Goal: Task Accomplishment & Management: Complete application form

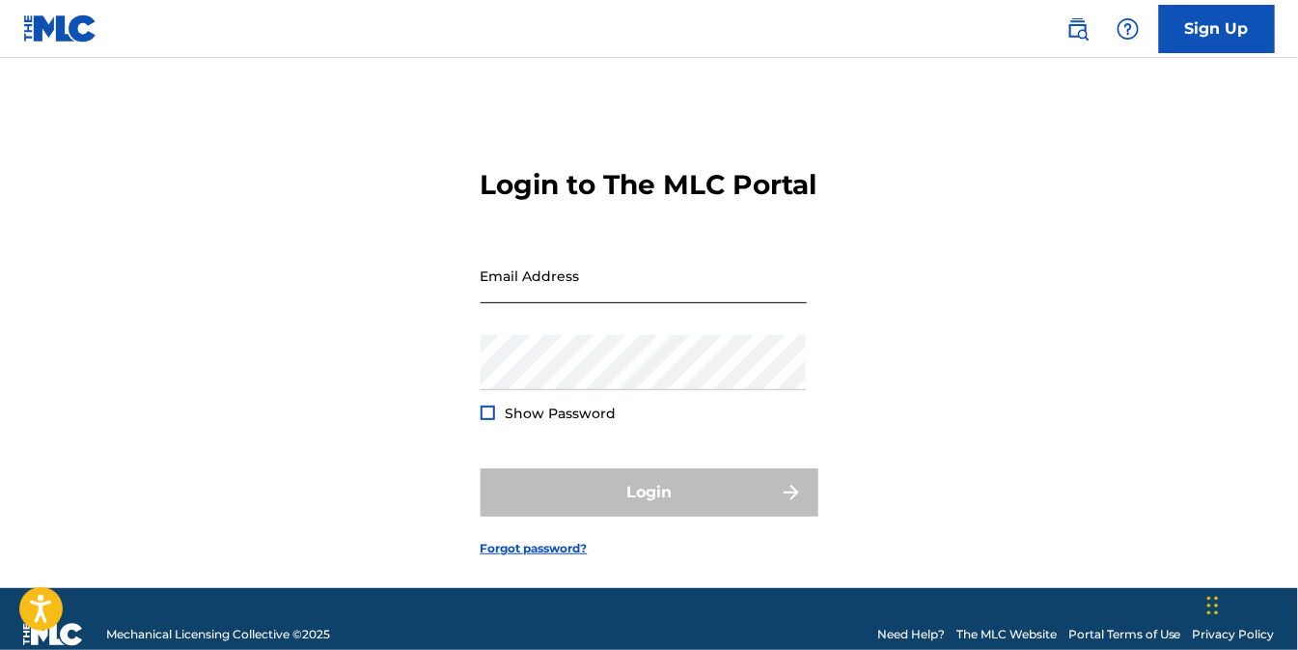
click at [604, 303] on input "Email Address" at bounding box center [644, 275] width 326 height 55
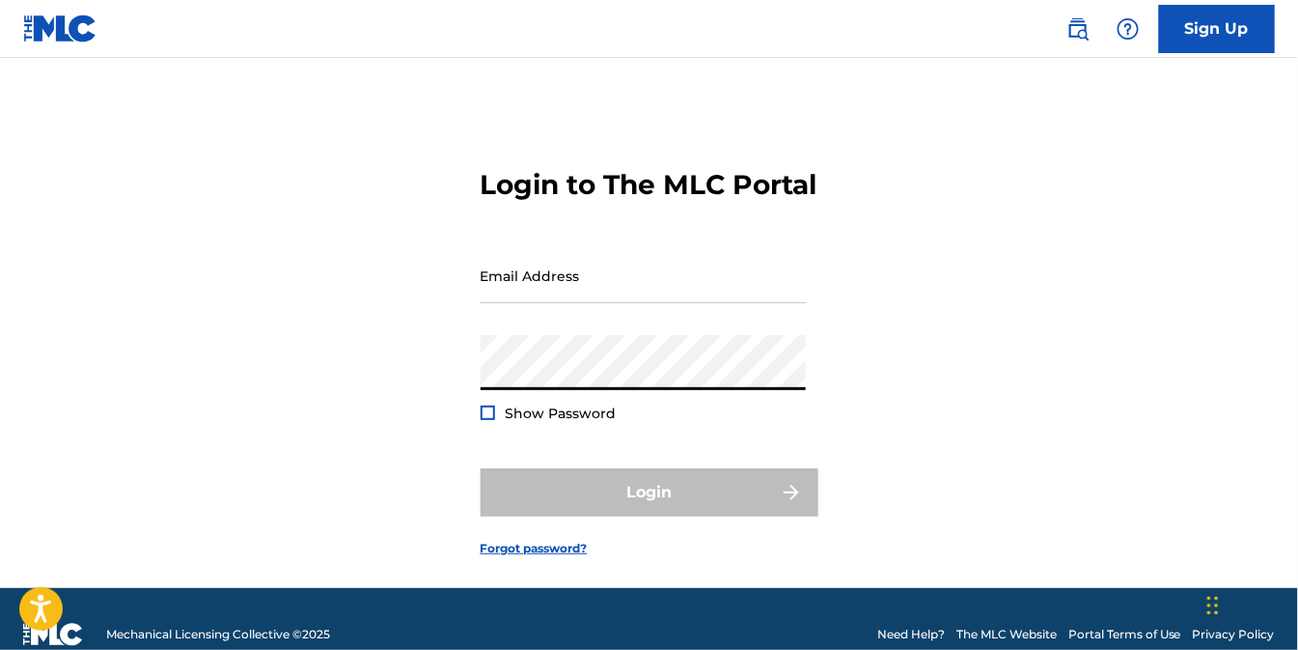
type input "[EMAIL_ADDRESS][DOMAIN_NAME]"
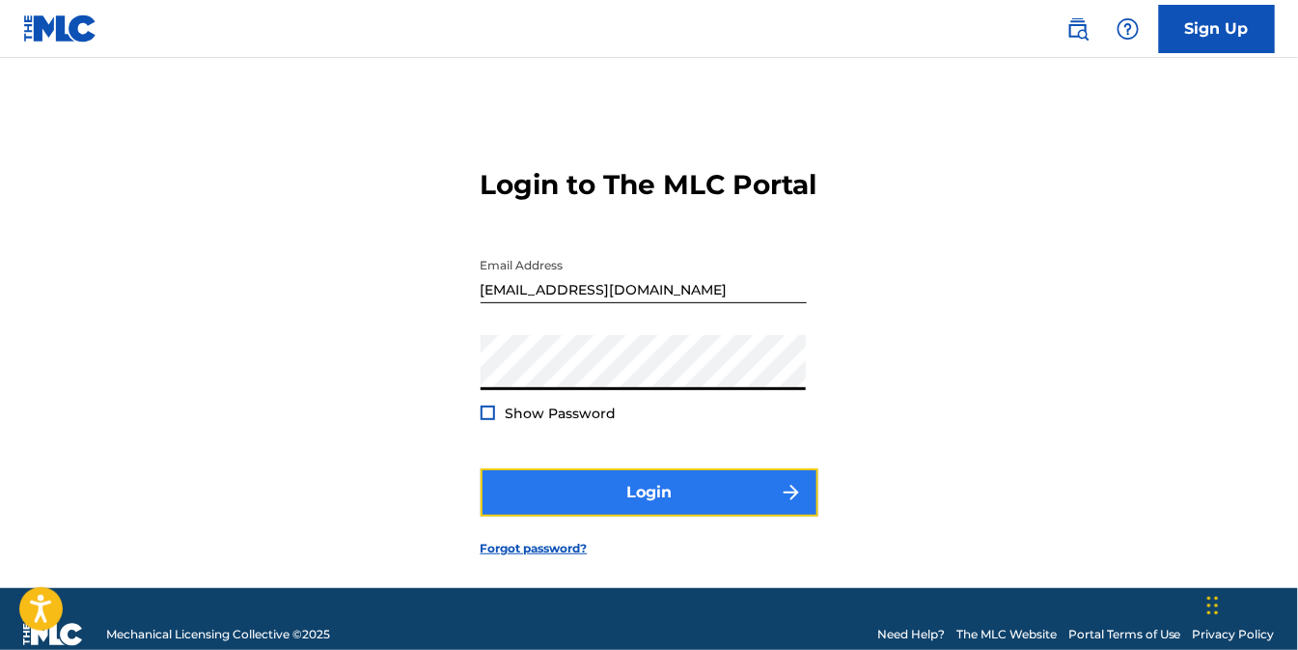
click at [649, 516] on button "Login" at bounding box center [650, 492] width 338 height 48
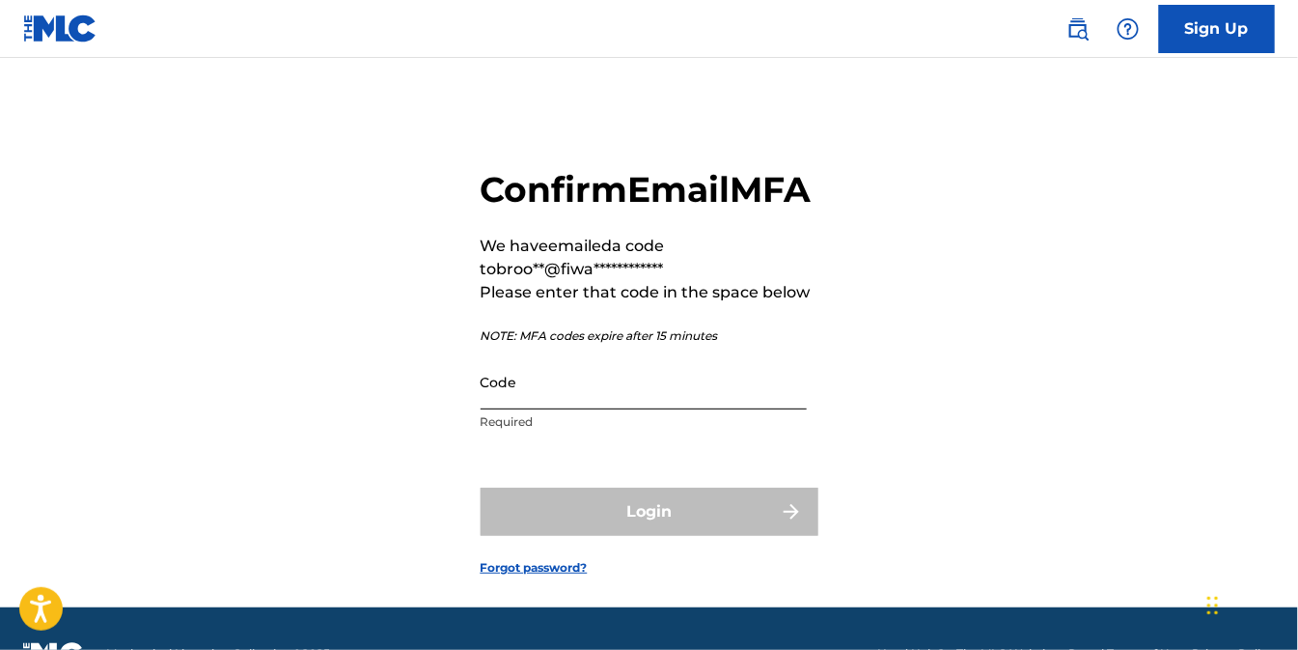
click at [719, 409] on input "Code" at bounding box center [644, 381] width 326 height 55
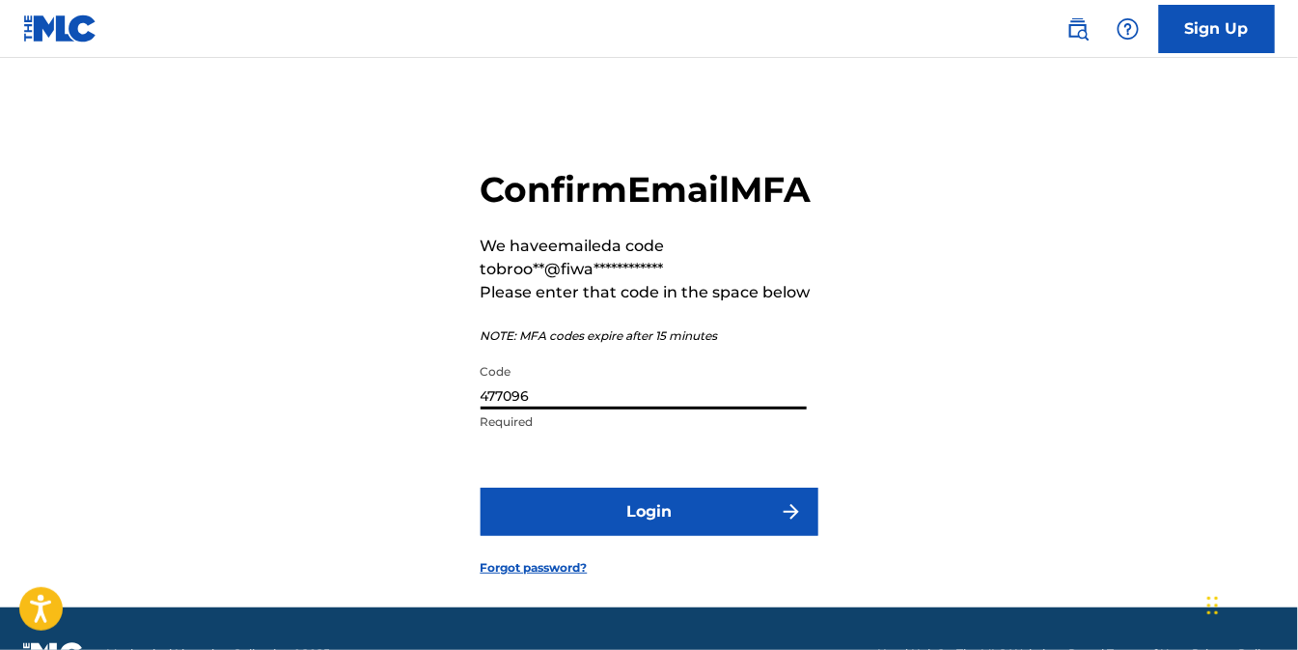
type input "477096"
click at [481, 487] on button "Login" at bounding box center [650, 511] width 338 height 48
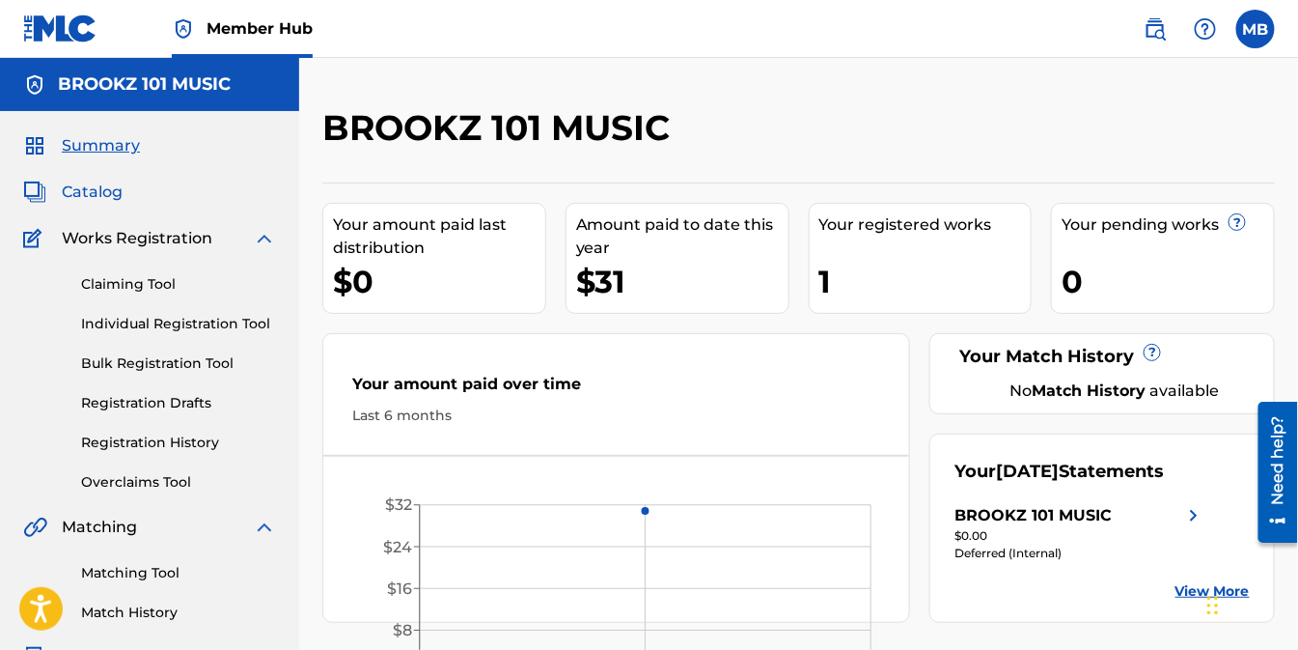
click at [85, 186] on span "Catalog" at bounding box center [92, 191] width 61 height 23
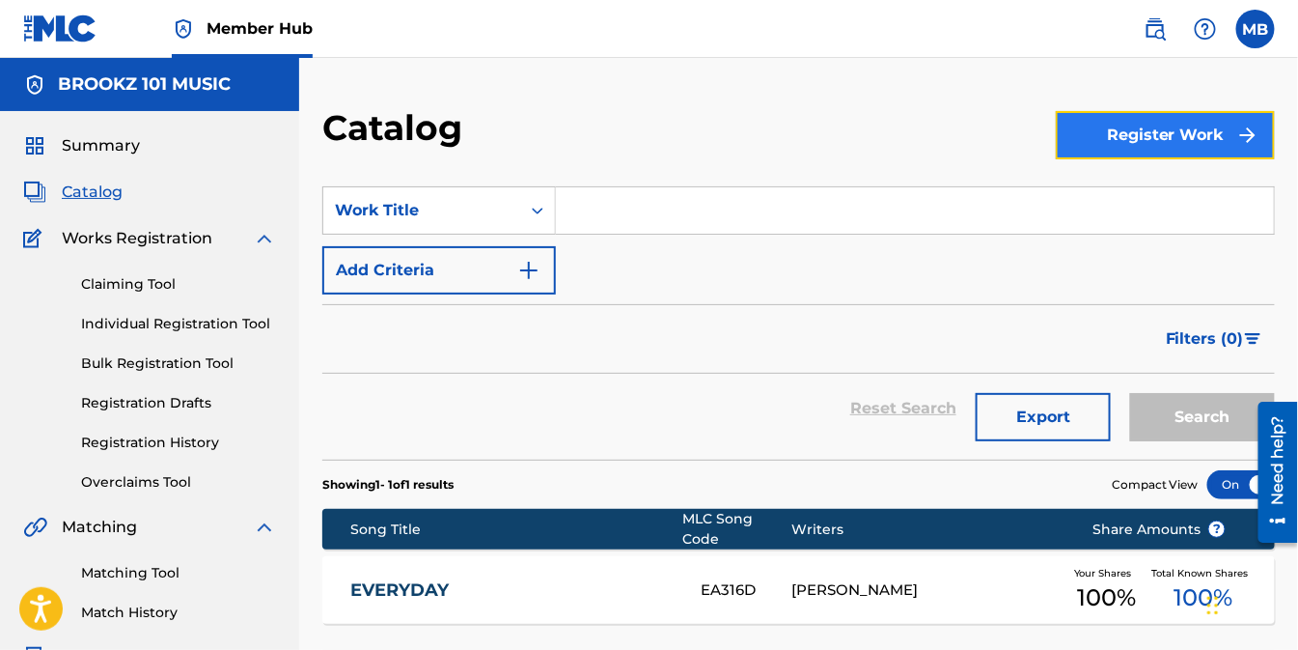
click at [1164, 141] on button "Register Work" at bounding box center [1165, 135] width 219 height 48
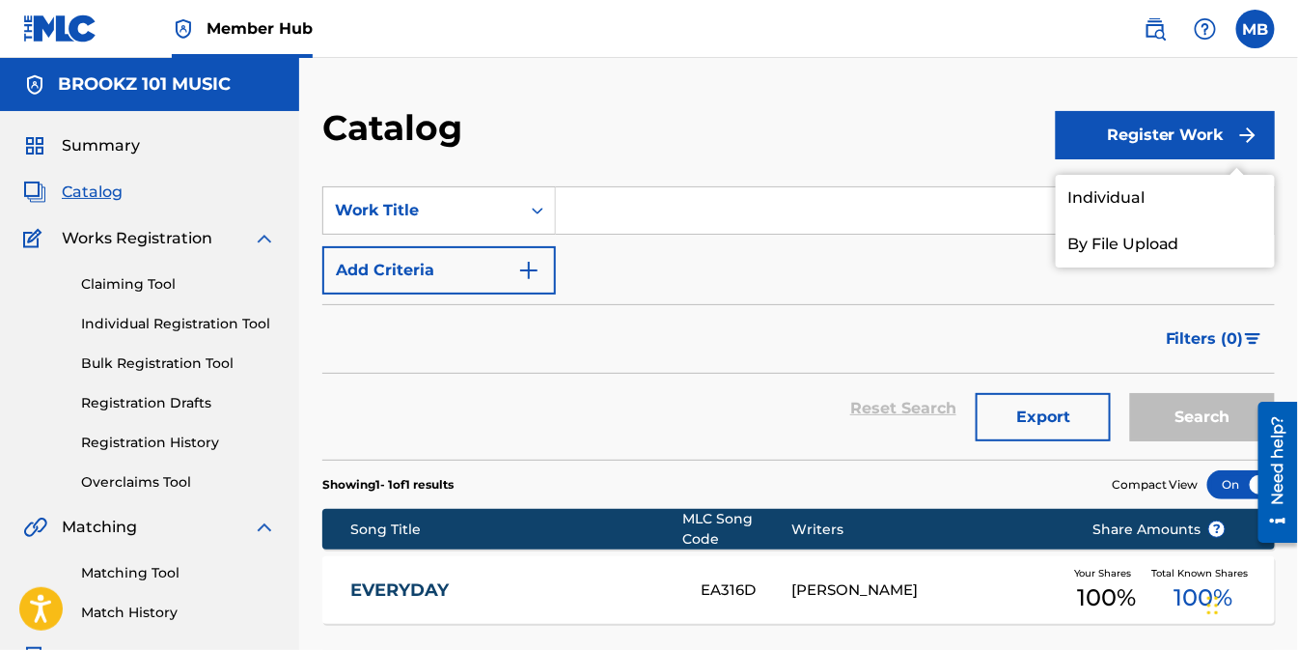
click at [911, 126] on div "Catalog" at bounding box center [689, 134] width 734 height 57
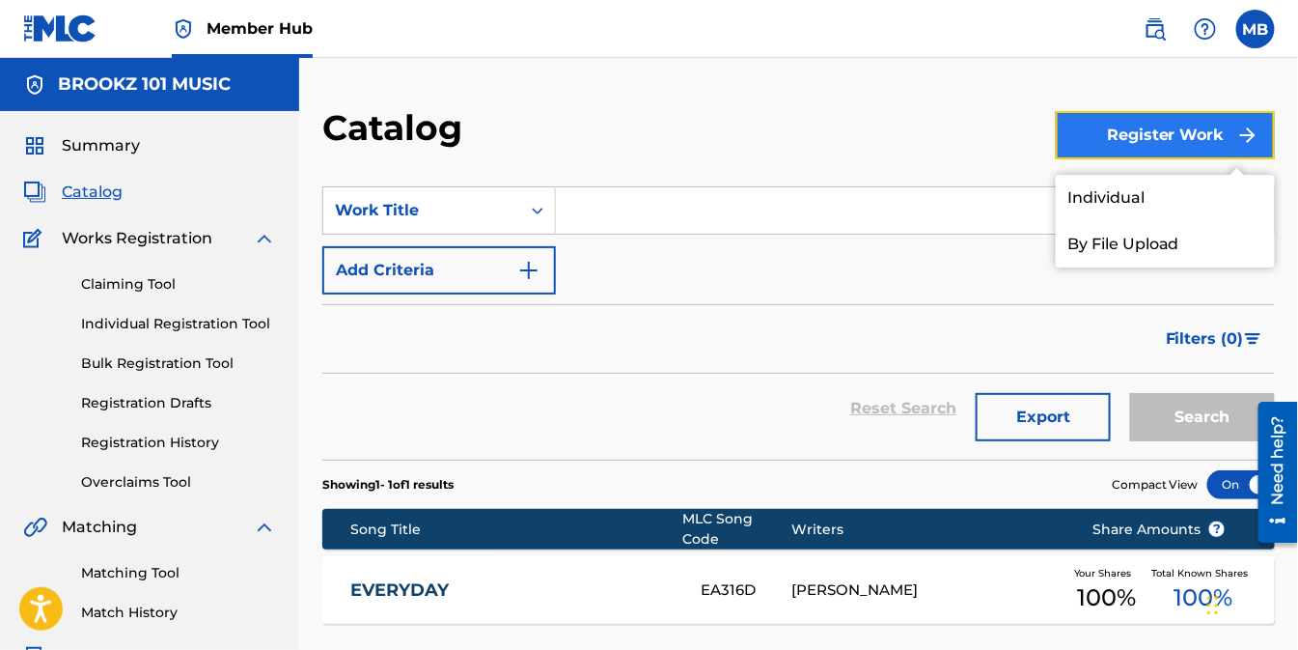
click at [1071, 149] on button "Register Work" at bounding box center [1165, 135] width 219 height 48
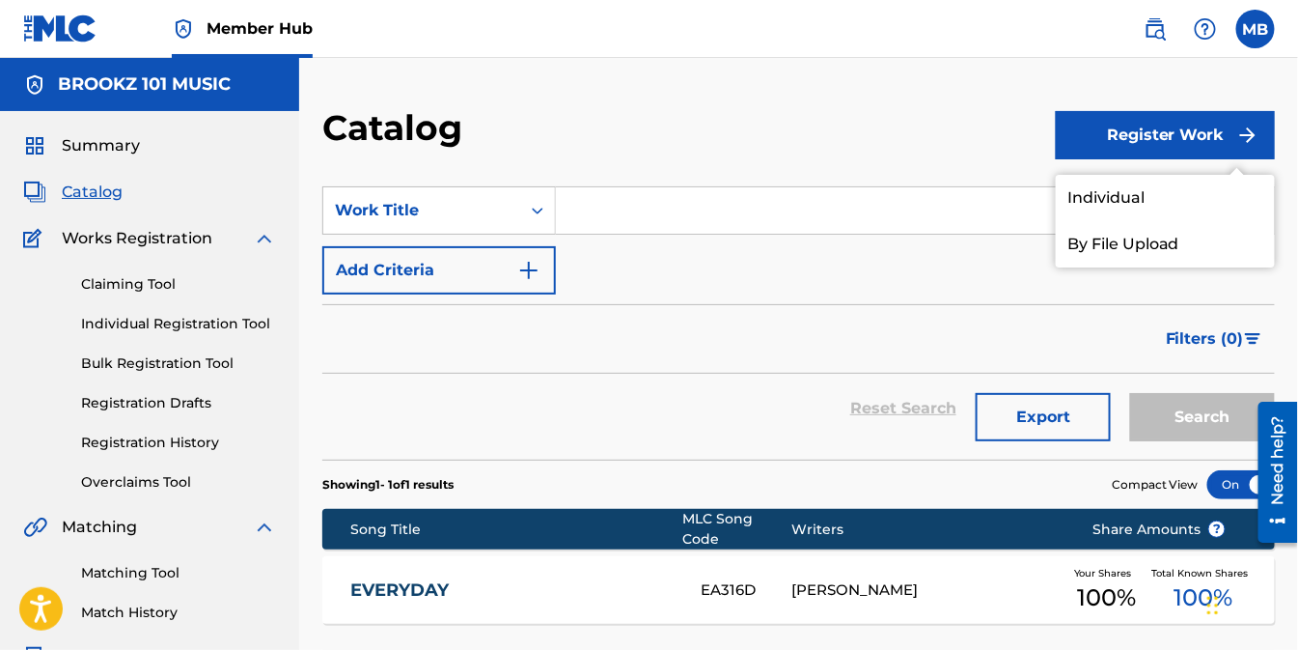
click at [886, 151] on div "Catalog" at bounding box center [689, 134] width 734 height 57
click at [167, 326] on link "Individual Registration Tool" at bounding box center [178, 324] width 195 height 20
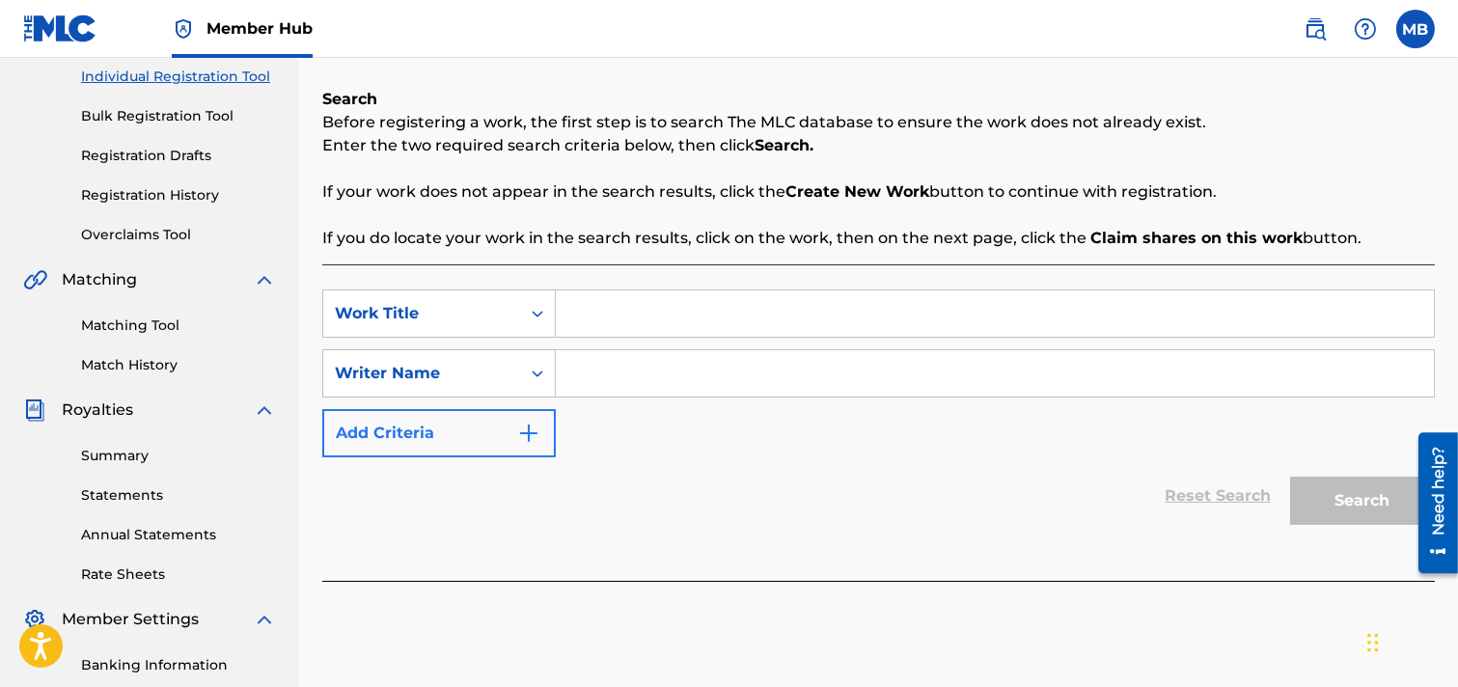
scroll to position [214, 0]
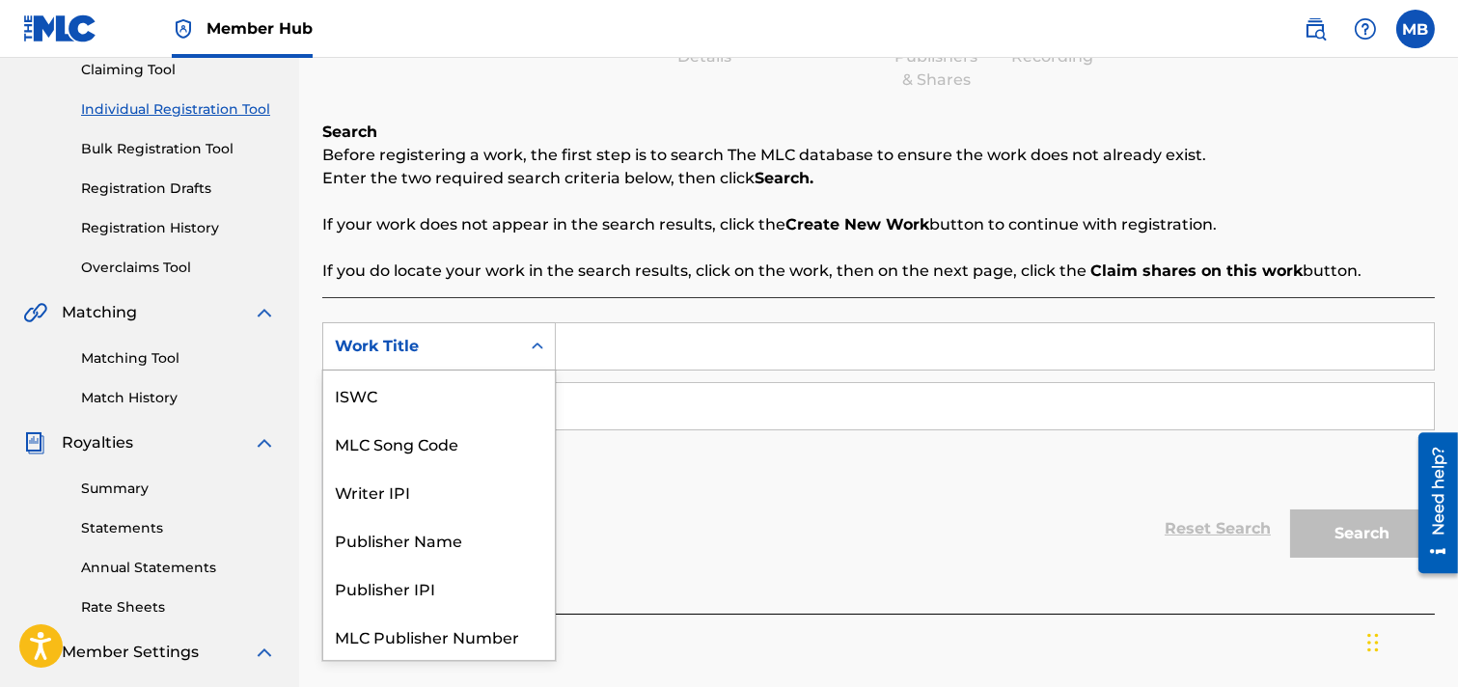
click at [538, 344] on icon "Search Form" at bounding box center [537, 346] width 19 height 19
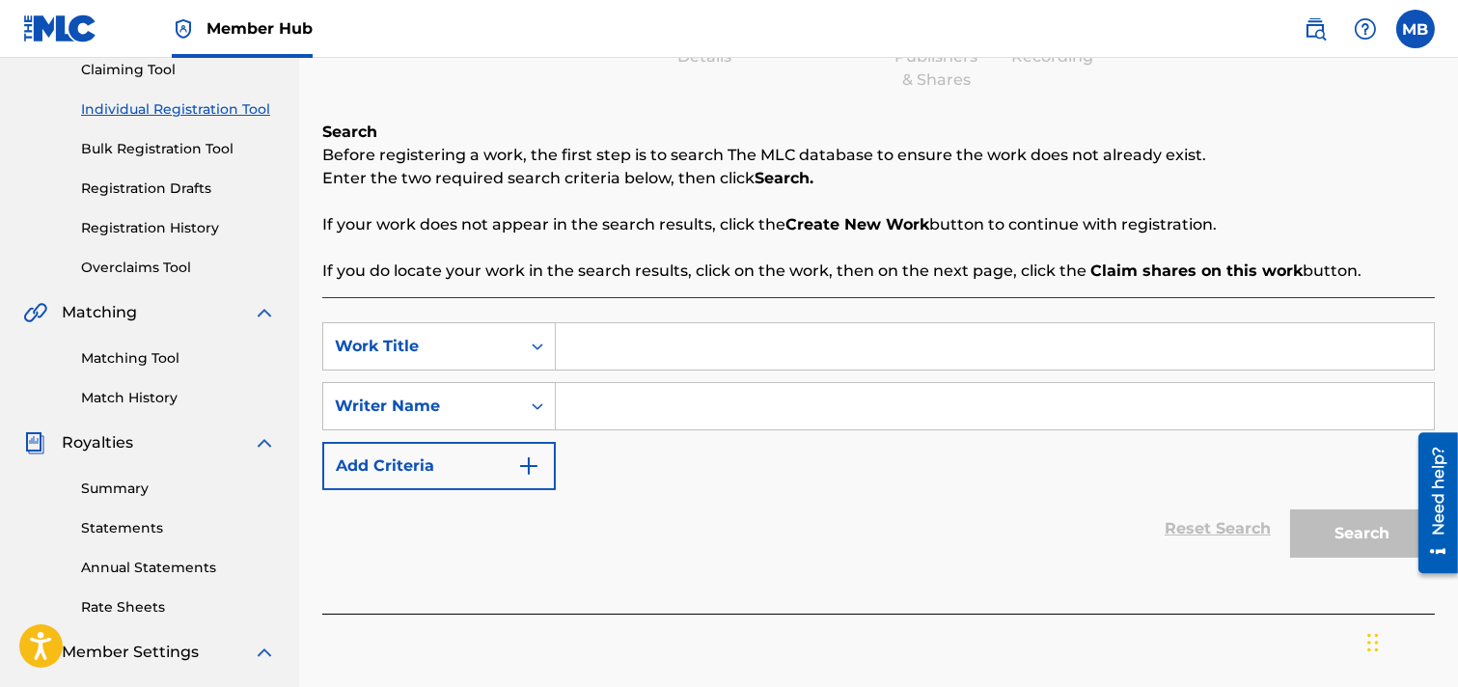
click at [1270, 132] on div "Search Before registering a work, the first step is to search The MLC database …" at bounding box center [878, 202] width 1113 height 162
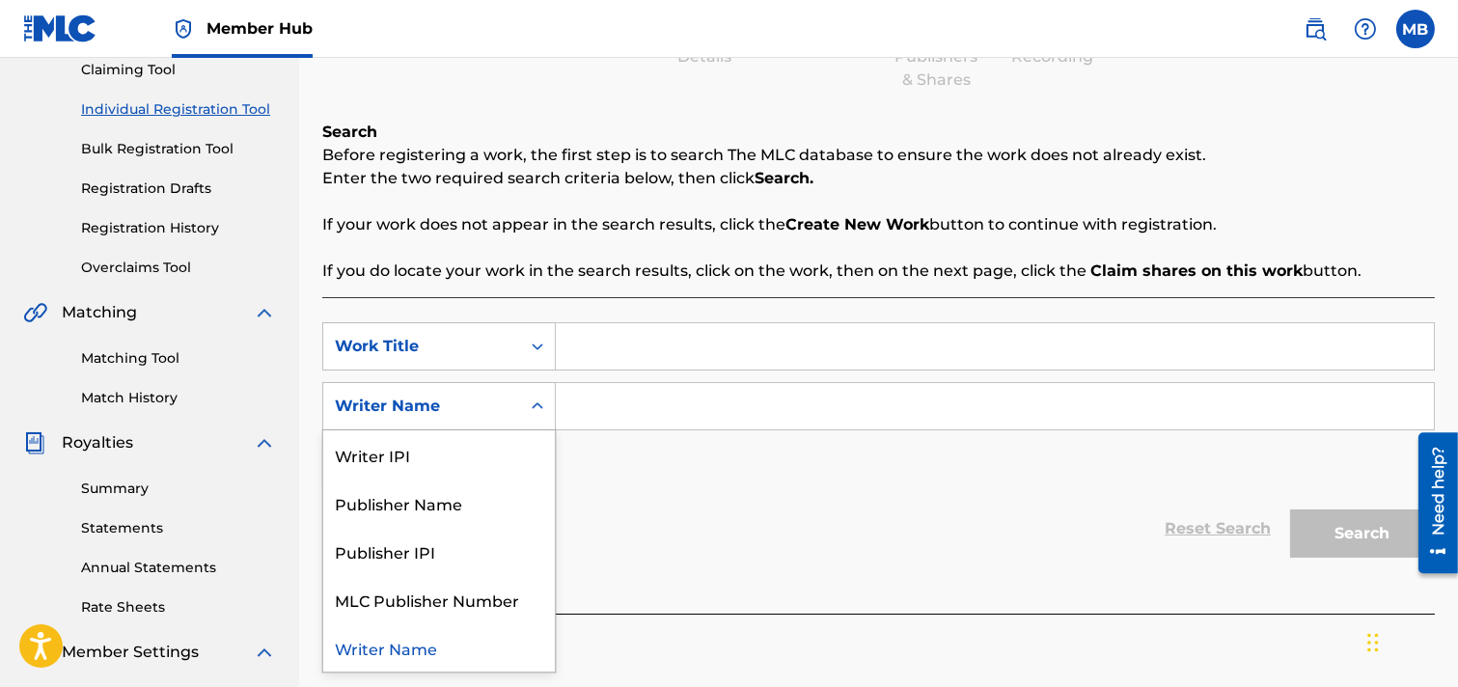
click at [535, 408] on icon "Search Form" at bounding box center [537, 406] width 19 height 19
click at [497, 504] on div "Publisher Name" at bounding box center [439, 503] width 232 height 48
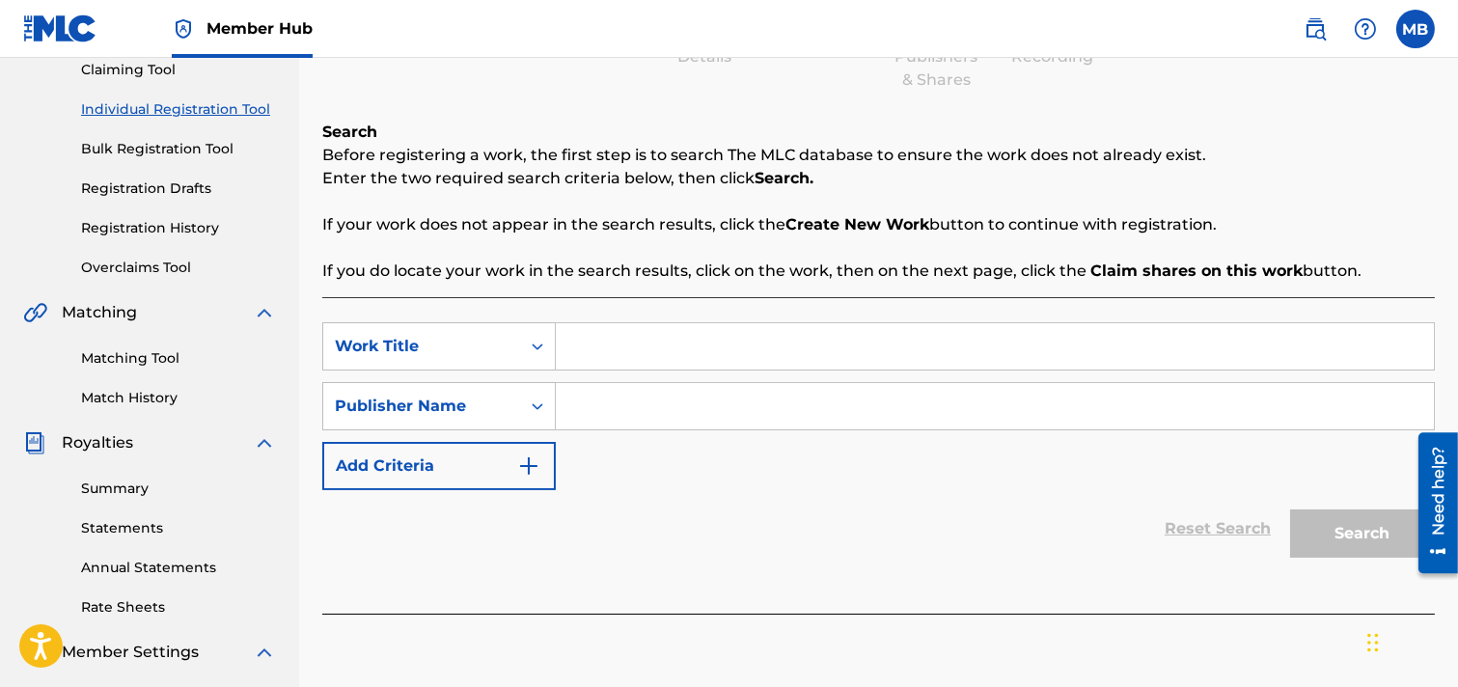
click at [624, 410] on input "Search Form" at bounding box center [995, 406] width 878 height 46
type input "brookz 101 music"
click at [670, 341] on input "Search Form" at bounding box center [995, 346] width 878 height 46
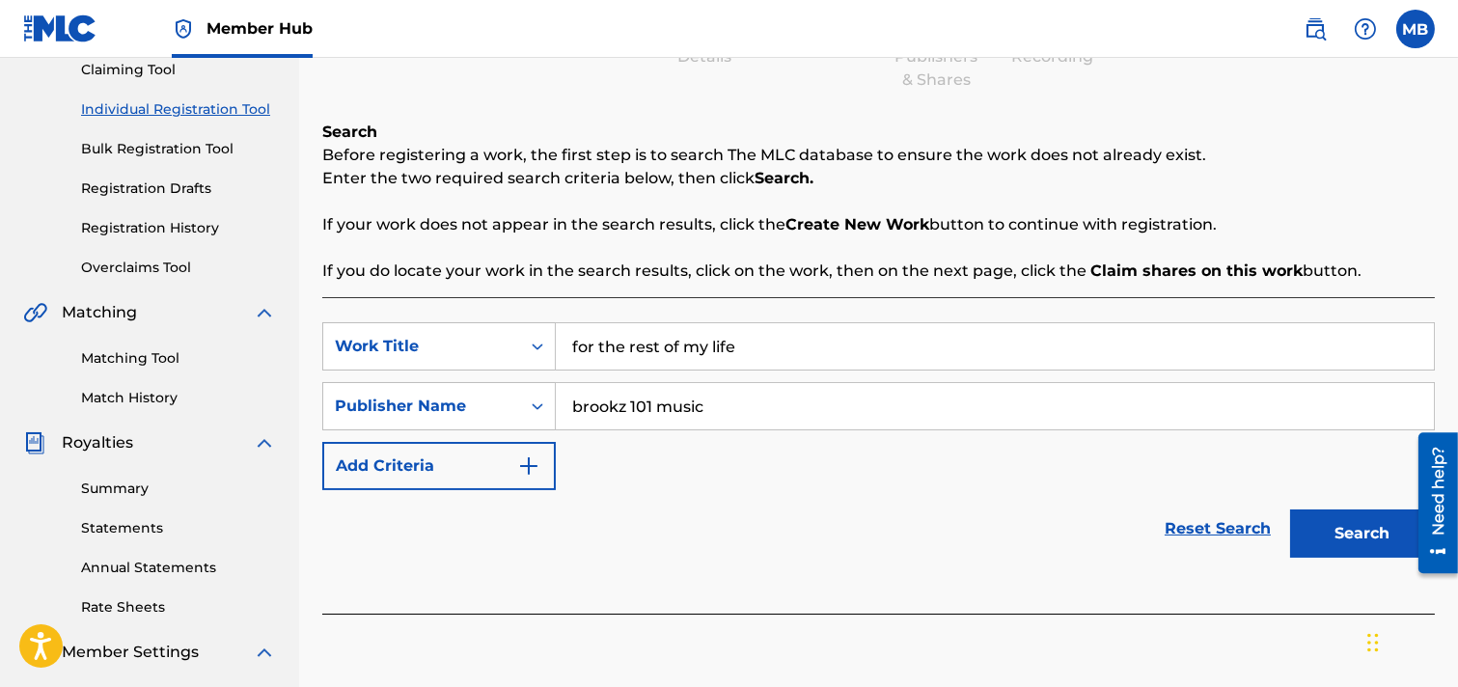
type input "for the rest of my life"
click at [1297, 538] on button "Search" at bounding box center [1363, 534] width 145 height 48
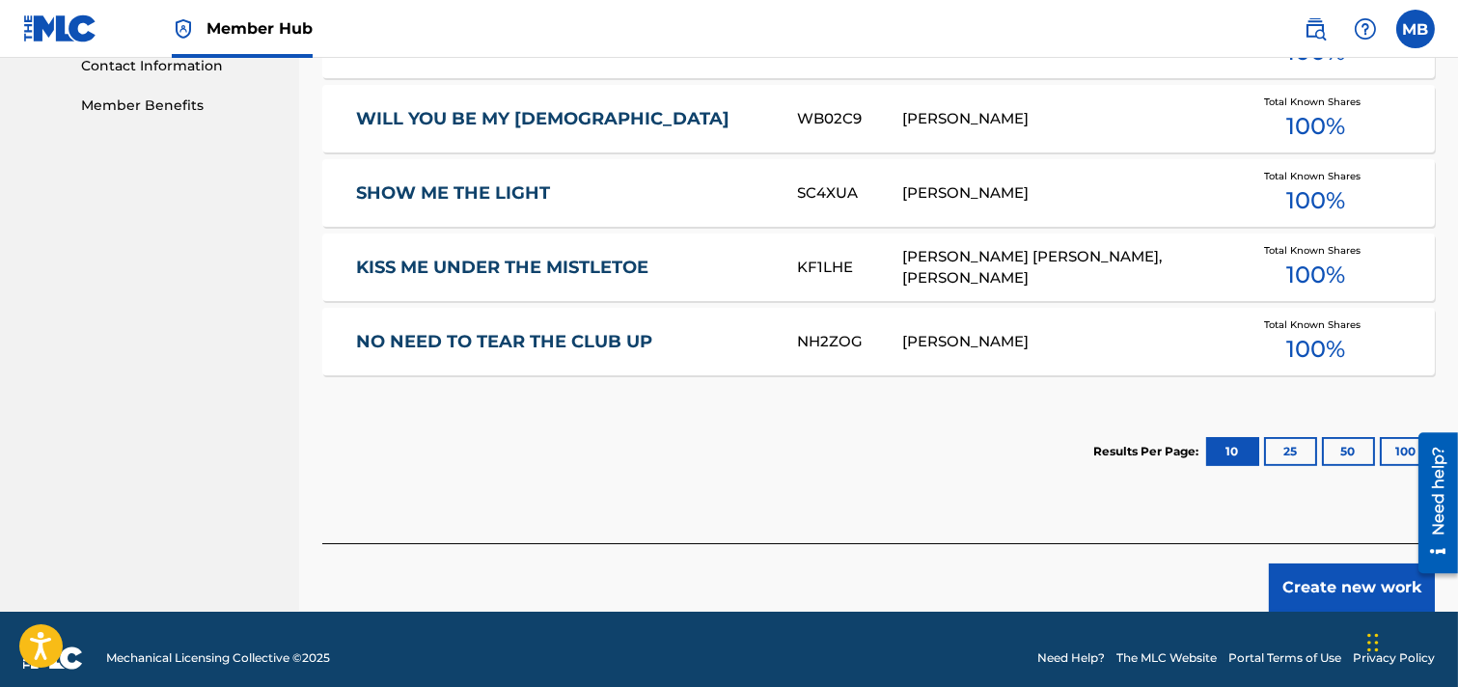
scroll to position [982, 0]
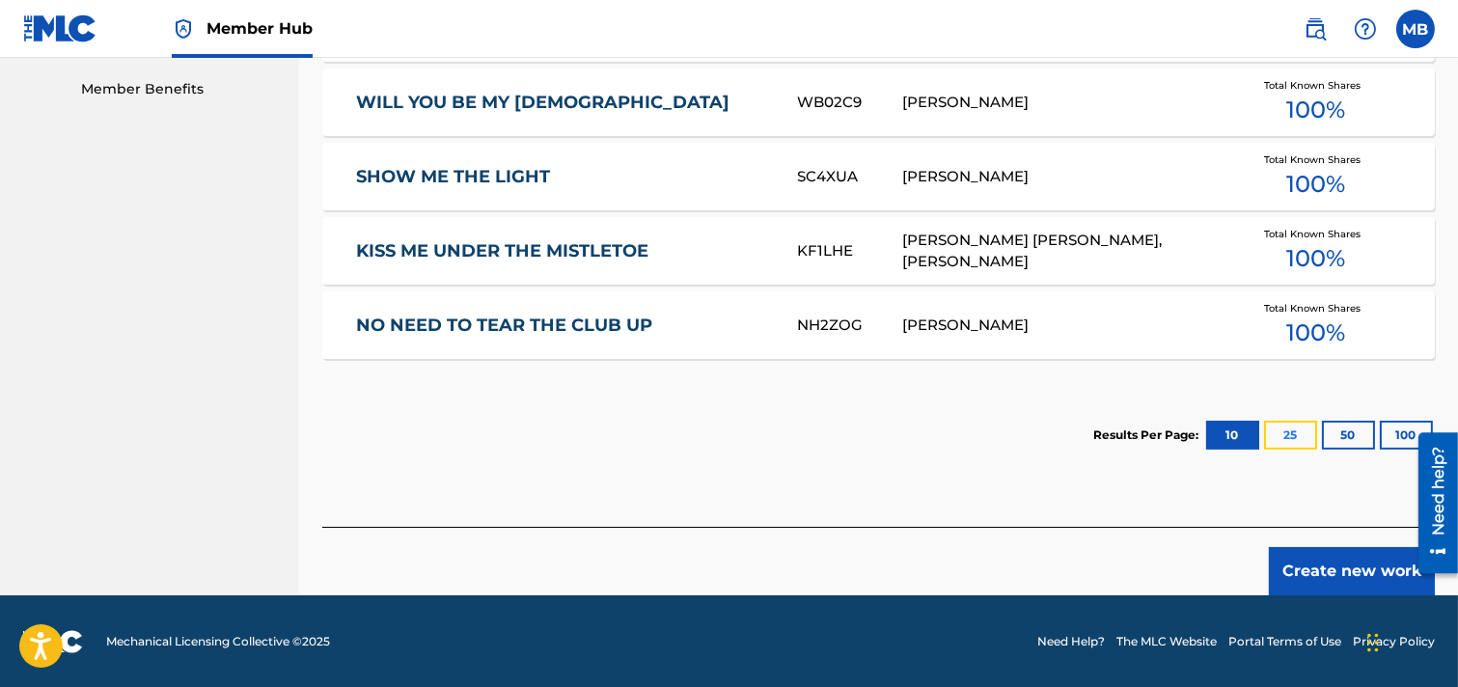
click at [1284, 436] on button "25" at bounding box center [1290, 435] width 53 height 29
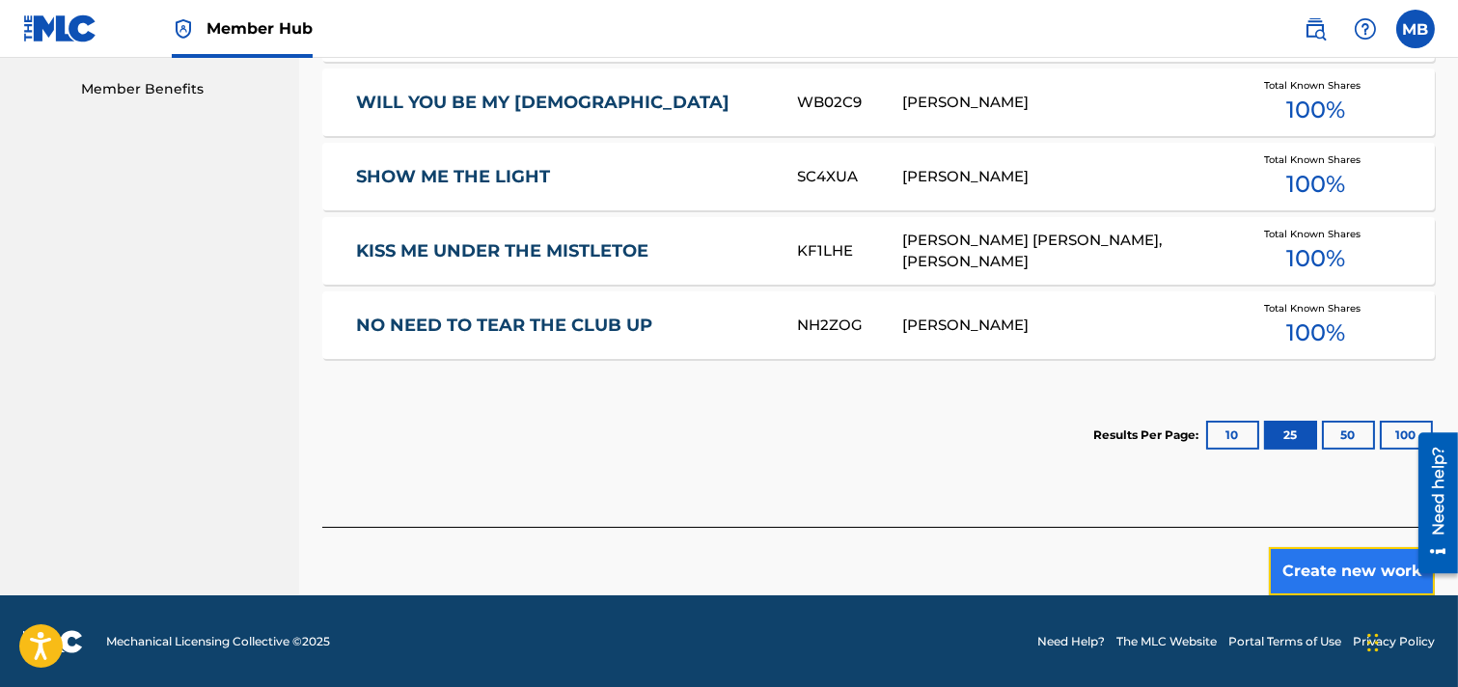
click at [1297, 561] on button "Create new work" at bounding box center [1352, 571] width 166 height 48
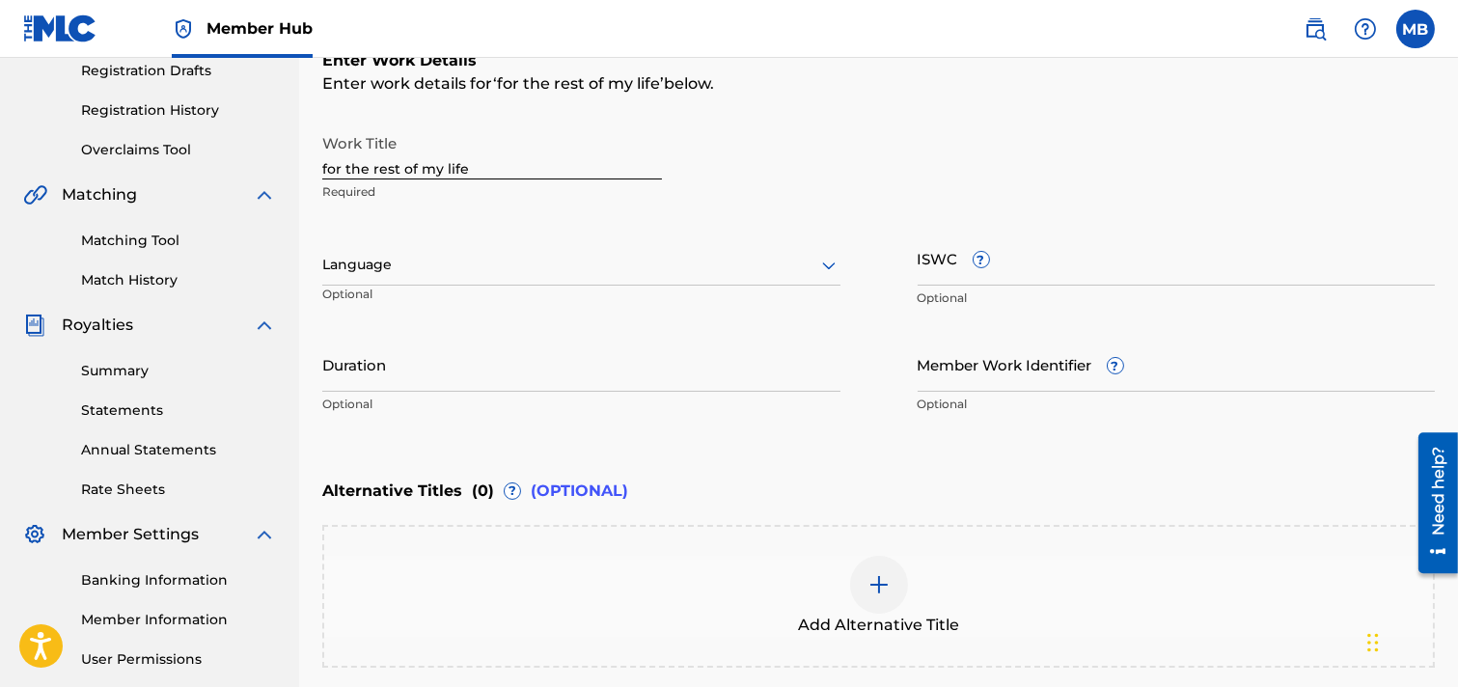
scroll to position [198, 0]
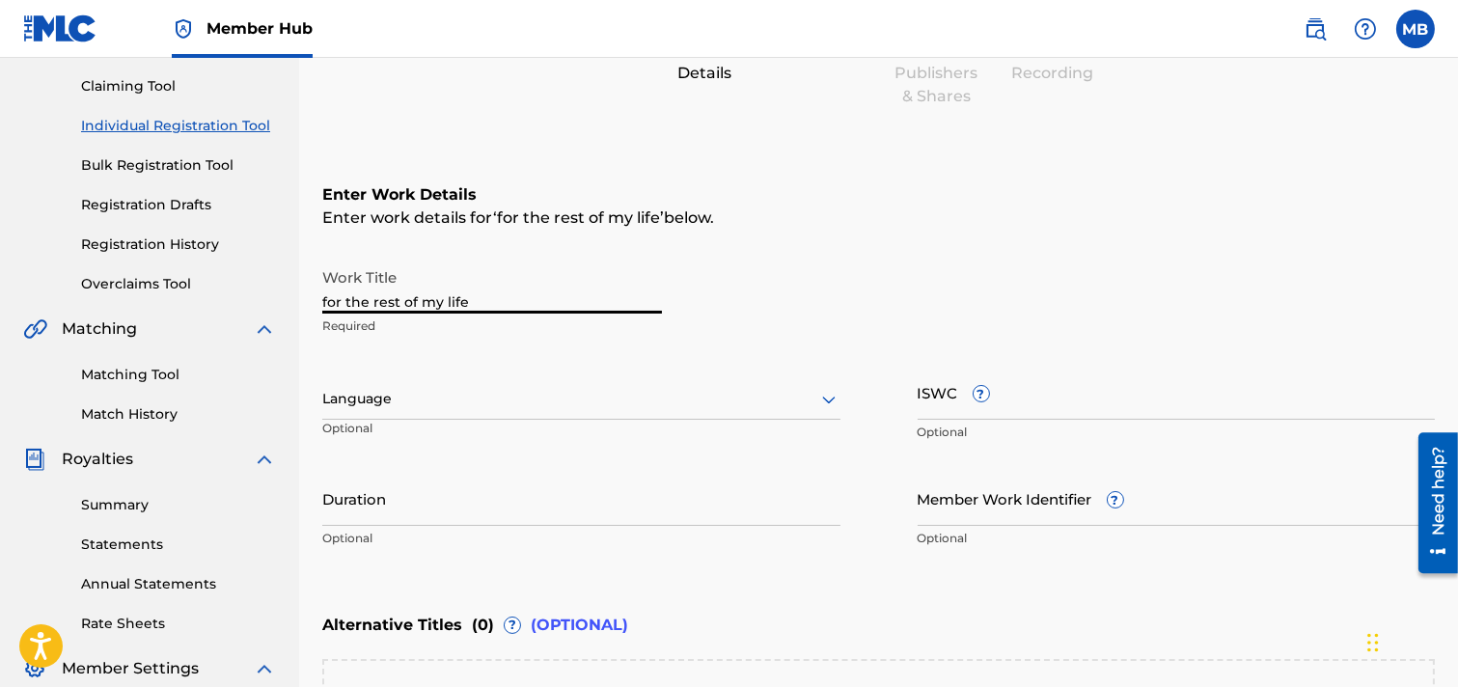
click at [324, 297] on input "for the rest of my life" at bounding box center [492, 286] width 340 height 55
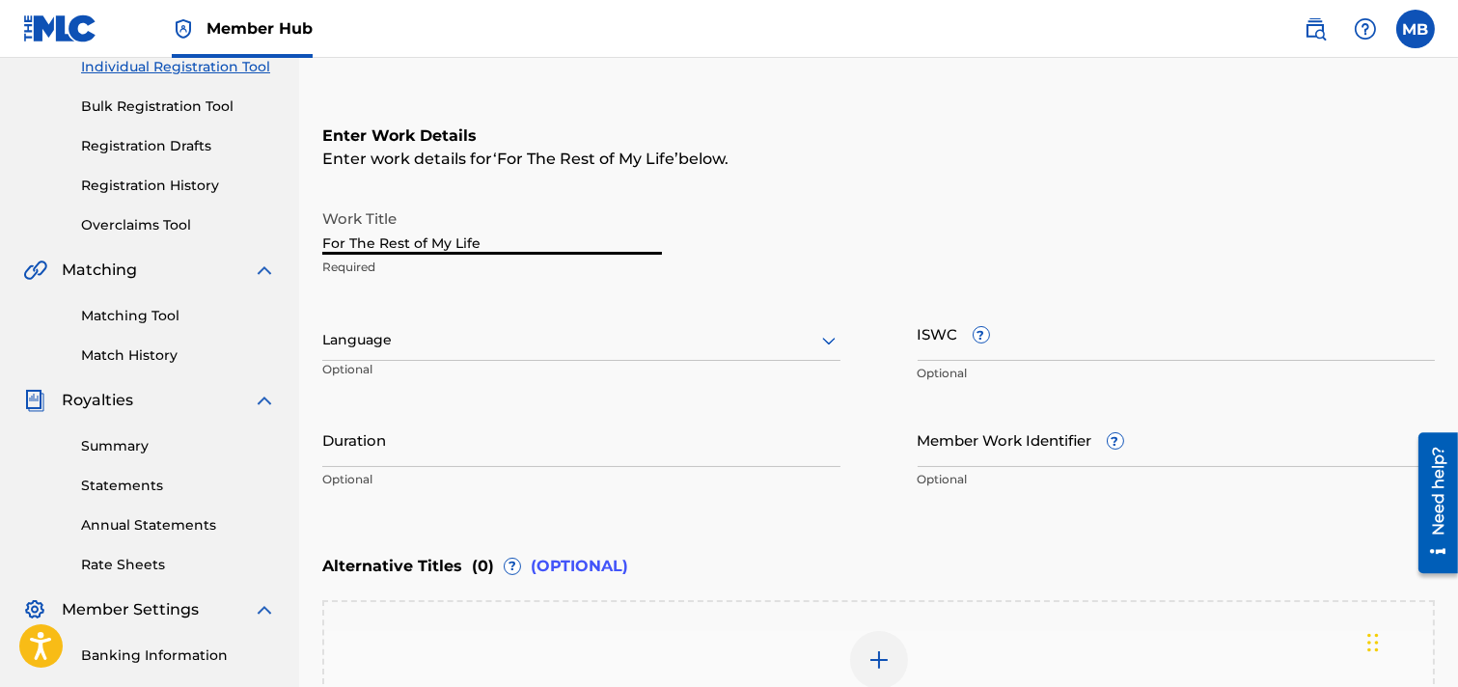
scroll to position [305, 0]
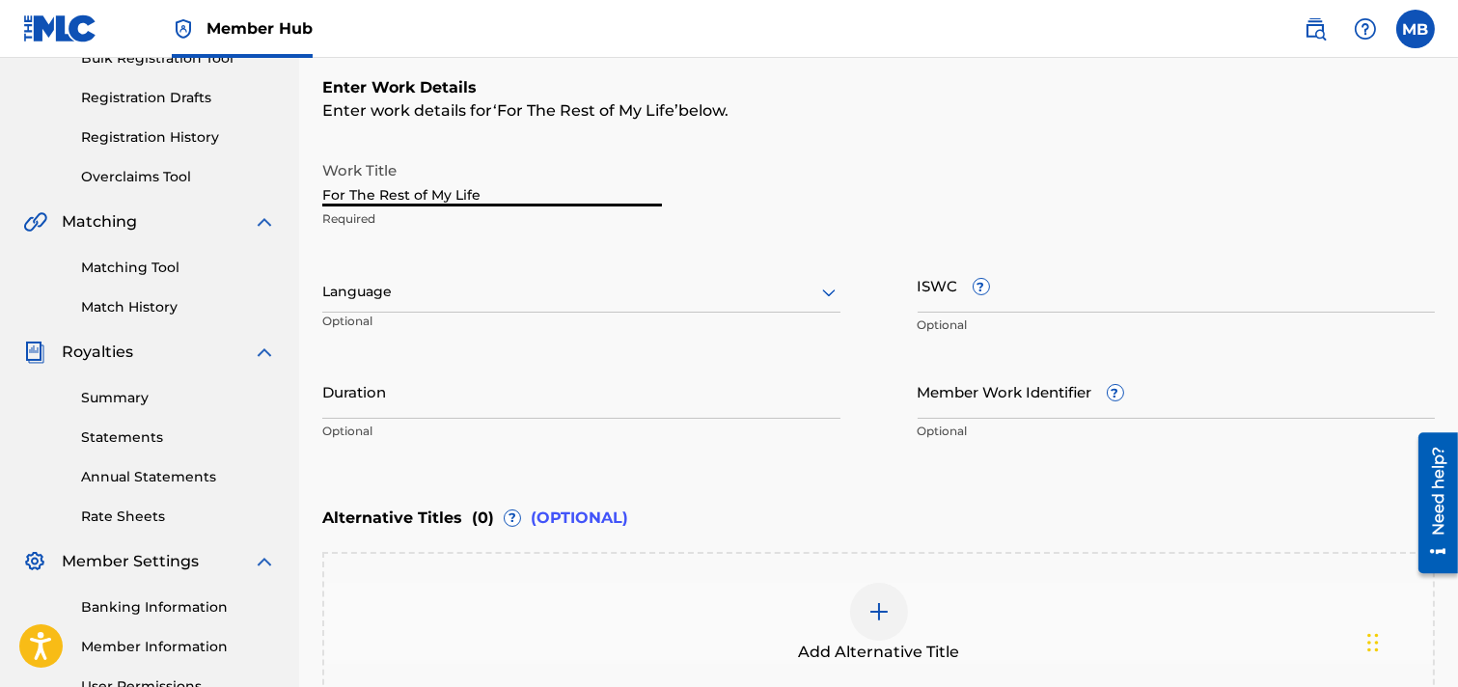
type input "For The Rest of My Life"
click at [826, 296] on icon at bounding box center [829, 292] width 23 height 23
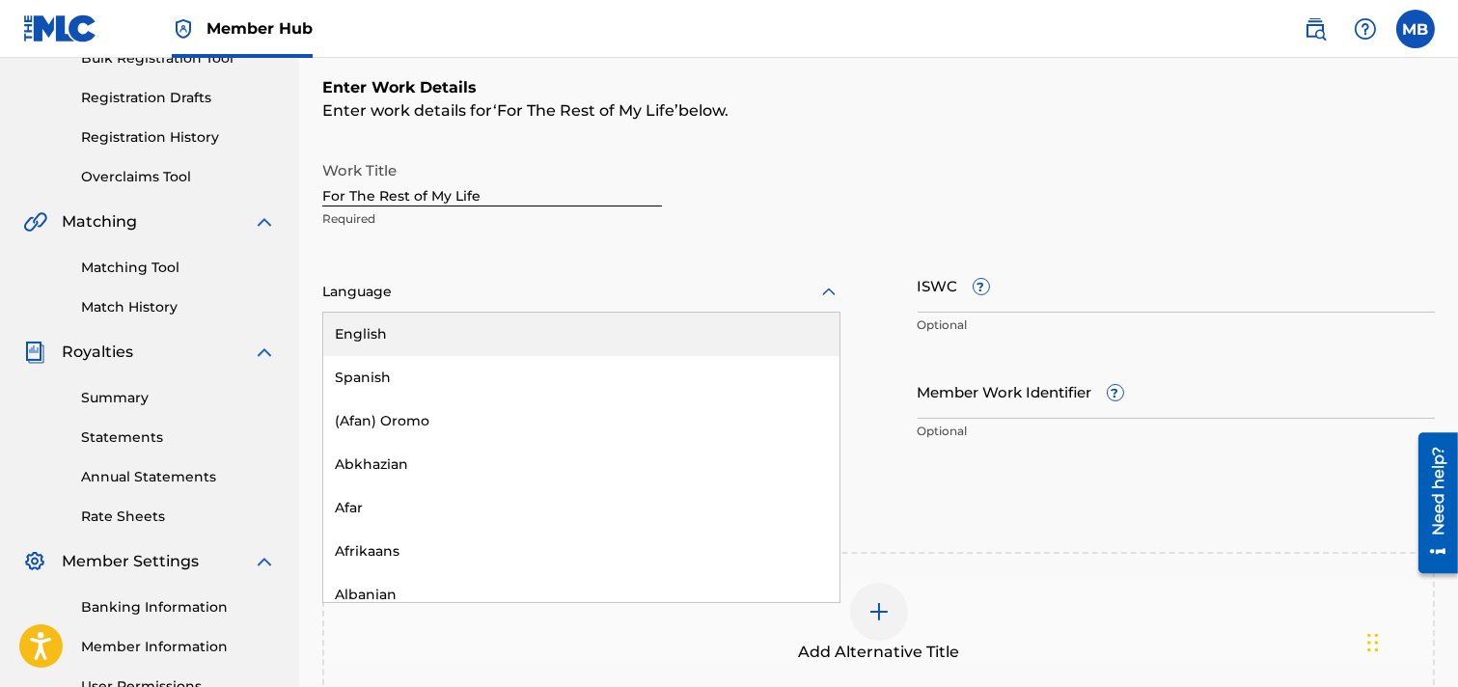
click at [391, 345] on div "English" at bounding box center [581, 334] width 516 height 43
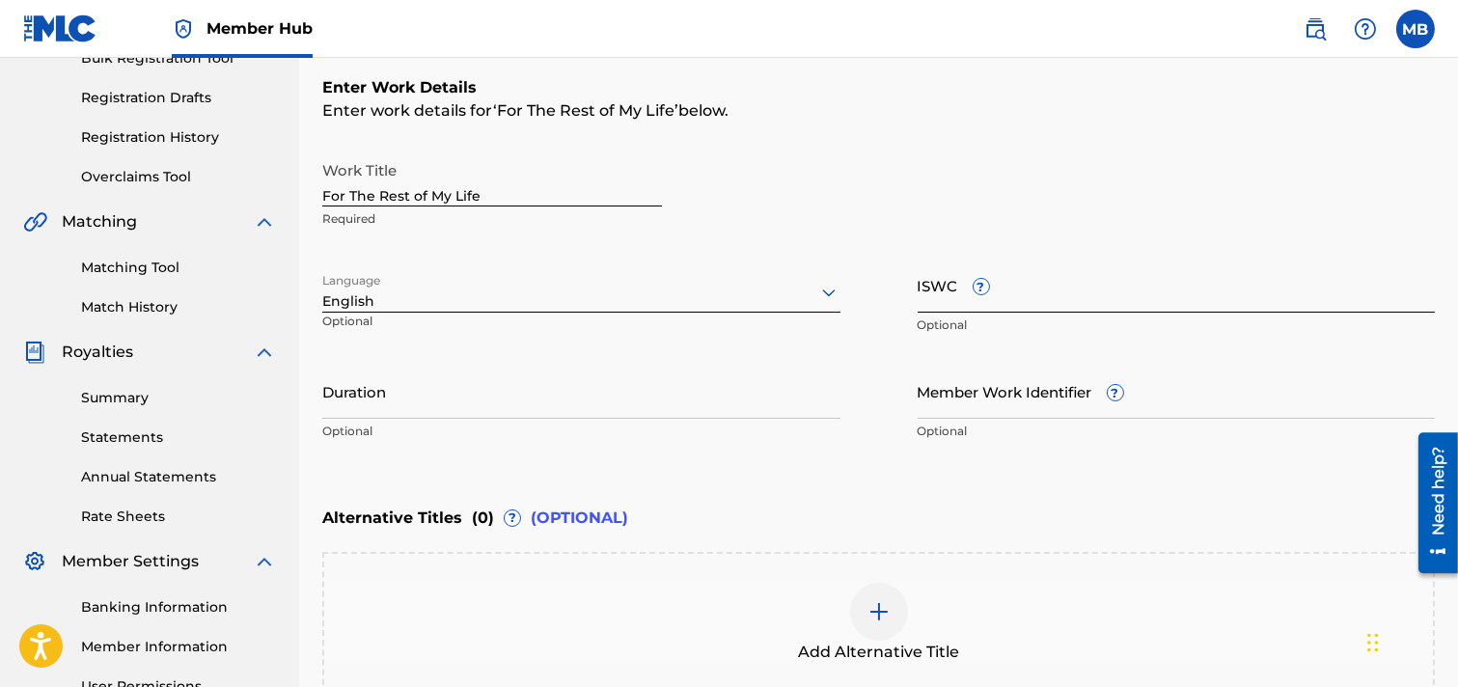
click at [1010, 292] on input "ISWC ?" at bounding box center [1177, 285] width 518 height 55
paste input "T3282414335"
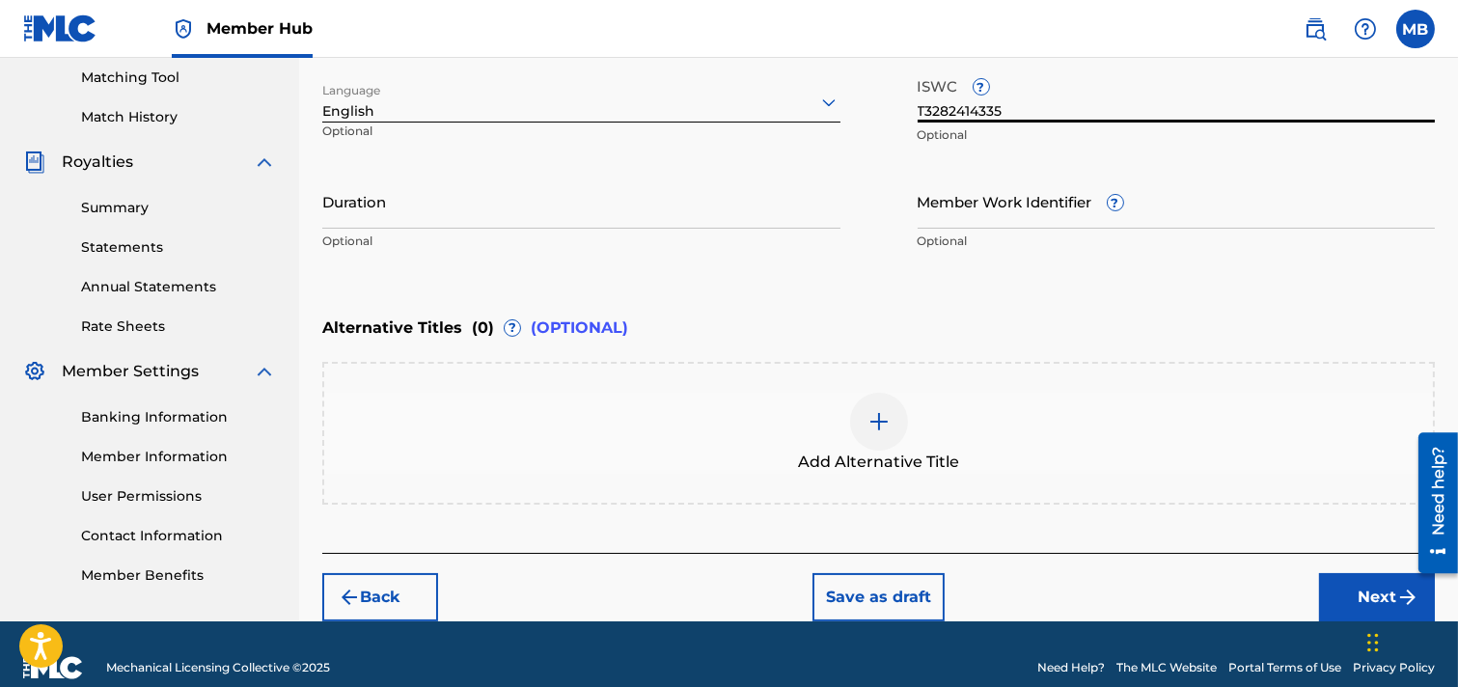
scroll to position [519, 0]
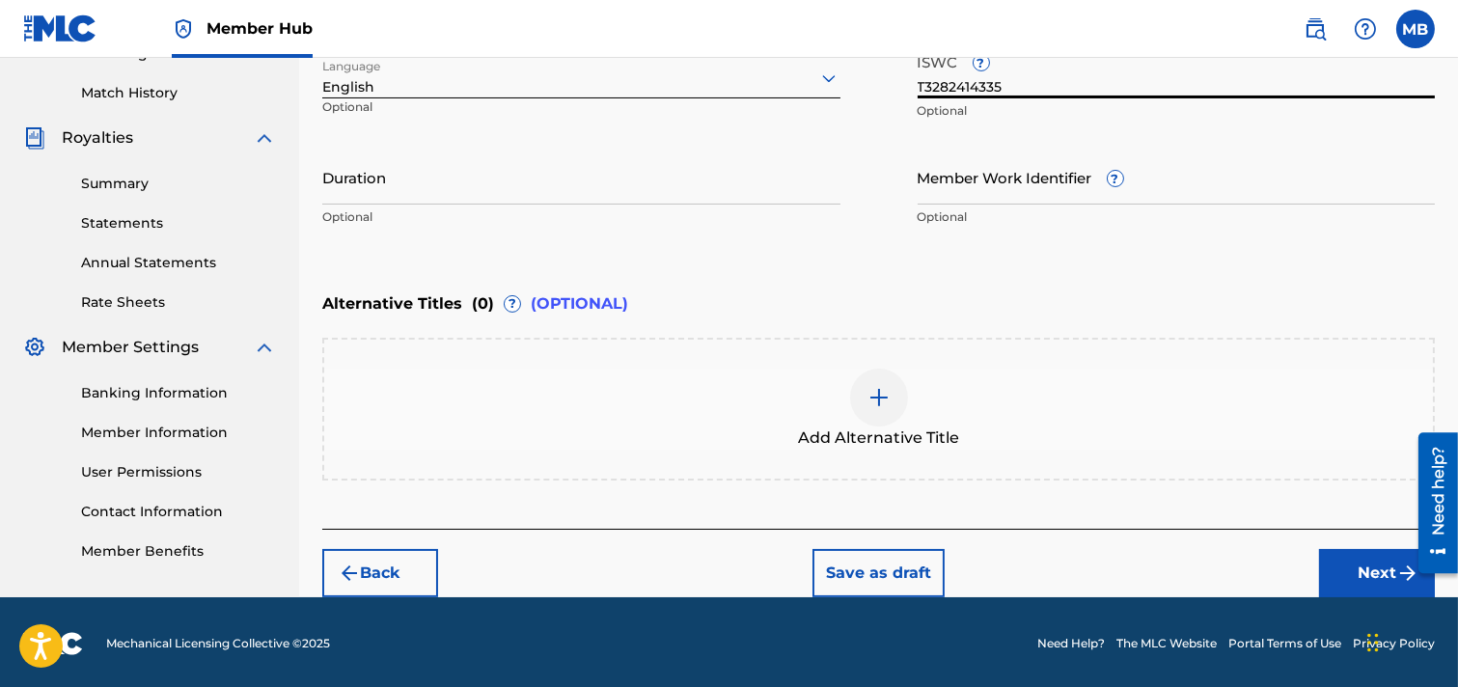
type input "T3282414335"
click at [1297, 569] on button "Next" at bounding box center [1377, 573] width 116 height 48
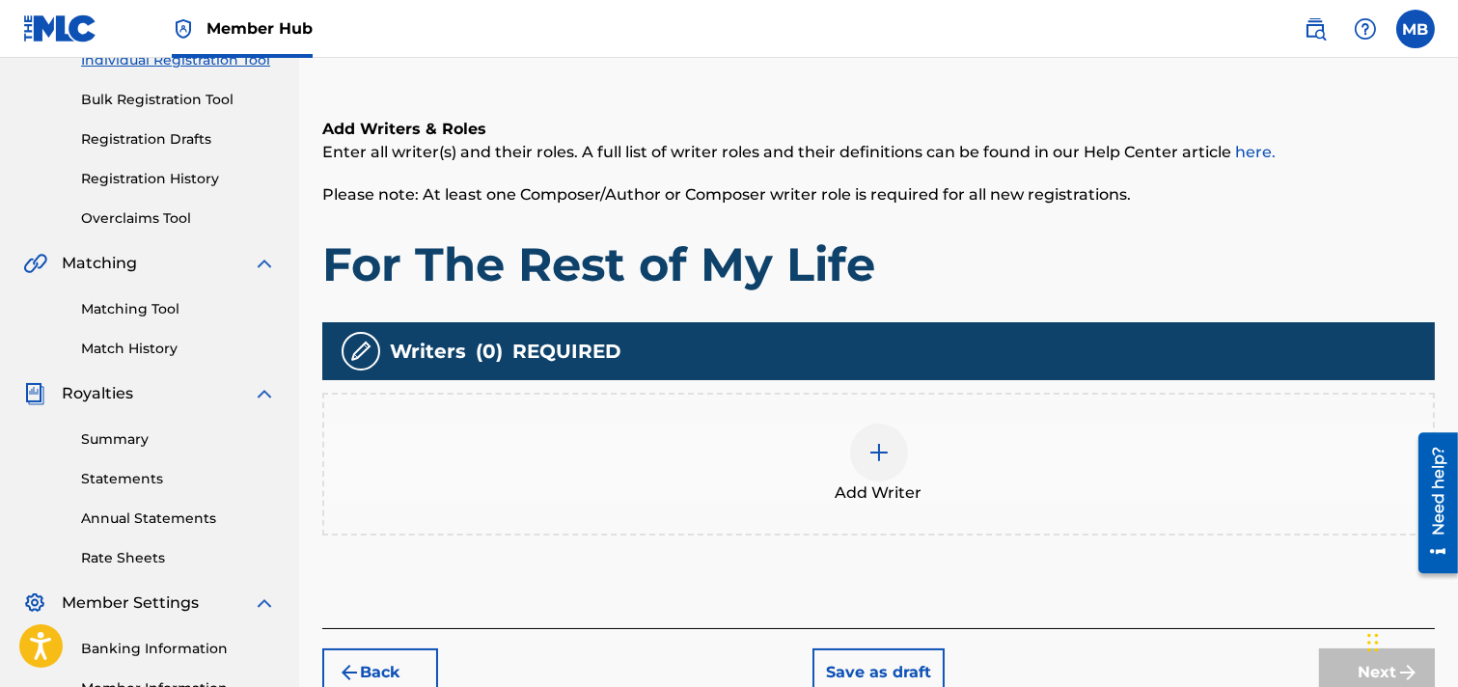
scroll to position [301, 0]
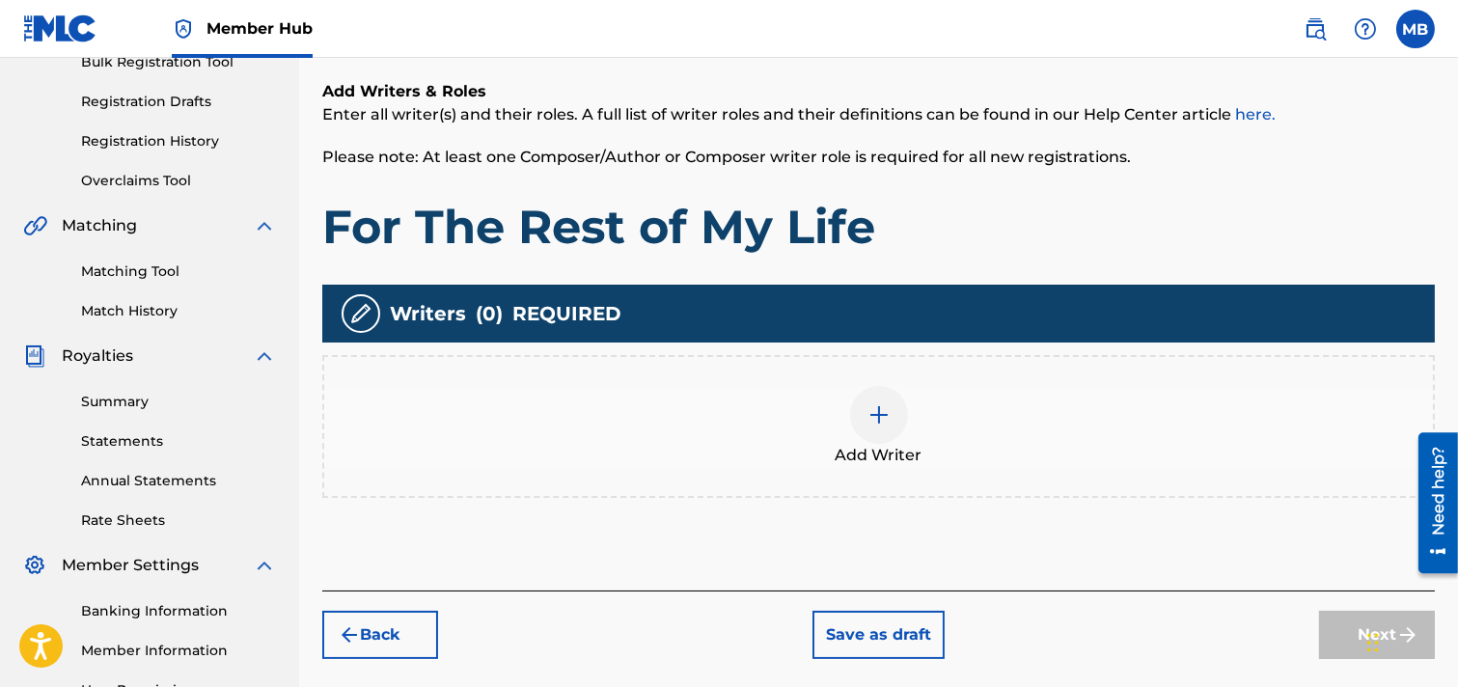
click at [879, 419] on img at bounding box center [879, 414] width 23 height 23
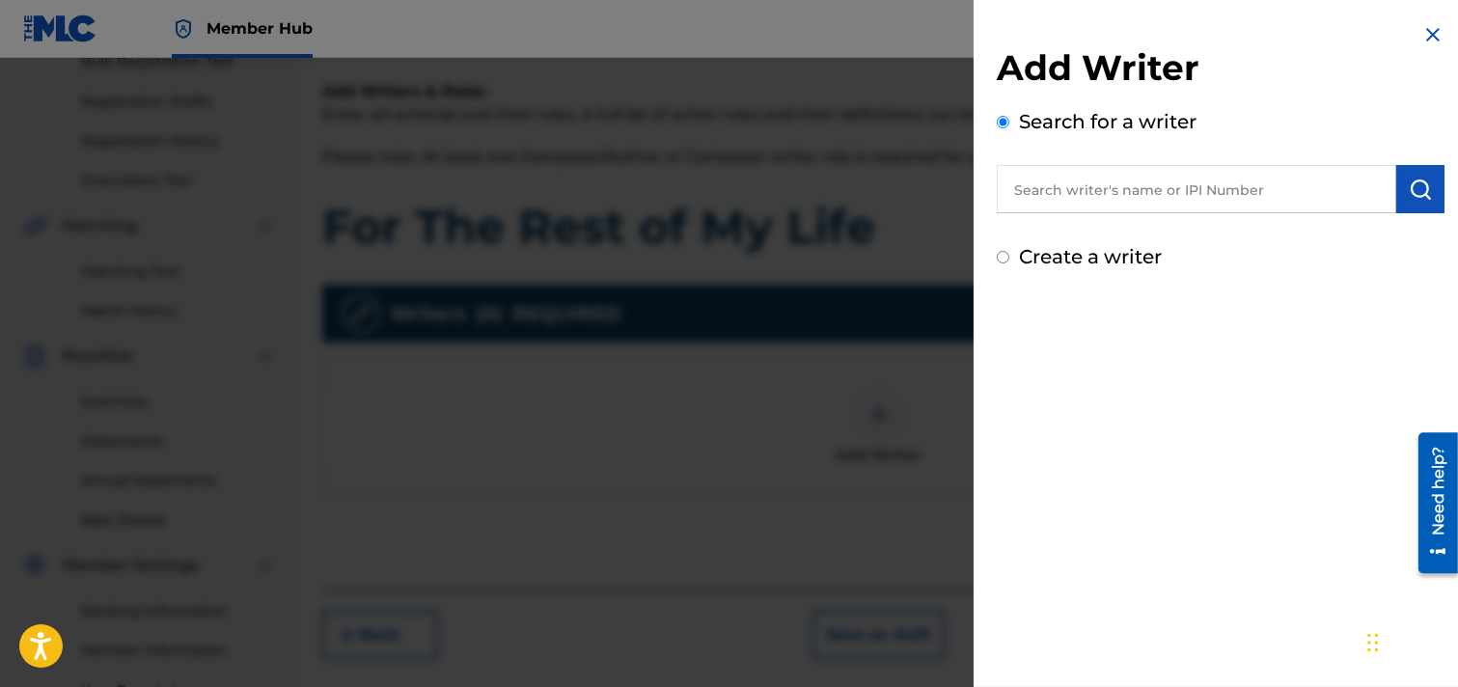
click at [1159, 189] on input "text" at bounding box center [1197, 189] width 400 height 48
type input "[PERSON_NAME]"
click at [1297, 200] on img "submit" at bounding box center [1420, 189] width 23 height 23
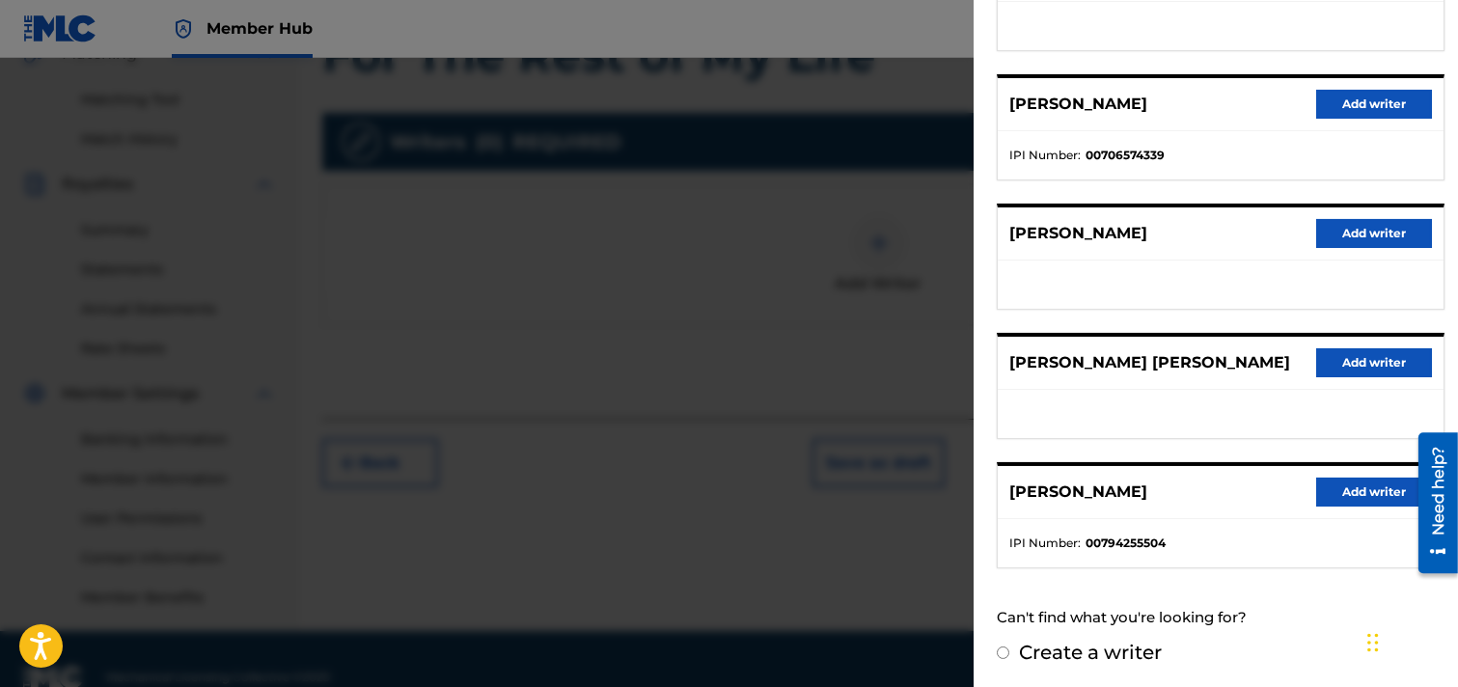
scroll to position [509, 0]
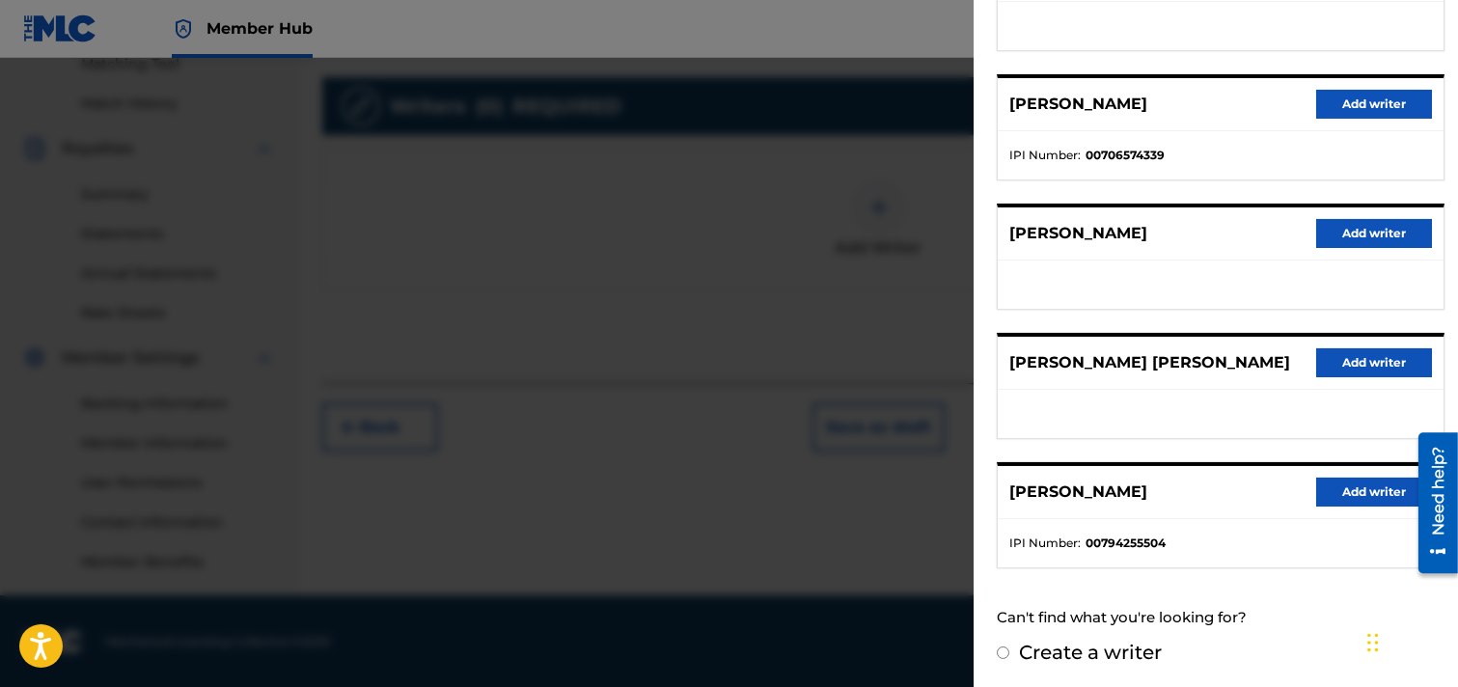
click at [1015, 644] on div "Create a writer" at bounding box center [1221, 652] width 448 height 29
click at [1146, 647] on label "Create a writer" at bounding box center [1090, 652] width 143 height 23
radio input "true"
click at [1010, 647] on input "Create a writer" at bounding box center [1003, 653] width 13 height 13
radio input "false"
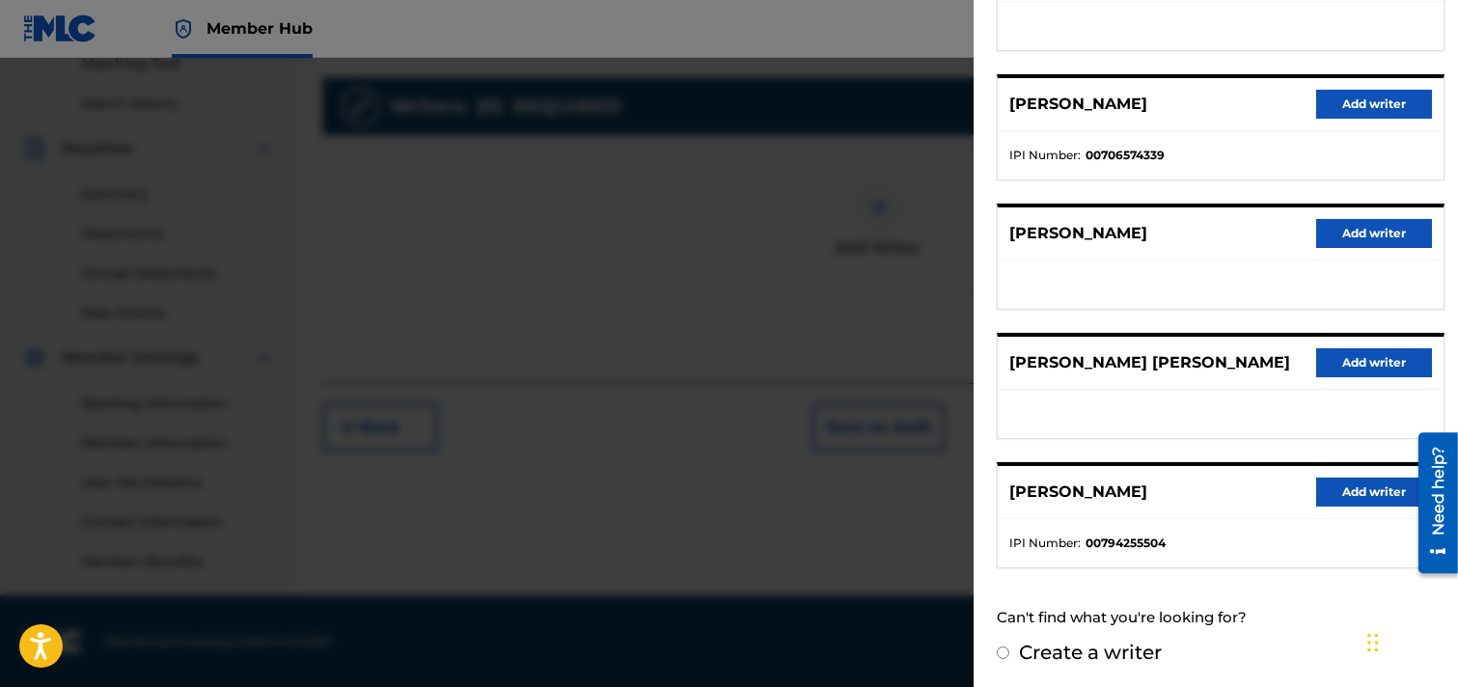
radio input "true"
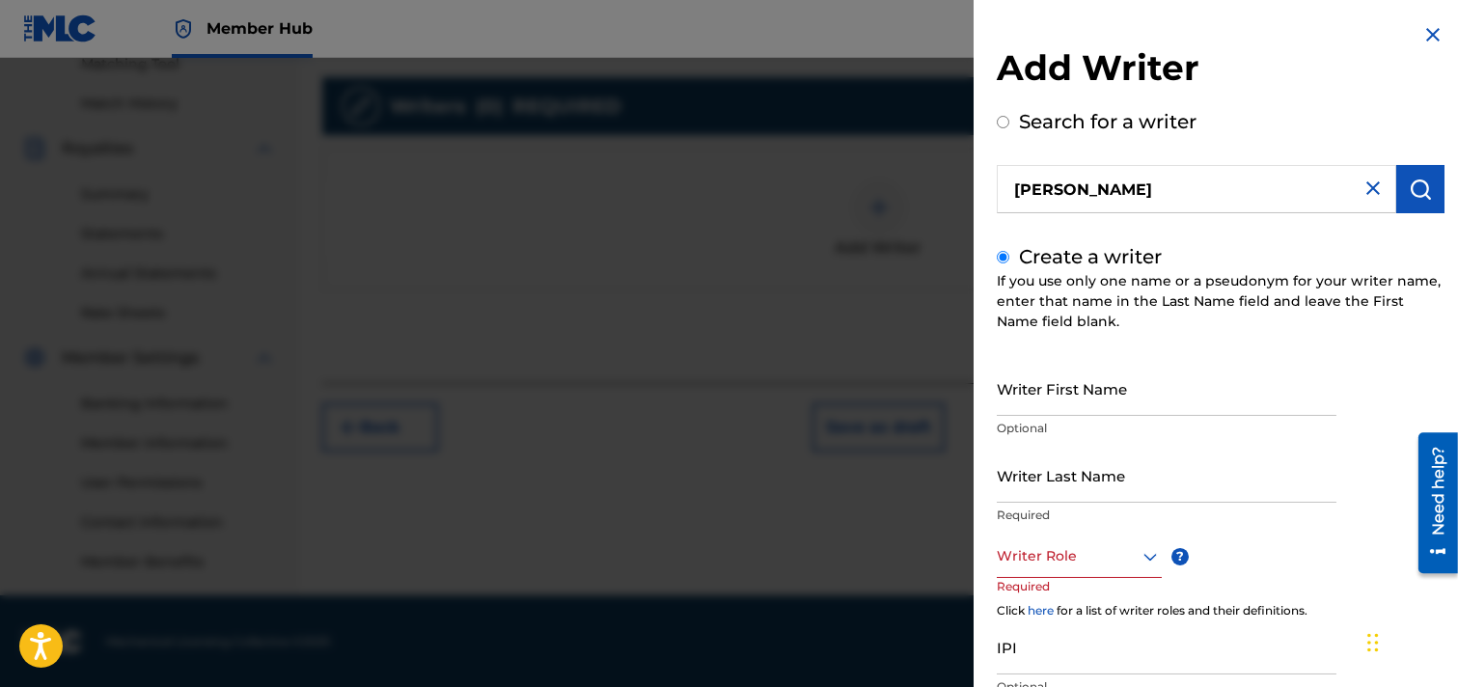
scroll to position [107, 0]
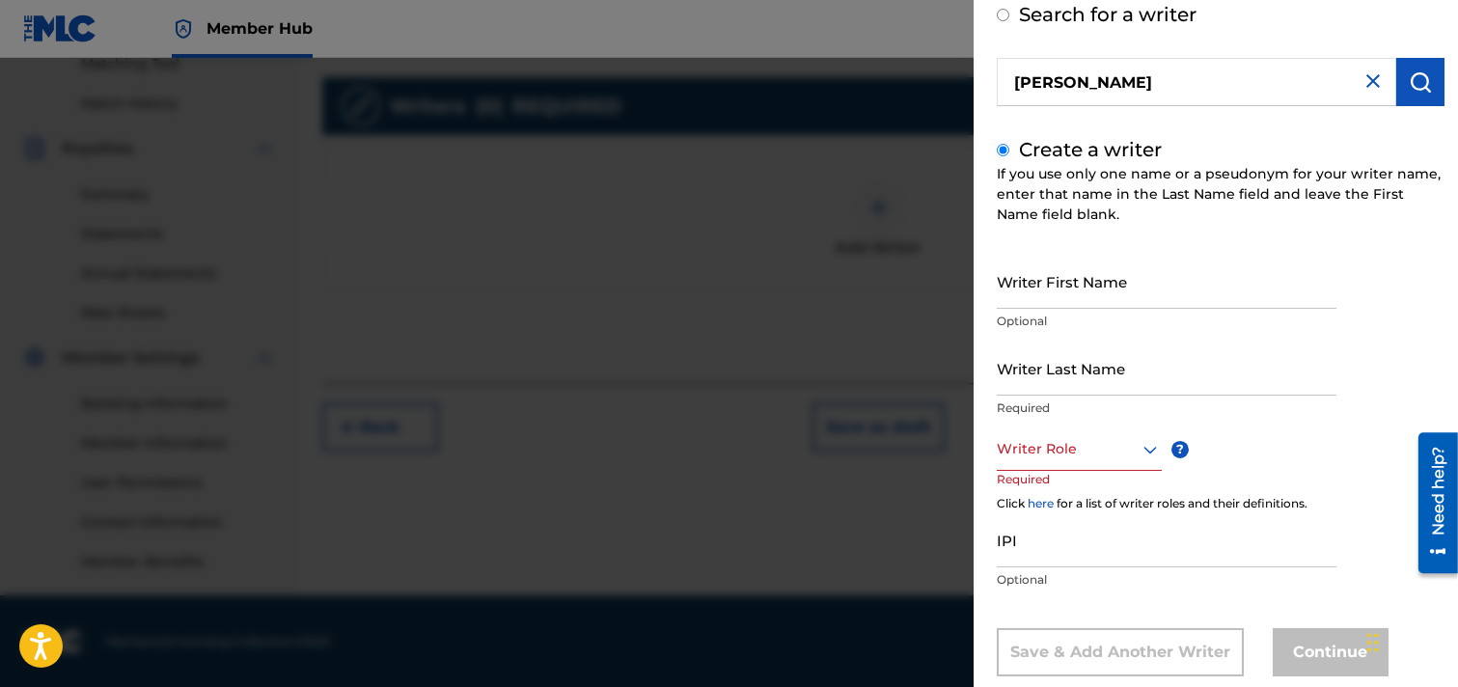
drag, startPoint x: 1081, startPoint y: 78, endPoint x: 992, endPoint y: 81, distance: 88.8
click at [992, 81] on div "Add Writer Search for a writer [PERSON_NAME] Create a writer If you use only on…" at bounding box center [1221, 311] width 494 height 836
click at [1082, 283] on input "Writer First Name" at bounding box center [1167, 281] width 340 height 55
paste input "[PERSON_NAME]"
type input "[PERSON_NAME]"
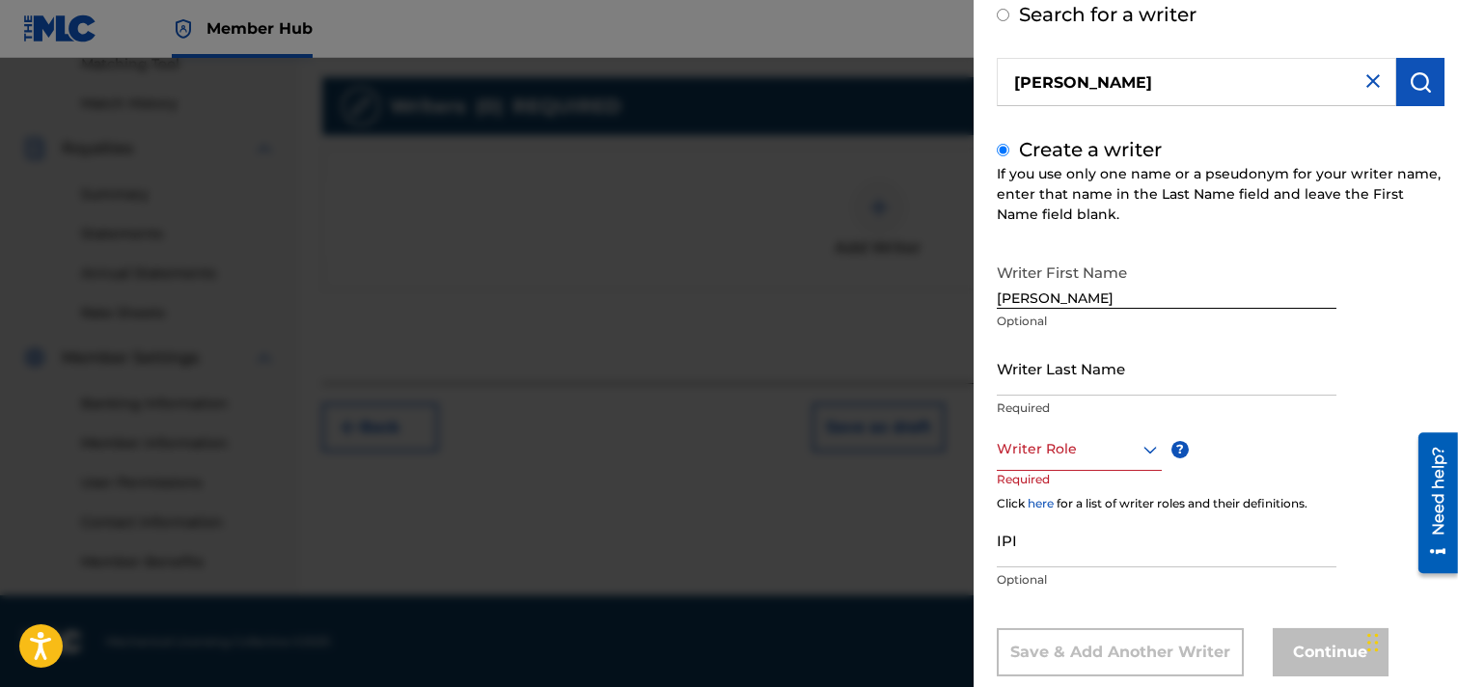
drag, startPoint x: 1136, startPoint y: 83, endPoint x: 1239, endPoint y: 83, distance: 103.3
click at [1239, 83] on input "[PERSON_NAME]" at bounding box center [1197, 82] width 400 height 48
radio input "true"
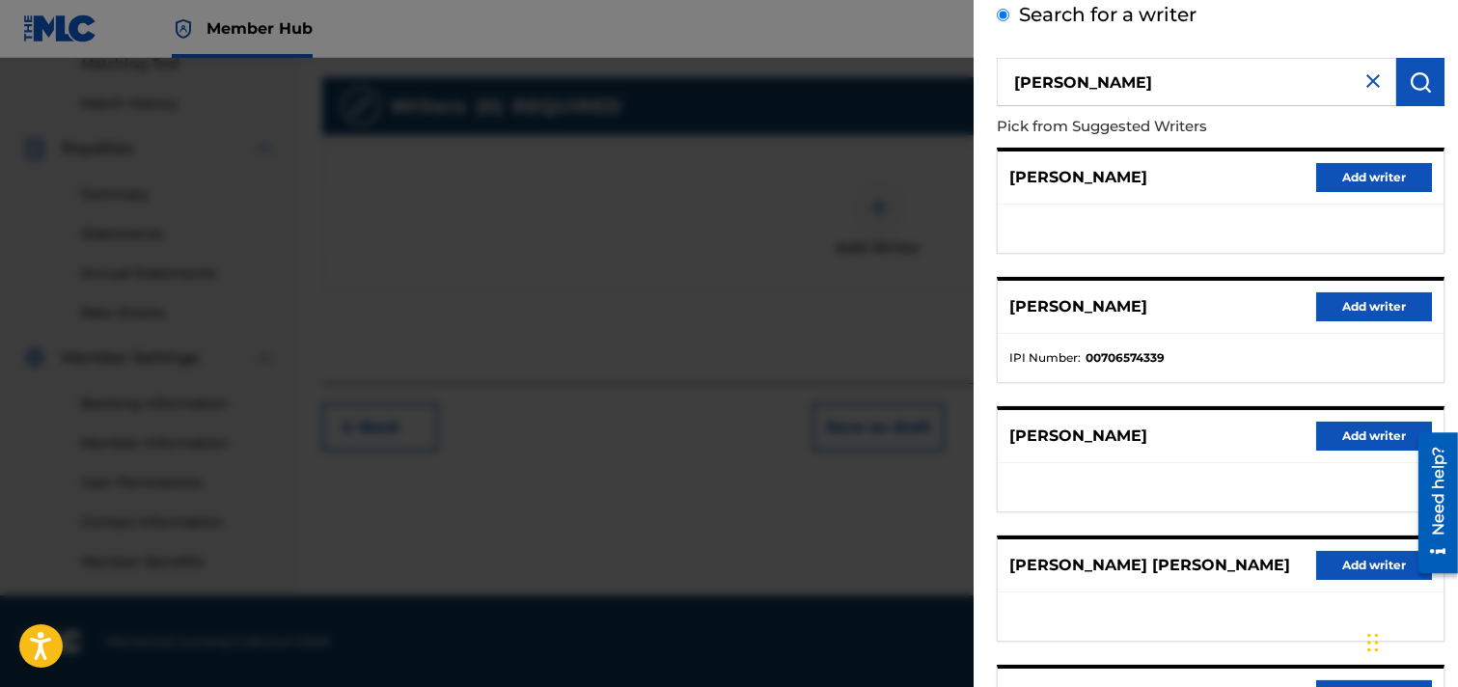
click at [1297, 124] on div "Add Writer Search for a writer [PERSON_NAME] Pick from Suggested Writers [PERSO…" at bounding box center [1221, 393] width 494 height 1000
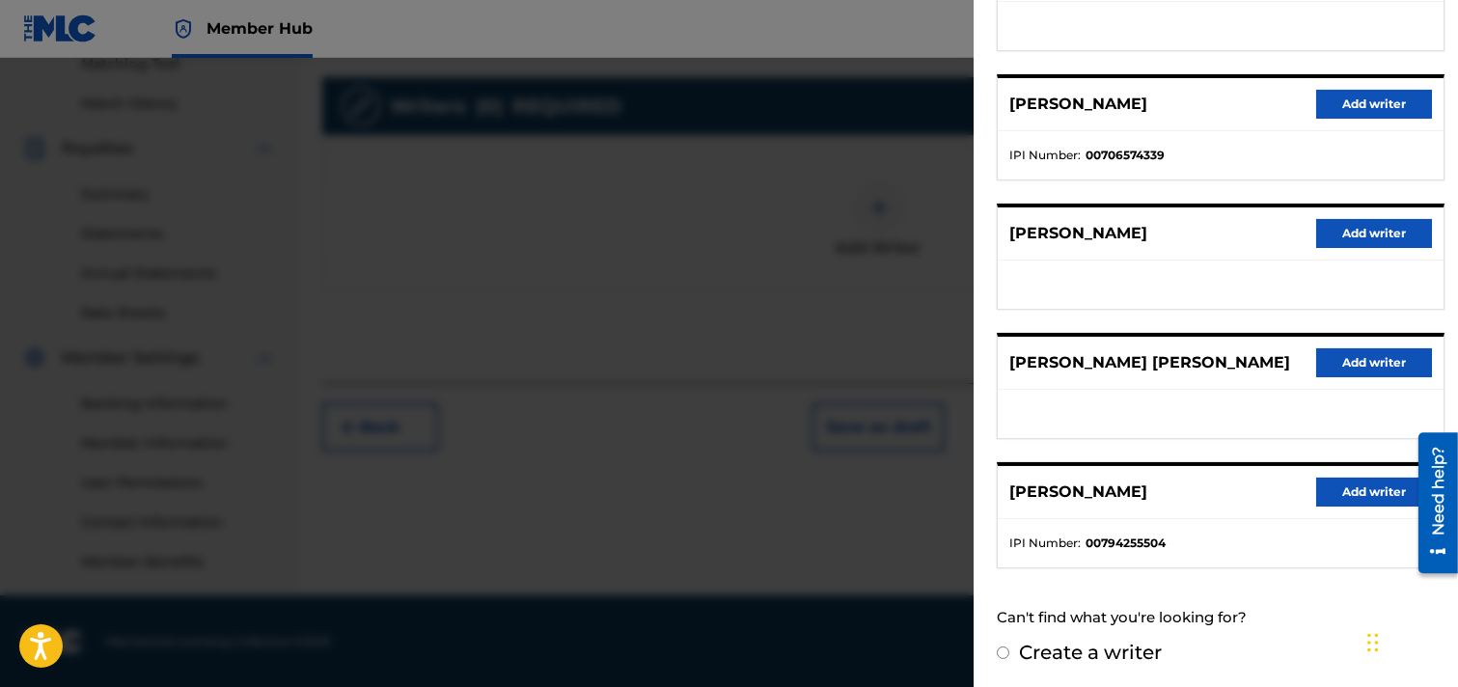
scroll to position [0, 0]
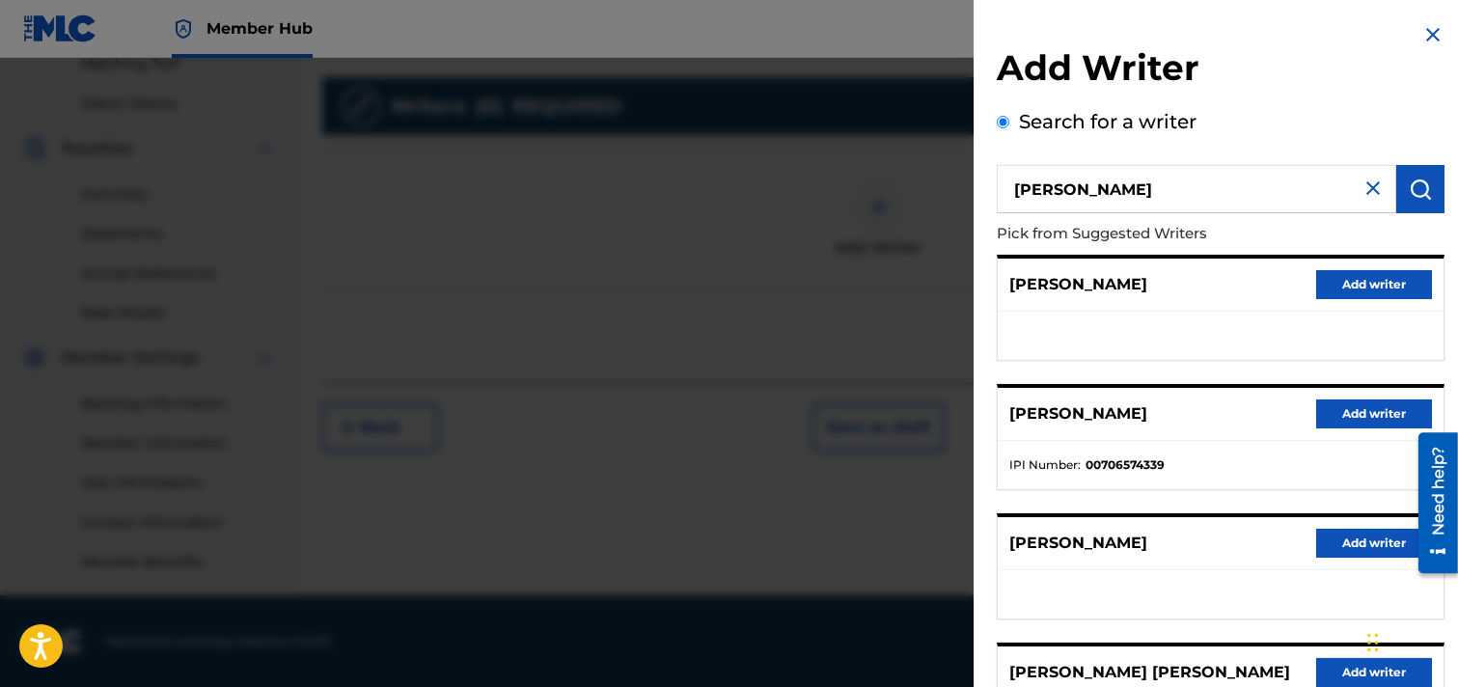
click at [1297, 190] on img at bounding box center [1373, 188] width 23 height 23
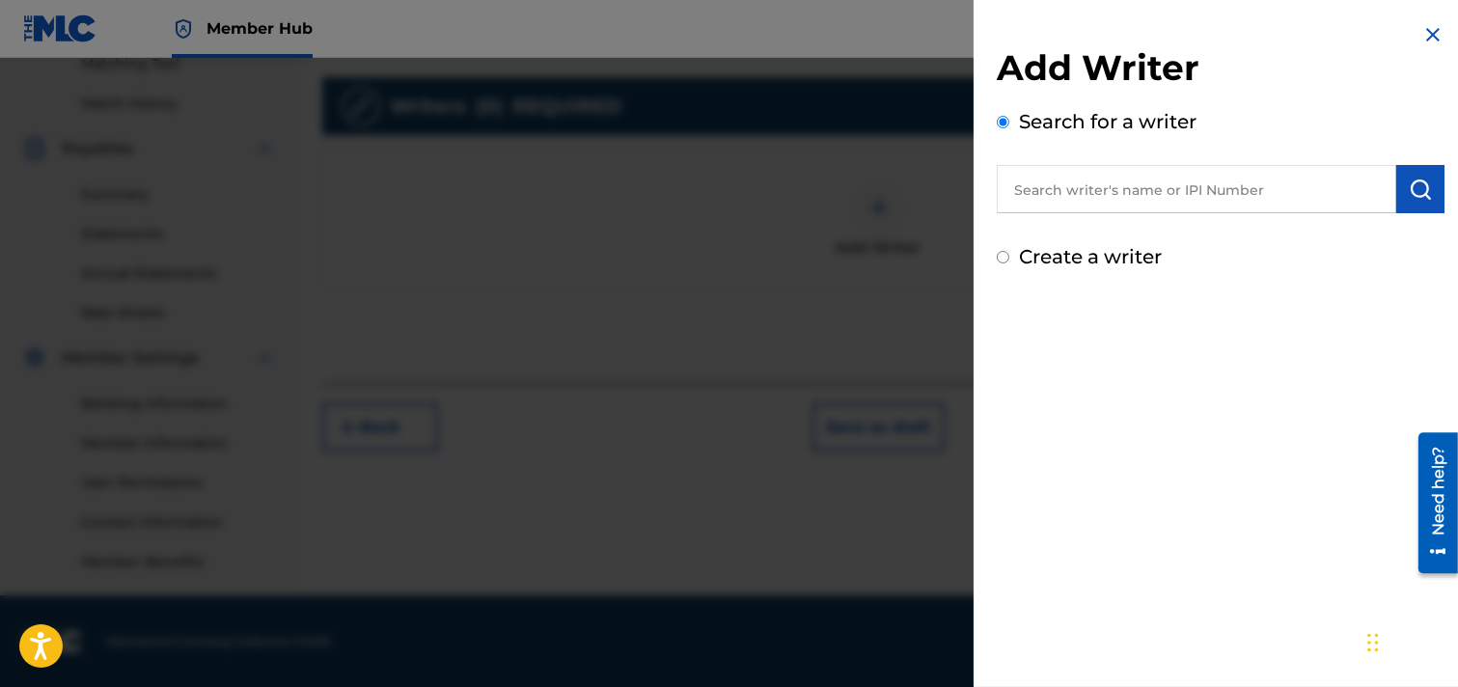
click at [1042, 262] on label "Create a writer" at bounding box center [1090, 256] width 143 height 23
radio input "true"
click at [1010, 262] on input "Create a writer" at bounding box center [1003, 257] width 13 height 13
radio input "false"
radio input "true"
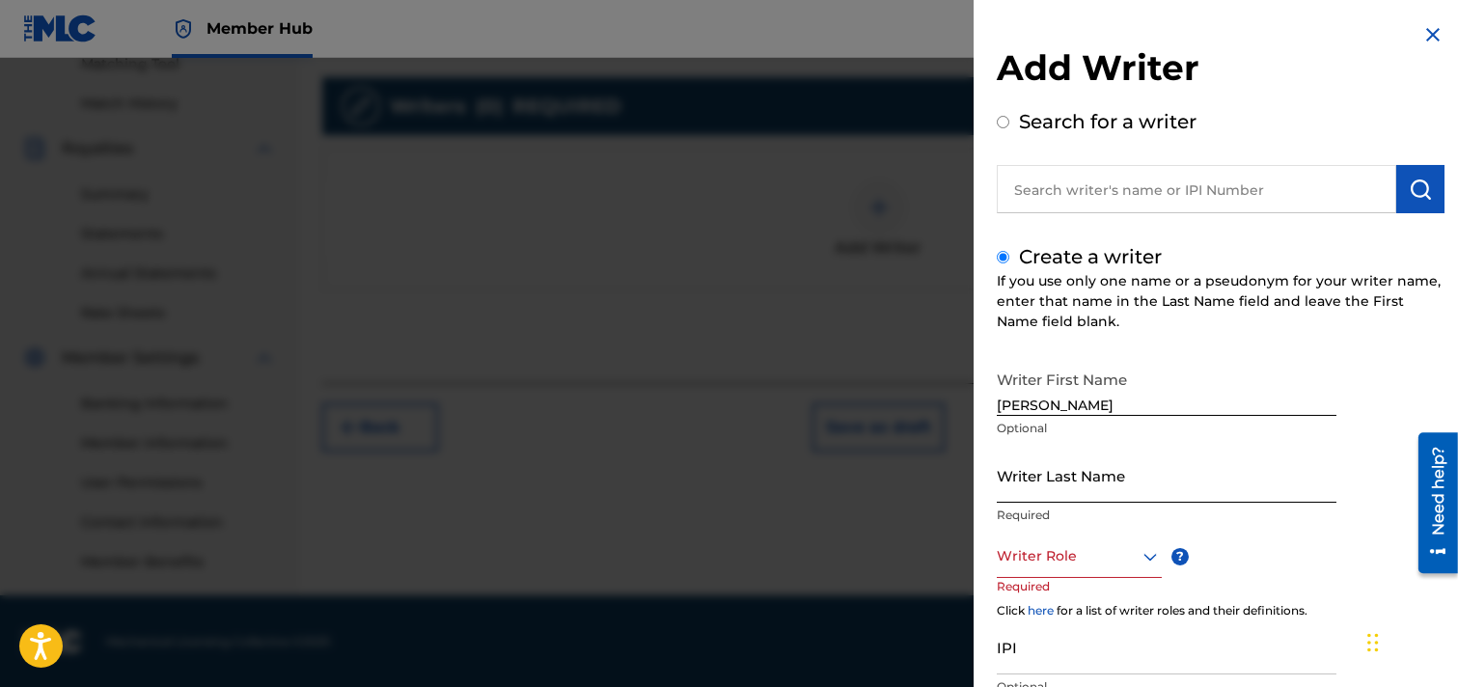
click at [1055, 476] on input "Writer Last Name" at bounding box center [1167, 475] width 340 height 55
paste input "[PERSON_NAME]"
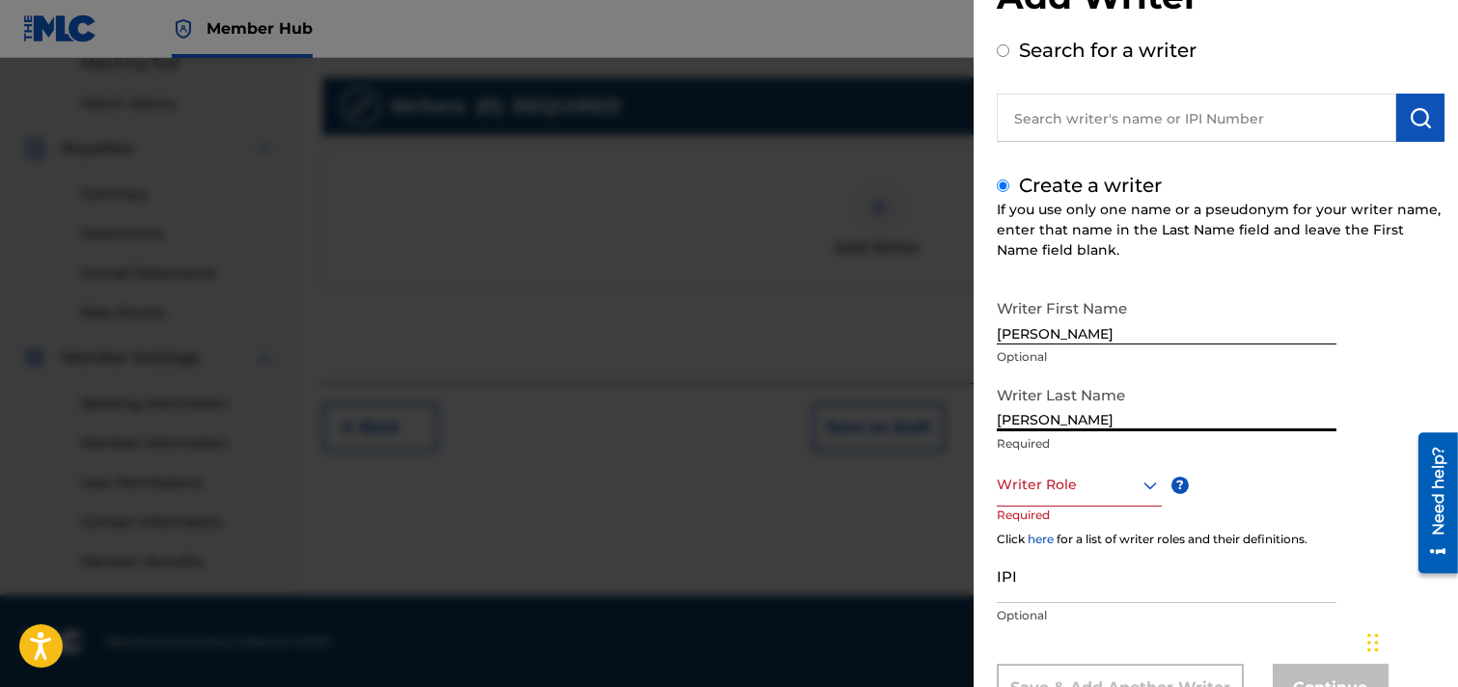
scroll to position [107, 0]
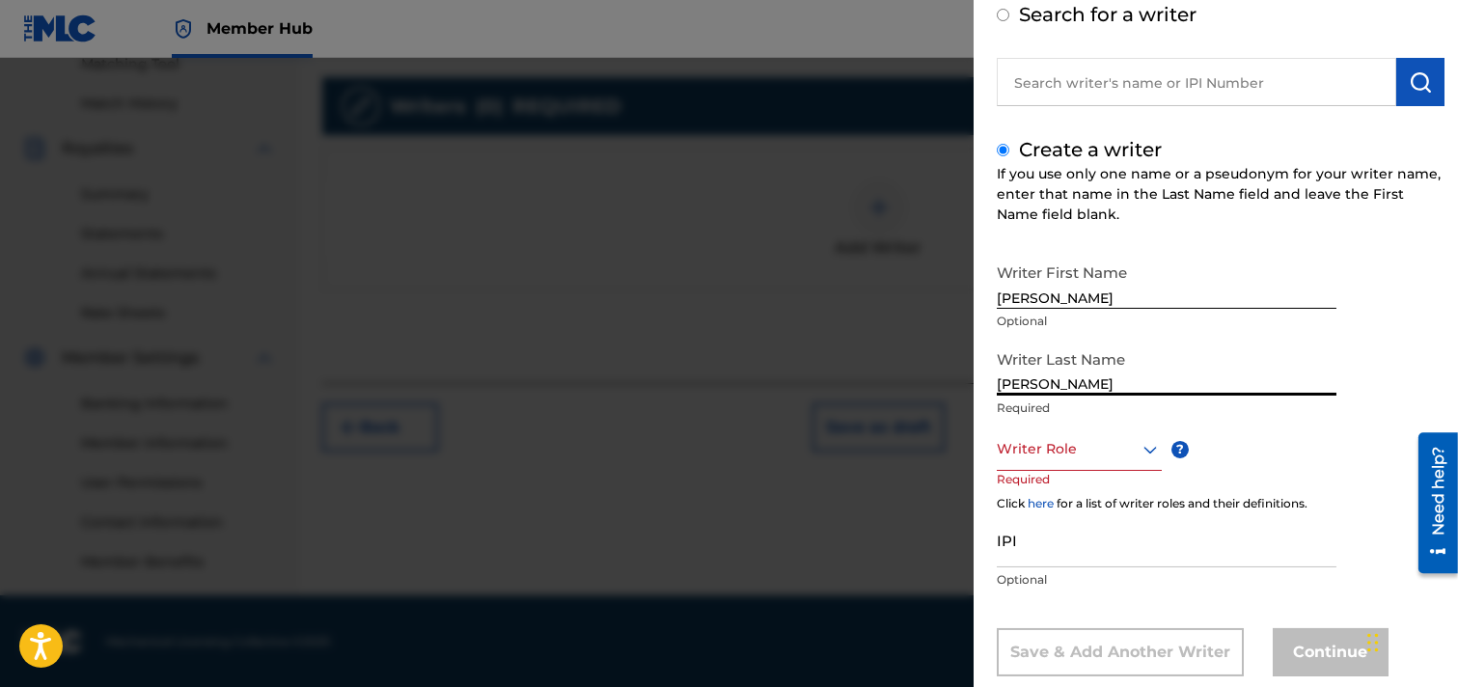
click at [1005, 386] on input "[PERSON_NAME]" at bounding box center [1167, 368] width 340 height 55
type input "[PERSON_NAME]"
click at [1008, 301] on input "[PERSON_NAME]" at bounding box center [1167, 281] width 340 height 55
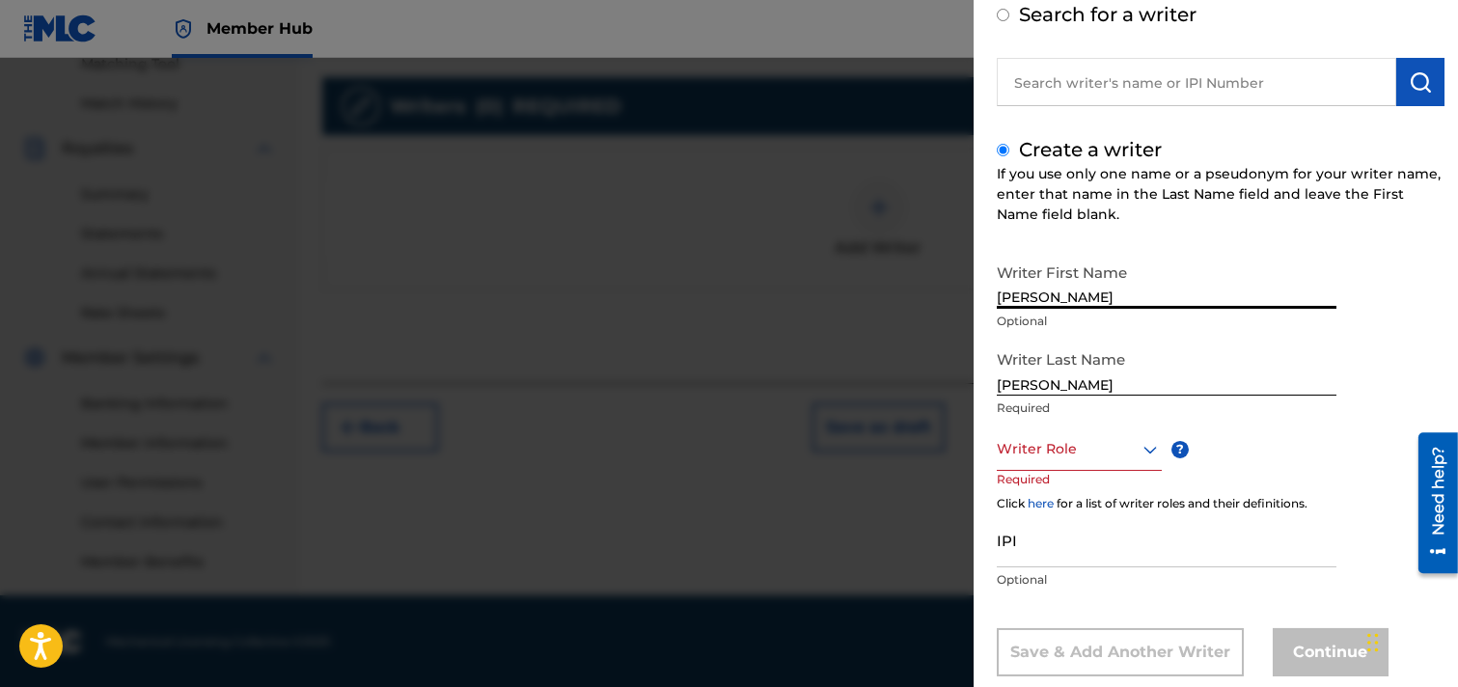
type input "[PERSON_NAME]"
click at [1150, 448] on icon at bounding box center [1150, 449] width 23 height 23
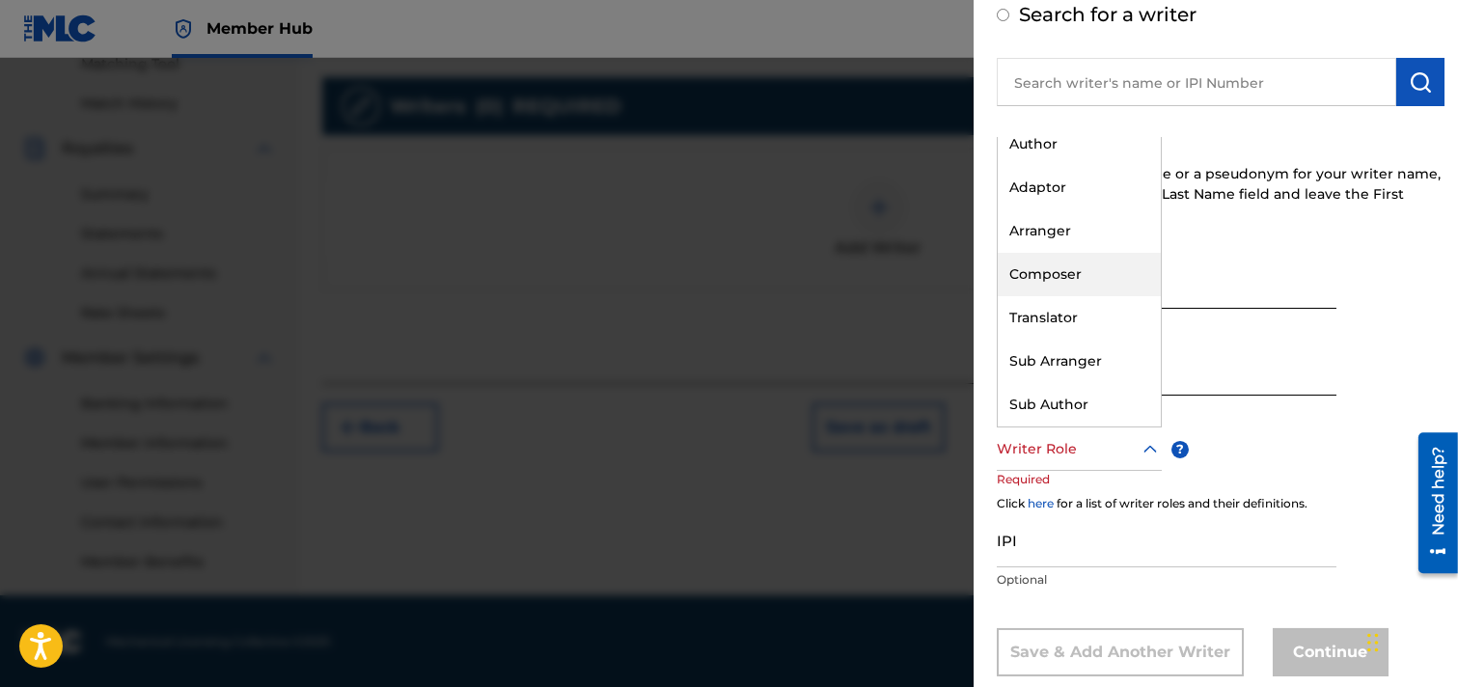
scroll to position [0, 0]
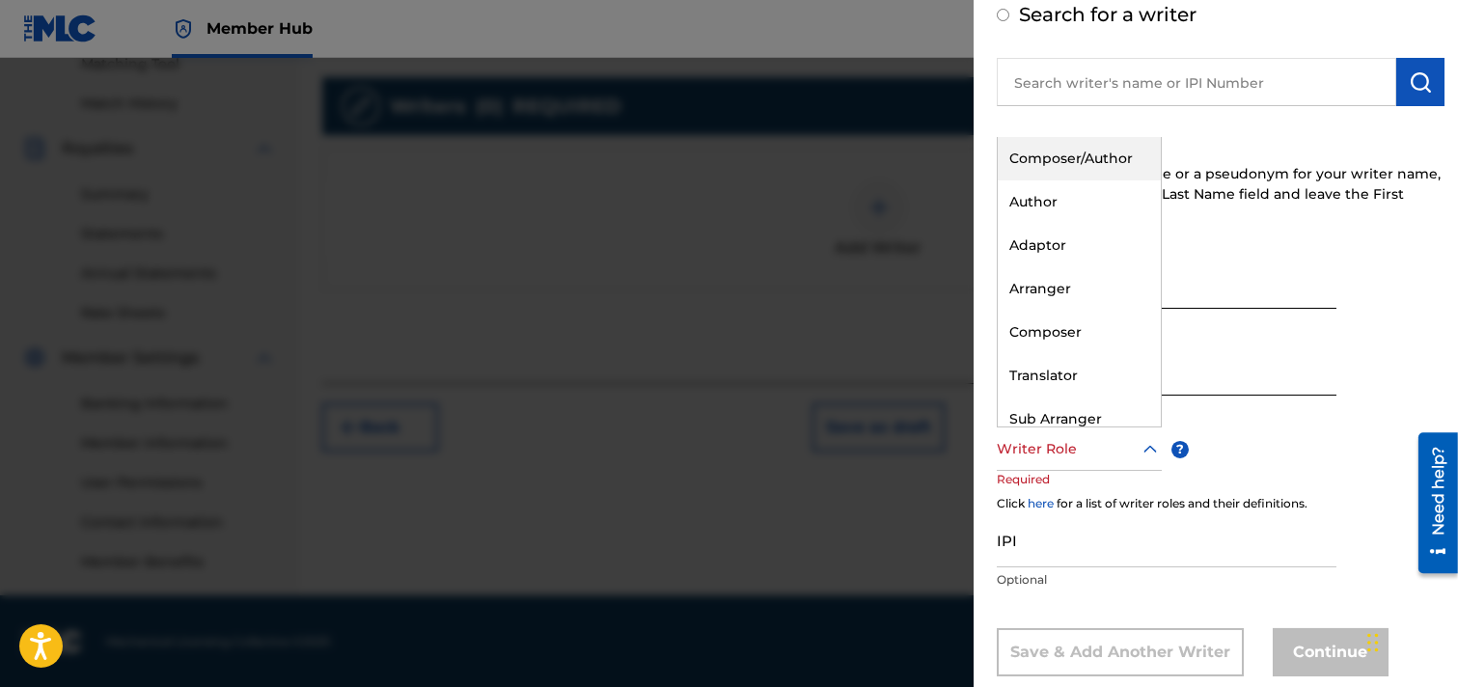
click at [1111, 161] on div "Composer/Author" at bounding box center [1079, 158] width 163 height 43
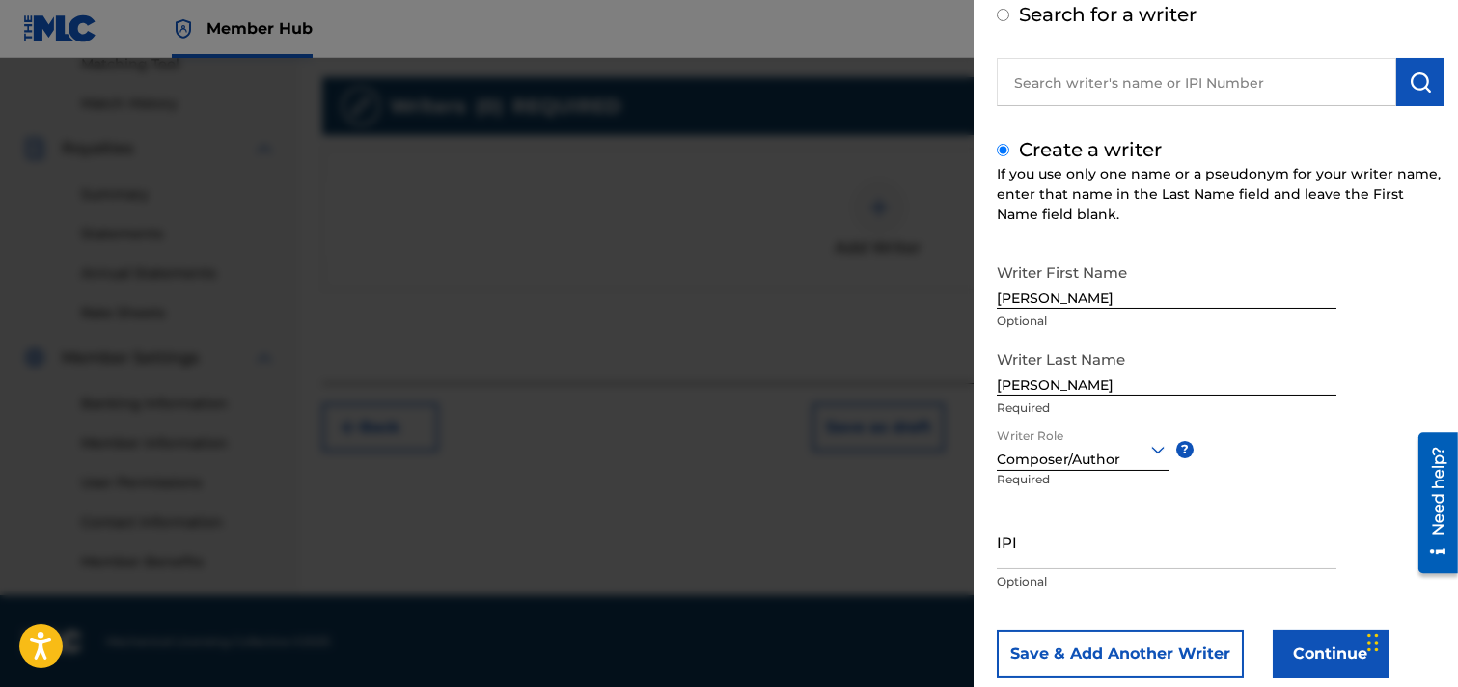
scroll to position [150, 0]
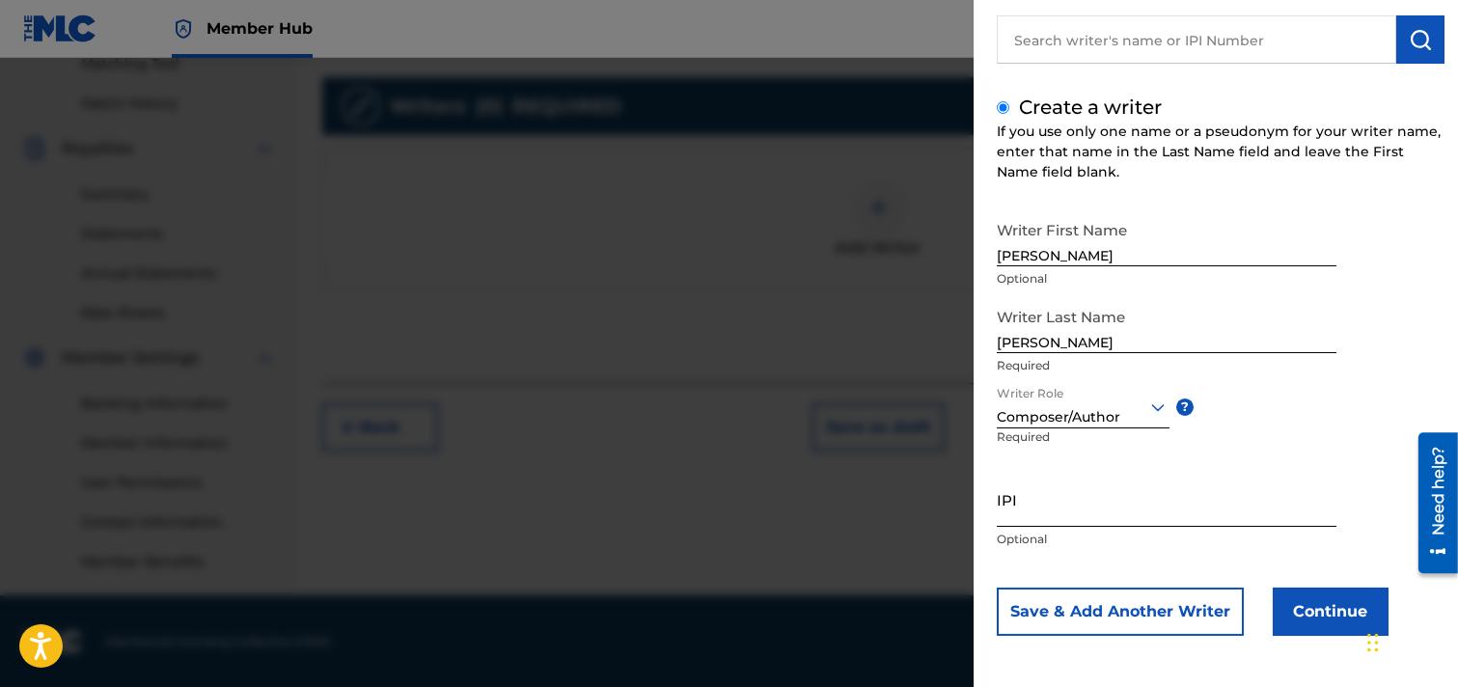
click at [1063, 508] on input "IPI" at bounding box center [1167, 499] width 340 height 55
paste input "00352333291"
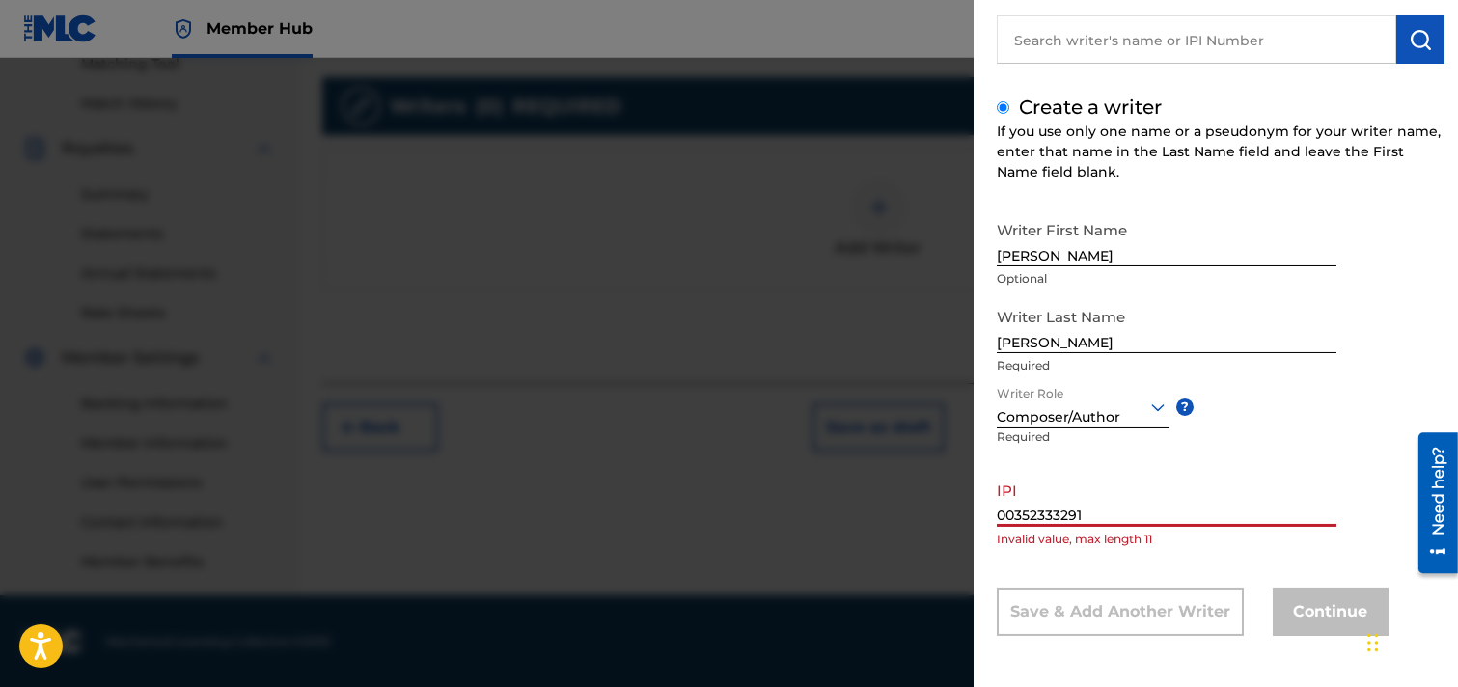
click at [1014, 513] on input "00352333291" at bounding box center [1167, 499] width 340 height 55
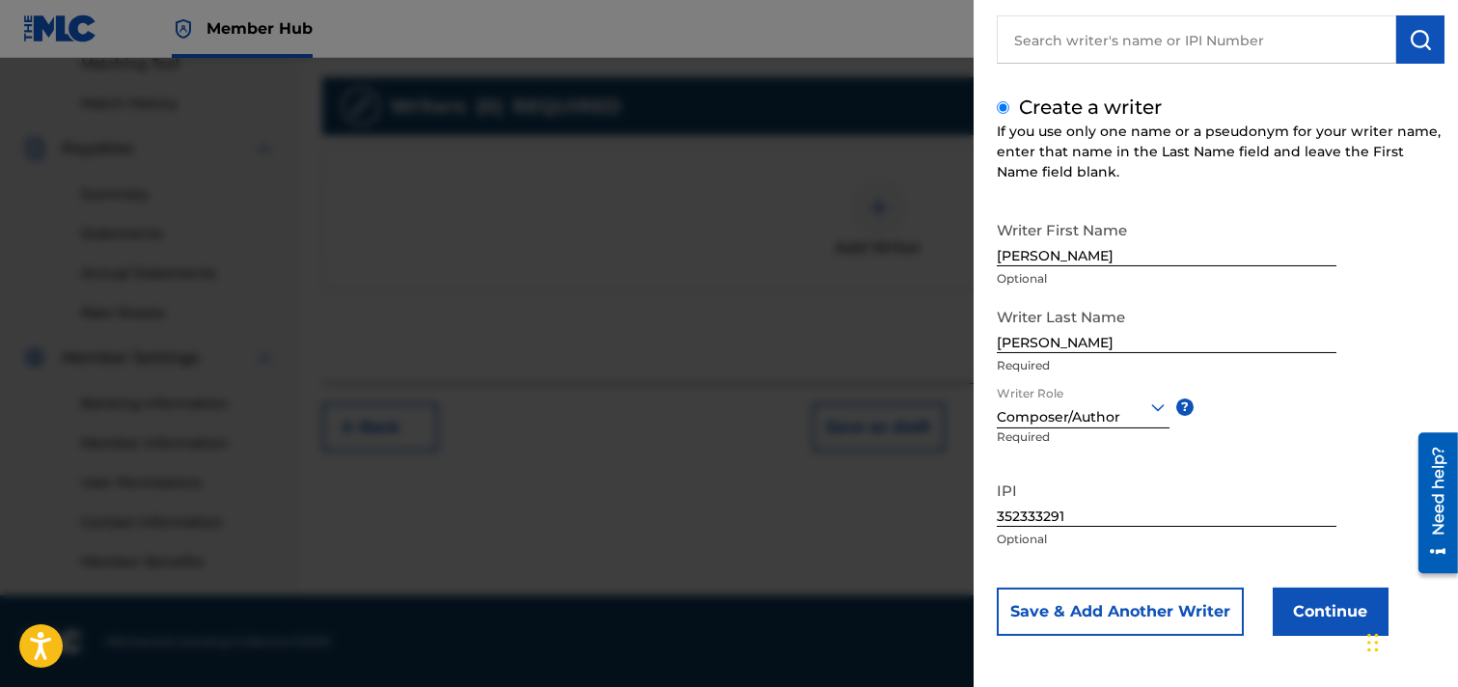
drag, startPoint x: 1346, startPoint y: 505, endPoint x: 1354, endPoint y: 500, distance: 9.9
click at [1297, 505] on div "Writer First Name [PERSON_NAME] Optional Writer Last Name [PERSON_NAME] Require…" at bounding box center [1221, 423] width 448 height 425
click at [997, 516] on input "352333291" at bounding box center [1167, 499] width 340 height 55
click at [1121, 497] on input "00352333291" at bounding box center [1167, 499] width 340 height 55
type input "00352333291"
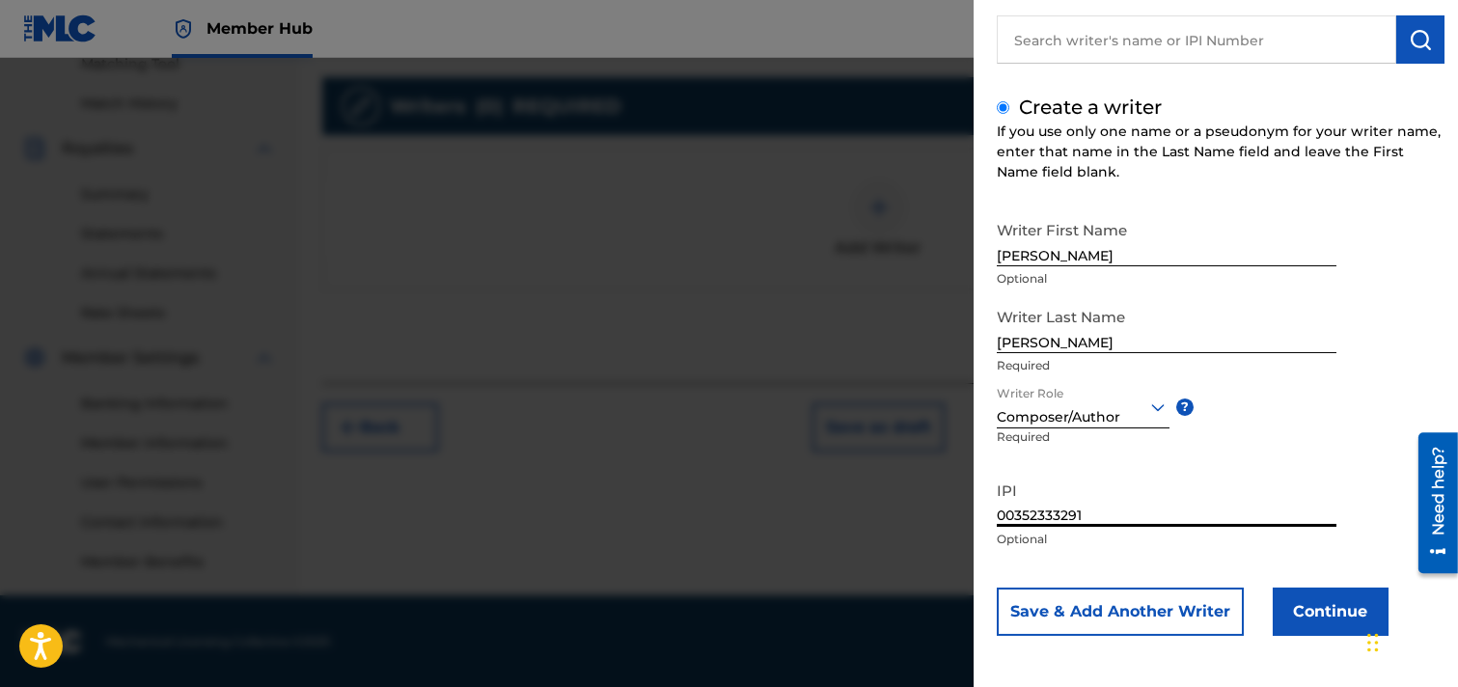
click at [1140, 523] on input "00352333291" at bounding box center [1167, 499] width 340 height 55
click at [1297, 619] on button "Continue" at bounding box center [1331, 612] width 116 height 48
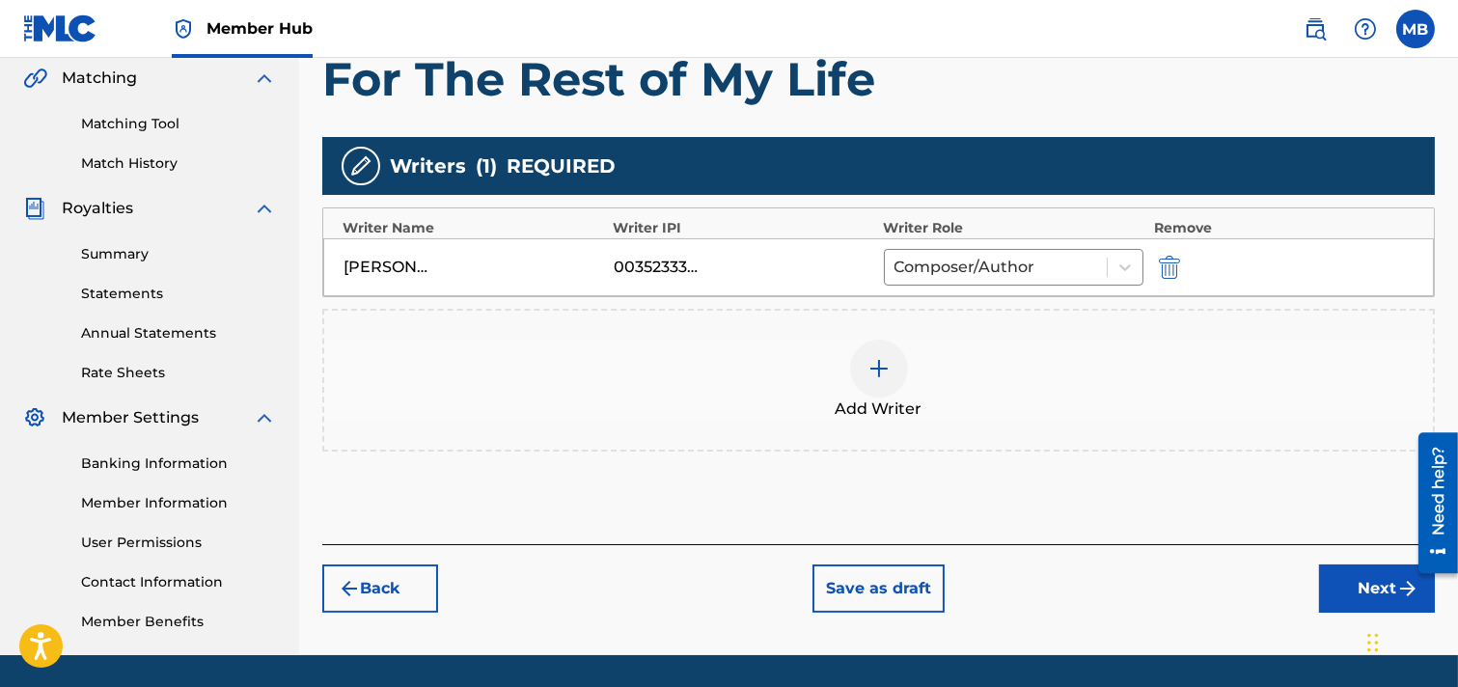
scroll to position [402, 0]
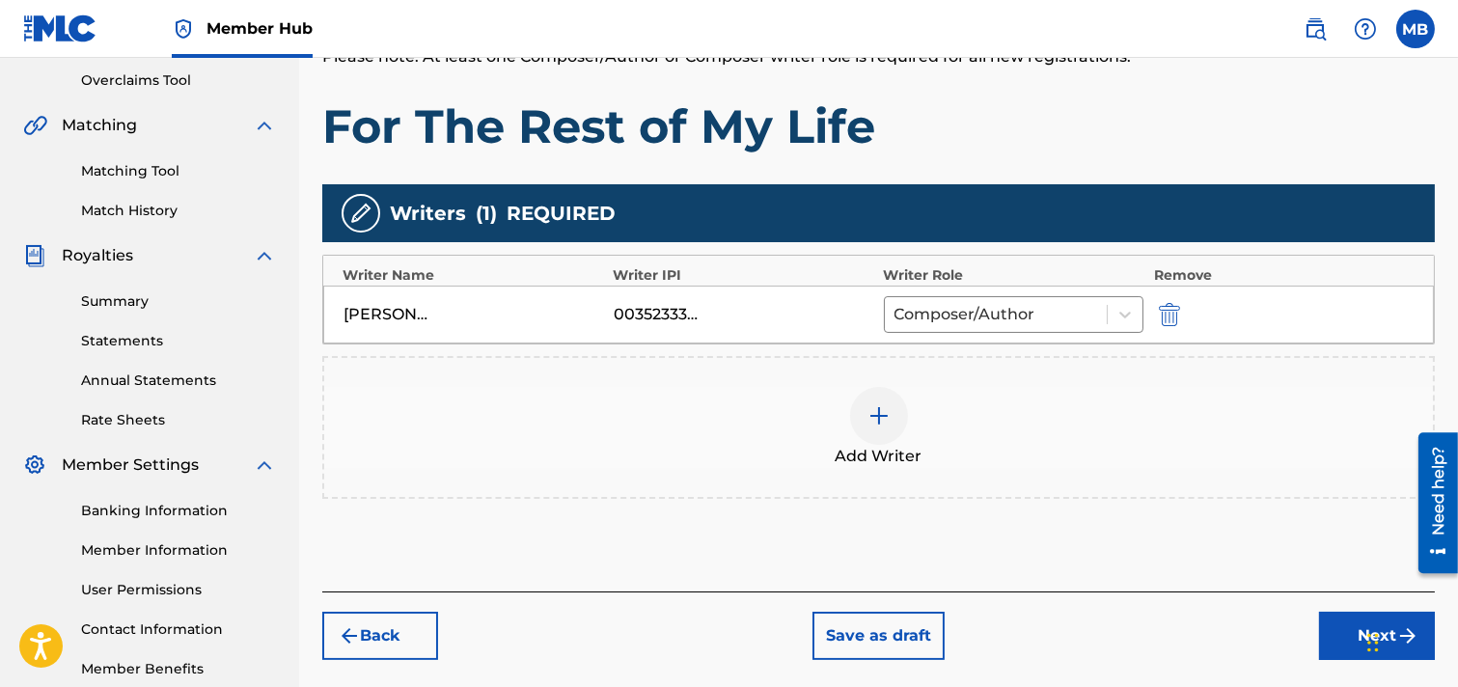
click at [879, 420] on img at bounding box center [879, 415] width 23 height 23
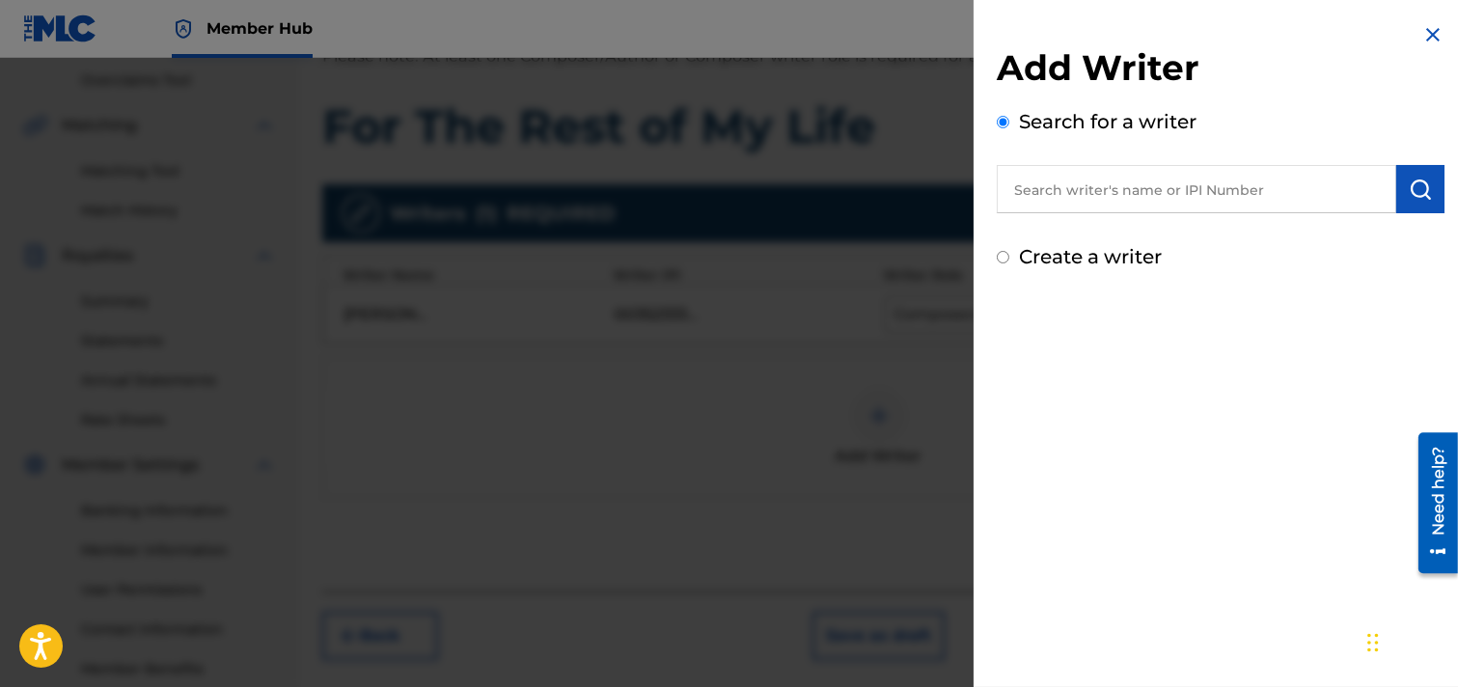
click at [1075, 184] on input "text" at bounding box center [1197, 189] width 400 height 48
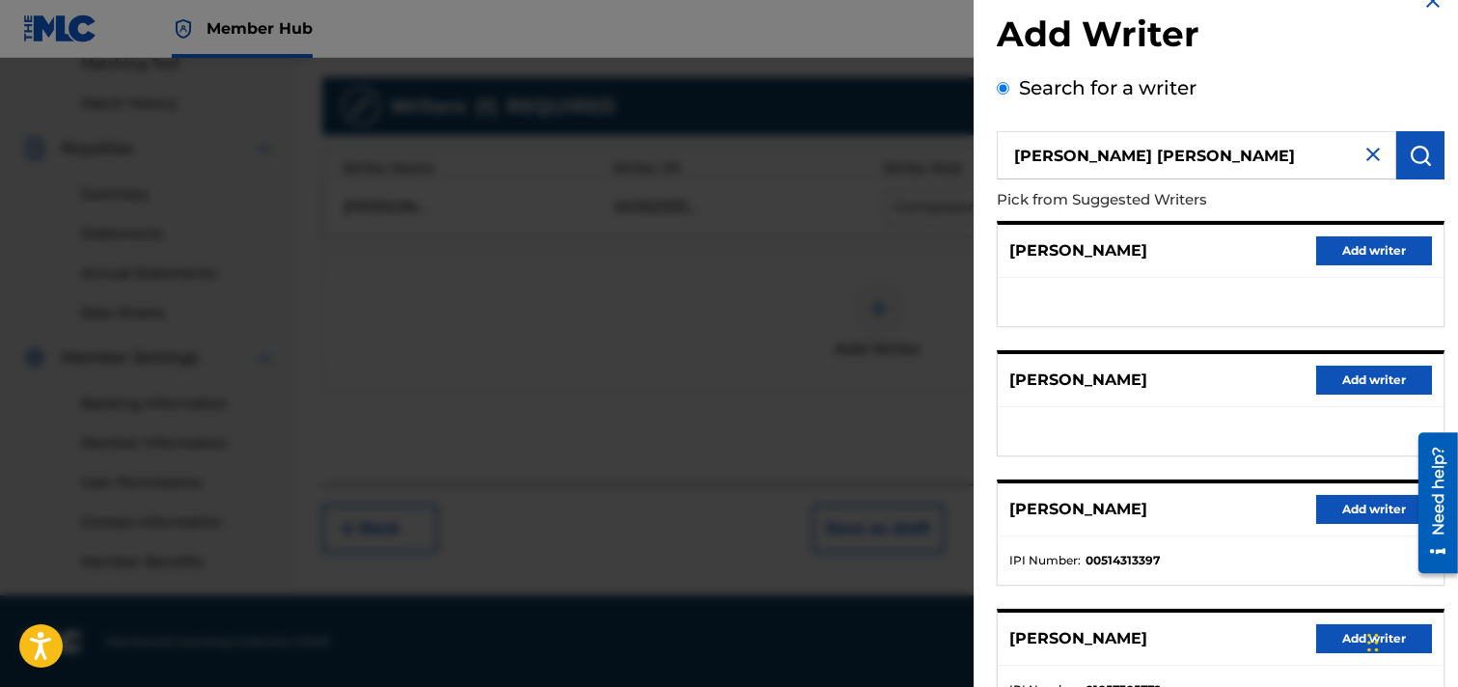
scroll to position [0, 0]
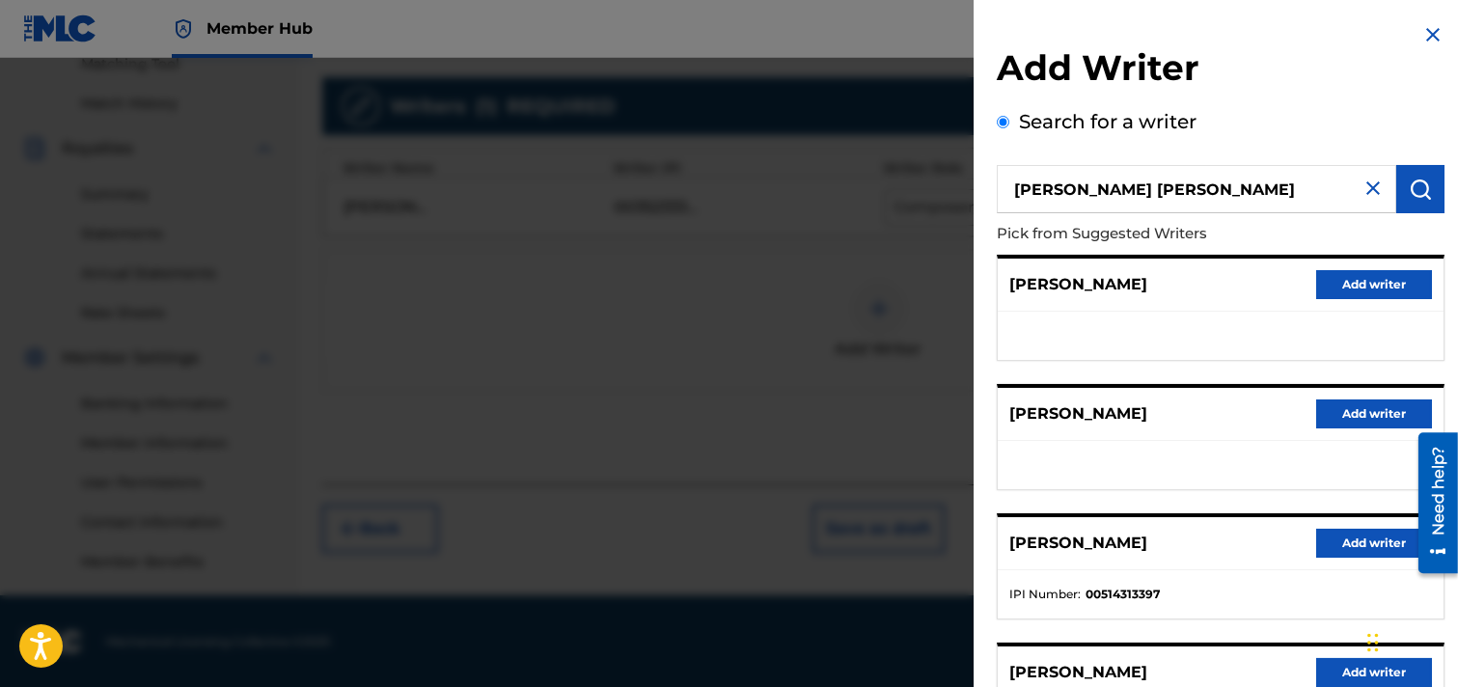
click at [1124, 178] on input "[PERSON_NAME] [PERSON_NAME]" at bounding box center [1197, 189] width 400 height 48
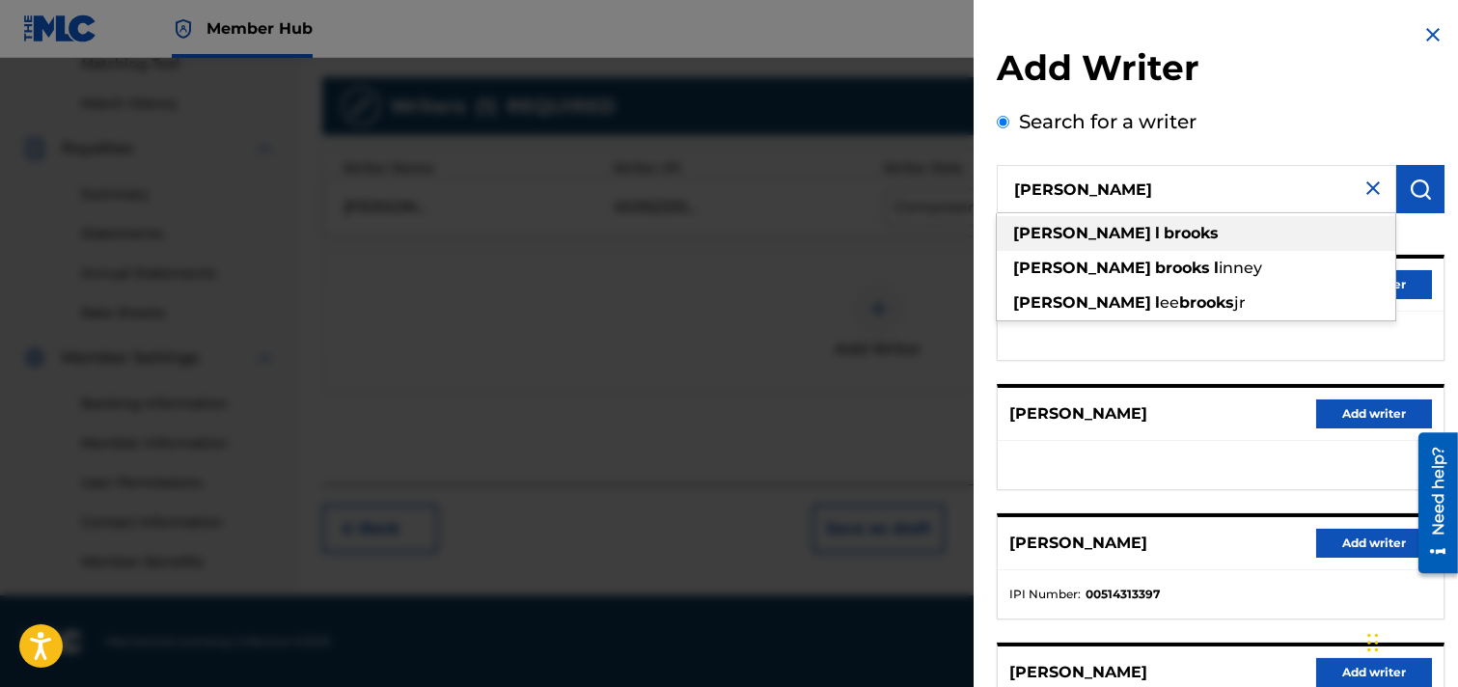
type input "[PERSON_NAME]"
click at [1164, 237] on strong "brooks" at bounding box center [1191, 233] width 55 height 18
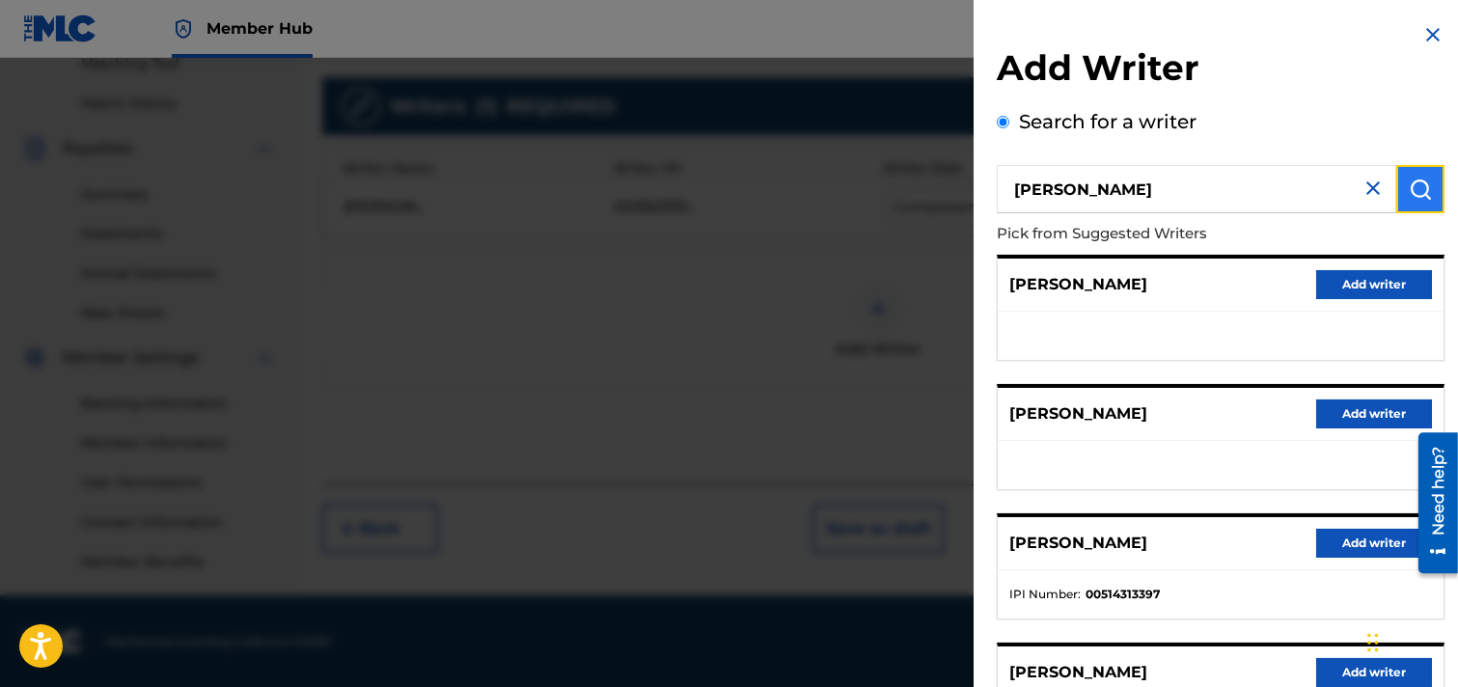
click at [1297, 187] on img "submit" at bounding box center [1420, 189] width 23 height 23
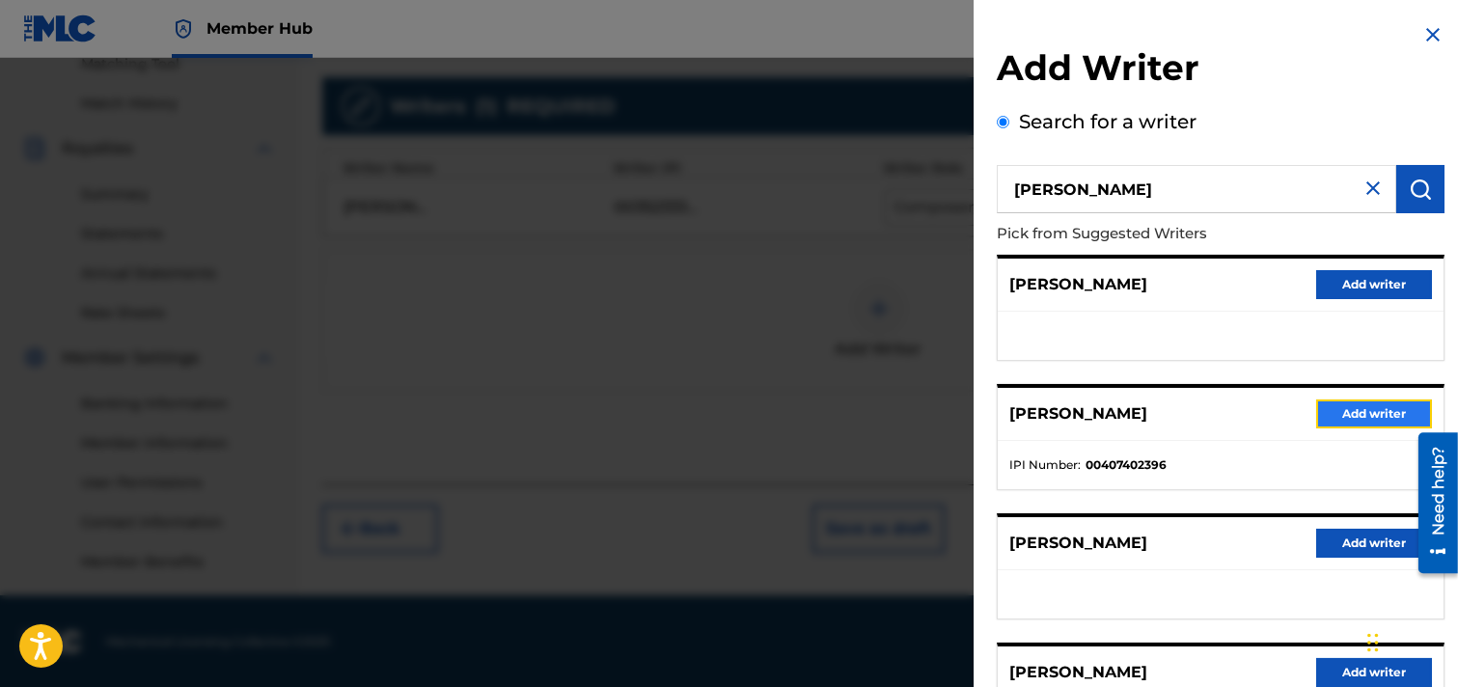
click at [1297, 417] on button "Add writer" at bounding box center [1375, 414] width 116 height 29
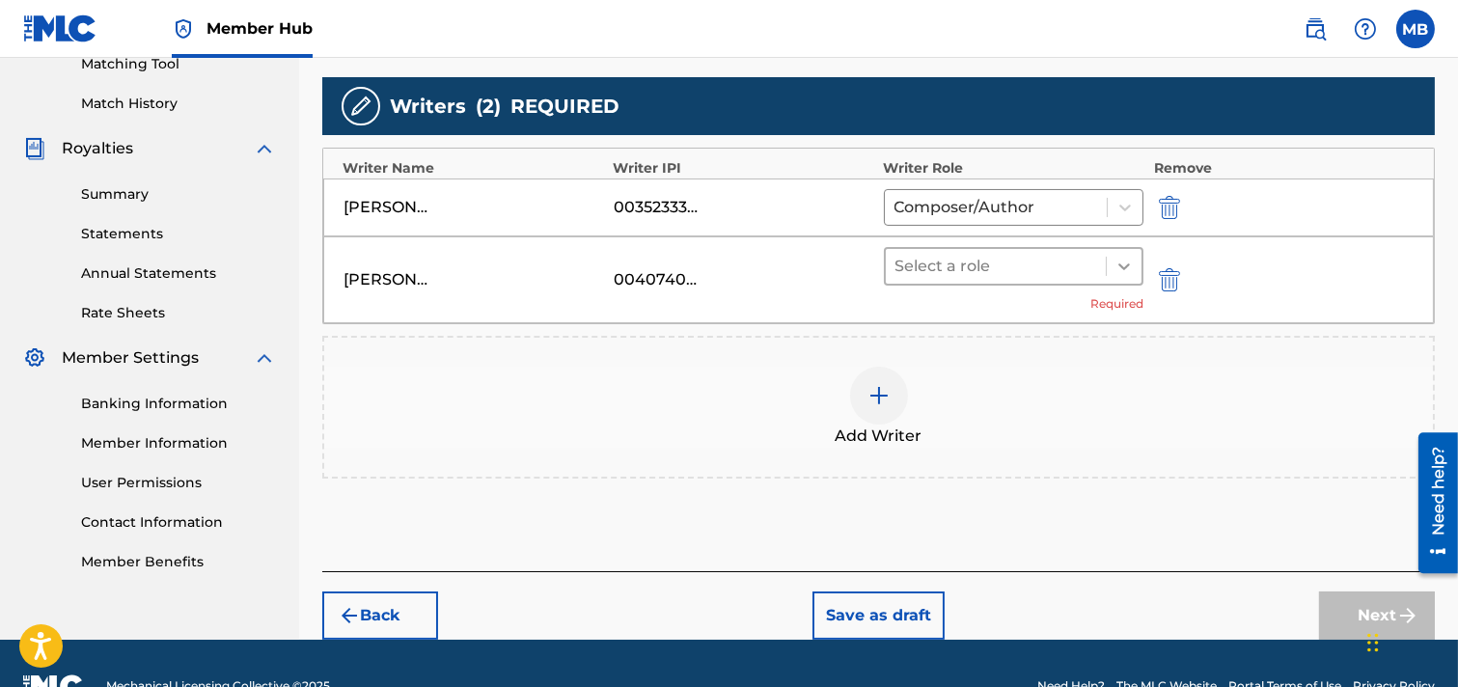
click at [1121, 264] on icon at bounding box center [1125, 267] width 12 height 7
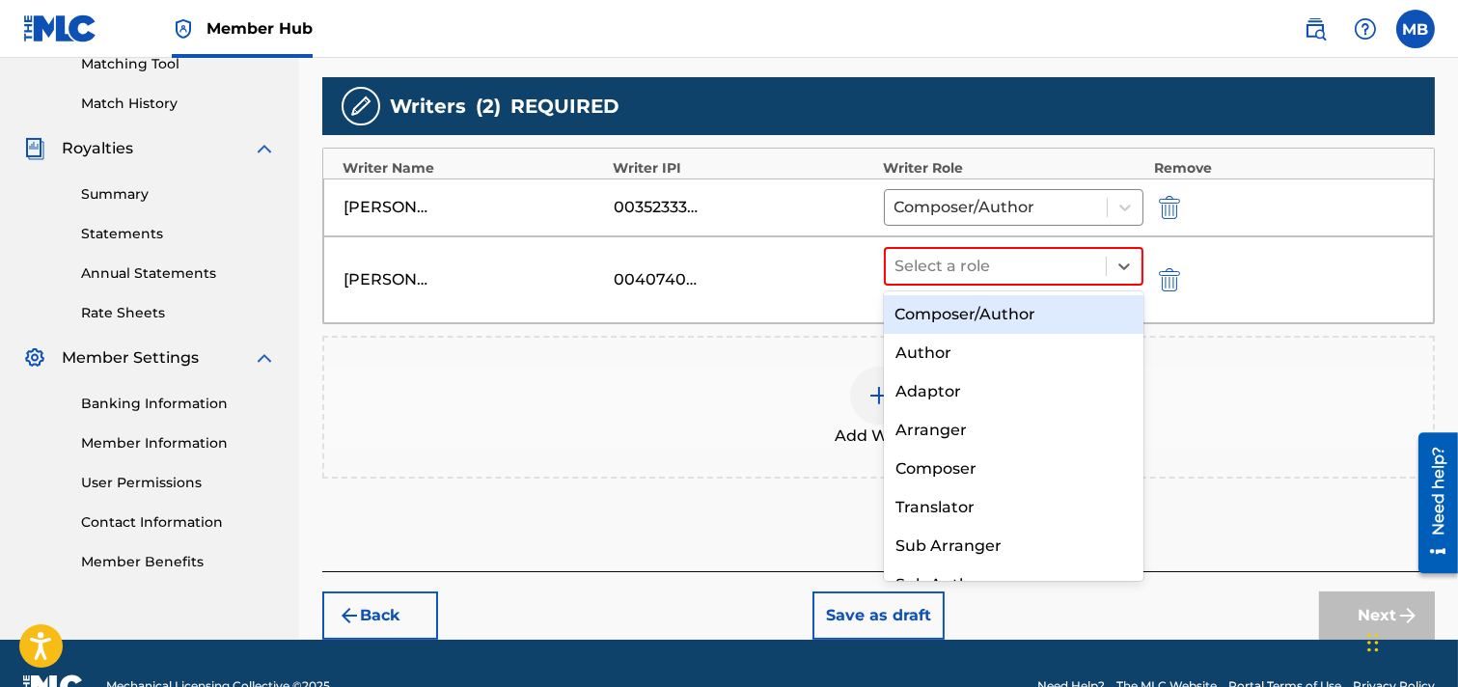
click at [958, 307] on div "Composer/Author" at bounding box center [1014, 314] width 261 height 39
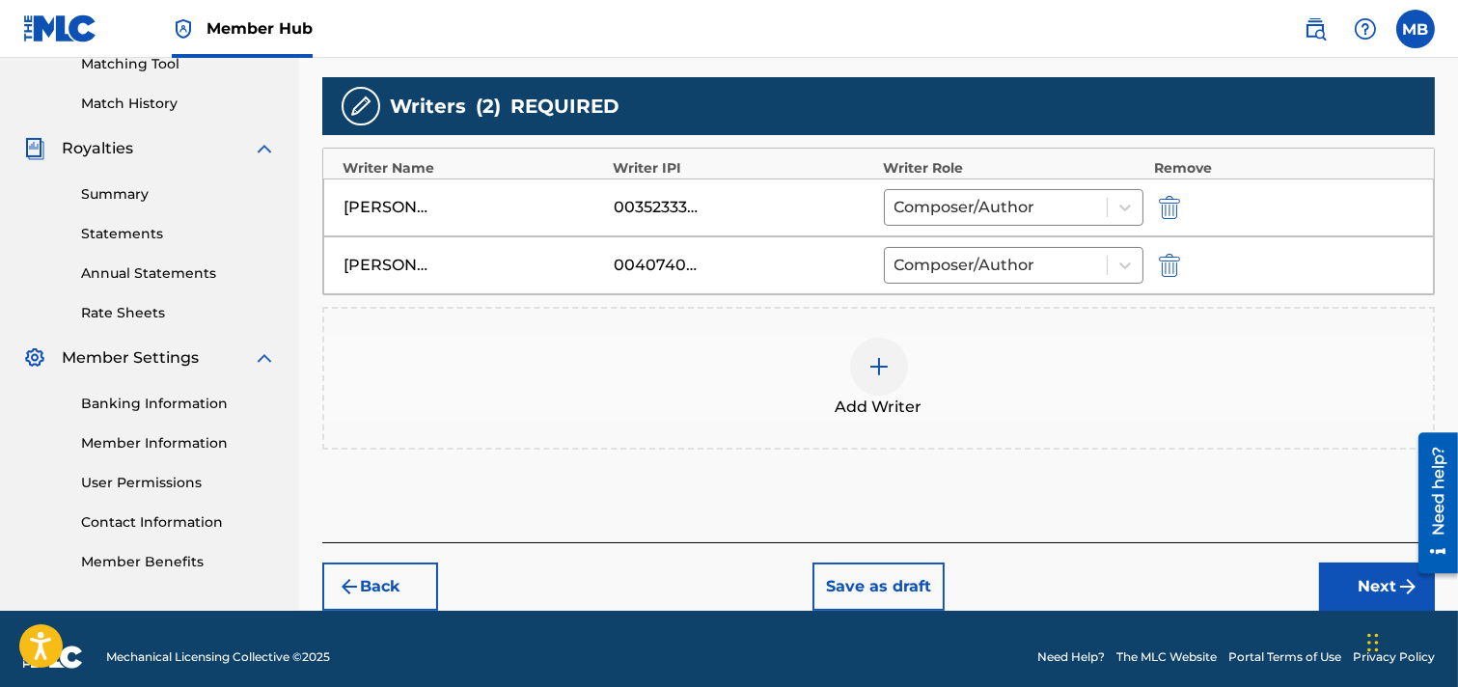
click at [868, 364] on img at bounding box center [879, 366] width 23 height 23
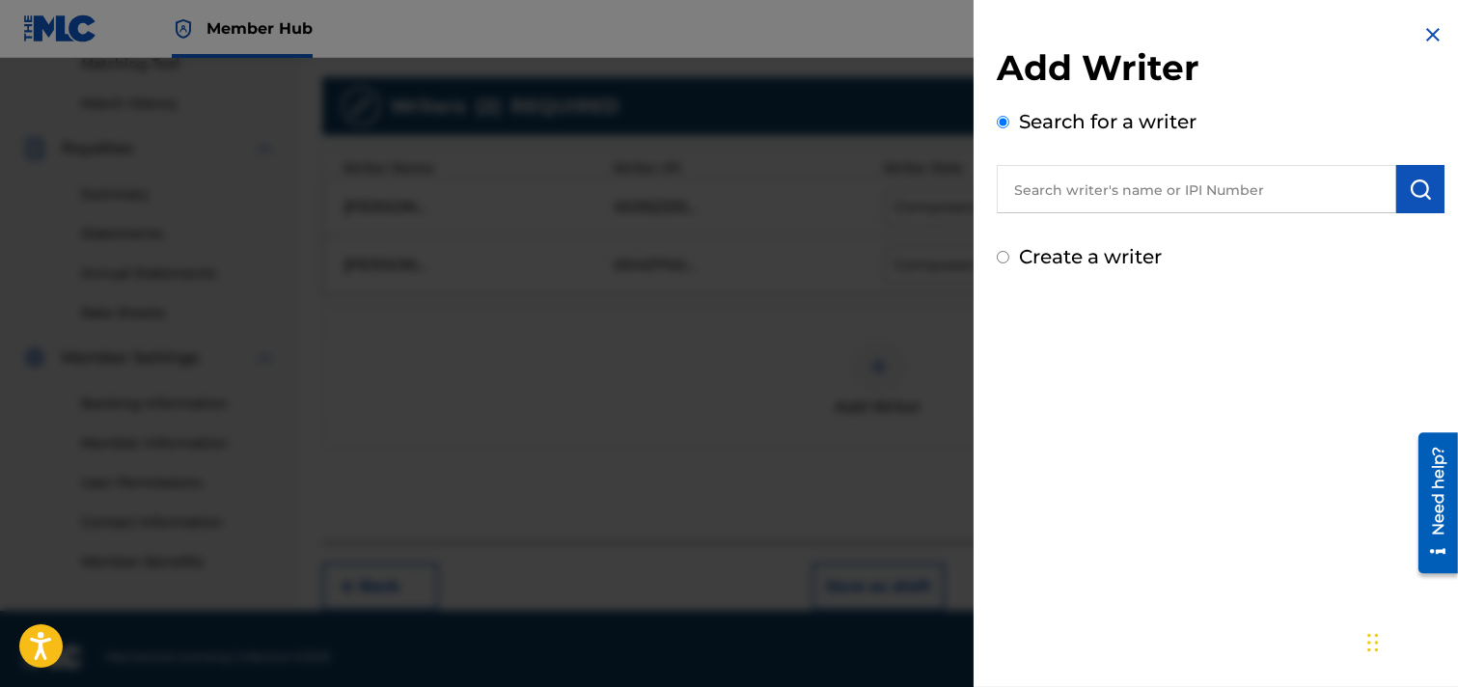
click at [1265, 195] on input "text" at bounding box center [1197, 189] width 400 height 48
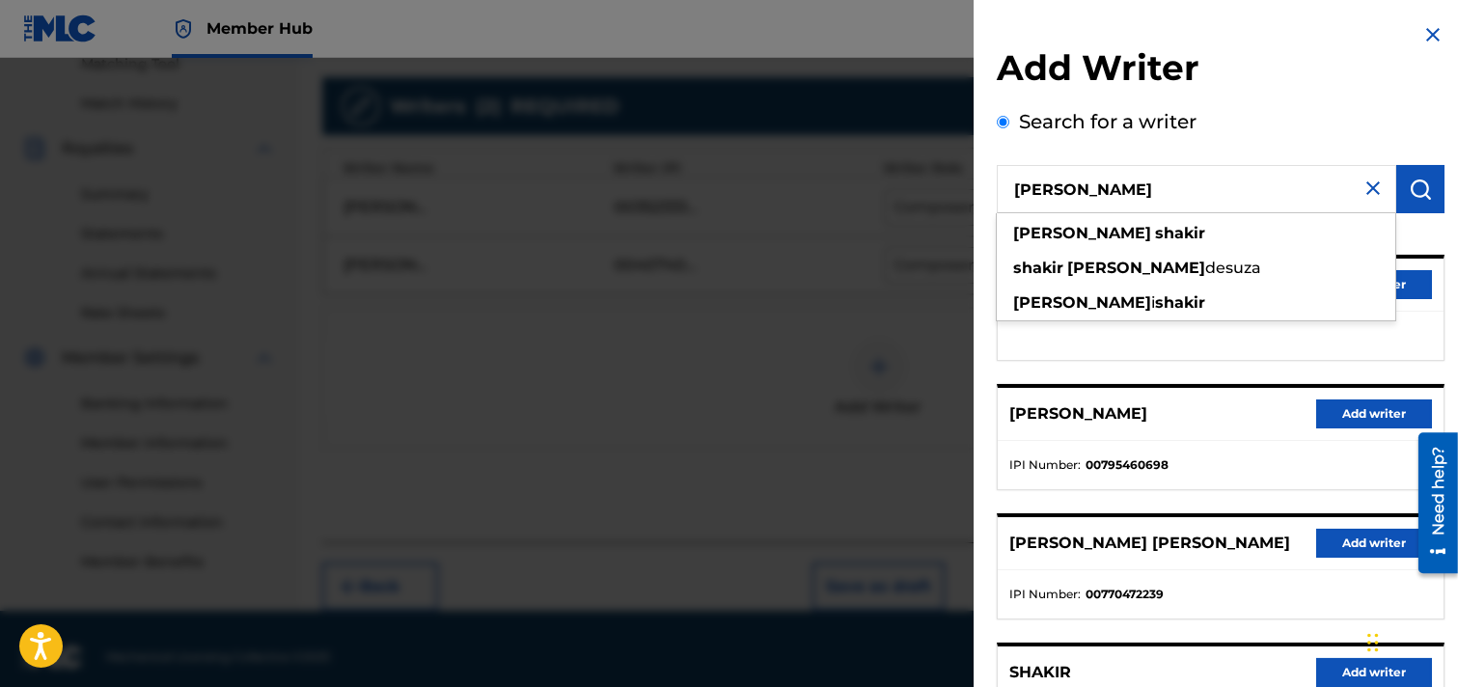
click at [1297, 109] on div "Search for a writer [PERSON_NAME] [PERSON_NAME] [PERSON_NAME] [PERSON_NAME] [PE…" at bounding box center [1221, 527] width 448 height 841
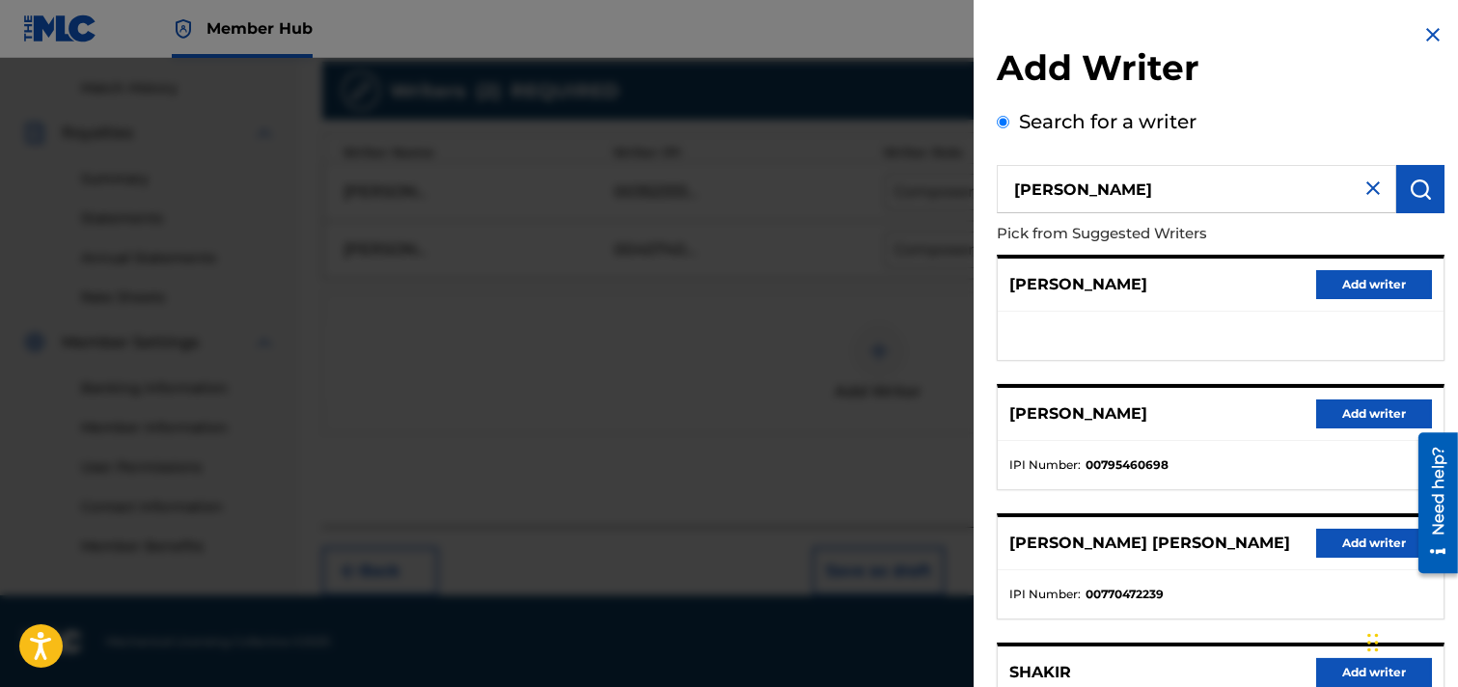
click at [1065, 181] on input "[PERSON_NAME]" at bounding box center [1197, 189] width 400 height 48
type input "[PERSON_NAME]"
click at [1297, 196] on button "submit" at bounding box center [1421, 189] width 48 height 48
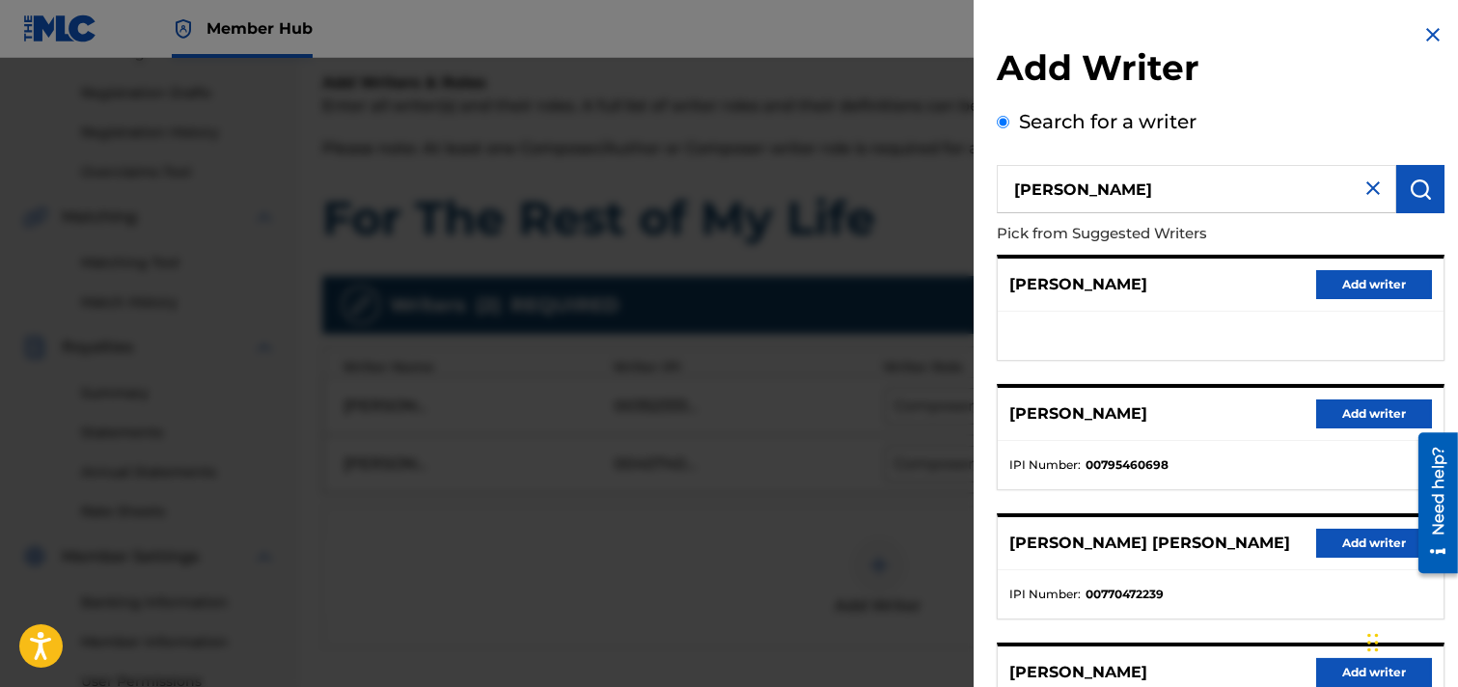
click at [1297, 186] on img at bounding box center [1373, 188] width 23 height 23
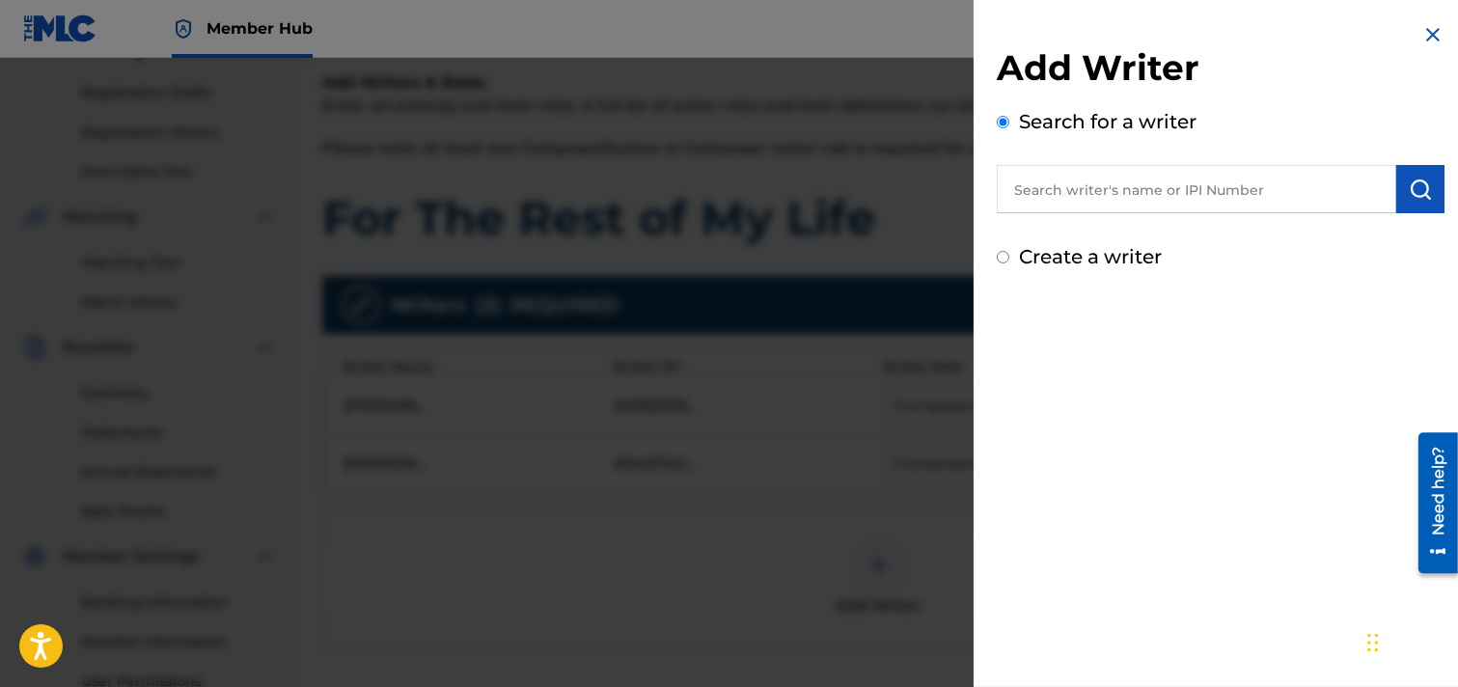
click at [1093, 257] on label "Create a writer" at bounding box center [1090, 256] width 143 height 23
radio input "true"
click at [1010, 257] on input "Create a writer" at bounding box center [1003, 257] width 13 height 13
radio input "false"
radio input "true"
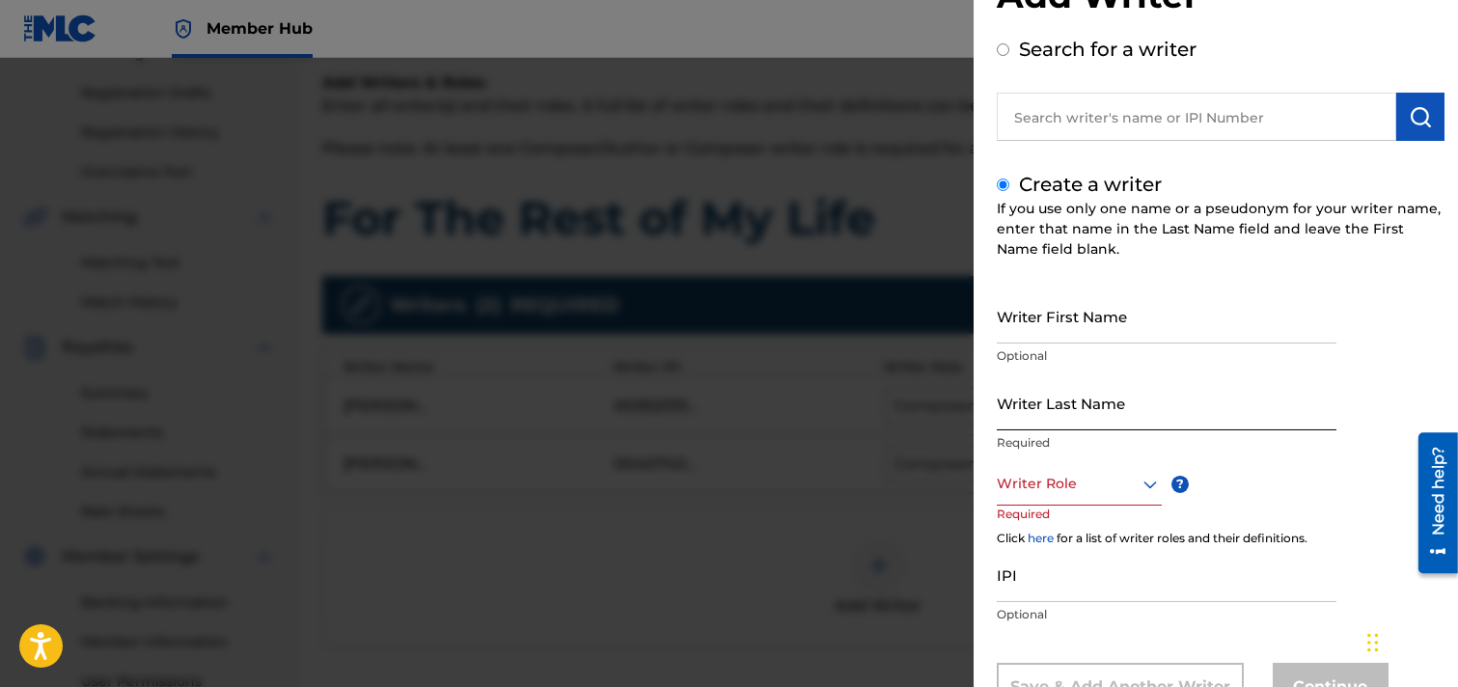
scroll to position [107, 0]
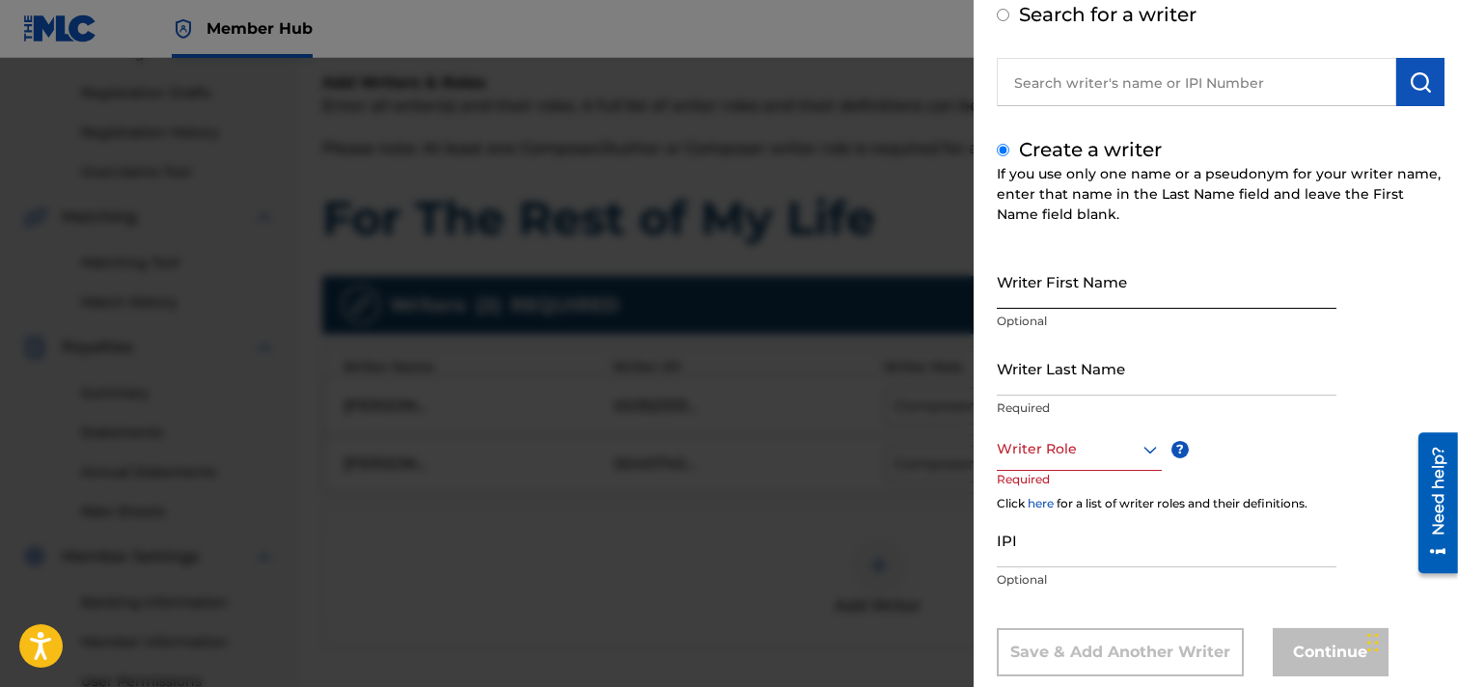
click at [1102, 292] on input "Writer First Name" at bounding box center [1167, 281] width 340 height 55
type input "[PERSON_NAME]"
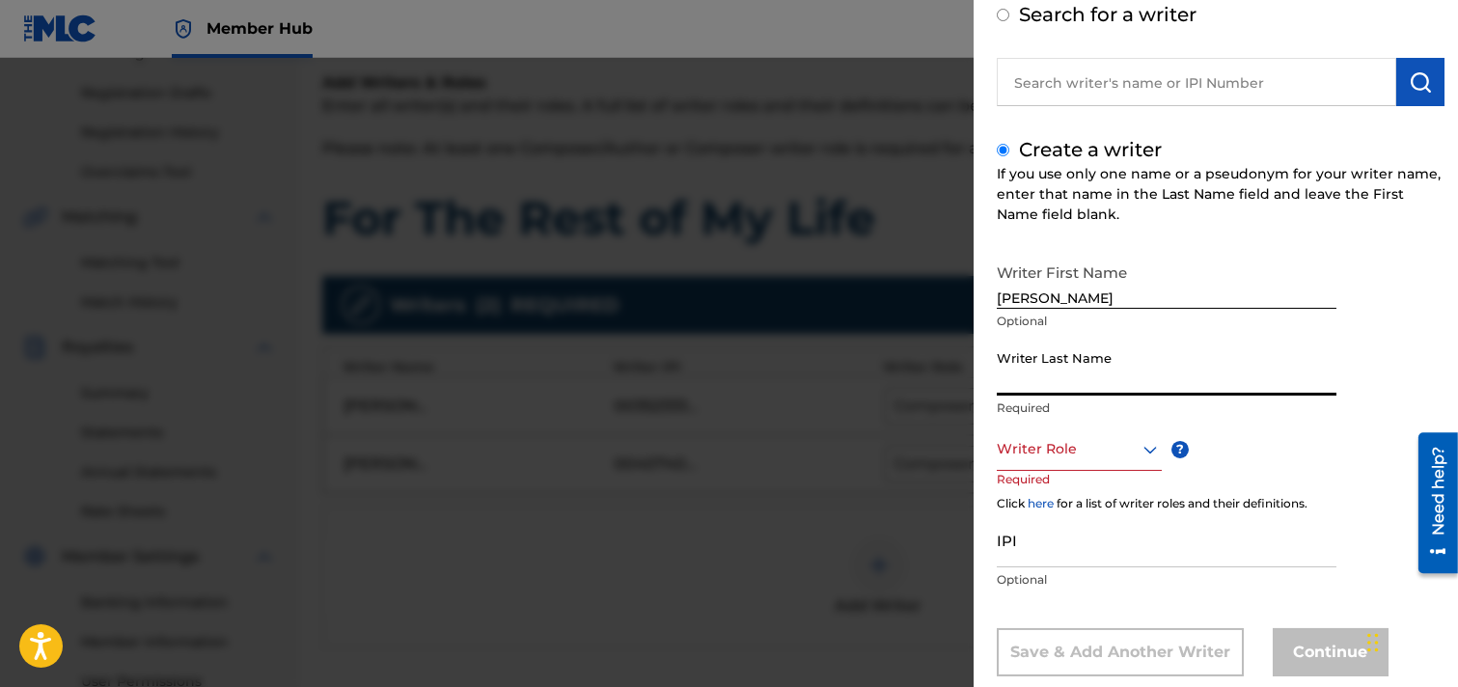
click at [1060, 377] on input "Writer Last Name" at bounding box center [1167, 368] width 340 height 55
type input "Shakir"
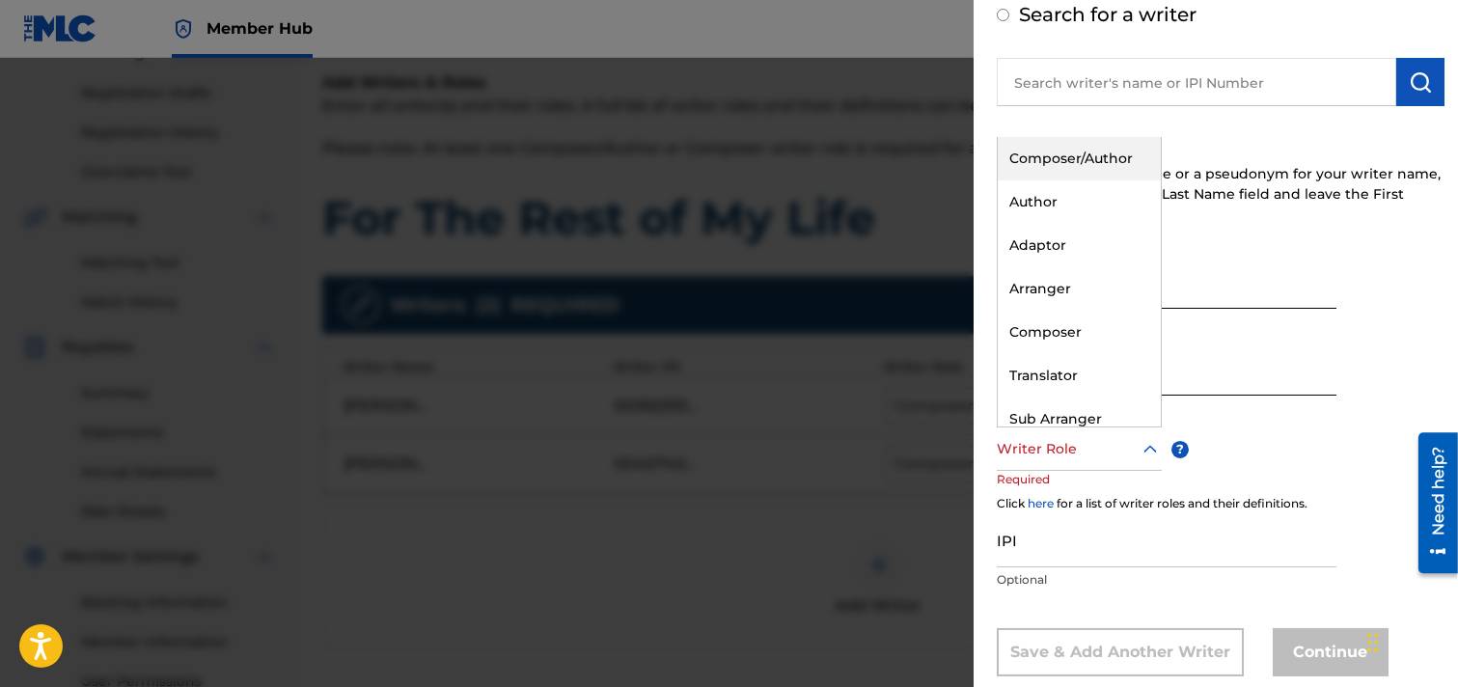
click at [1141, 450] on icon at bounding box center [1150, 449] width 23 height 23
click at [1101, 160] on div "Composer/Author" at bounding box center [1079, 158] width 163 height 43
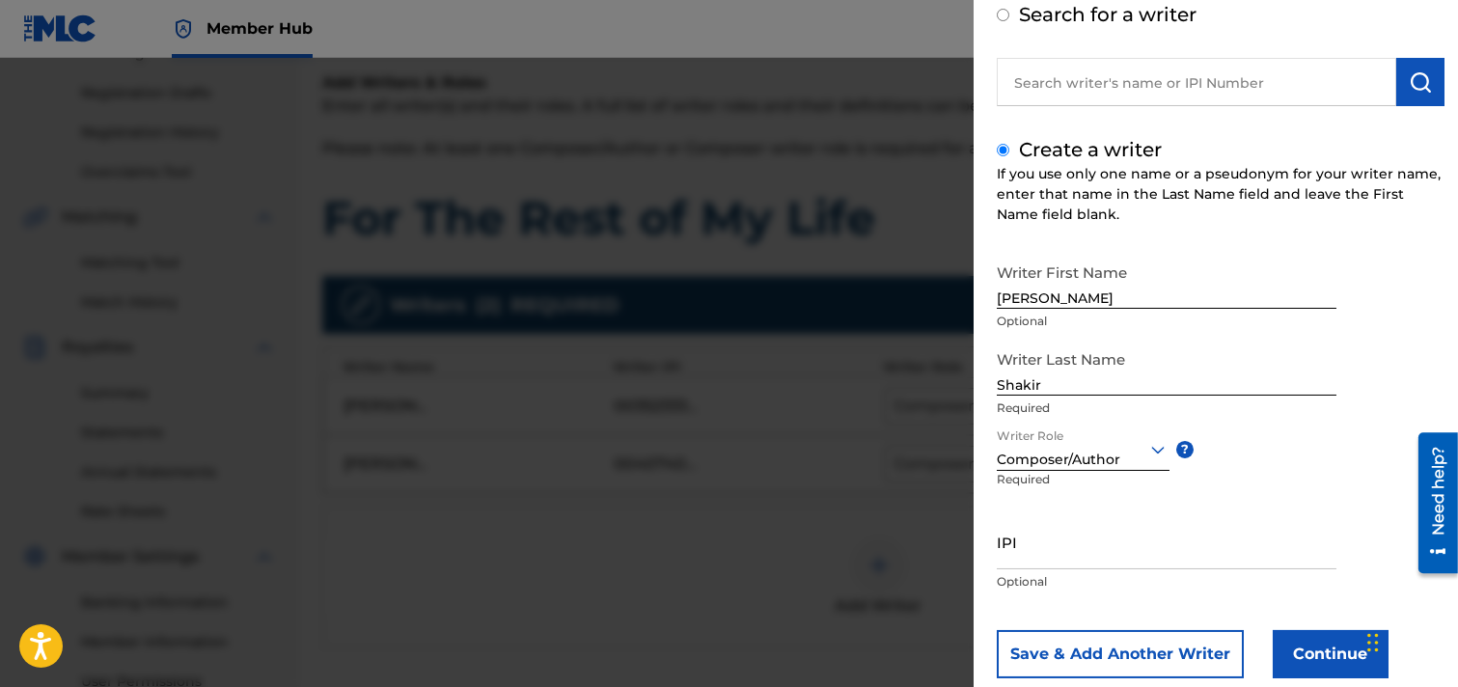
scroll to position [150, 0]
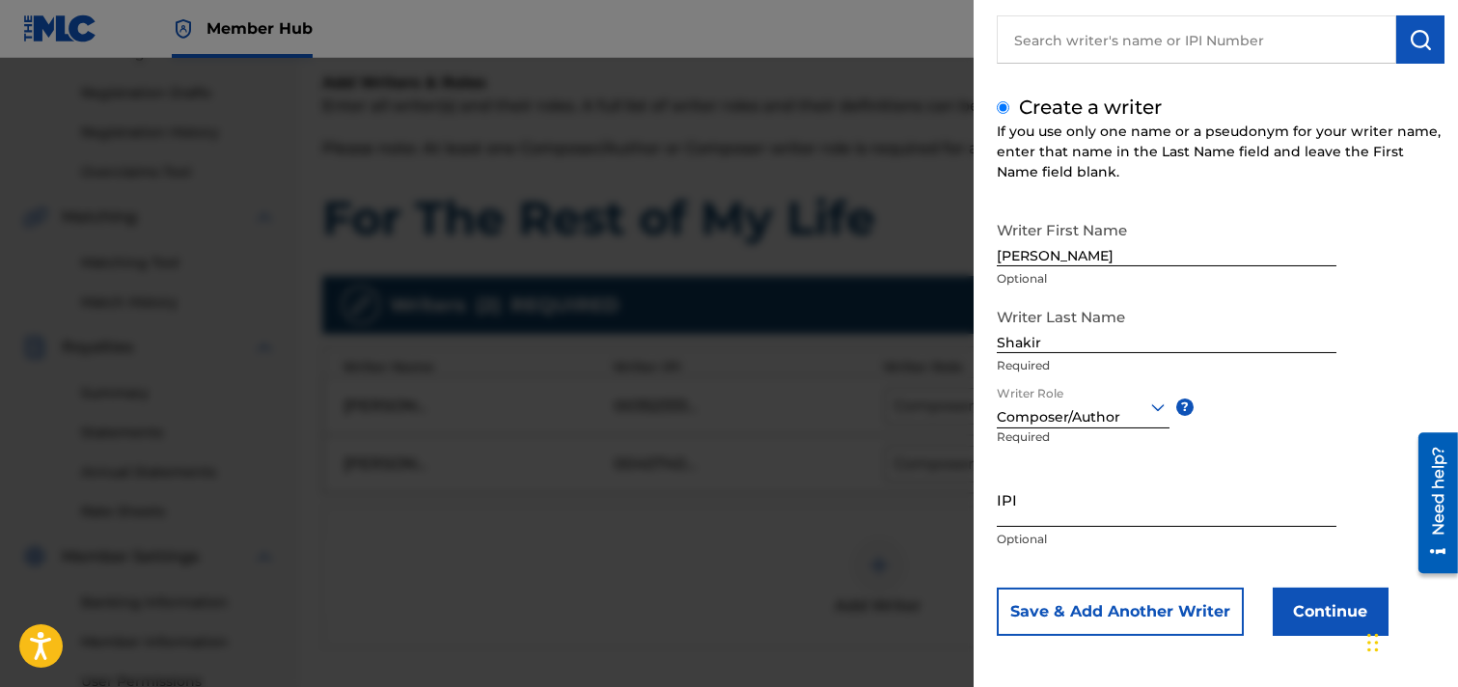
click at [1125, 519] on input "IPI" at bounding box center [1167, 499] width 340 height 55
click at [1037, 513] on input "IPI" at bounding box center [1167, 499] width 340 height 55
paste input "00334825168"
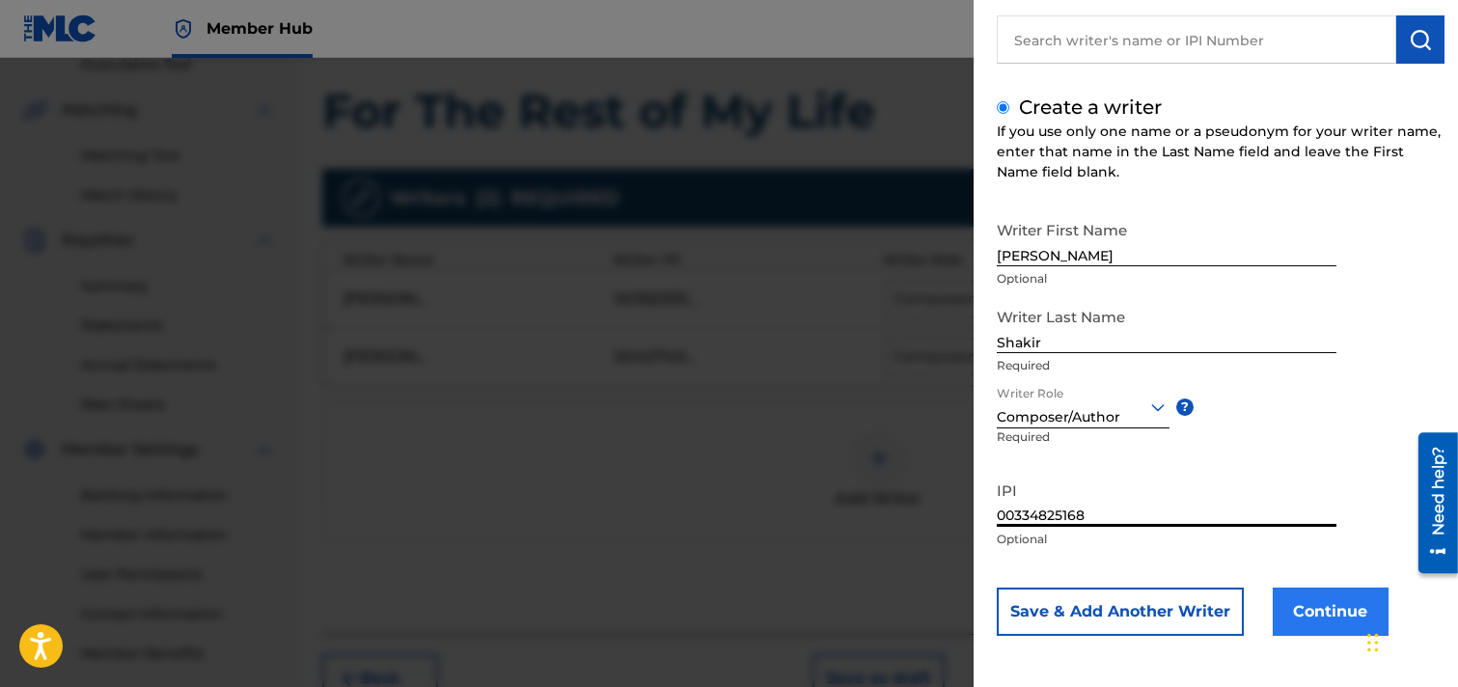
type input "00334825168"
click at [1297, 609] on button "Continue" at bounding box center [1331, 612] width 116 height 48
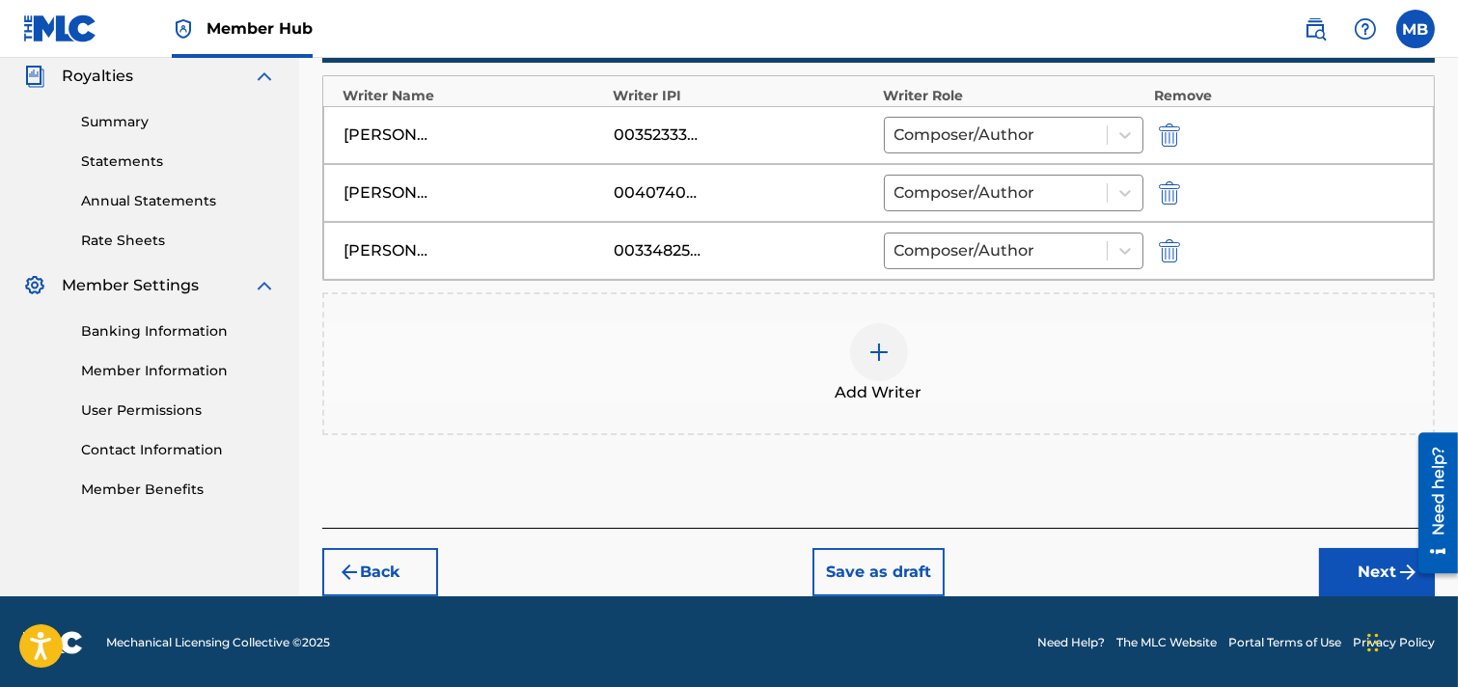
scroll to position [582, 0]
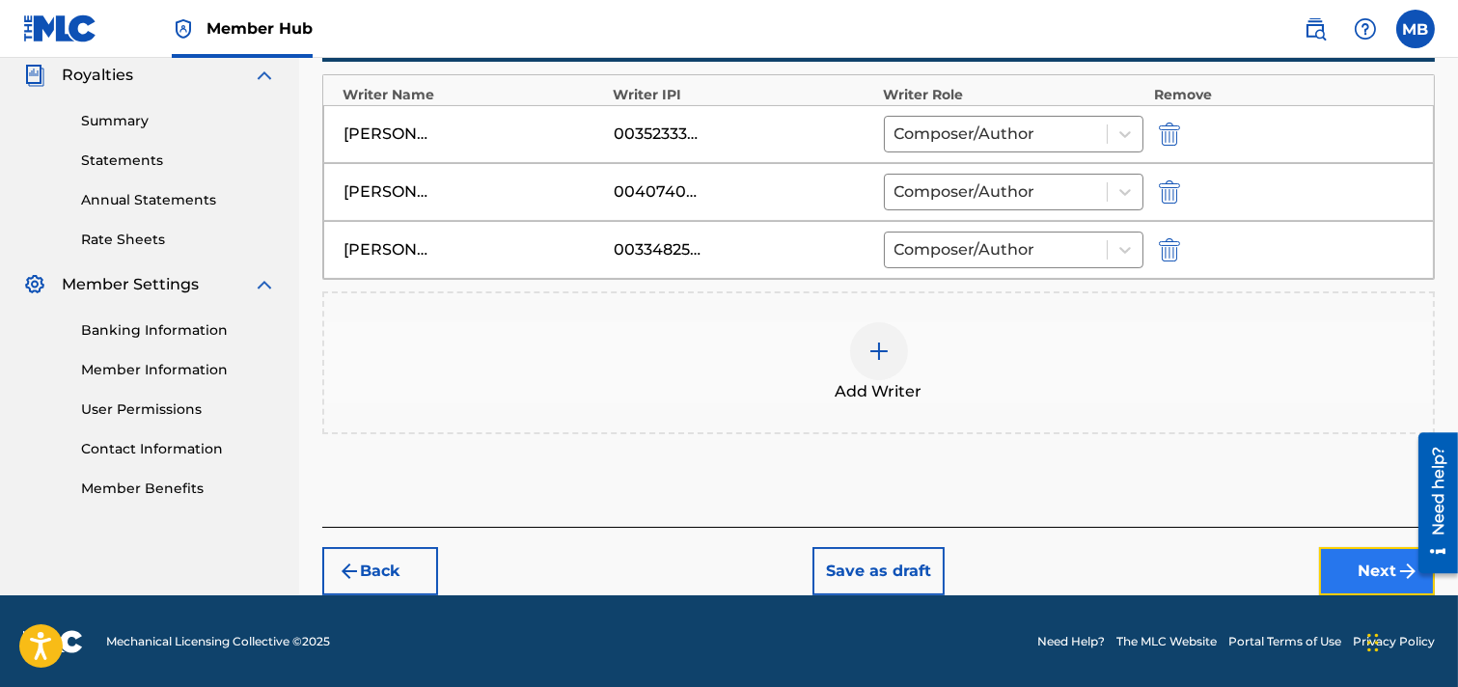
click at [1297, 570] on button "Next" at bounding box center [1377, 571] width 116 height 48
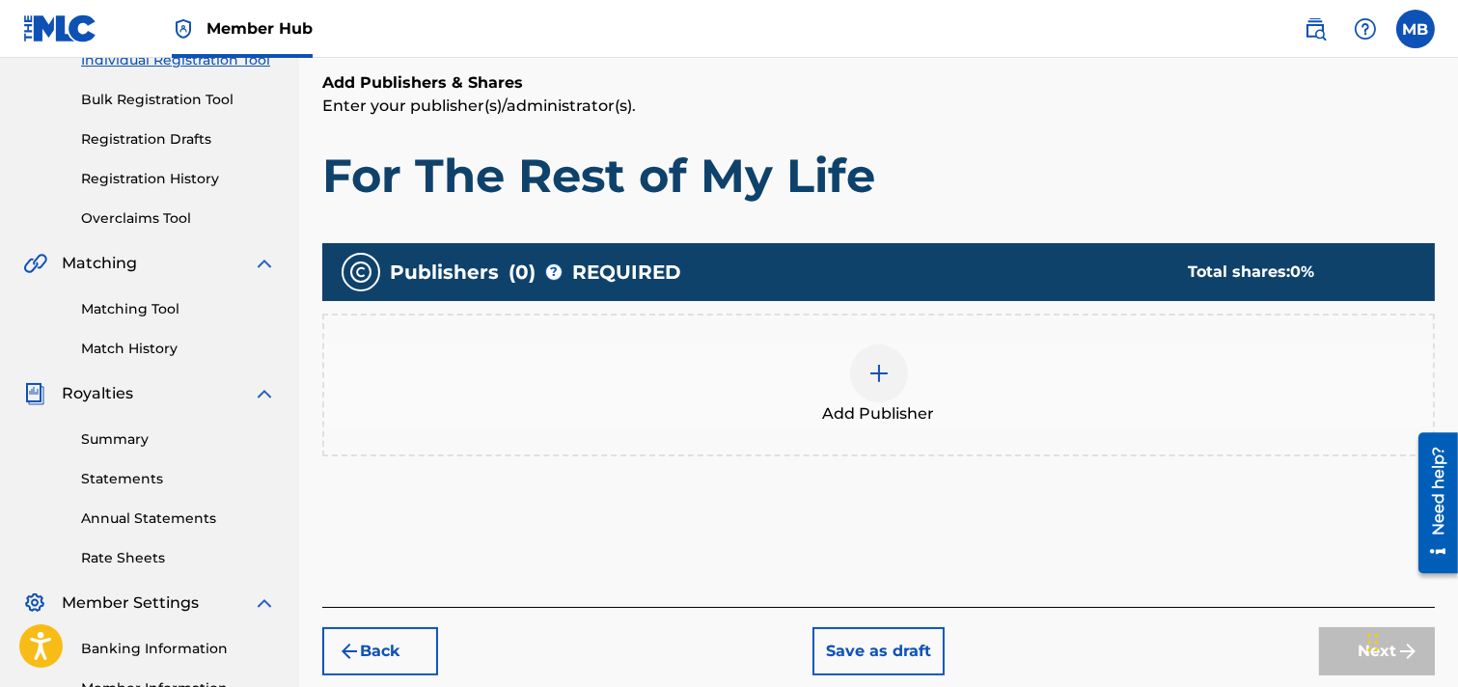
scroll to position [301, 0]
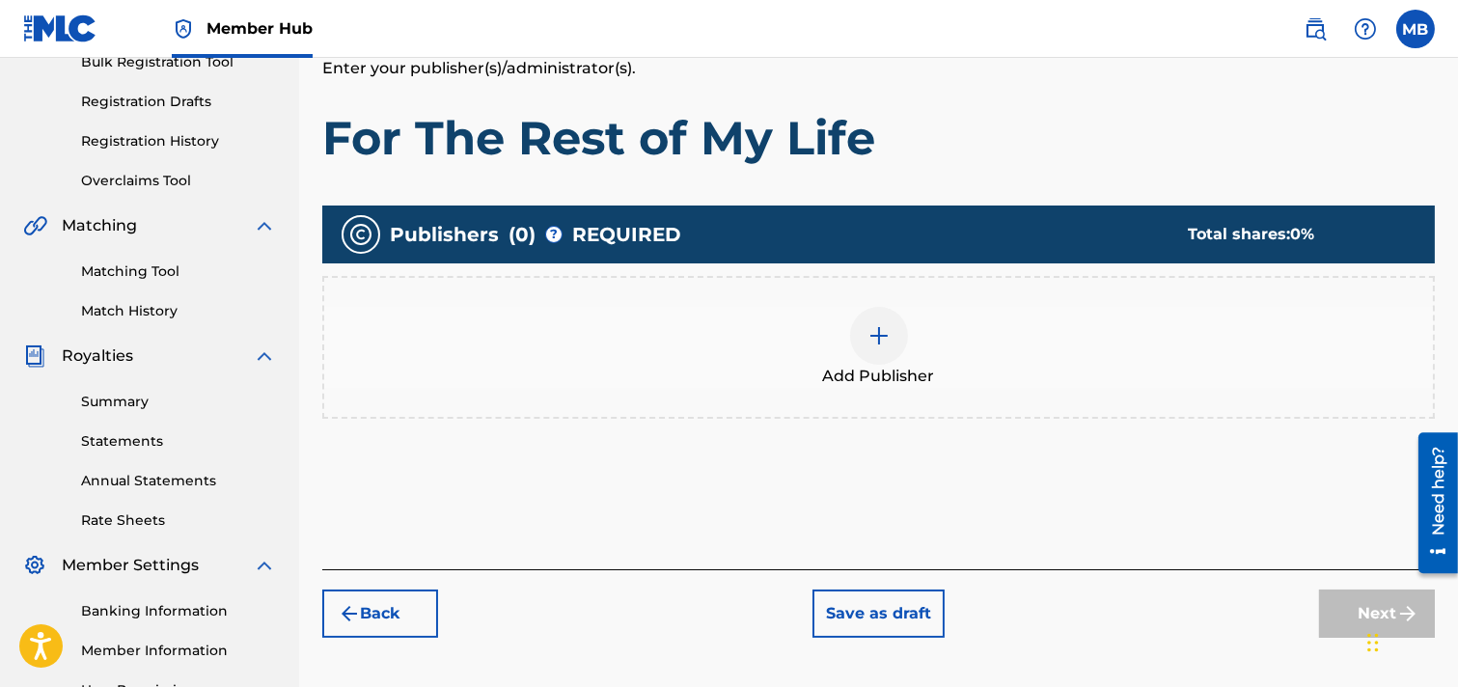
click at [881, 332] on img at bounding box center [879, 335] width 23 height 23
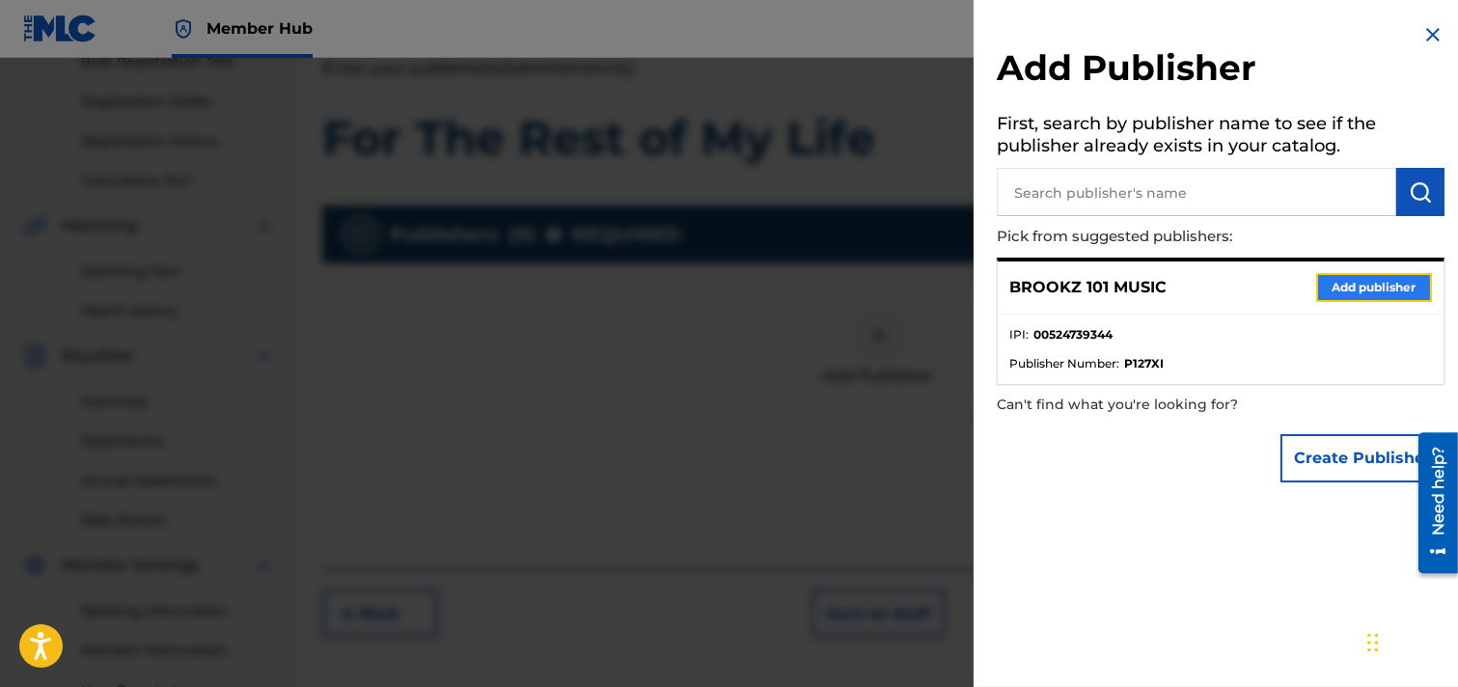
click at [1297, 288] on button "Add publisher" at bounding box center [1375, 287] width 116 height 29
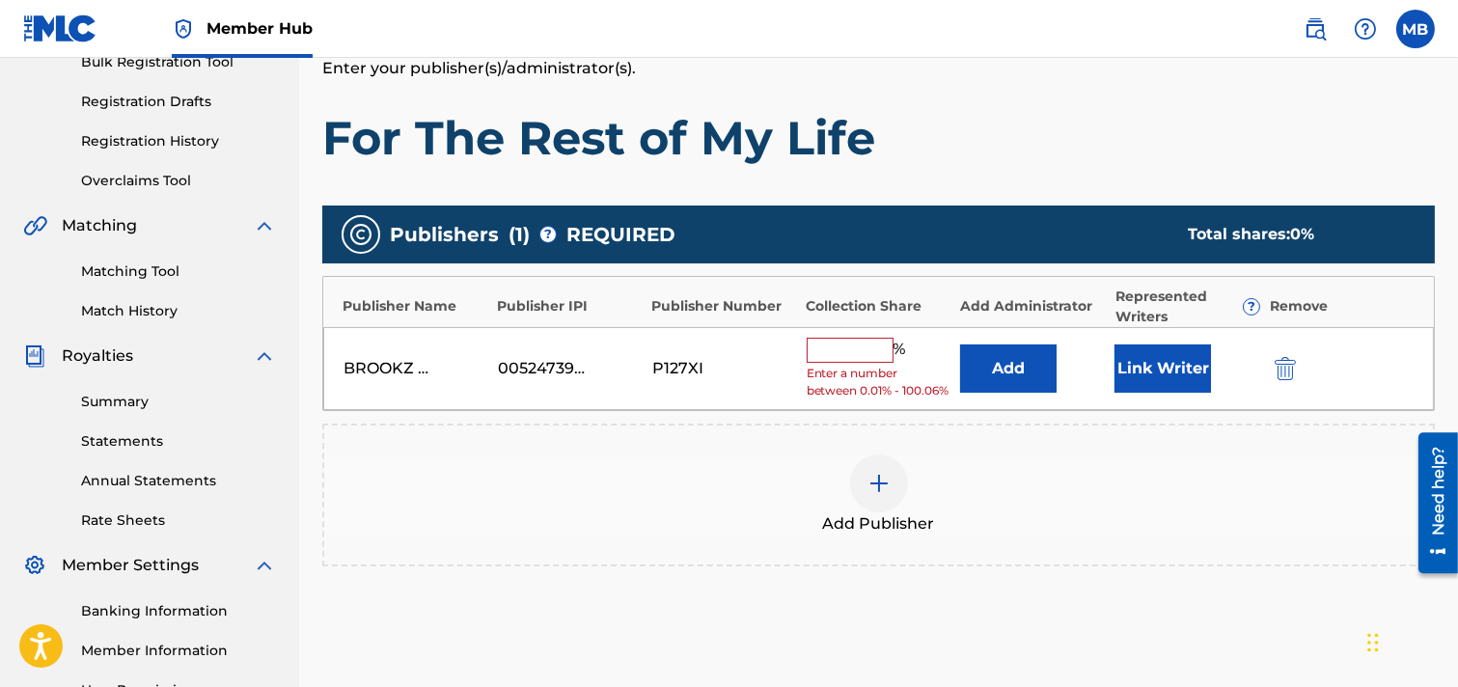
click at [857, 352] on input "text" at bounding box center [850, 350] width 87 height 25
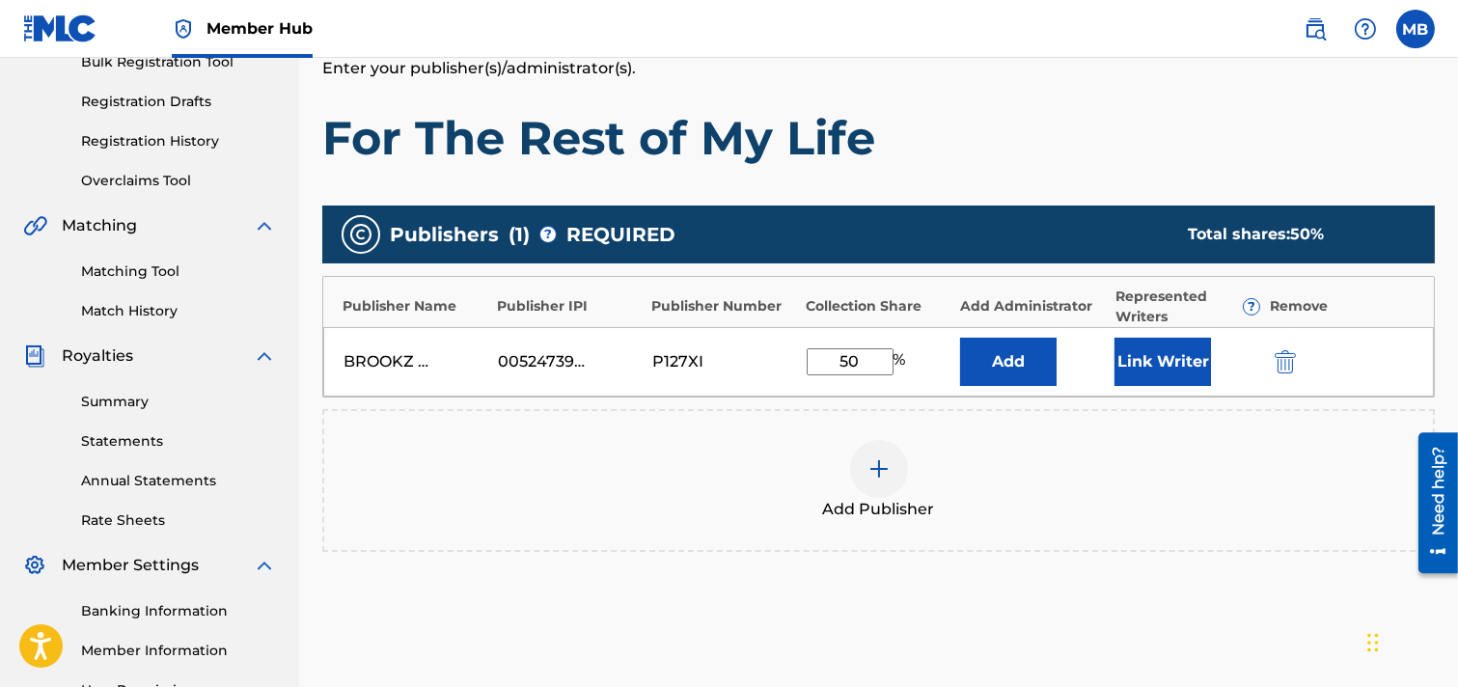
type input "50"
click at [1082, 479] on div "Add Publisher" at bounding box center [878, 480] width 1109 height 81
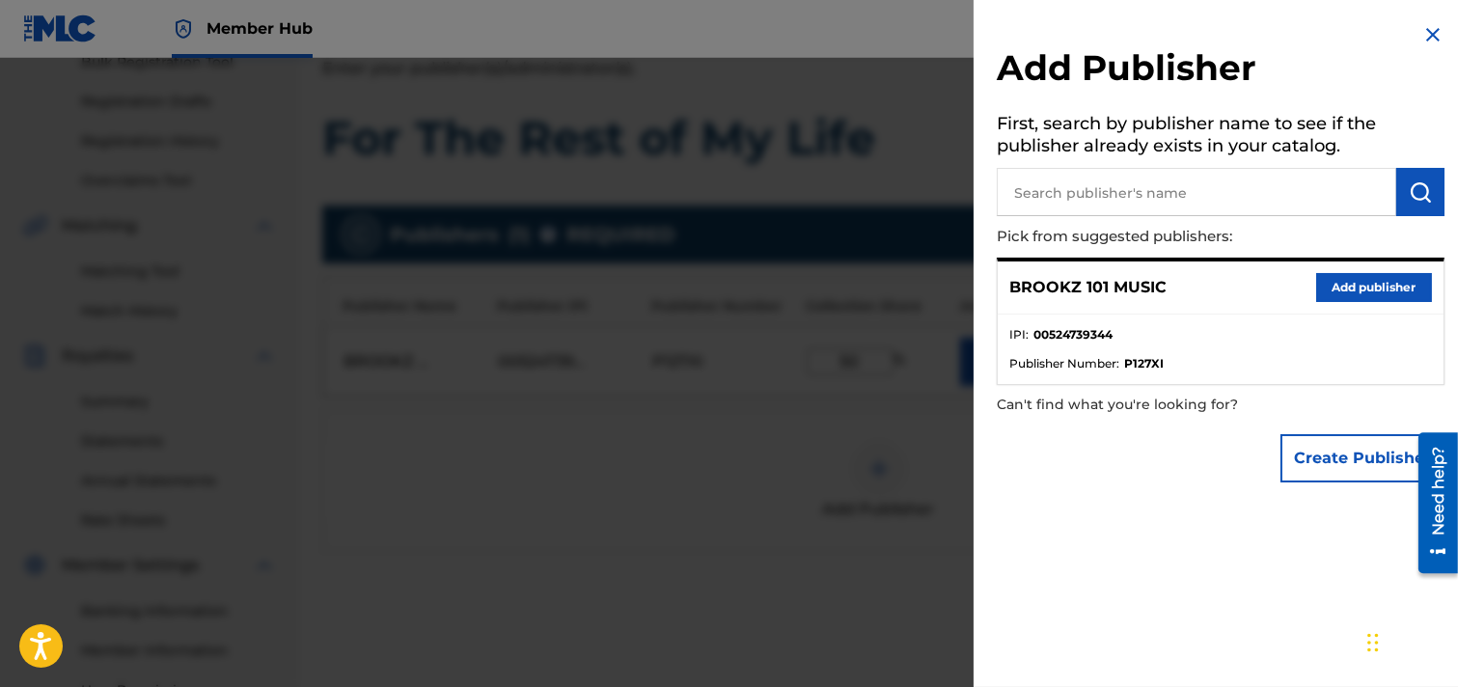
click at [1251, 199] on input "text" at bounding box center [1197, 192] width 400 height 48
click at [1135, 196] on input "text" at bounding box center [1197, 192] width 400 height 48
paste input "G MONEY SONGS"
type input "G MONEY SONGS"
click at [1297, 186] on img "submit" at bounding box center [1420, 191] width 23 height 23
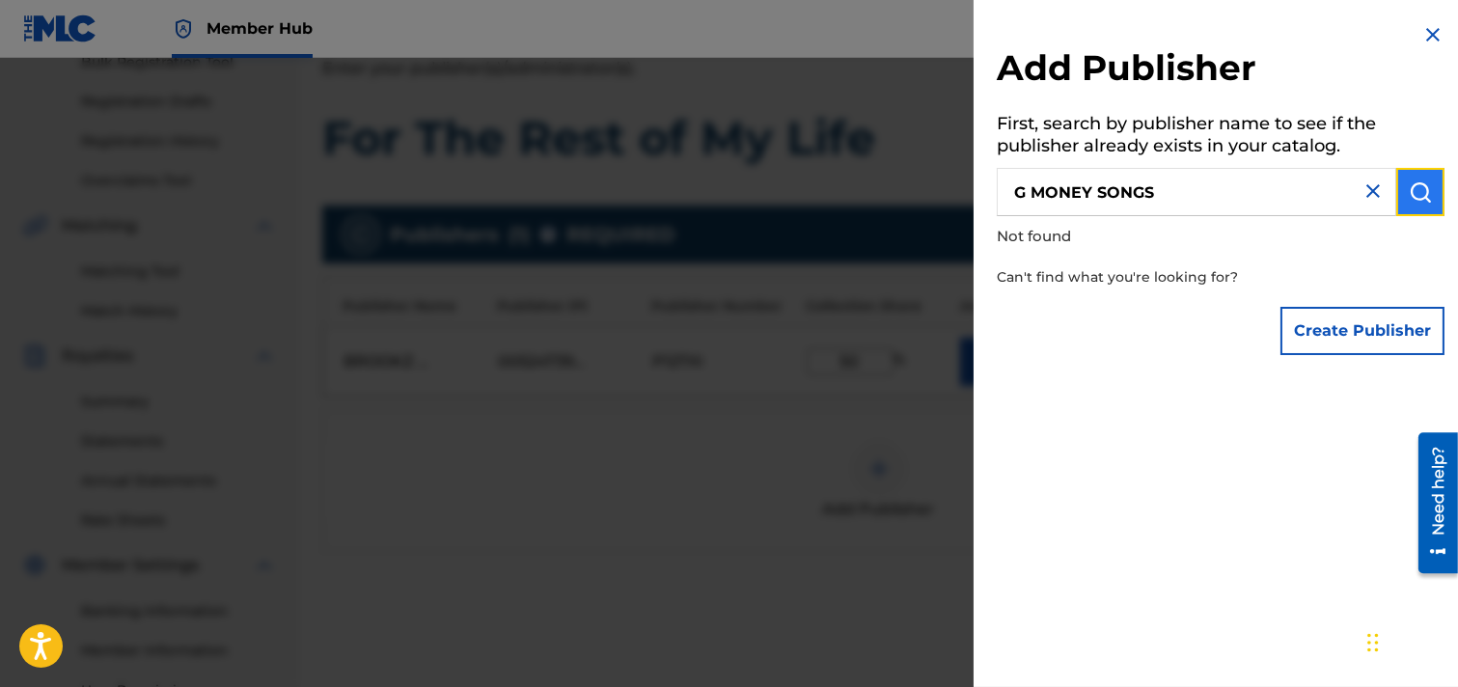
click at [1297, 189] on img "submit" at bounding box center [1420, 191] width 23 height 23
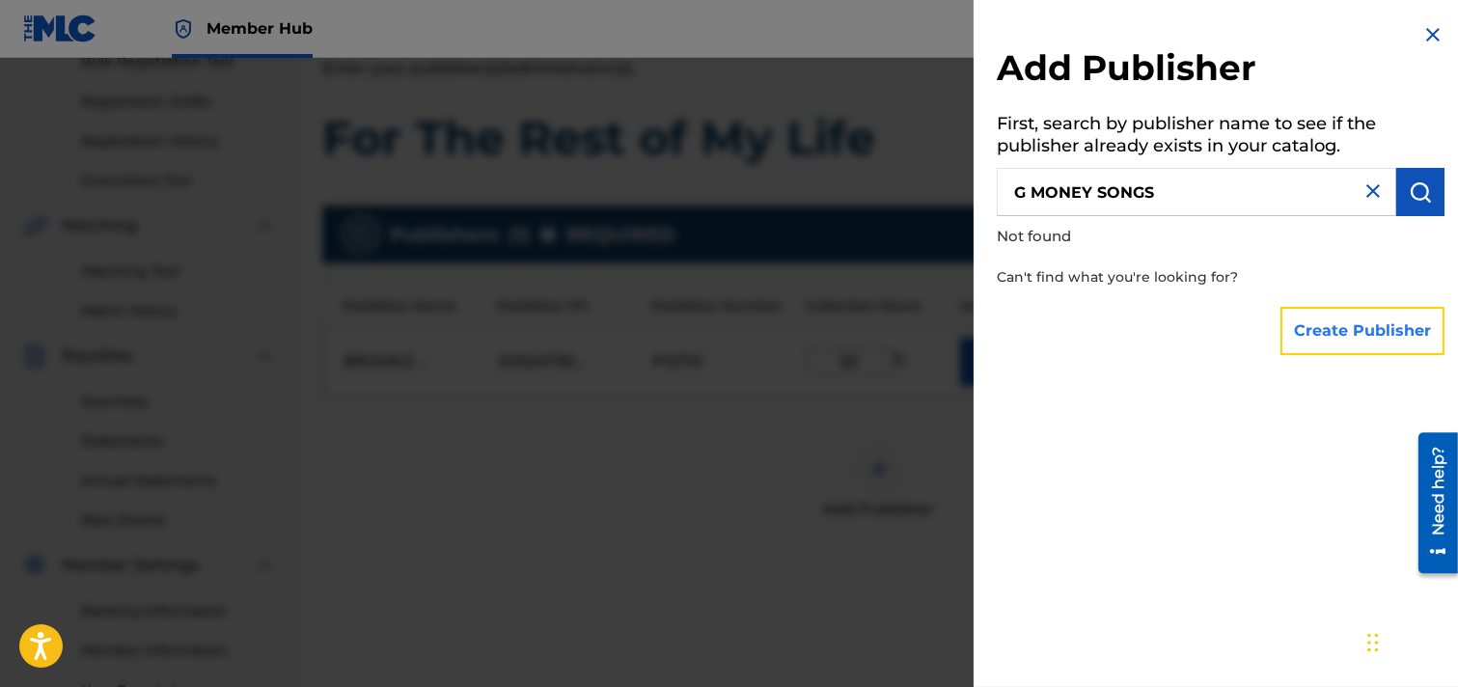
click at [1297, 336] on button "Create Publisher" at bounding box center [1363, 331] width 164 height 48
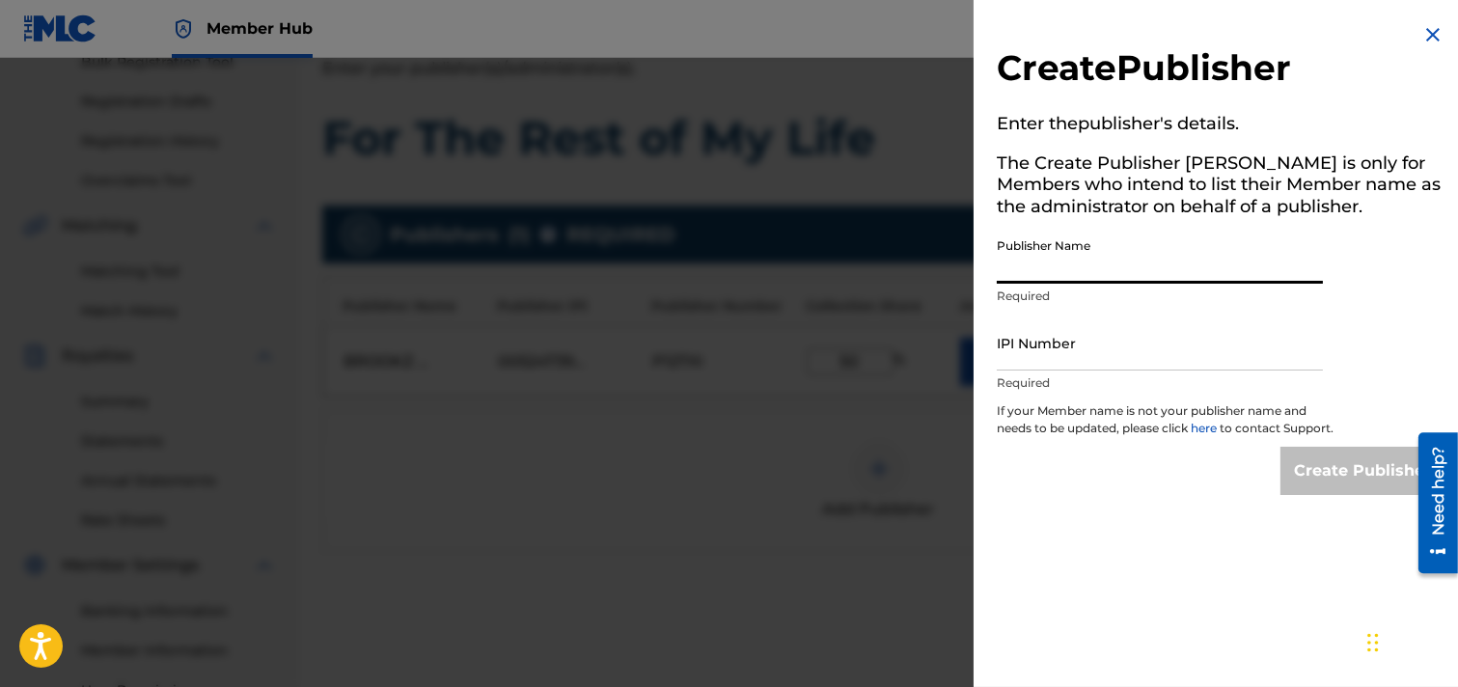
click at [1120, 267] on input "Publisher Name" at bounding box center [1160, 256] width 326 height 55
paste input "G MONEY SONGS"
type input "G MONEY SONGS"
click at [1075, 360] on input "IPI Number" at bounding box center [1160, 343] width 326 height 55
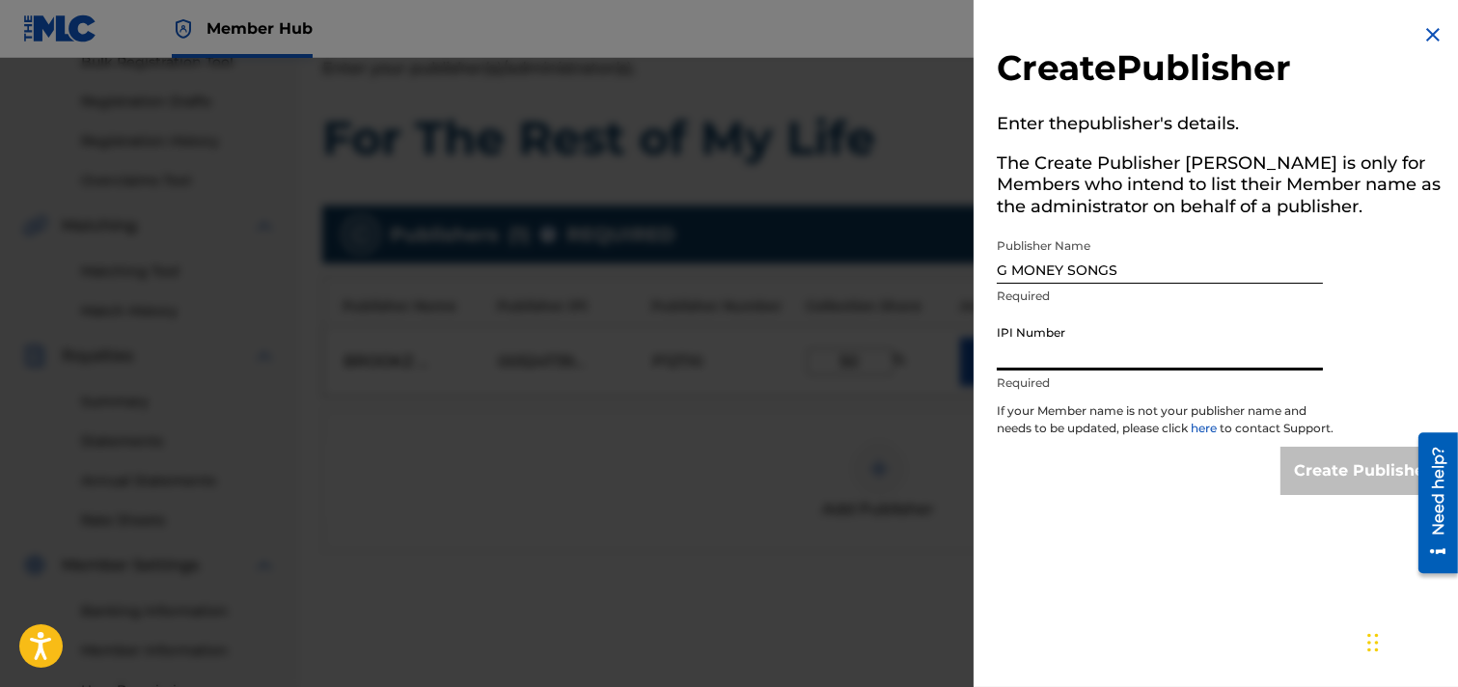
click at [1112, 355] on input "IPI Number" at bounding box center [1160, 343] width 326 height 55
paste input "00334756256"
type input "00334756256"
click at [1297, 487] on input "Create Publisher" at bounding box center [1363, 471] width 164 height 48
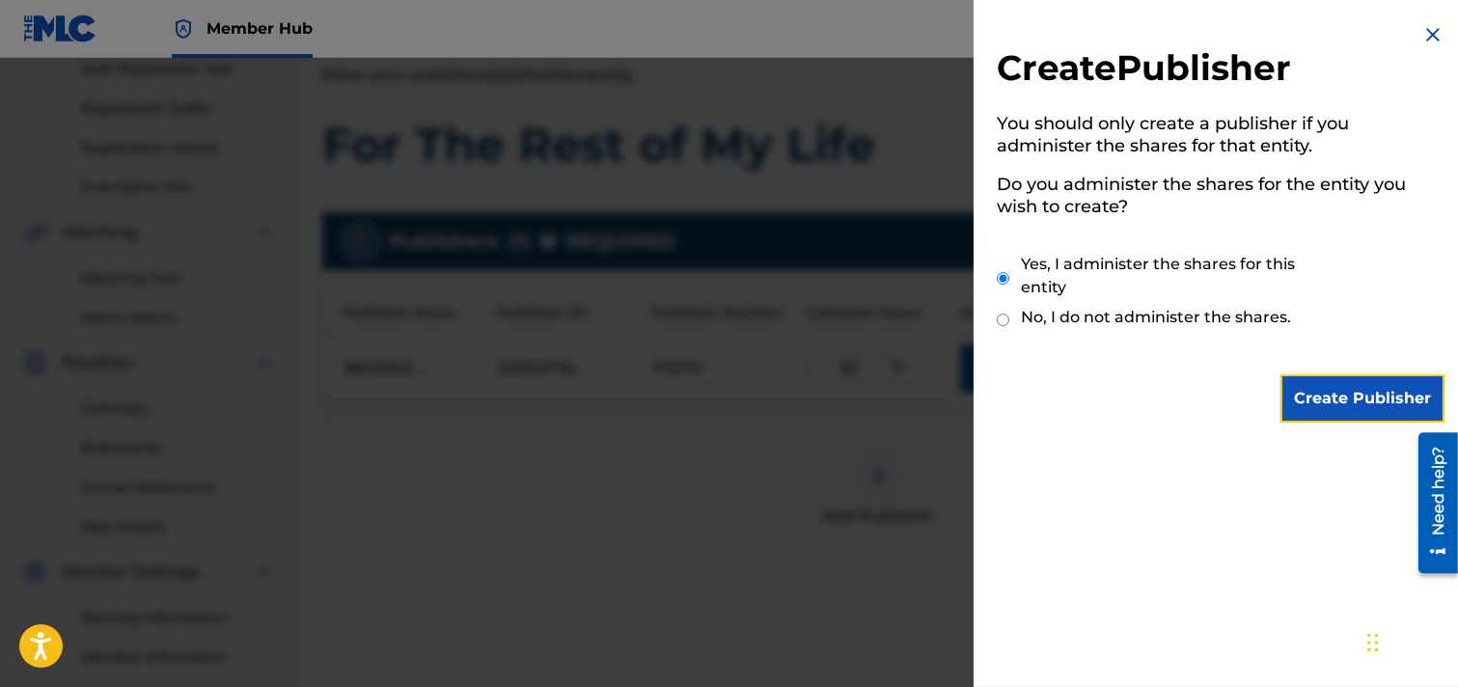
scroll to position [187, 0]
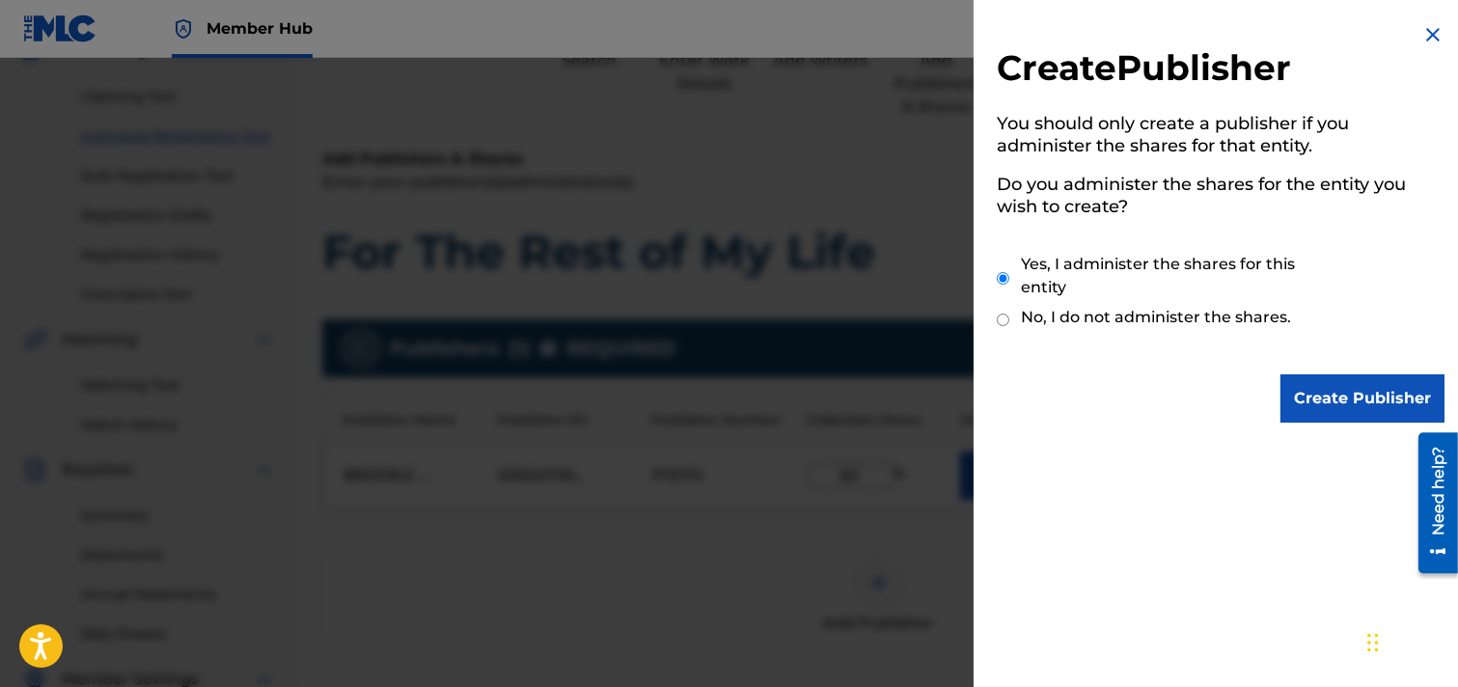
click at [1297, 30] on img at bounding box center [1433, 34] width 23 height 23
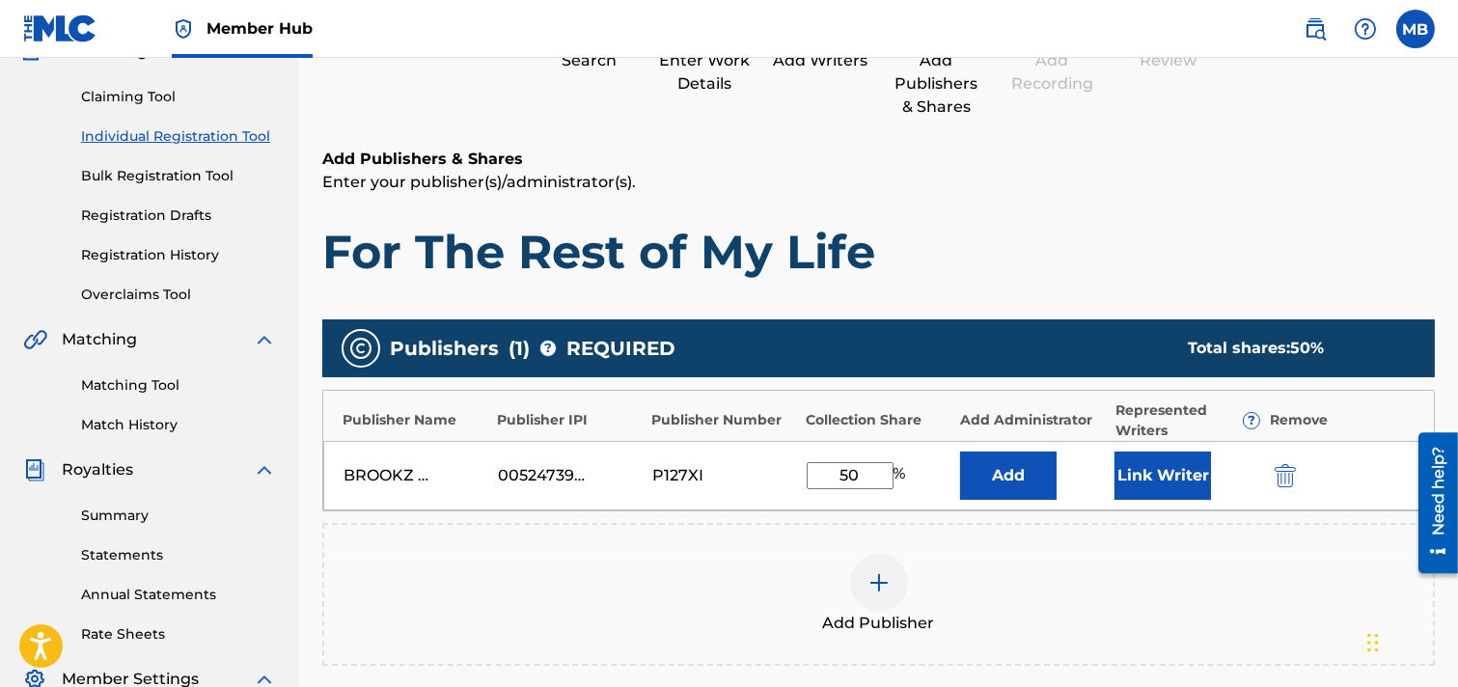
scroll to position [294, 0]
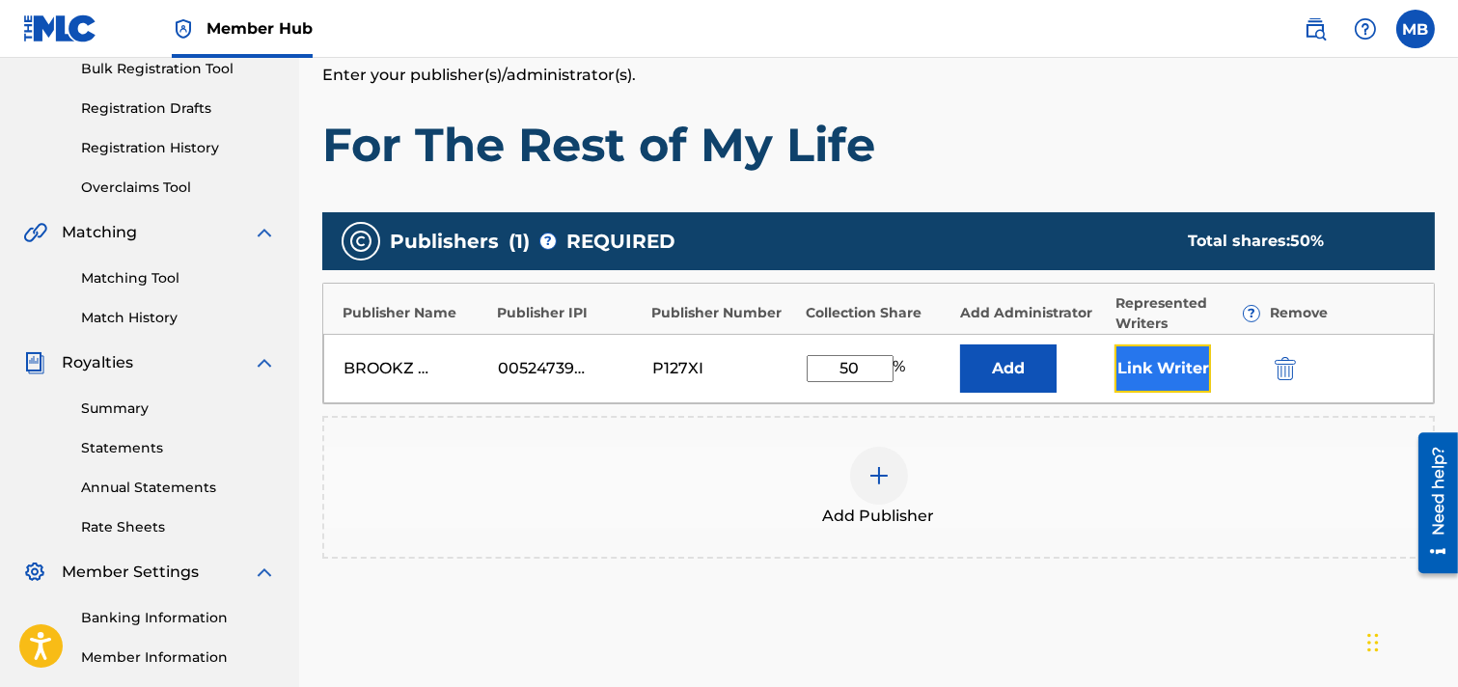
click at [1168, 370] on button "Link Writer" at bounding box center [1163, 369] width 97 height 48
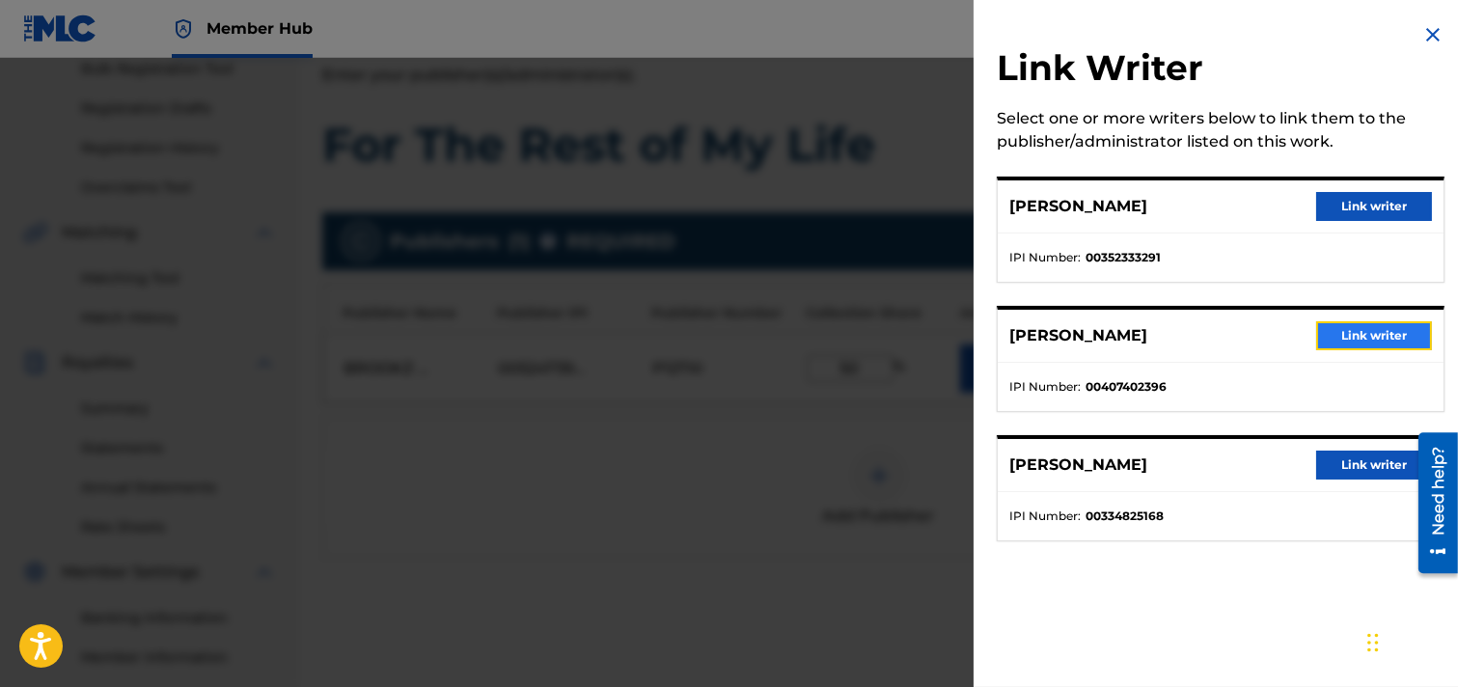
click at [1297, 330] on button "Link writer" at bounding box center [1375, 335] width 116 height 29
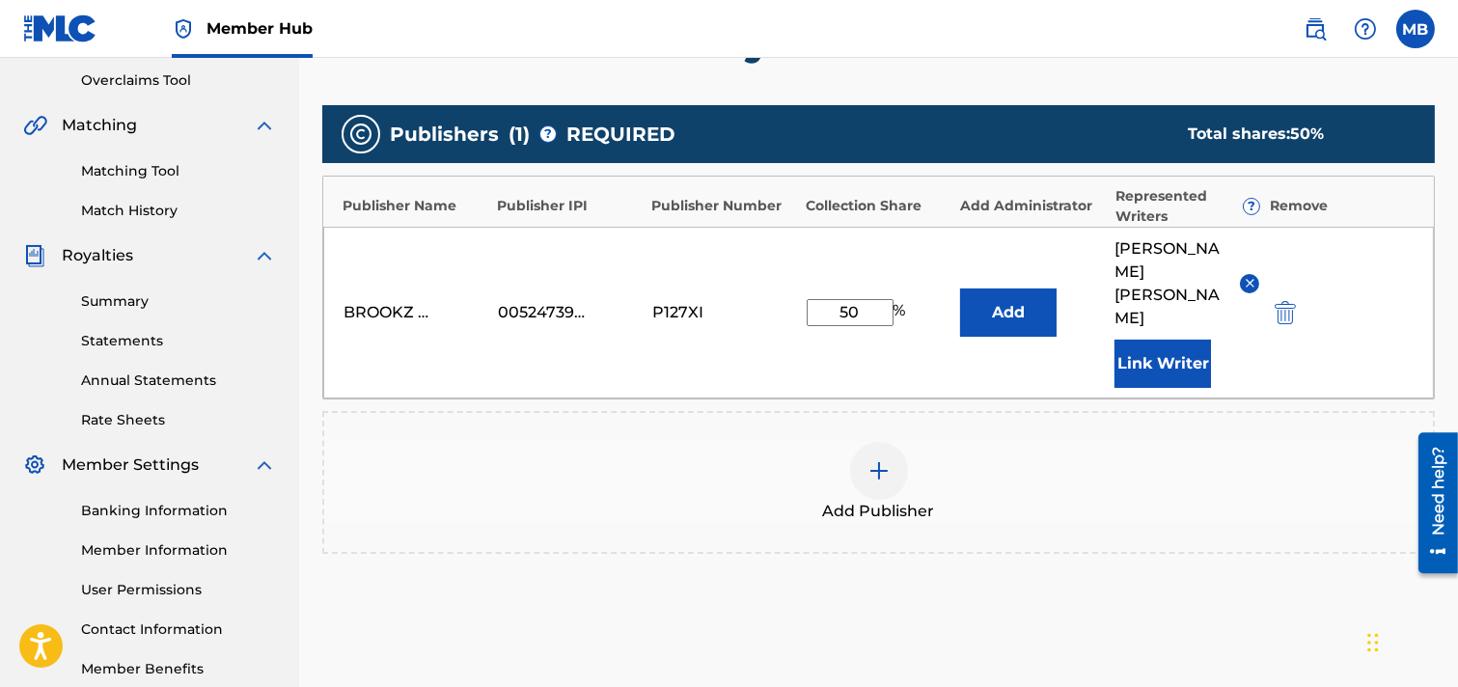
scroll to position [509, 0]
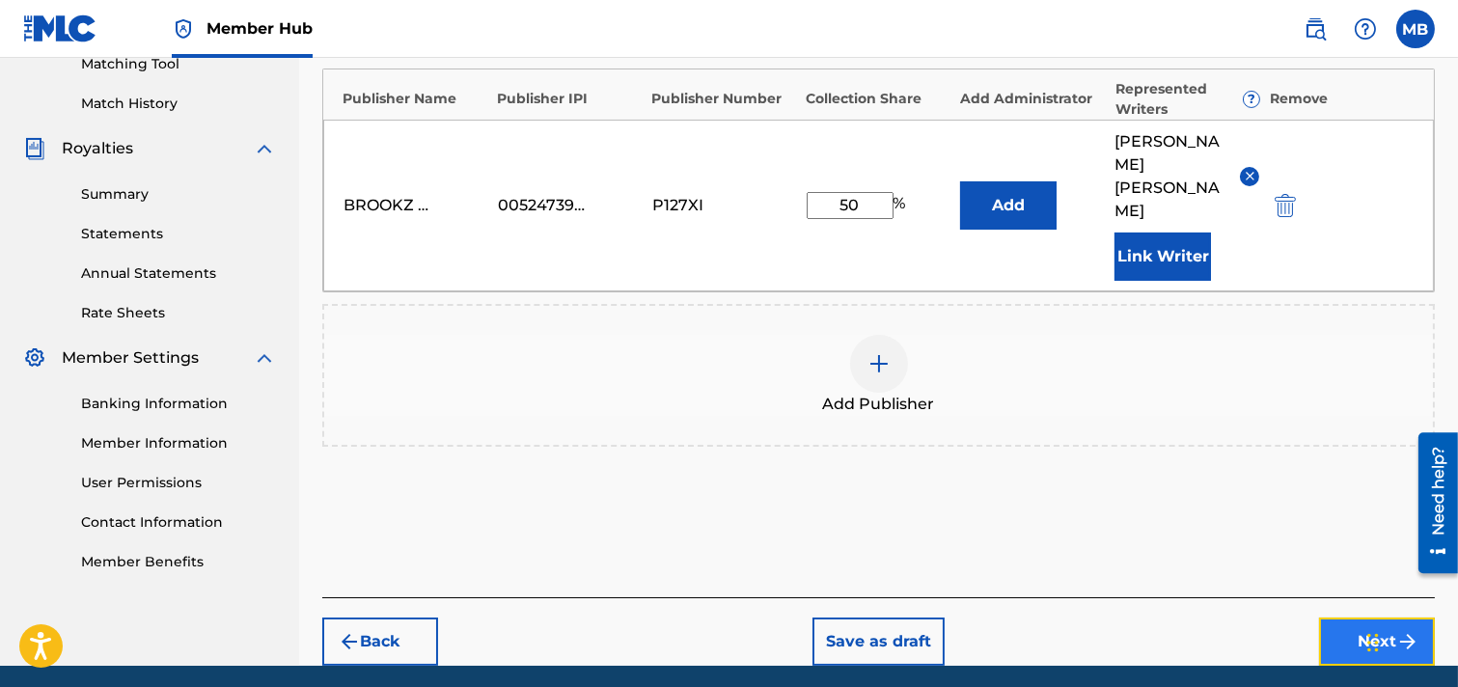
click at [1297, 618] on button "Next" at bounding box center [1377, 642] width 116 height 48
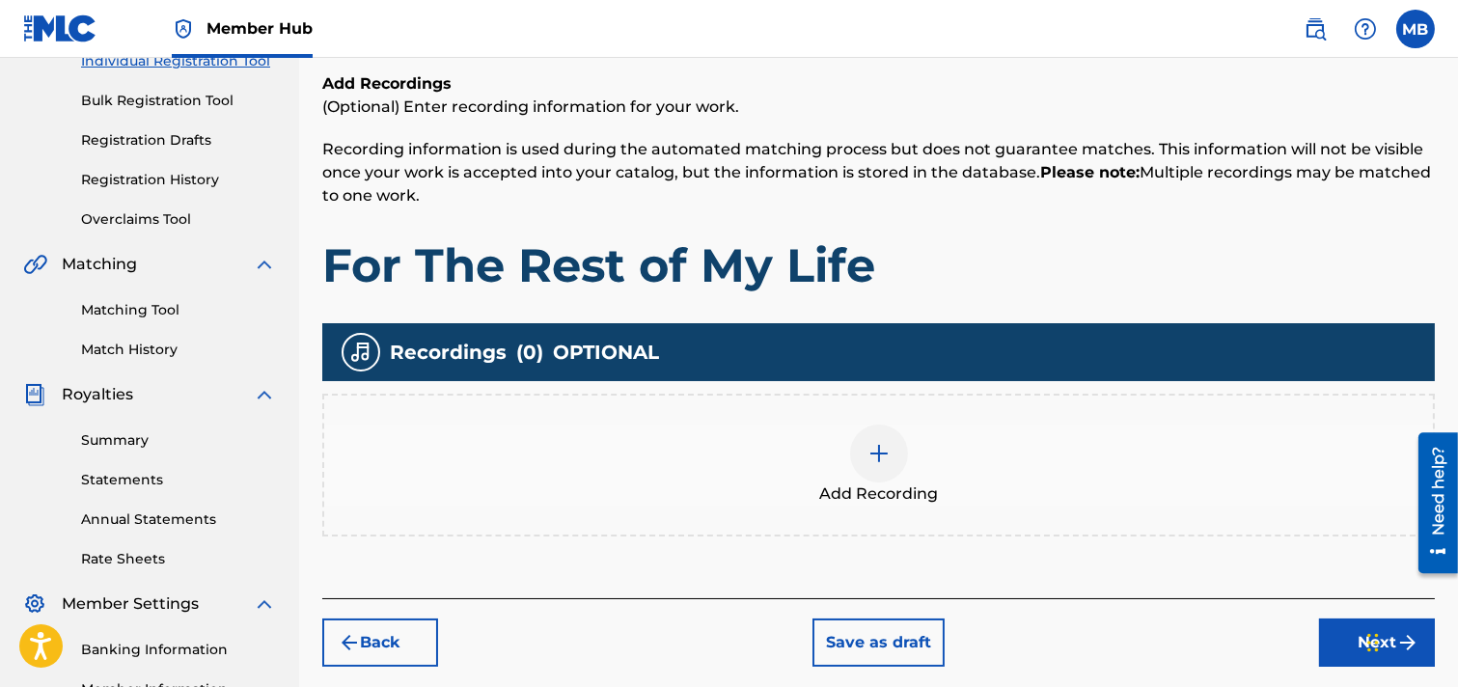
scroll to position [301, 0]
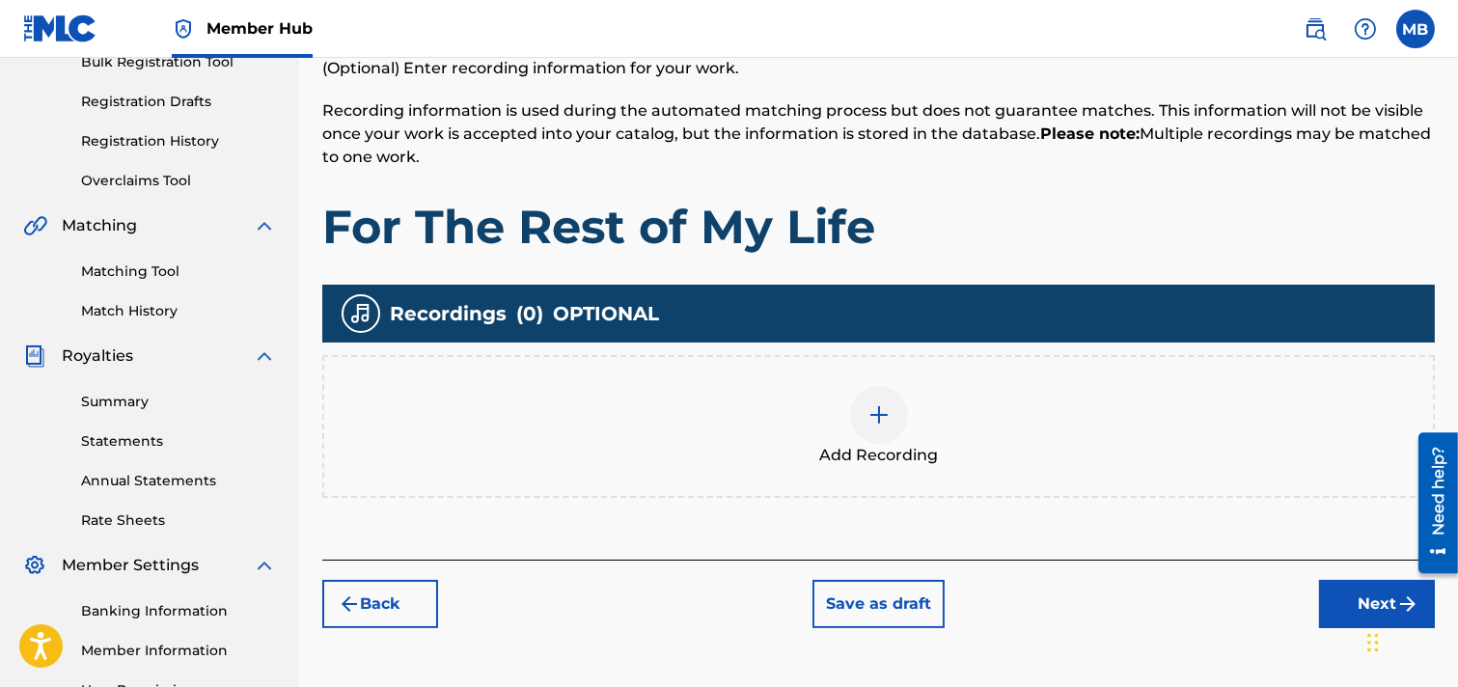
click at [874, 403] on img at bounding box center [879, 414] width 23 height 23
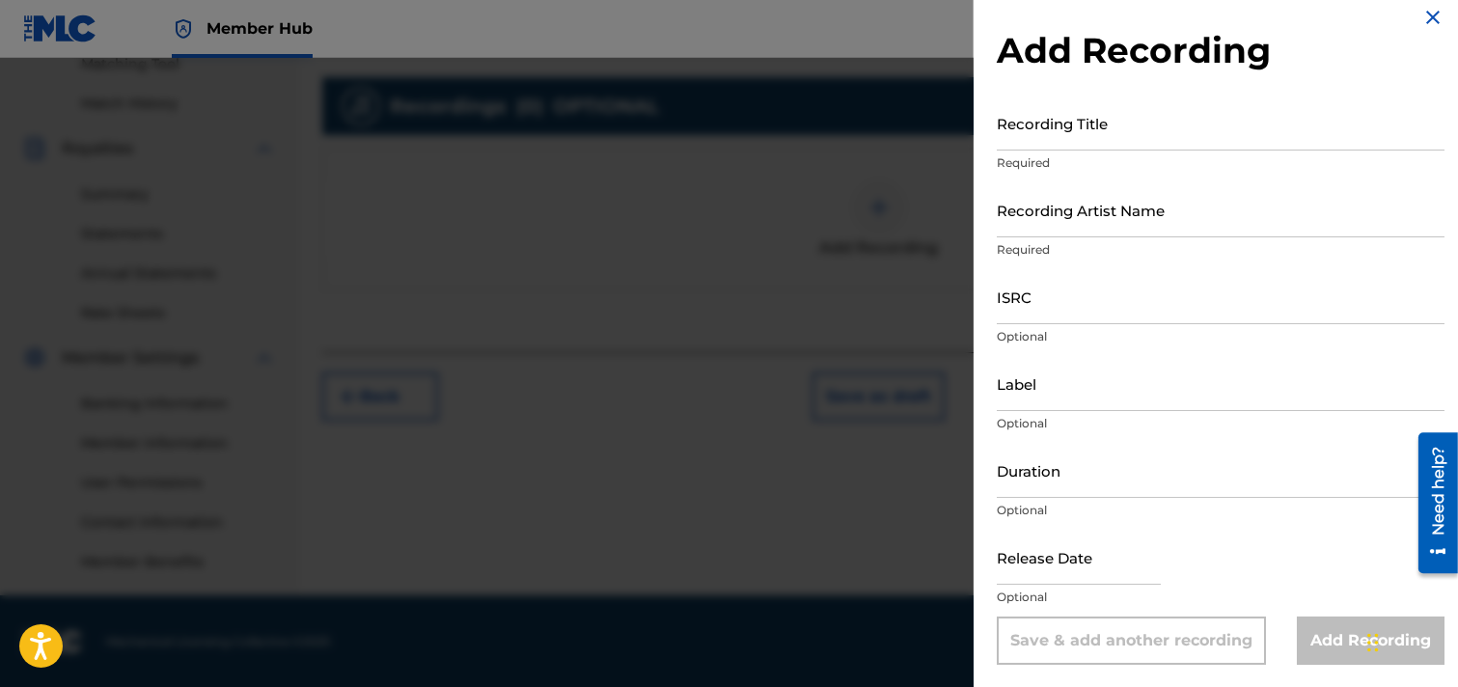
scroll to position [0, 0]
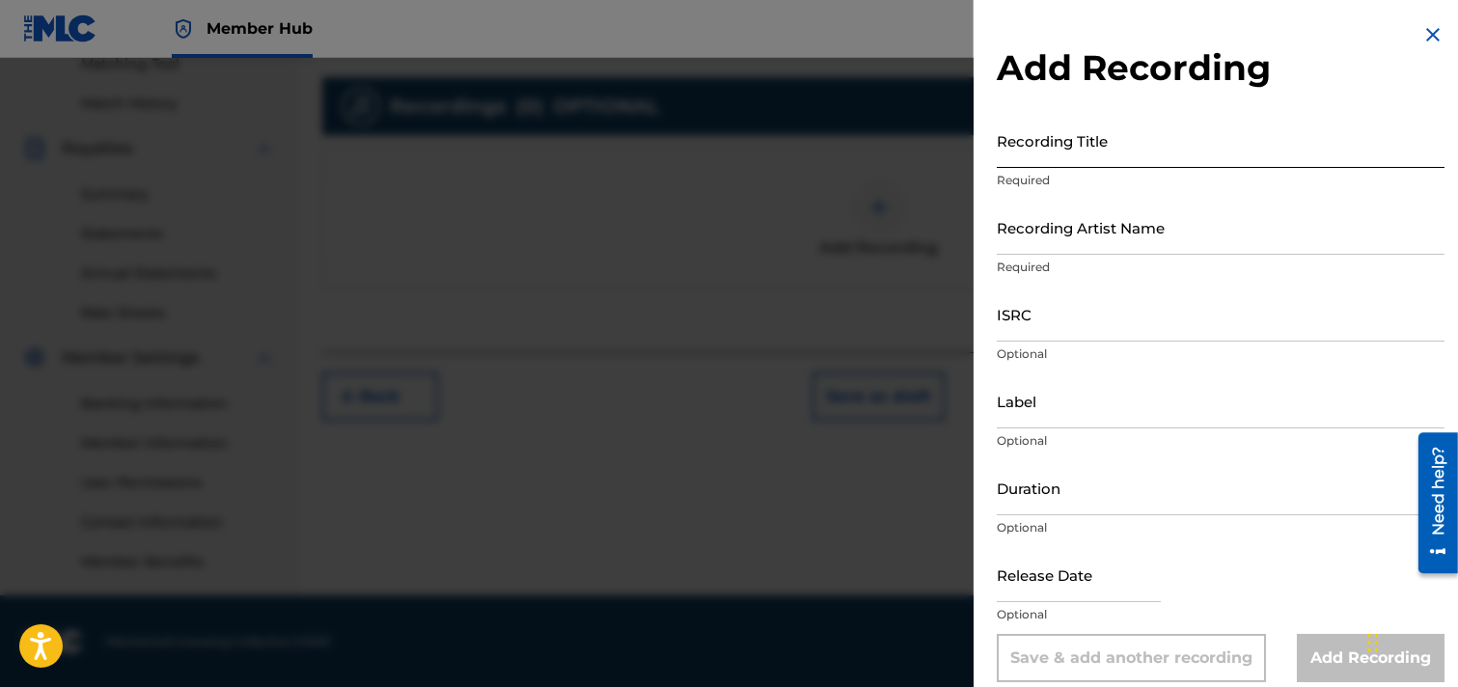
click at [1176, 148] on input "Recording Title" at bounding box center [1221, 140] width 448 height 55
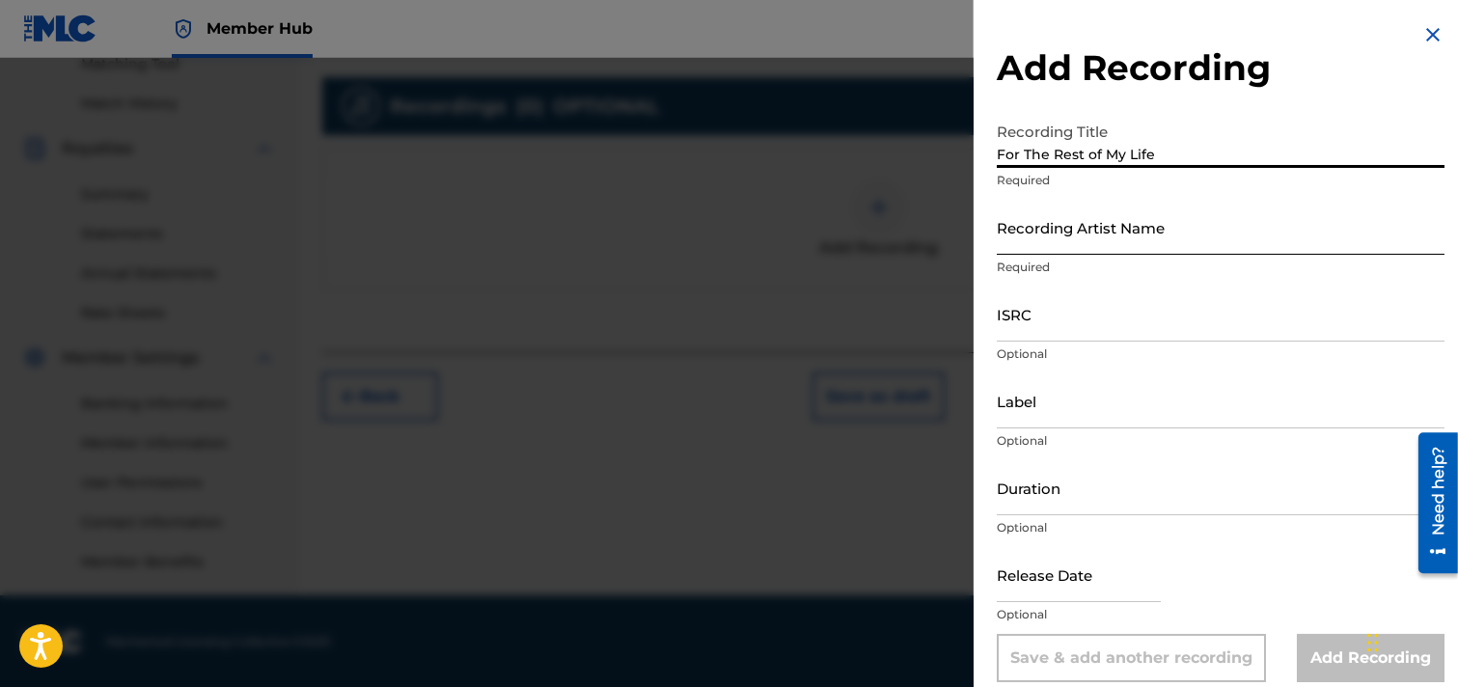
type input "For The Rest of My Life"
click at [1182, 236] on input "Recording Artist Name" at bounding box center [1221, 227] width 448 height 55
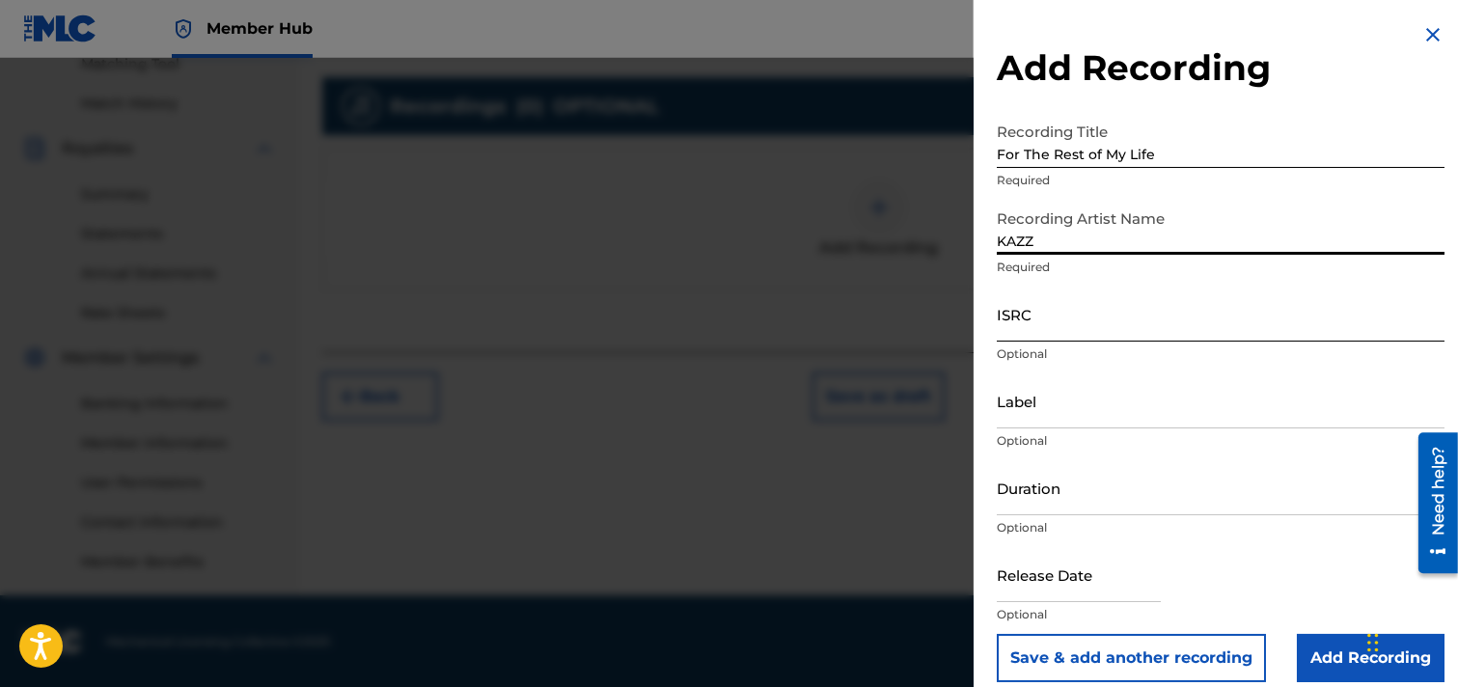
type input "KAZZ"
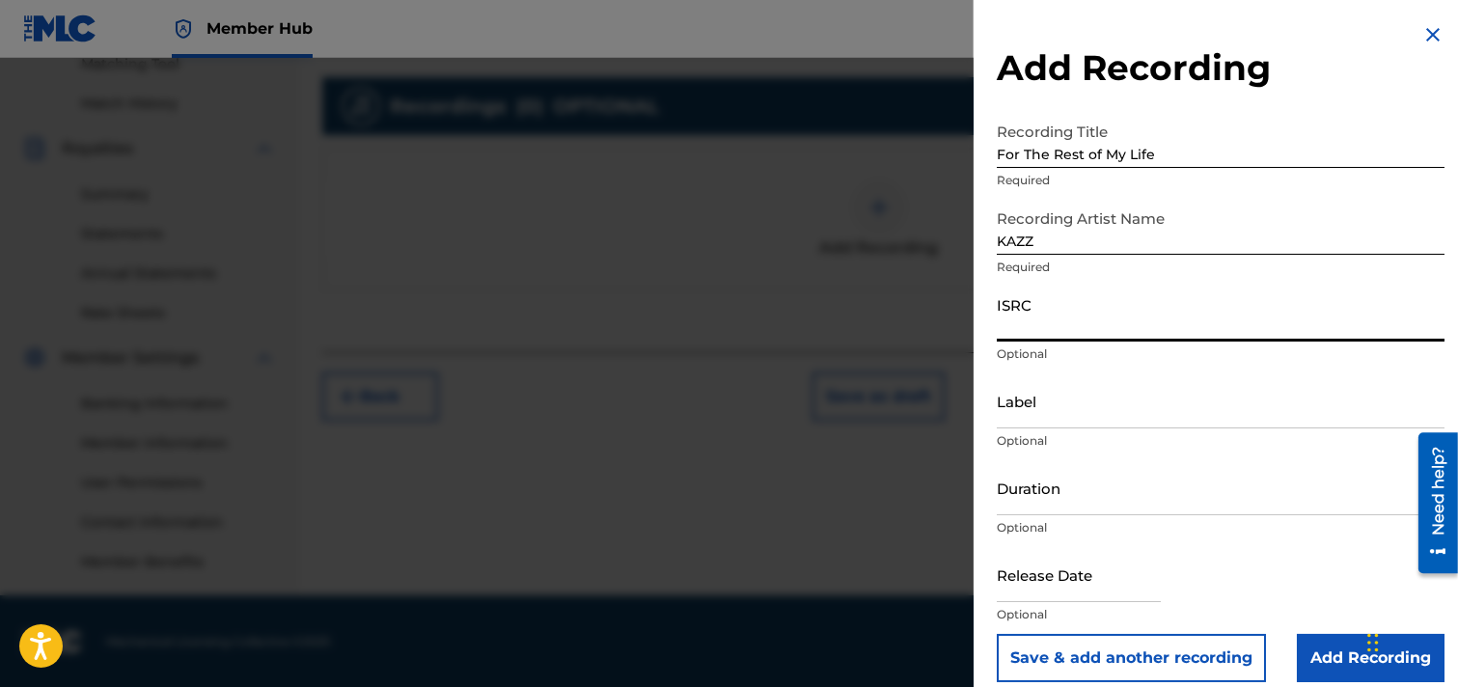
click at [1116, 326] on input "ISRC" at bounding box center [1221, 314] width 448 height 55
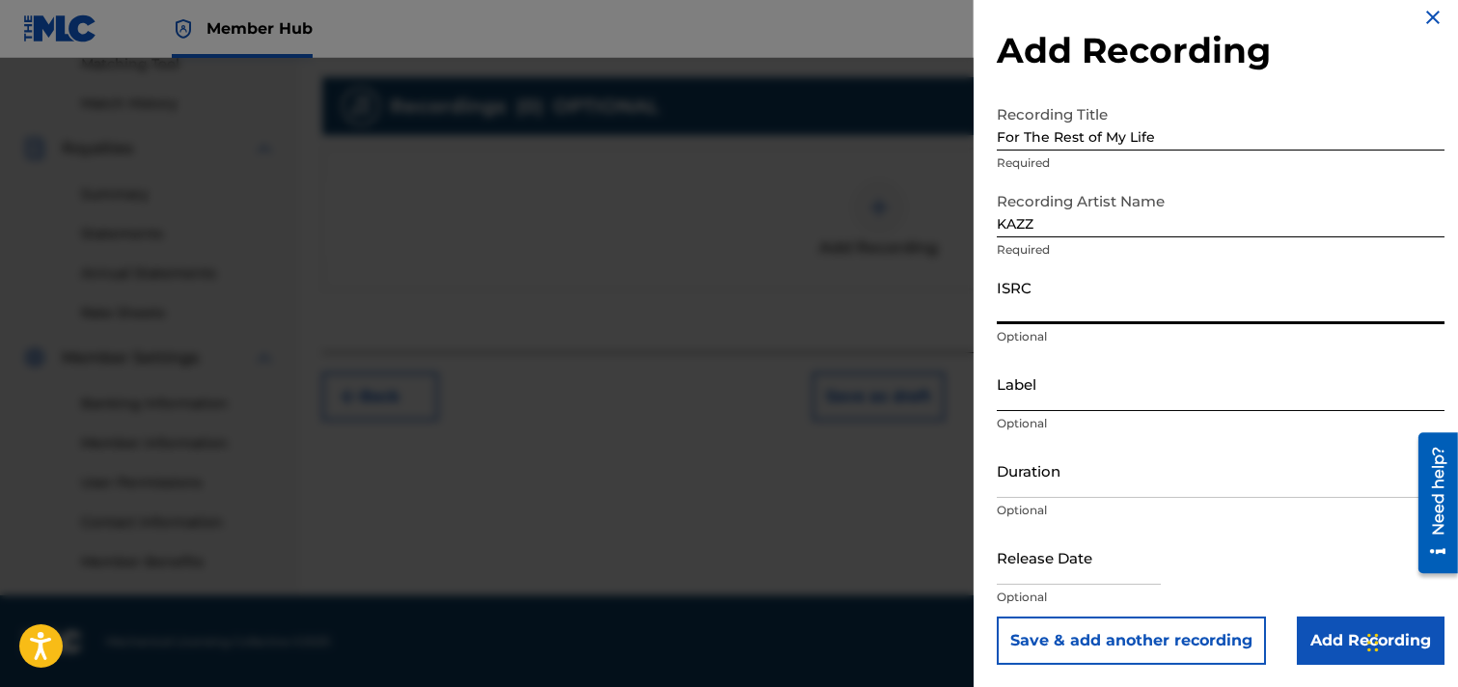
click at [1142, 391] on input "Label" at bounding box center [1221, 383] width 448 height 55
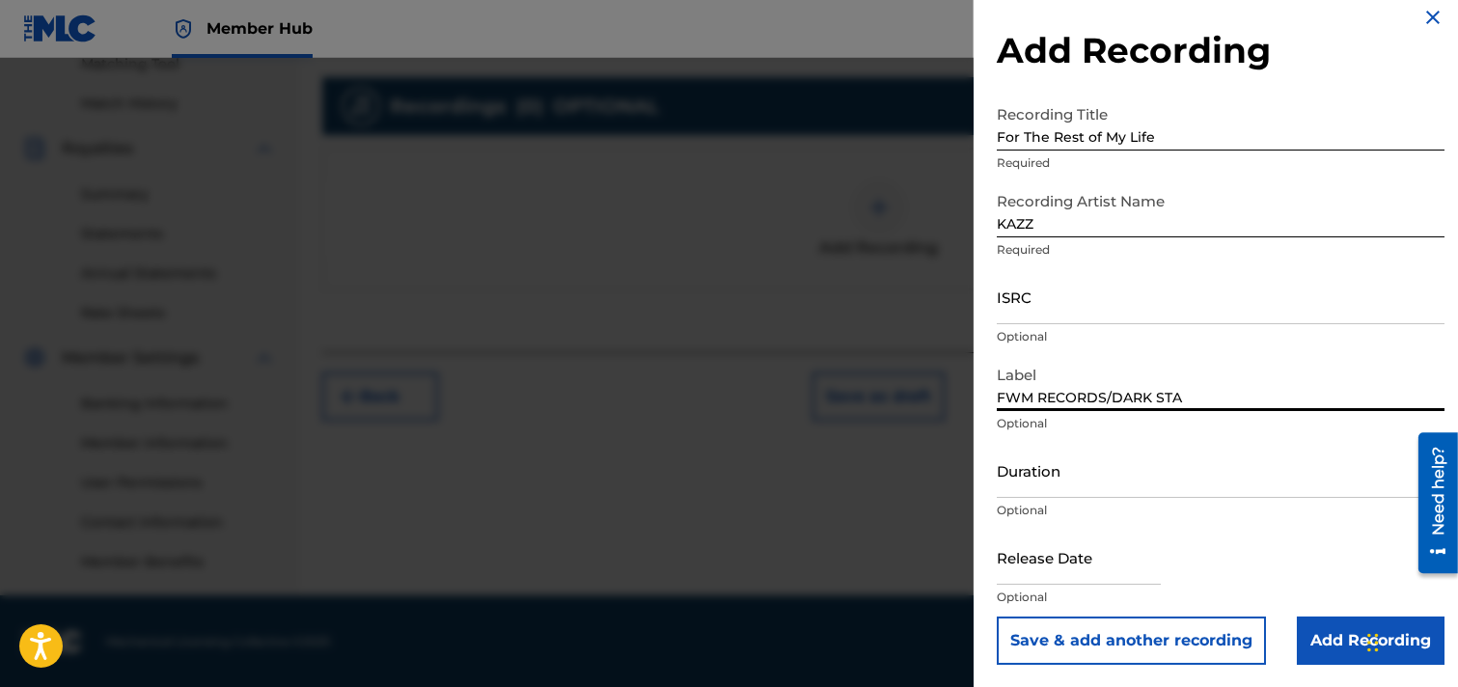
type input "FWM RECORDS/DARK STAR"
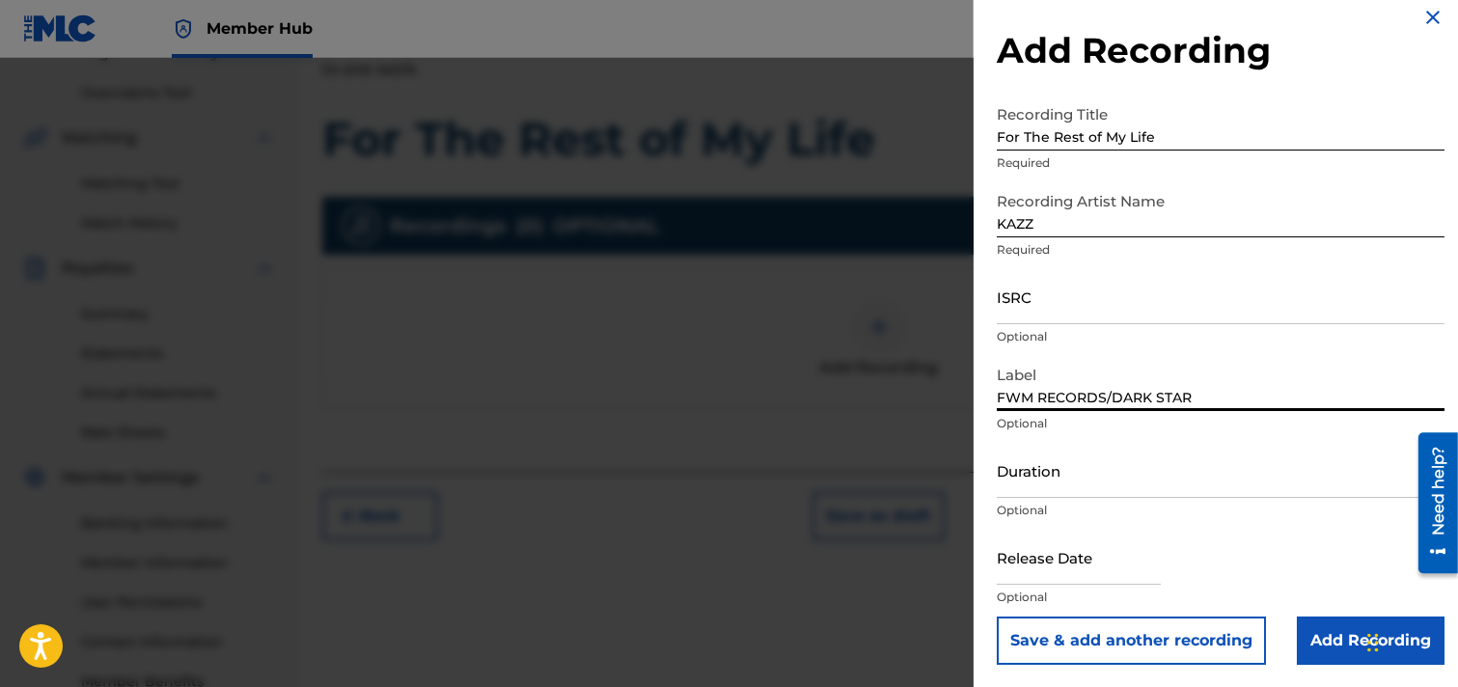
scroll to position [509, 0]
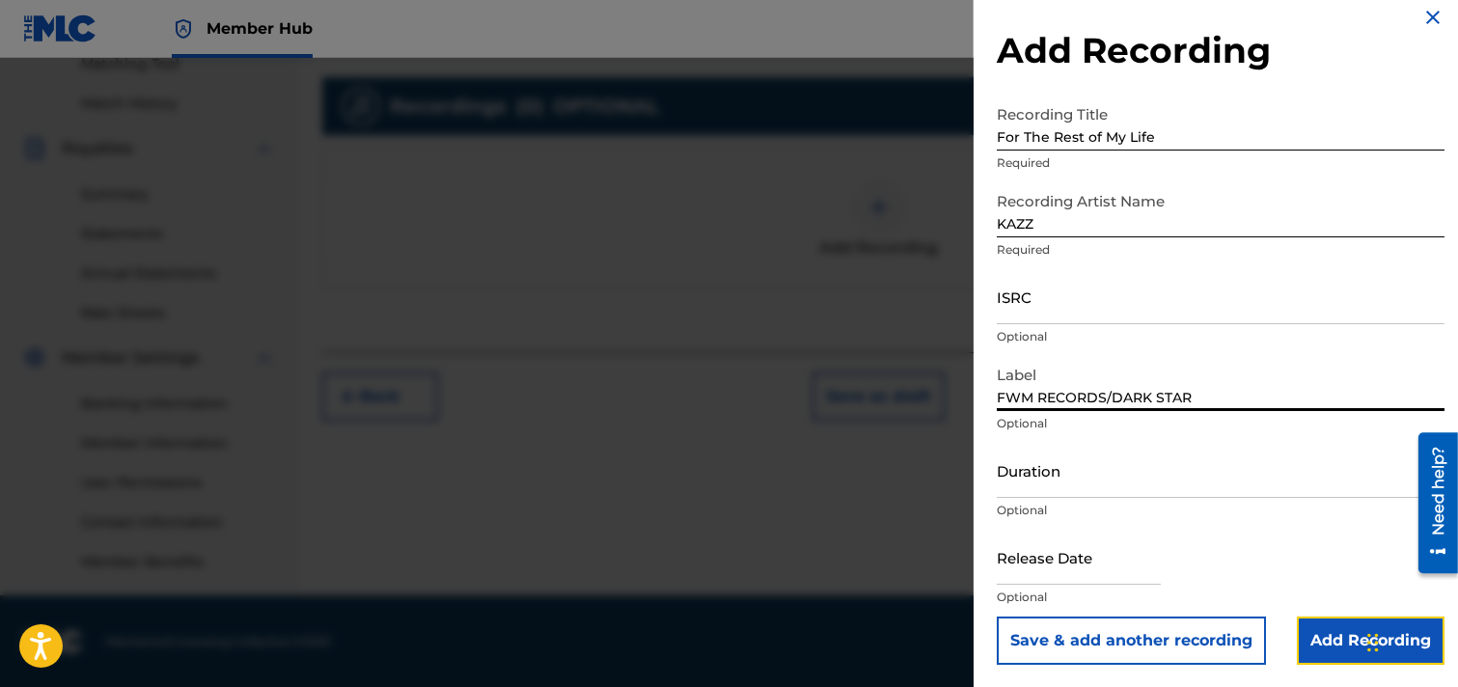
click at [1297, 642] on input "Add Recording" at bounding box center [1371, 641] width 148 height 48
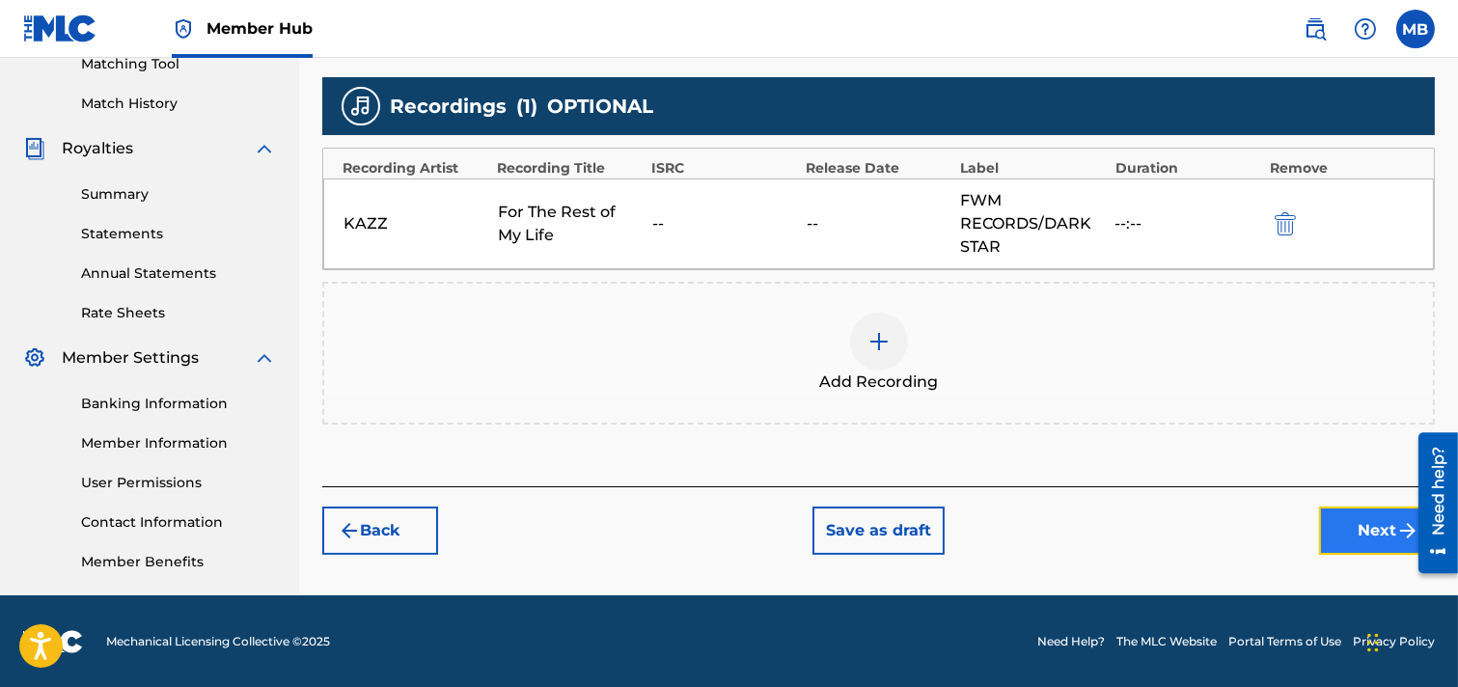
click at [1297, 527] on button "Next" at bounding box center [1377, 531] width 116 height 48
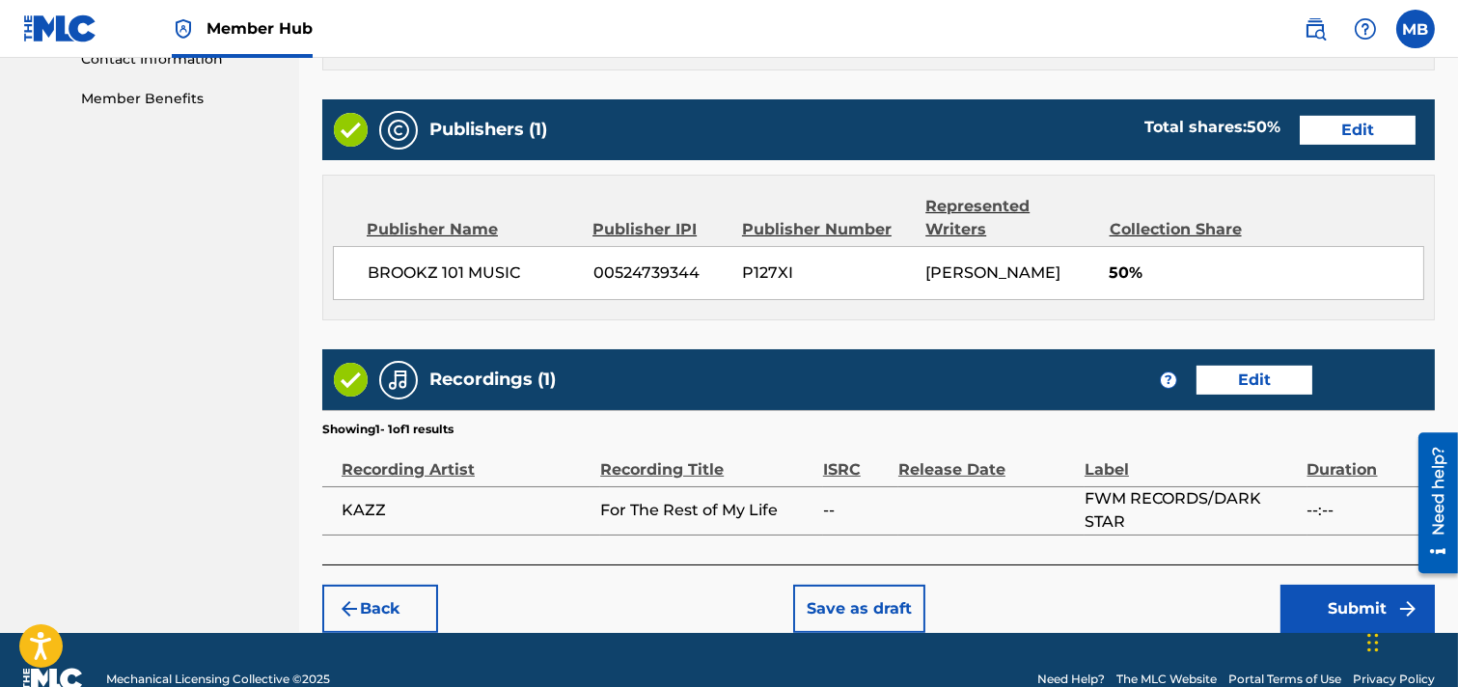
scroll to position [987, 0]
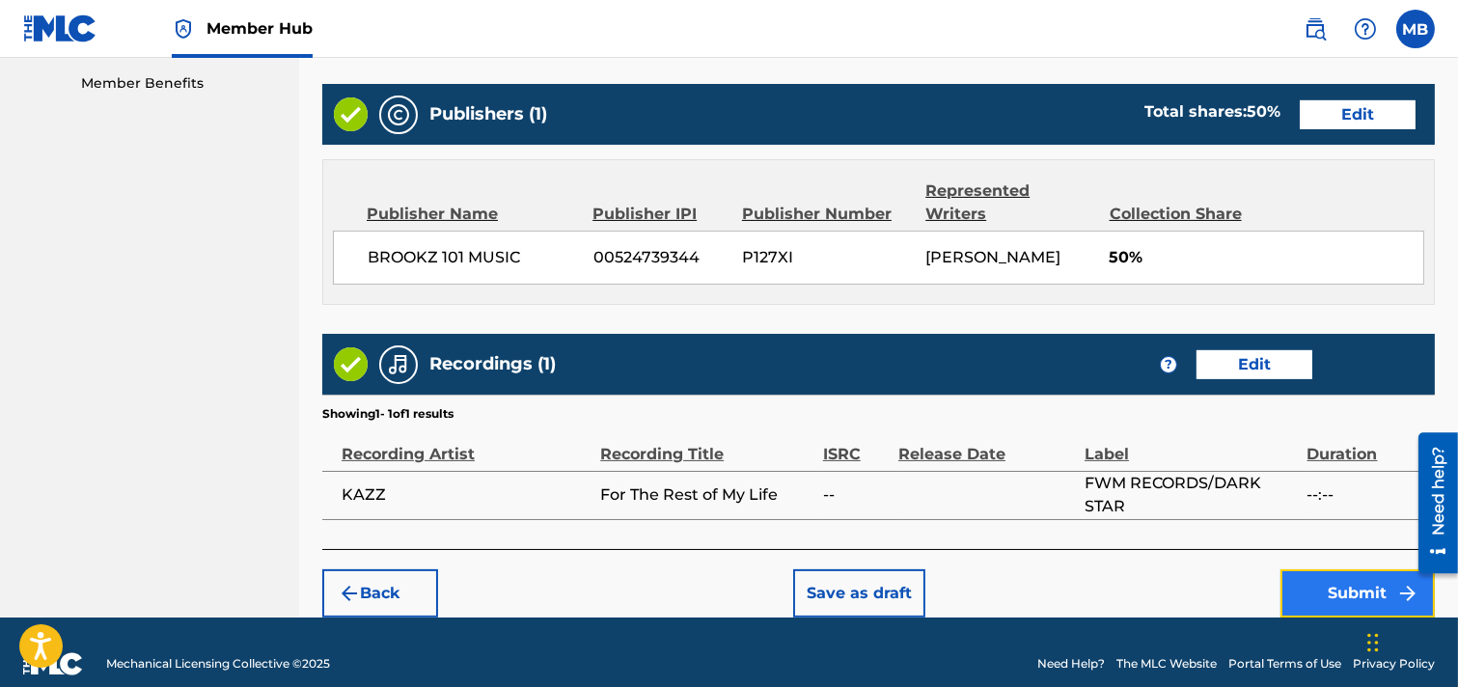
click at [1297, 571] on button "Submit" at bounding box center [1358, 593] width 154 height 48
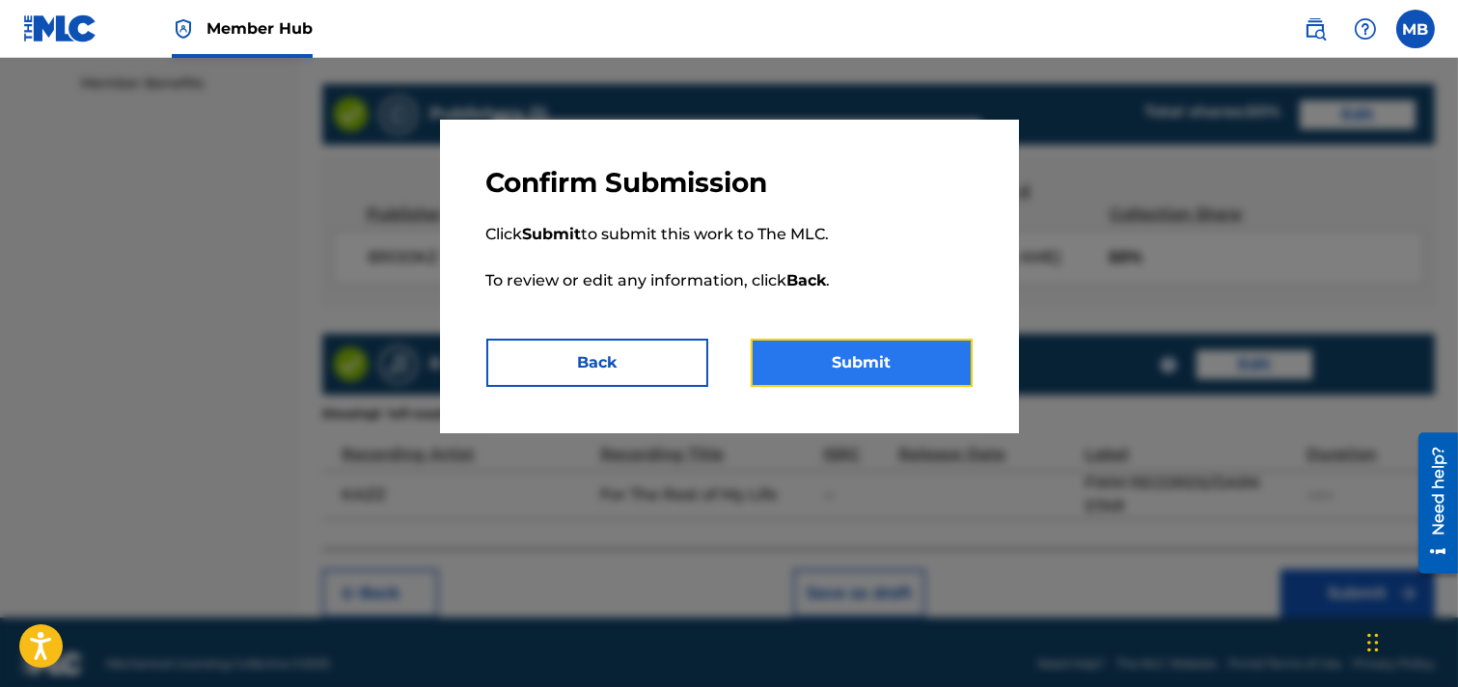
click at [846, 359] on button "Submit" at bounding box center [862, 363] width 222 height 48
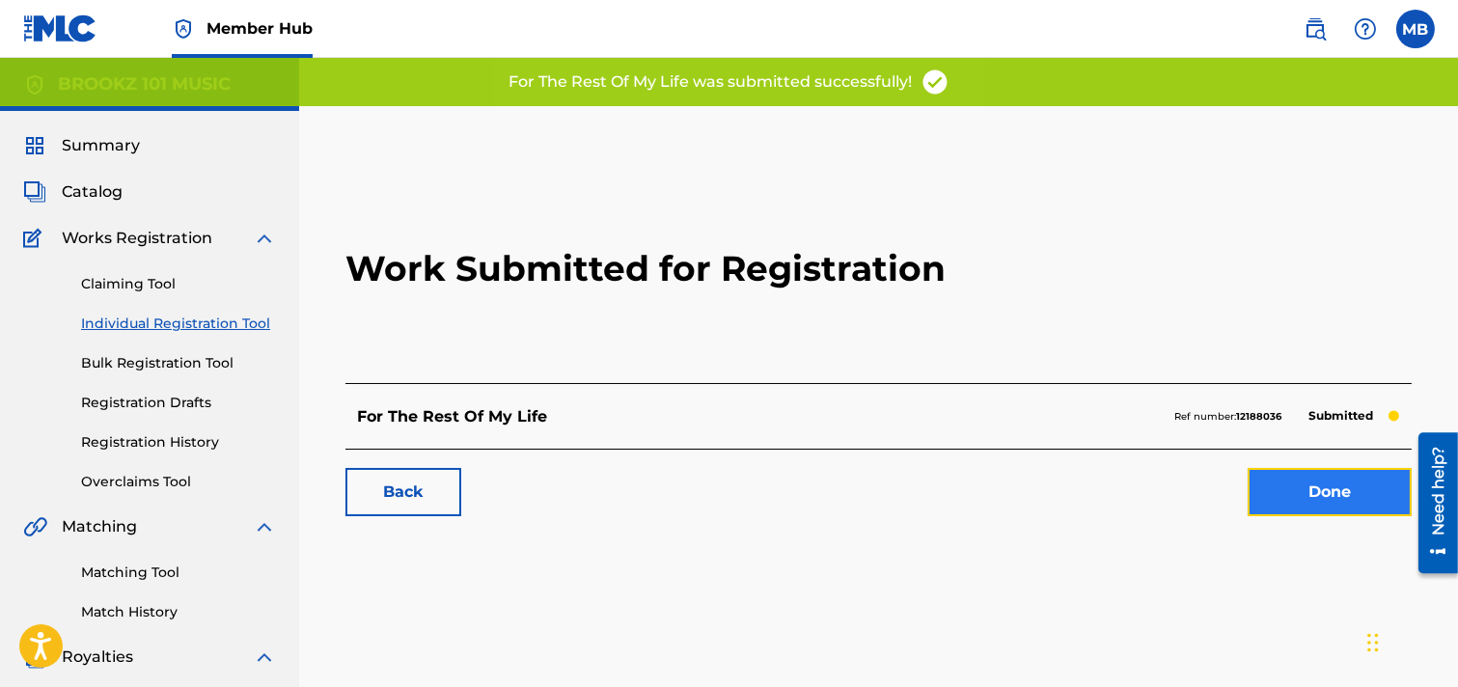
click at [1297, 492] on link "Done" at bounding box center [1330, 492] width 164 height 48
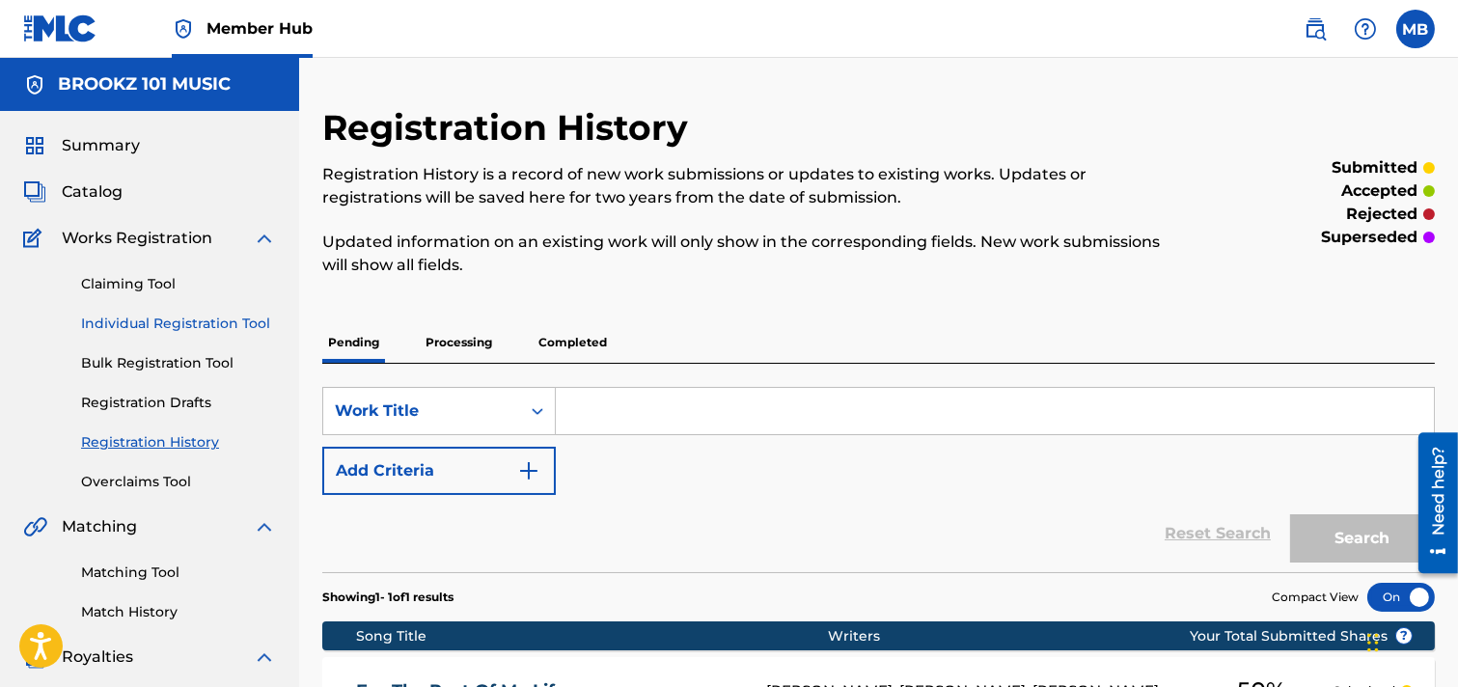
click at [180, 316] on link "Individual Registration Tool" at bounding box center [178, 324] width 195 height 20
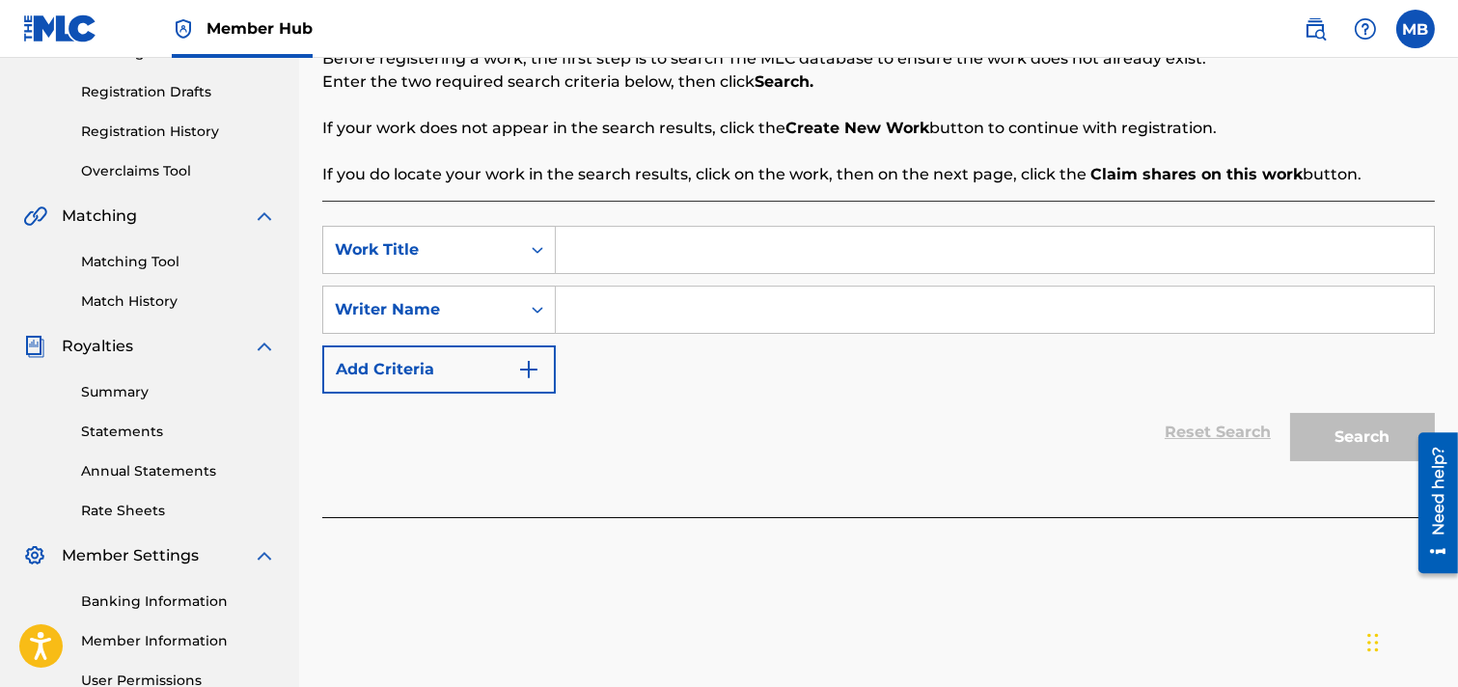
scroll to position [294, 0]
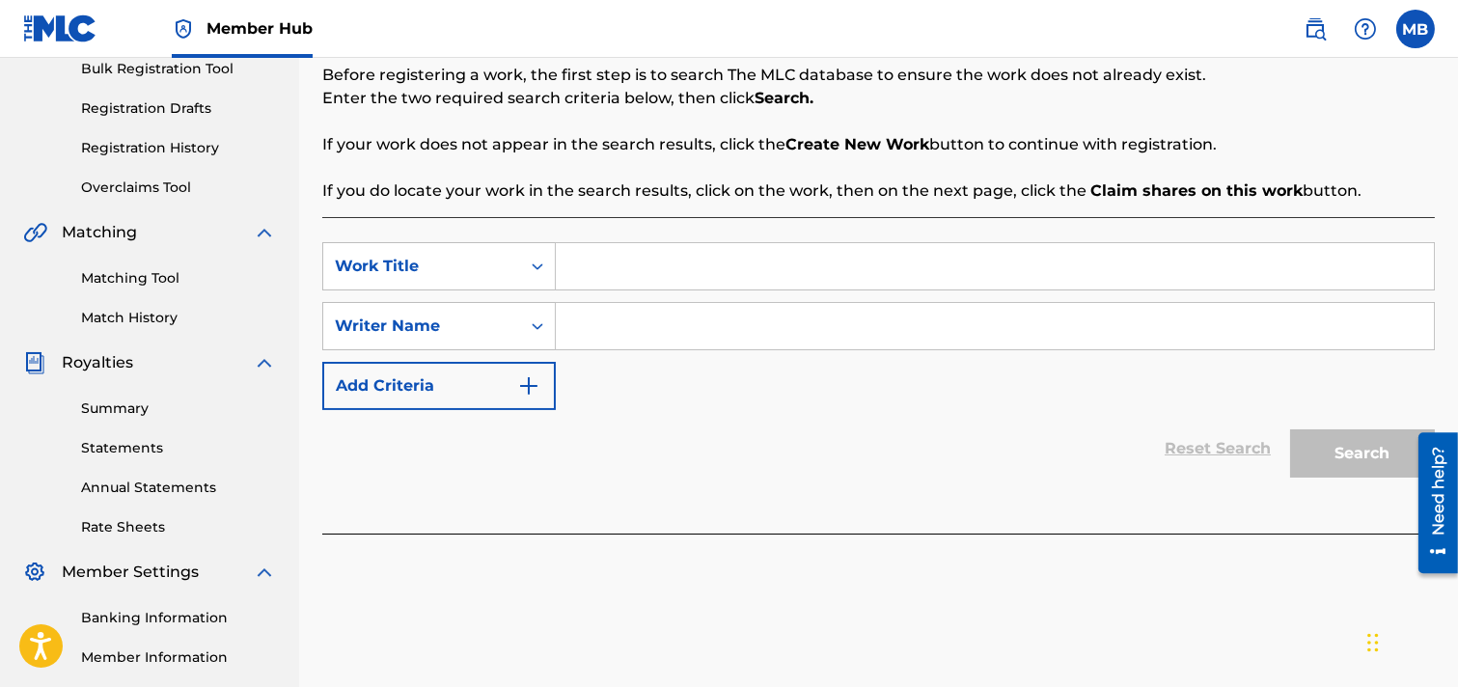
click at [642, 265] on input "Search Form" at bounding box center [995, 266] width 878 height 46
type input "LAST SUPPER"
click at [654, 333] on input "Search Form" at bounding box center [995, 326] width 878 height 46
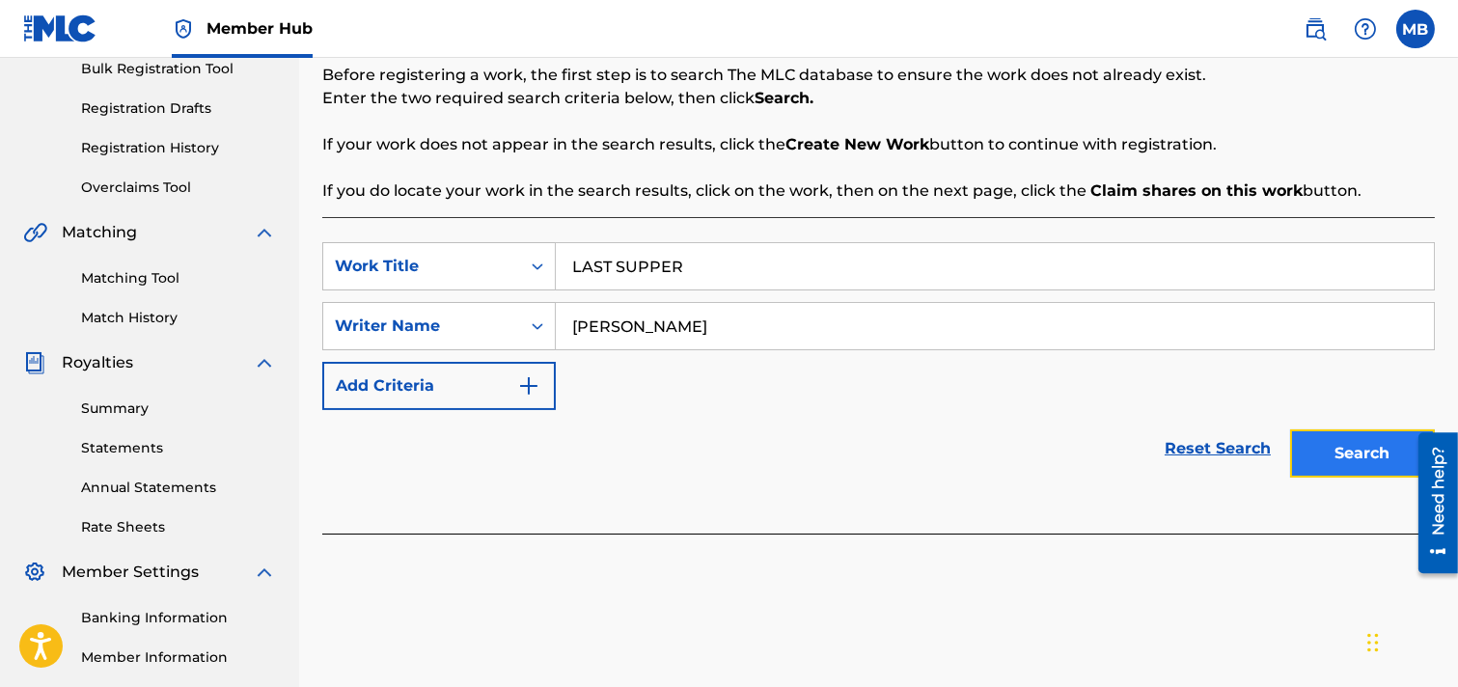
click at [1297, 449] on button "Search" at bounding box center [1363, 454] width 145 height 48
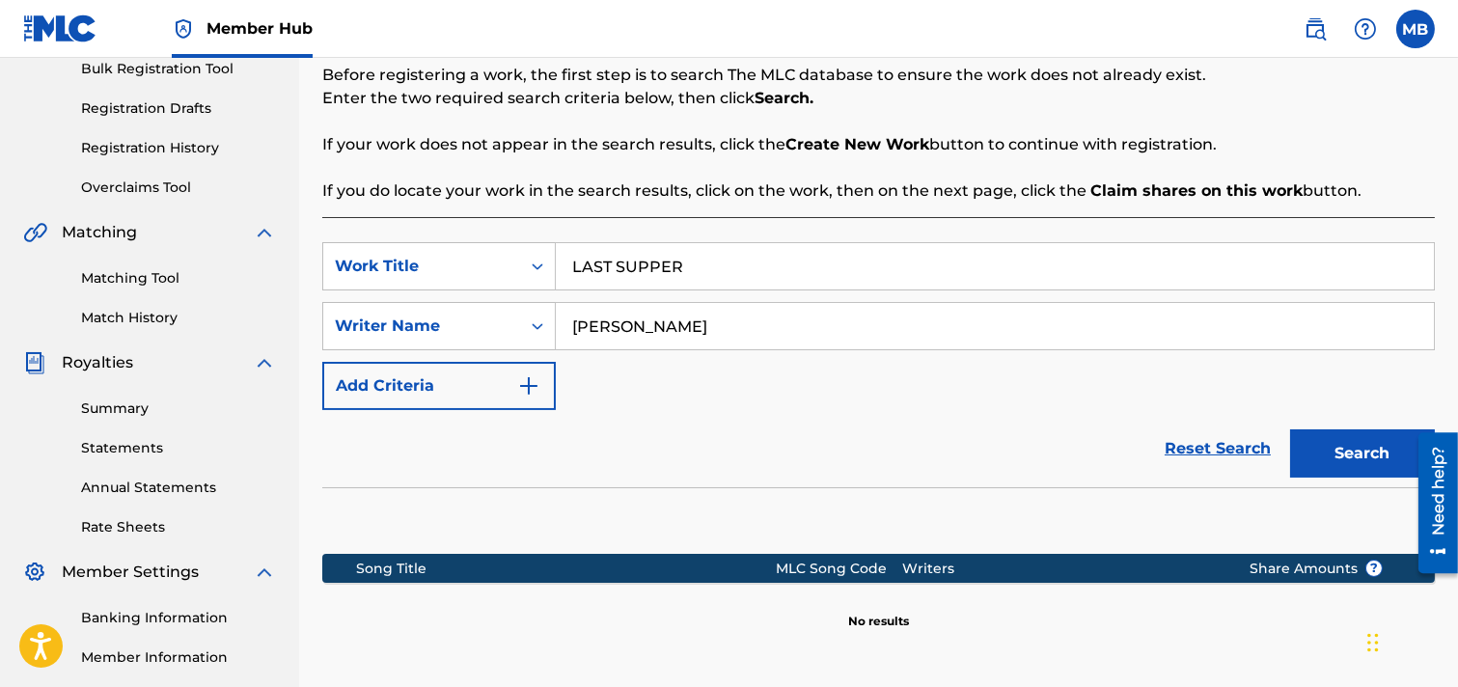
drag, startPoint x: 653, startPoint y: 326, endPoint x: 949, endPoint y: 325, distance: 295.4
click at [949, 325] on input "[PERSON_NAME]" at bounding box center [995, 326] width 878 height 46
type input "[PERSON_NAME]"
click at [1291, 430] on button "Search" at bounding box center [1363, 454] width 145 height 48
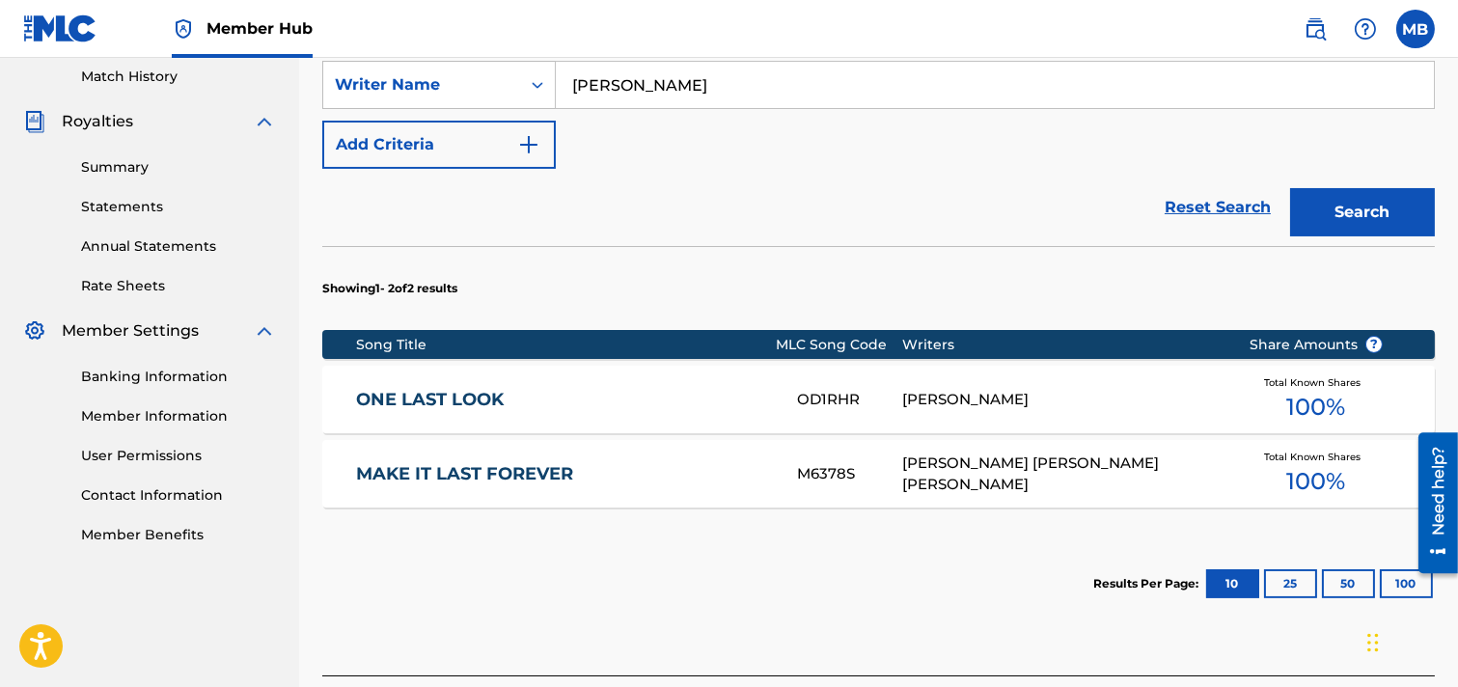
scroll to position [685, 0]
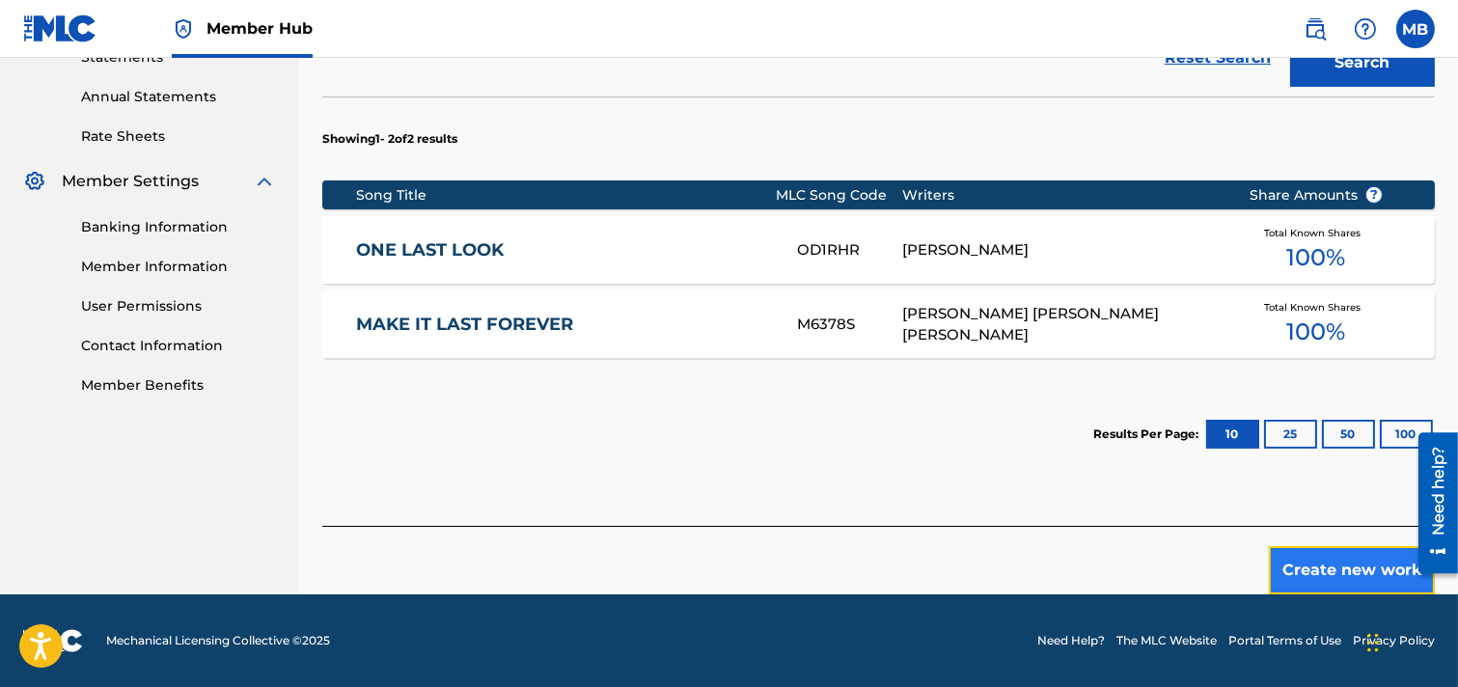
click at [1297, 569] on button "Create new work" at bounding box center [1352, 570] width 166 height 48
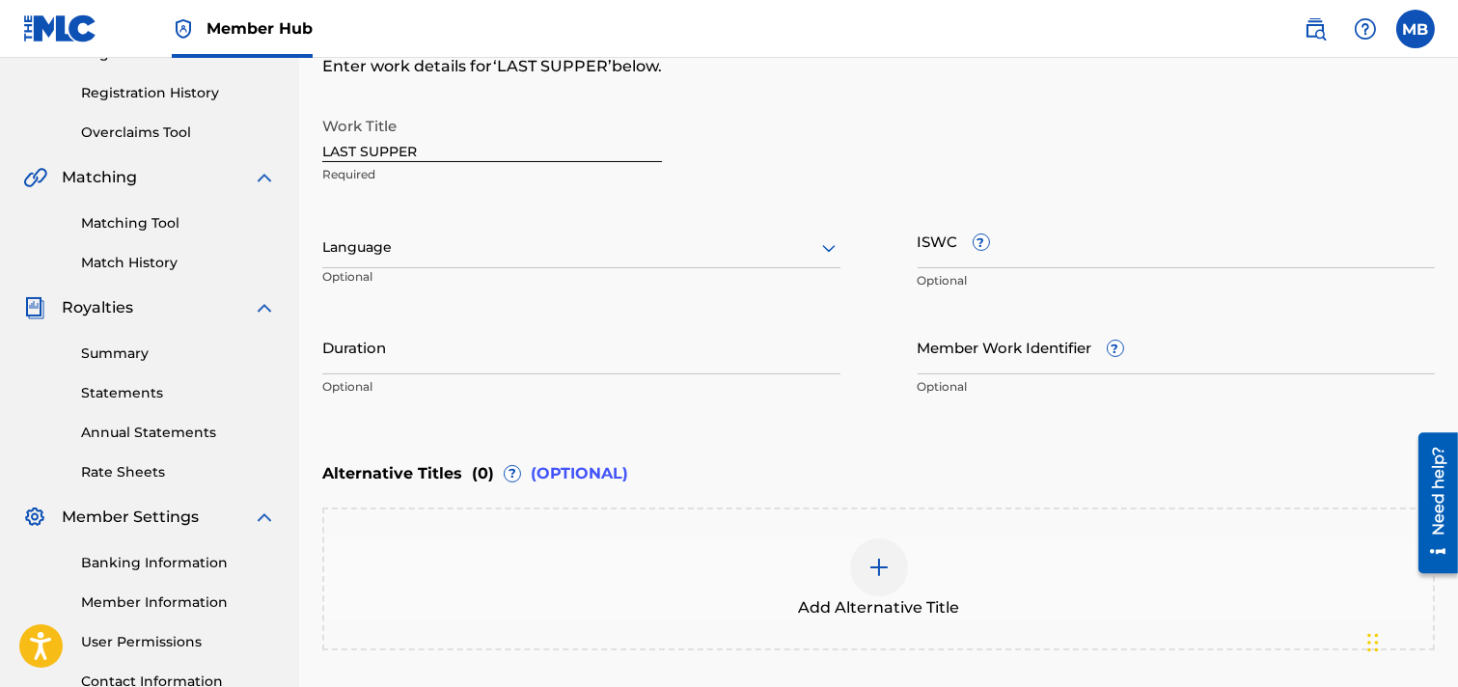
scroll to position [305, 0]
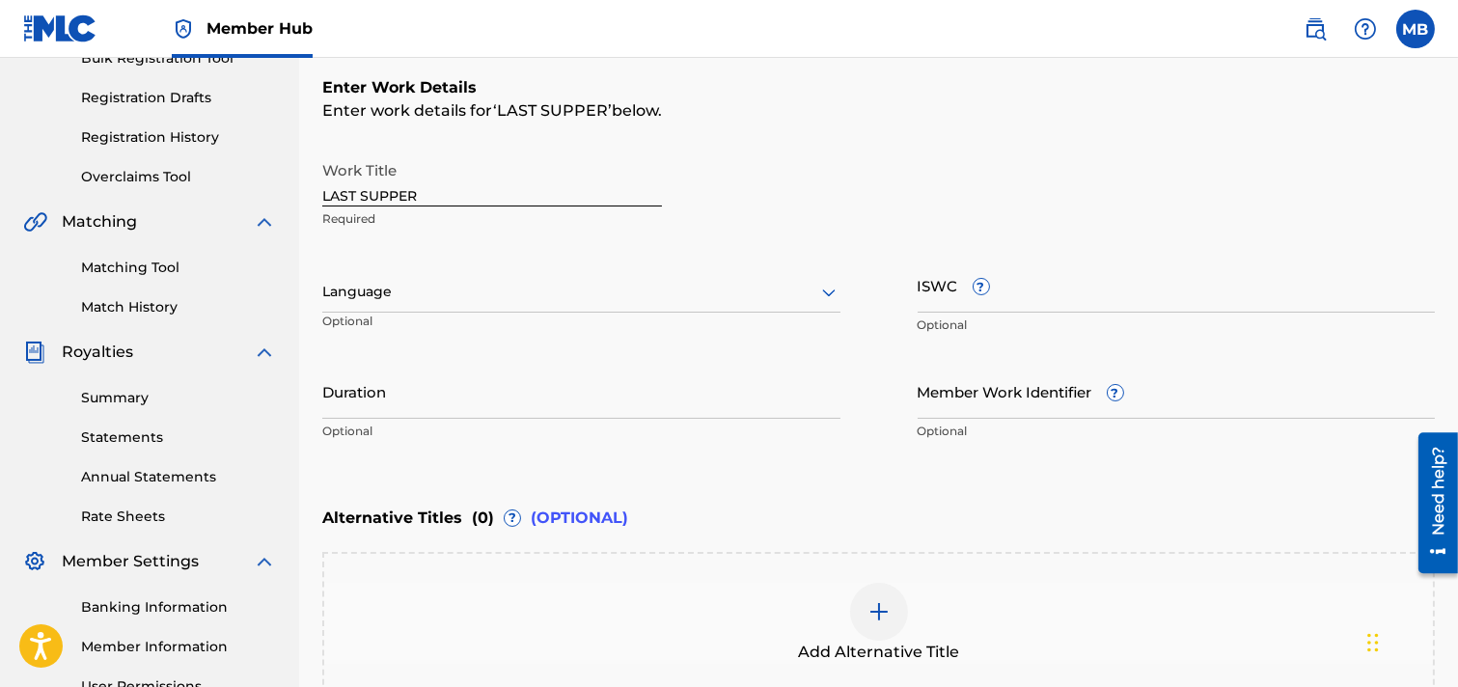
click at [812, 296] on div at bounding box center [581, 292] width 518 height 24
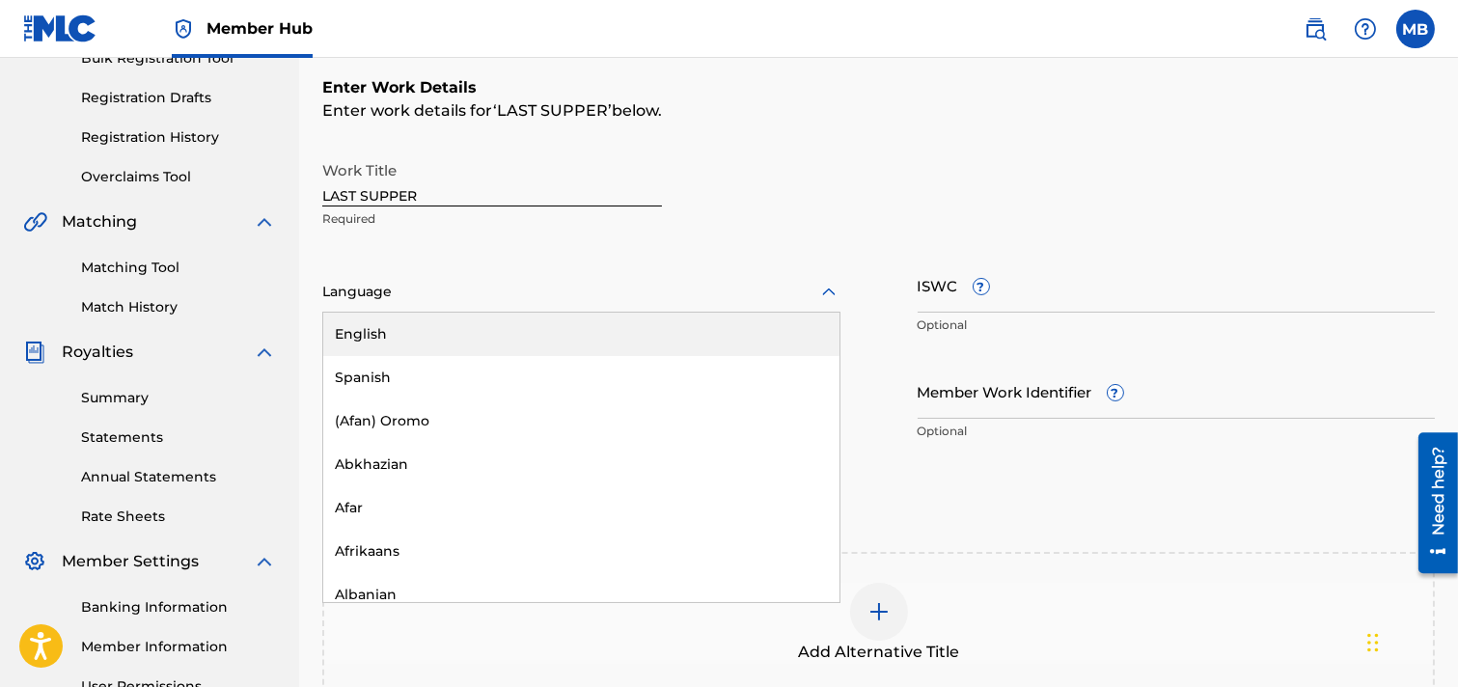
click at [364, 338] on div "English" at bounding box center [581, 334] width 516 height 43
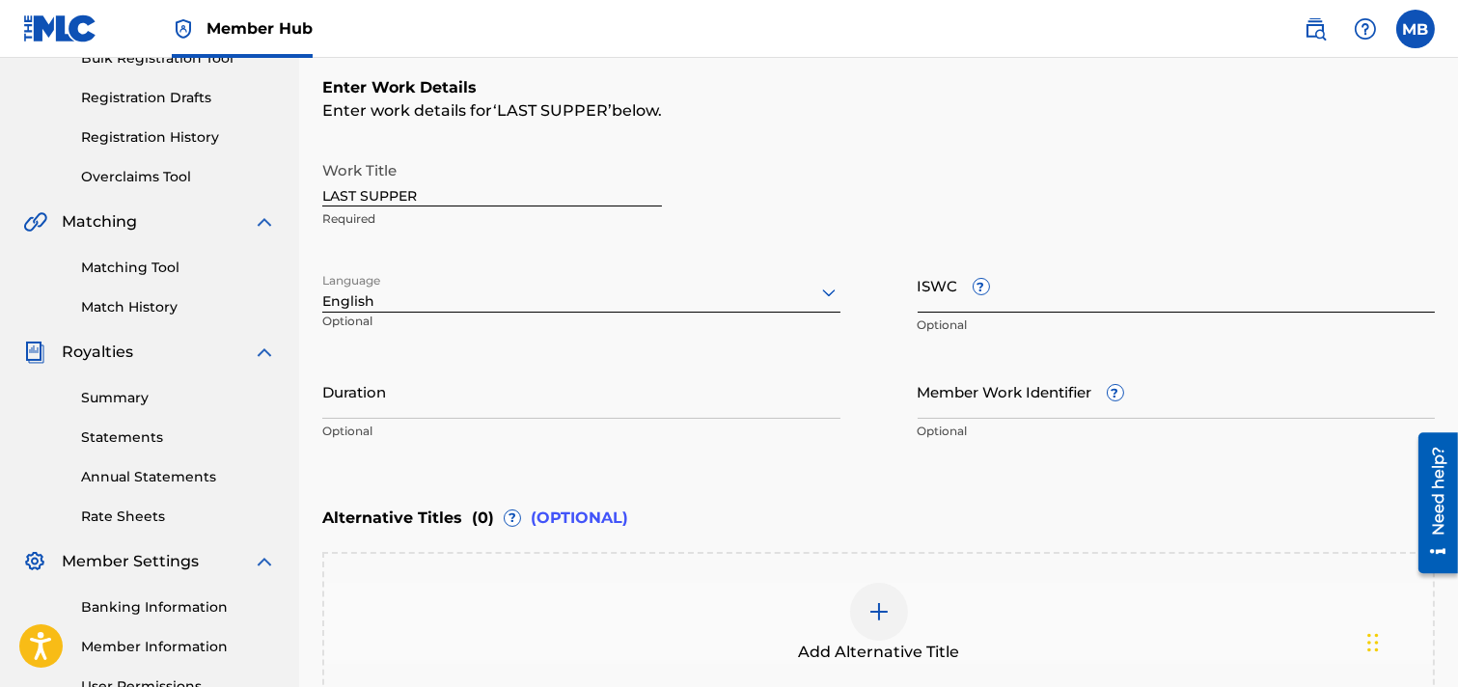
click at [1047, 288] on input "ISWC ?" at bounding box center [1177, 285] width 518 height 55
paste input "T3282414777"
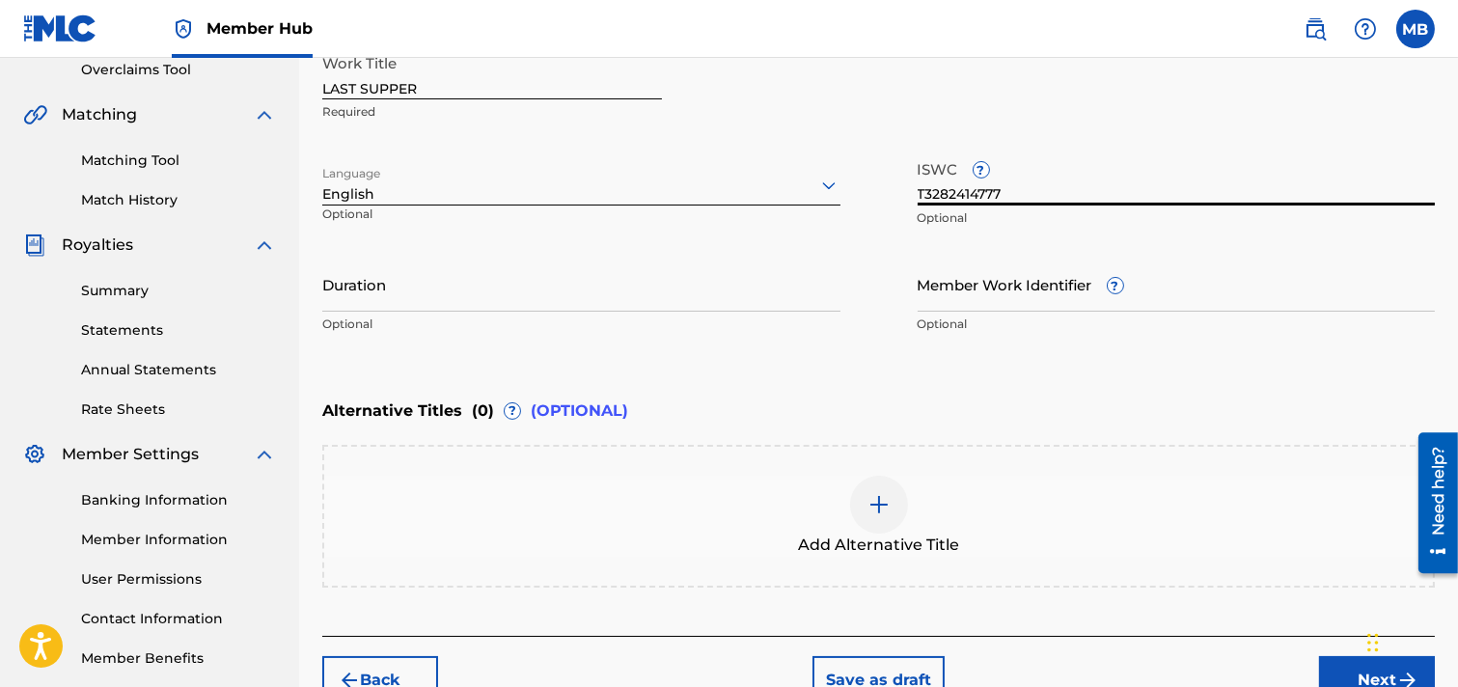
scroll to position [519, 0]
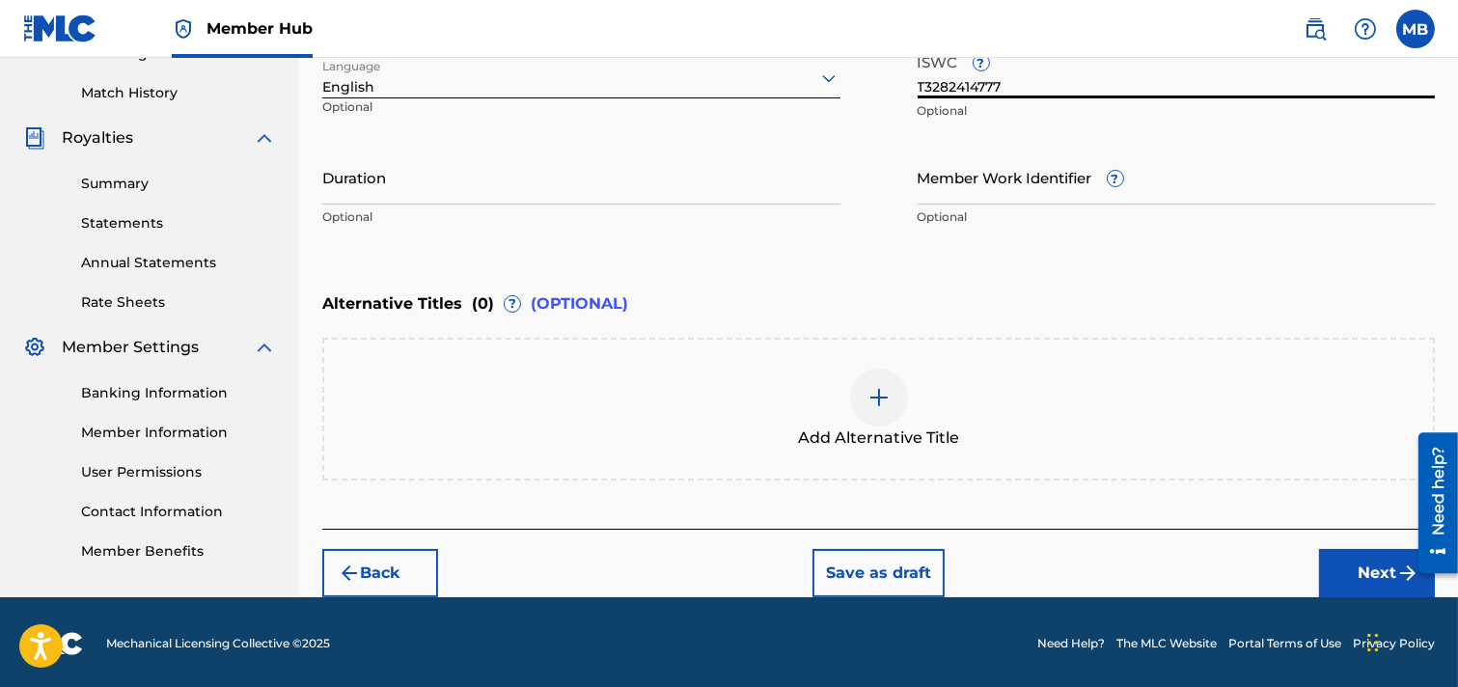
type input "T3282414777"
click at [875, 386] on img at bounding box center [879, 397] width 23 height 23
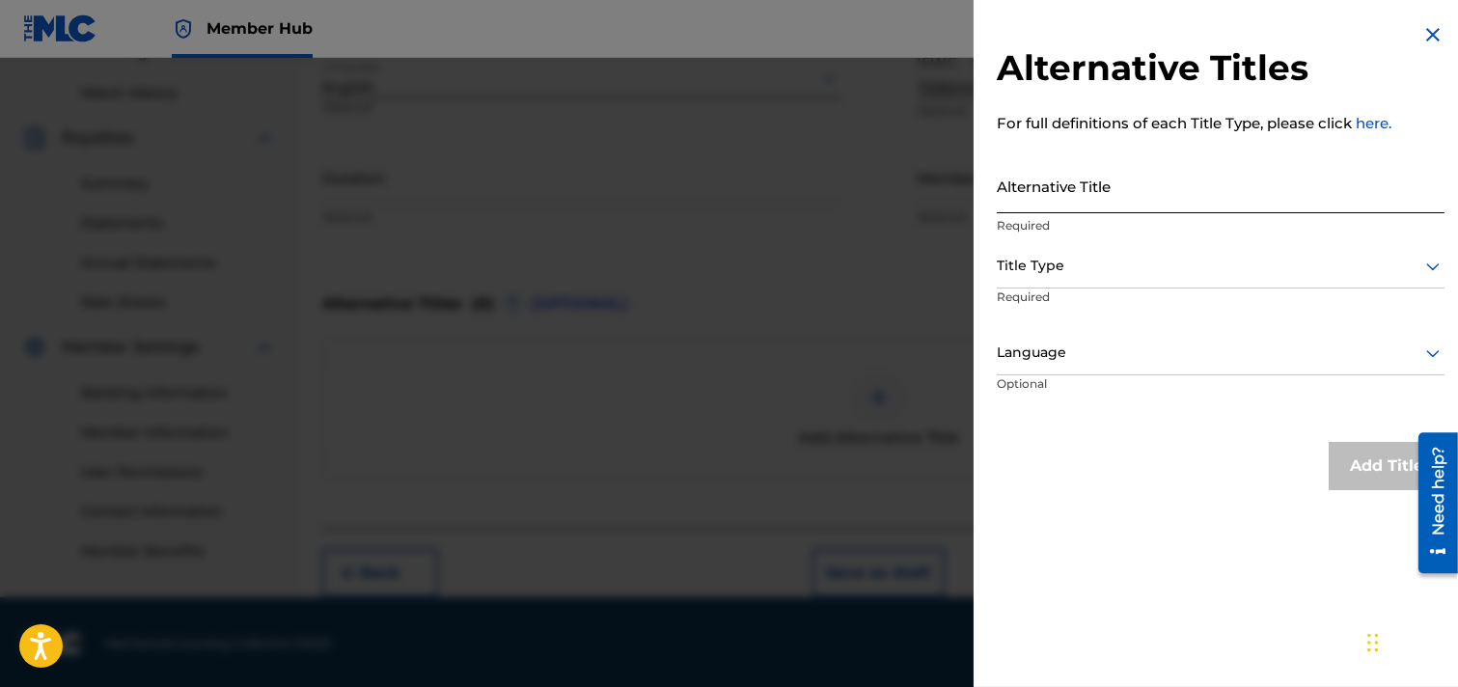
click at [1142, 190] on input "Alternative Title" at bounding box center [1221, 185] width 448 height 55
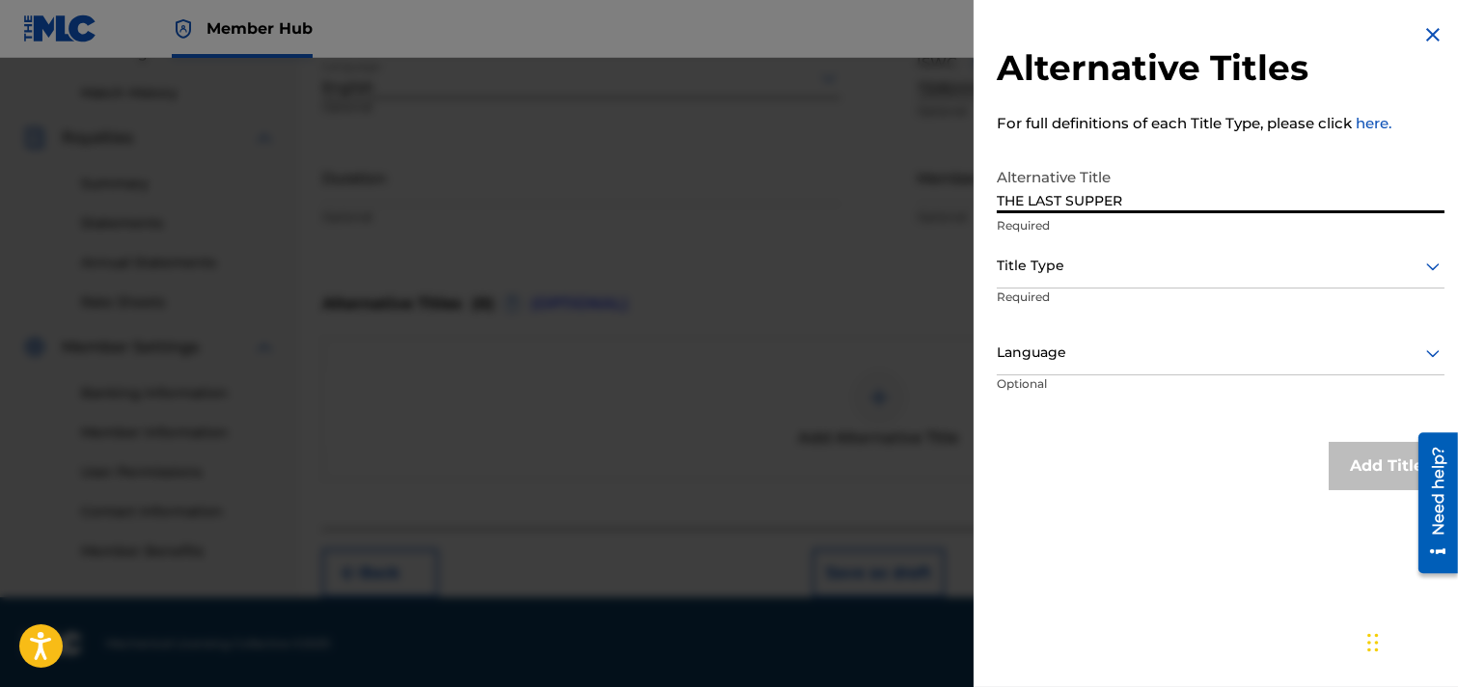
type input "THE LAST SUPPER"
click at [1297, 267] on icon at bounding box center [1434, 268] width 14 height 8
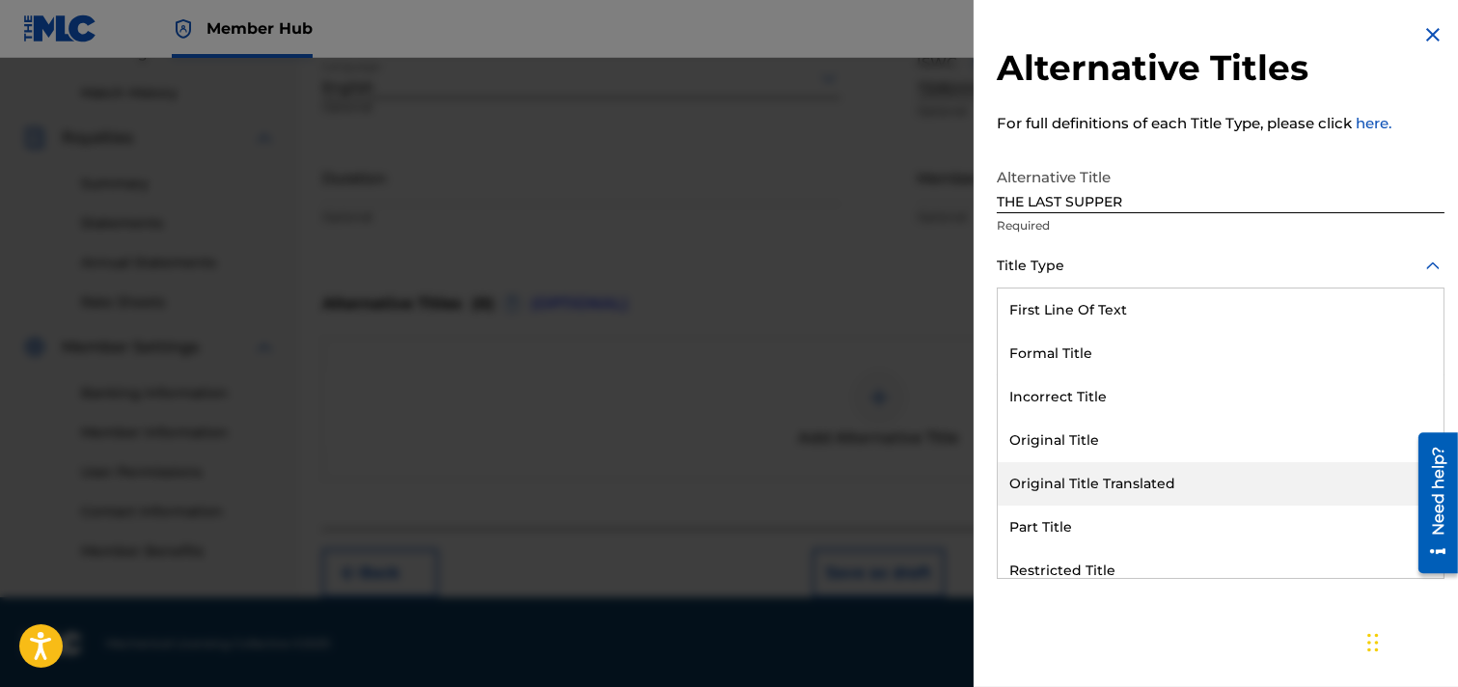
scroll to position [187, 0]
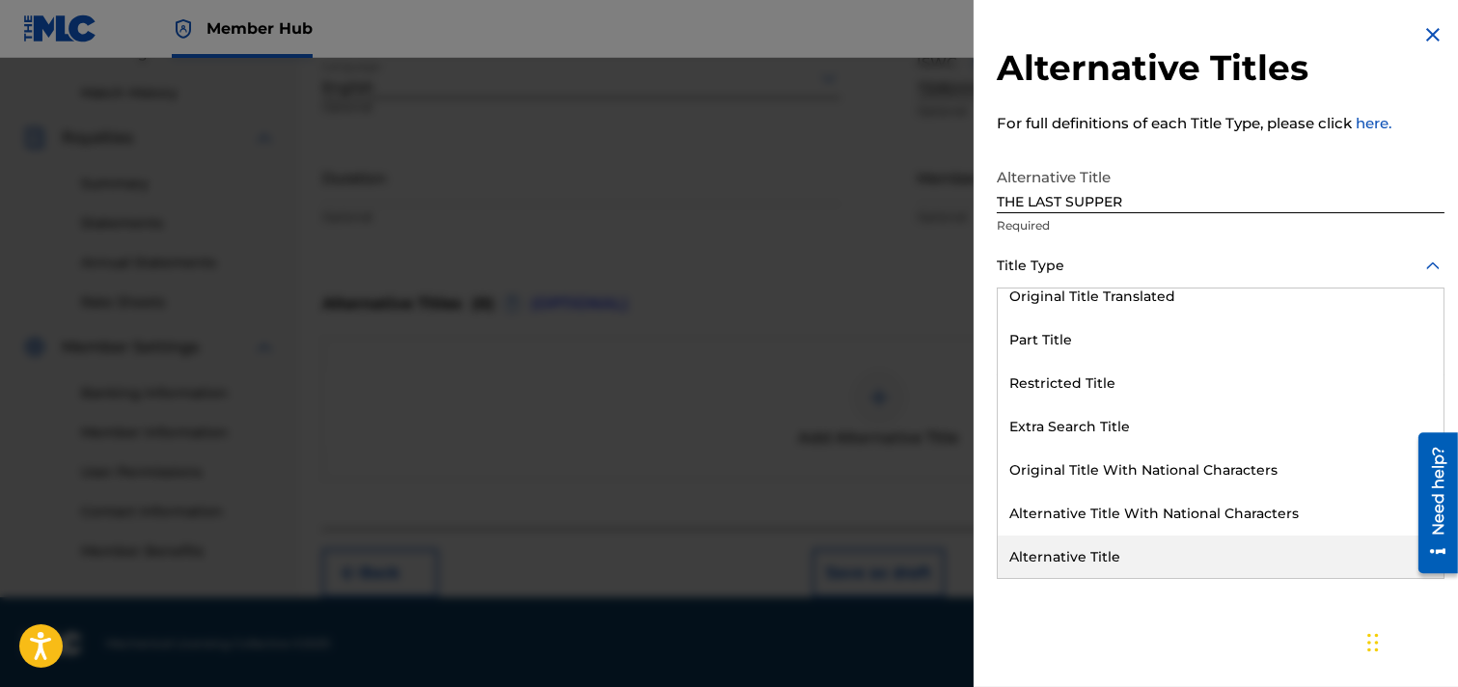
click at [1098, 557] on div "Alternative Title" at bounding box center [1221, 557] width 446 height 43
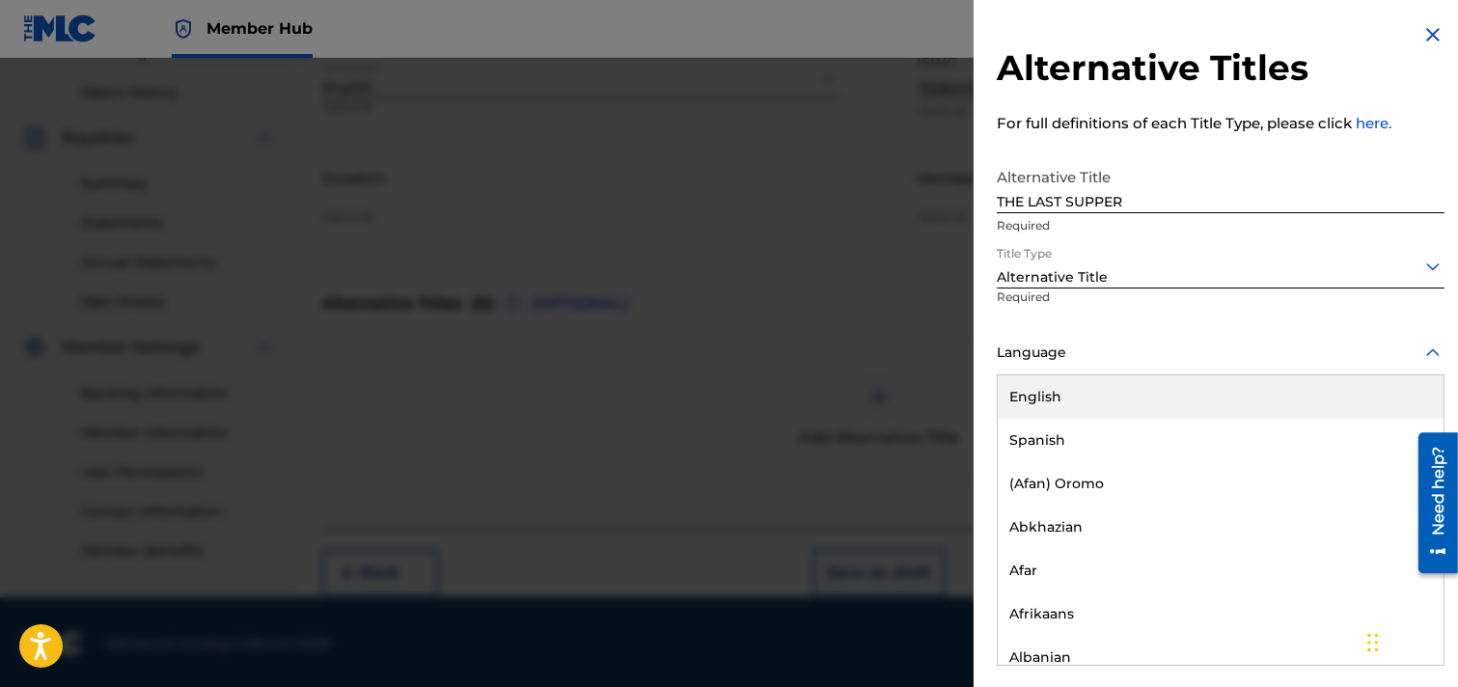
click at [1297, 352] on icon at bounding box center [1433, 353] width 23 height 23
click at [1093, 403] on div "English" at bounding box center [1221, 396] width 446 height 43
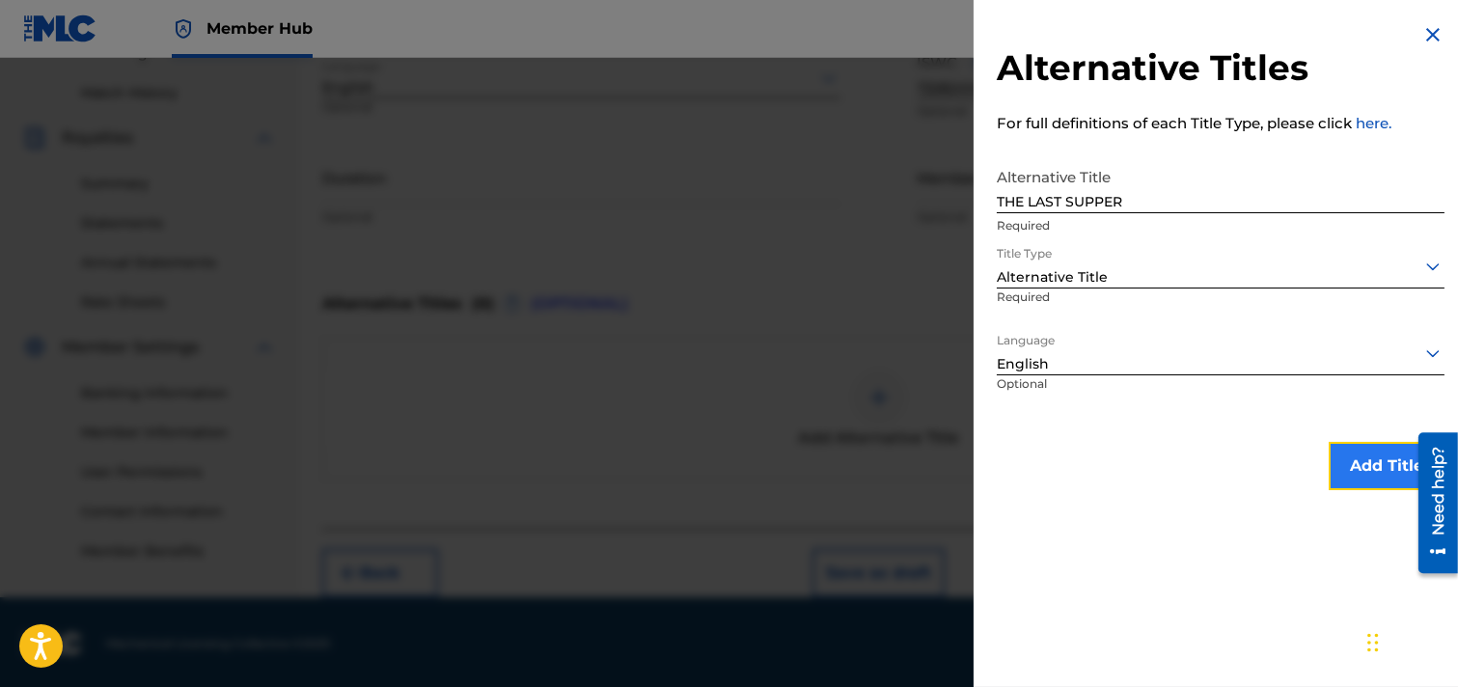
click at [1297, 470] on button "Add Title" at bounding box center [1387, 466] width 116 height 48
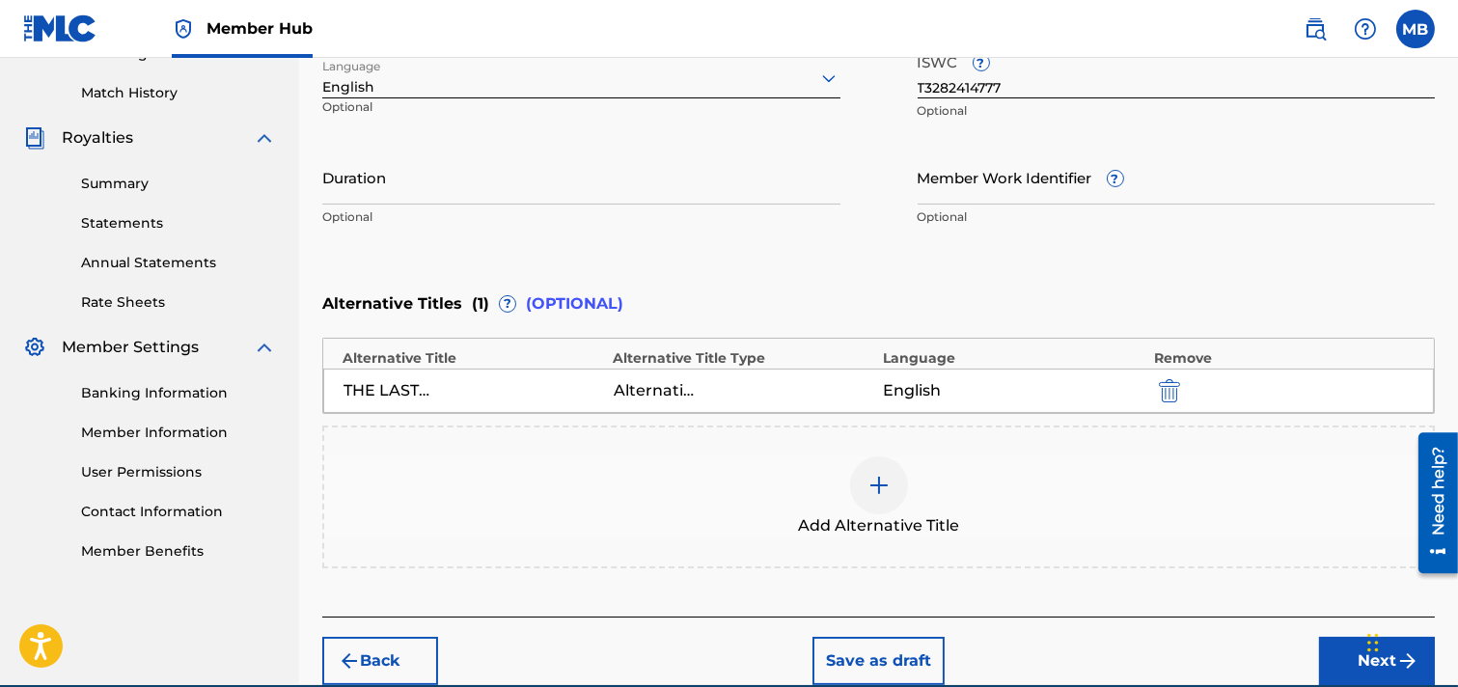
scroll to position [608, 0]
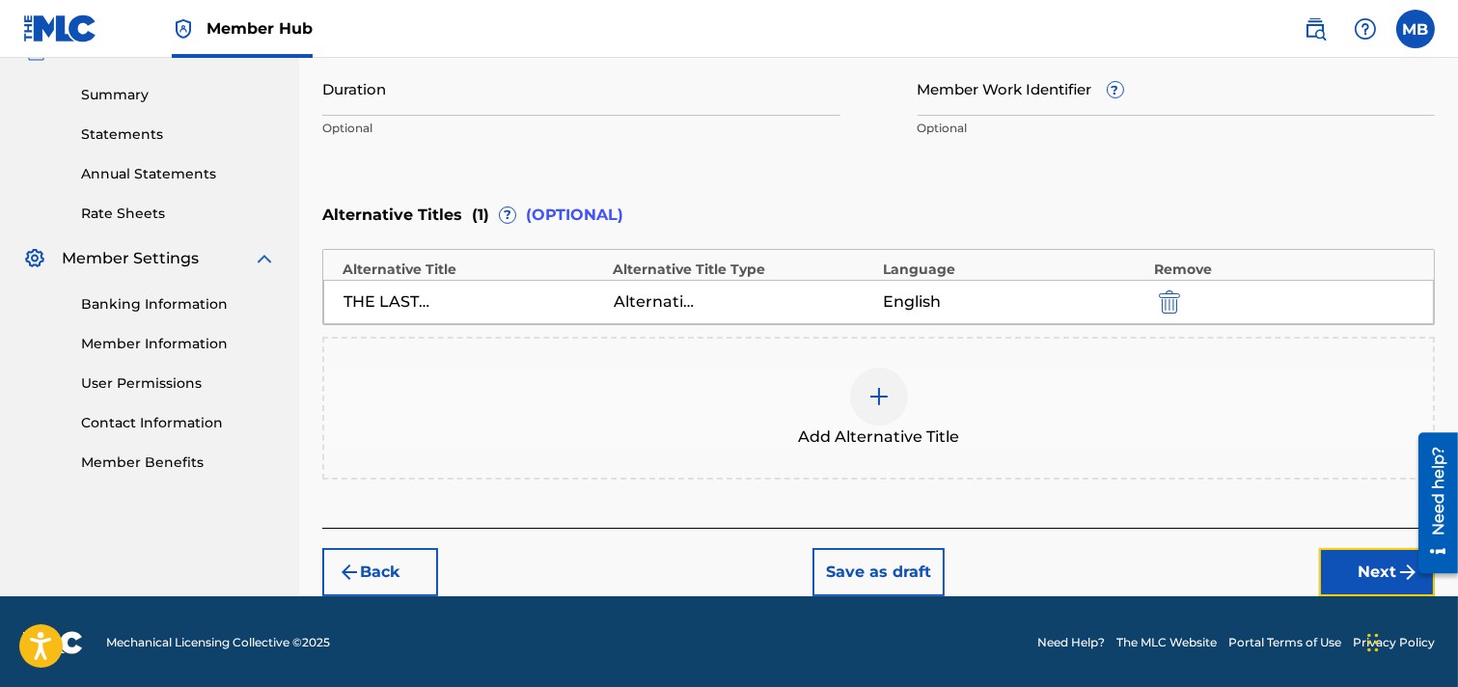
click at [1297, 569] on button "Next" at bounding box center [1377, 572] width 116 height 48
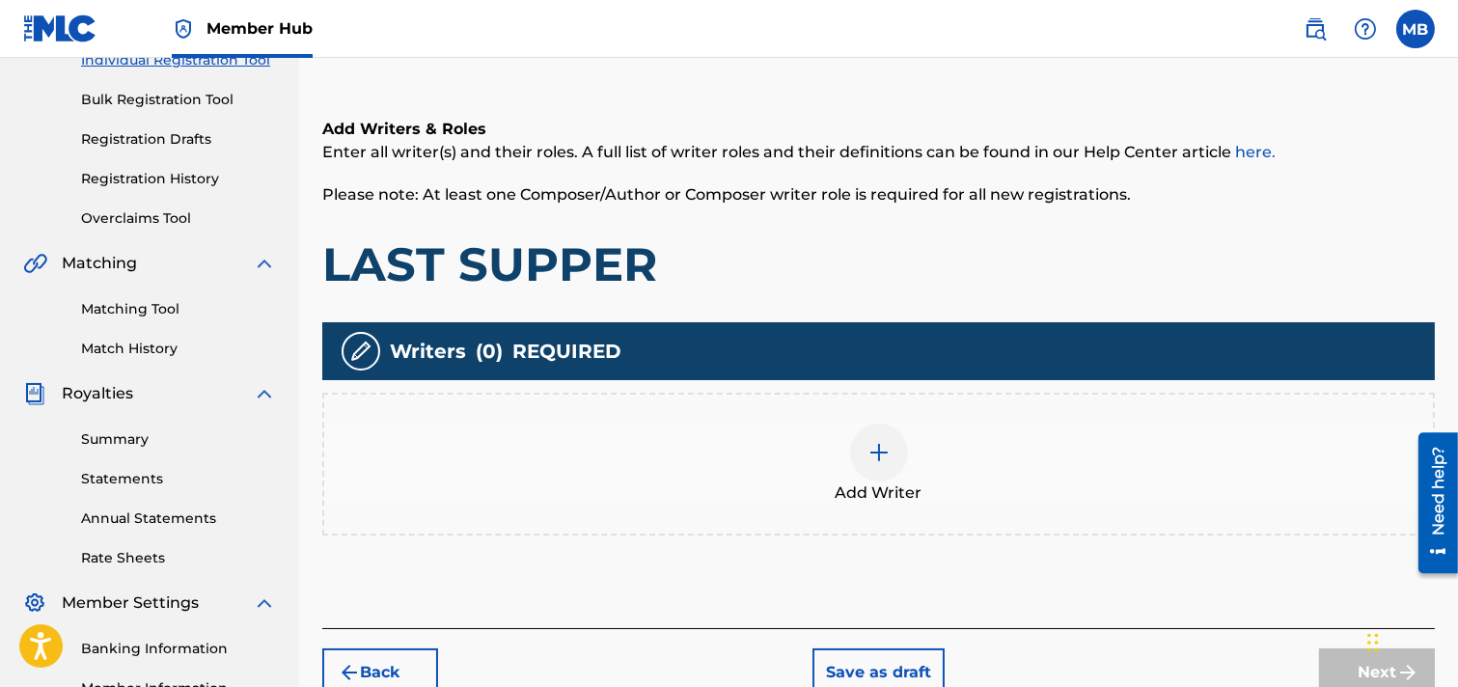
scroll to position [301, 0]
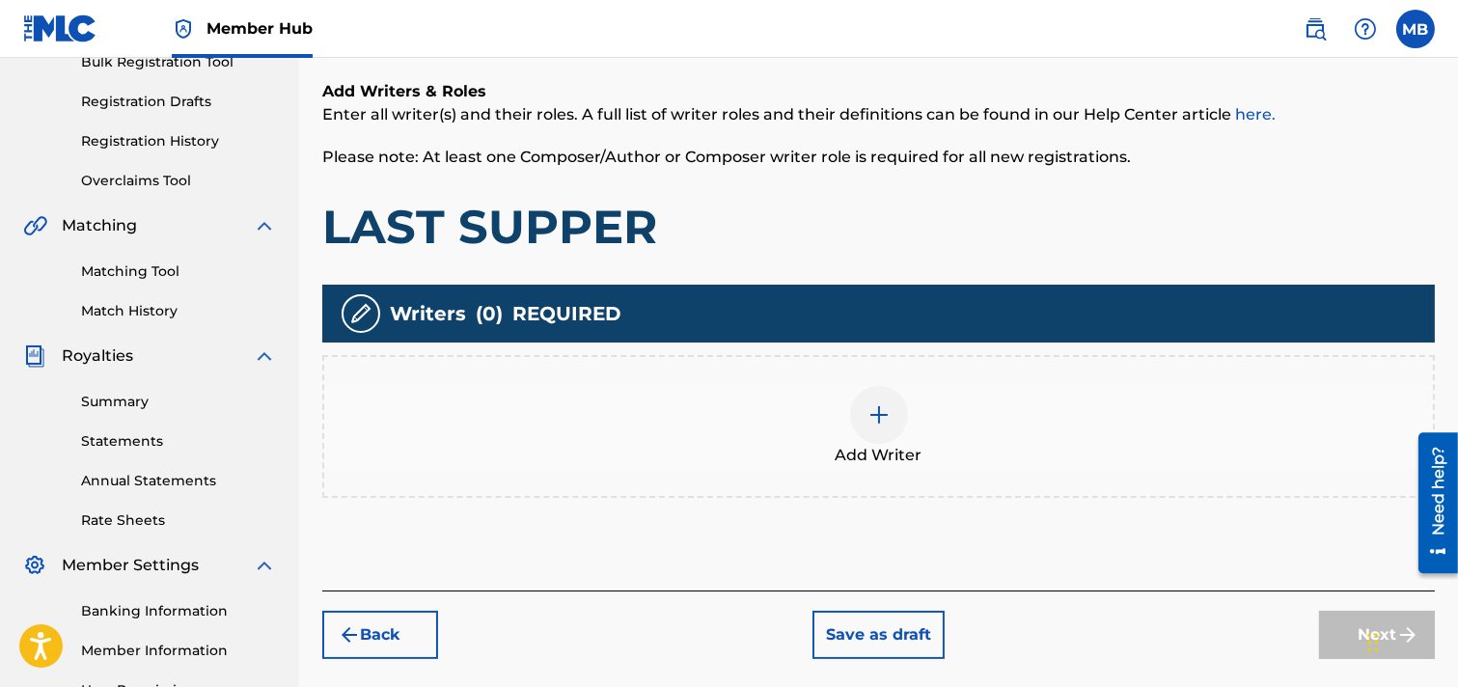
click at [880, 420] on img at bounding box center [879, 414] width 23 height 23
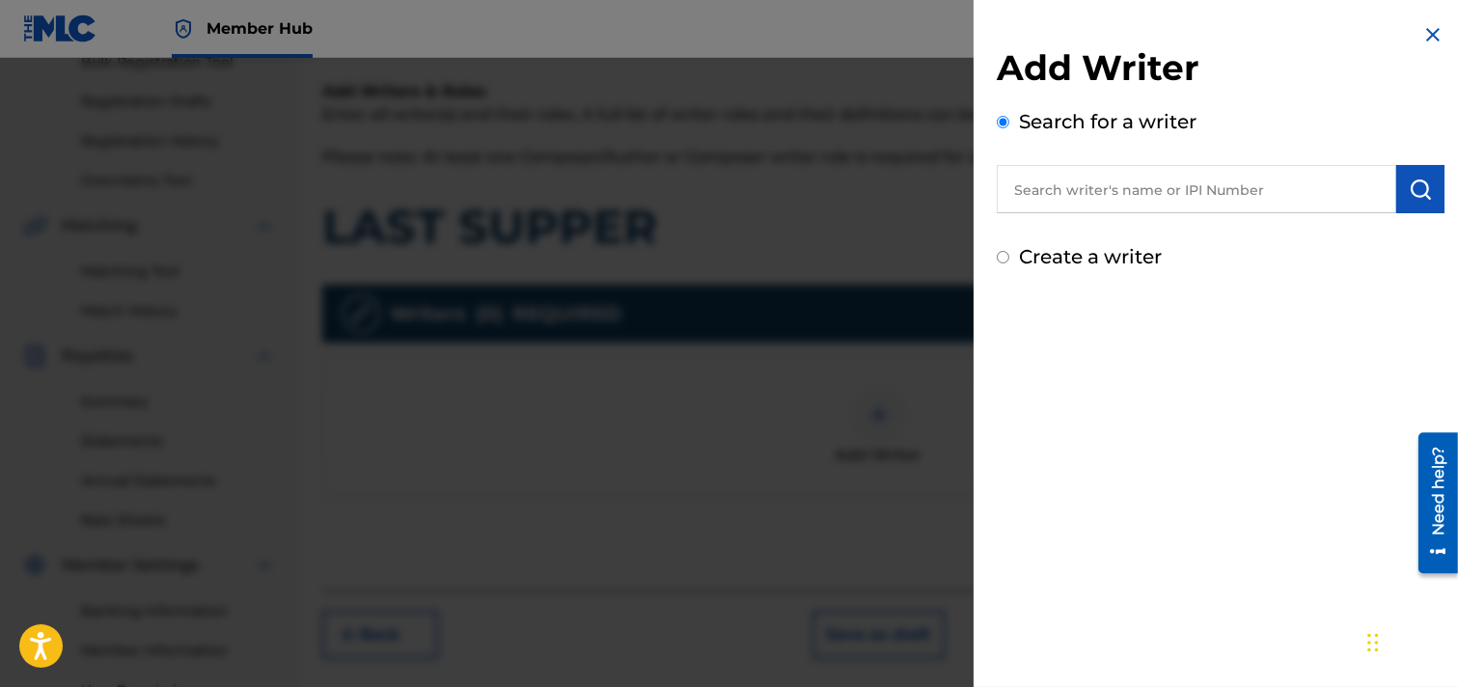
click at [1295, 194] on input "text" at bounding box center [1197, 189] width 400 height 48
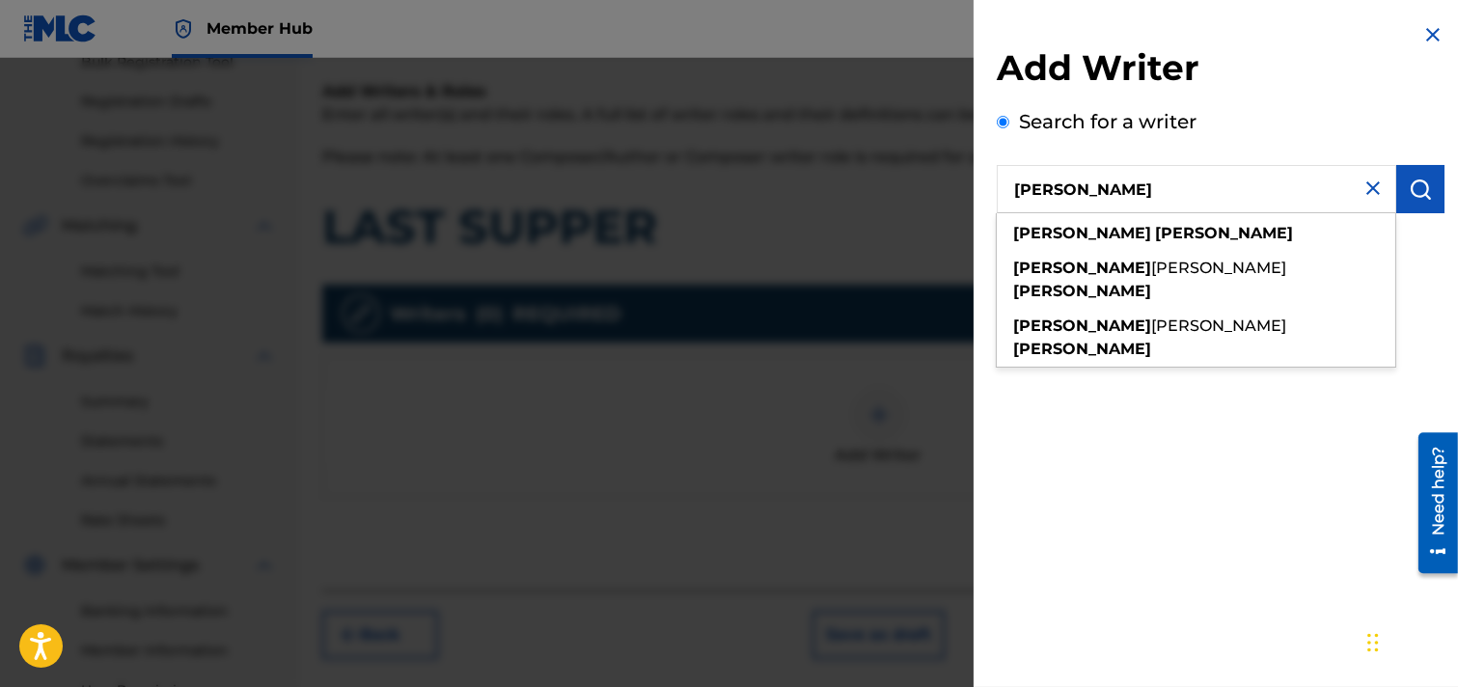
type input "[PERSON_NAME]"
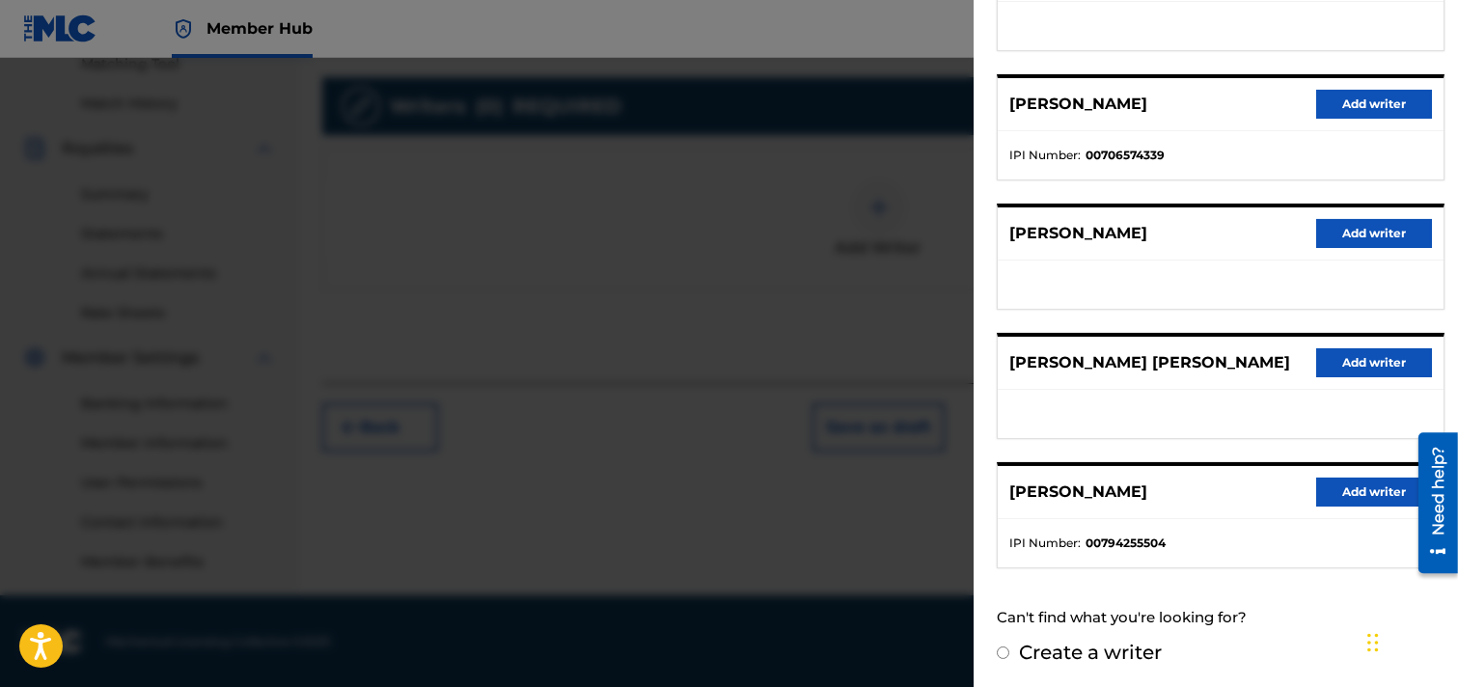
scroll to position [0, 0]
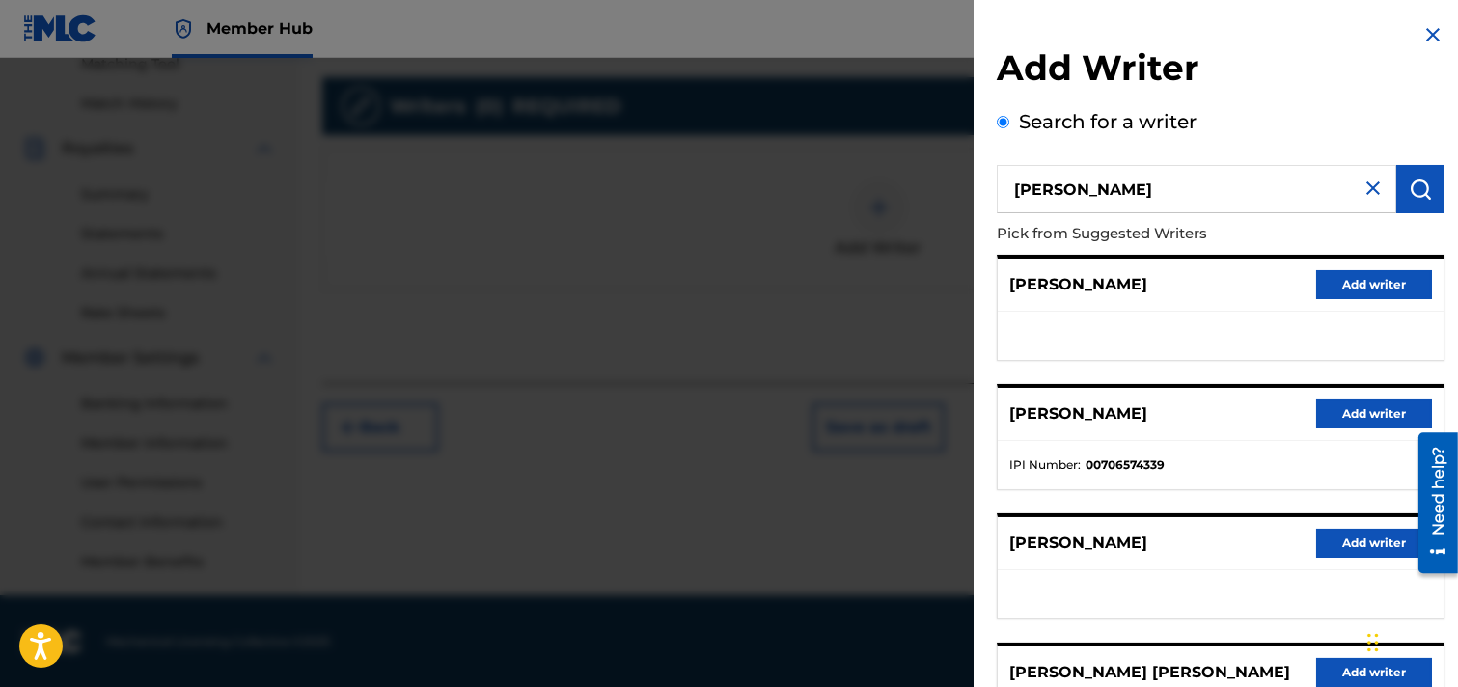
click at [1297, 185] on img at bounding box center [1373, 188] width 23 height 23
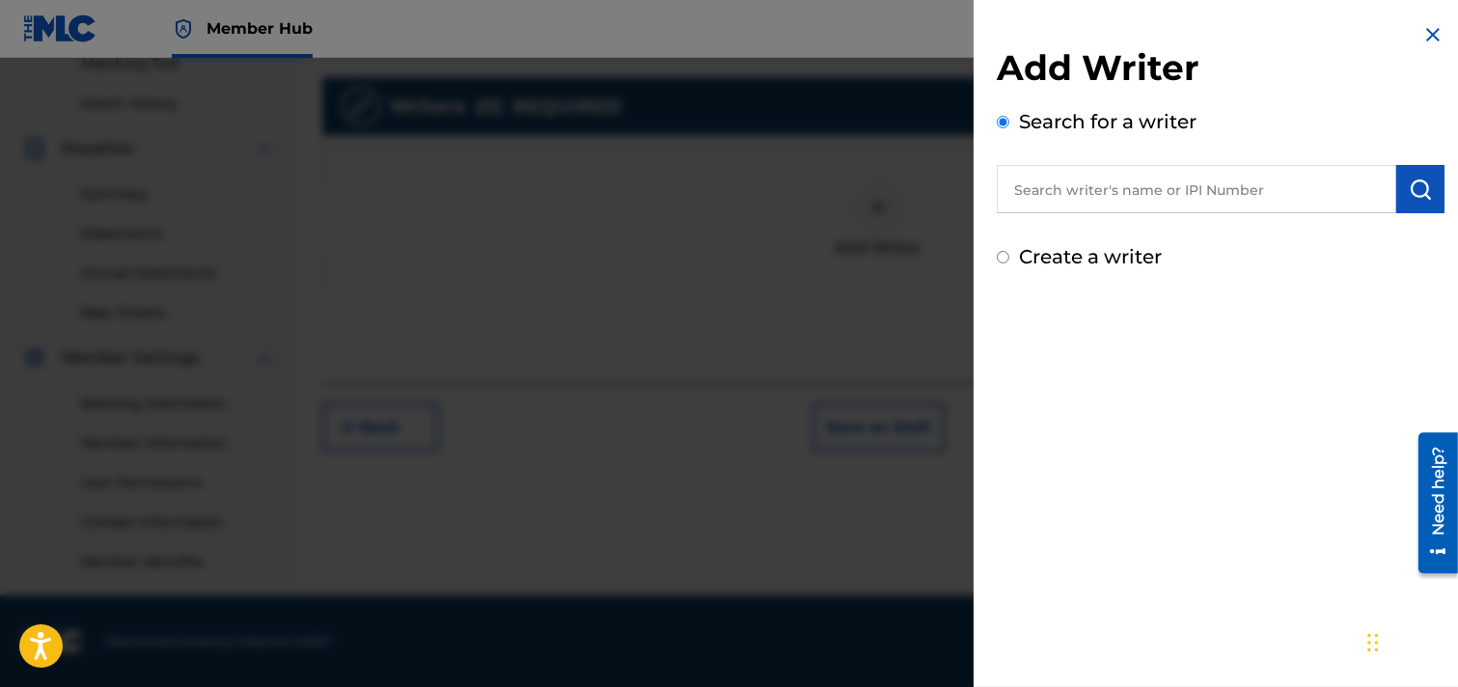
click at [1111, 264] on label "Create a writer" at bounding box center [1090, 256] width 143 height 23
radio input "true"
click at [1010, 264] on input "Create a writer" at bounding box center [1003, 257] width 13 height 13
radio input "false"
radio input "true"
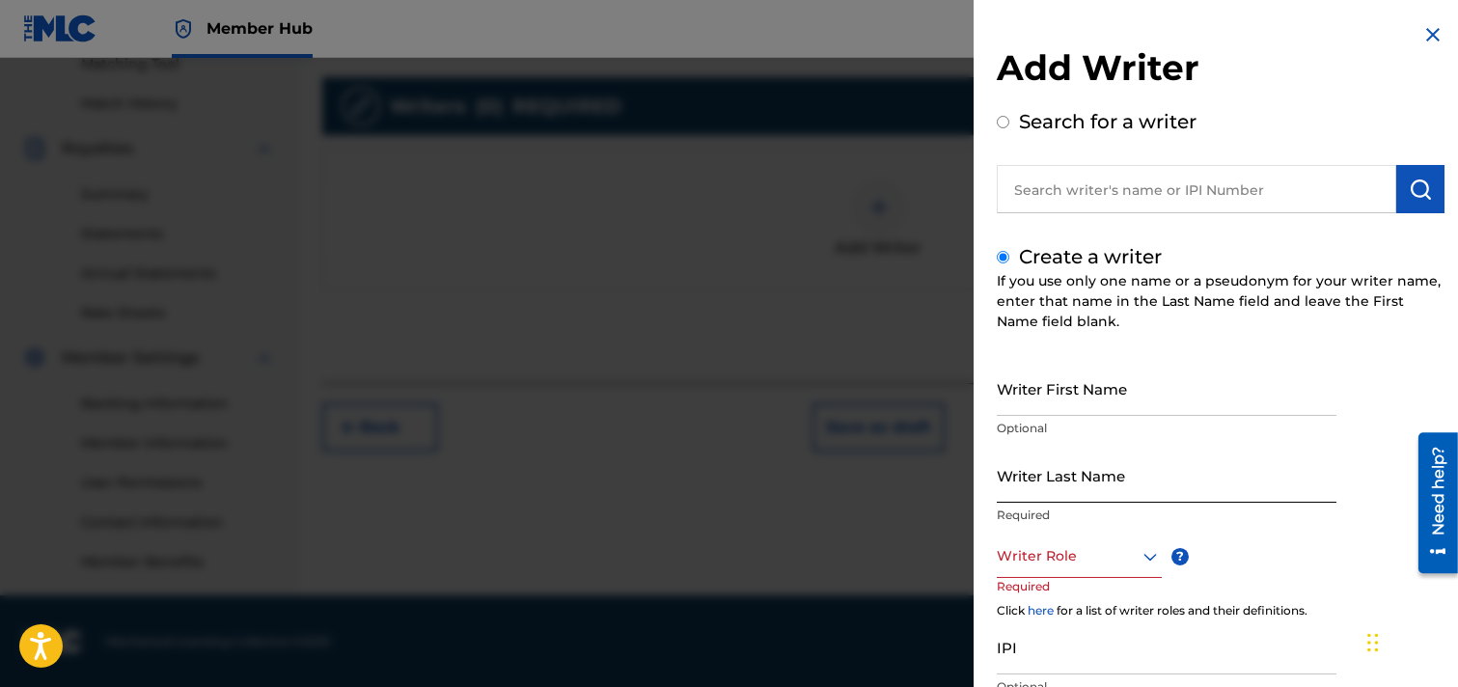
scroll to position [107, 0]
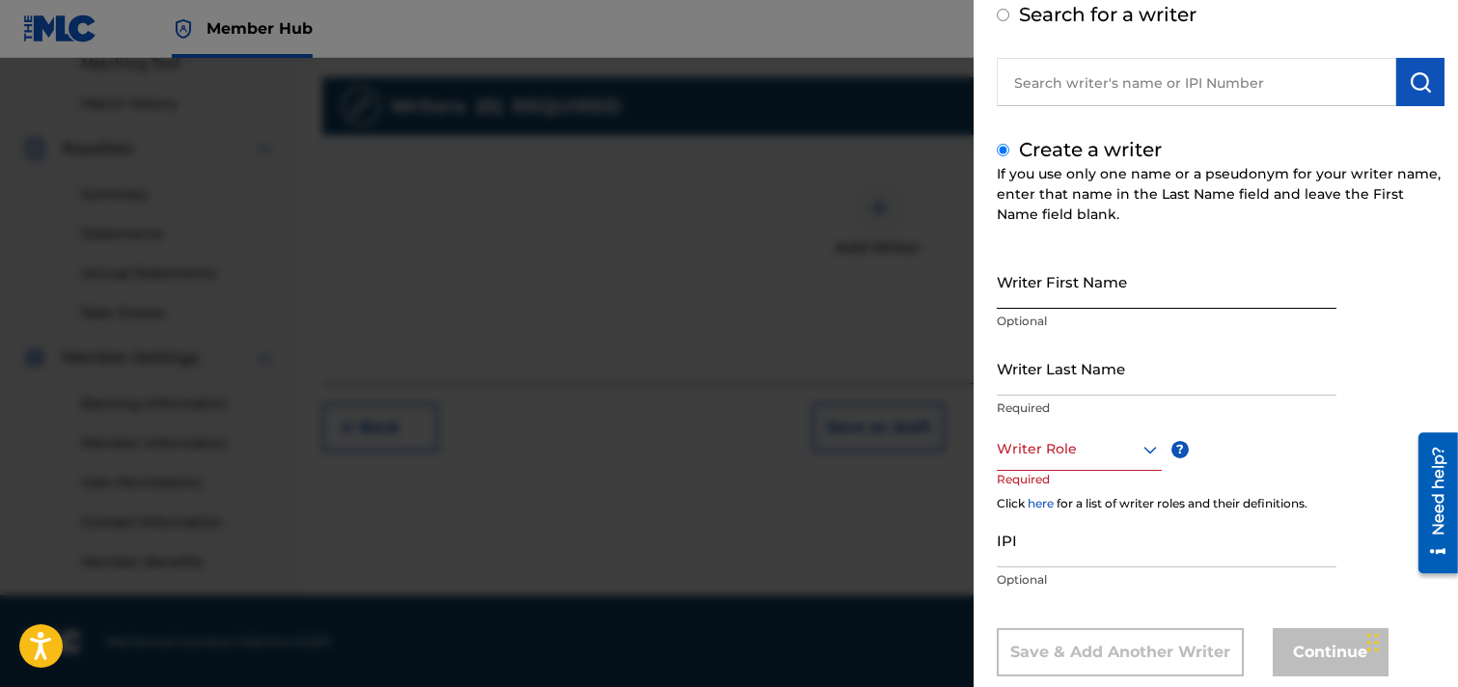
click at [1133, 292] on input "Writer First Name" at bounding box center [1167, 281] width 340 height 55
type input "[PERSON_NAME]"
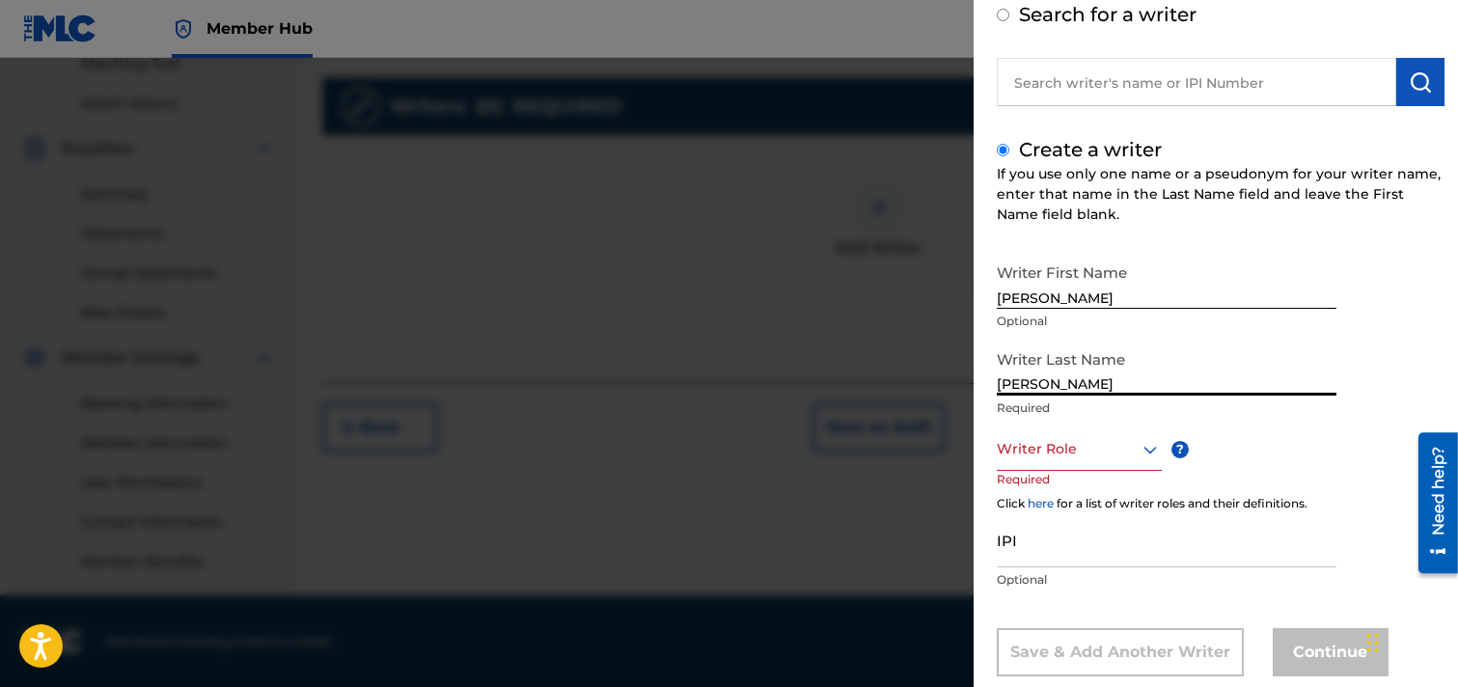
type input "[PERSON_NAME]"
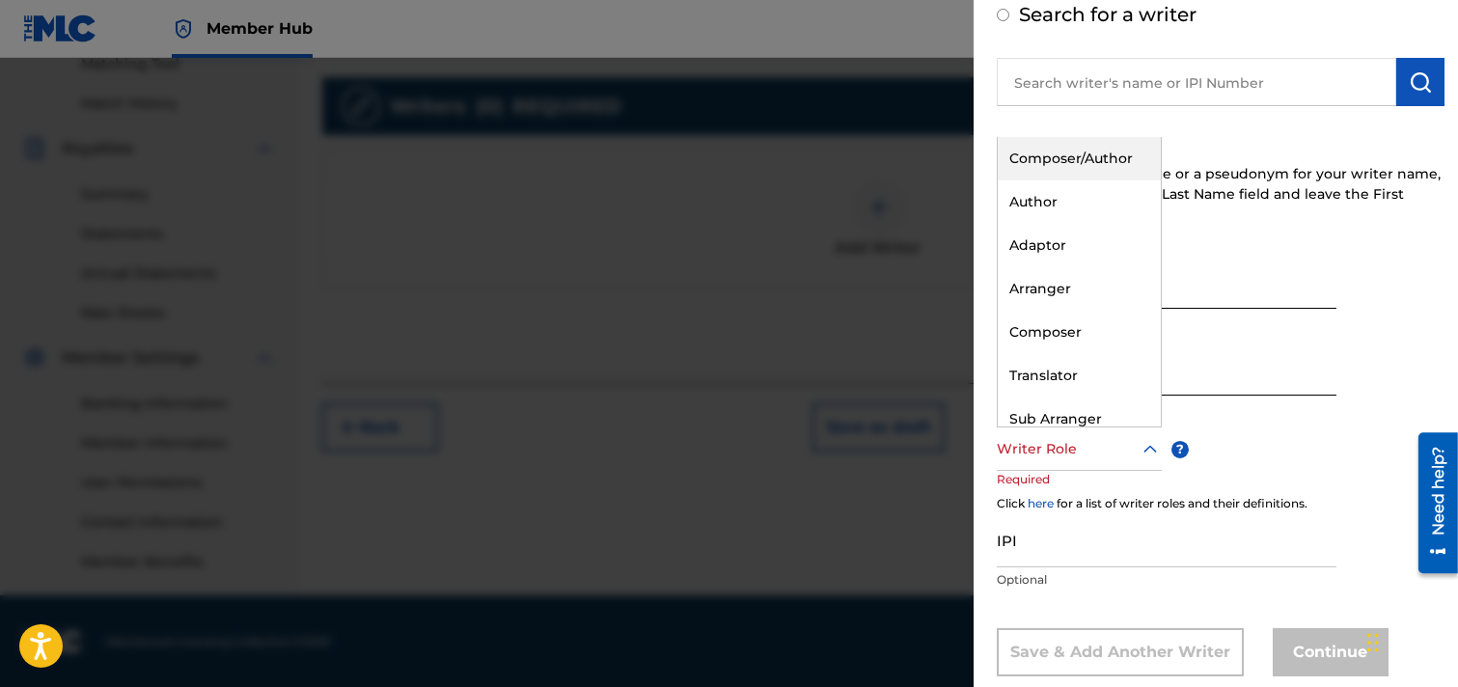
click at [1145, 448] on icon at bounding box center [1151, 449] width 14 height 8
click at [1073, 150] on div "Composer/Author" at bounding box center [1079, 158] width 163 height 43
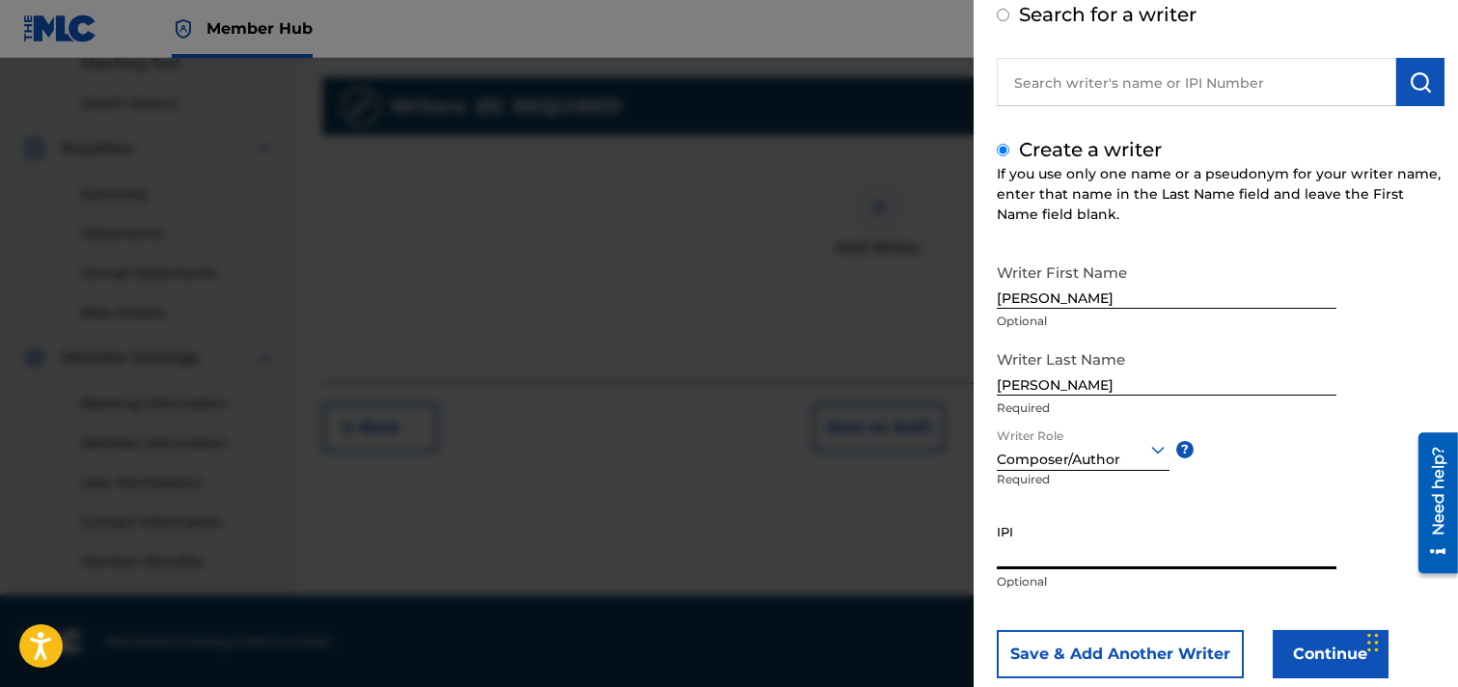
click at [1059, 555] on input "IPI" at bounding box center [1167, 541] width 340 height 55
paste input "00352333291"
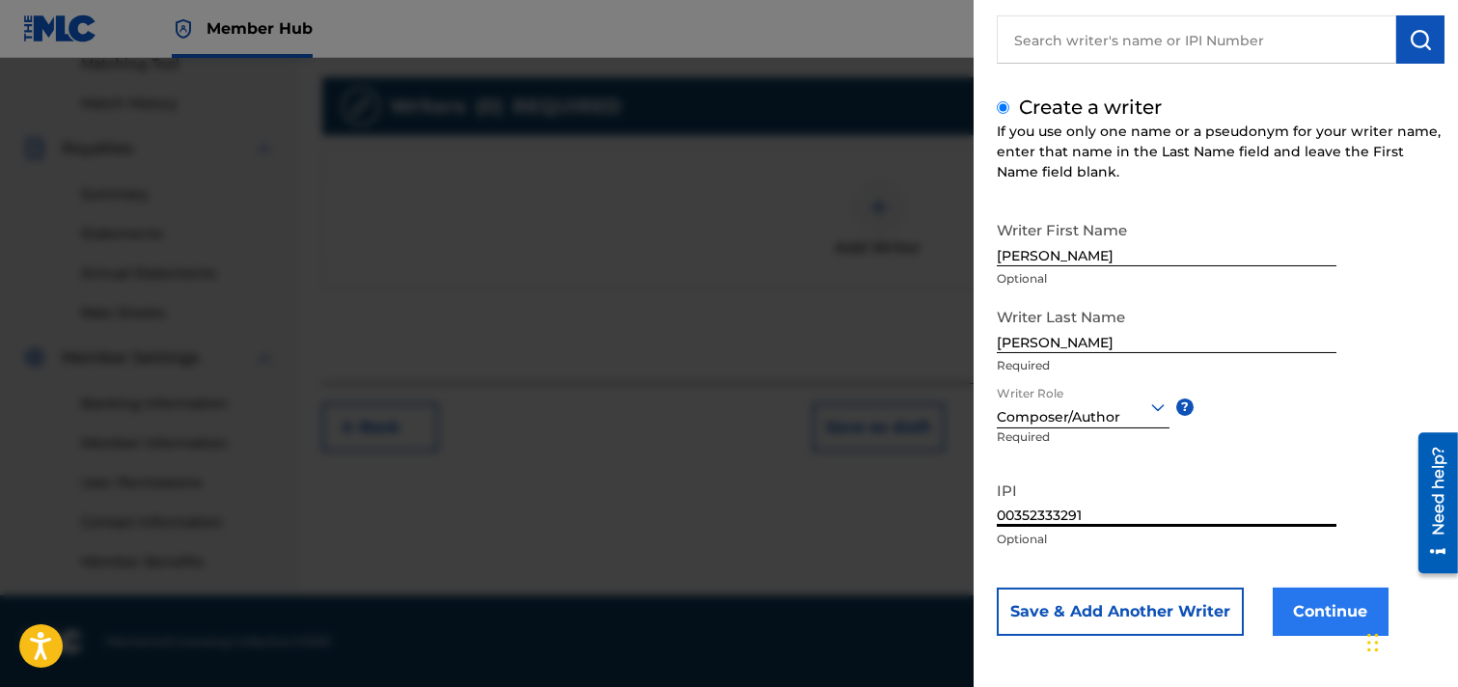
type input "00352333291"
click at [1297, 611] on button "Continue" at bounding box center [1331, 612] width 116 height 48
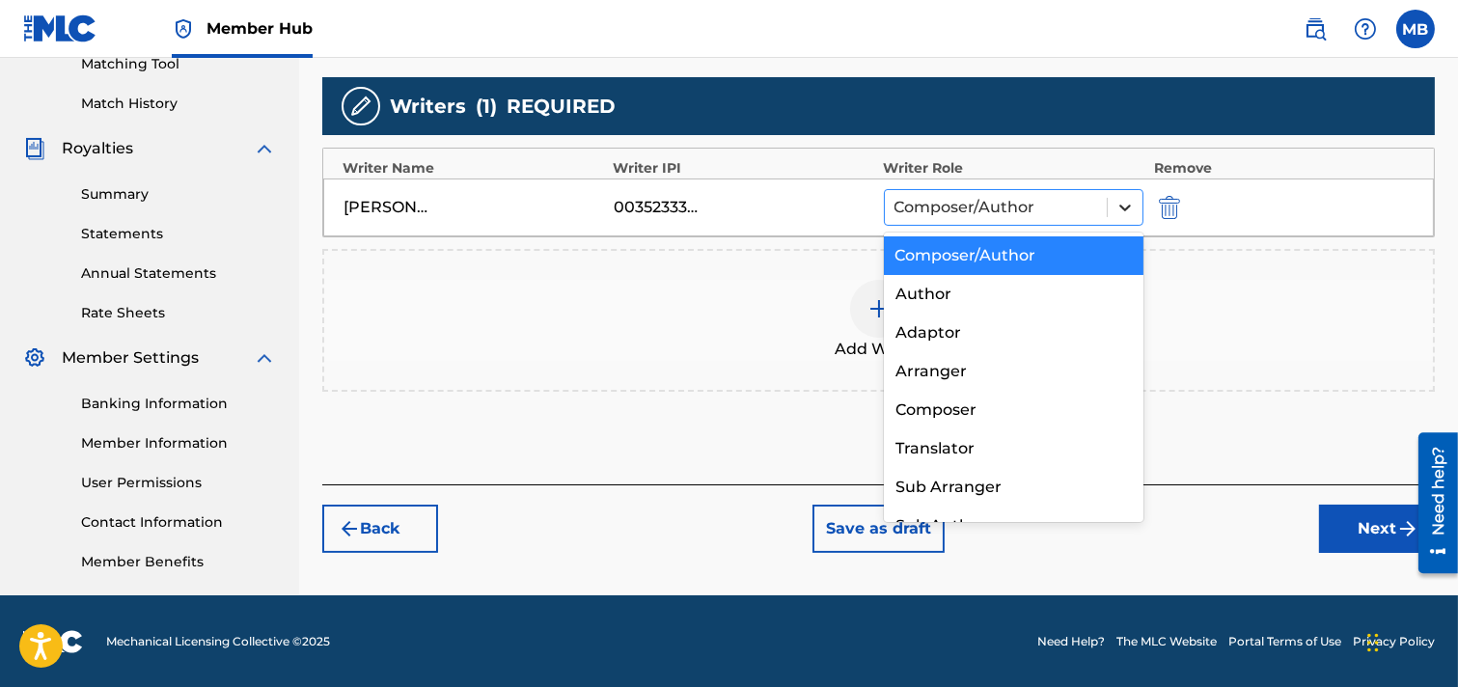
click at [1125, 208] on icon at bounding box center [1126, 208] width 12 height 7
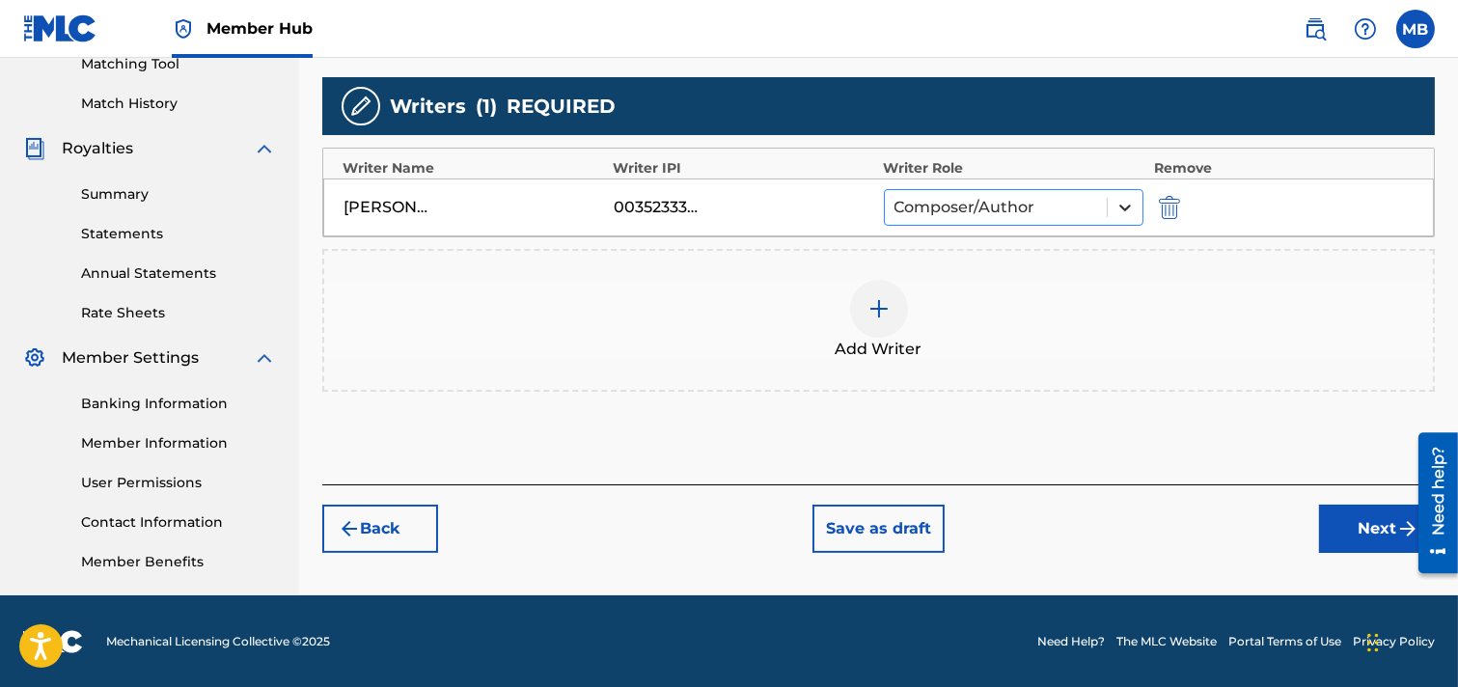
click at [1125, 208] on icon at bounding box center [1126, 208] width 12 height 7
click at [885, 303] on img at bounding box center [879, 308] width 23 height 23
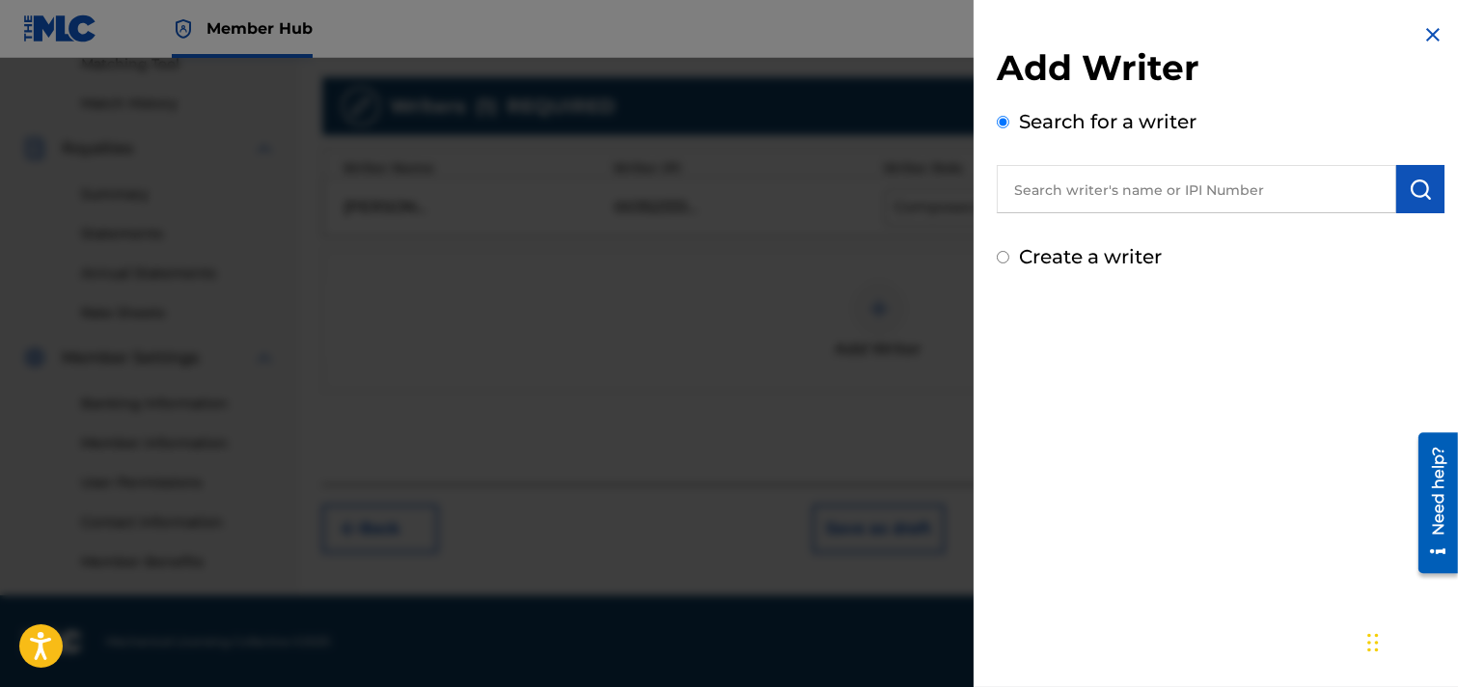
click at [1146, 189] on input "text" at bounding box center [1197, 189] width 400 height 48
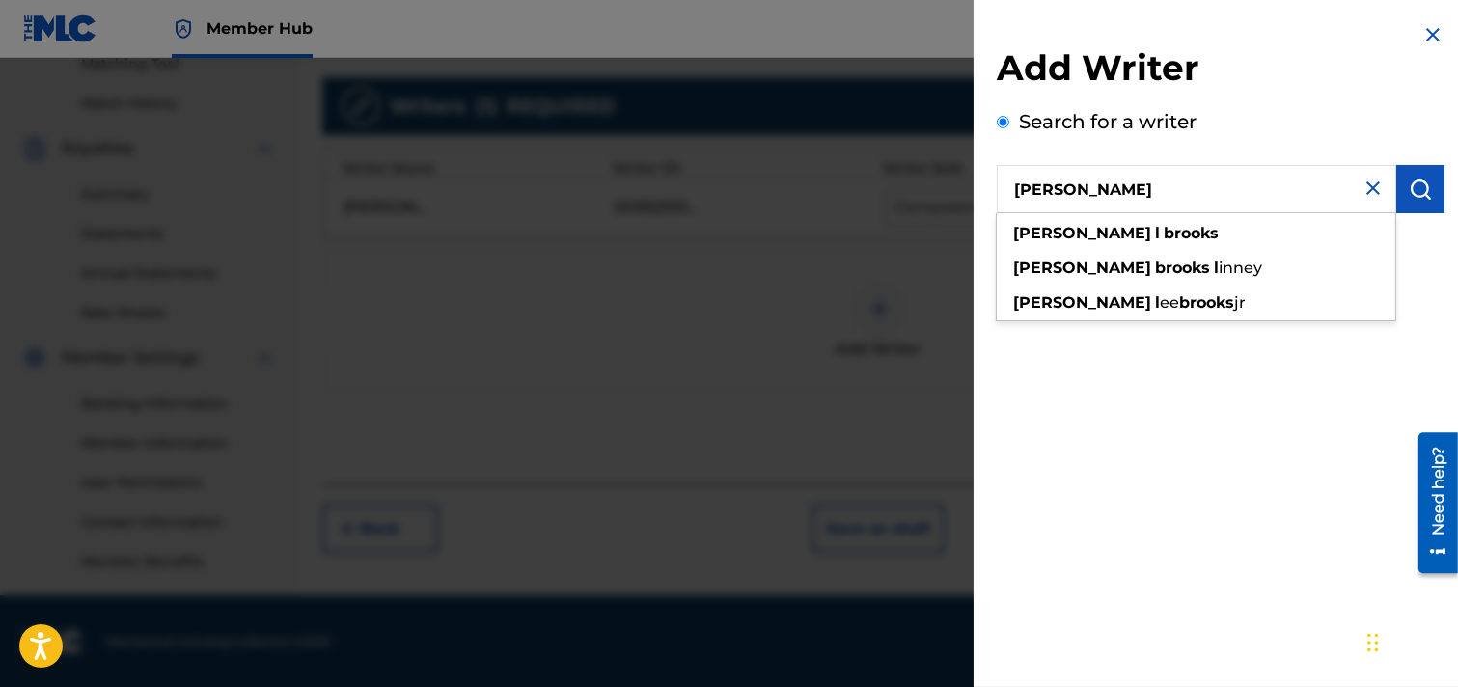
type input "[PERSON_NAME]"
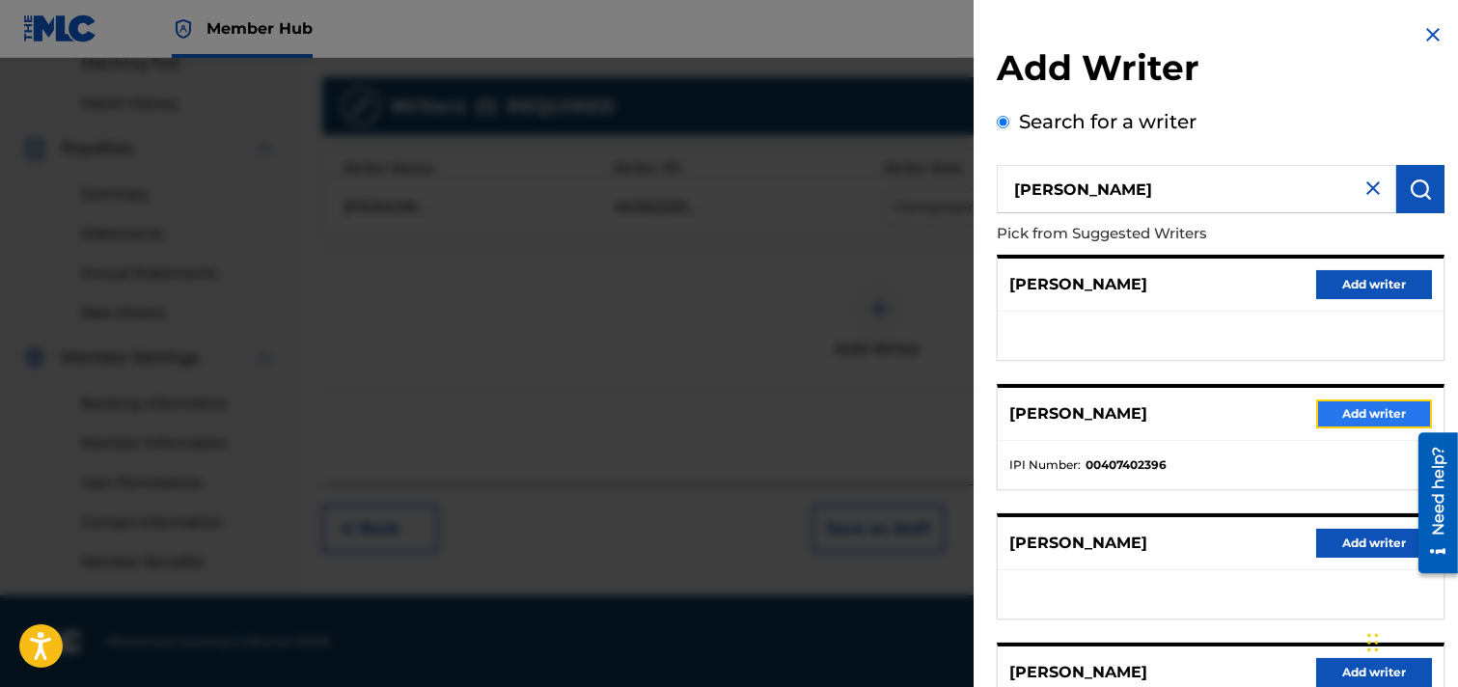
click at [1297, 413] on button "Add writer" at bounding box center [1375, 414] width 116 height 29
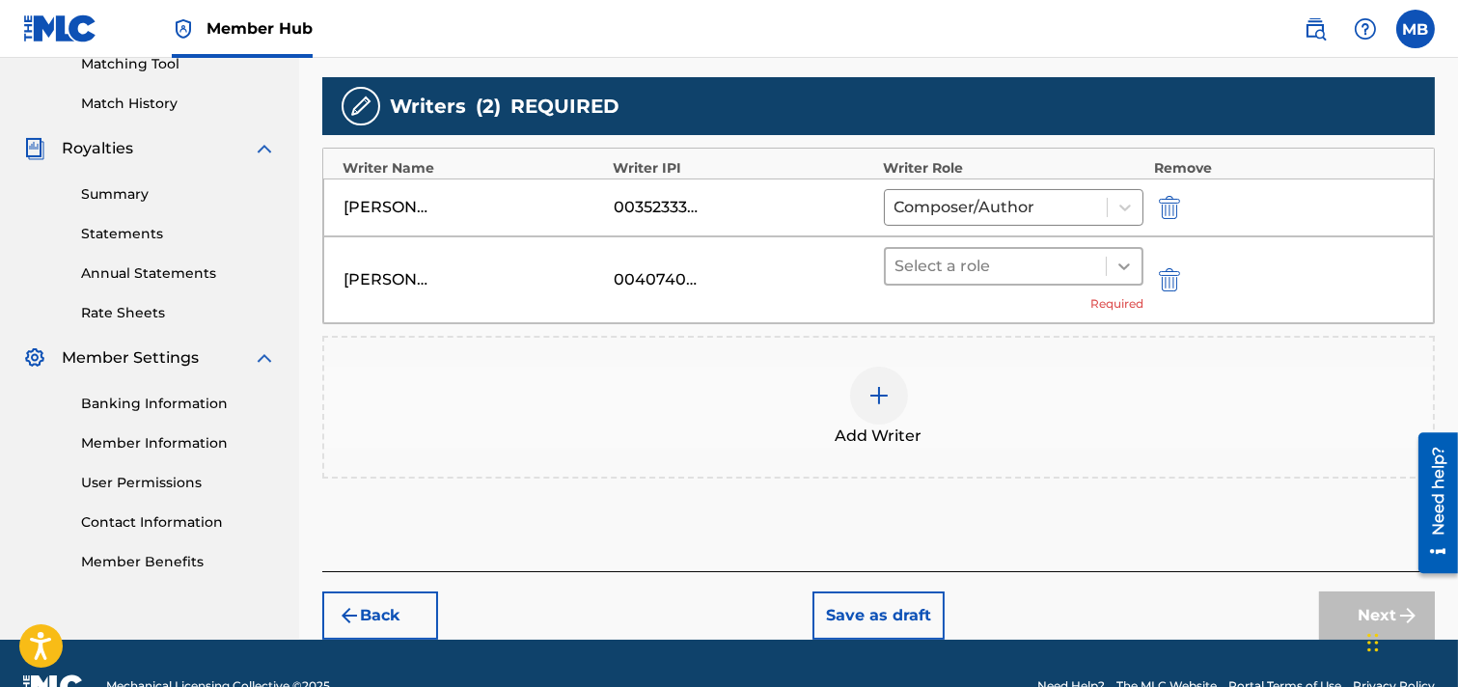
click at [1125, 257] on icon at bounding box center [1124, 266] width 19 height 19
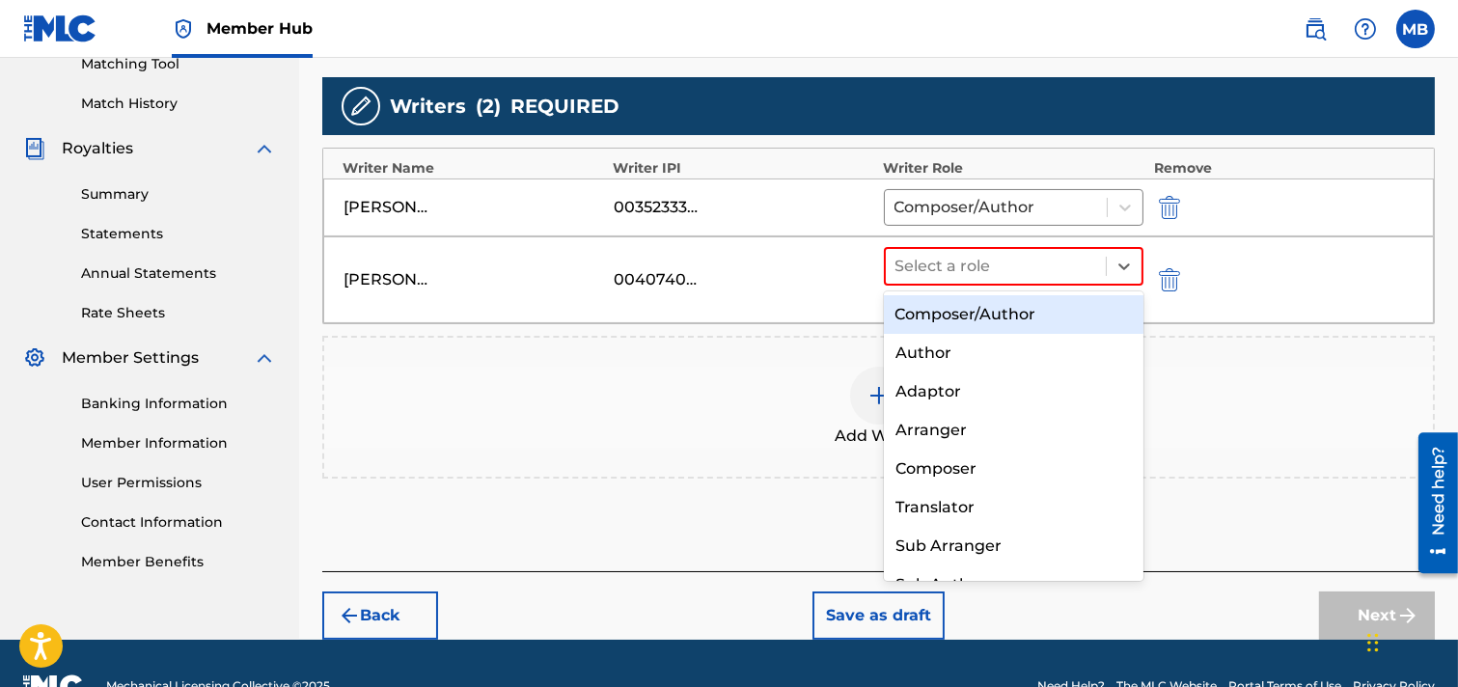
click at [1063, 309] on div "Composer/Author" at bounding box center [1014, 314] width 261 height 39
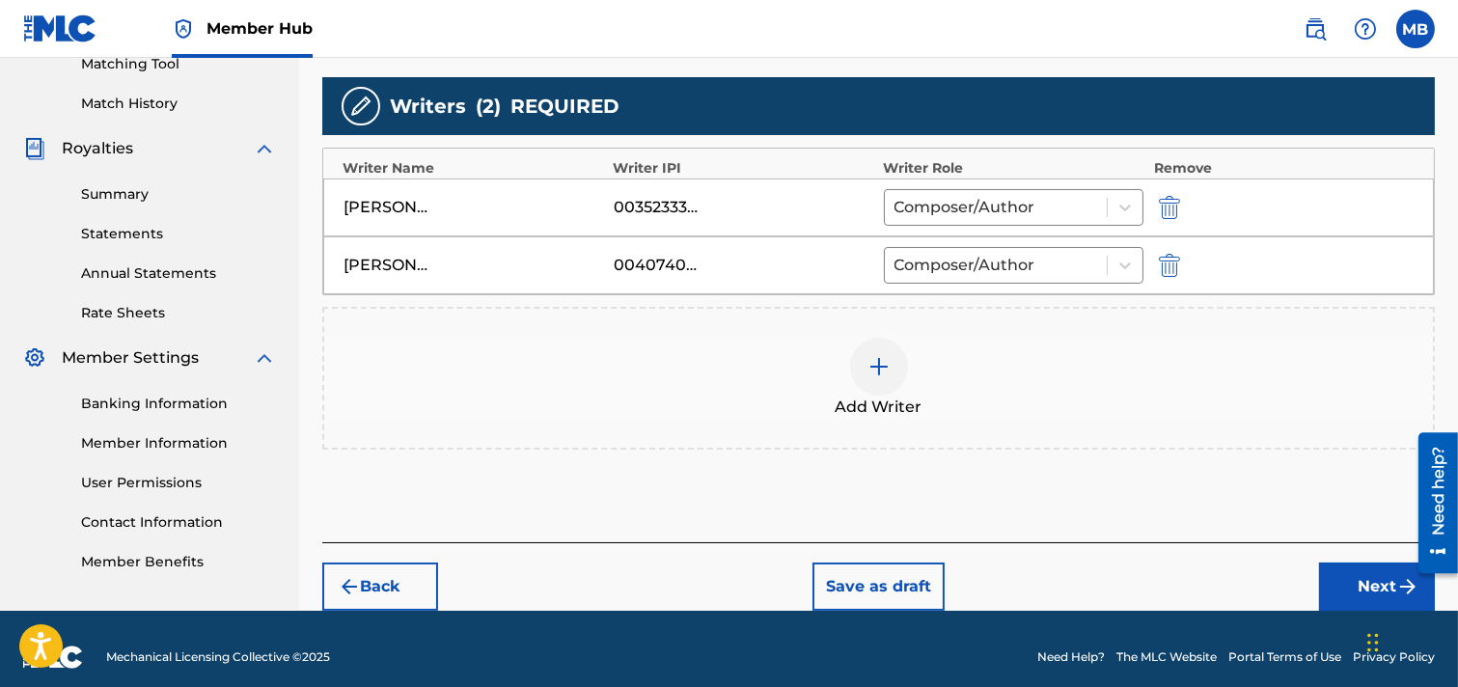
click at [875, 364] on img at bounding box center [879, 366] width 23 height 23
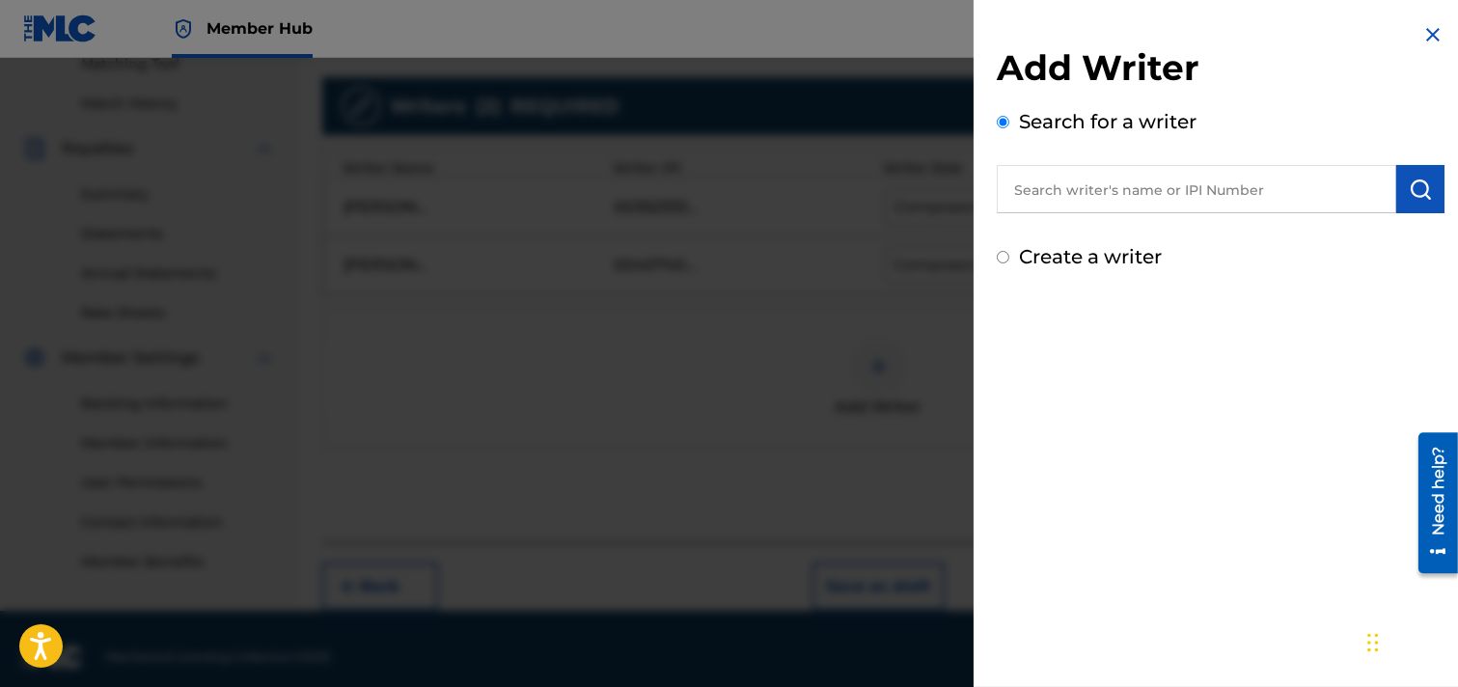
click at [1031, 257] on label "Create a writer" at bounding box center [1090, 256] width 143 height 23
radio input "true"
click at [1010, 257] on input "Create a writer" at bounding box center [1003, 257] width 13 height 13
radio input "false"
radio input "true"
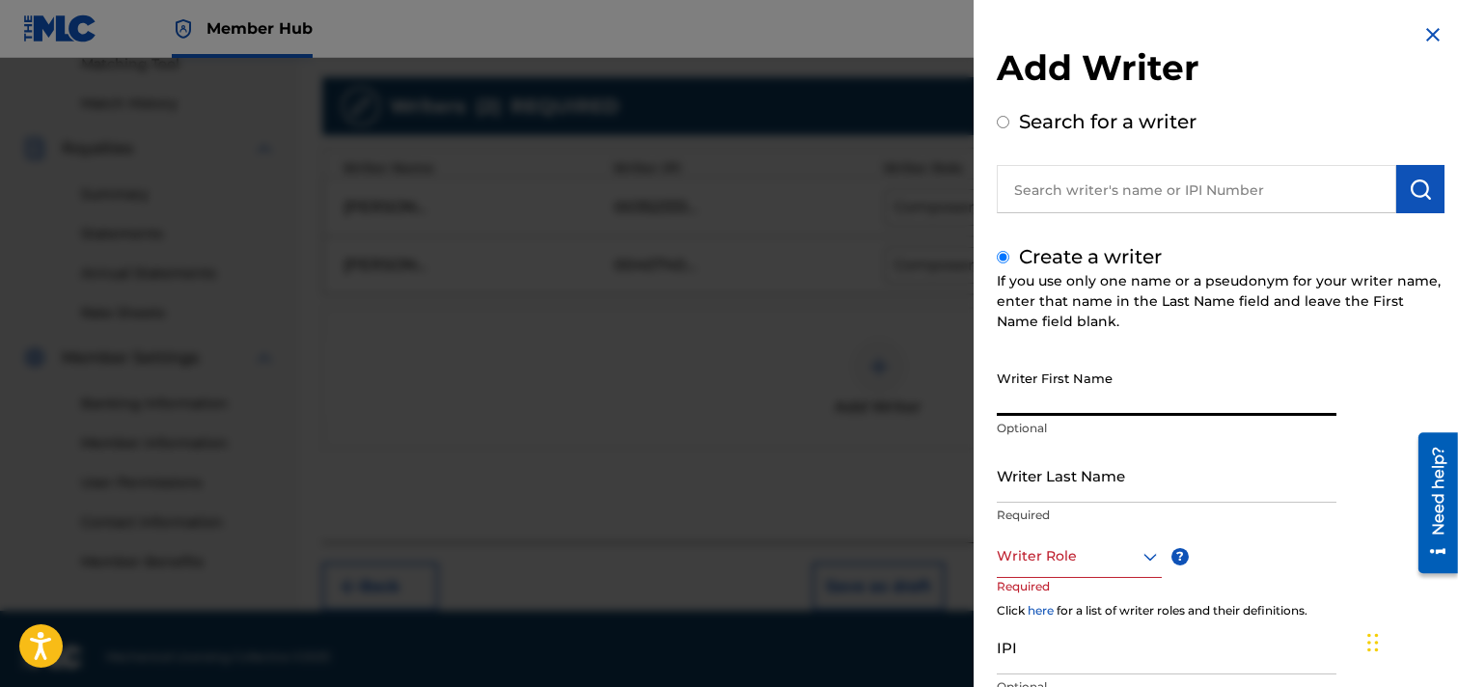
click at [1072, 391] on input "Writer First Name" at bounding box center [1167, 388] width 340 height 55
type input "[PERSON_NAME]"
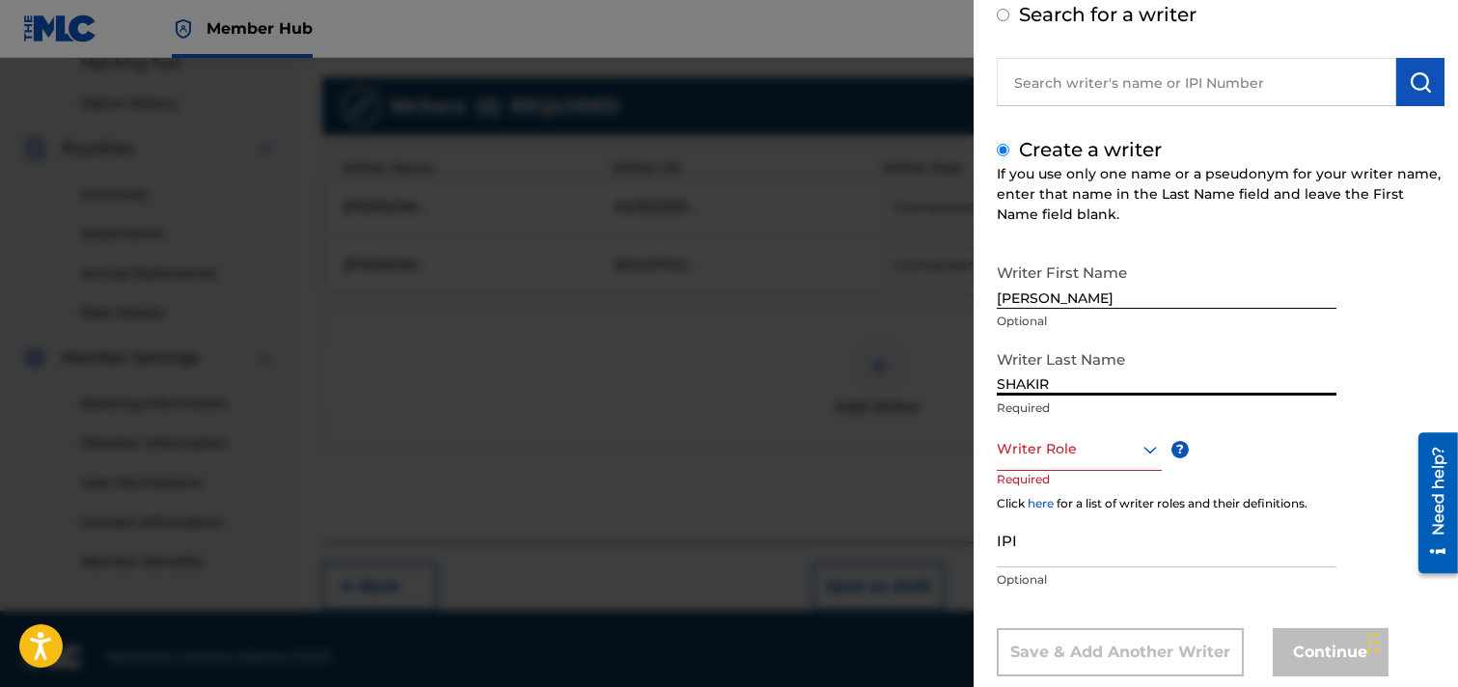
scroll to position [148, 0]
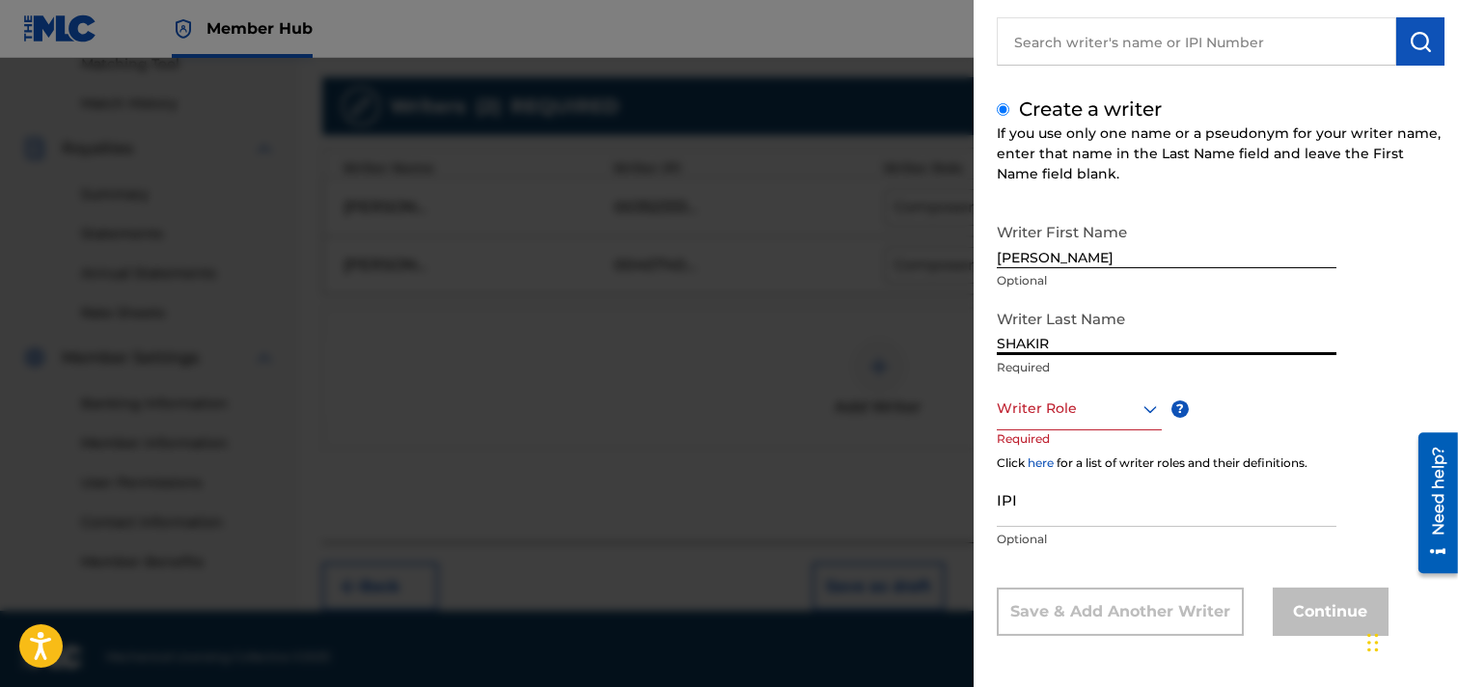
type input "SHAKIR"
click at [1145, 406] on icon at bounding box center [1150, 409] width 23 height 23
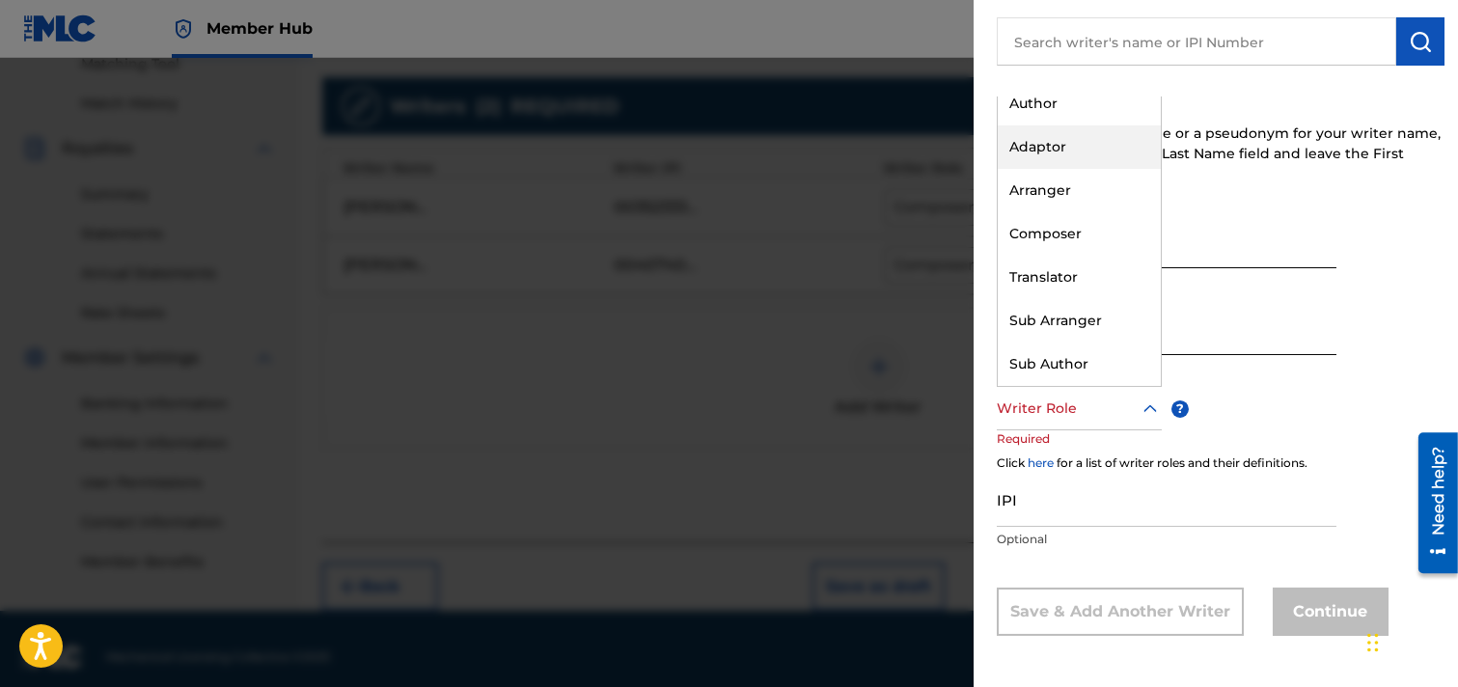
scroll to position [0, 0]
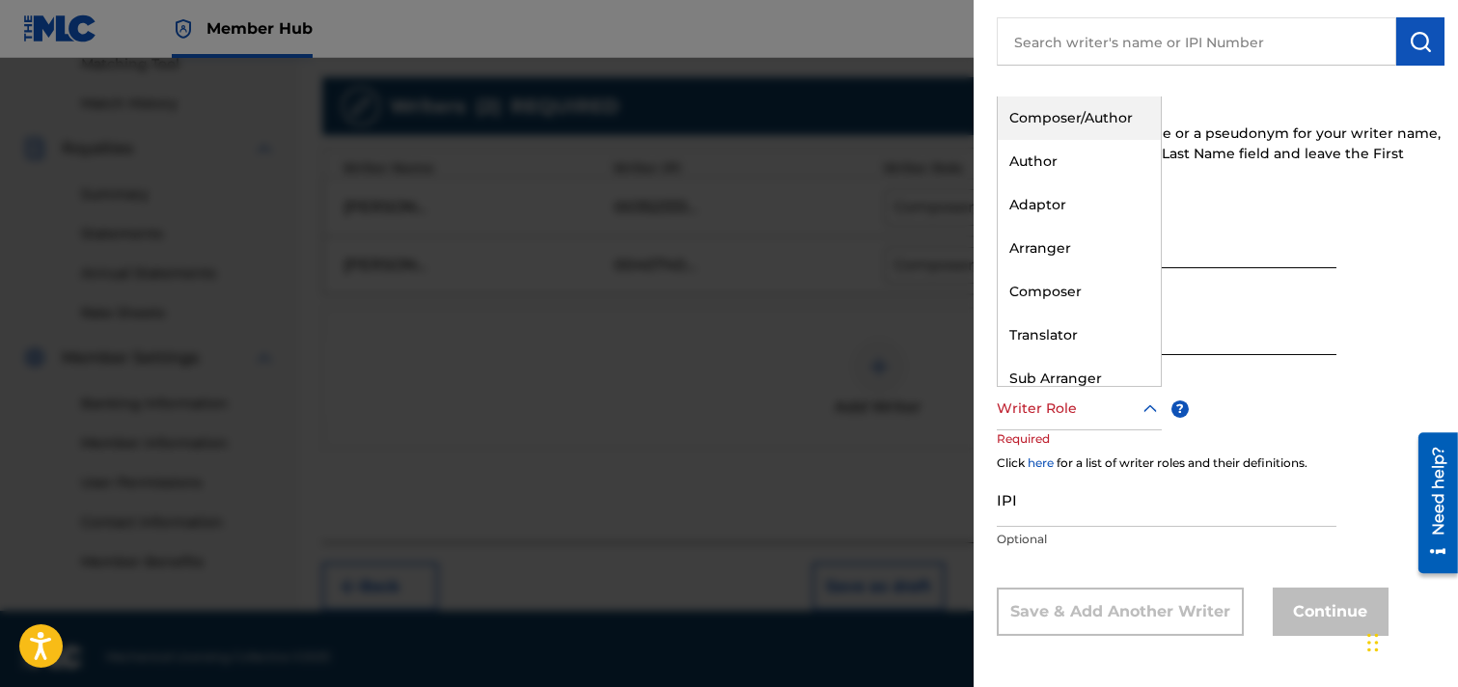
click at [1104, 117] on div "Composer/Author" at bounding box center [1079, 118] width 163 height 43
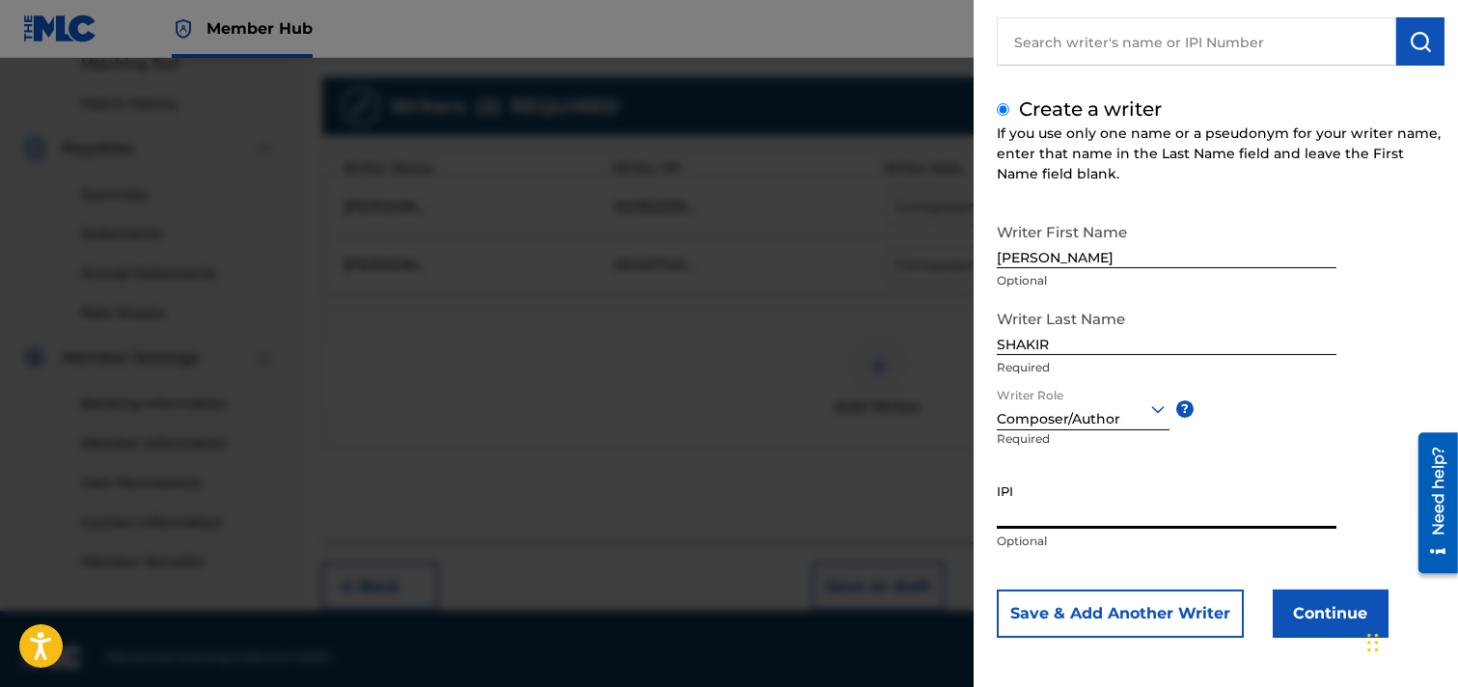
click at [1045, 507] on input "IPI" at bounding box center [1167, 501] width 340 height 55
paste input "00334825168"
type input "00334825168"
click at [1297, 615] on button "Continue" at bounding box center [1331, 614] width 116 height 48
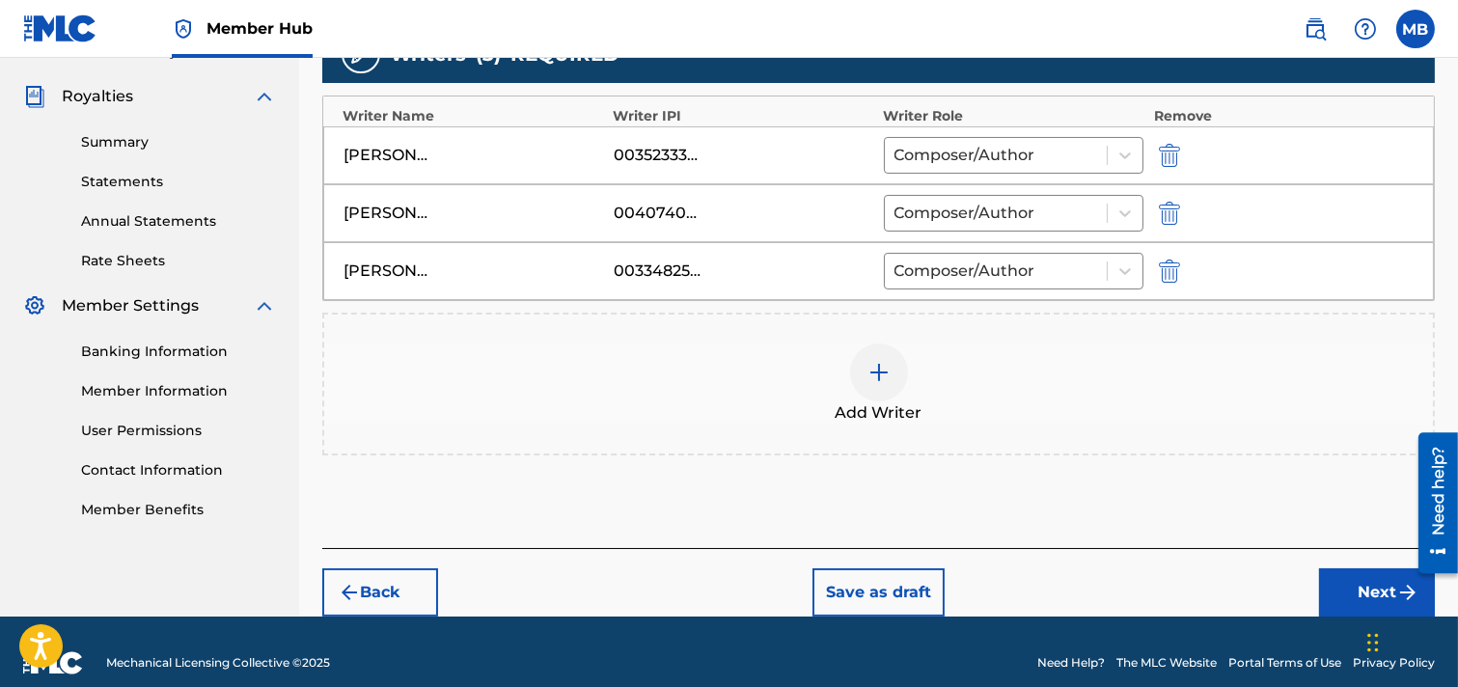
scroll to position [582, 0]
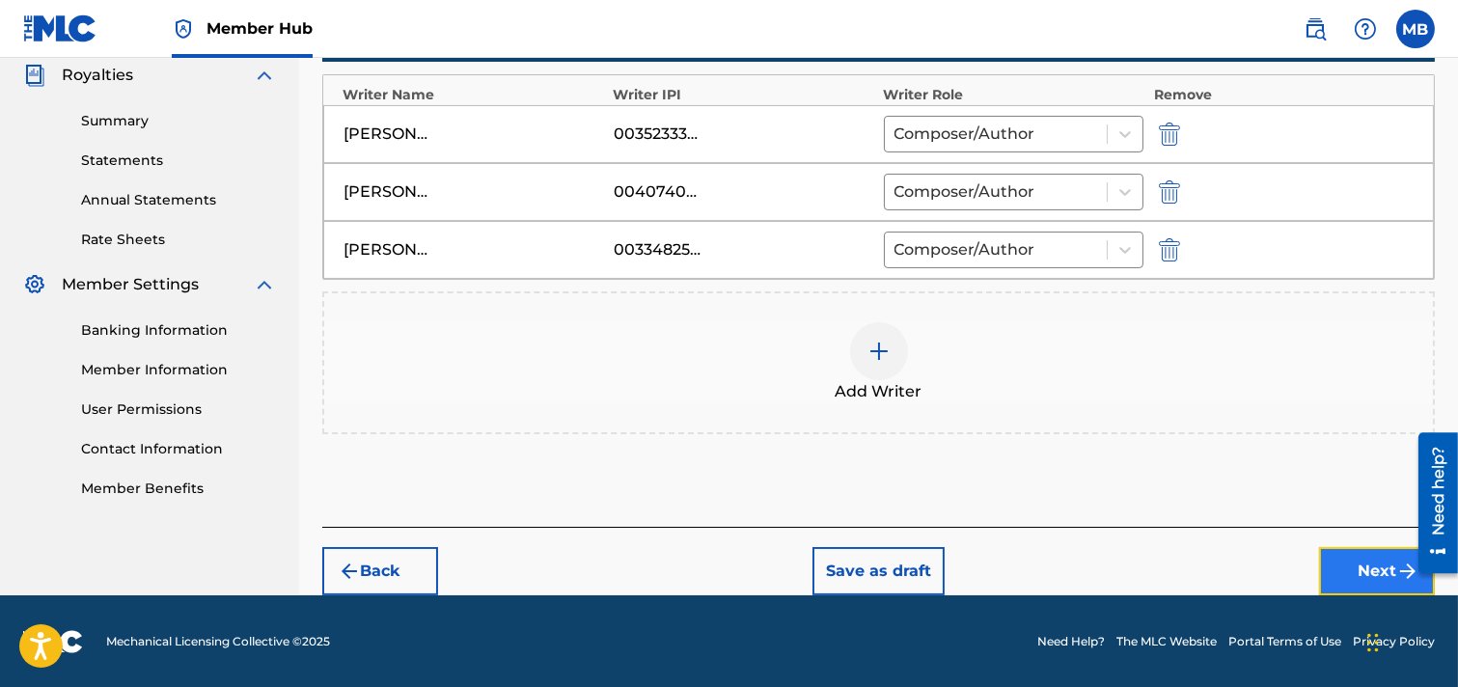
click at [1297, 572] on button "Next" at bounding box center [1377, 571] width 116 height 48
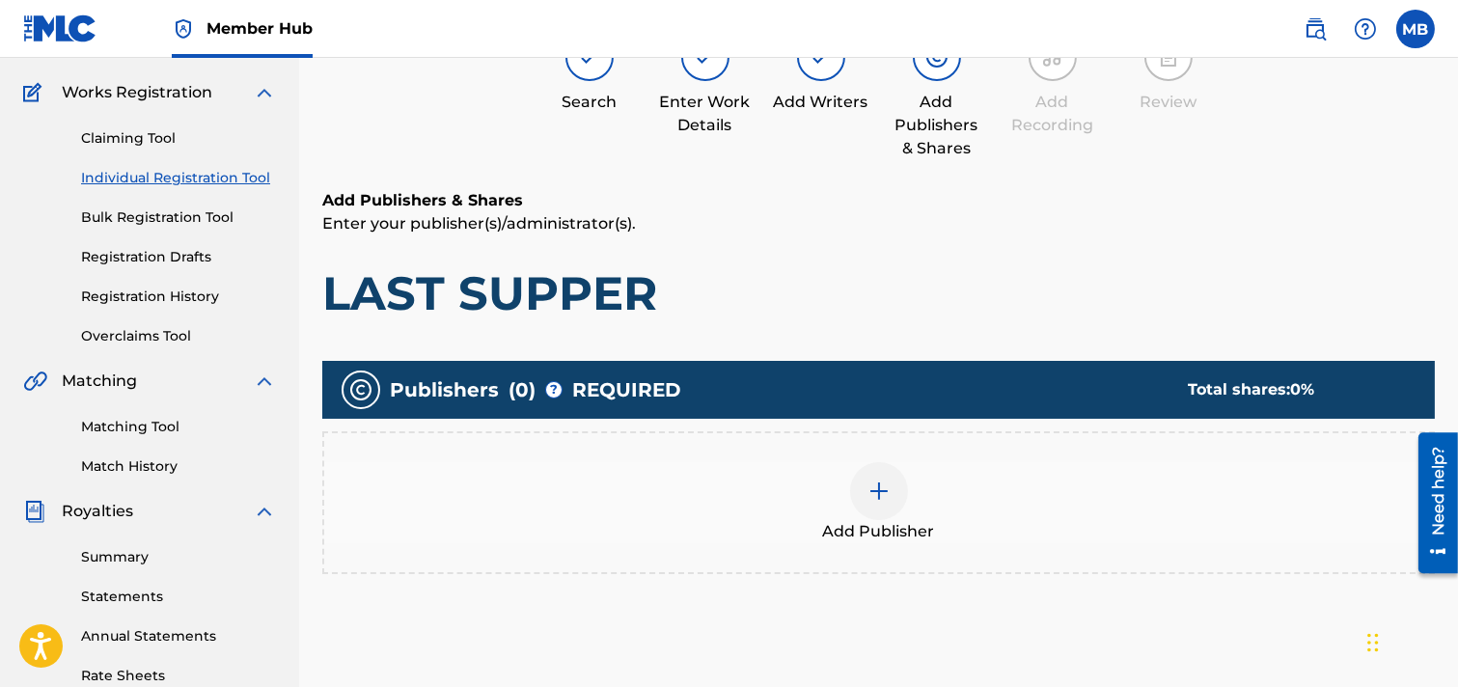
scroll to position [194, 0]
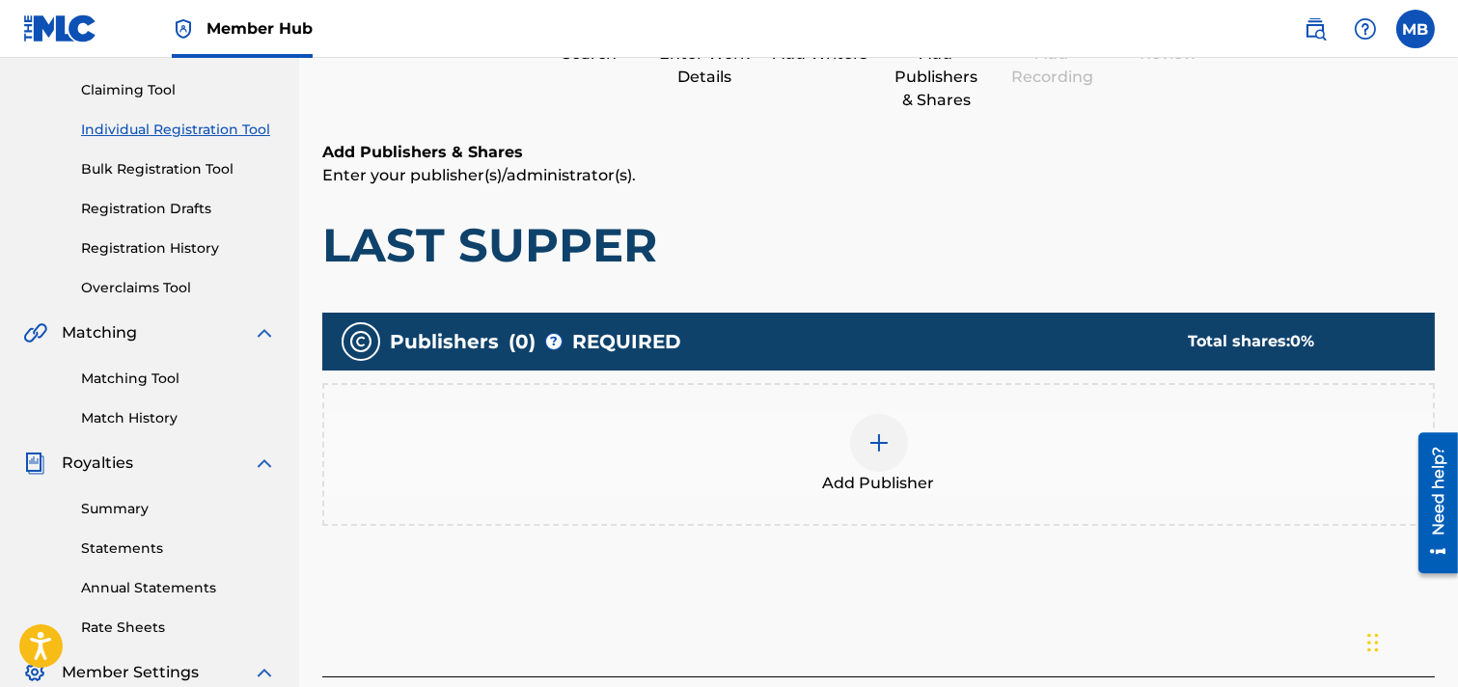
click at [873, 456] on div at bounding box center [879, 443] width 58 height 58
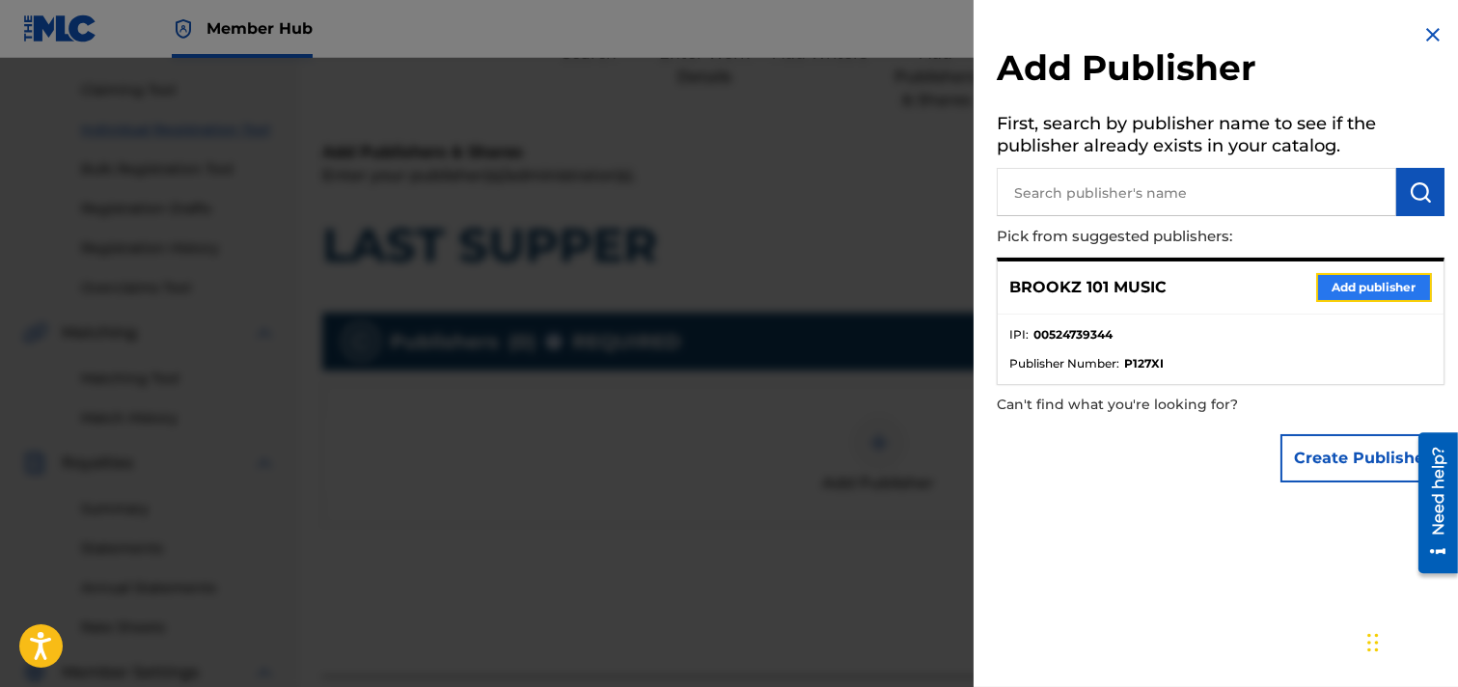
click at [1297, 290] on button "Add publisher" at bounding box center [1375, 287] width 116 height 29
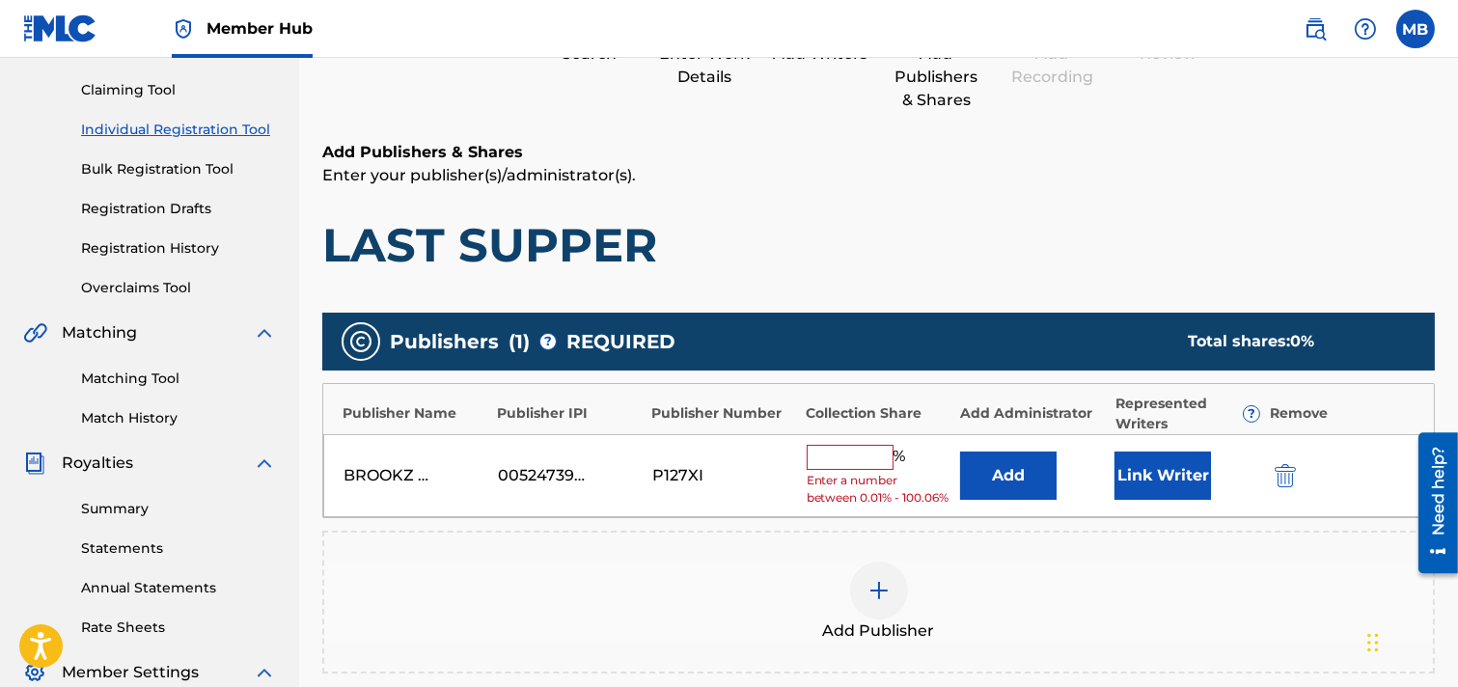
click at [849, 460] on input "text" at bounding box center [850, 457] width 87 height 25
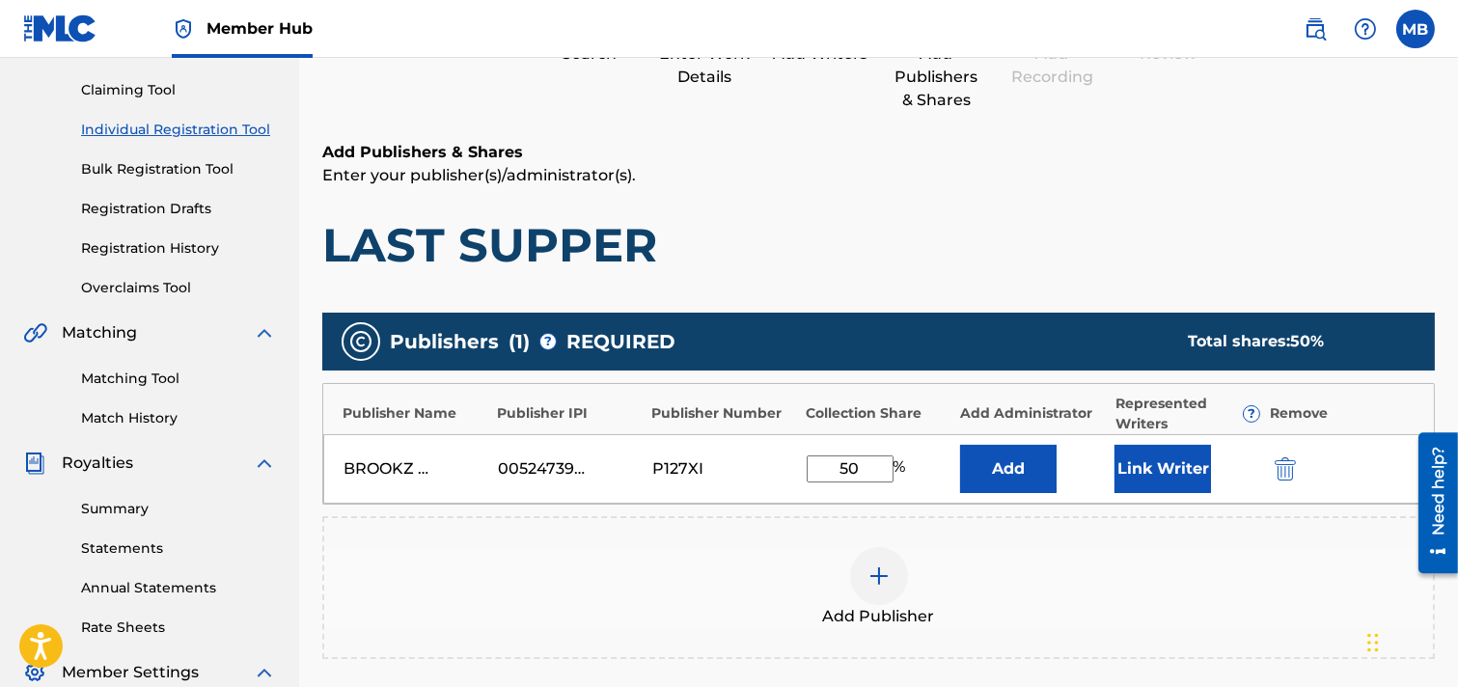
type input "50"
click at [1105, 584] on div "Add Publisher" at bounding box center [878, 587] width 1109 height 81
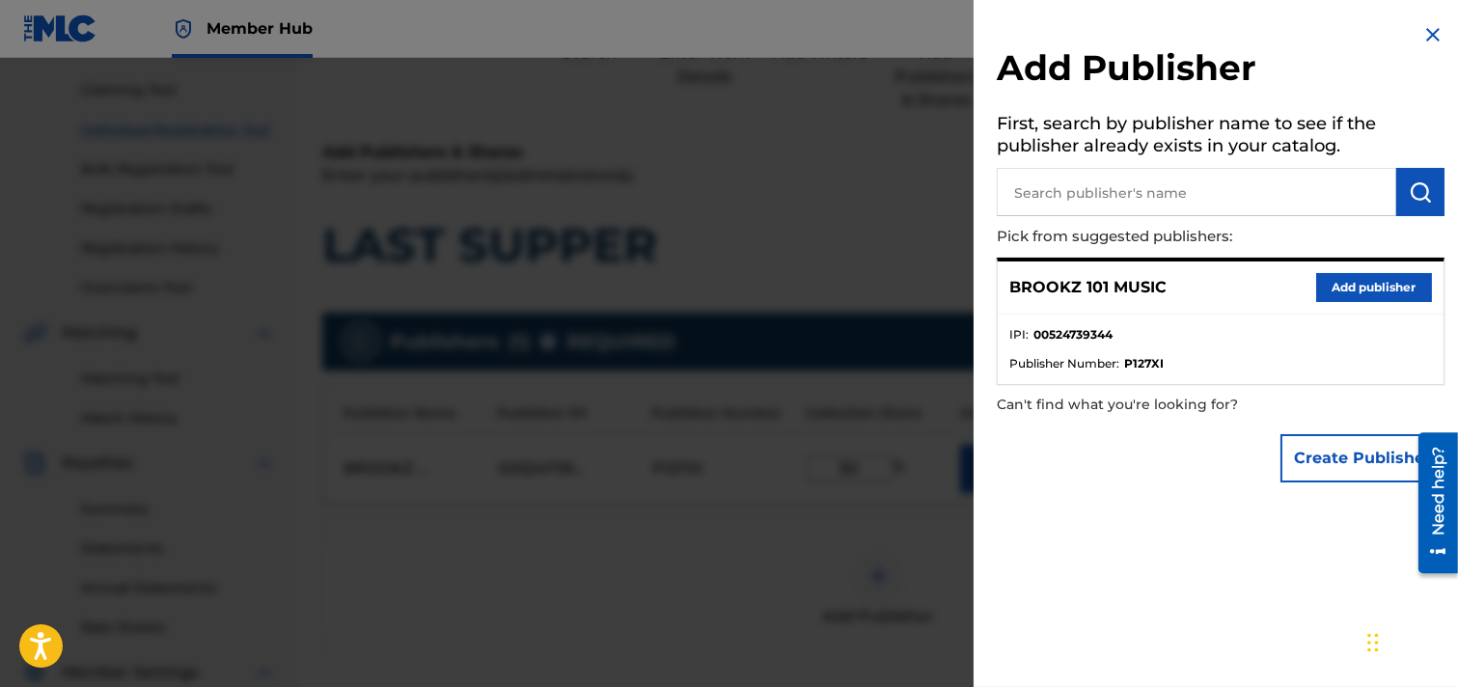
click at [1297, 42] on img at bounding box center [1433, 34] width 23 height 23
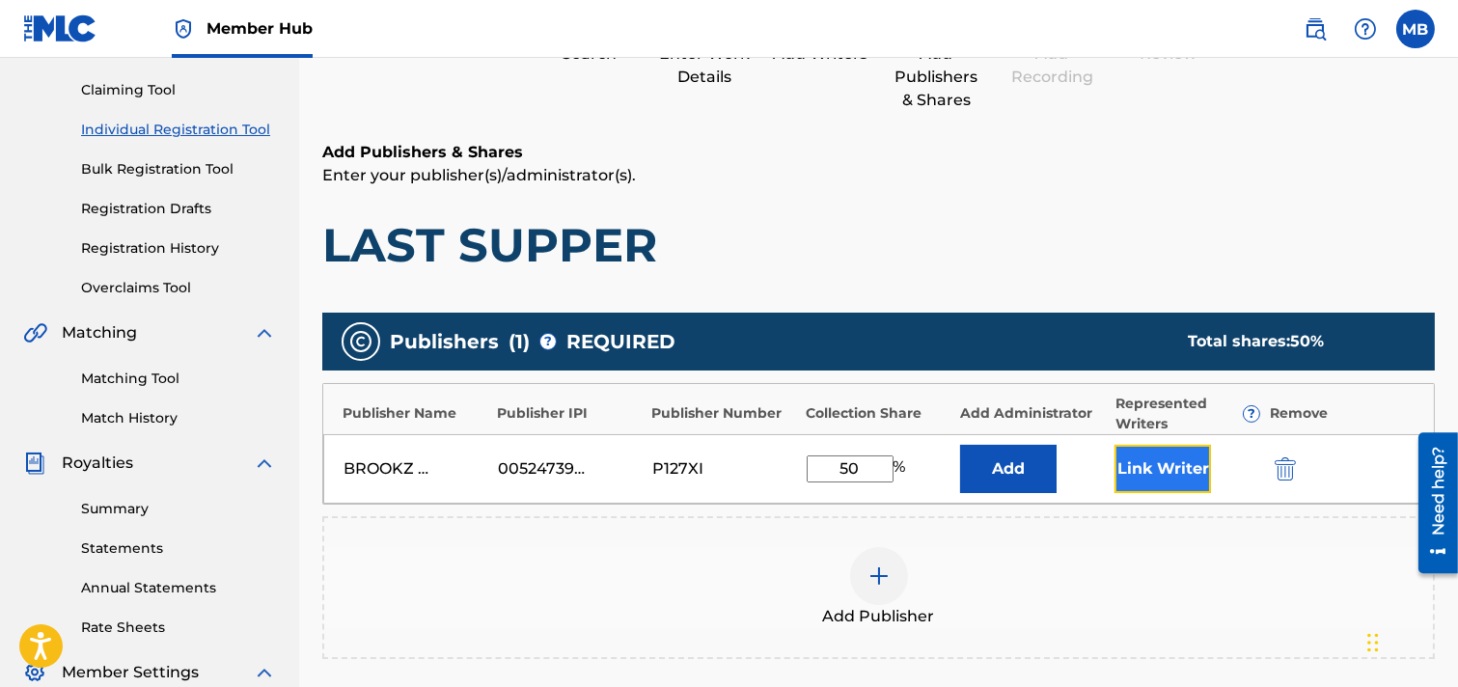
click at [1156, 469] on button "Link Writer" at bounding box center [1163, 469] width 97 height 48
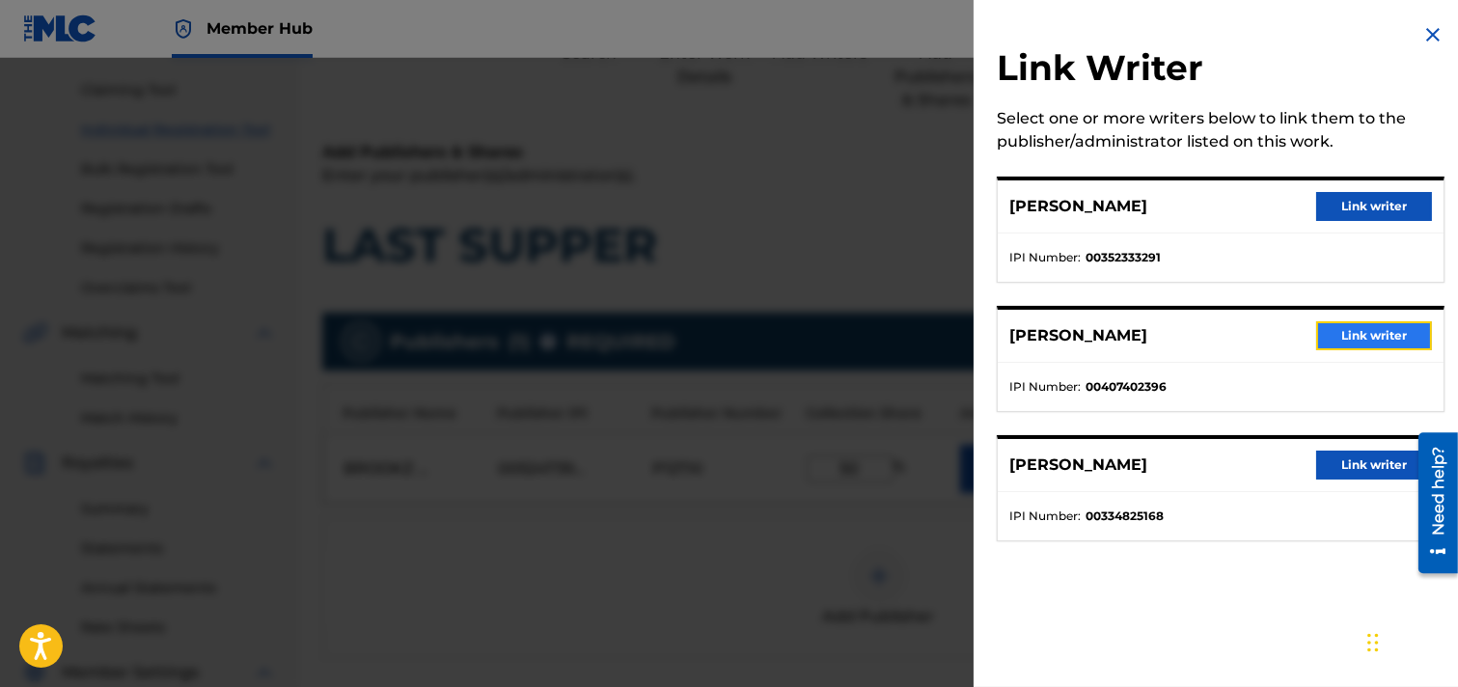
click at [1297, 334] on button "Link writer" at bounding box center [1375, 335] width 116 height 29
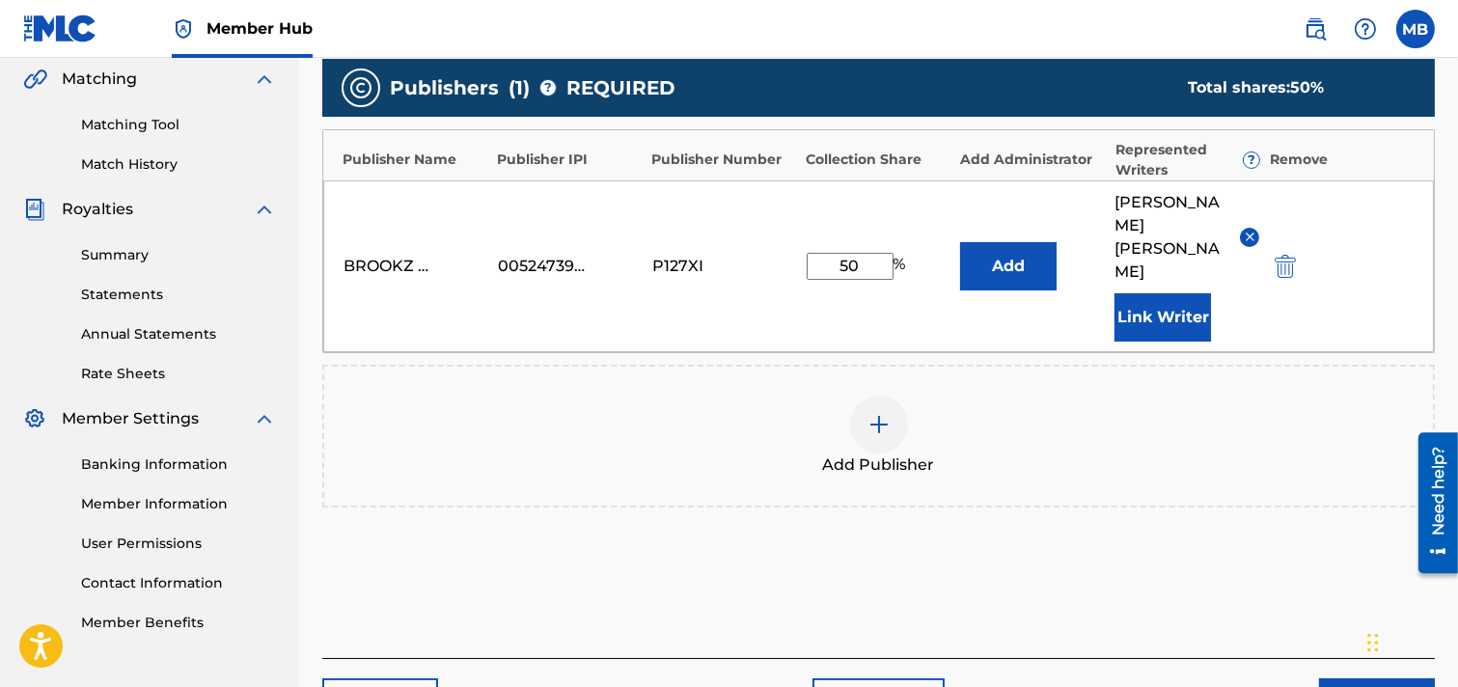
scroll to position [515, 0]
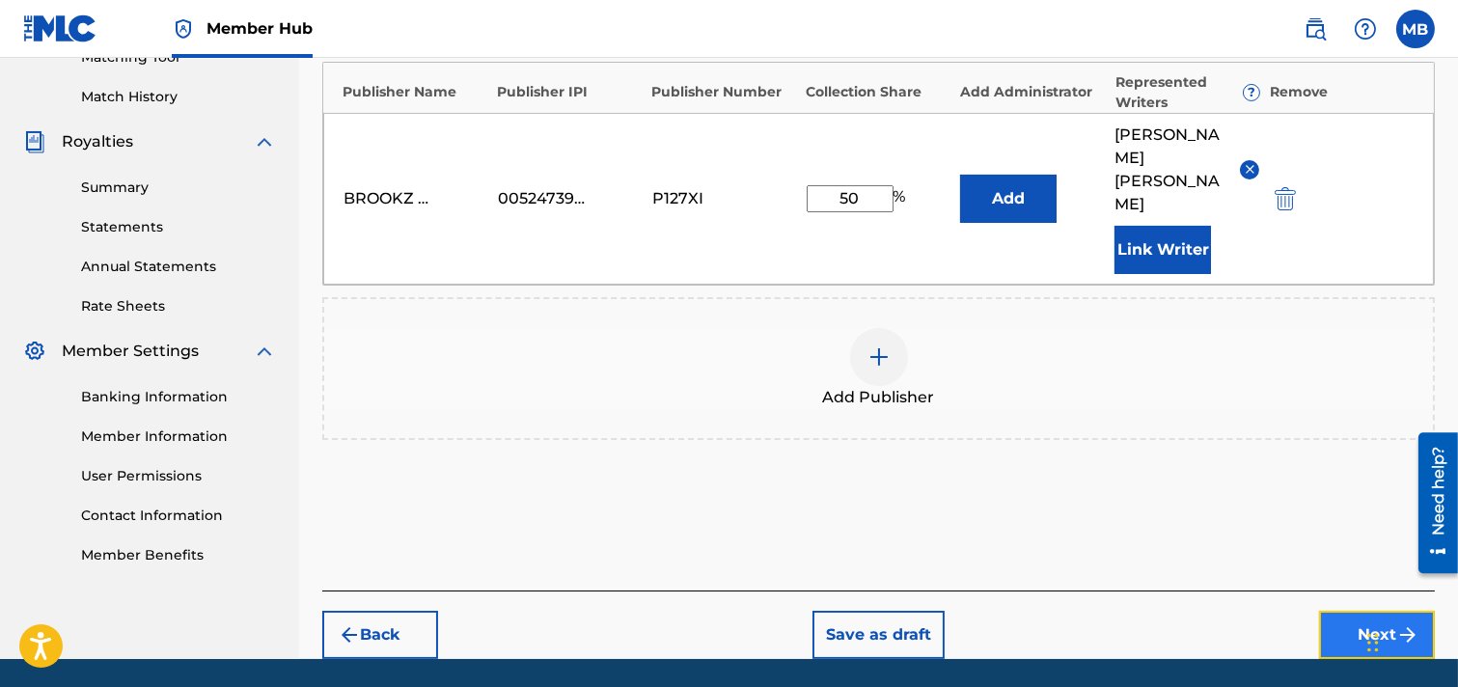
click at [1297, 611] on button "Next" at bounding box center [1377, 635] width 116 height 48
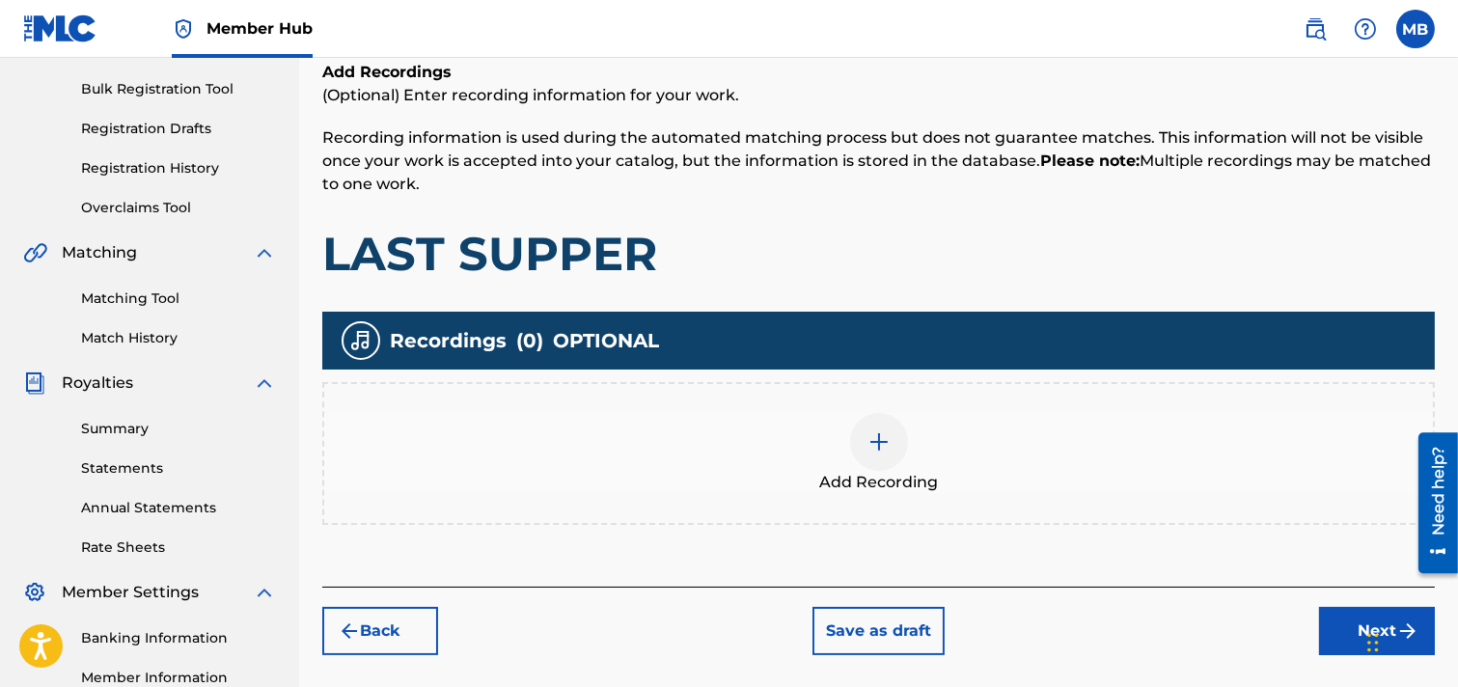
scroll to position [301, 0]
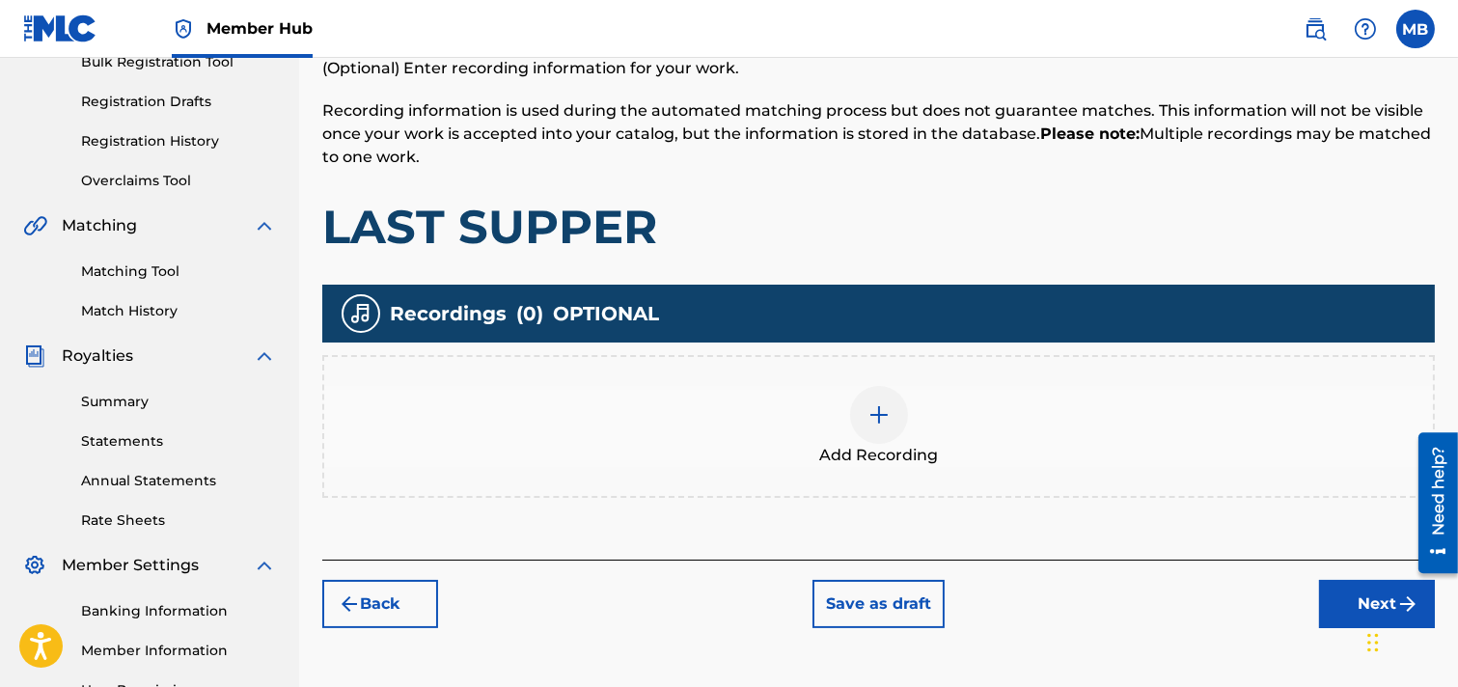
click at [883, 413] on img at bounding box center [879, 414] width 23 height 23
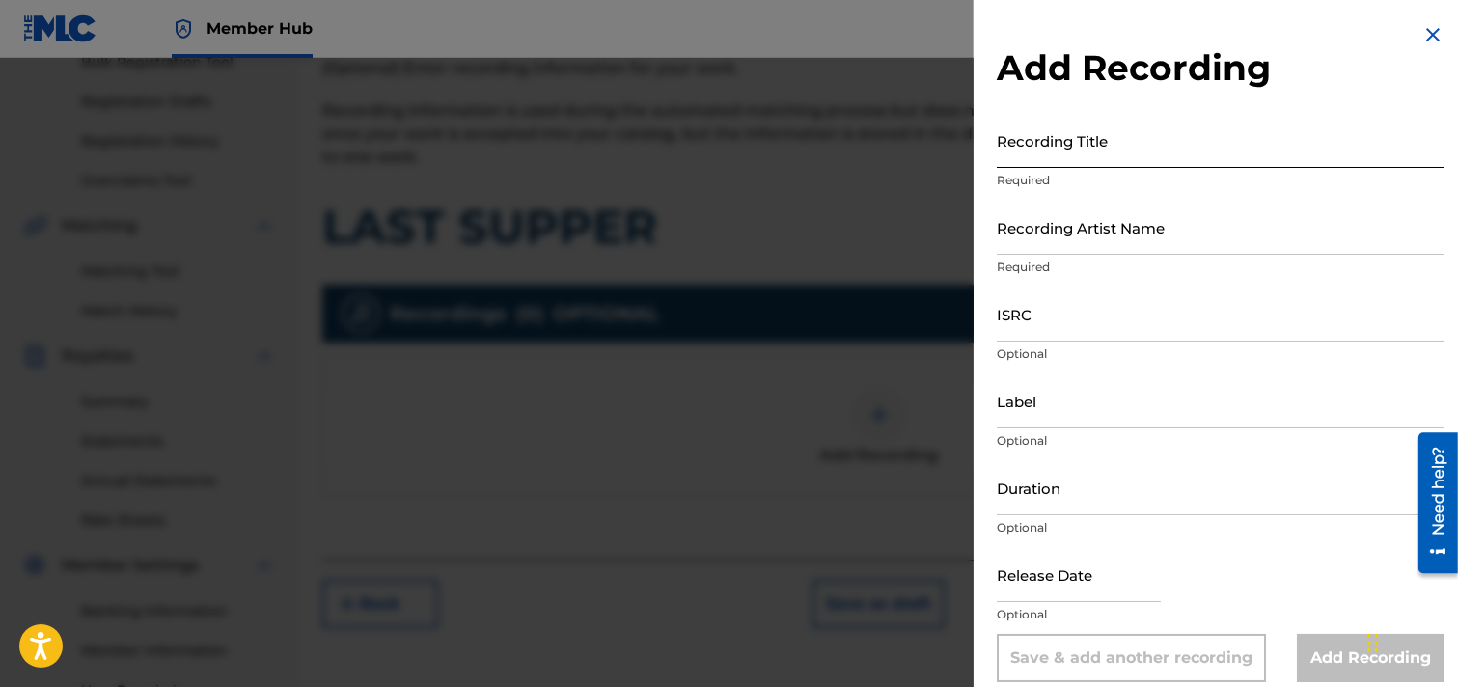
click at [1131, 143] on input "Recording Title" at bounding box center [1221, 140] width 448 height 55
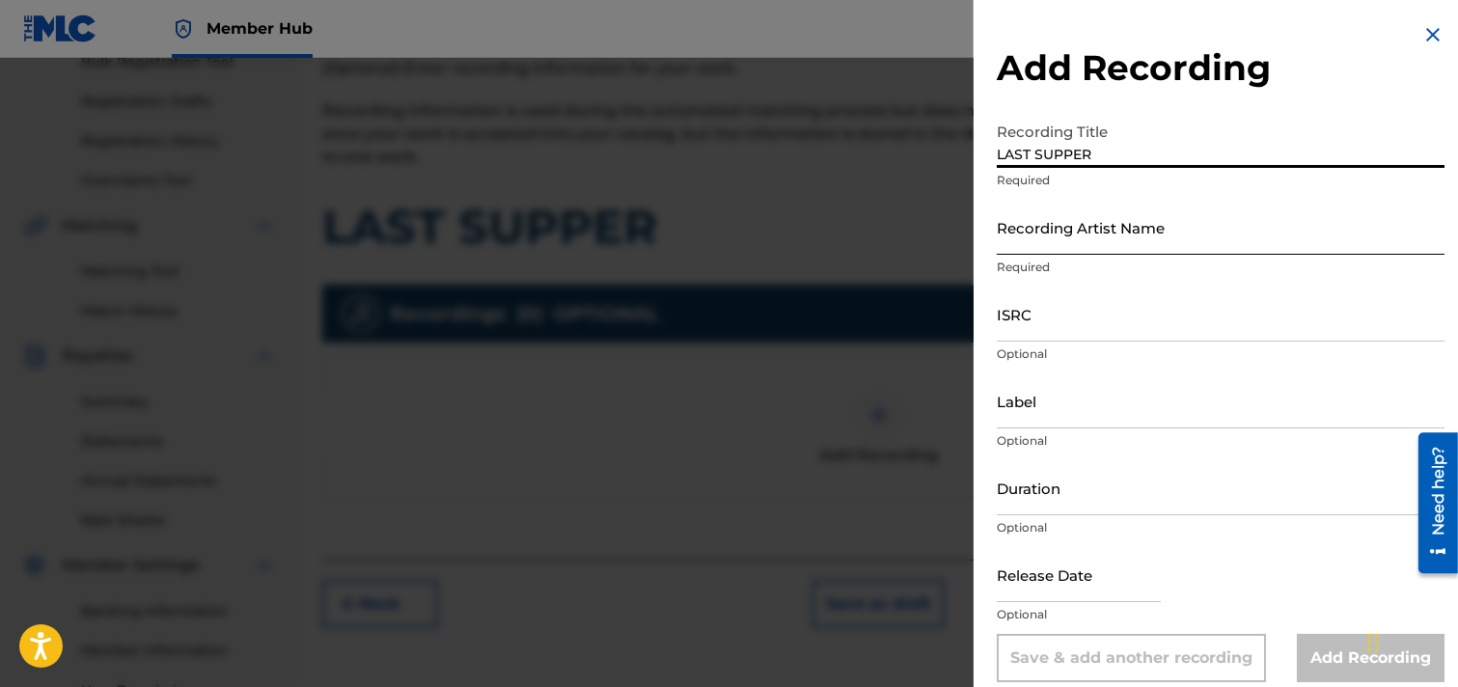
type input "LAST SUPPER"
click at [1155, 237] on input "Recording Artist Name" at bounding box center [1221, 227] width 448 height 55
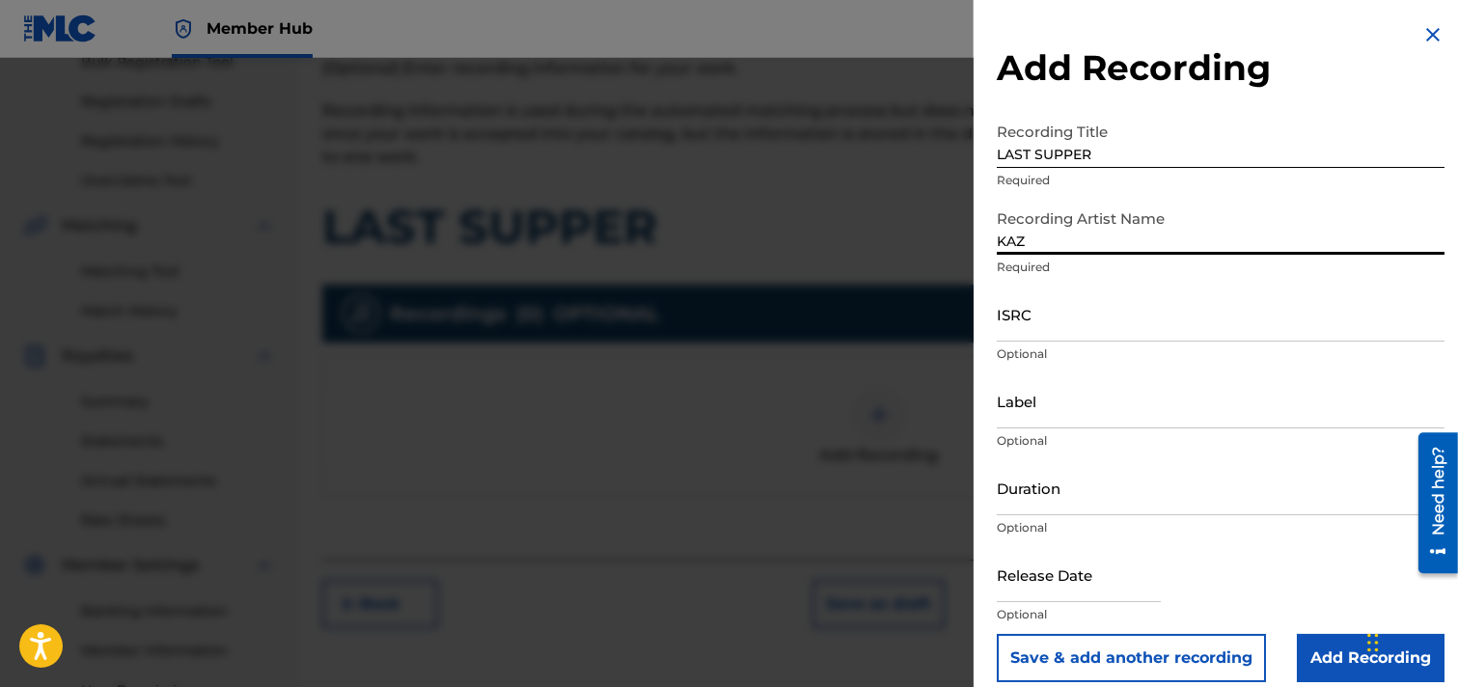
type input "KAZZ"
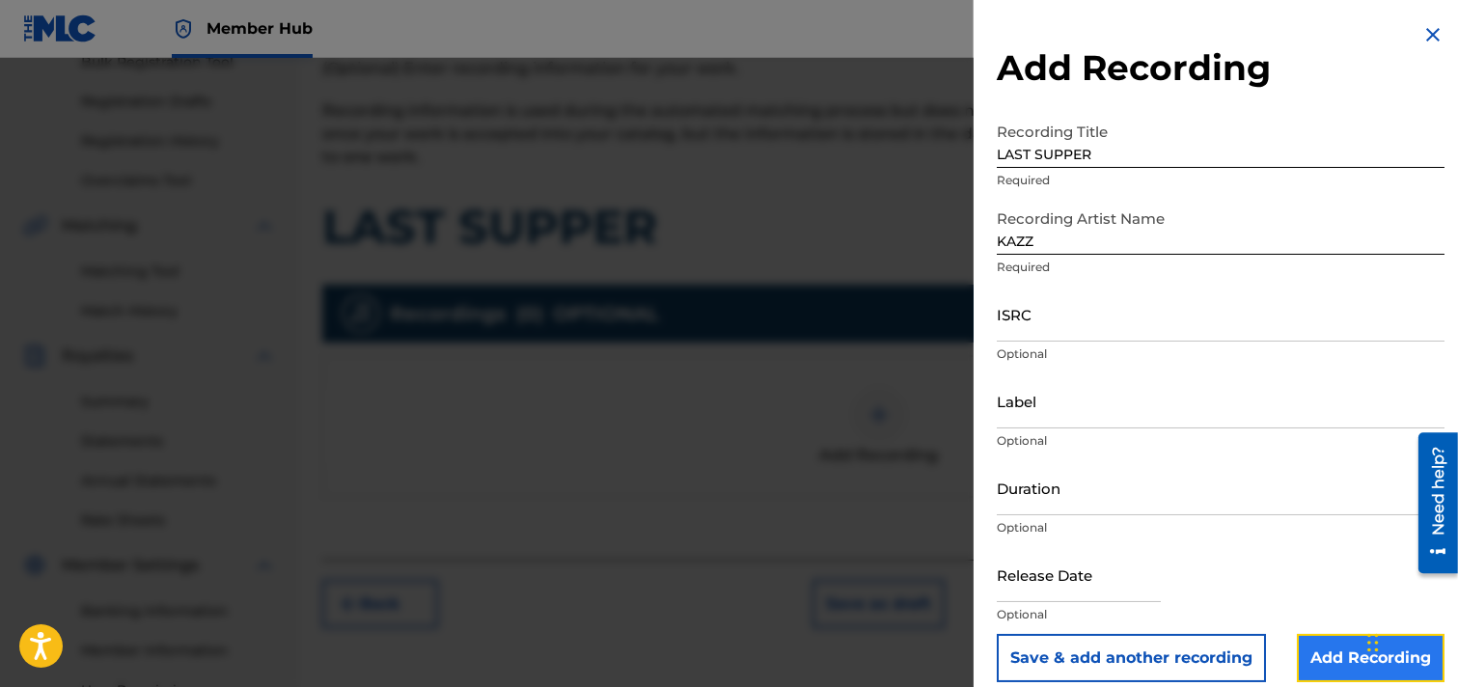
click at [1297, 649] on input "Add Recording" at bounding box center [1371, 658] width 148 height 48
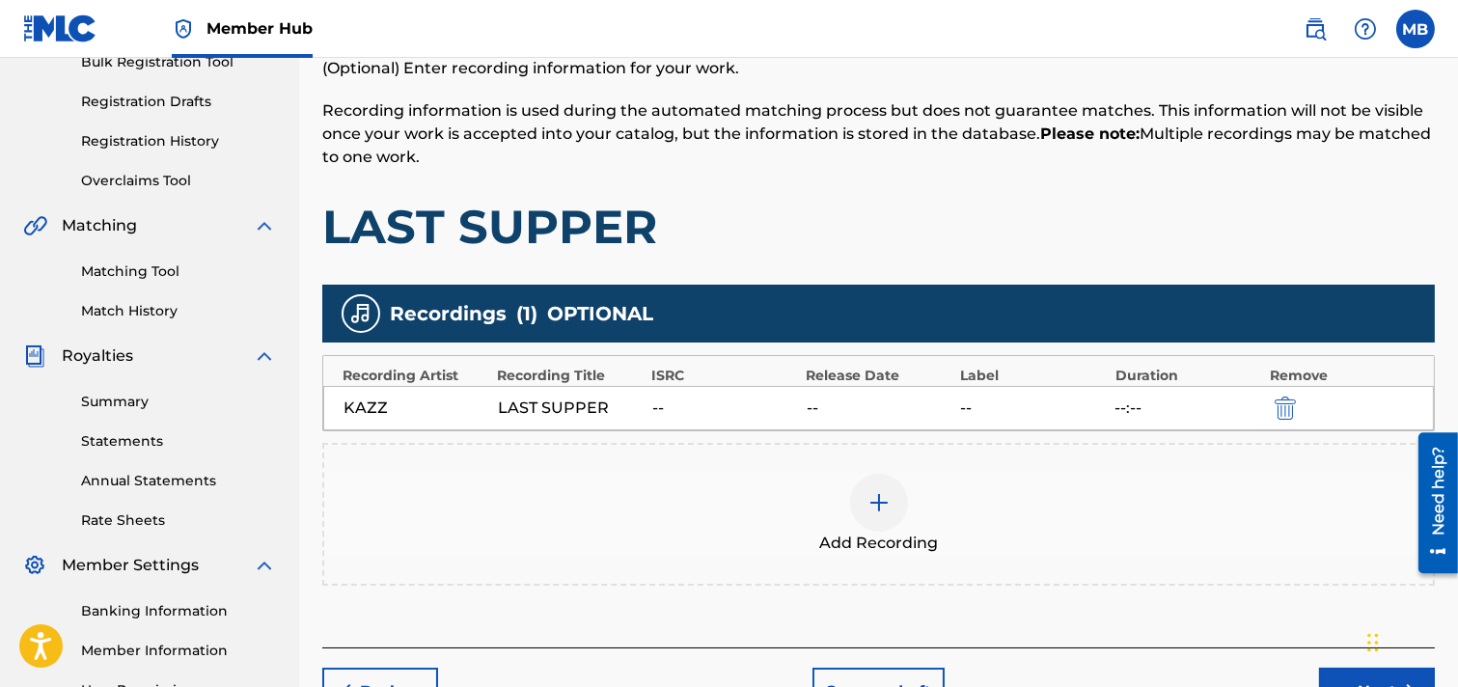
click at [576, 405] on div "LAST SUPPER" at bounding box center [570, 408] width 145 height 23
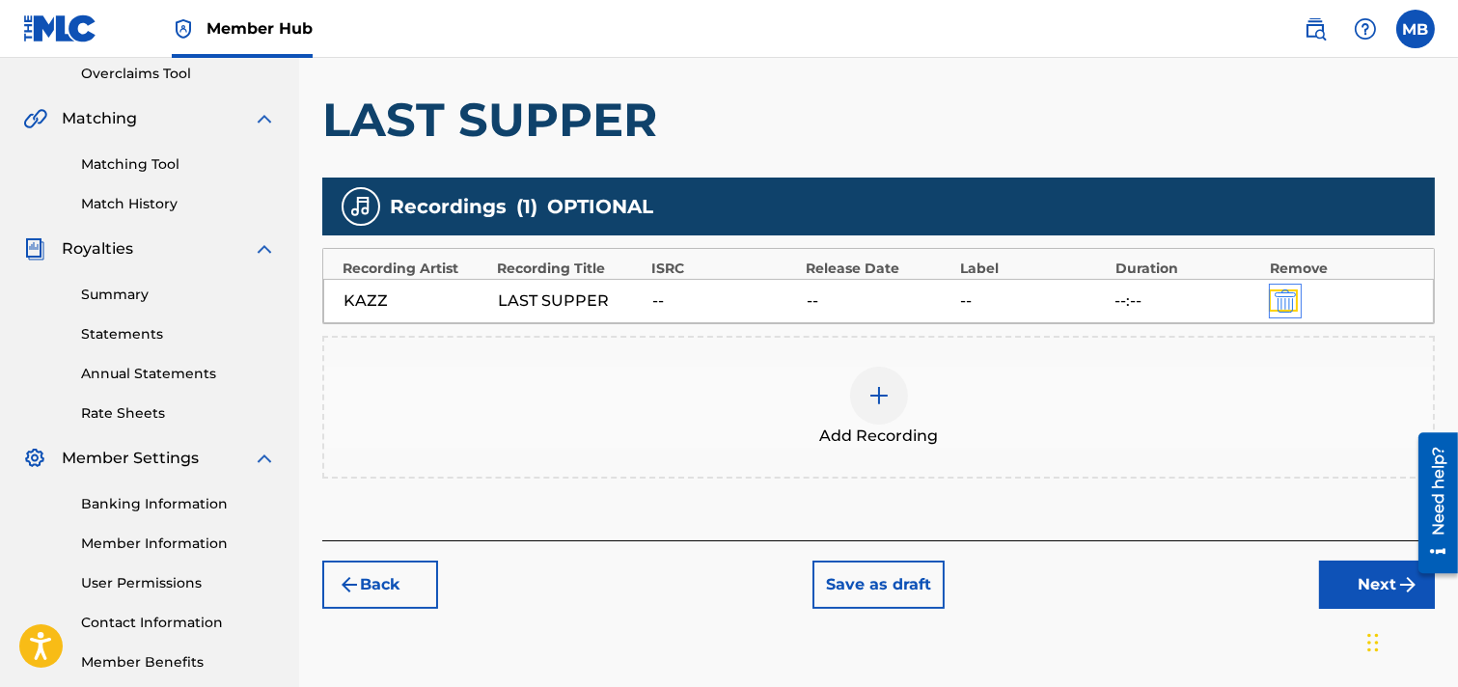
click at [1288, 303] on img "submit" at bounding box center [1285, 301] width 21 height 23
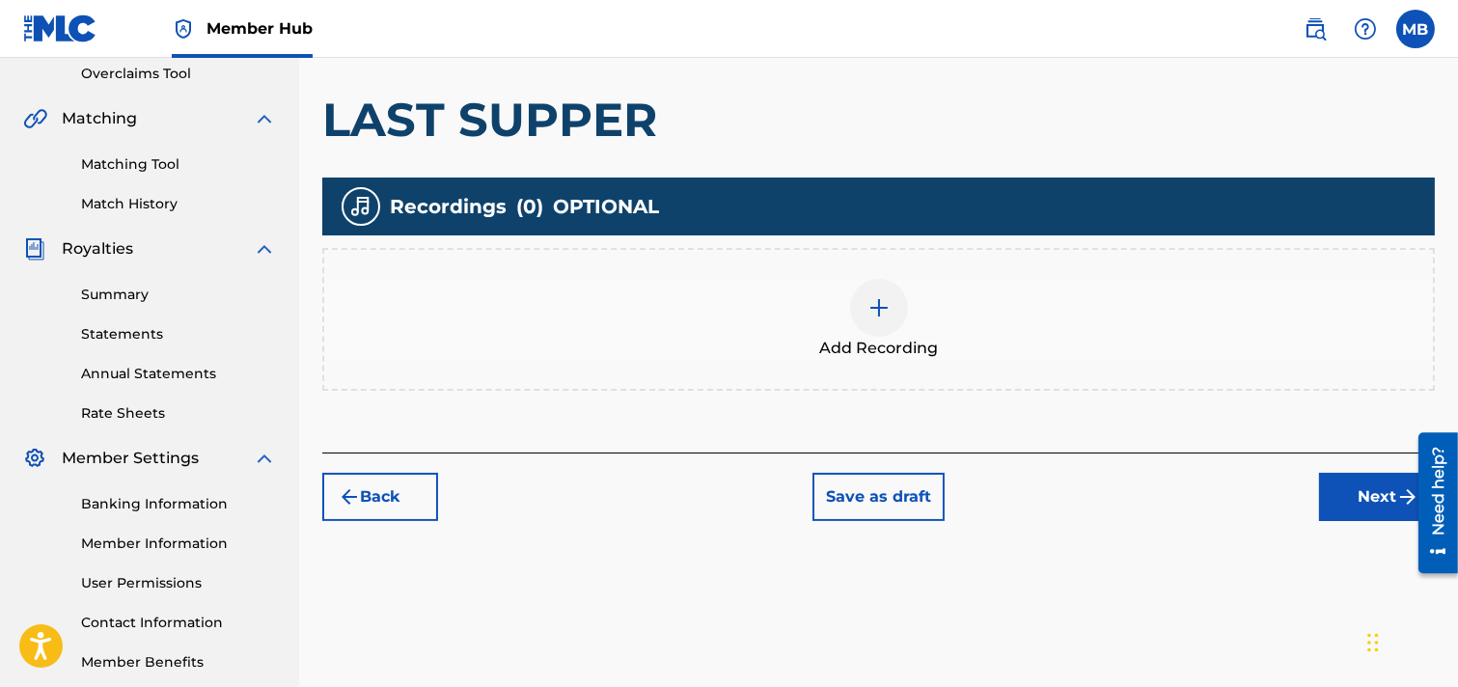
click at [873, 296] on img at bounding box center [879, 307] width 23 height 23
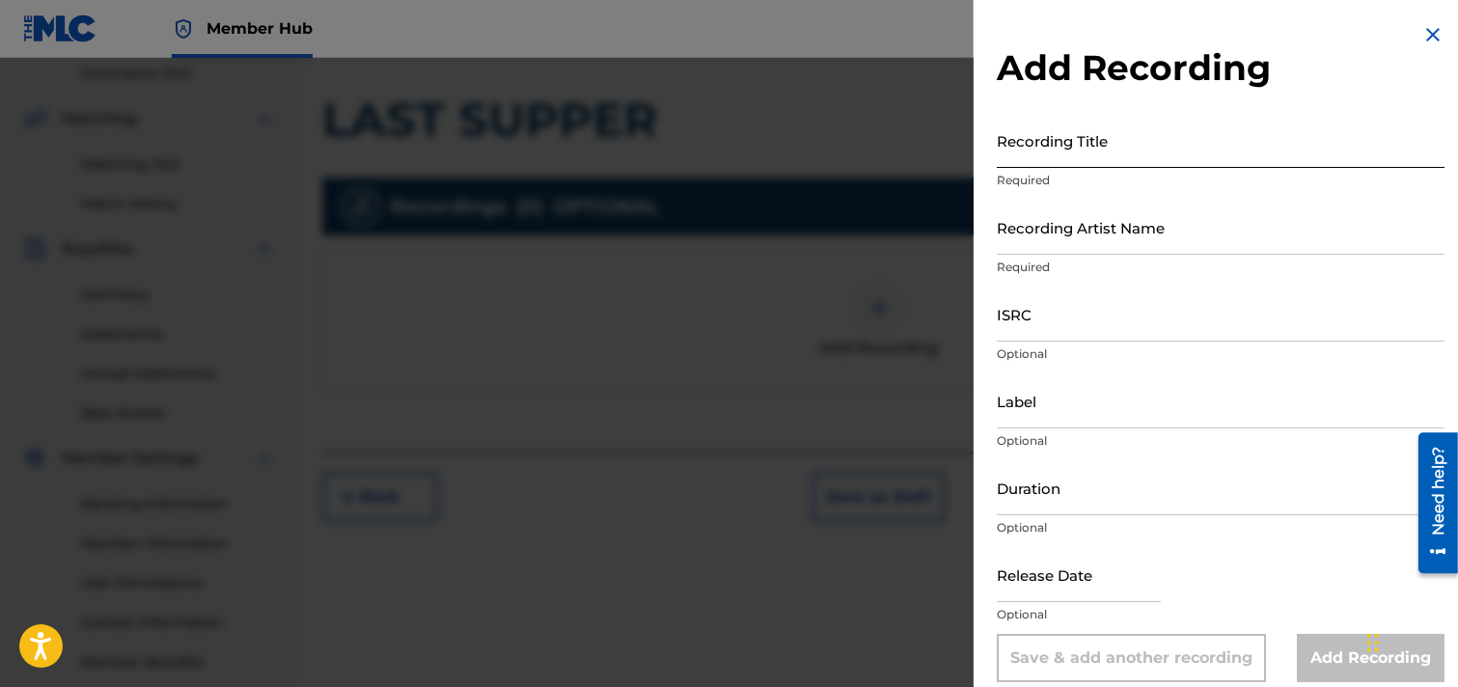
click at [1180, 146] on input "Recording Title" at bounding box center [1221, 140] width 448 height 55
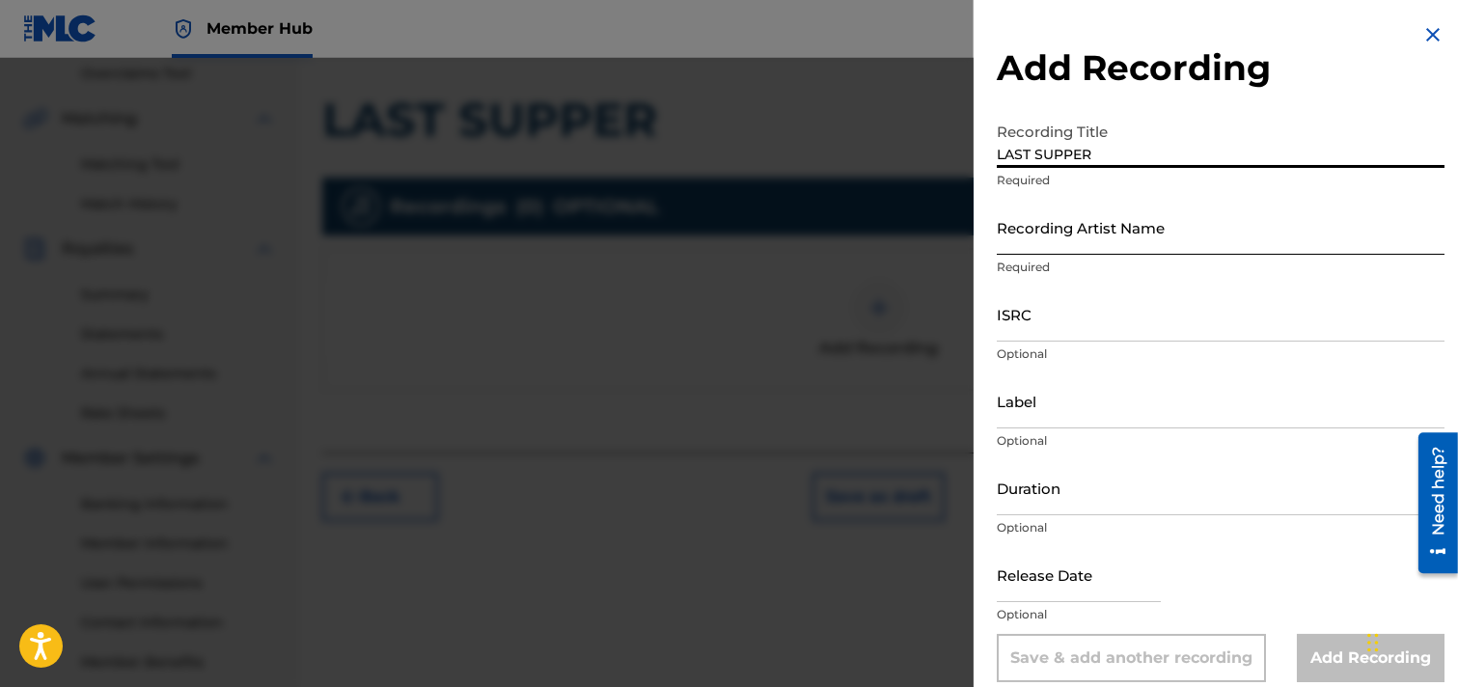
type input "LAST SUPPER"
click at [1147, 245] on input "Recording Artist Name" at bounding box center [1221, 227] width 448 height 55
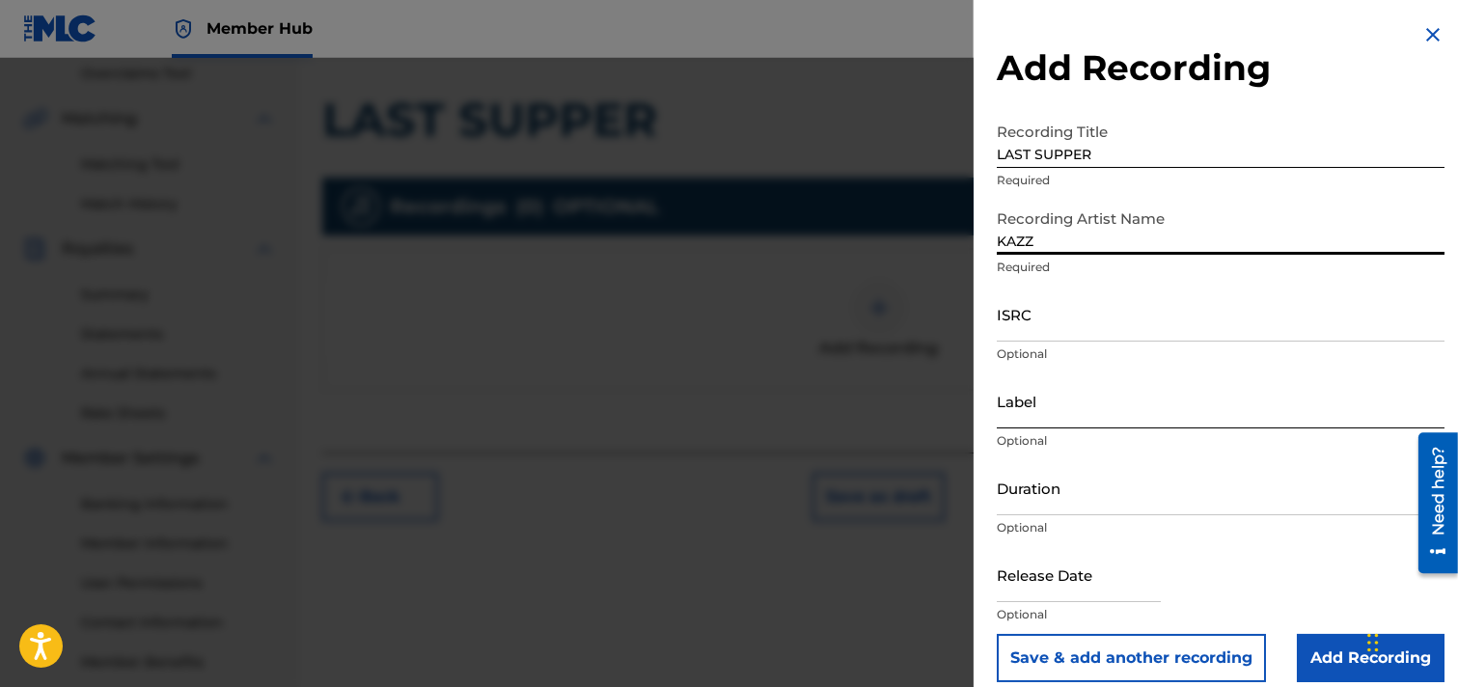
type input "KAZZ"
click at [1087, 406] on input "Label" at bounding box center [1221, 401] width 448 height 55
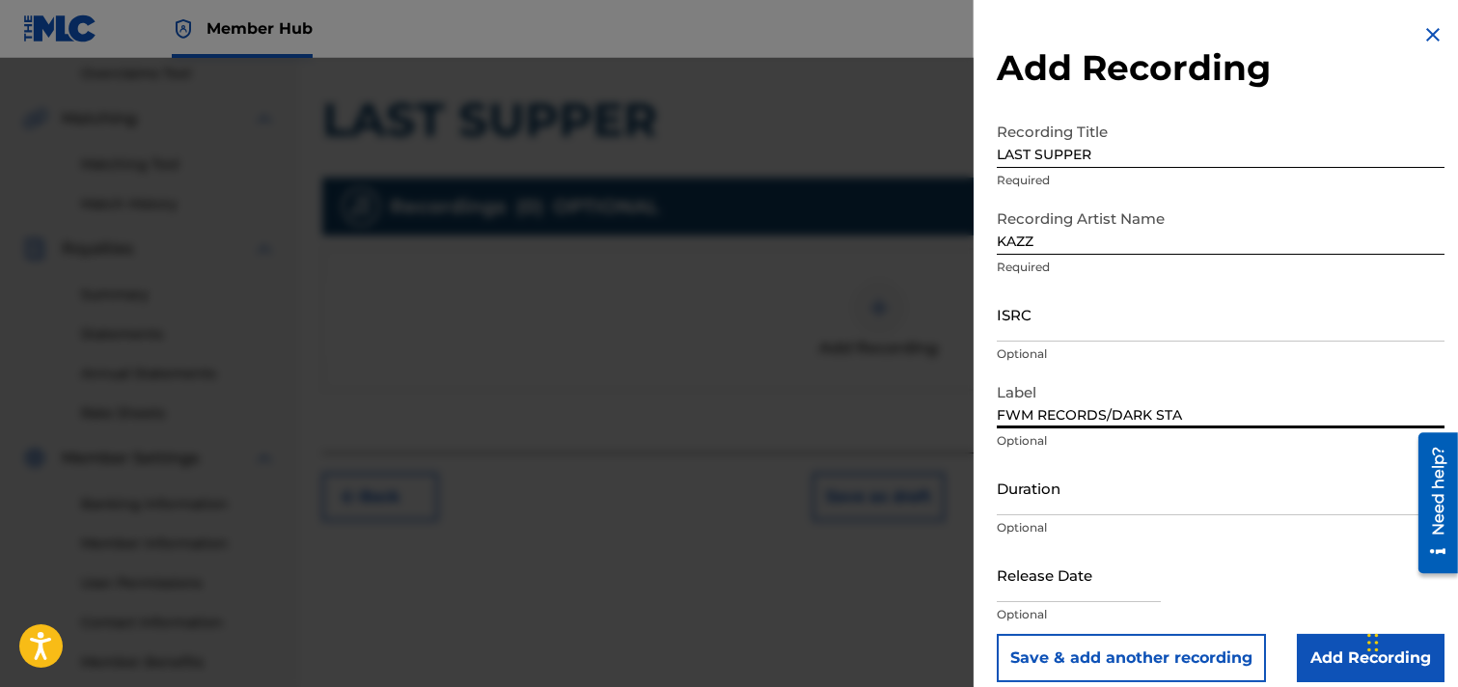
type input "FWM RECORDS/DARK STAR"
click at [1297, 649] on input "Add Recording" at bounding box center [1371, 658] width 148 height 48
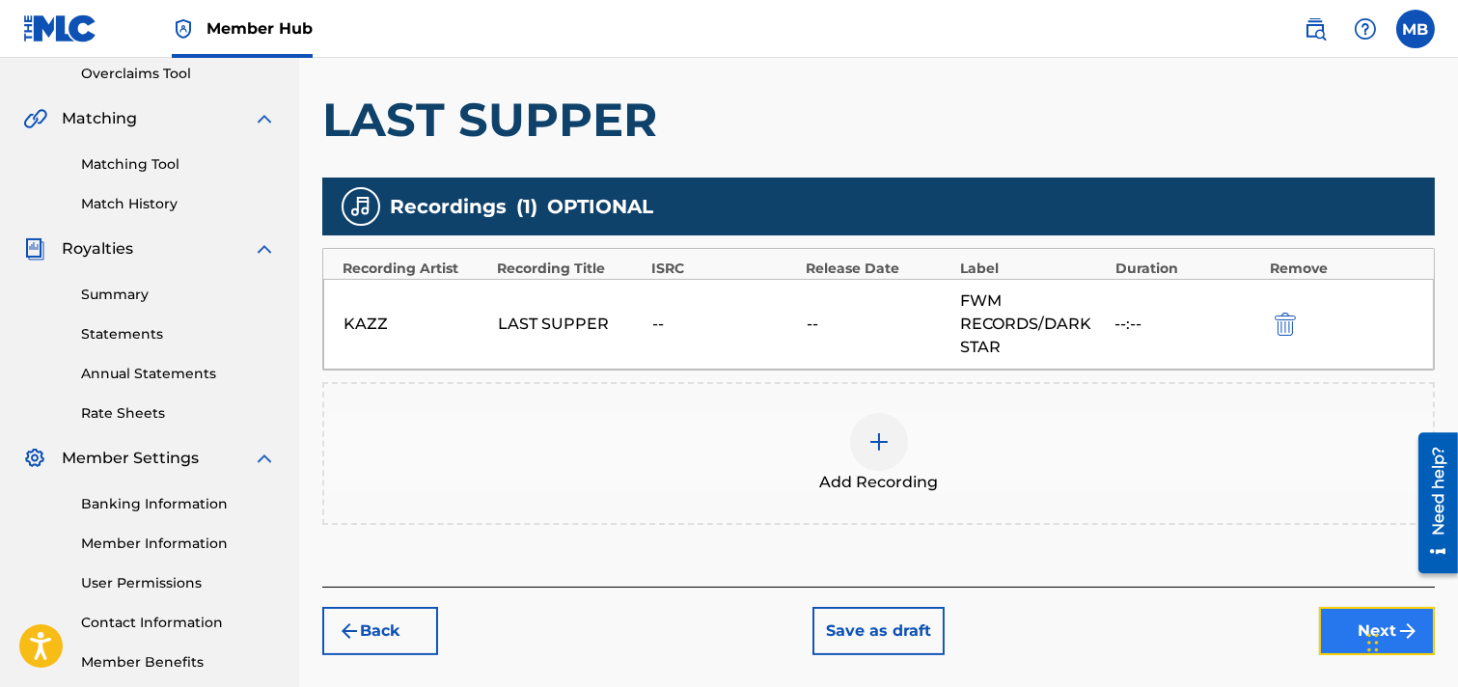
click at [1297, 633] on button "Next" at bounding box center [1377, 631] width 116 height 48
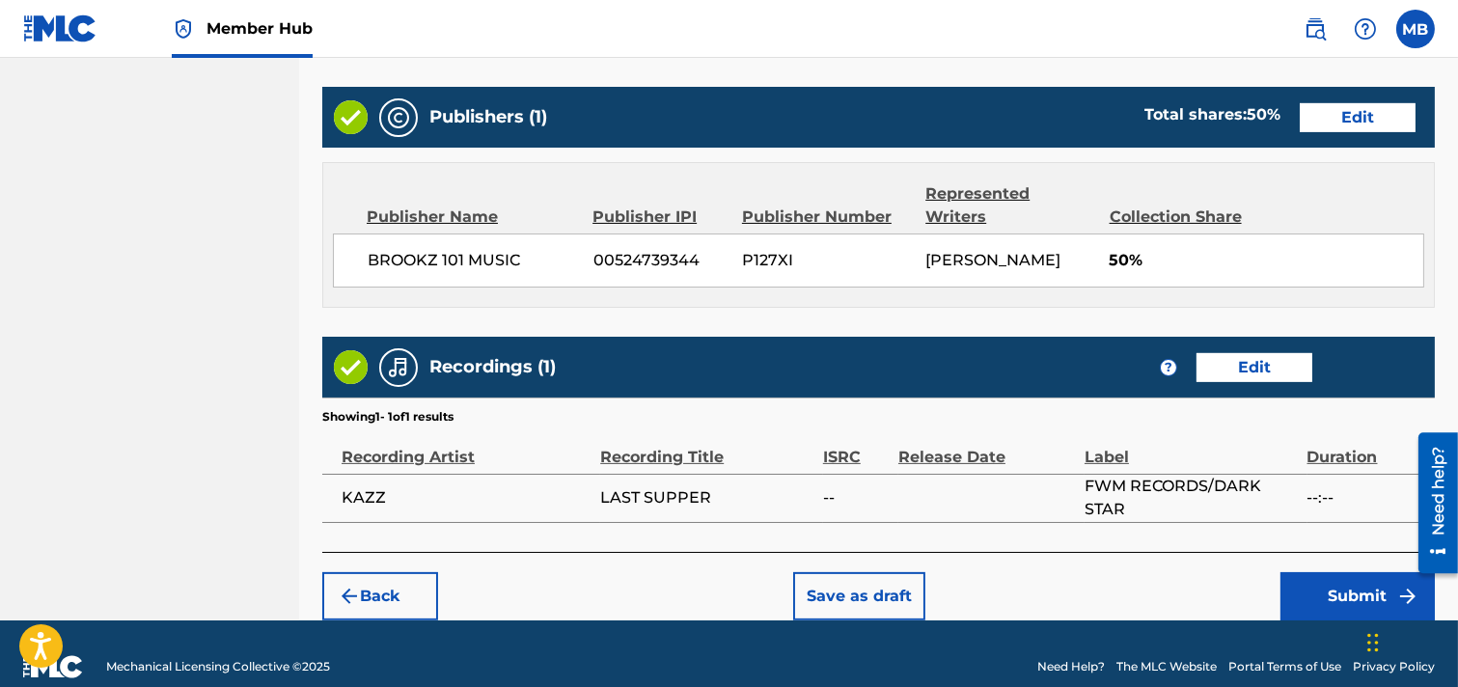
scroll to position [1075, 0]
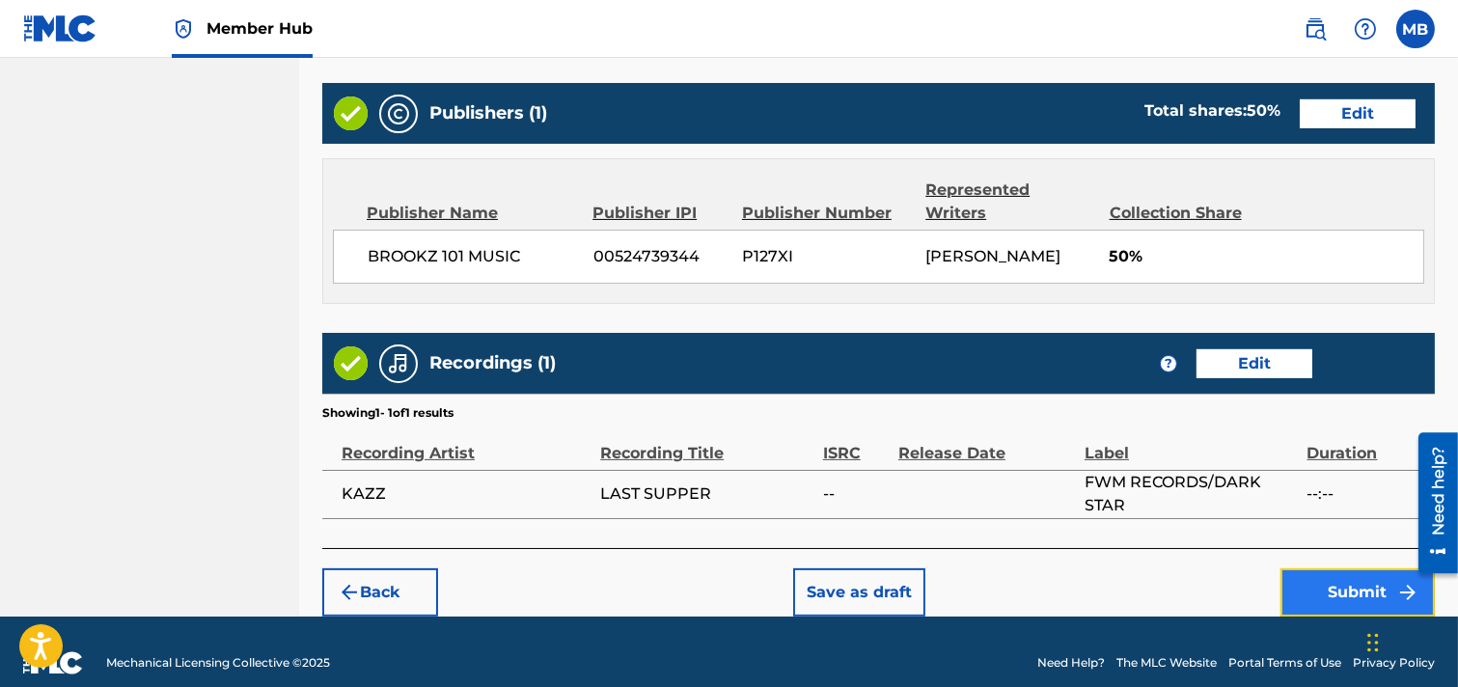
click at [1297, 569] on button "Submit" at bounding box center [1358, 593] width 154 height 48
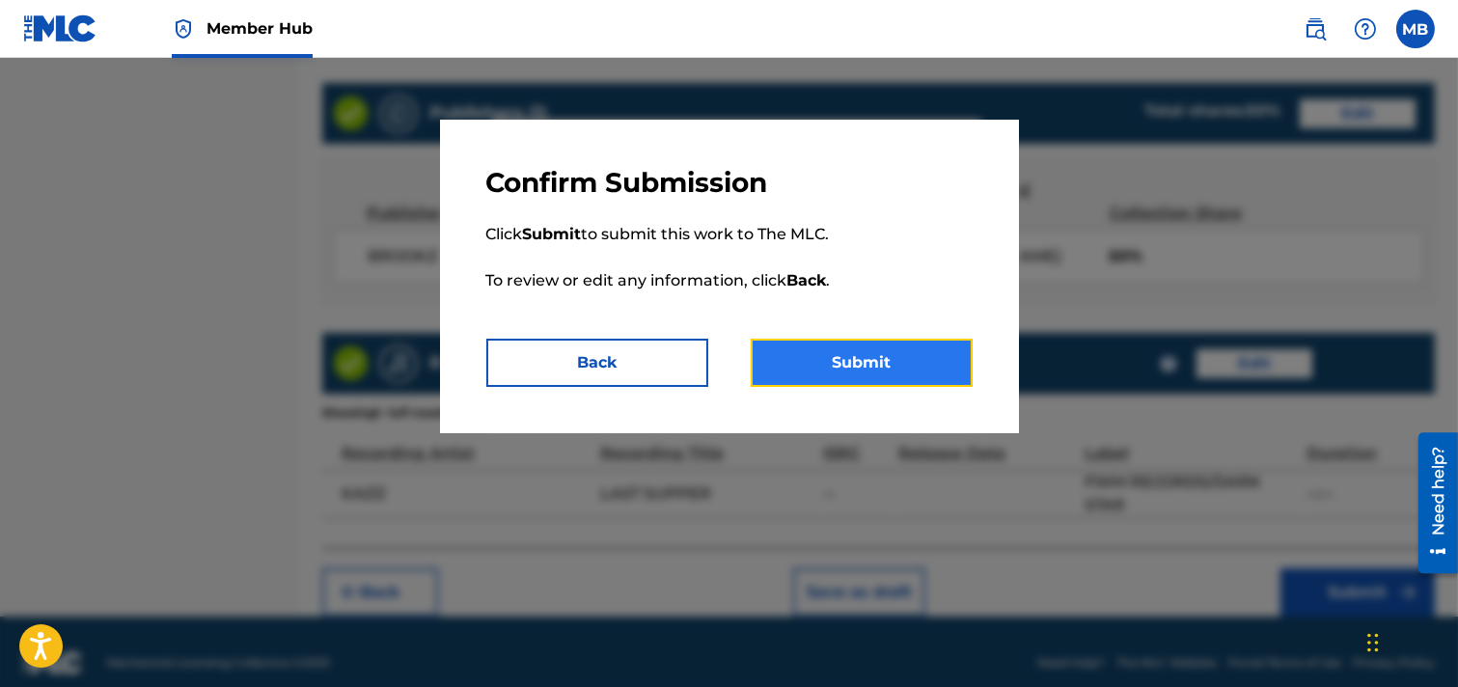
click at [875, 369] on button "Submit" at bounding box center [862, 363] width 222 height 48
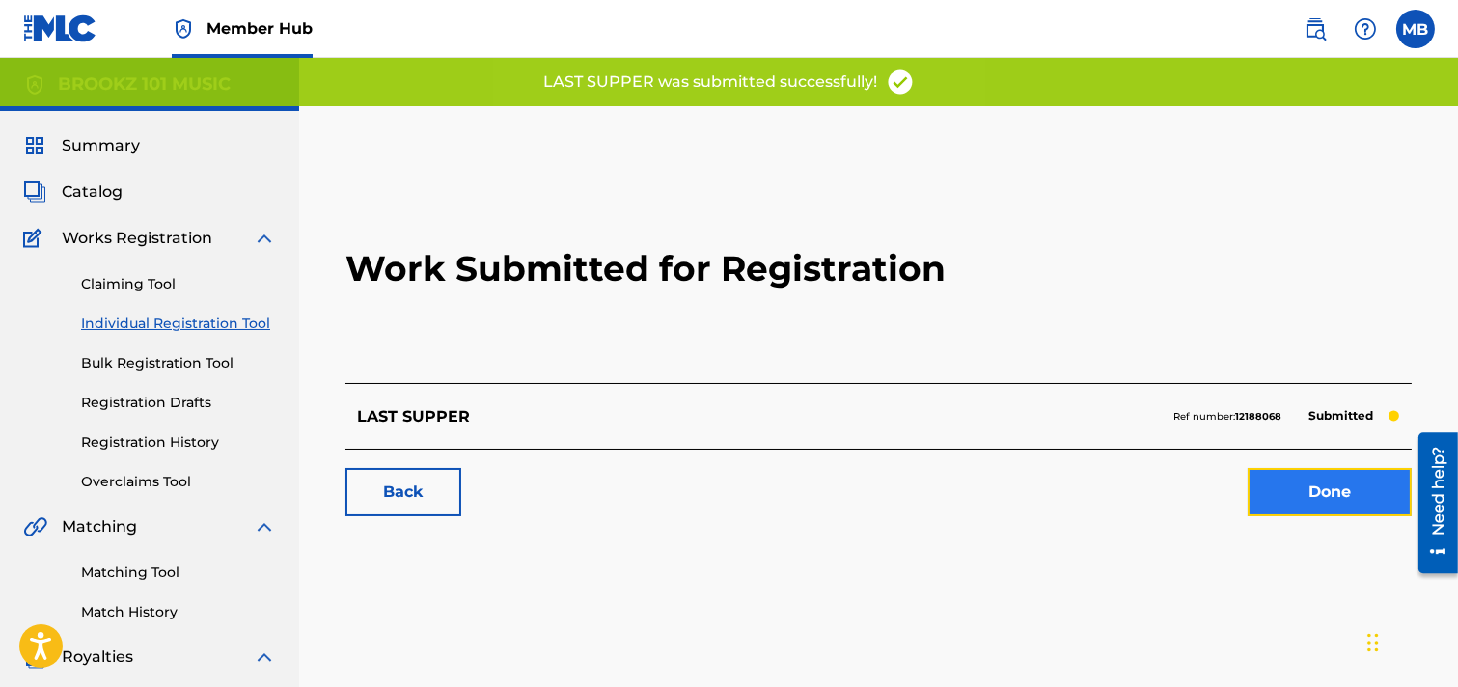
click at [1297, 487] on link "Done" at bounding box center [1330, 492] width 164 height 48
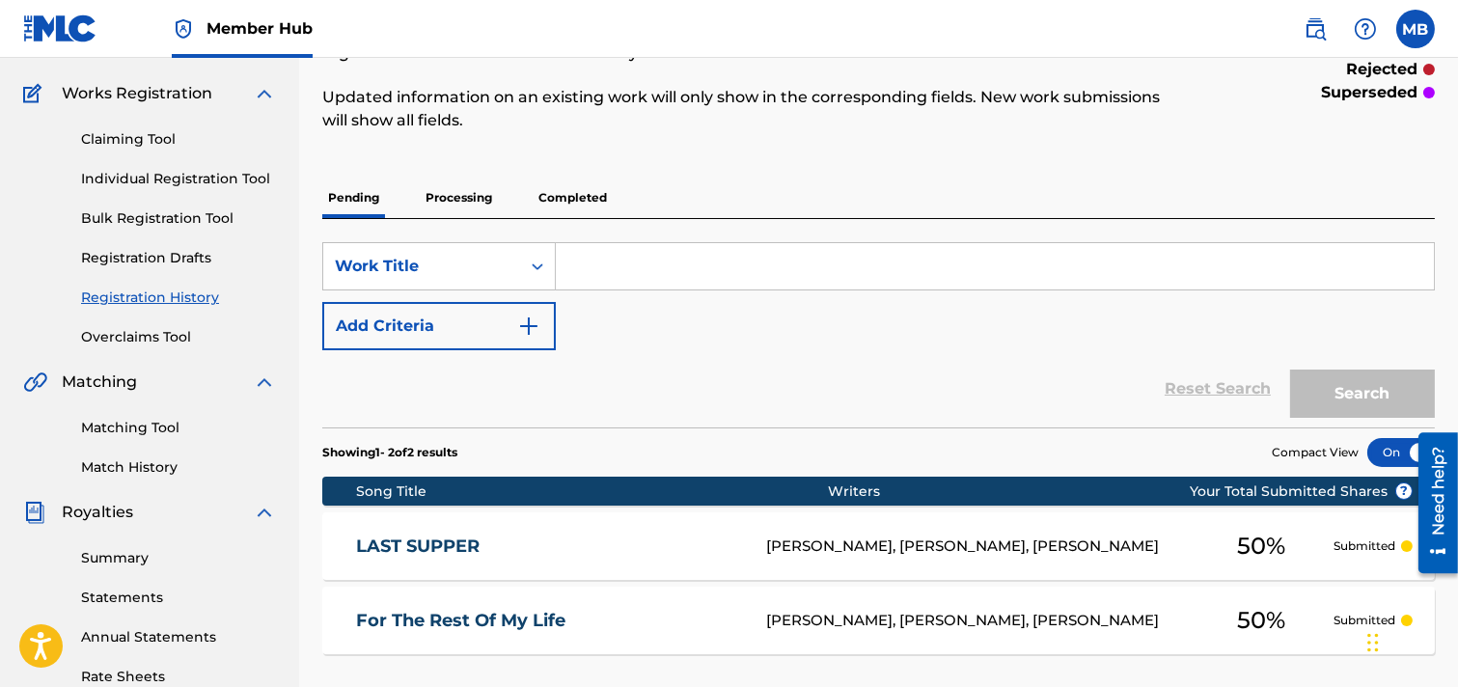
scroll to position [107, 0]
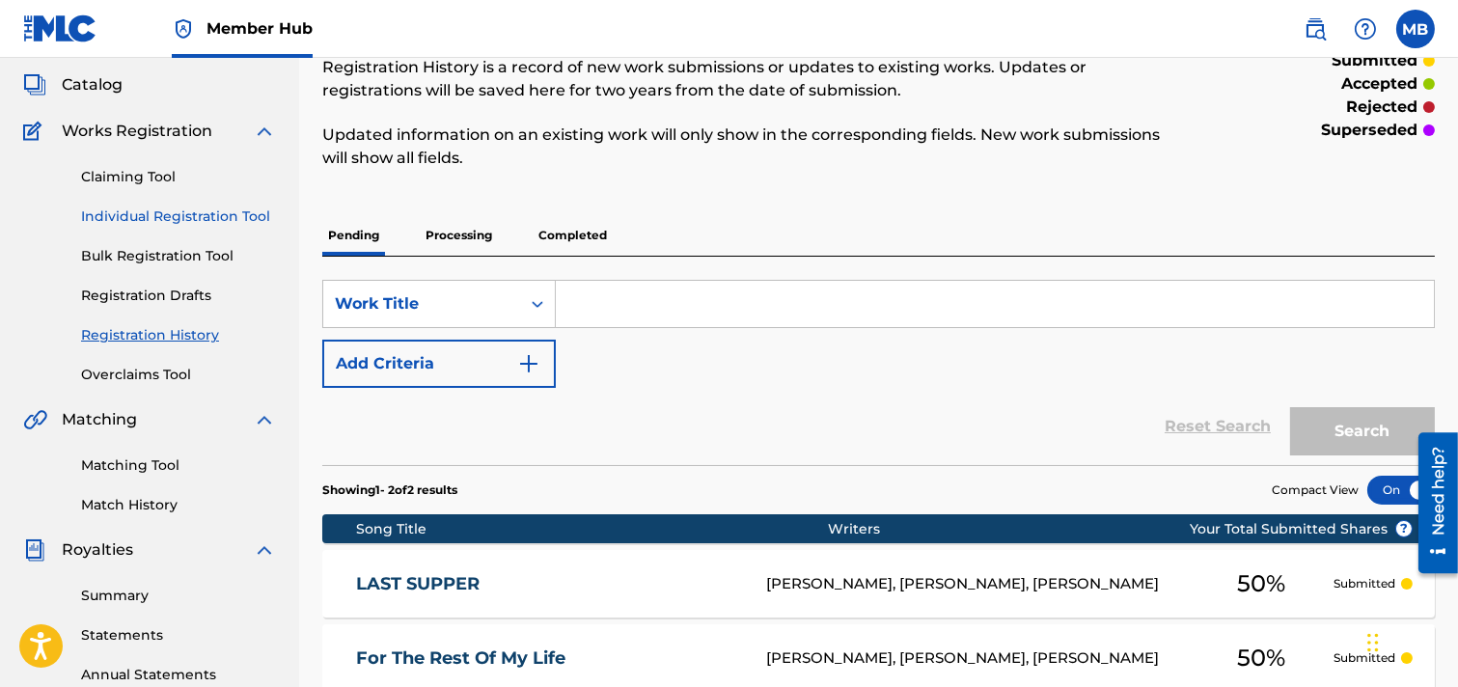
click at [93, 216] on link "Individual Registration Tool" at bounding box center [178, 217] width 195 height 20
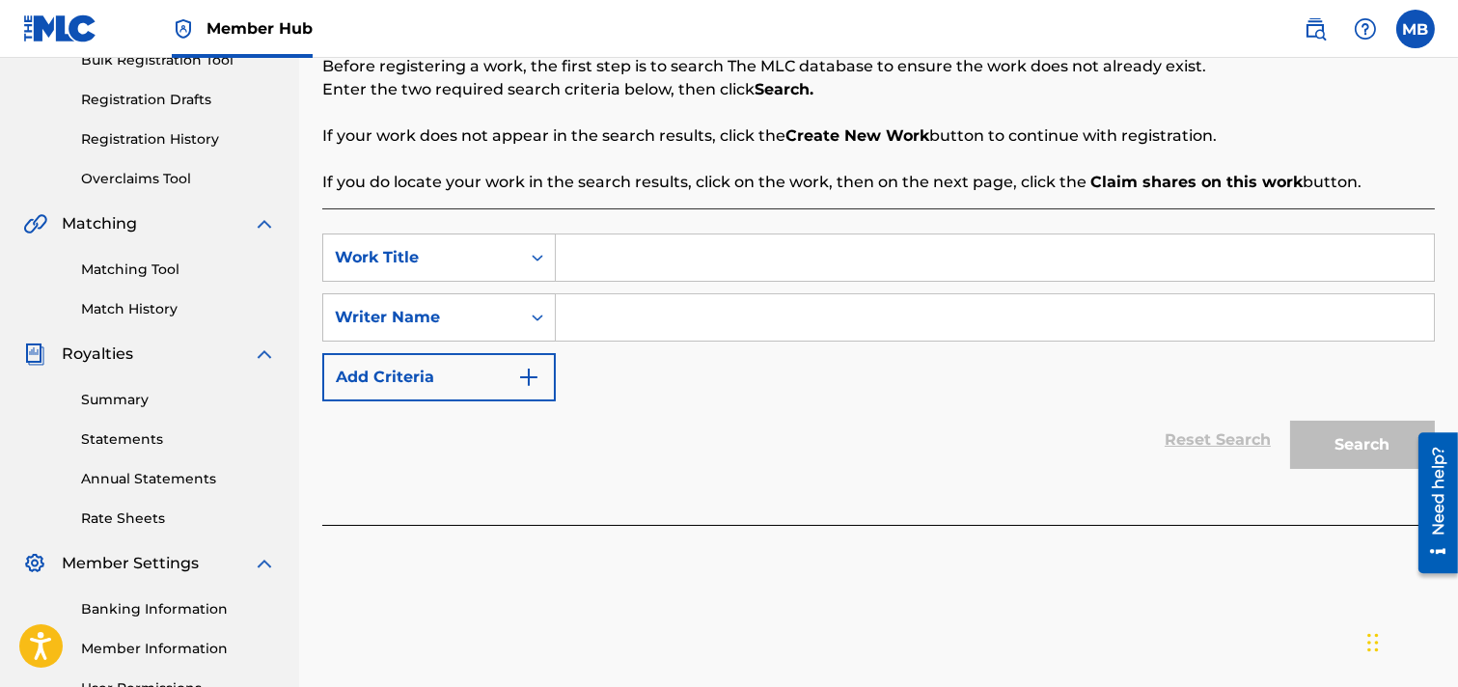
scroll to position [294, 0]
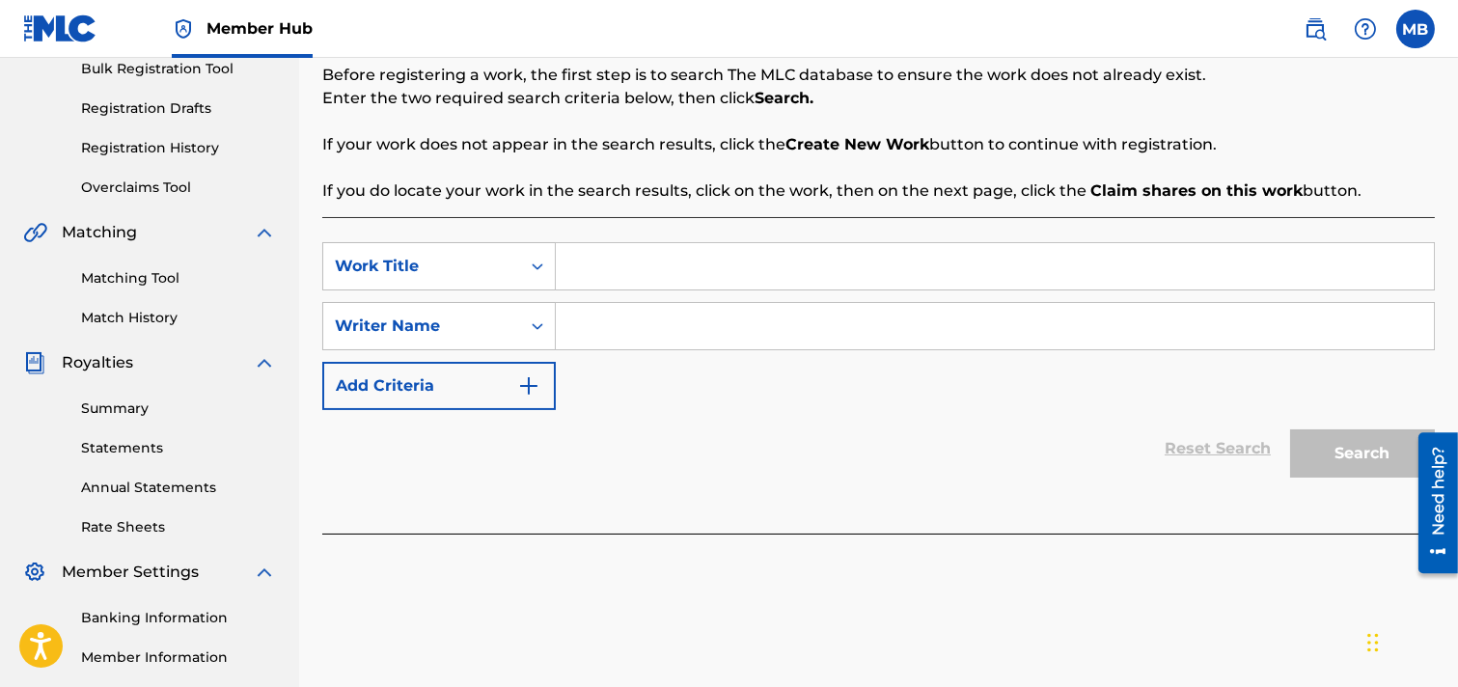
click at [645, 264] on input "Search Form" at bounding box center [995, 266] width 878 height 46
click at [190, 107] on link "Registration Drafts" at bounding box center [178, 108] width 195 height 20
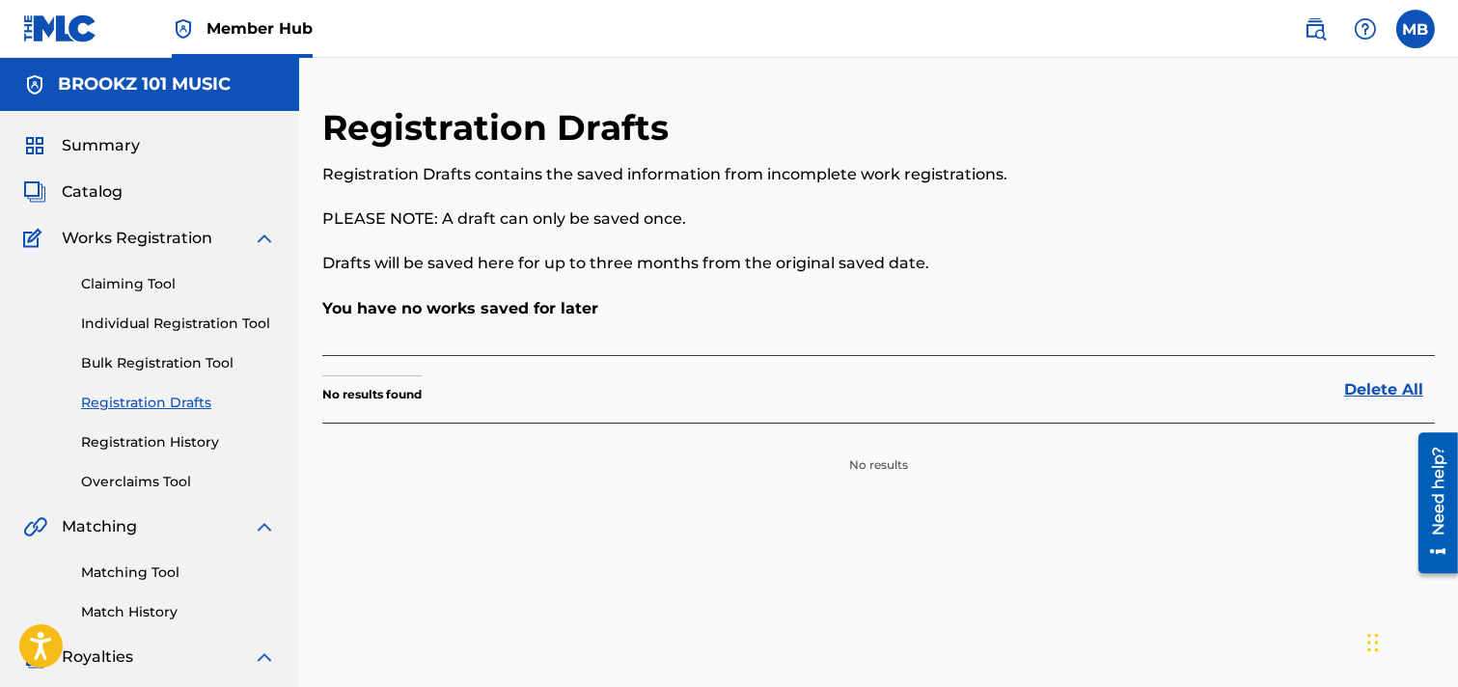
click at [135, 243] on span "Works Registration" at bounding box center [137, 238] width 151 height 23
click at [132, 324] on link "Individual Registration Tool" at bounding box center [178, 324] width 195 height 20
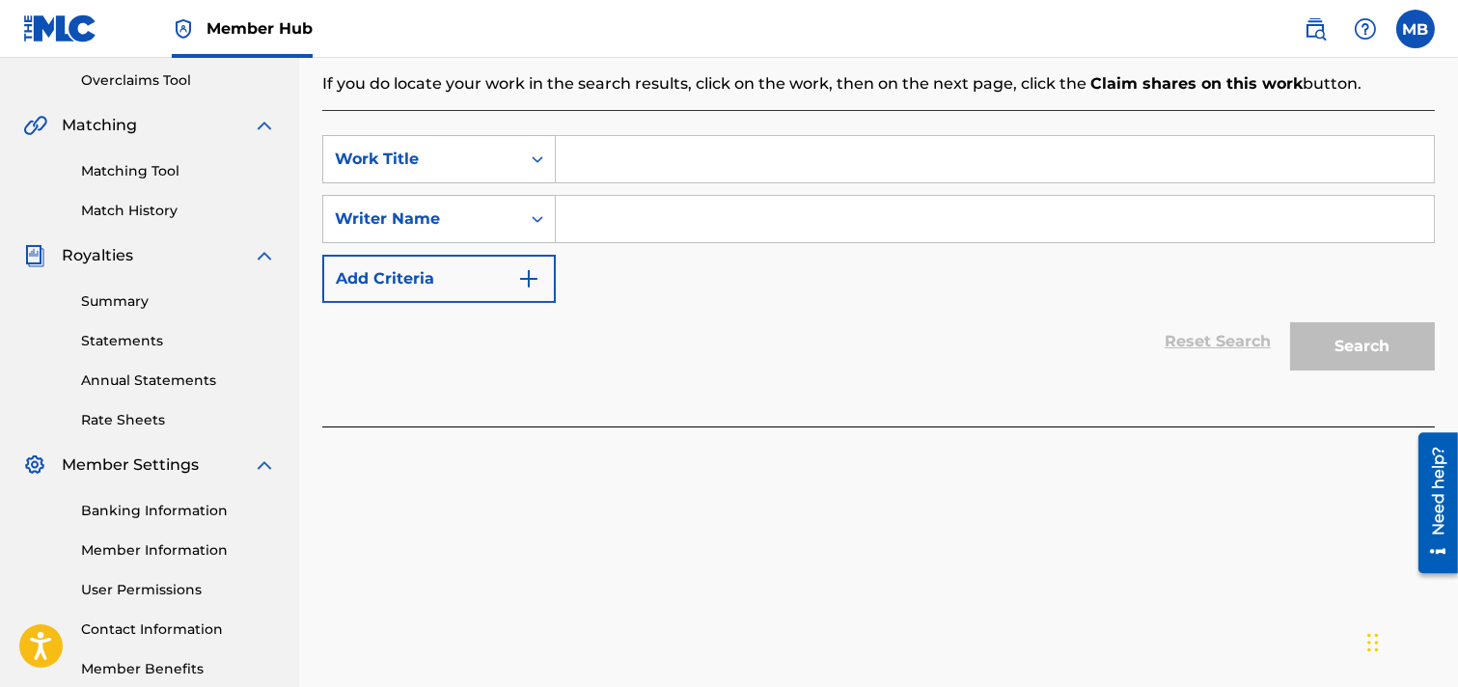
scroll to position [294, 0]
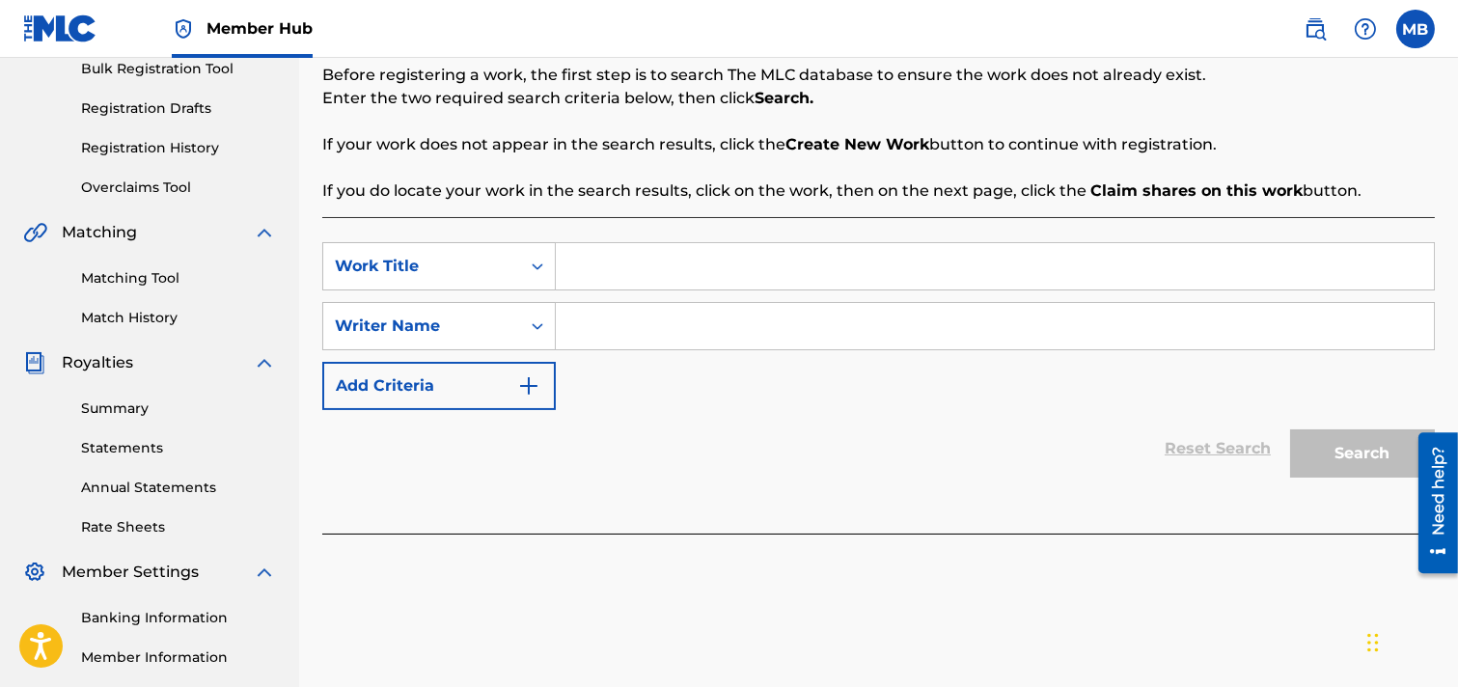
click at [619, 272] on input "Search Form" at bounding box center [995, 266] width 878 height 46
type input "RUNNING FROM A GANGSTER"
click at [639, 324] on input "Search Form" at bounding box center [995, 326] width 878 height 46
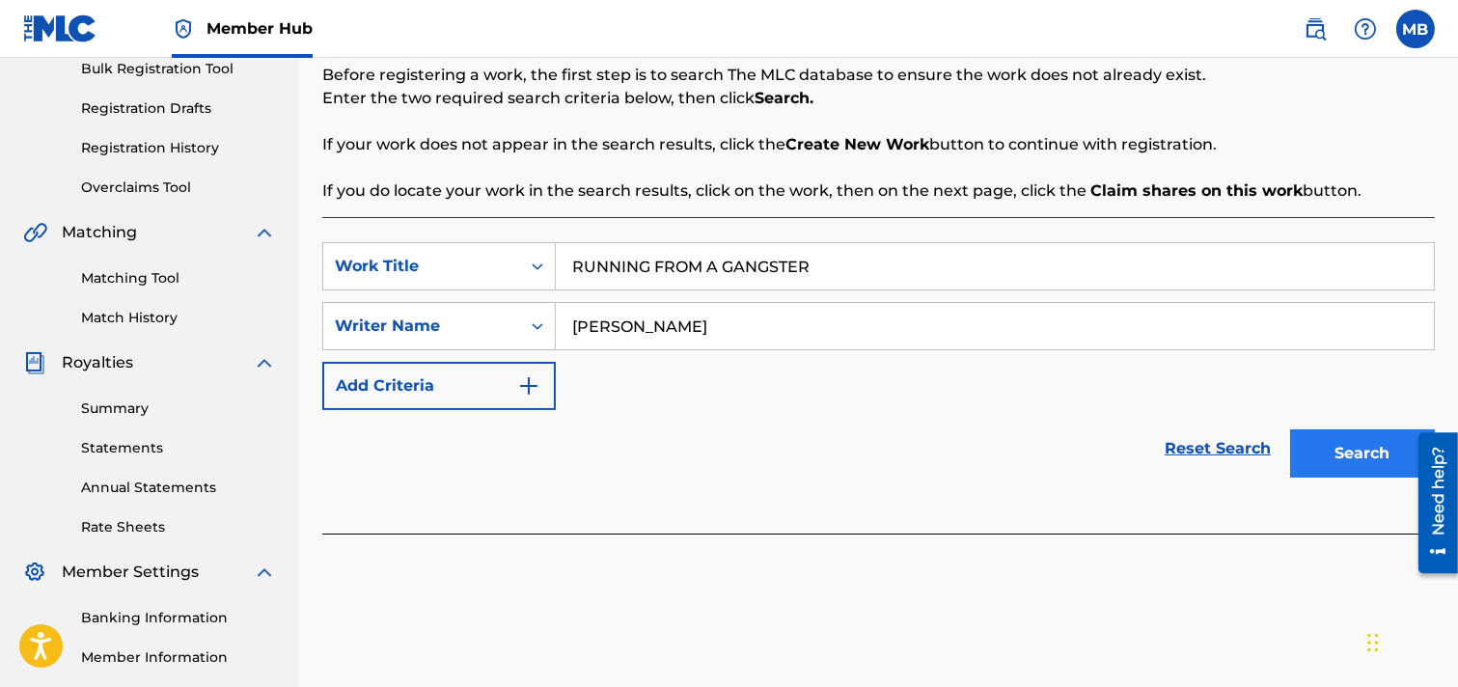
type input "[PERSON_NAME]"
click at [1297, 452] on button "Search" at bounding box center [1363, 454] width 145 height 48
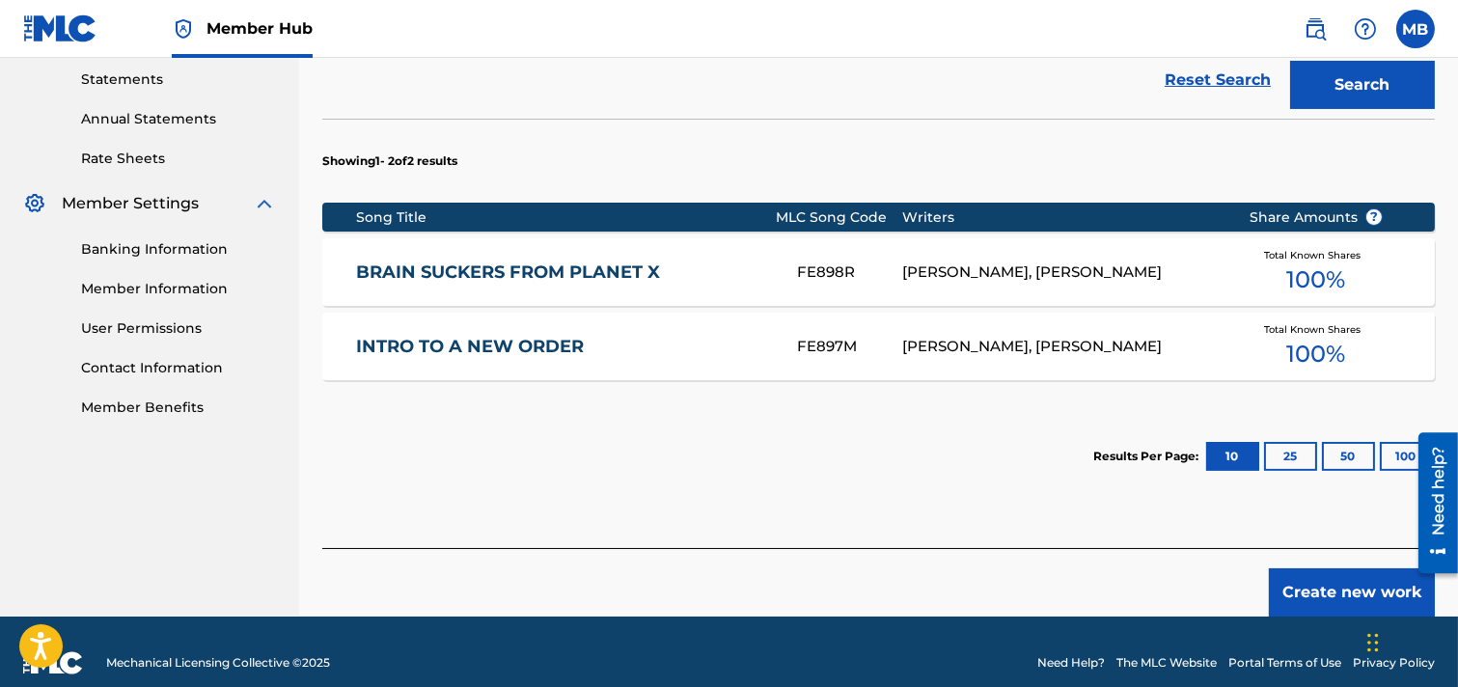
scroll to position [685, 0]
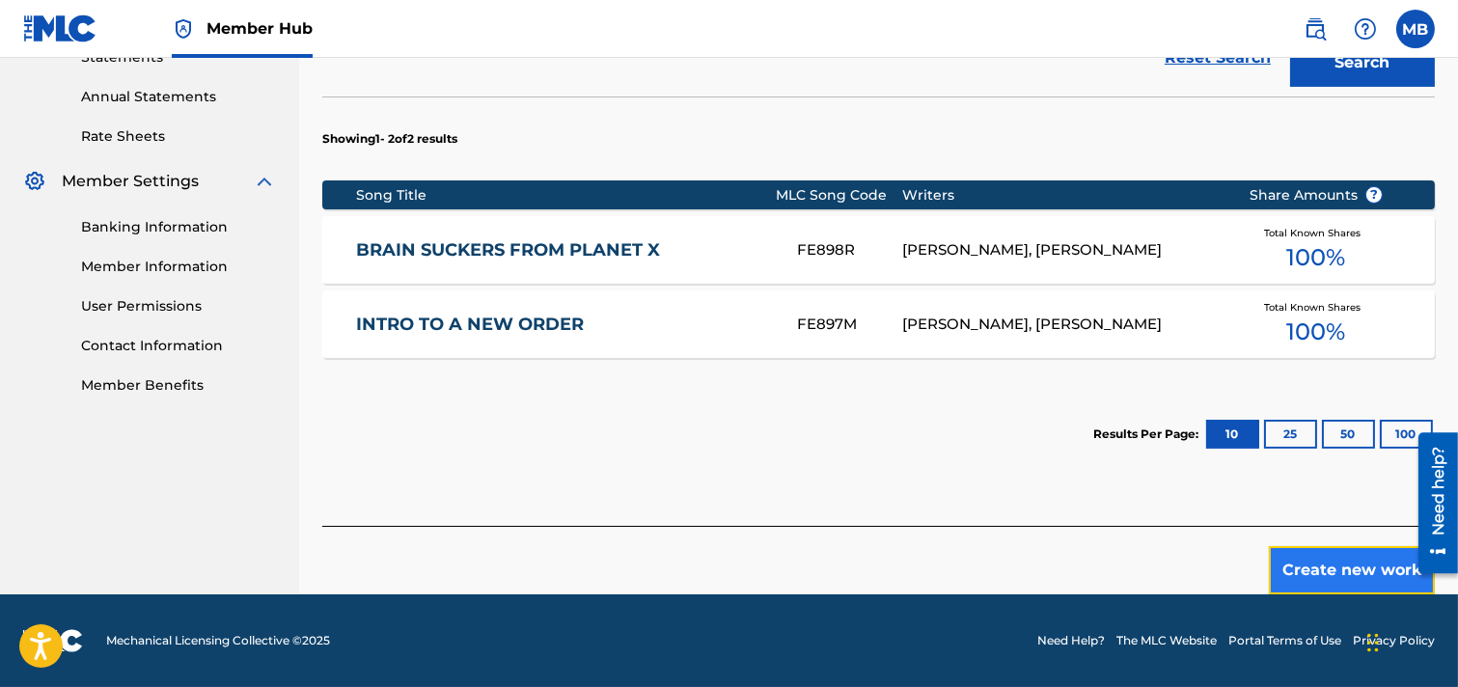
click at [1297, 569] on button "Create new work" at bounding box center [1352, 570] width 166 height 48
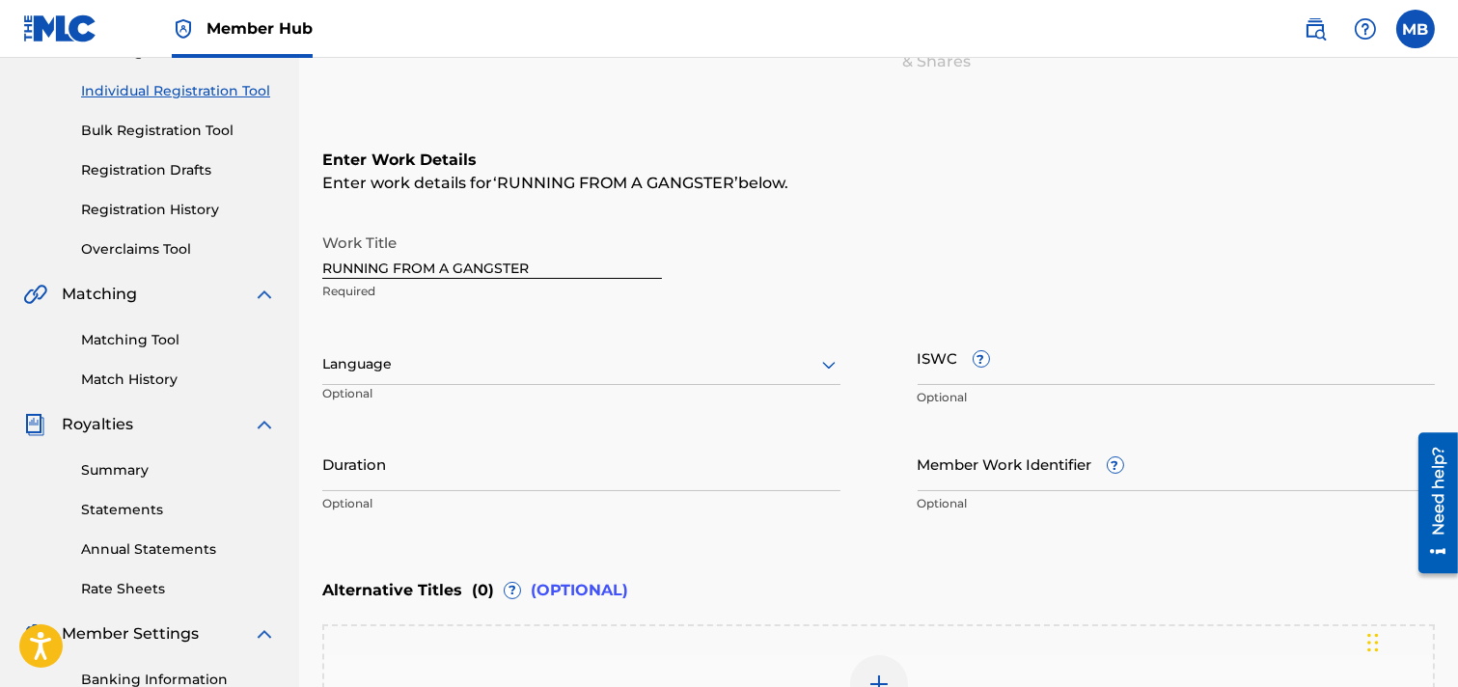
scroll to position [198, 0]
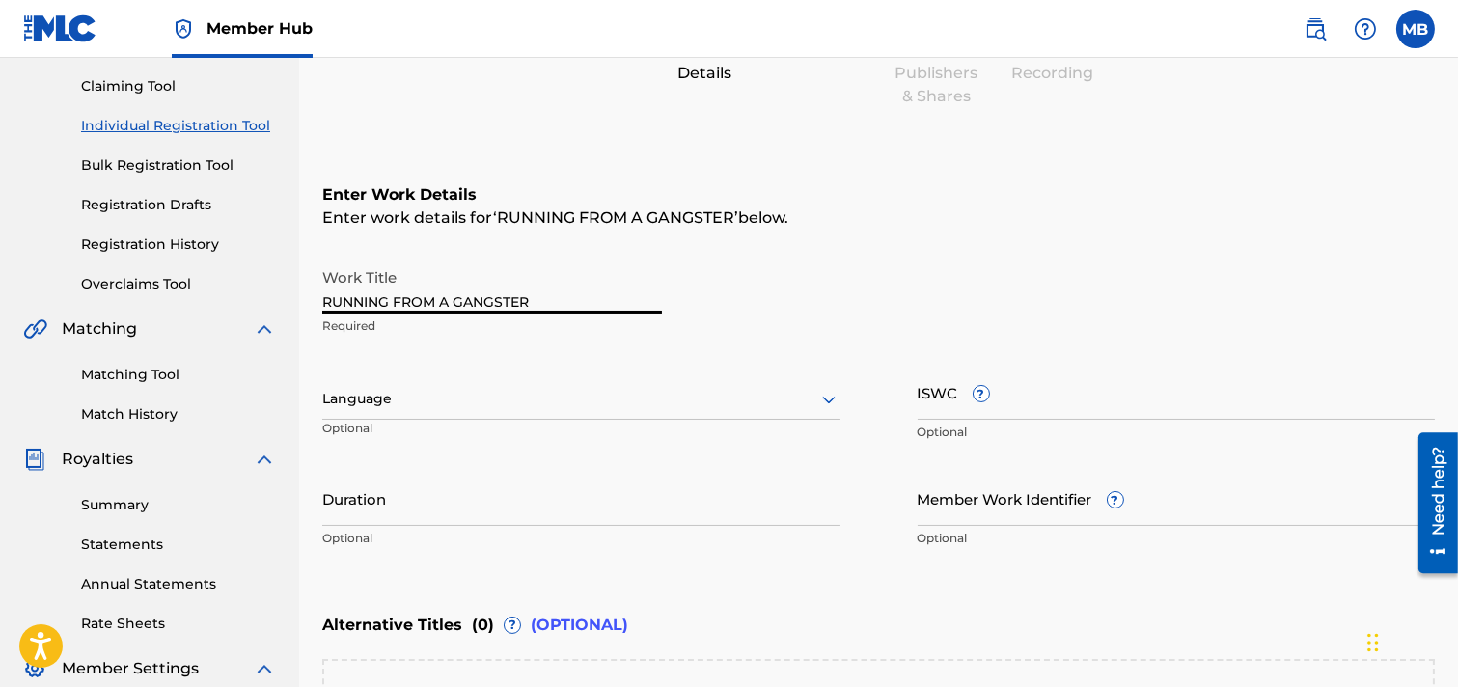
drag, startPoint x: 465, startPoint y: 305, endPoint x: 750, endPoint y: 280, distance: 285.8
click at [750, 280] on div "Work Title RUNNING FROM A GANGSTER Required" at bounding box center [878, 302] width 1113 height 87
click at [1068, 399] on input "ISWC ?" at bounding box center [1177, 392] width 518 height 55
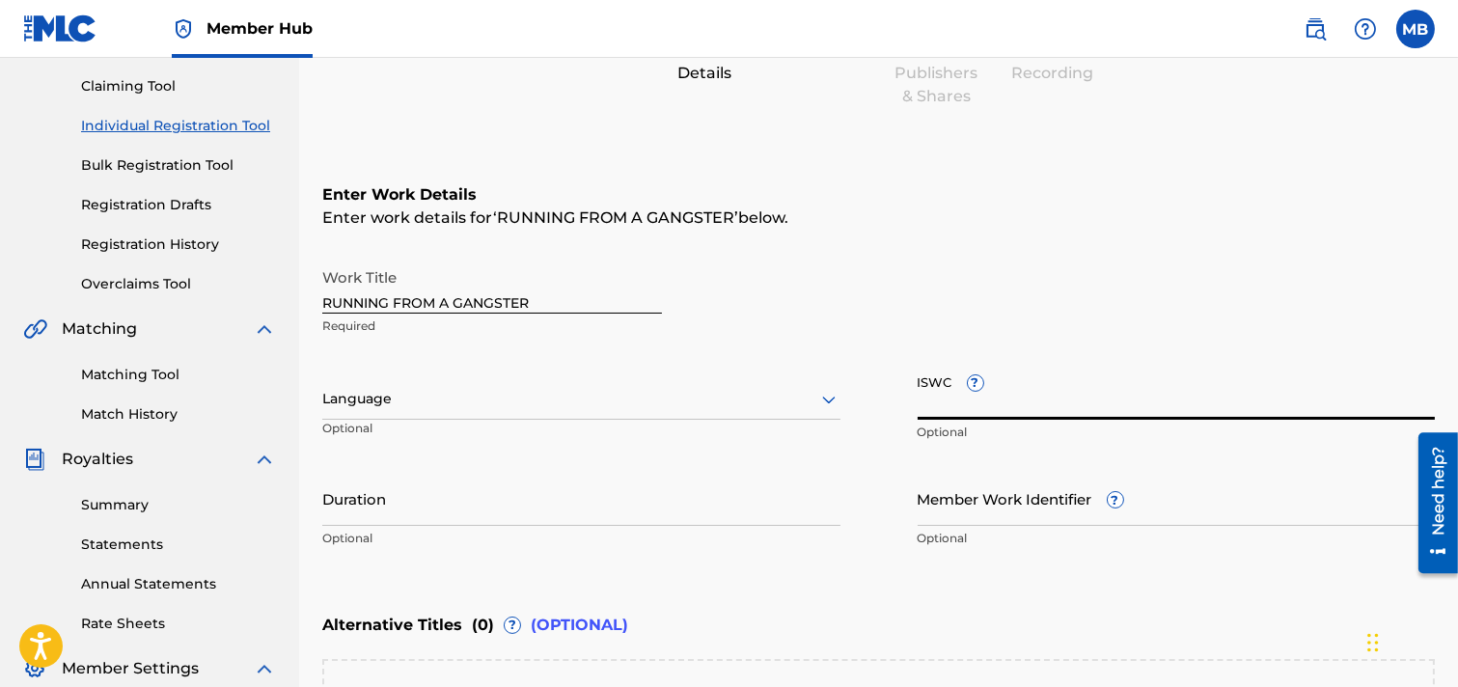
paste input "T3282359580"
type input "T3282359580"
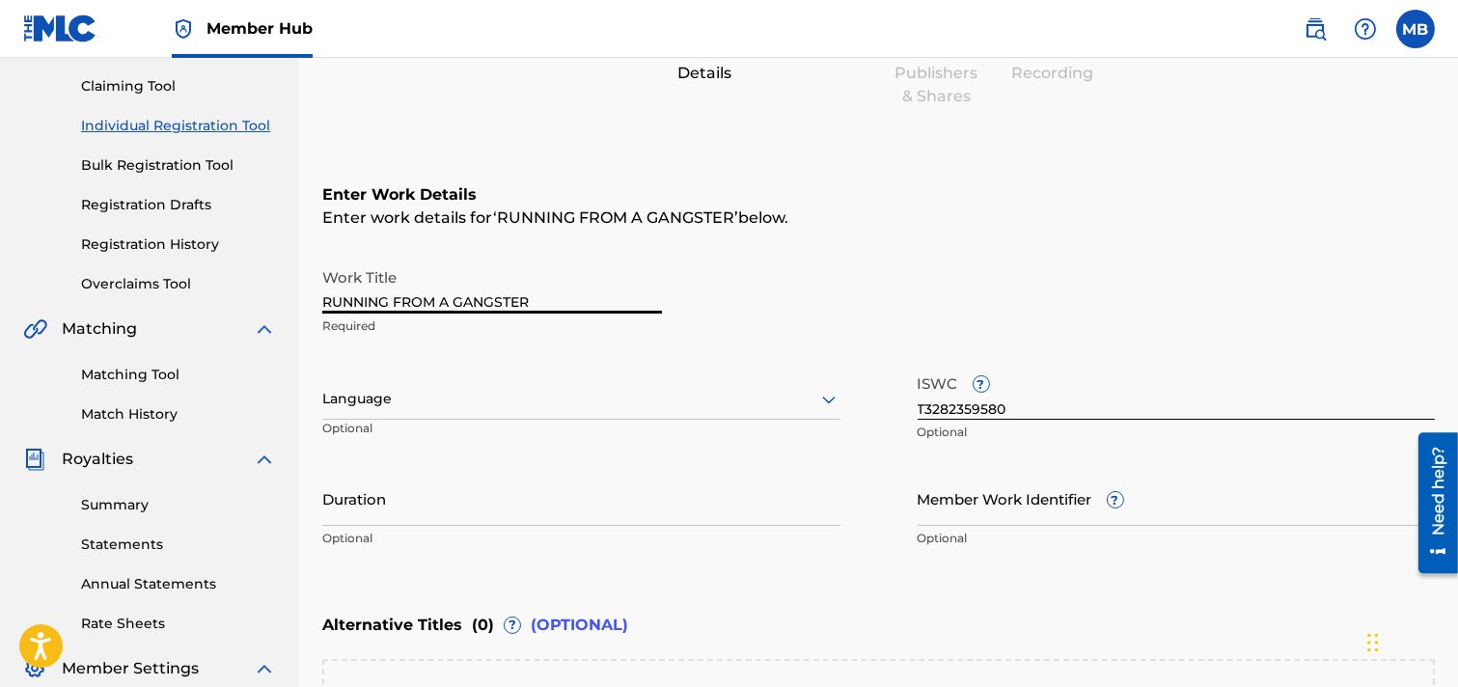
drag, startPoint x: 461, startPoint y: 302, endPoint x: 720, endPoint y: 304, distance: 258.7
click at [720, 304] on div "Work Title RUNNING FROM A GANGSTER Required" at bounding box center [878, 302] width 1113 height 87
click at [652, 301] on input "RUNNING FROM A GANGSTER" at bounding box center [492, 286] width 340 height 55
drag, startPoint x: 543, startPoint y: 292, endPoint x: 208, endPoint y: 332, distance: 337.4
click at [209, 332] on main "BROOKZ 101 MUSIC Summary Catalog Works Registration Claiming Tool Individual Re…" at bounding box center [729, 389] width 1458 height 1059
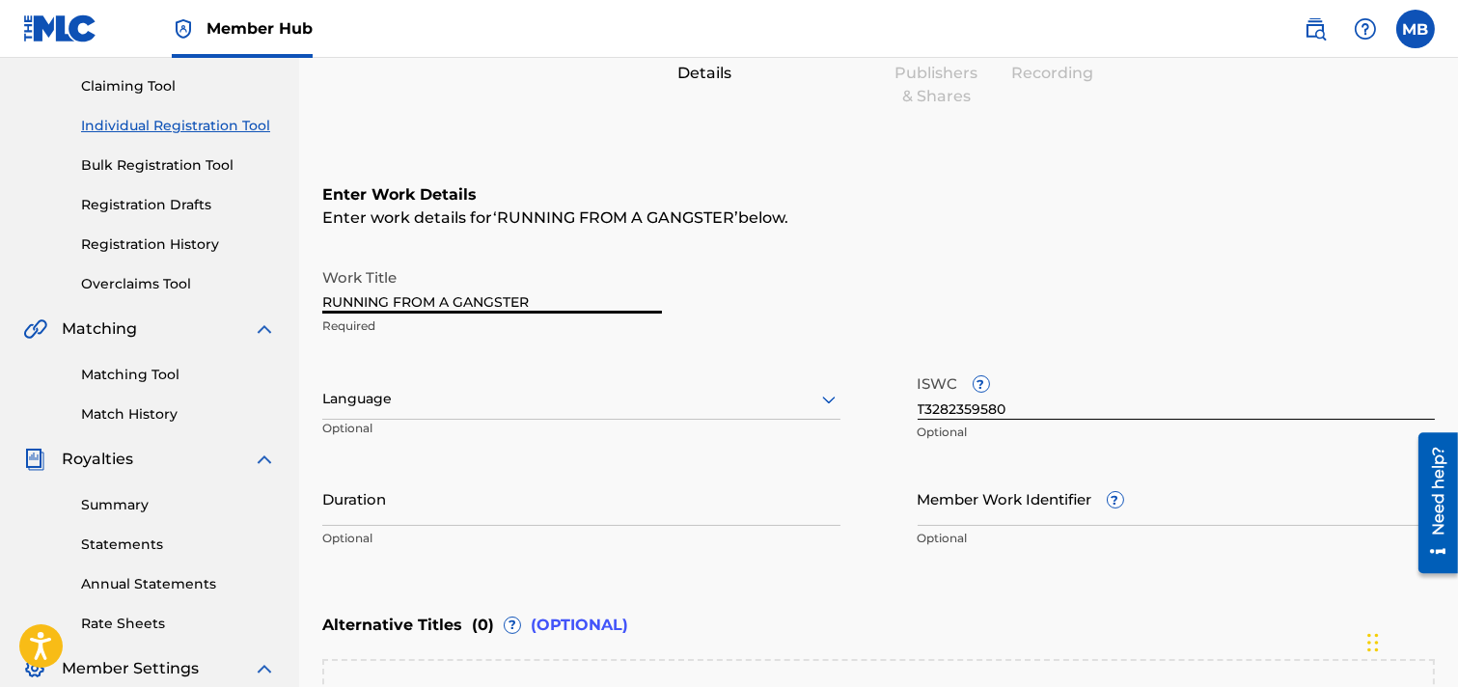
click at [579, 300] on input "RUNNING FROM A GANGSTER" at bounding box center [492, 286] width 340 height 55
click at [464, 291] on input "RUNNING FROM A GANGSTER" at bounding box center [492, 286] width 340 height 55
drag, startPoint x: 463, startPoint y: 296, endPoint x: 681, endPoint y: 274, distance: 219.3
click at [681, 274] on div "Work Title RUNNING FROM A GANGSTER Required" at bounding box center [878, 302] width 1113 height 87
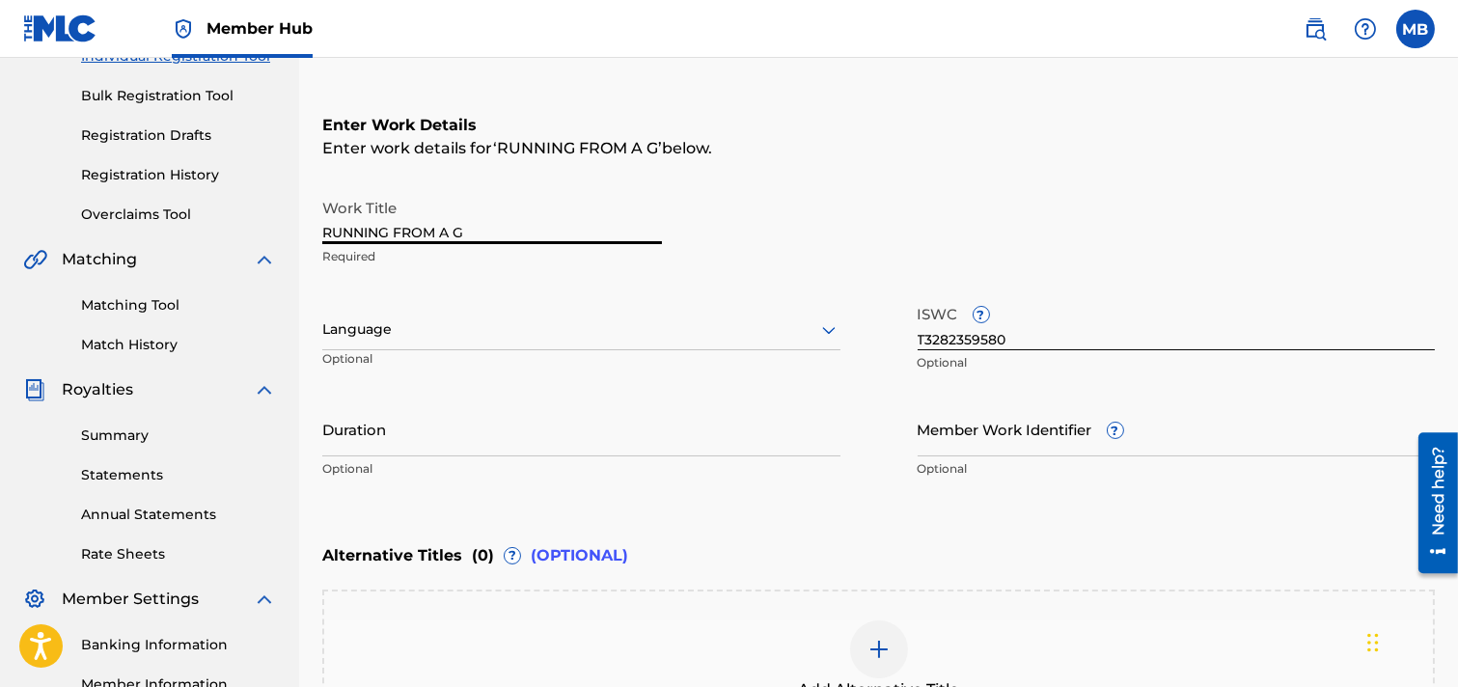
scroll to position [305, 0]
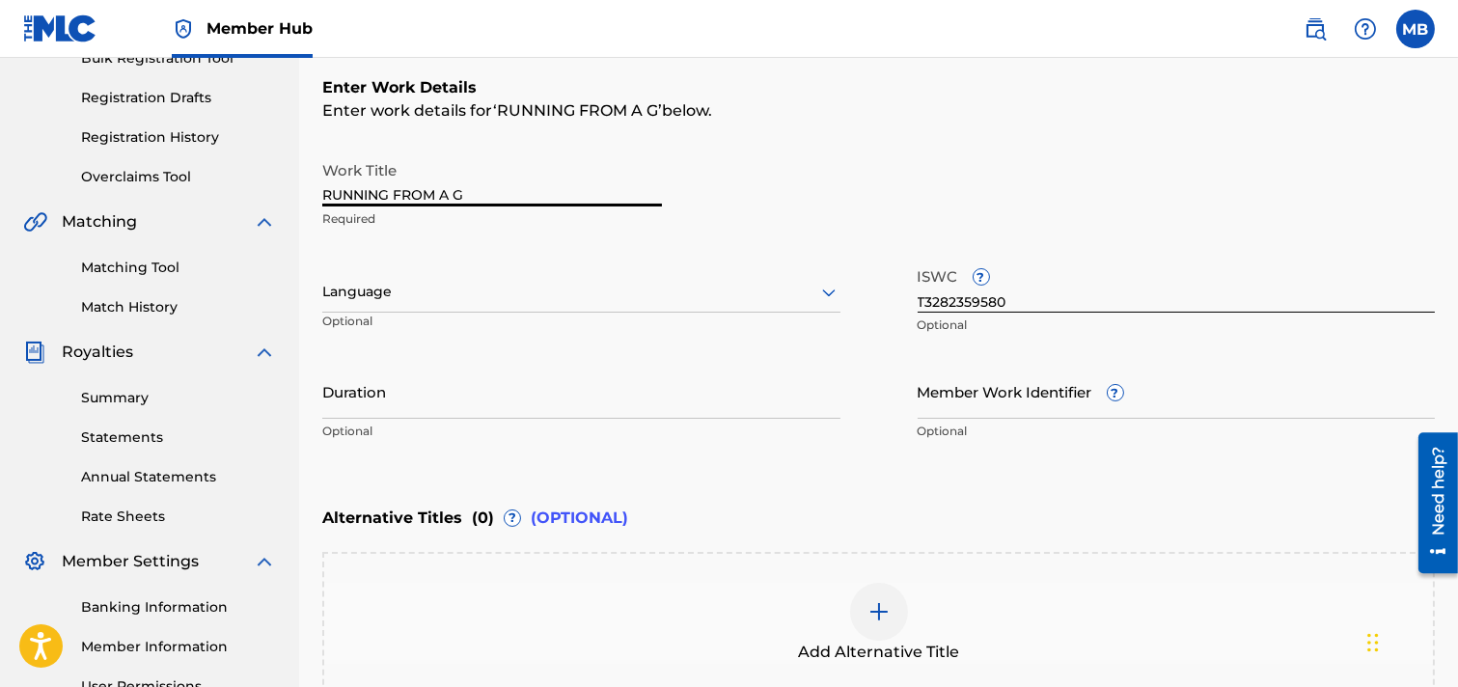
type input "RUNNING FROM A G"
click at [816, 290] on div "Language" at bounding box center [581, 292] width 518 height 41
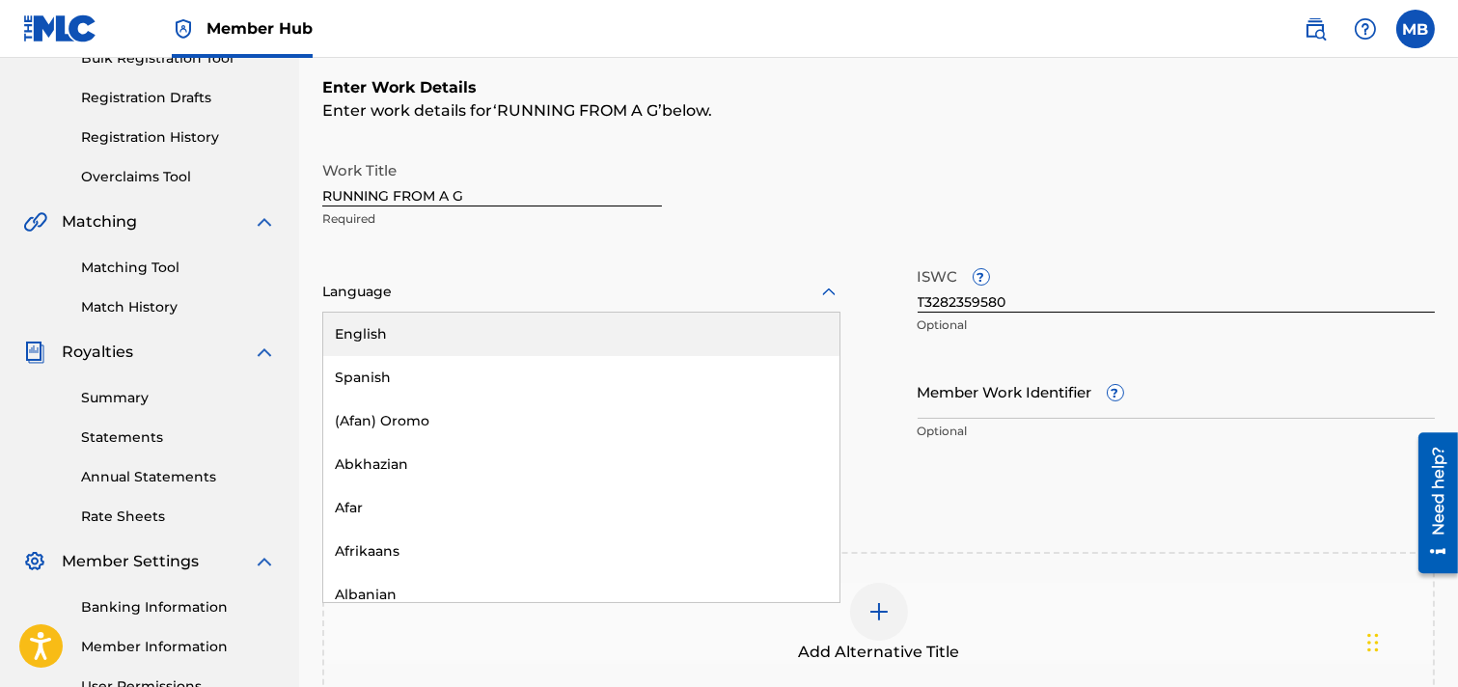
click at [369, 342] on div "English" at bounding box center [581, 334] width 516 height 43
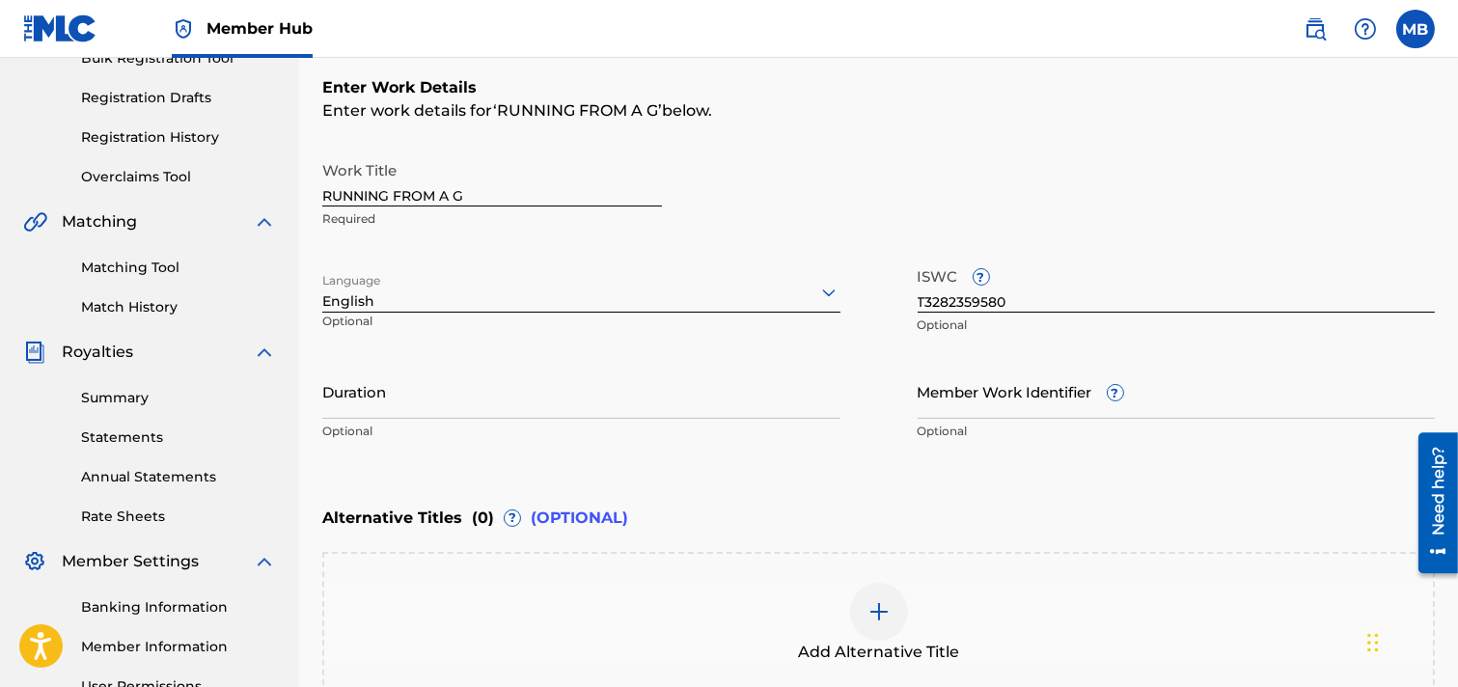
click at [882, 610] on img at bounding box center [879, 611] width 23 height 23
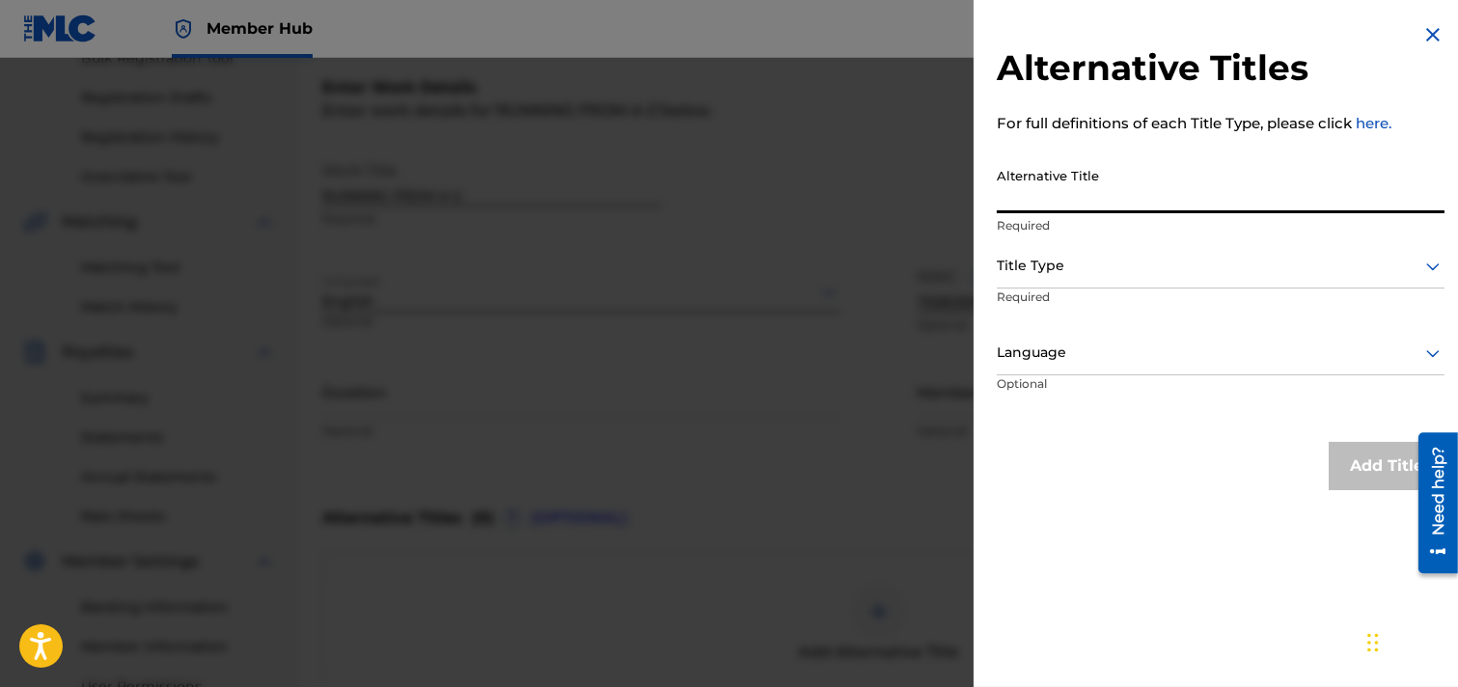
click at [1123, 197] on input "Alternative Title" at bounding box center [1221, 185] width 448 height 55
paste input "RUNNING FROM A GANGSTER"
type input "RUNNING FROM A GANGSTER"
click at [1297, 266] on div at bounding box center [1221, 266] width 448 height 24
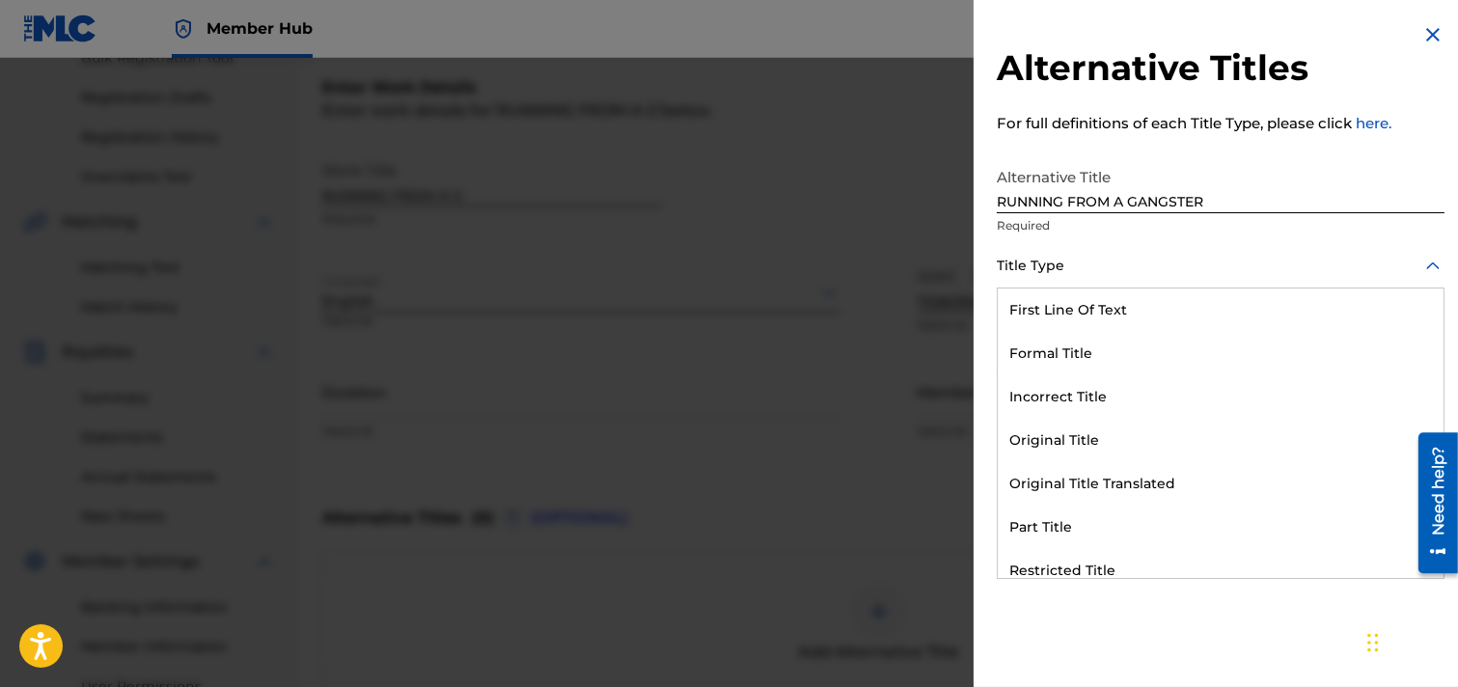
scroll to position [187, 0]
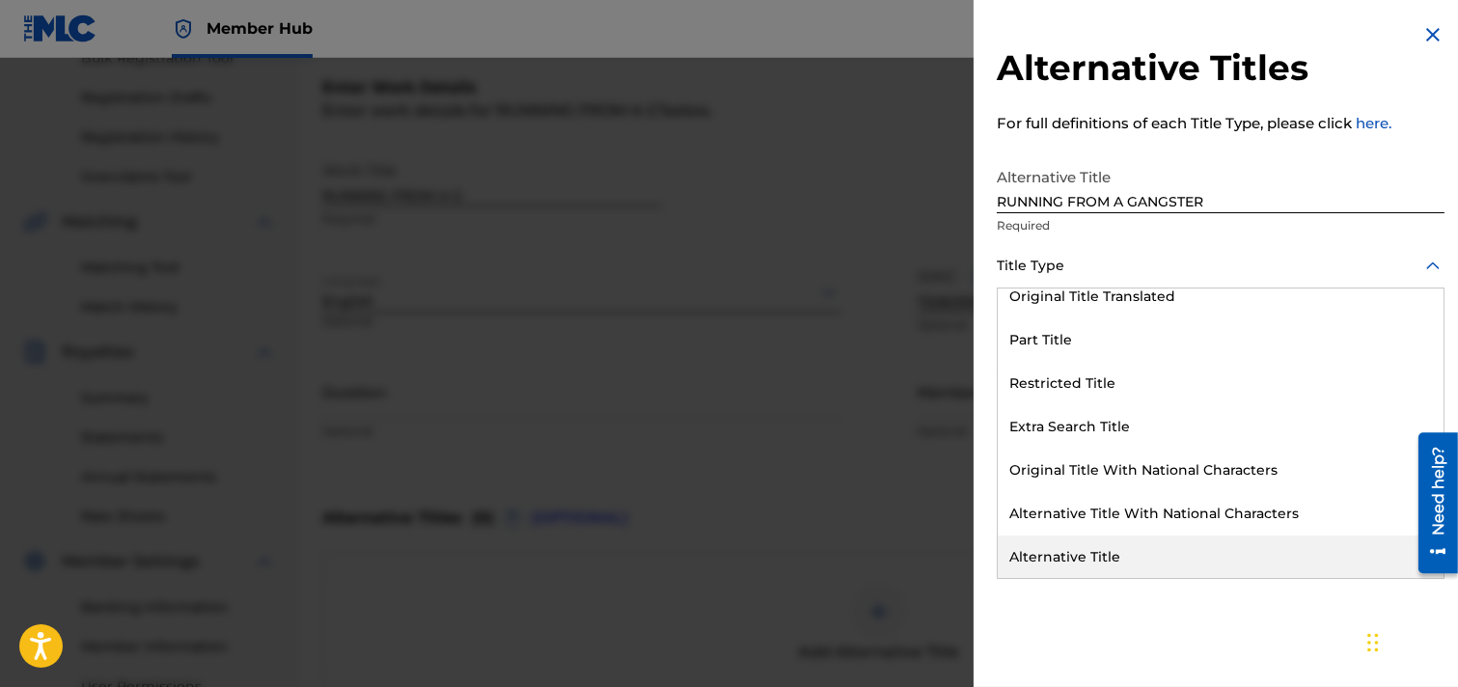
click at [1081, 551] on div "Alternative Title" at bounding box center [1221, 557] width 446 height 43
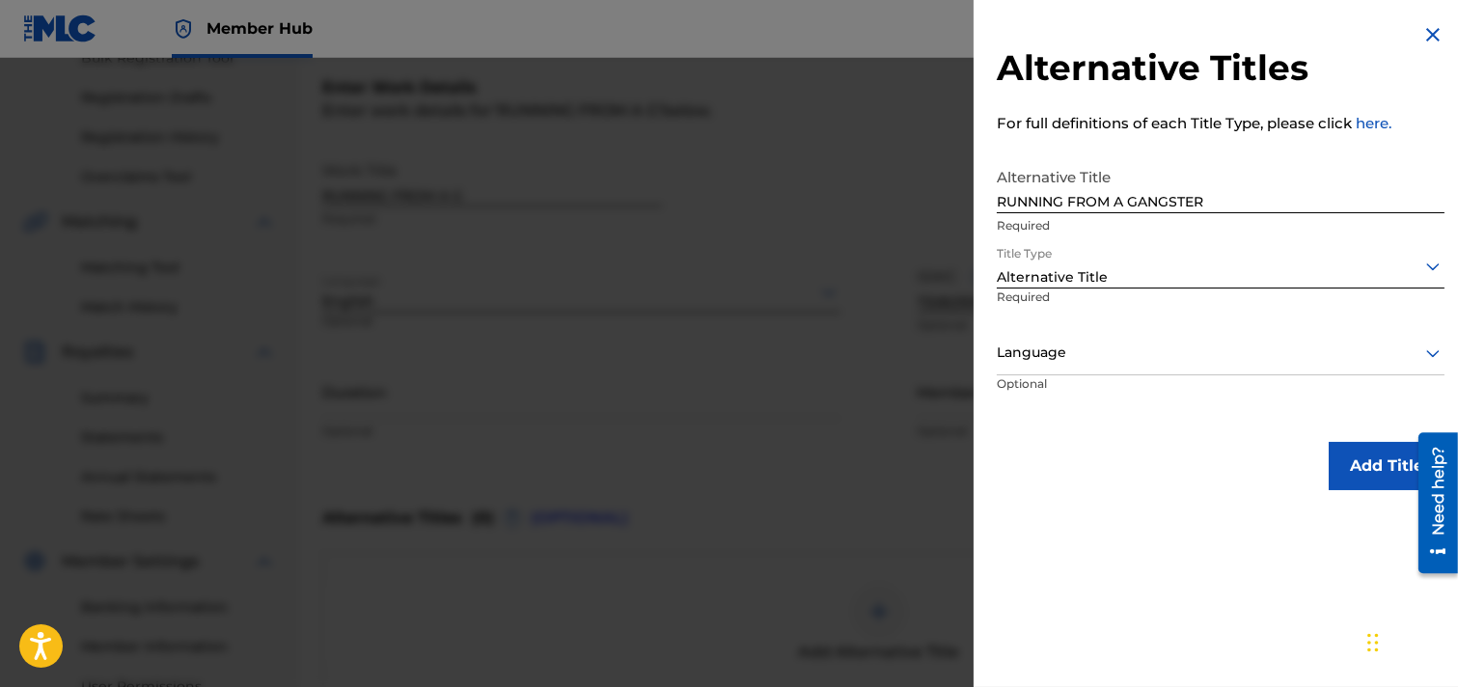
click at [1297, 351] on icon at bounding box center [1433, 353] width 23 height 23
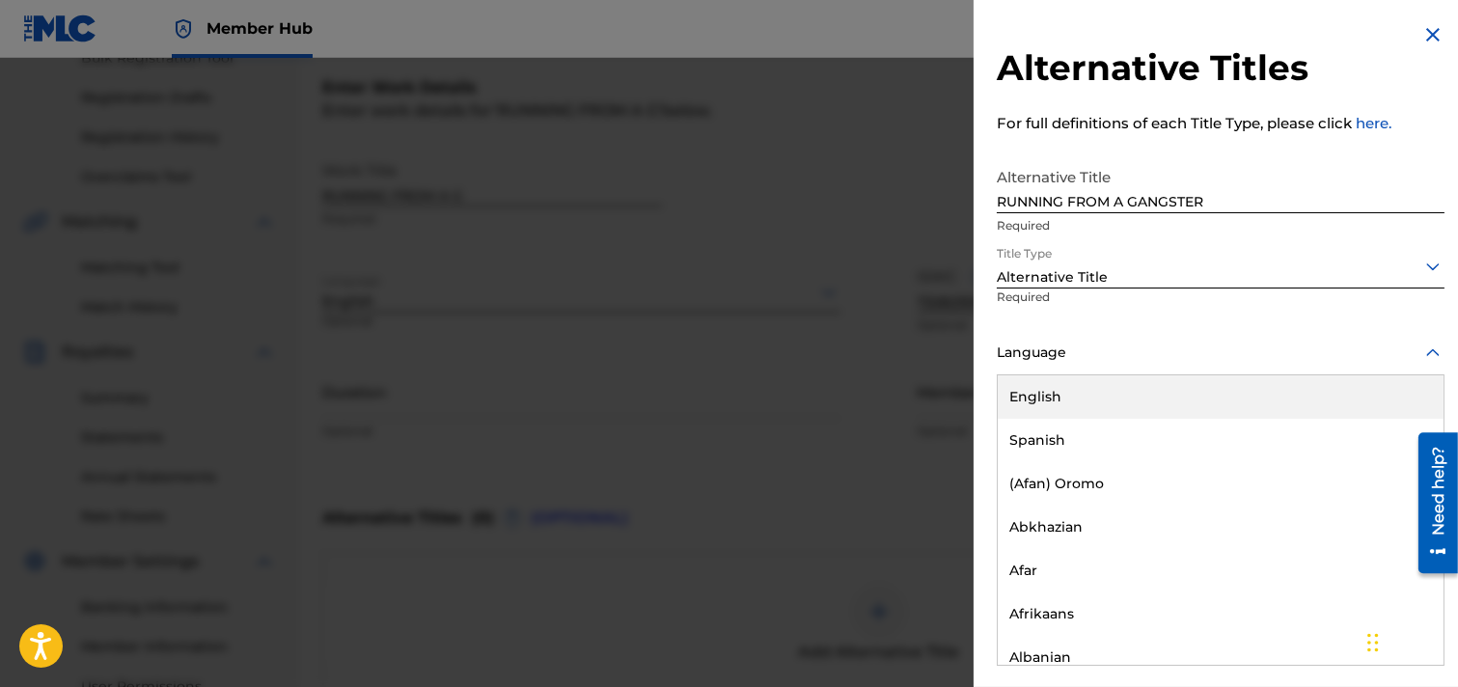
click at [1039, 400] on div "English" at bounding box center [1221, 396] width 446 height 43
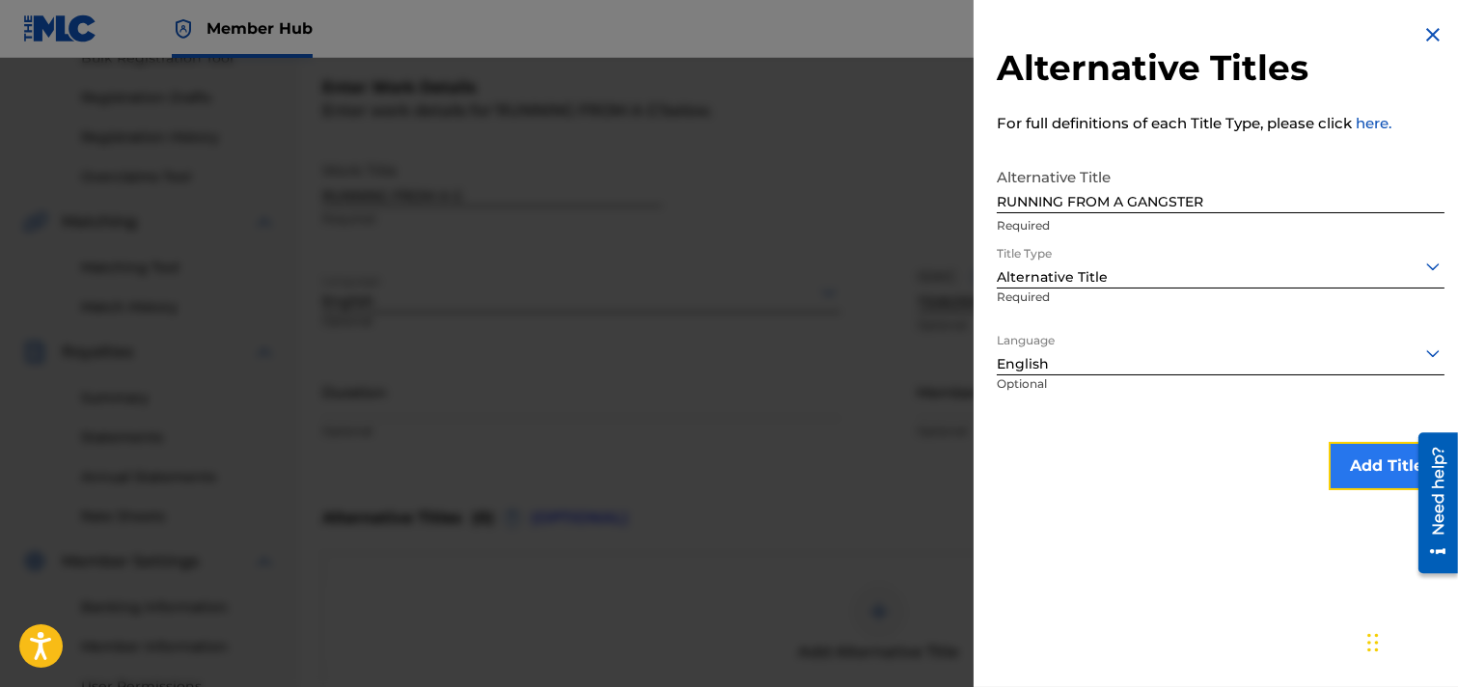
click at [1297, 467] on button "Add Title" at bounding box center [1387, 466] width 116 height 48
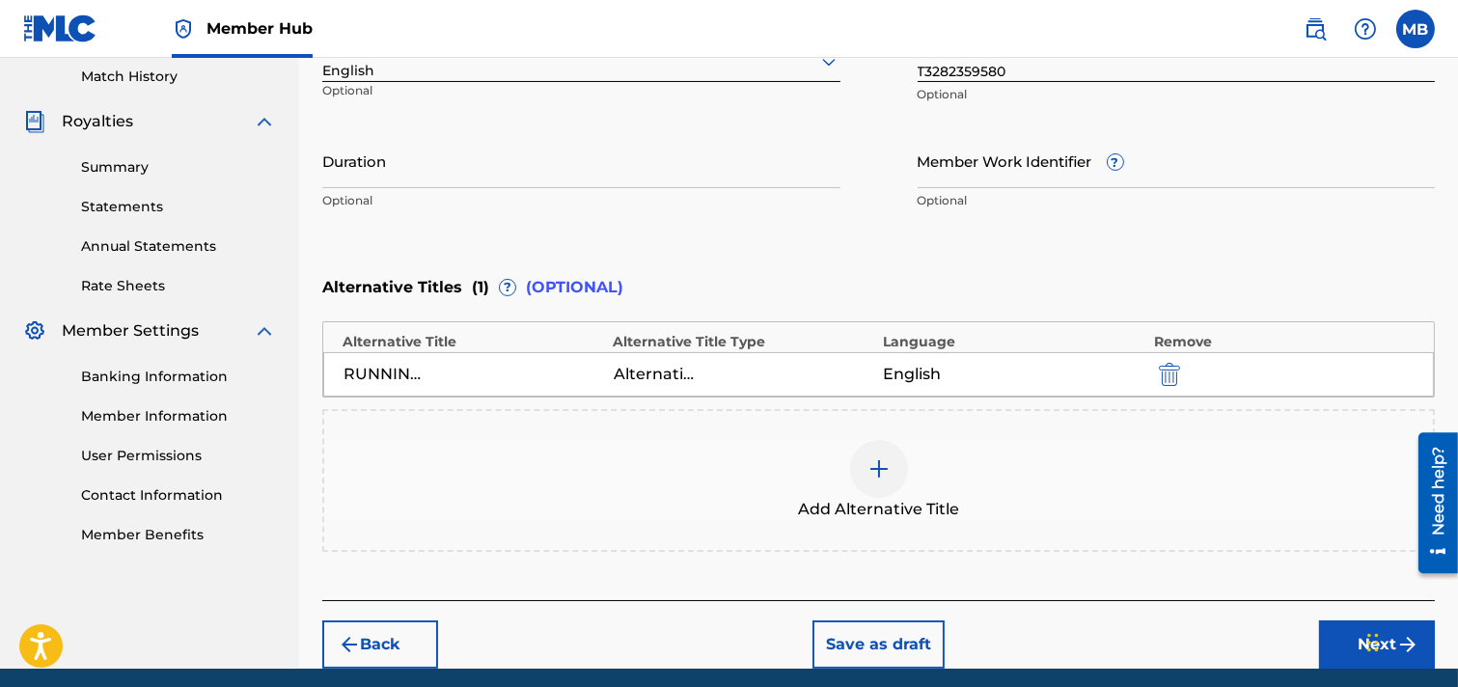
scroll to position [608, 0]
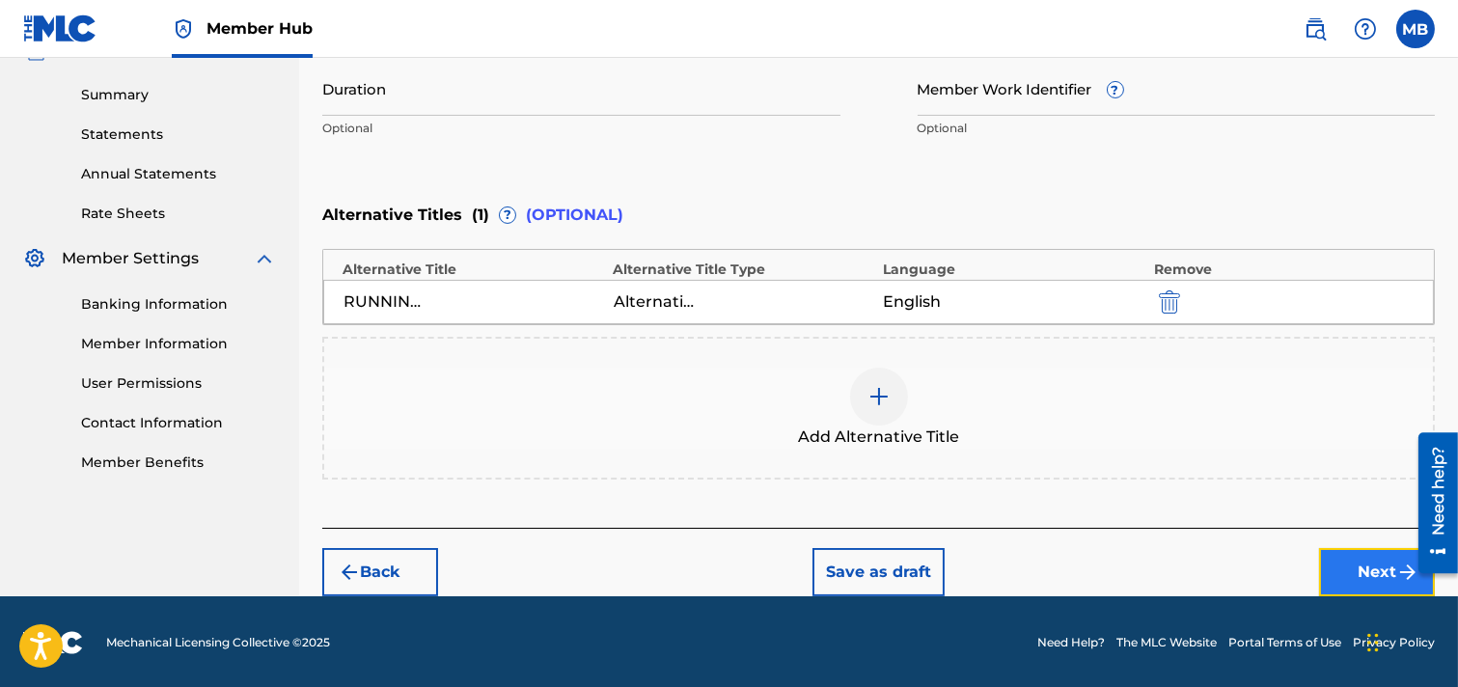
click at [1297, 568] on button "Next" at bounding box center [1377, 572] width 116 height 48
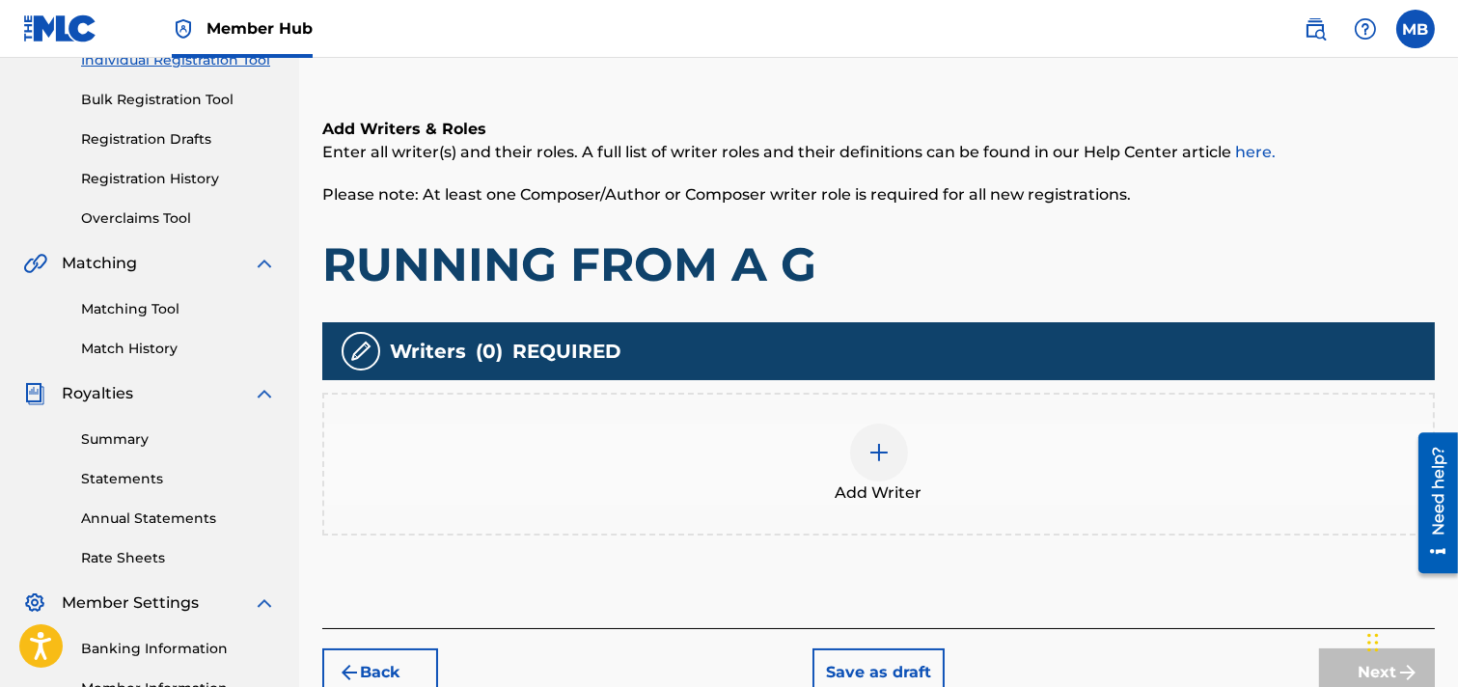
scroll to position [301, 0]
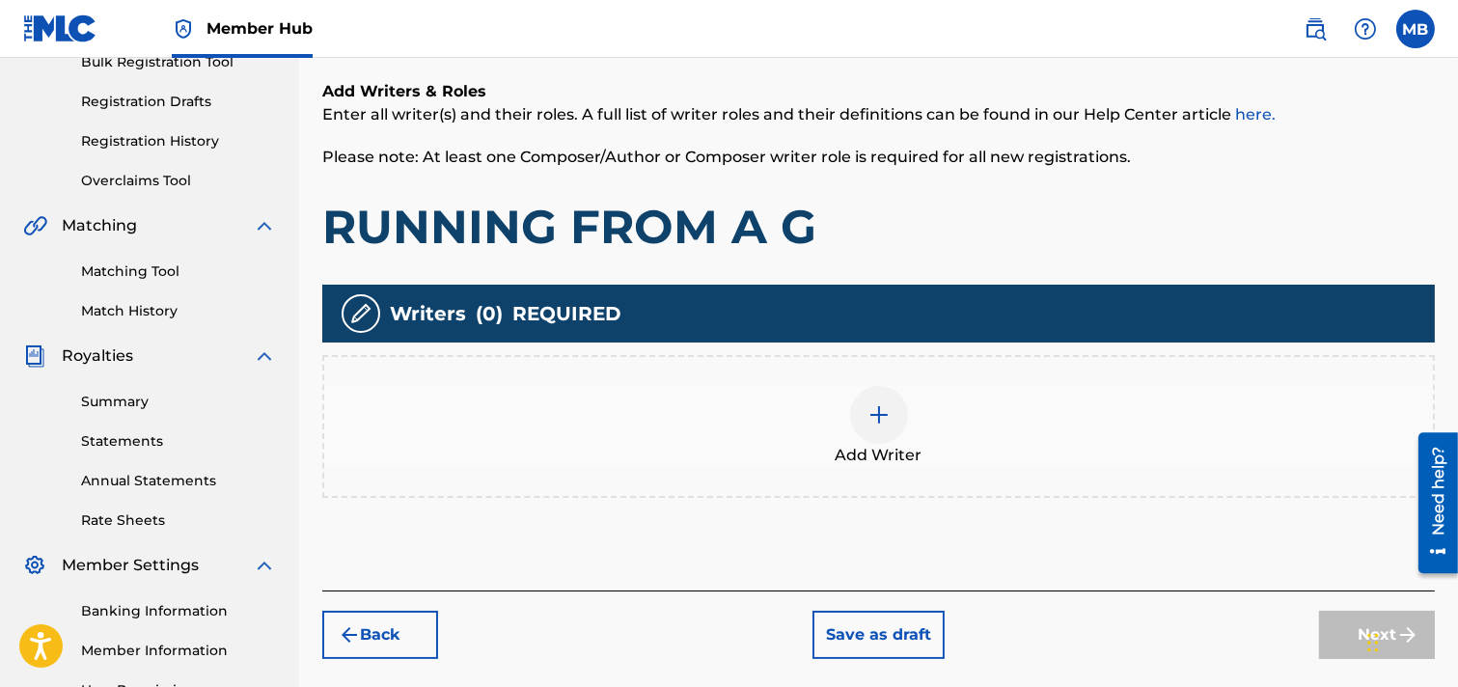
click at [882, 410] on img at bounding box center [879, 414] width 23 height 23
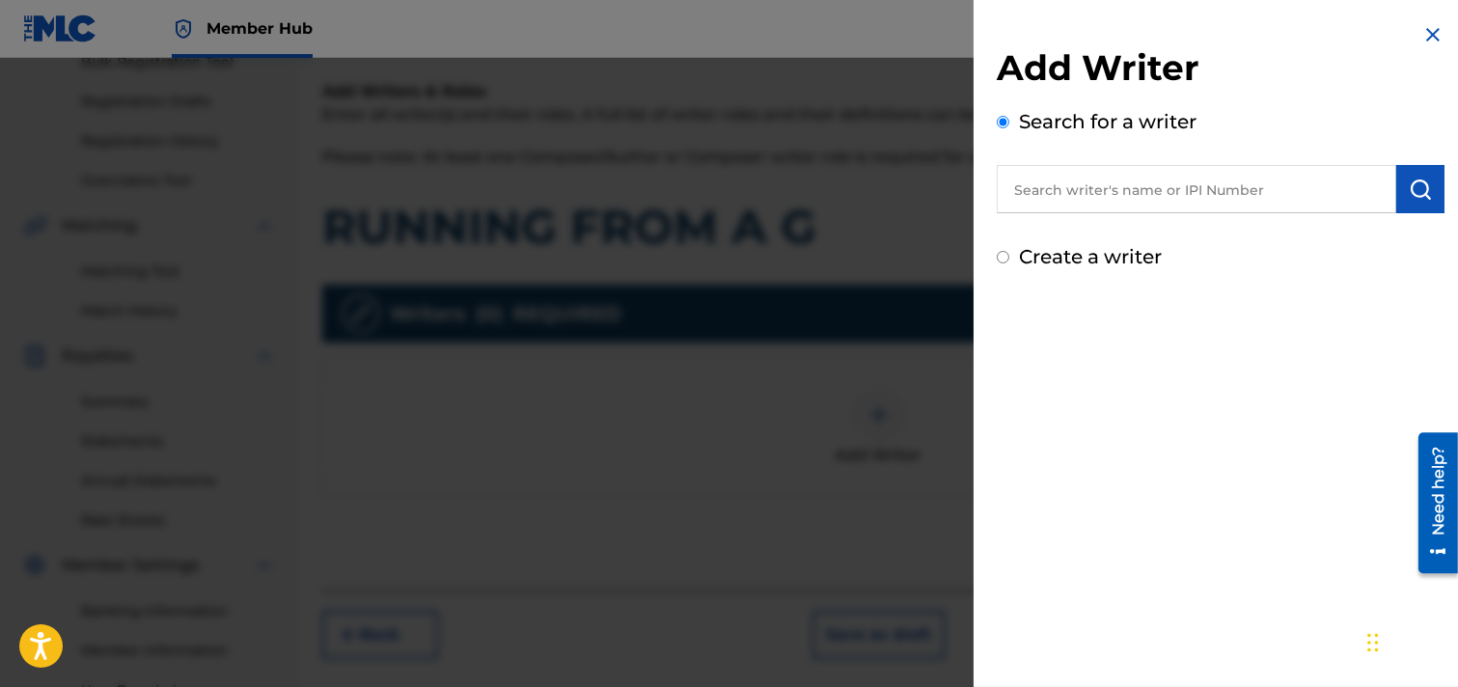
click at [1216, 190] on input "text" at bounding box center [1197, 189] width 400 height 48
click at [1115, 256] on label "Create a writer" at bounding box center [1090, 256] width 143 height 23
radio input "true"
click at [1010, 256] on input "Create a writer" at bounding box center [1003, 257] width 13 height 13
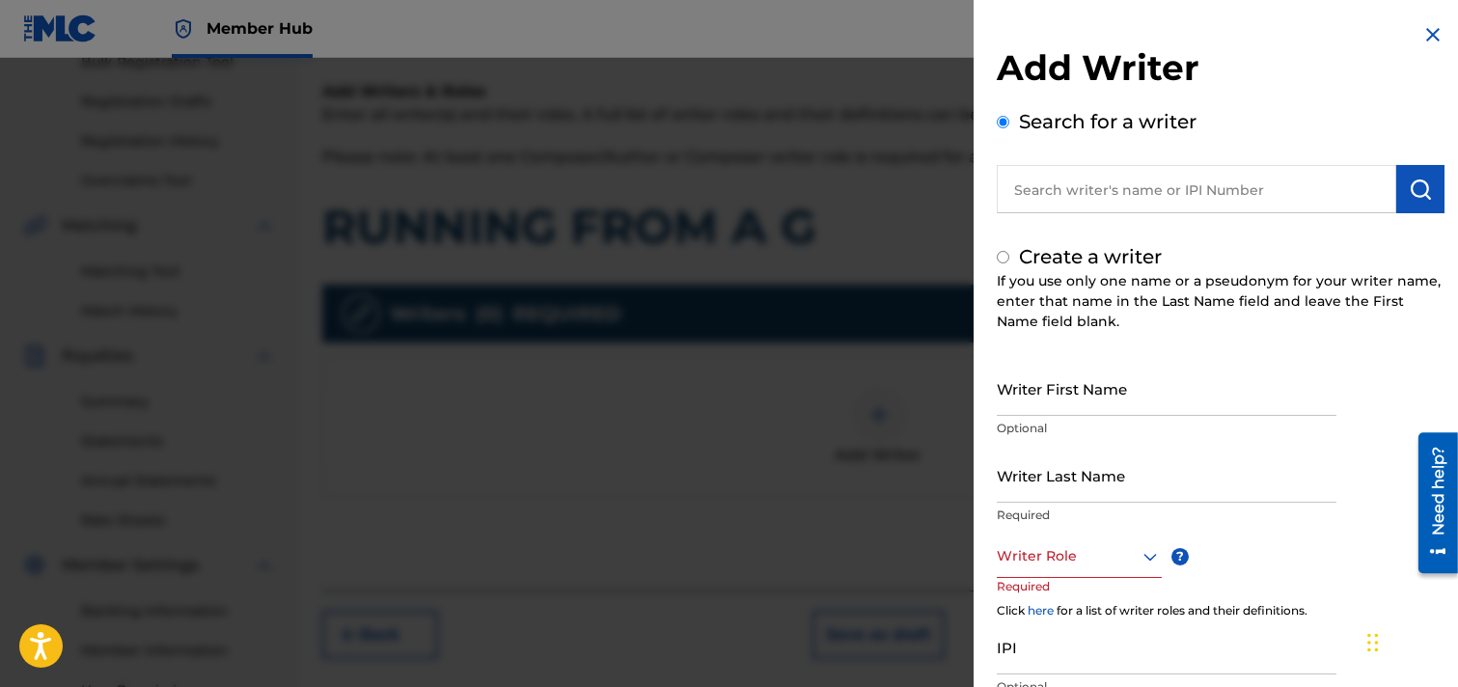
radio input "false"
radio input "true"
click at [1114, 399] on input "Writer First Name" at bounding box center [1167, 388] width 340 height 55
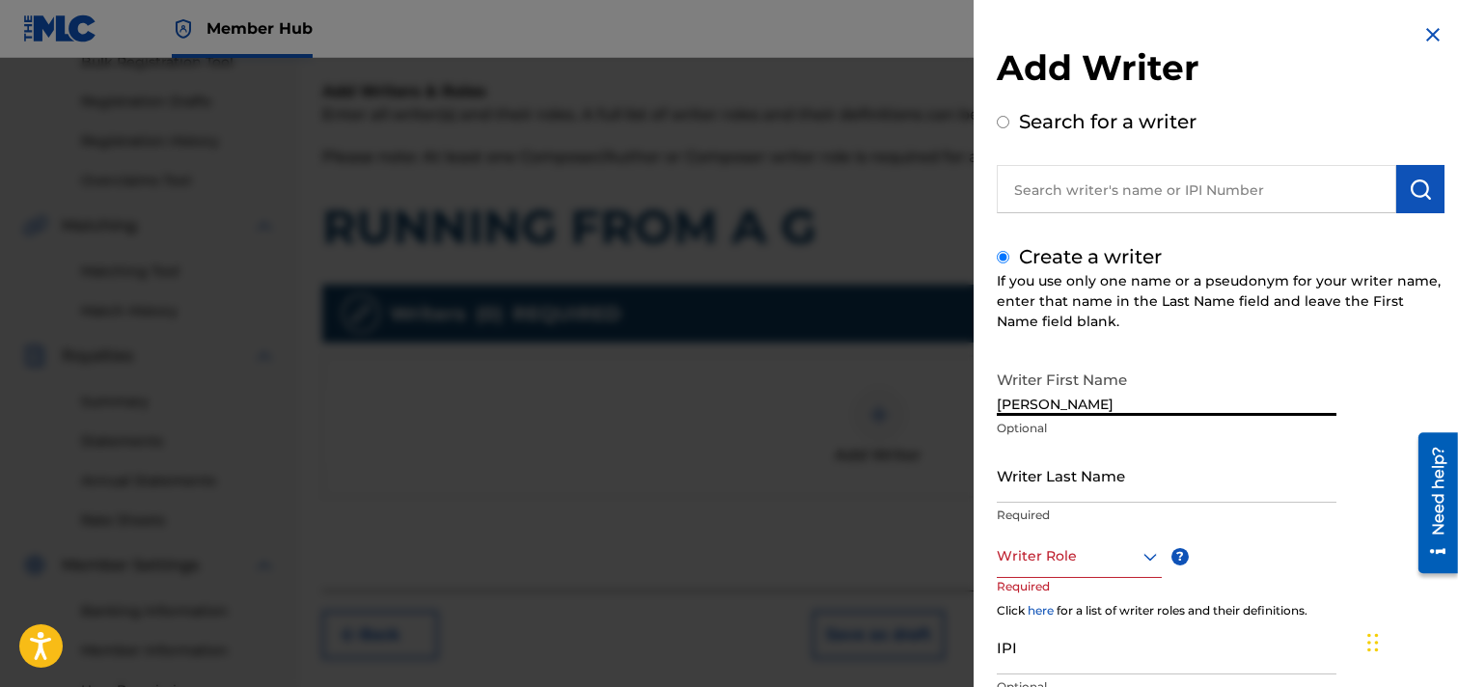
type input "[PERSON_NAME]"
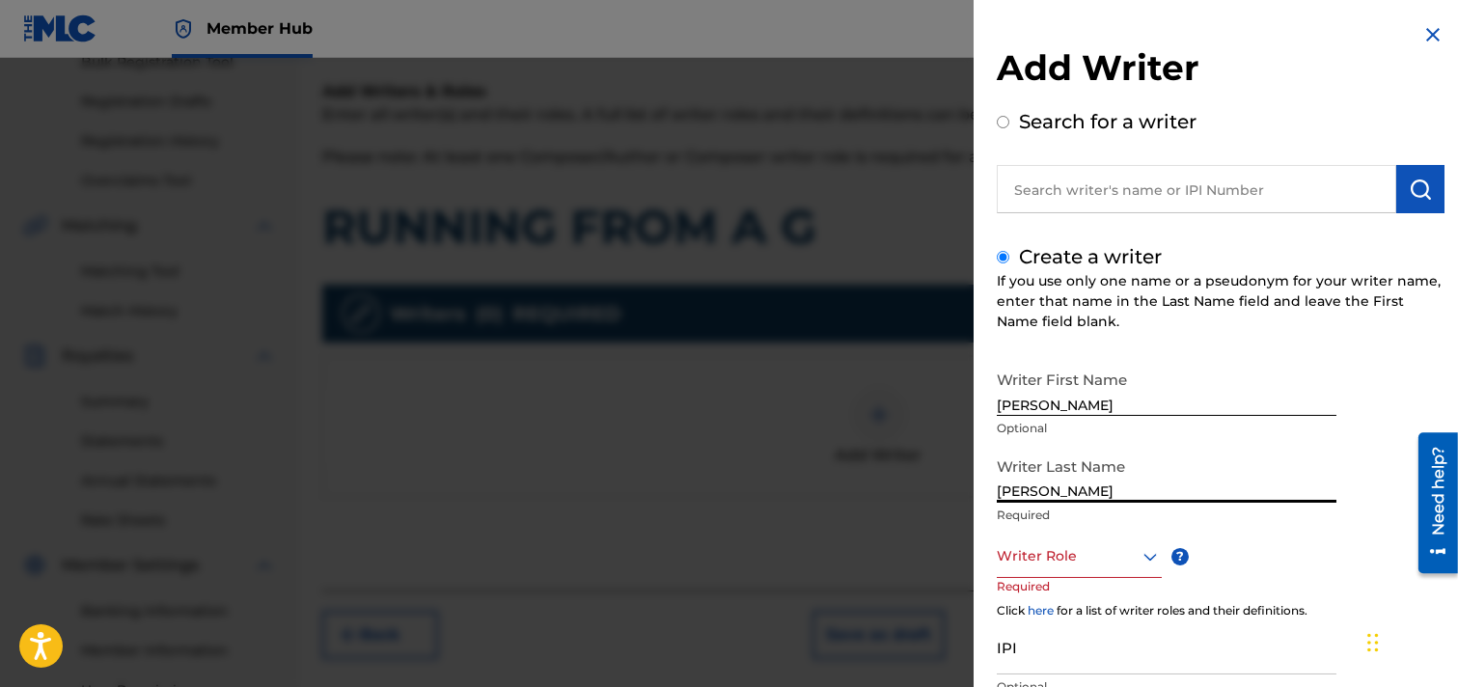
type input "[PERSON_NAME]"
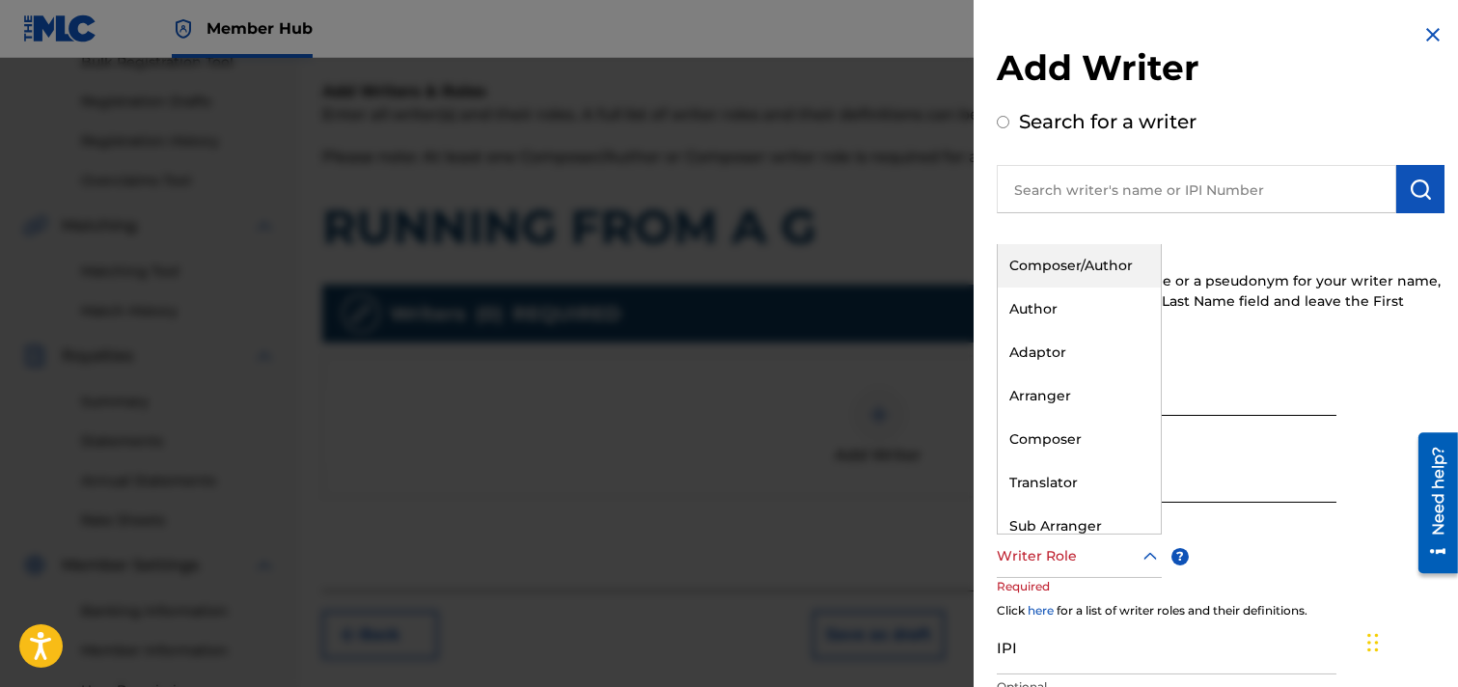
click at [1145, 557] on icon at bounding box center [1150, 556] width 23 height 23
click at [1071, 262] on div "Composer/Author" at bounding box center [1079, 265] width 163 height 43
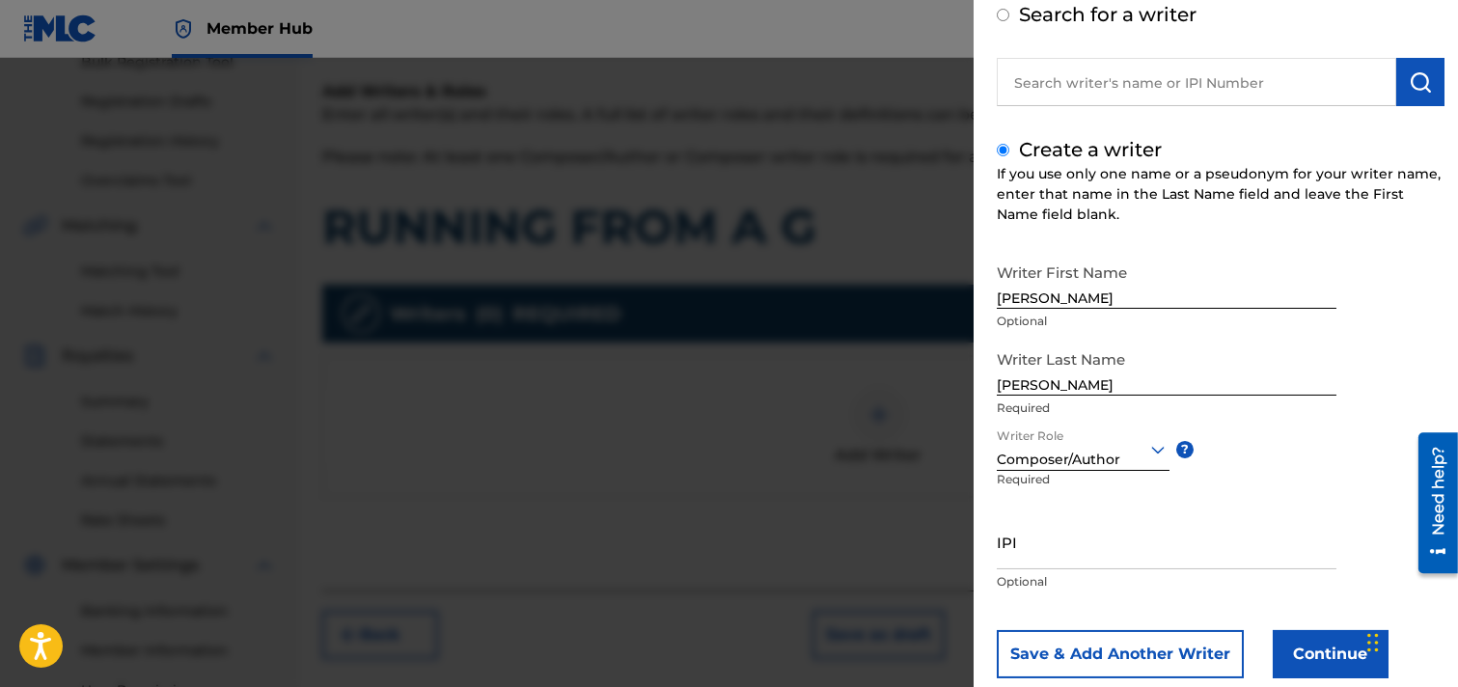
scroll to position [150, 0]
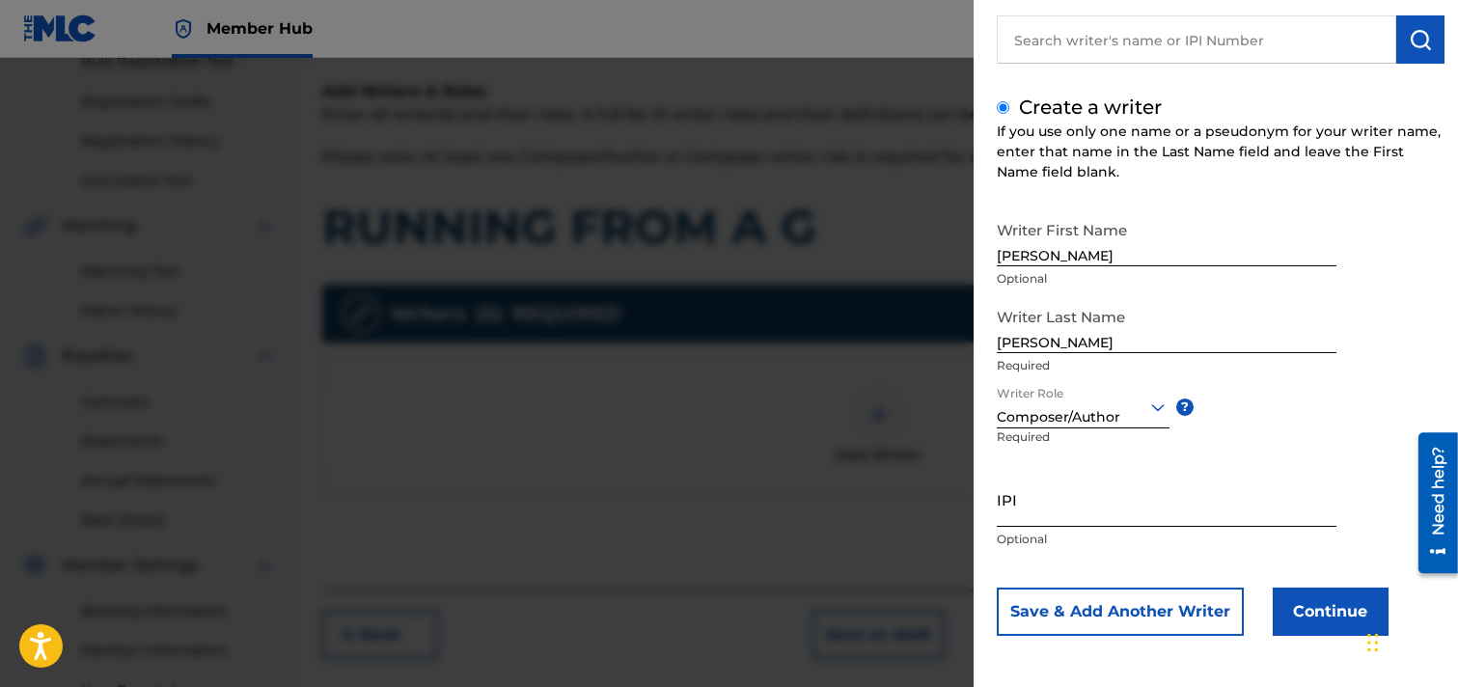
click at [1104, 510] on input "IPI" at bounding box center [1167, 499] width 340 height 55
click at [1066, 510] on input "IPI" at bounding box center [1167, 499] width 340 height 55
paste input "352333291"
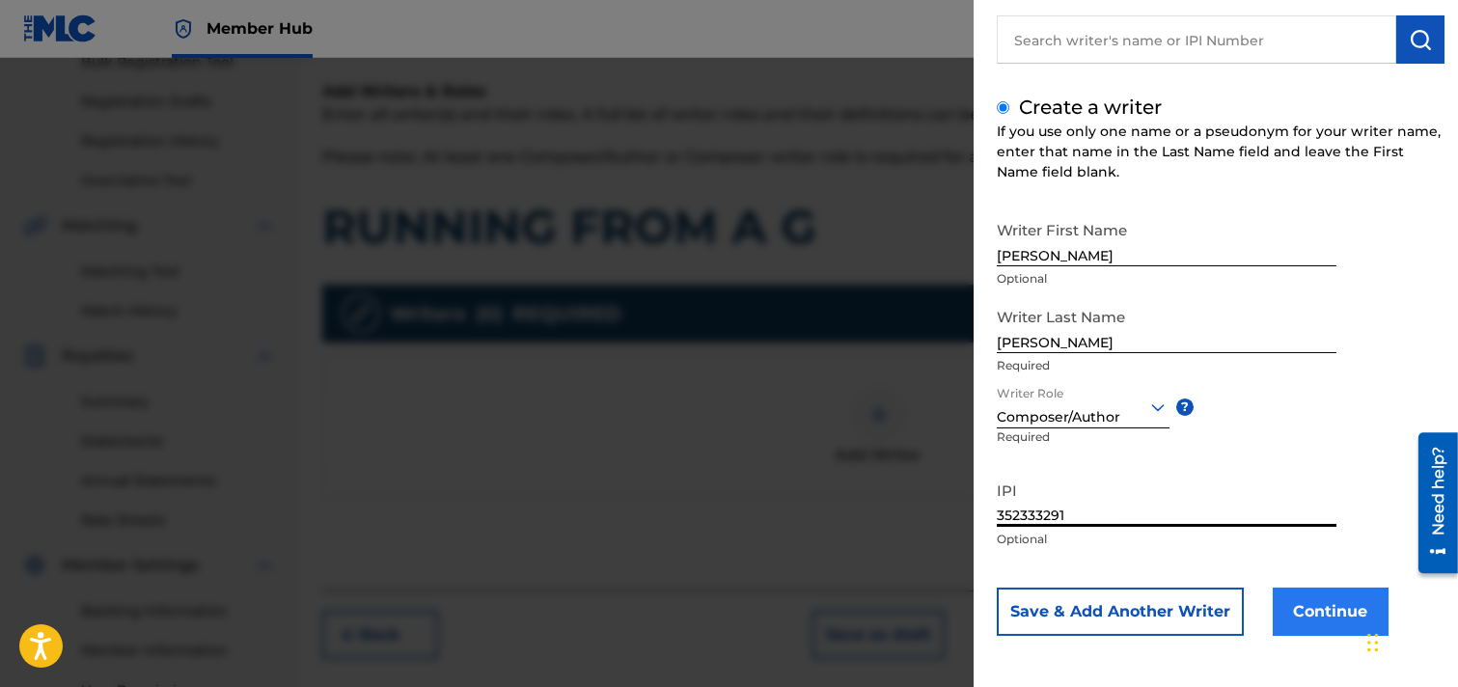
type input "352333291"
click at [1297, 605] on button "Continue" at bounding box center [1331, 612] width 116 height 48
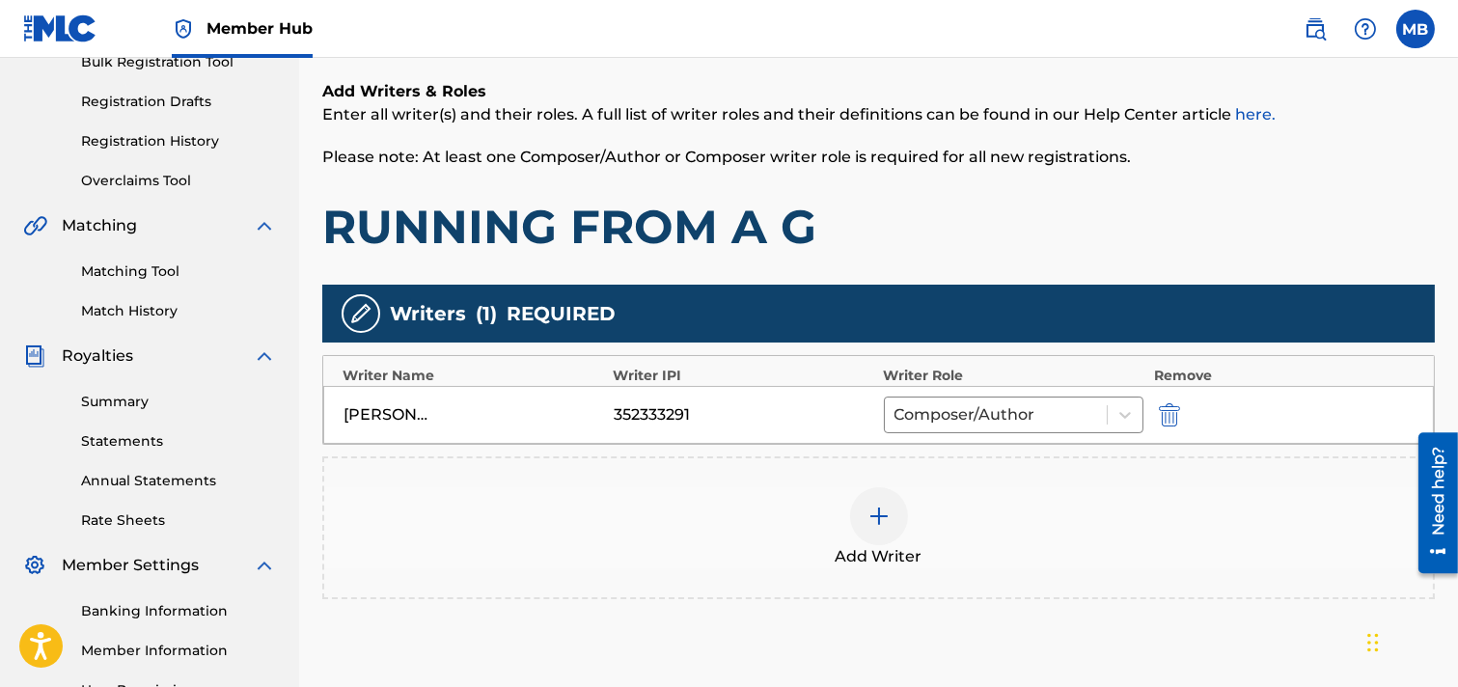
click at [878, 519] on img at bounding box center [879, 516] width 23 height 23
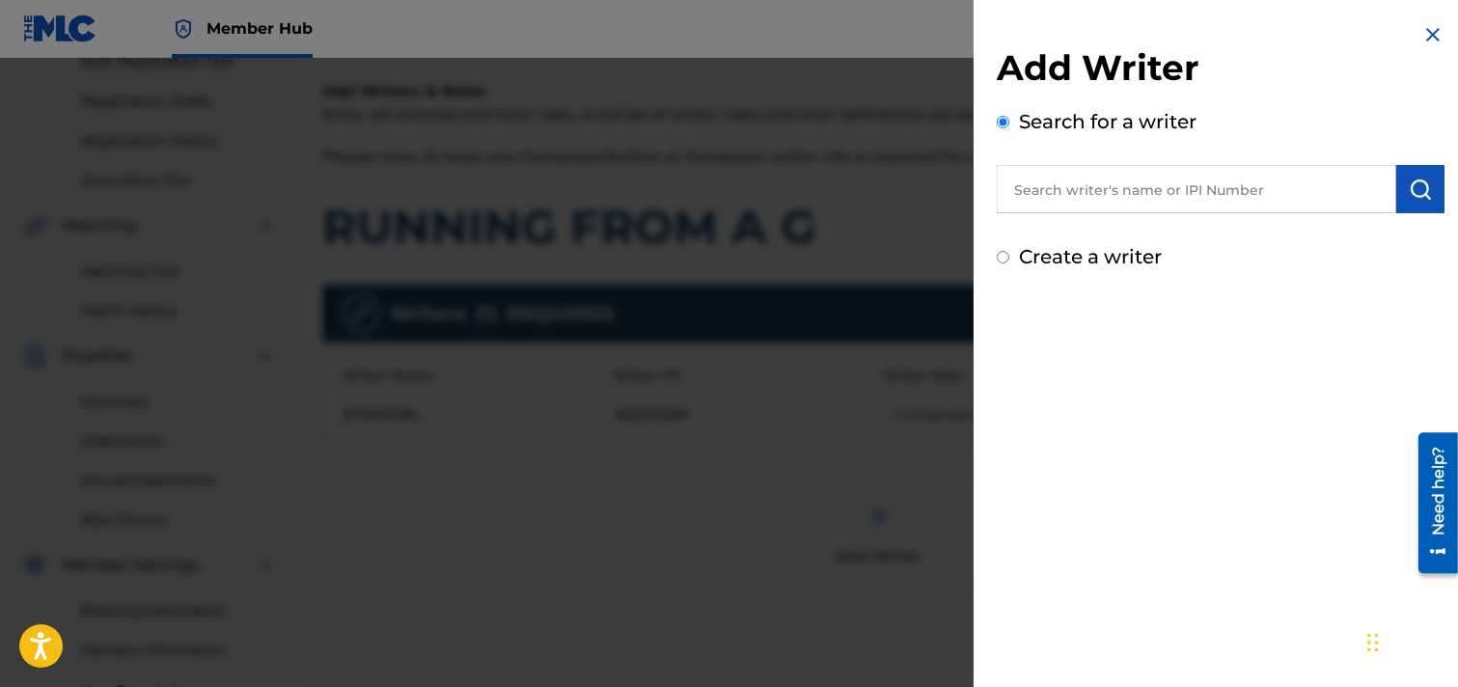
click at [1094, 259] on label "Create a writer" at bounding box center [1090, 256] width 143 height 23
radio input "true"
click at [1010, 259] on input "Create a writer" at bounding box center [1003, 257] width 13 height 13
radio input "false"
radio input "true"
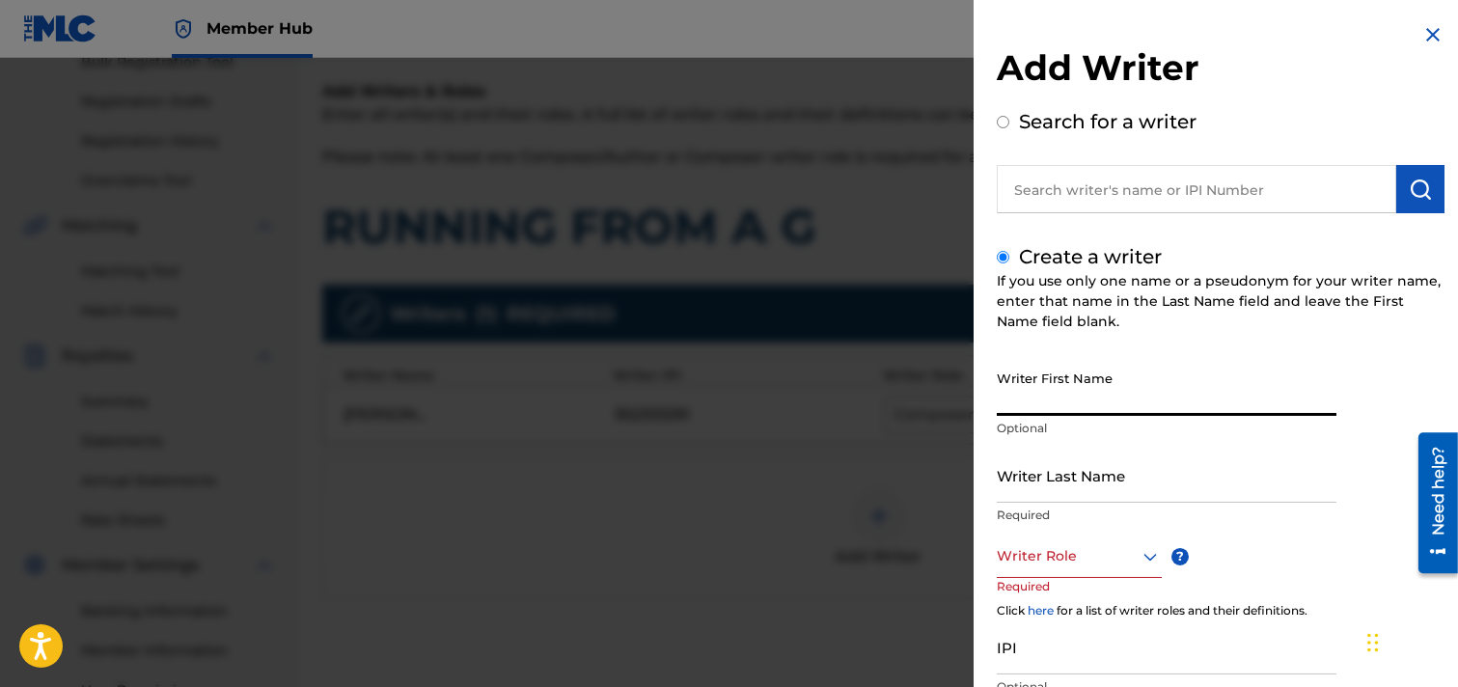
click at [1078, 399] on input "Writer First Name" at bounding box center [1167, 388] width 340 height 55
type input "[PERSON_NAME]"
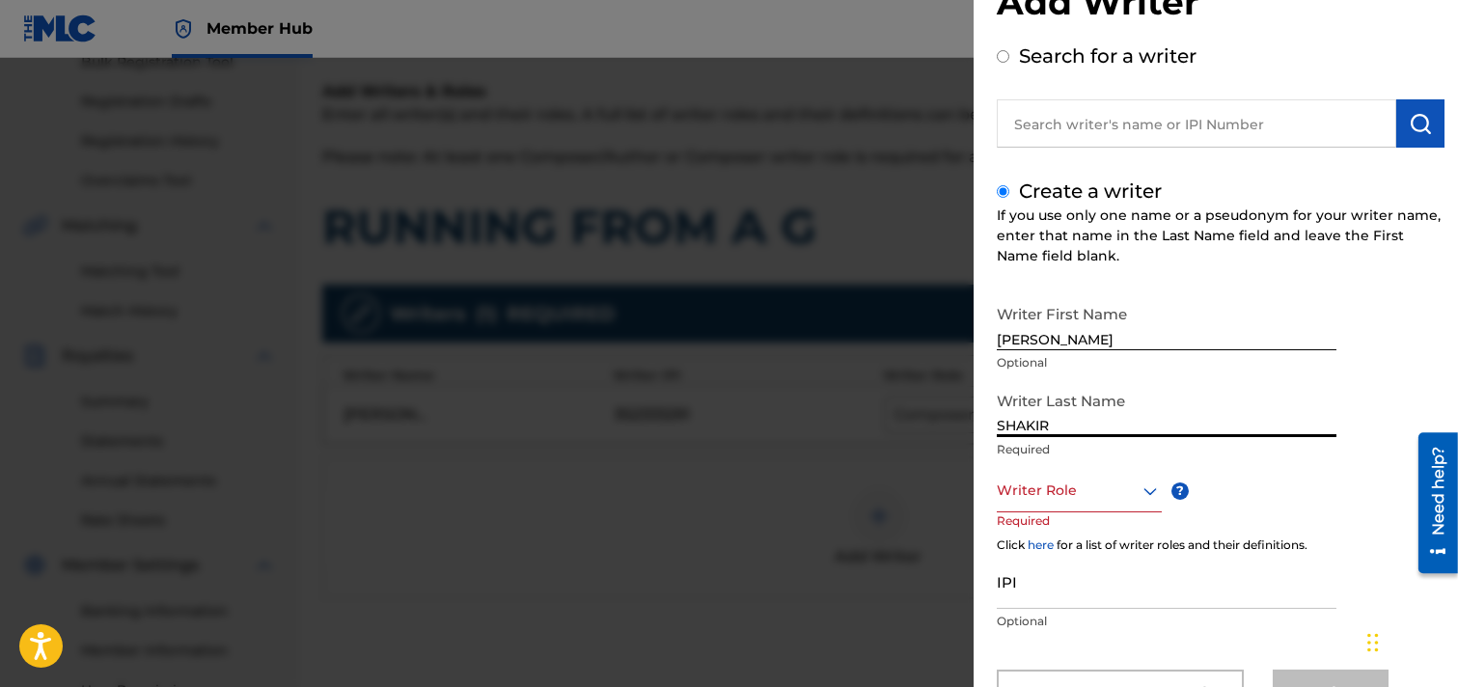
scroll to position [148, 0]
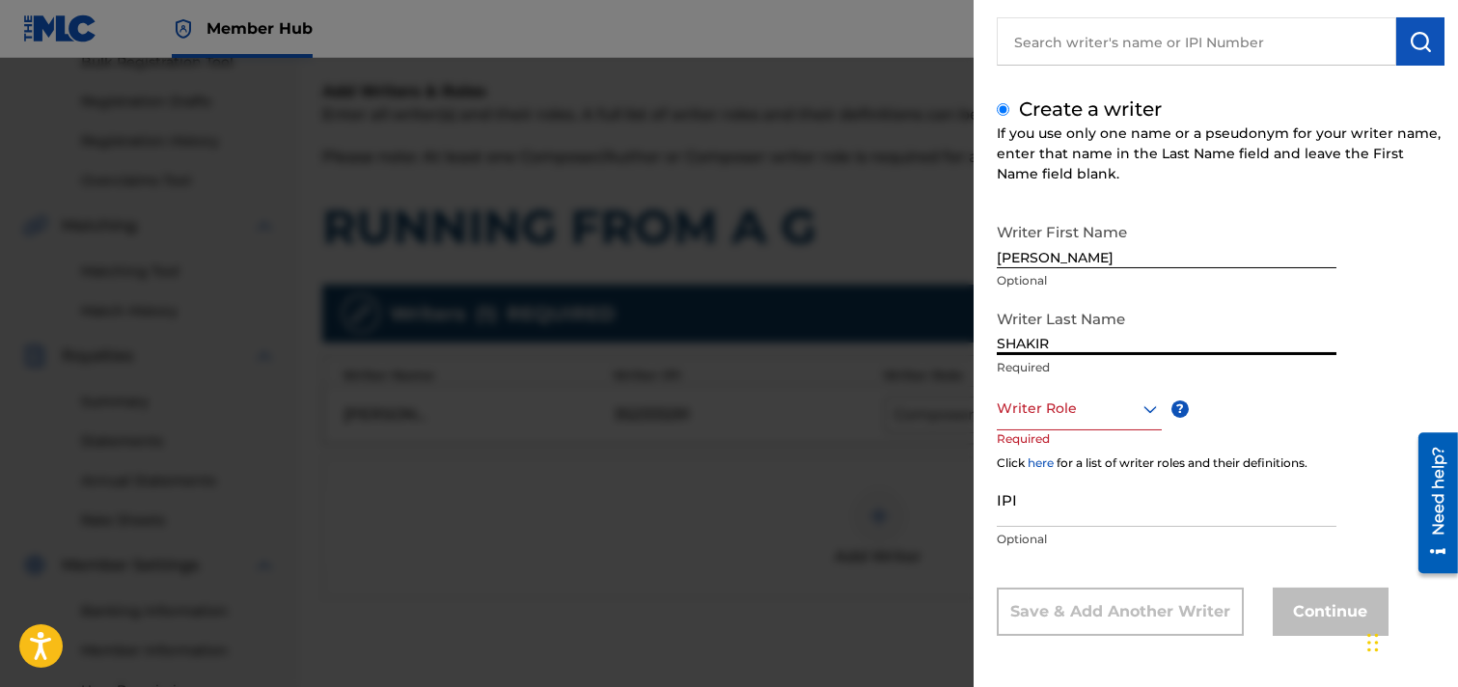
type input "SHAKIR"
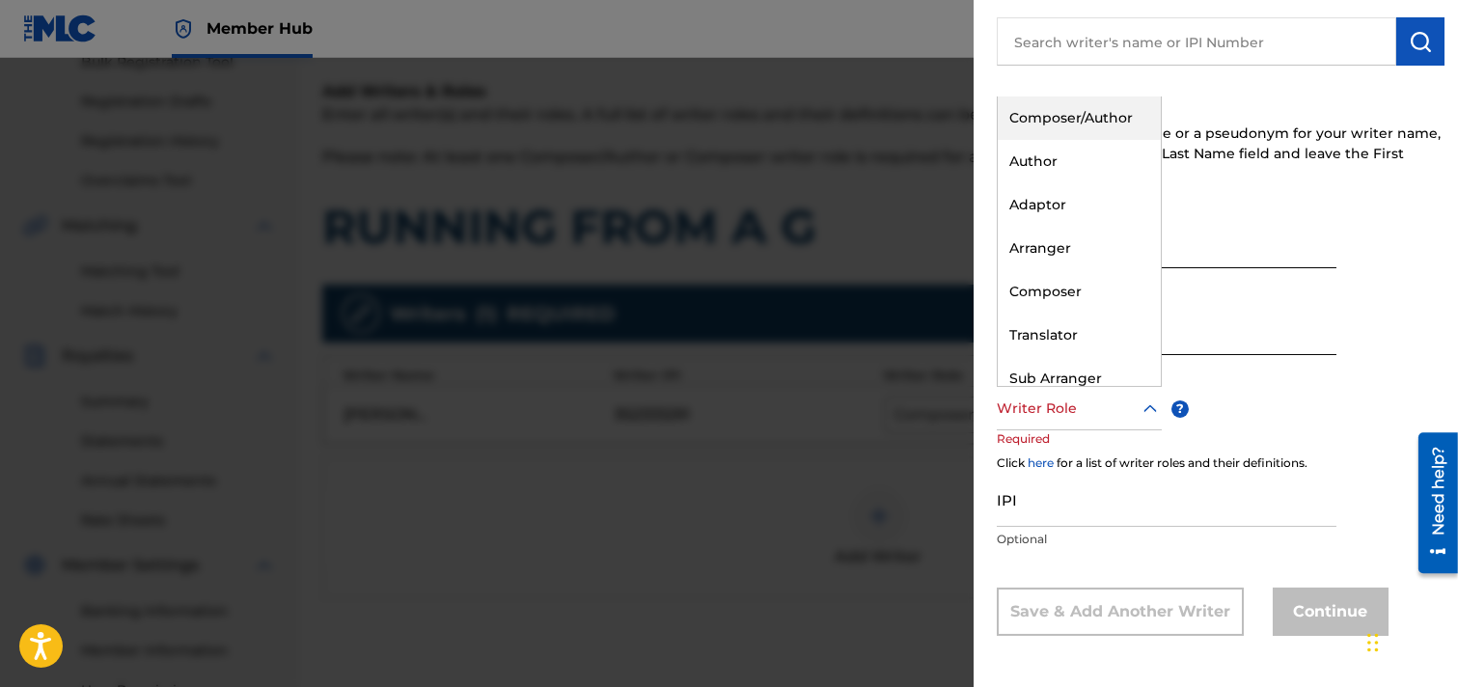
click at [1149, 415] on icon at bounding box center [1150, 409] width 23 height 23
click at [1093, 117] on div "Composer/Author" at bounding box center [1079, 118] width 163 height 43
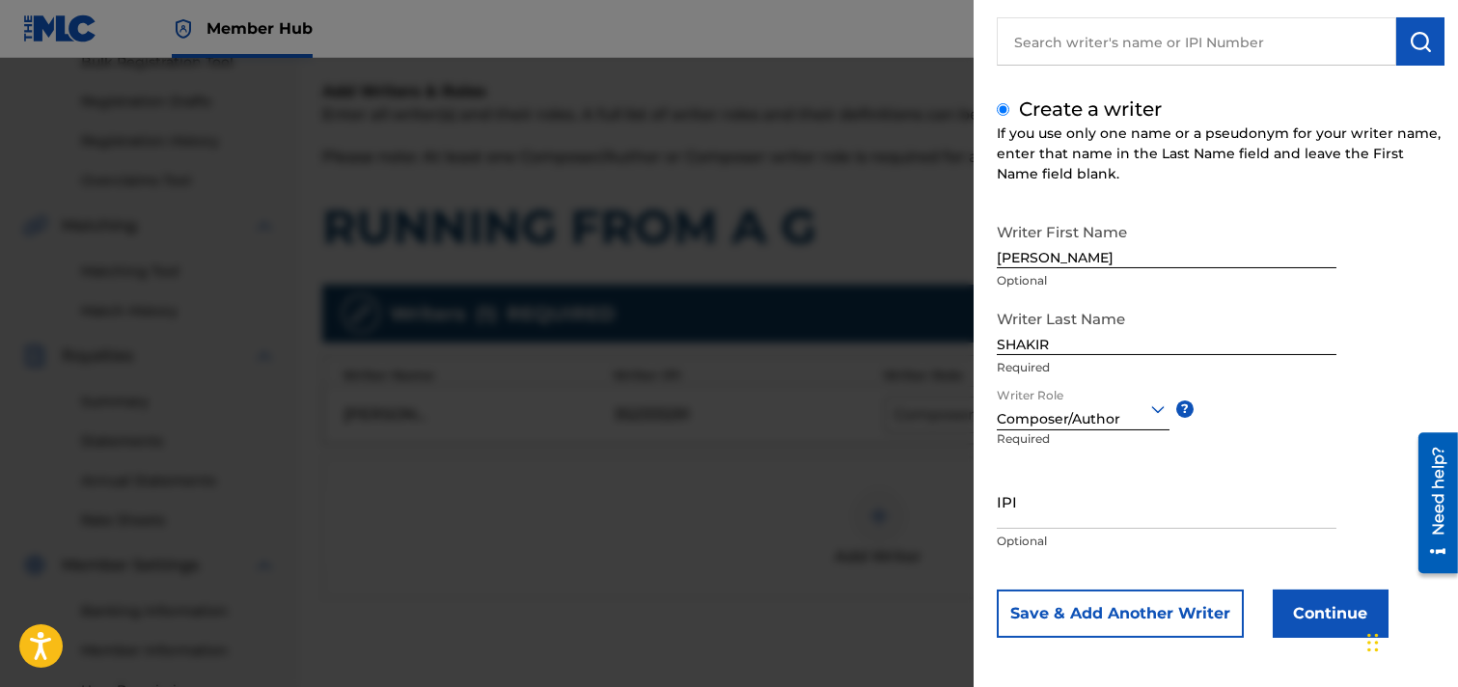
scroll to position [150, 0]
click at [1078, 513] on input "IPI" at bounding box center [1167, 499] width 340 height 55
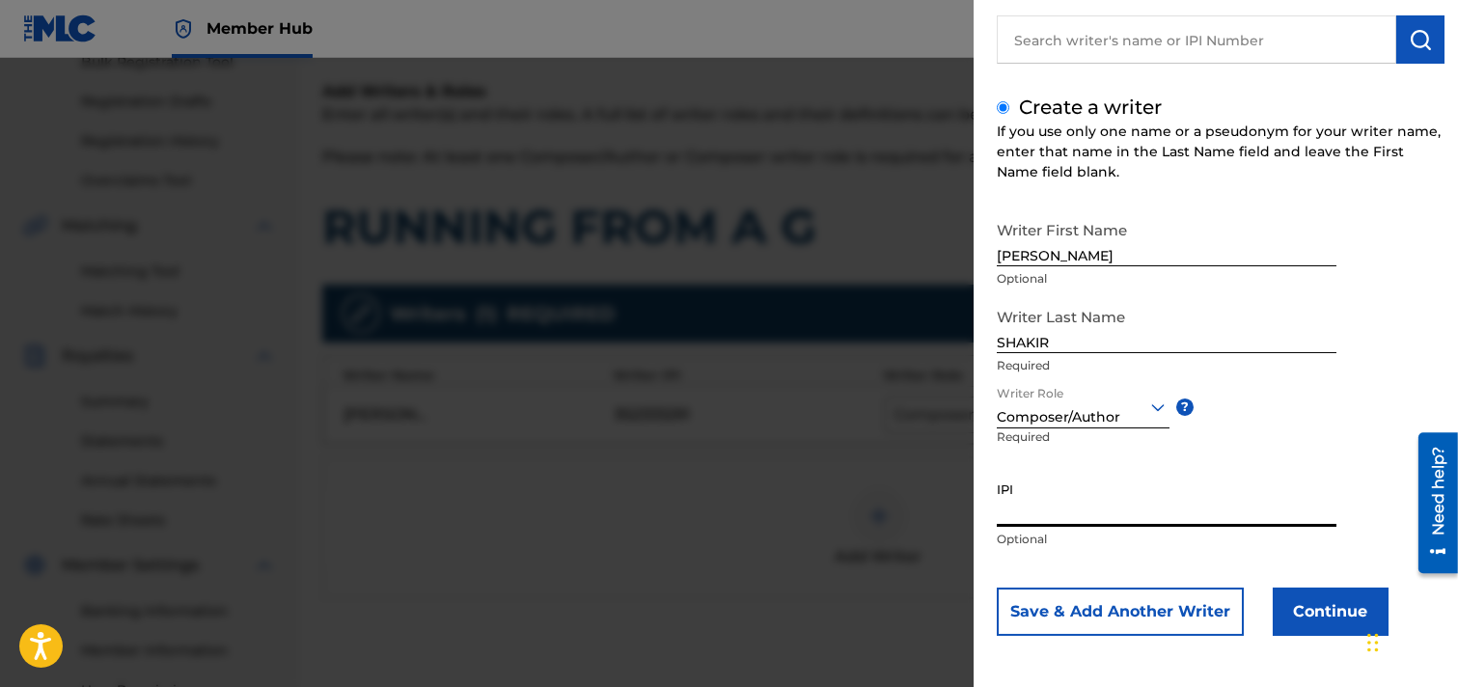
paste input "334825168"
type input "334825168"
click at [1297, 603] on button "Continue" at bounding box center [1331, 612] width 116 height 48
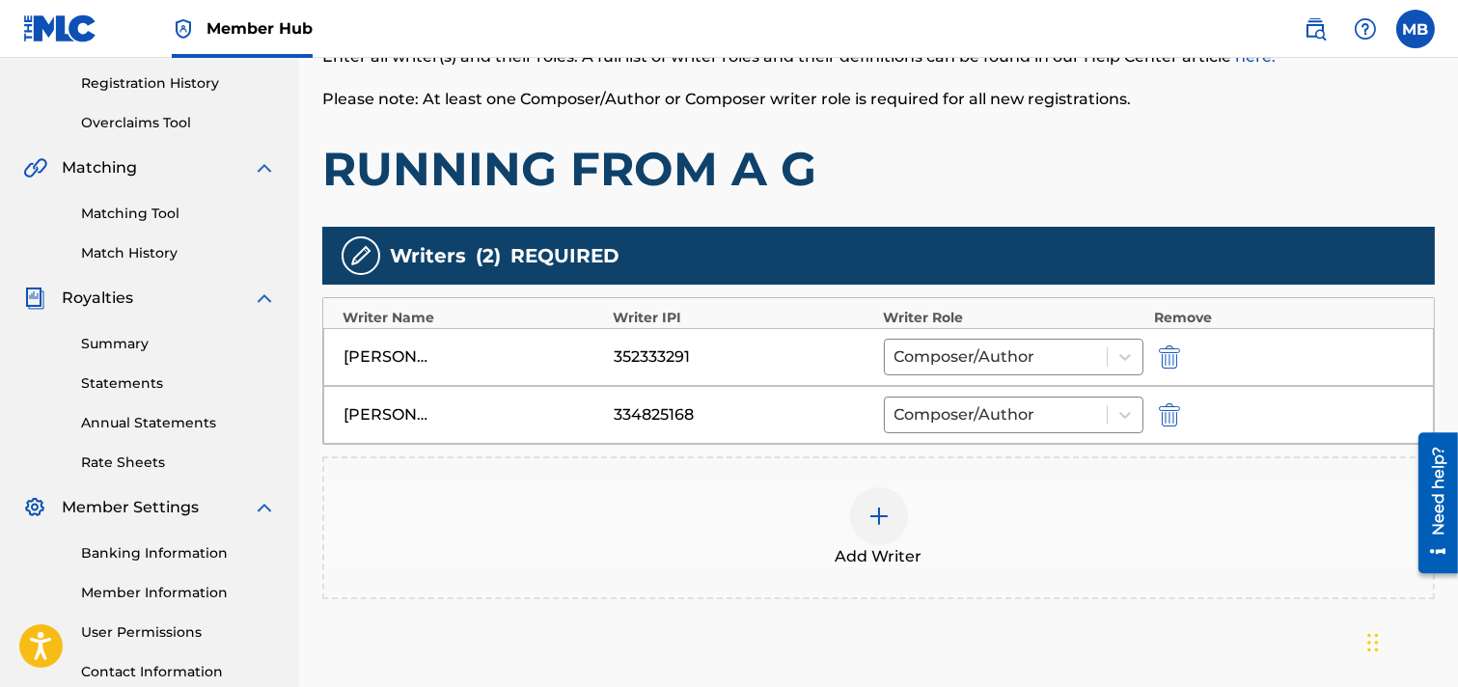
scroll to position [408, 0]
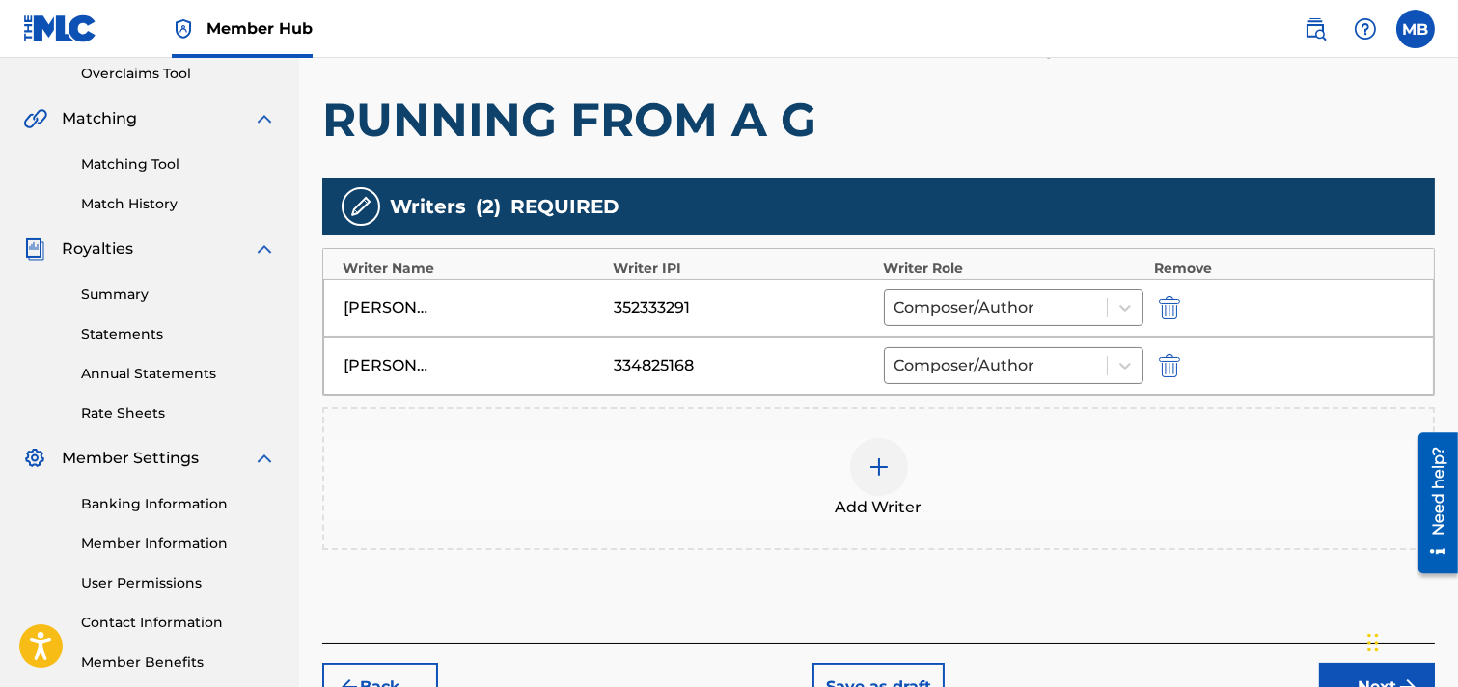
click at [874, 474] on img at bounding box center [879, 467] width 23 height 23
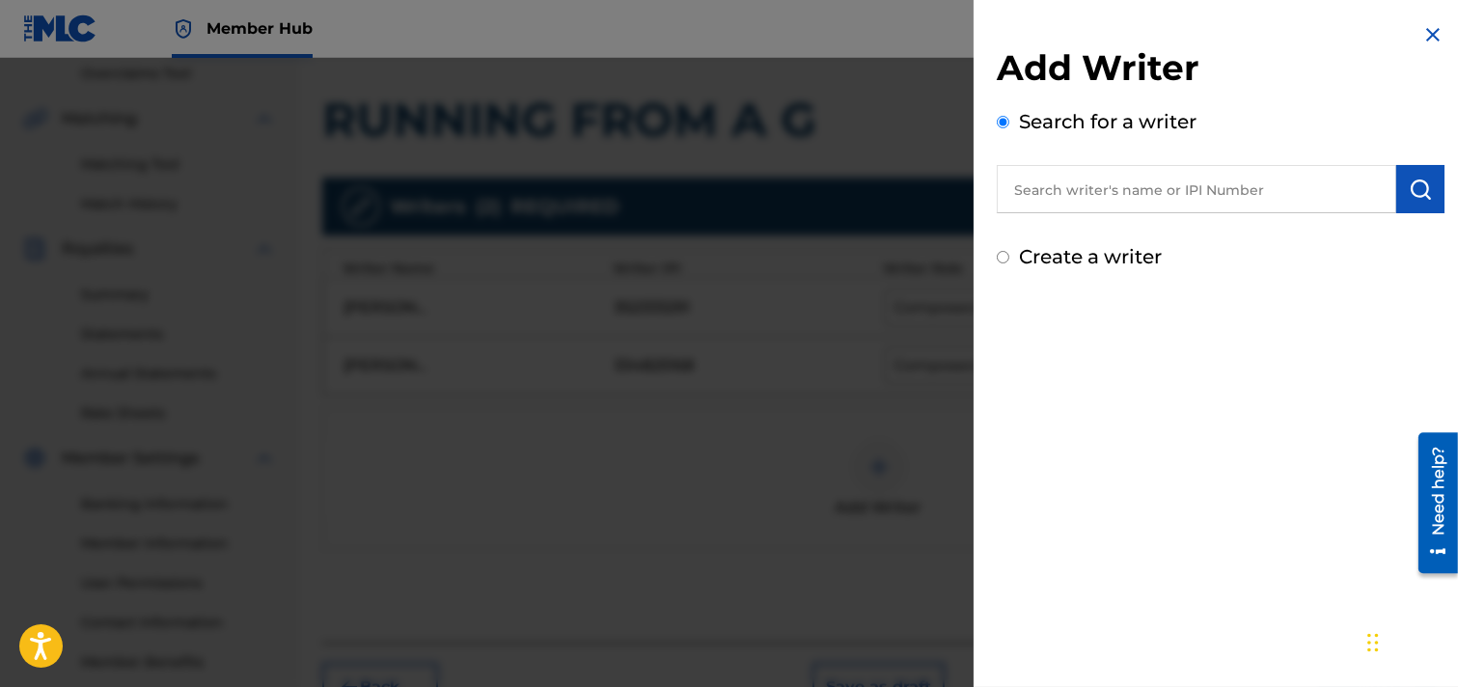
click at [1110, 185] on input "text" at bounding box center [1197, 189] width 400 height 48
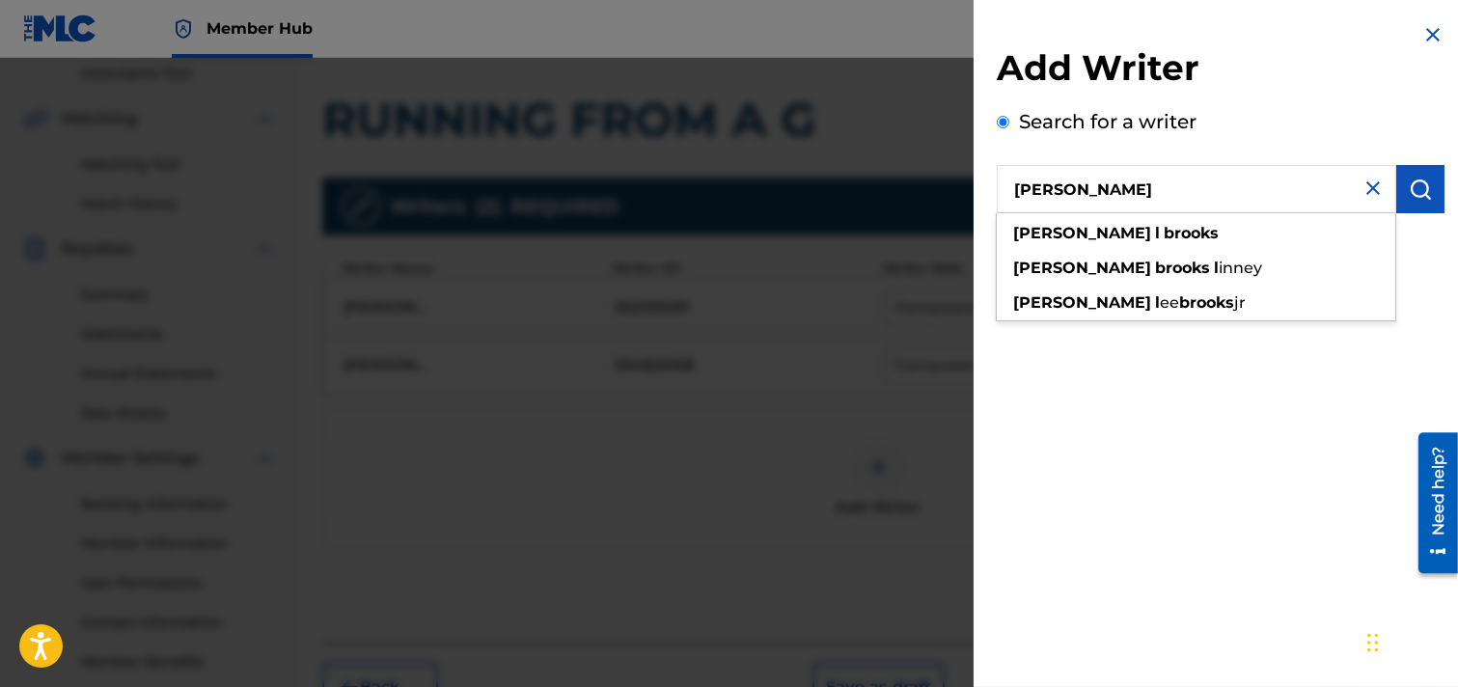
type input "[PERSON_NAME]"
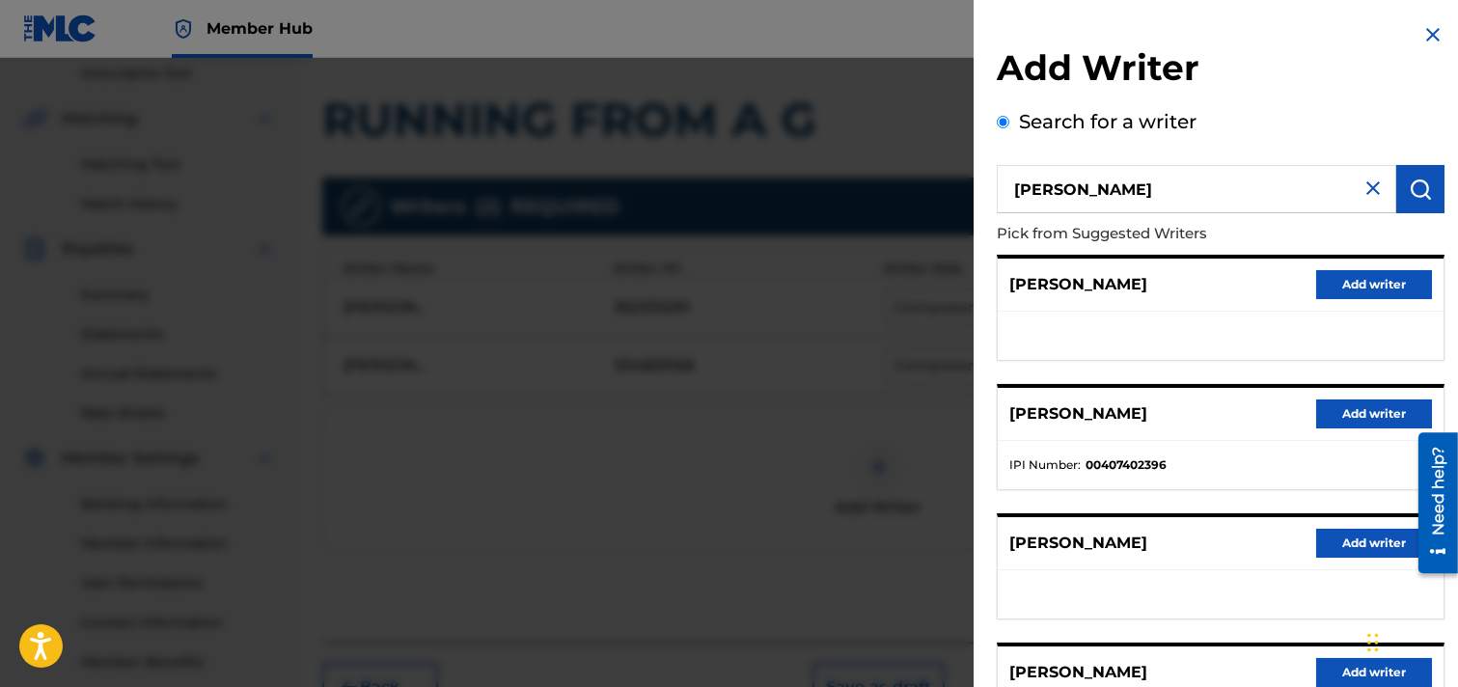
scroll to position [107, 0]
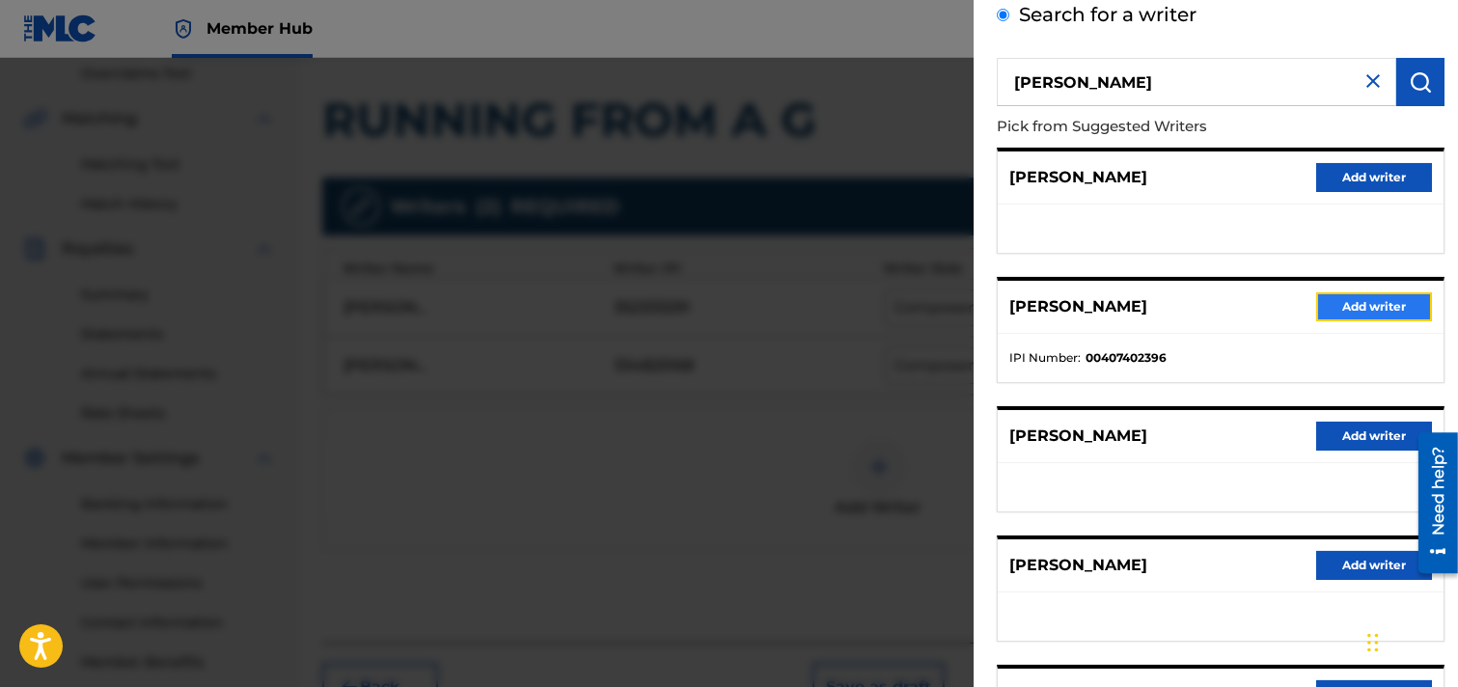
click at [1297, 306] on button "Add writer" at bounding box center [1375, 306] width 116 height 29
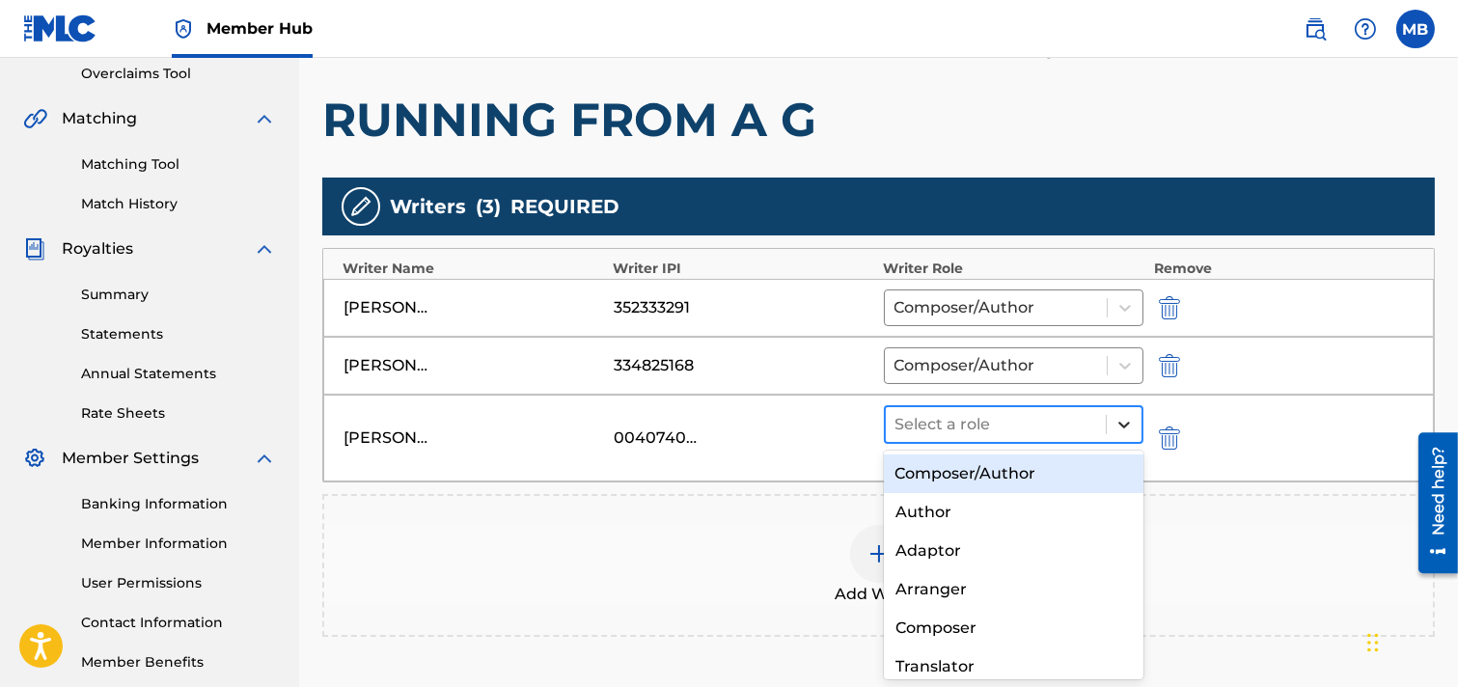
click at [1116, 412] on div at bounding box center [1124, 424] width 35 height 35
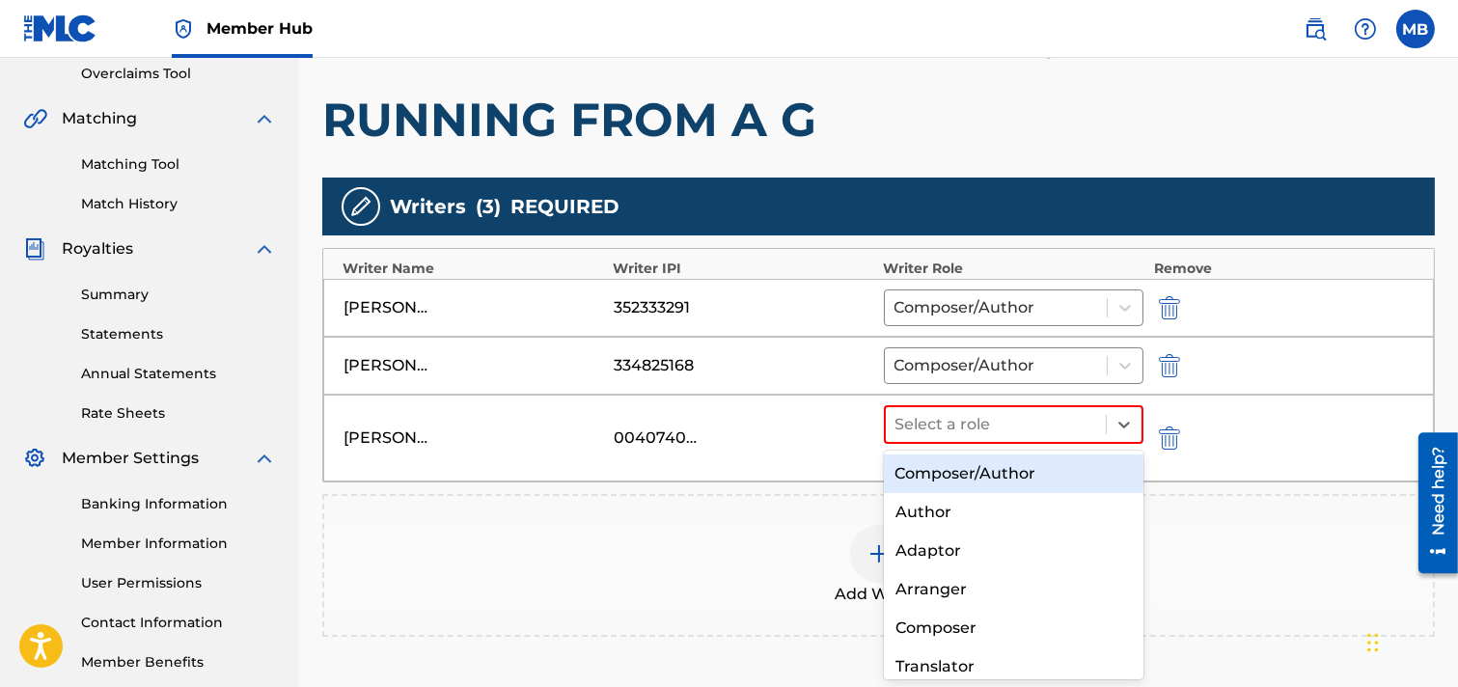
click at [1063, 463] on div "Composer/Author" at bounding box center [1014, 474] width 261 height 39
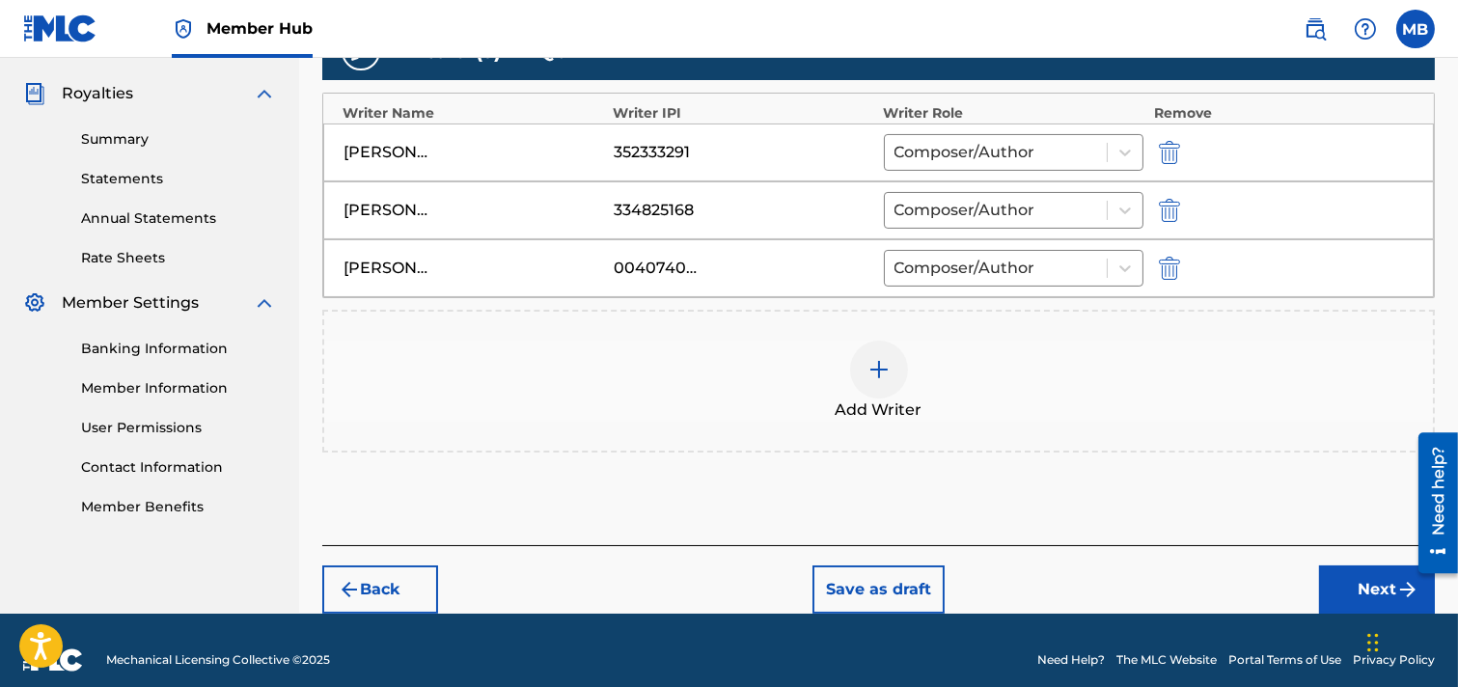
scroll to position [582, 0]
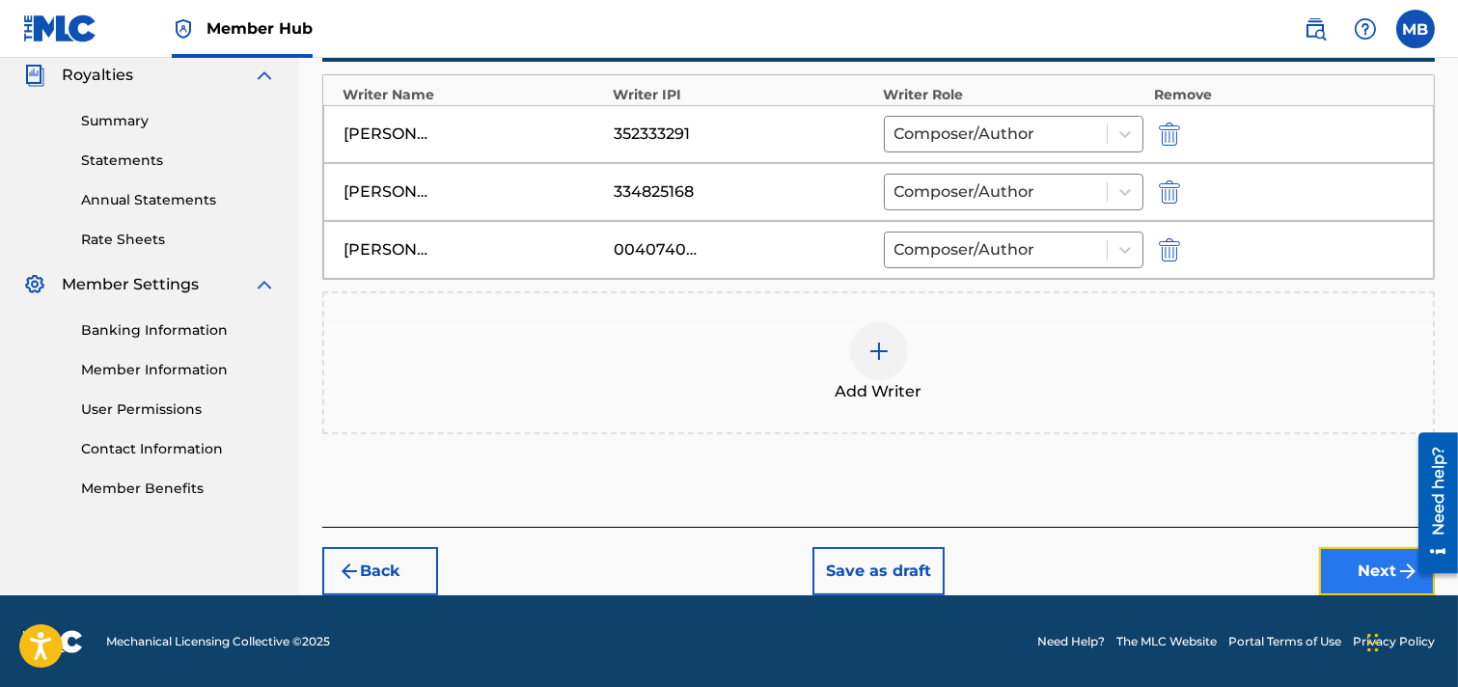
click at [1297, 567] on button "Next" at bounding box center [1377, 571] width 116 height 48
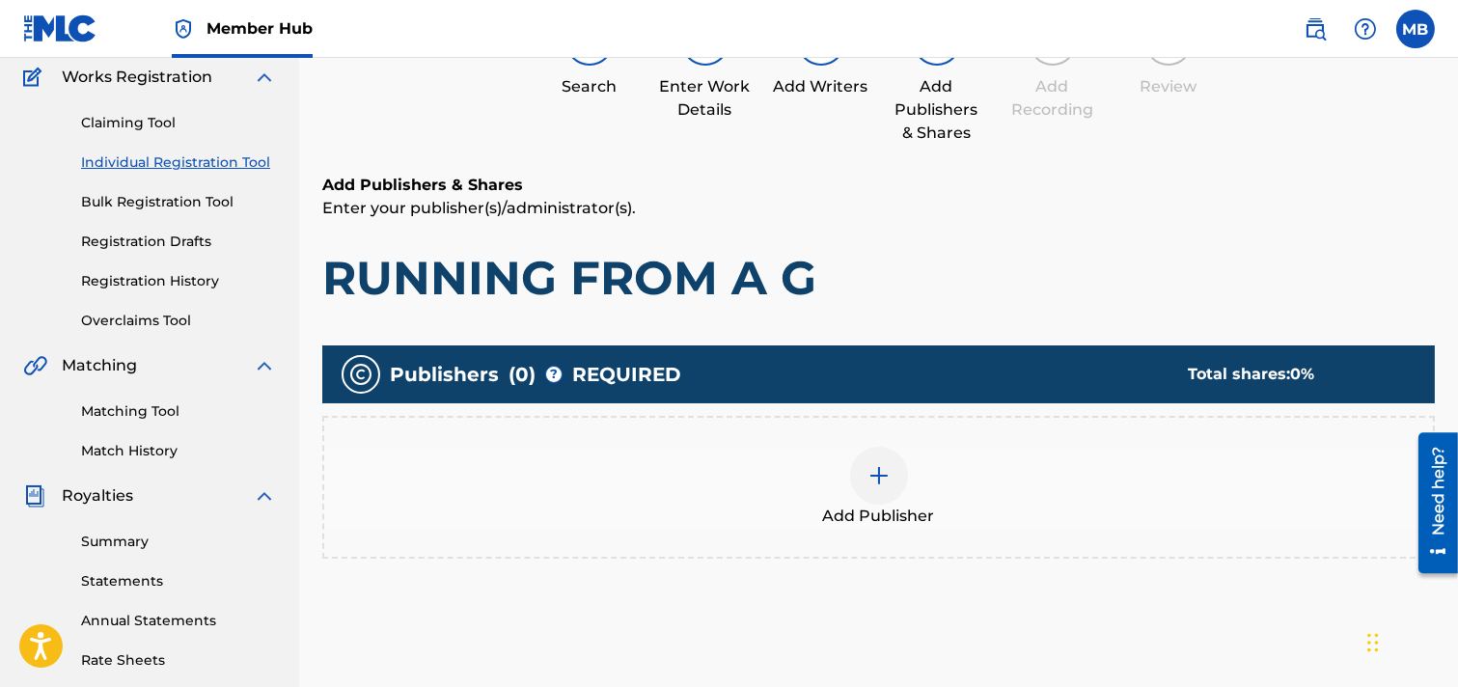
scroll to position [194, 0]
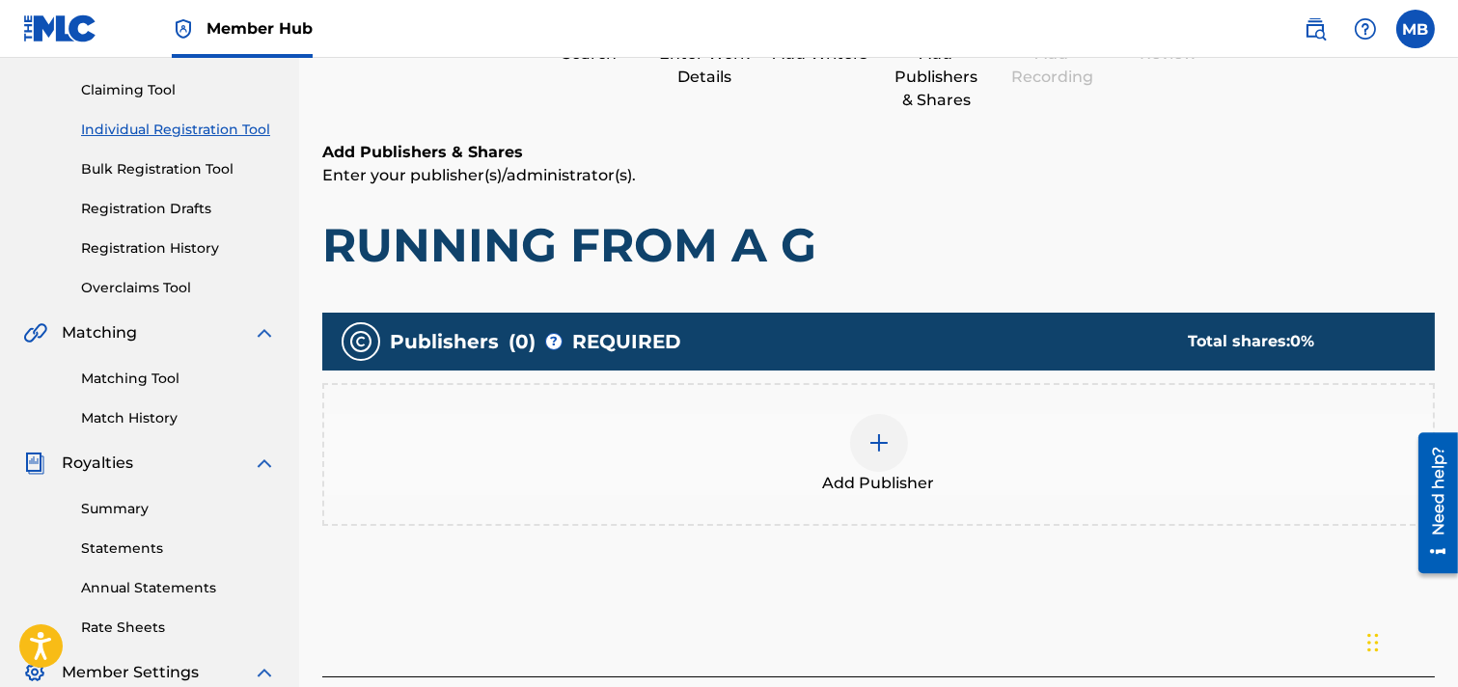
click at [875, 440] on img at bounding box center [879, 442] width 23 height 23
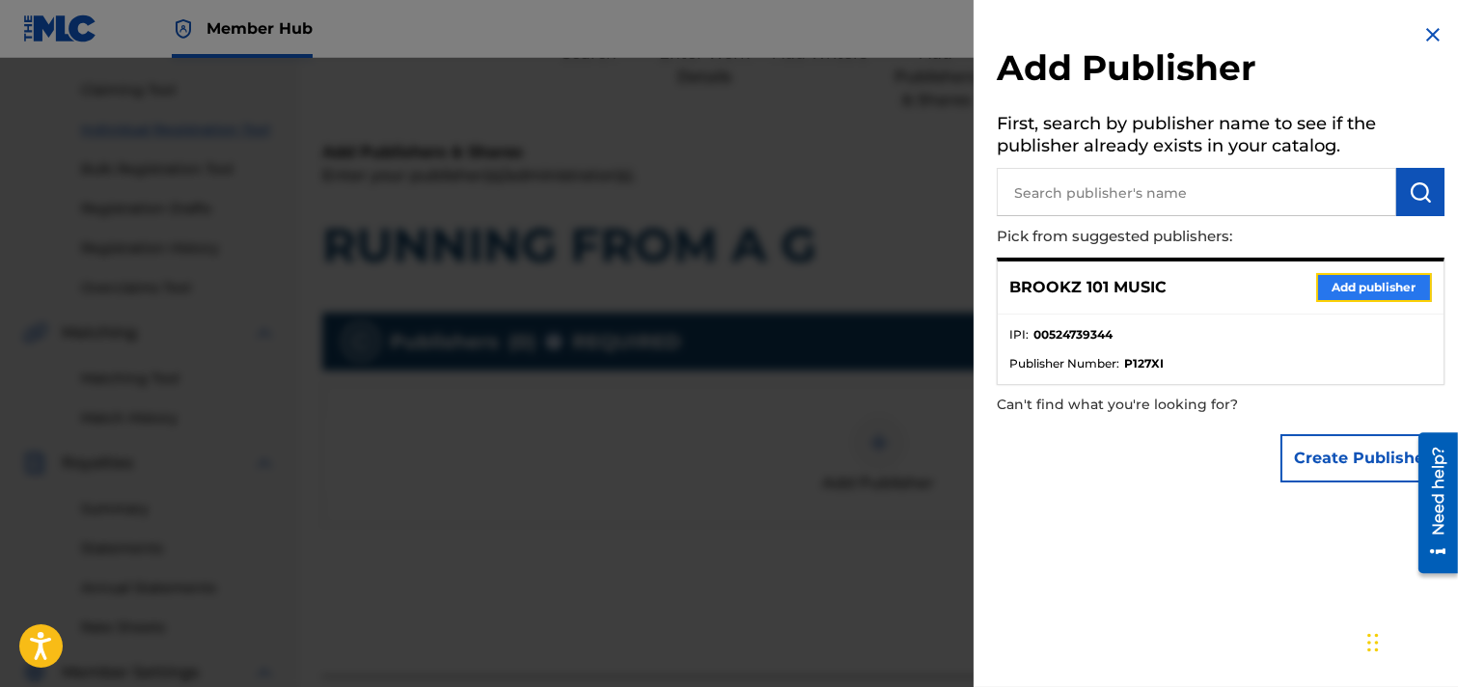
click at [1297, 294] on button "Add publisher" at bounding box center [1375, 287] width 116 height 29
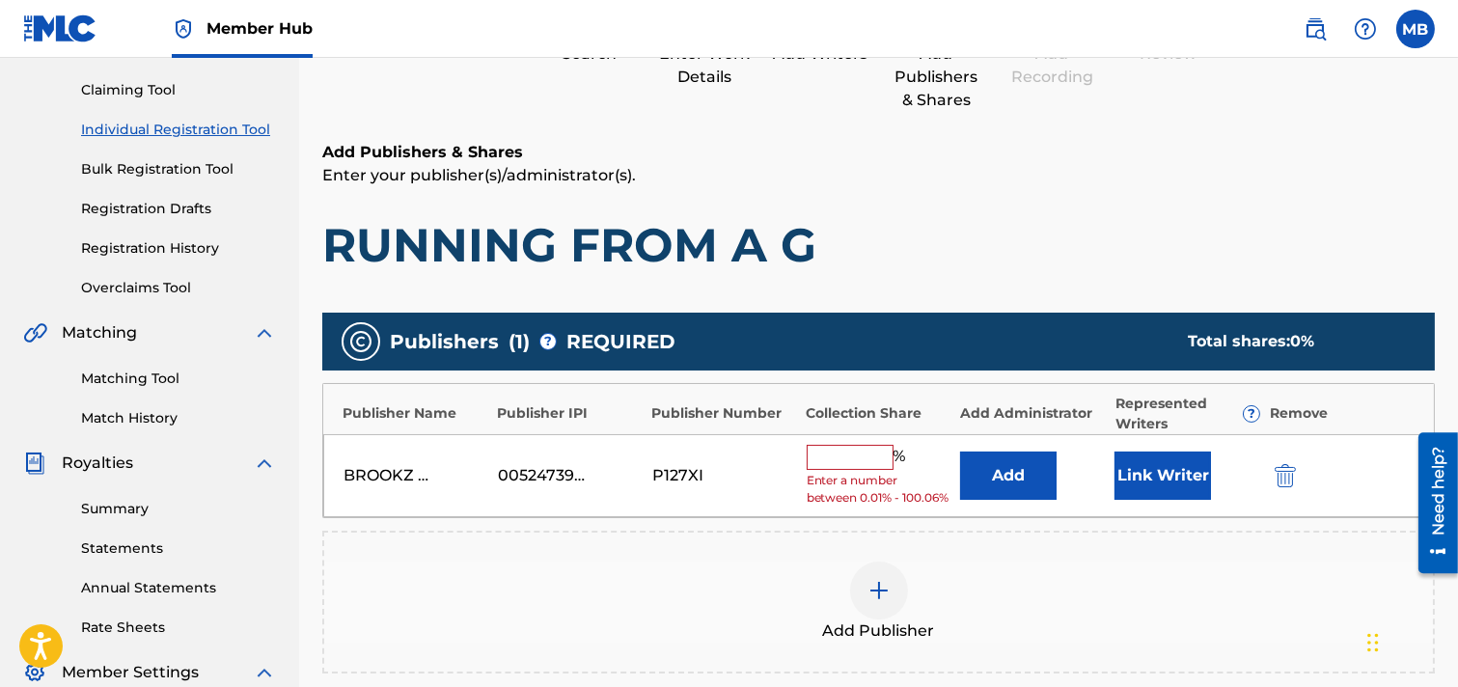
click at [870, 456] on input "text" at bounding box center [850, 457] width 87 height 25
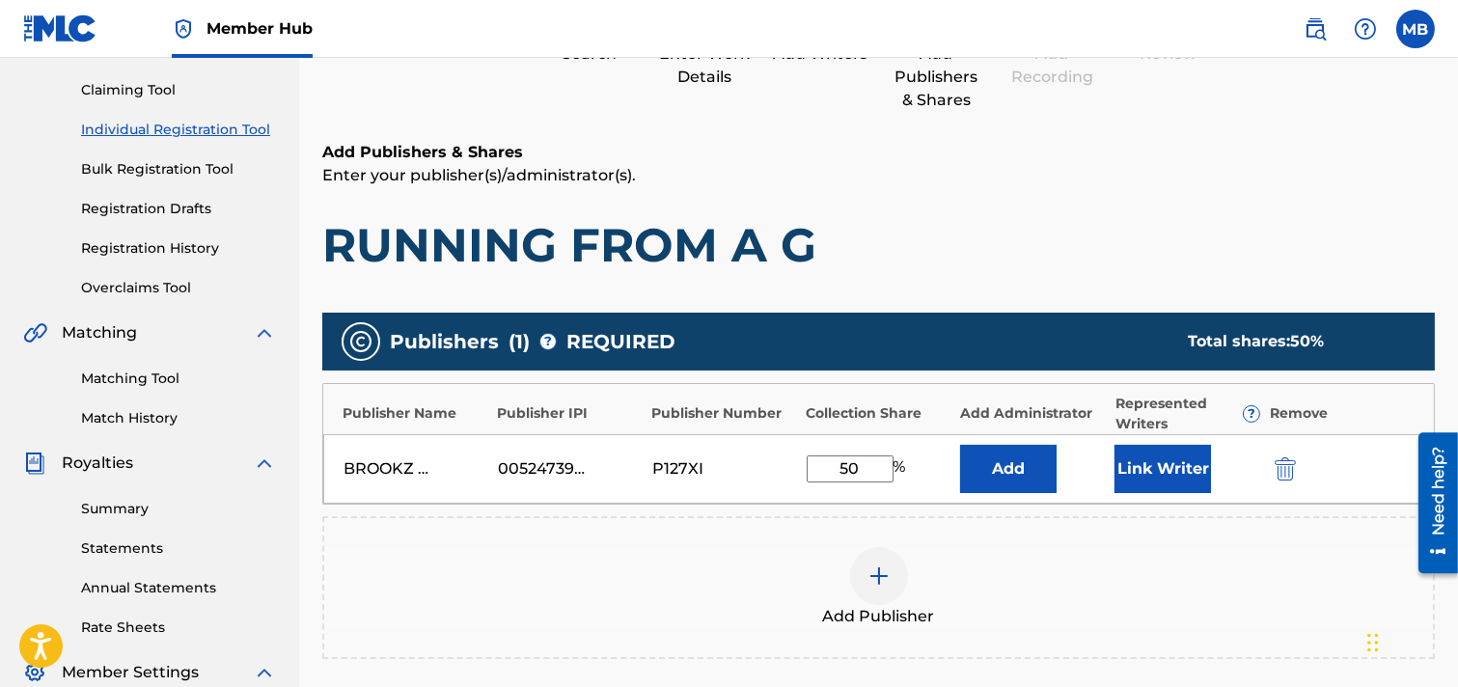
type input "50"
click at [1132, 562] on div "Add Publisher" at bounding box center [878, 587] width 1109 height 81
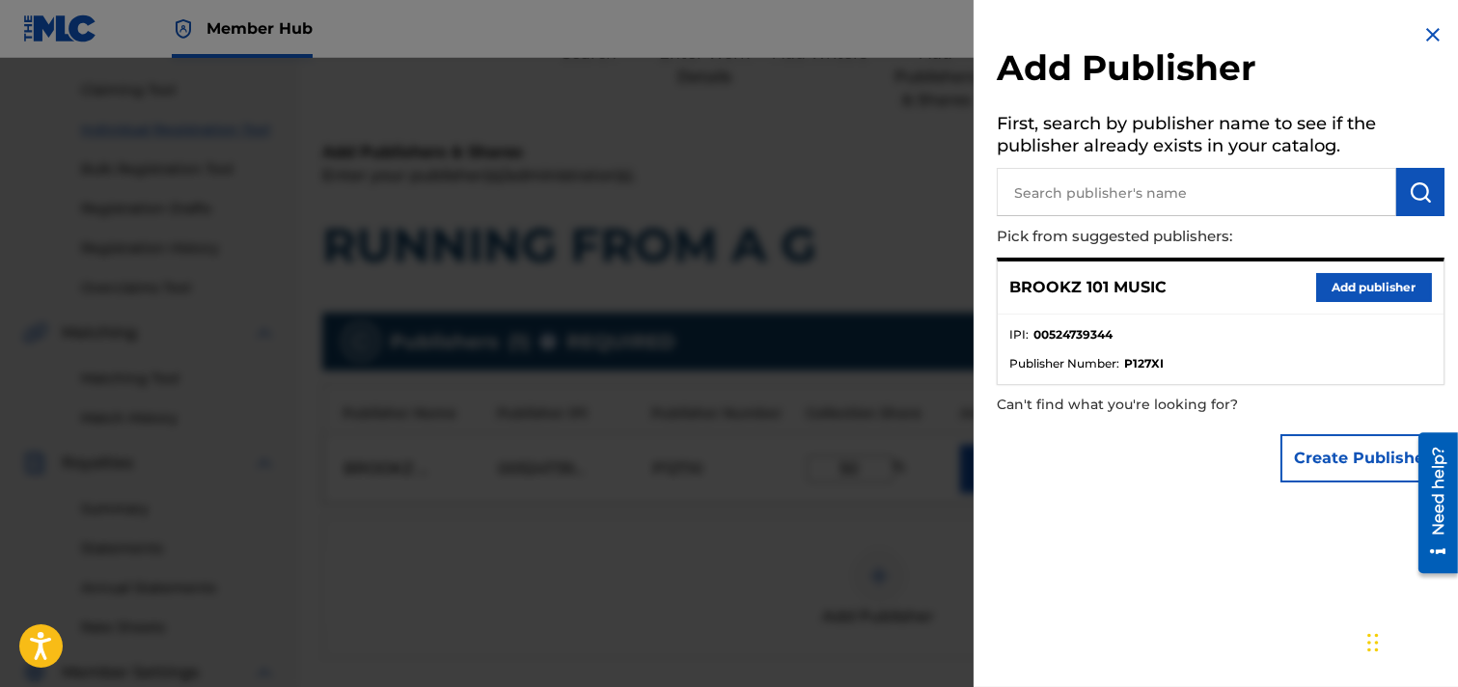
click at [1297, 34] on img at bounding box center [1433, 34] width 23 height 23
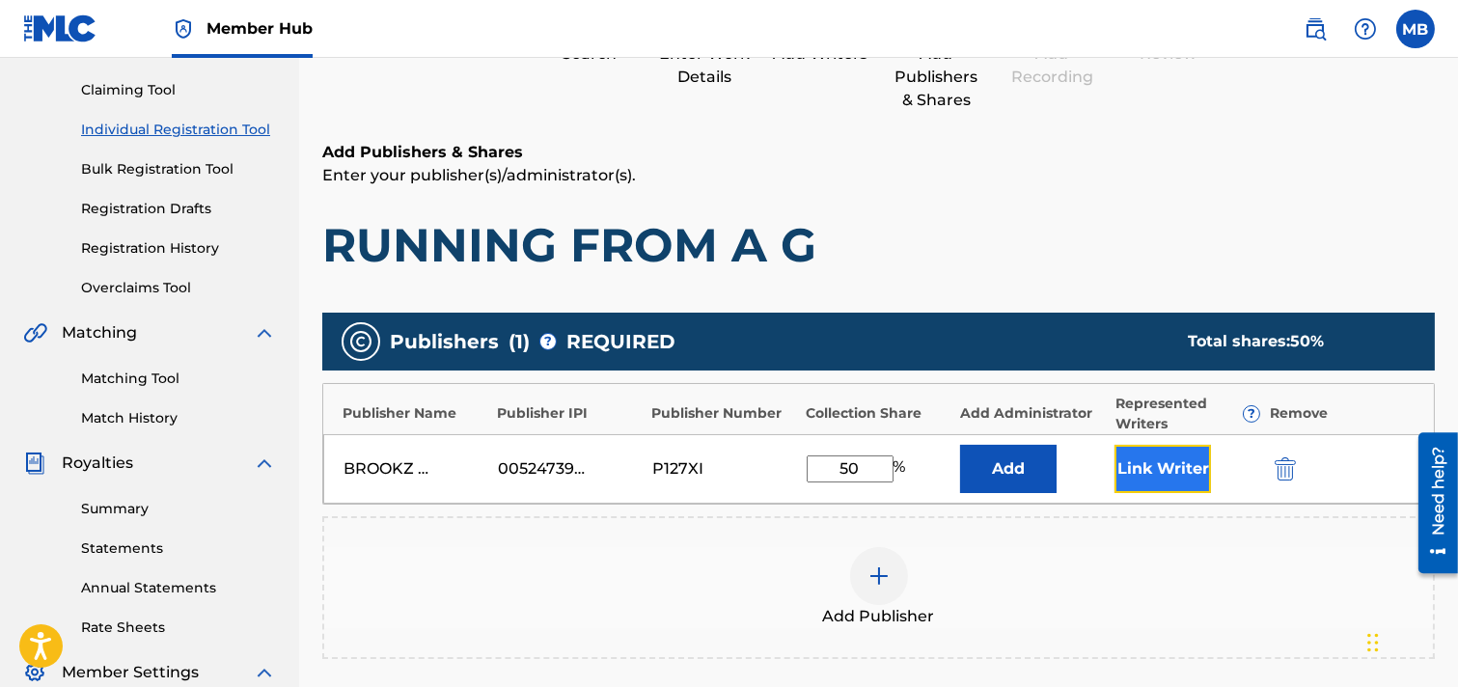
click at [1149, 468] on button "Link Writer" at bounding box center [1163, 469] width 97 height 48
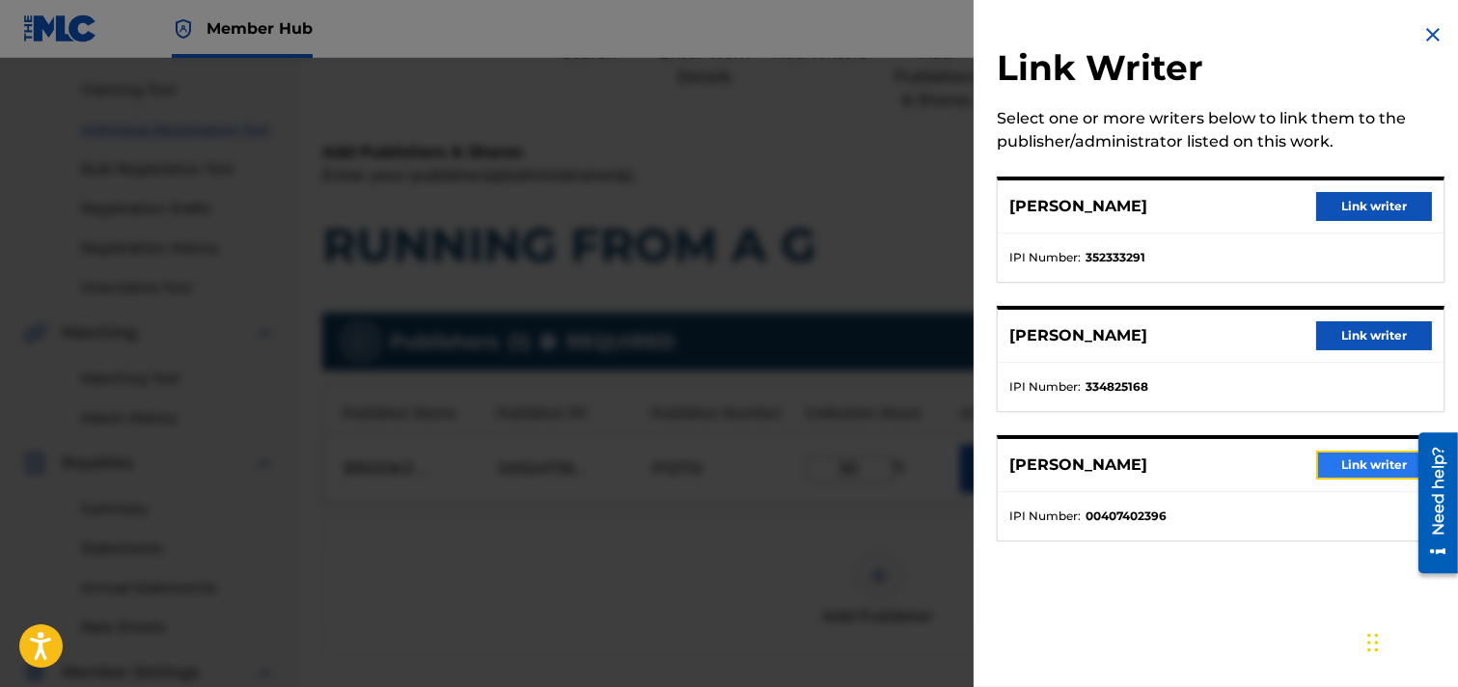
click at [1297, 461] on button "Link writer" at bounding box center [1375, 465] width 116 height 29
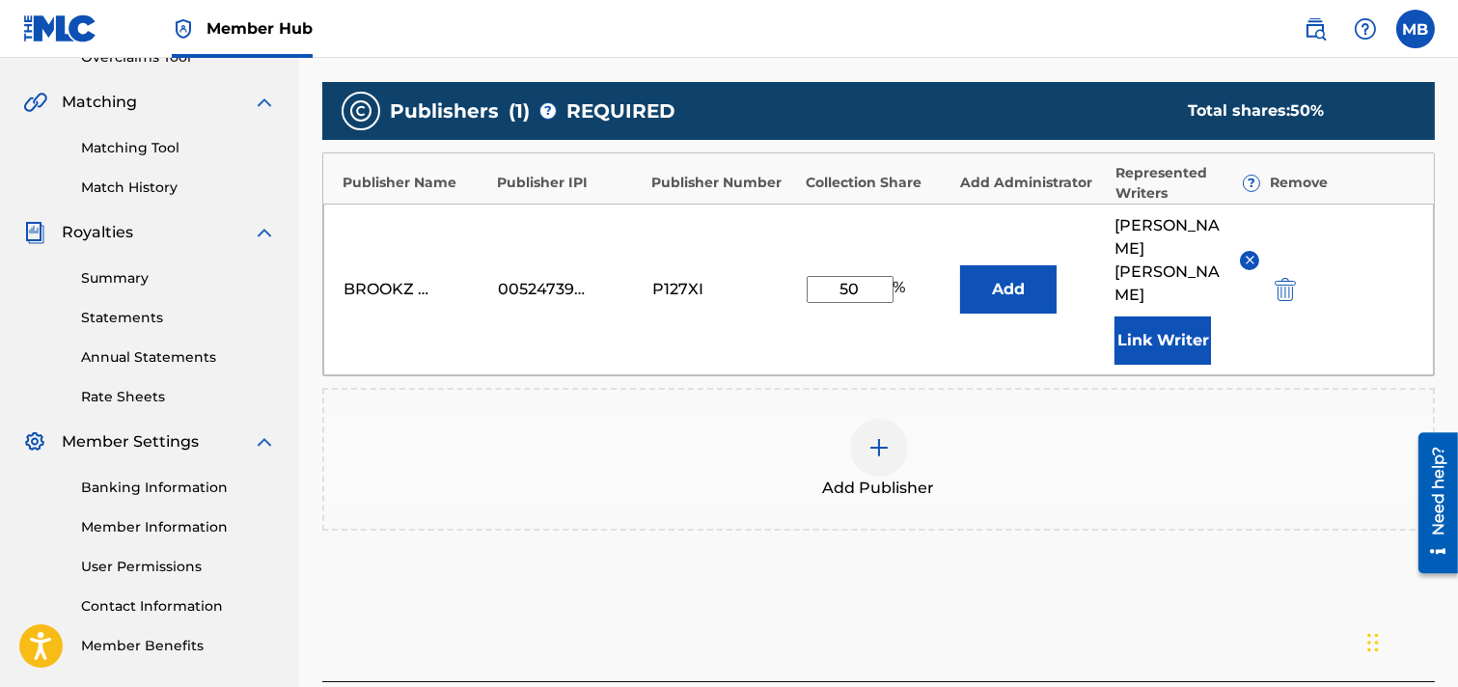
scroll to position [532, 0]
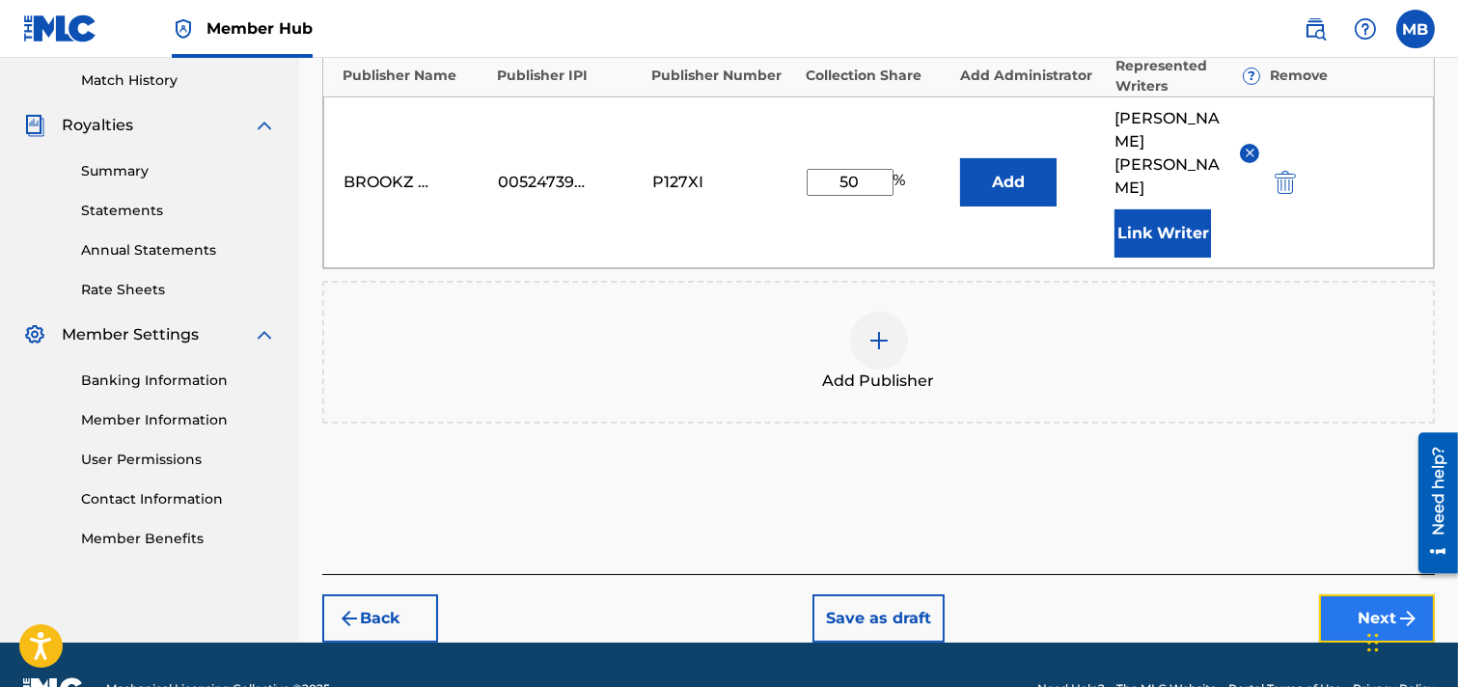
click at [1297, 595] on button "Next" at bounding box center [1377, 619] width 116 height 48
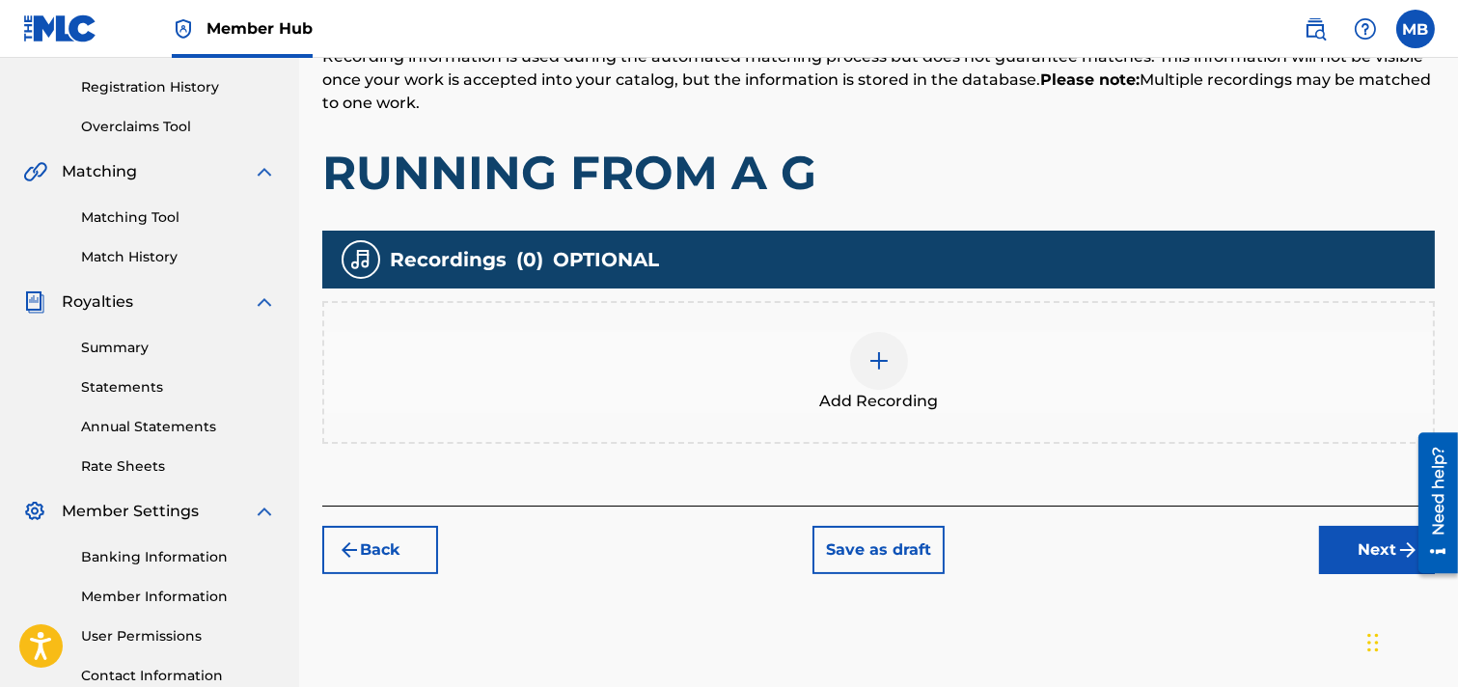
scroll to position [408, 0]
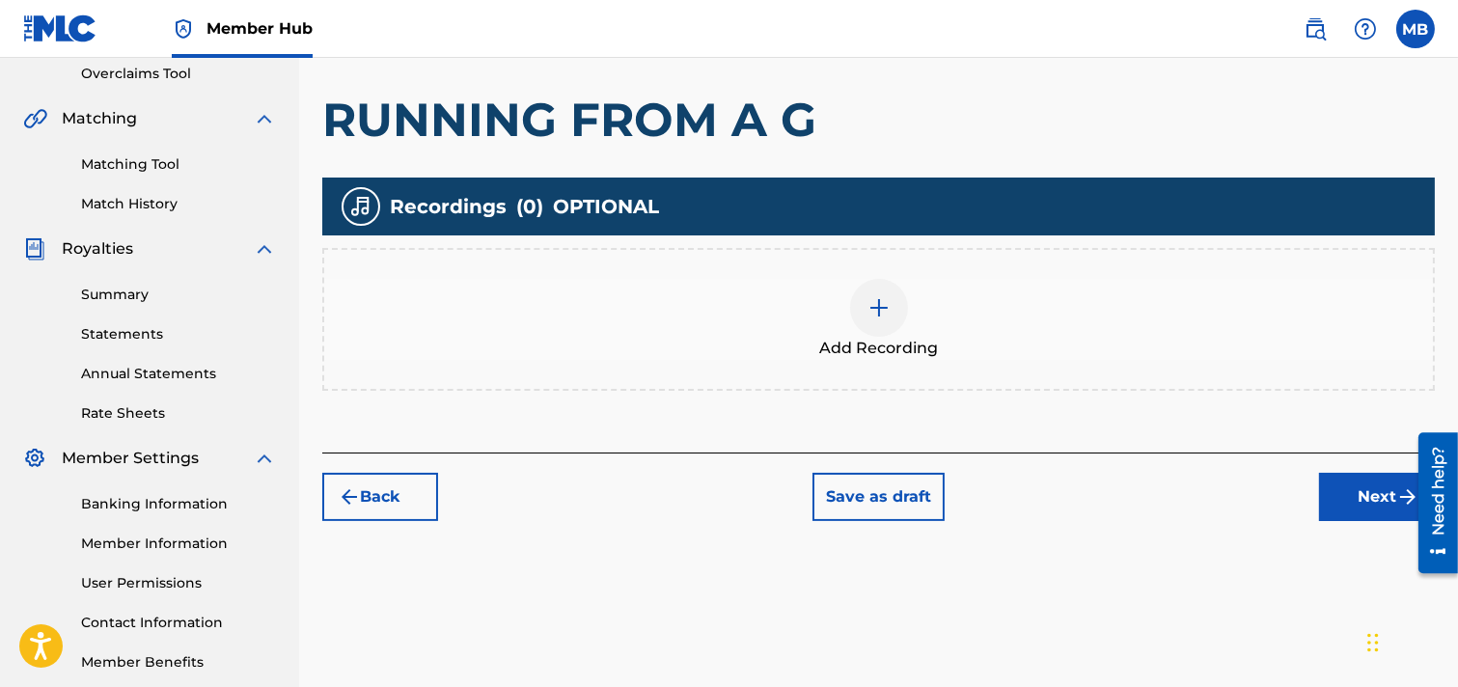
click at [872, 299] on img at bounding box center [879, 307] width 23 height 23
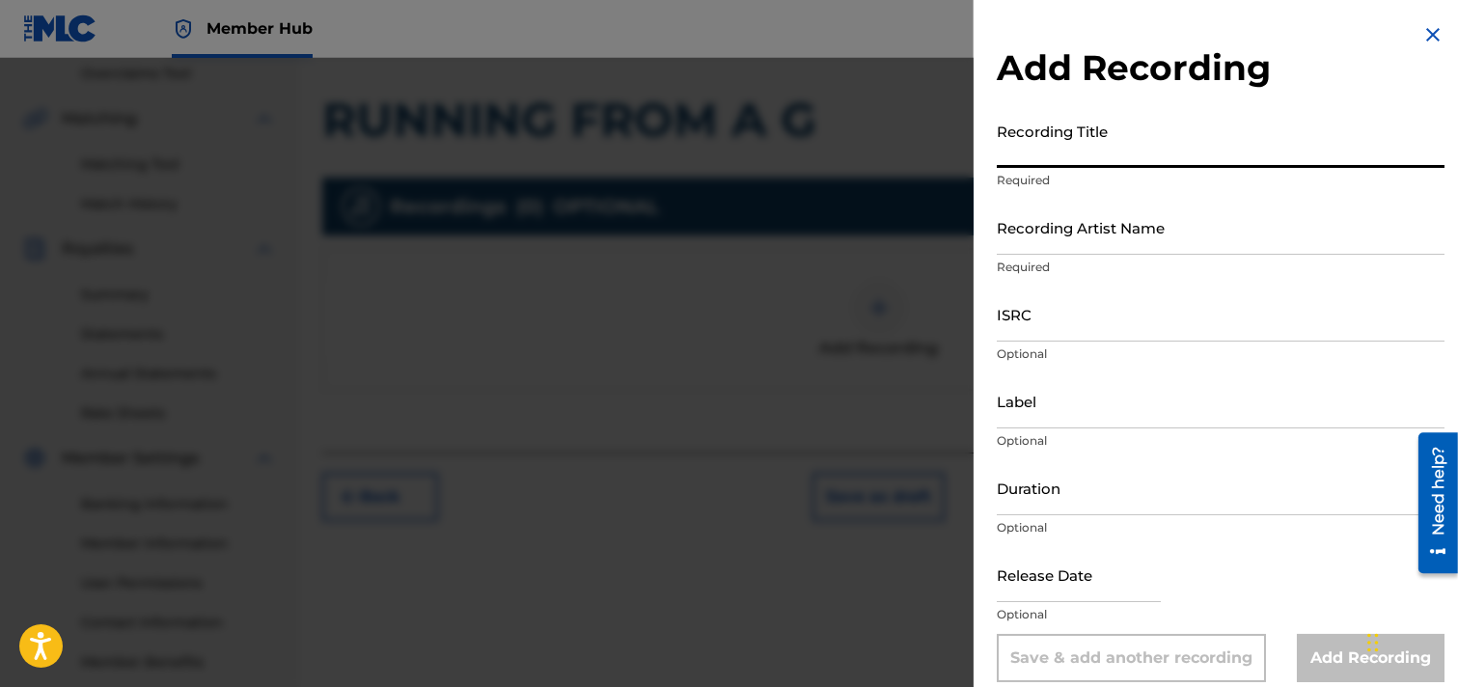
click at [1132, 153] on input "Recording Title" at bounding box center [1221, 140] width 448 height 55
type input "RUNNING FROM A G"
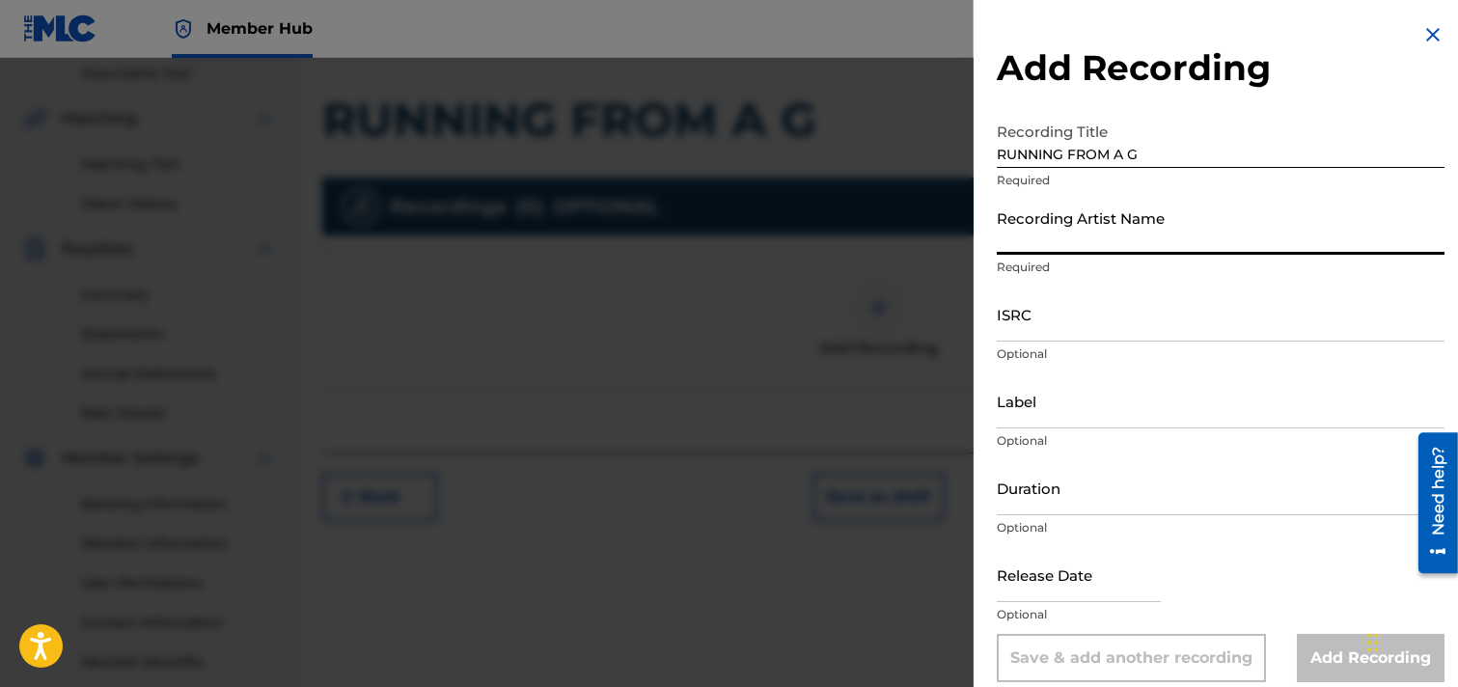
click at [1130, 248] on input "Recording Artist Name" at bounding box center [1221, 227] width 448 height 55
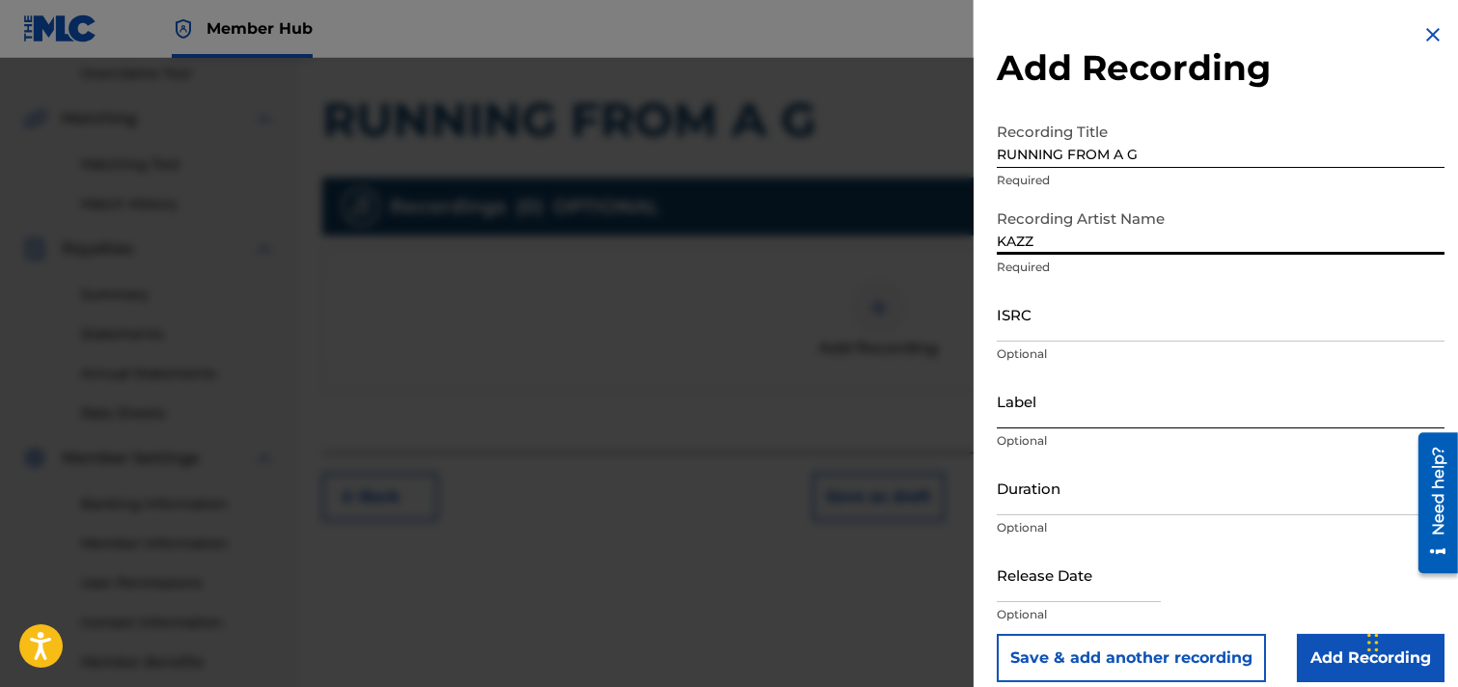
type input "KAZZ"
click at [1092, 401] on input "Label" at bounding box center [1221, 401] width 448 height 55
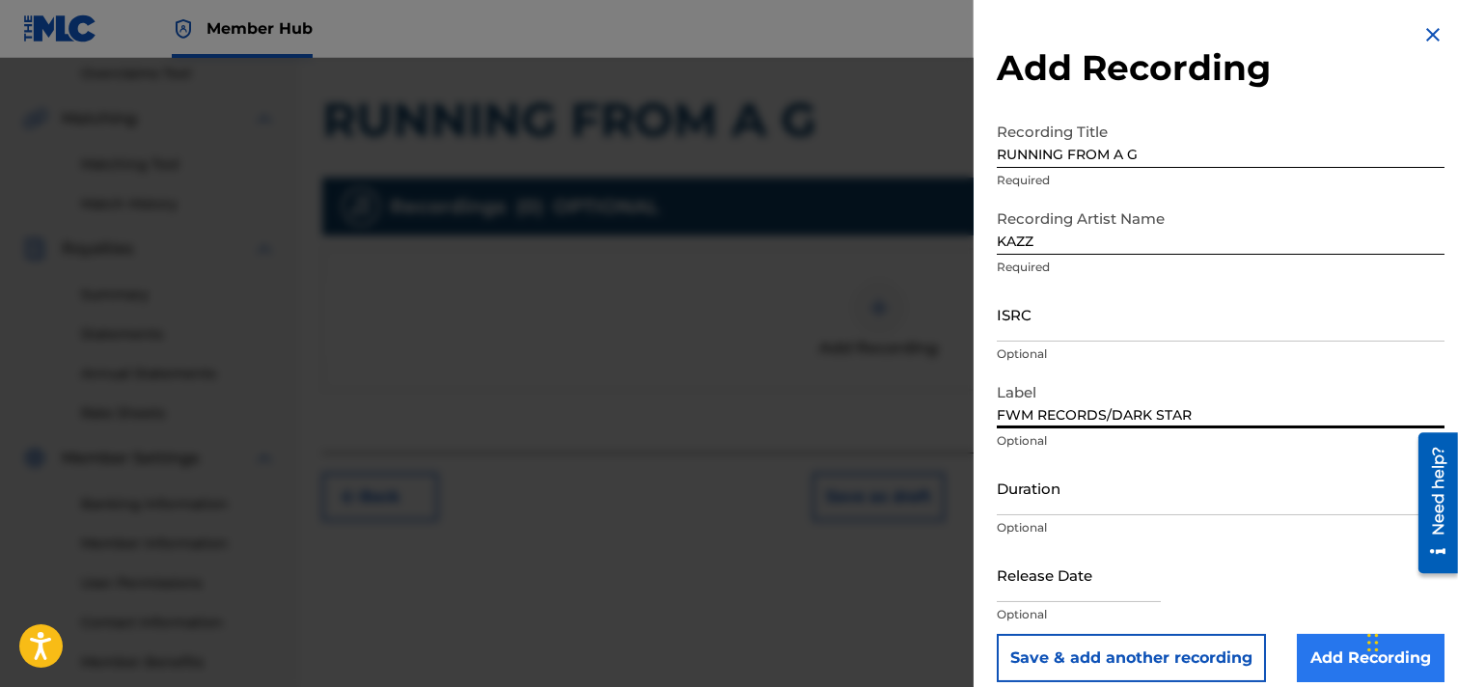
type input "FWM RECORDS/DARK STAR"
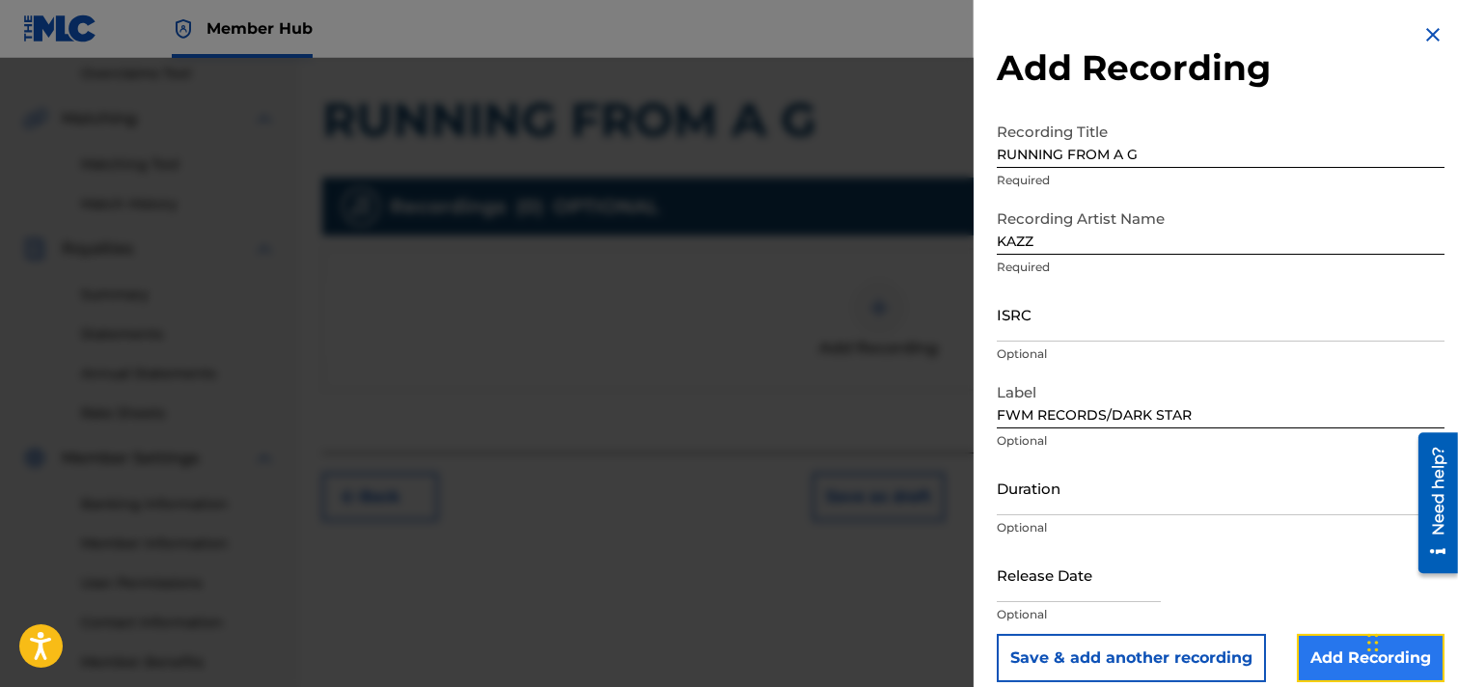
click at [1297, 649] on input "Add Recording" at bounding box center [1371, 658] width 148 height 48
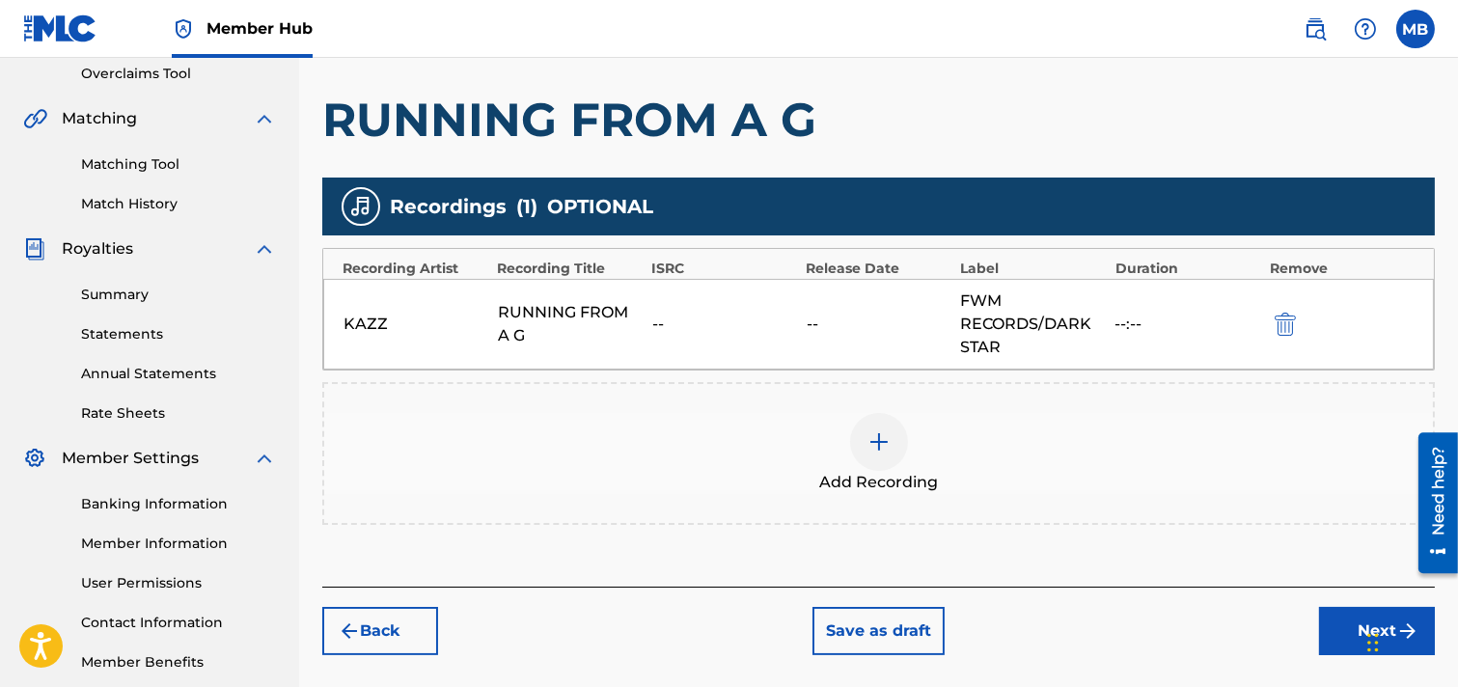
scroll to position [509, 0]
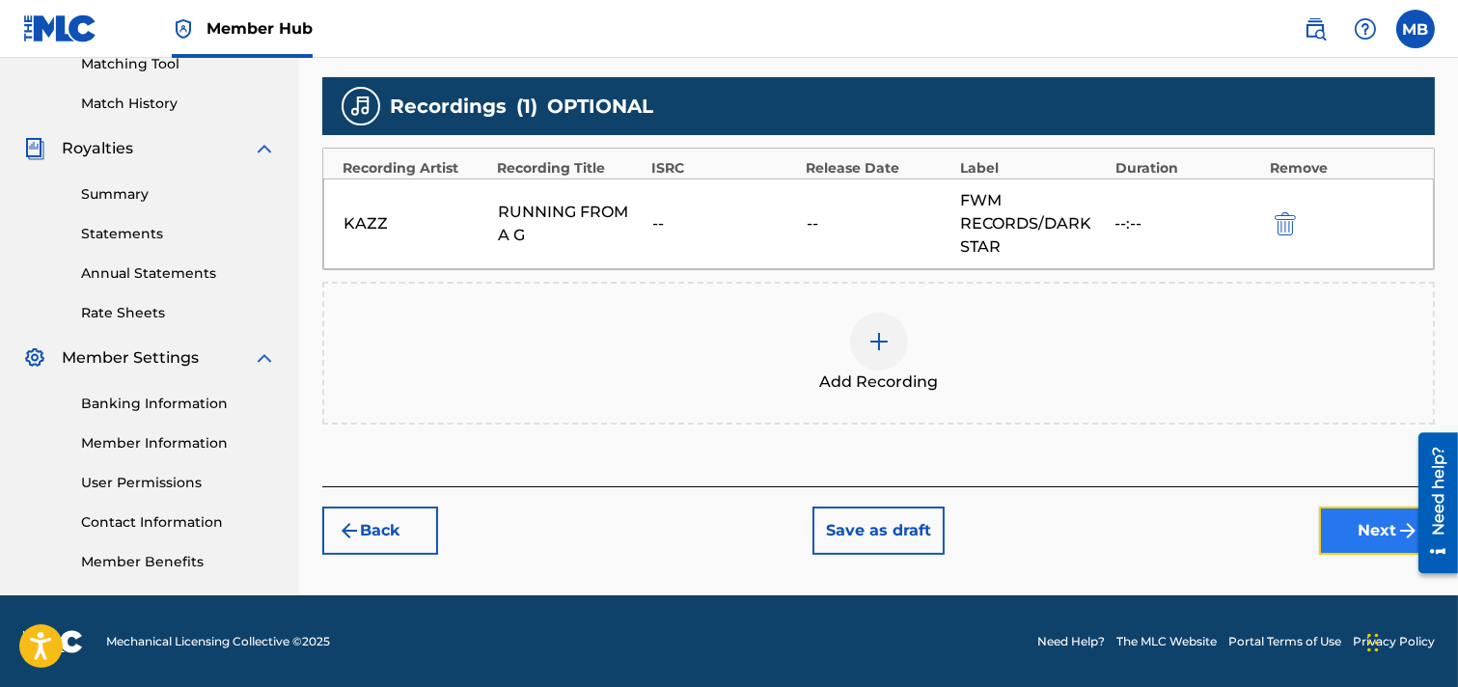
click at [1297, 527] on button "Next" at bounding box center [1377, 531] width 116 height 48
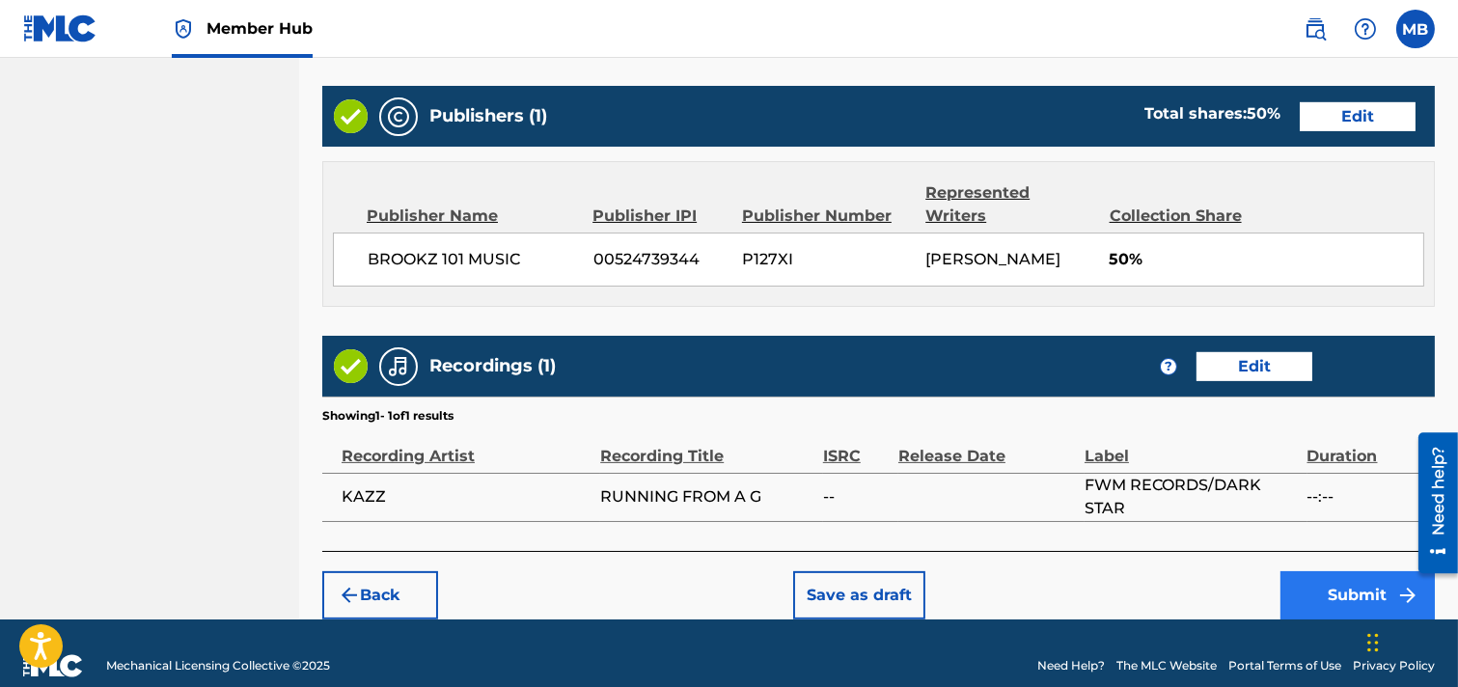
scroll to position [1097, 0]
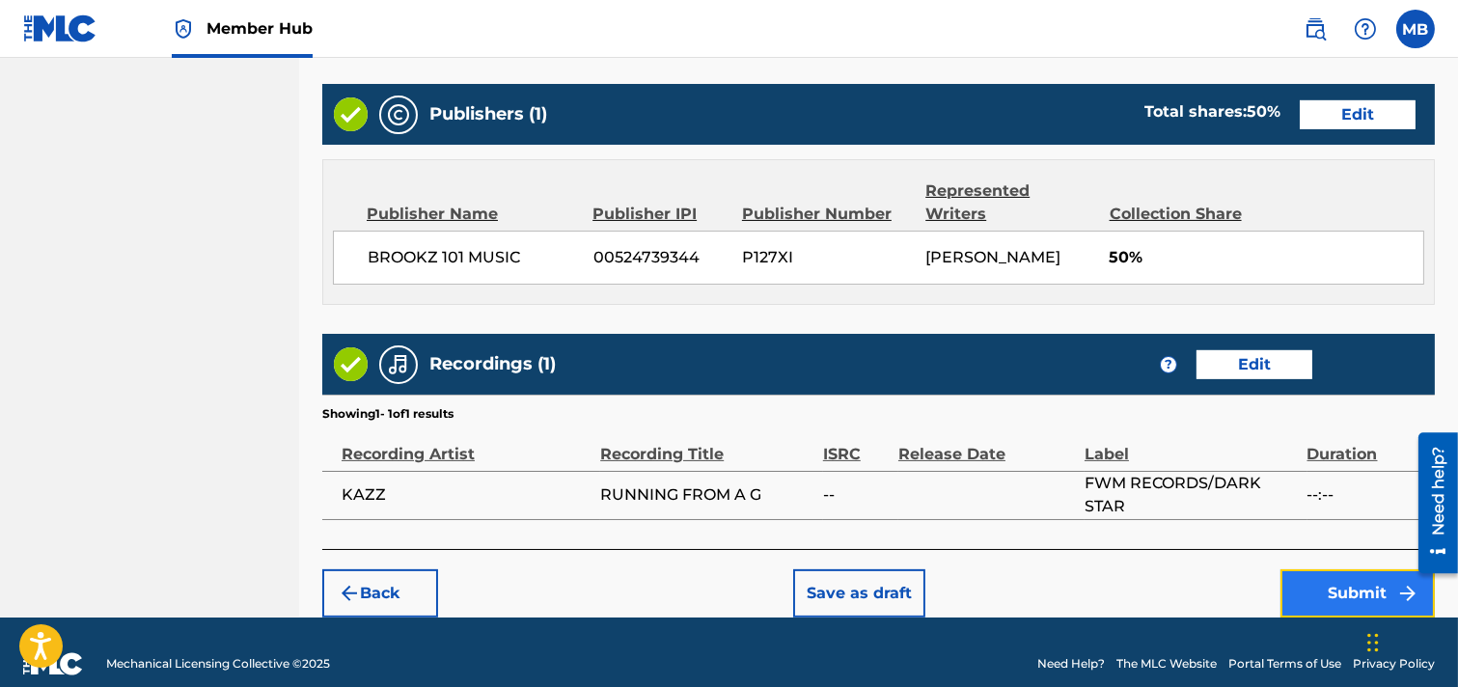
click at [1297, 574] on button "Submit" at bounding box center [1358, 593] width 154 height 48
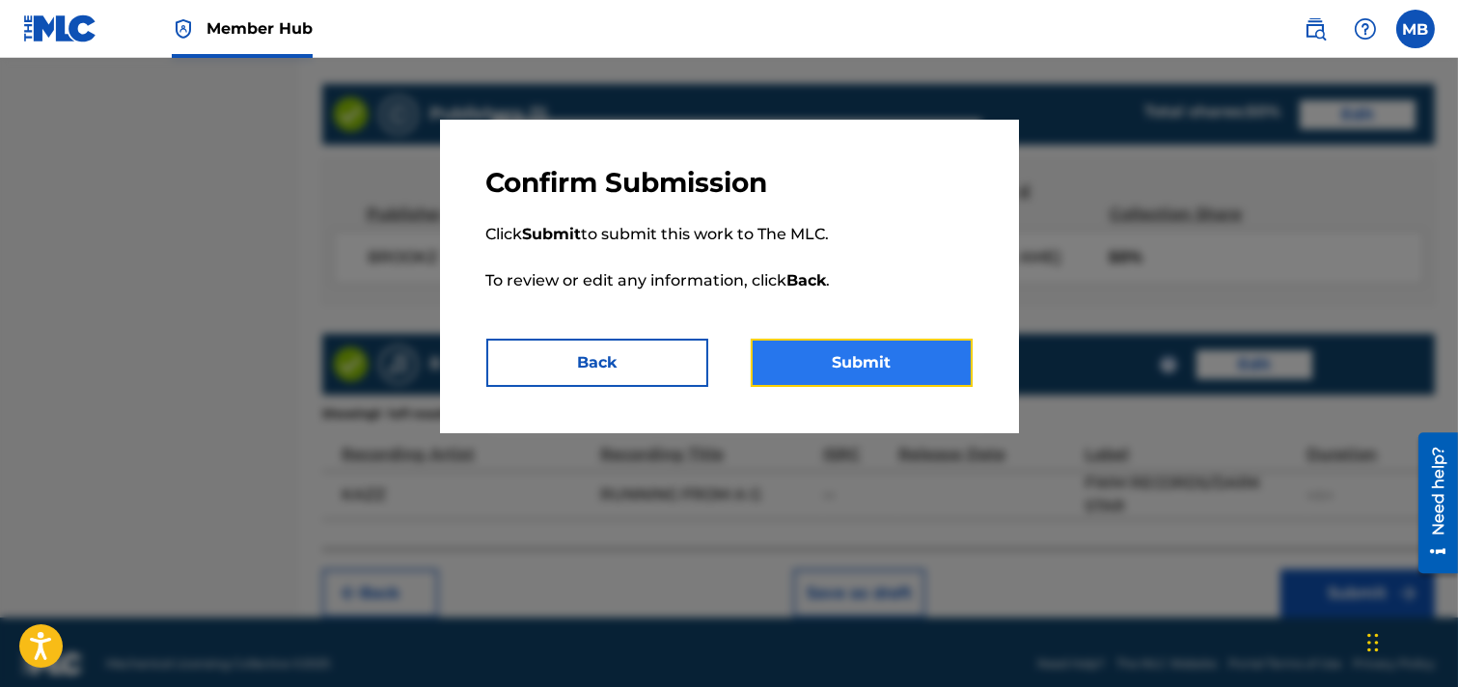
click at [892, 367] on button "Submit" at bounding box center [862, 363] width 222 height 48
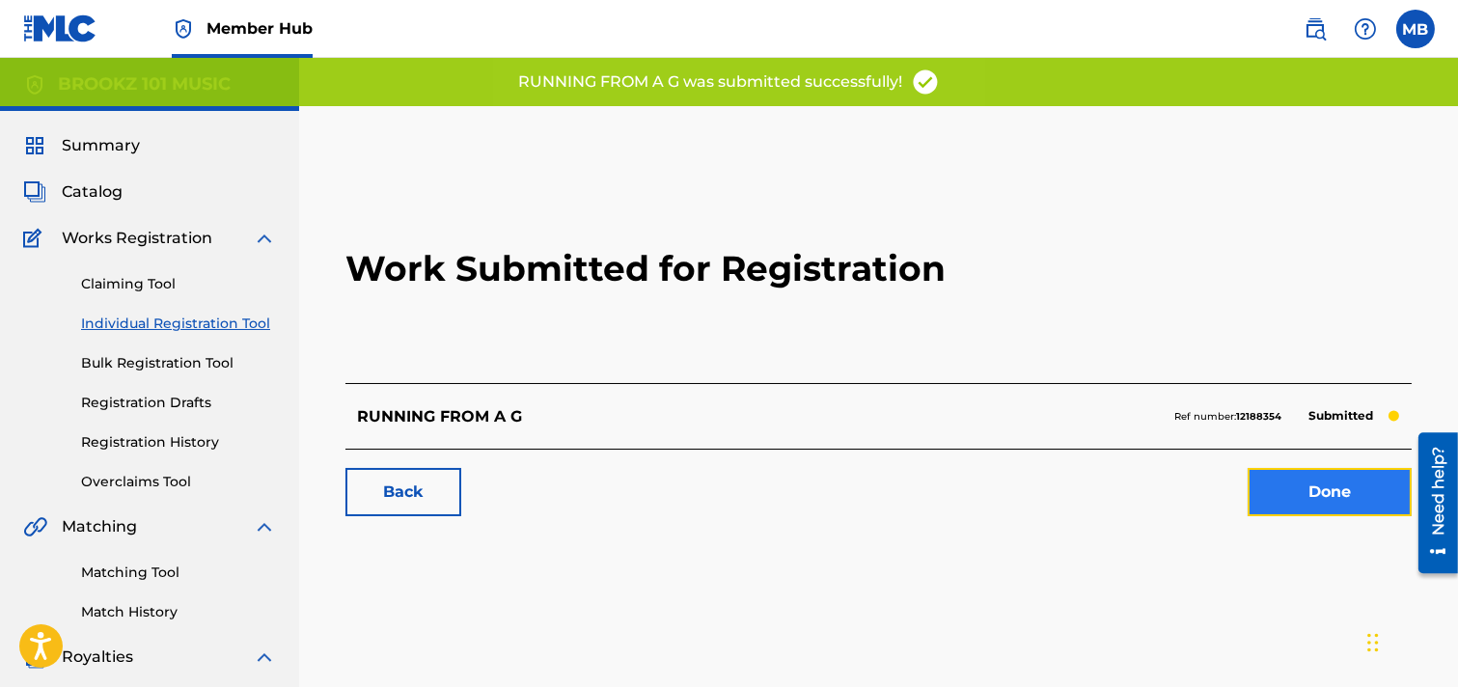
click at [1297, 490] on link "Done" at bounding box center [1330, 492] width 164 height 48
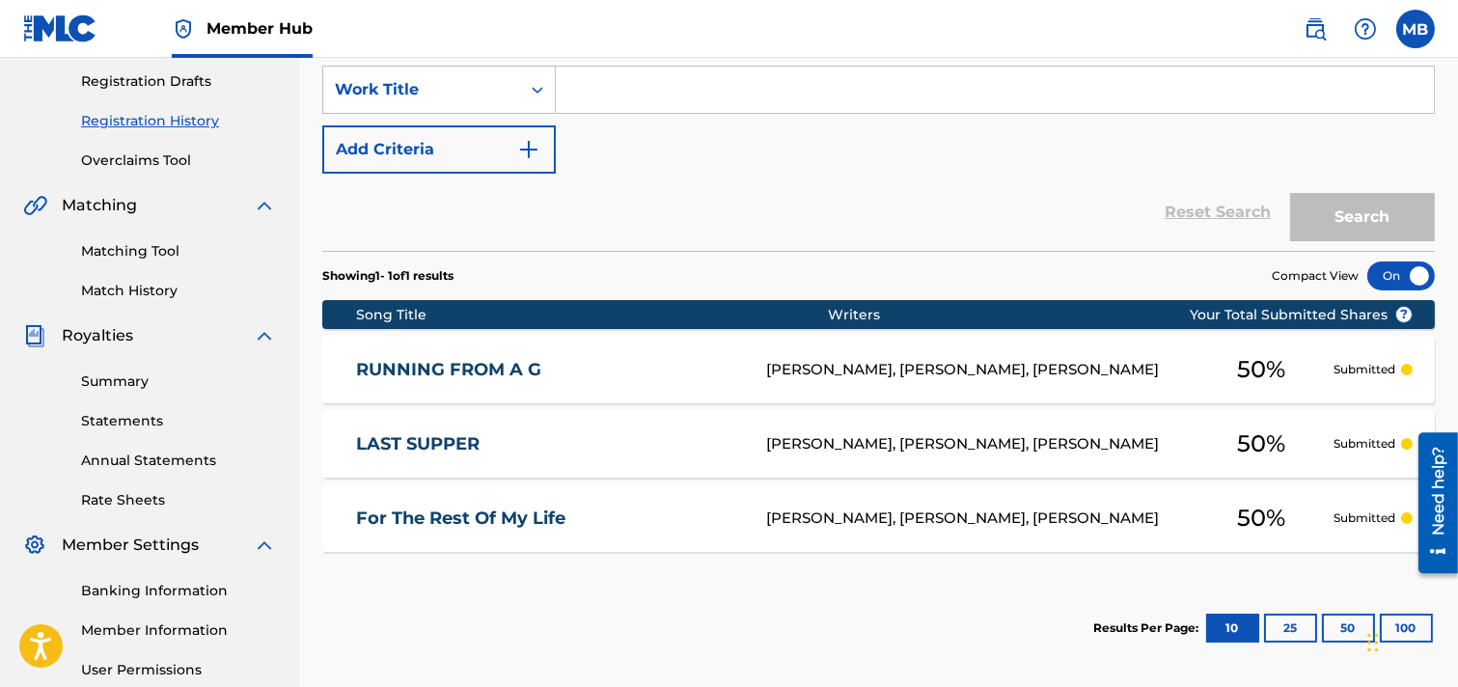
scroll to position [214, 0]
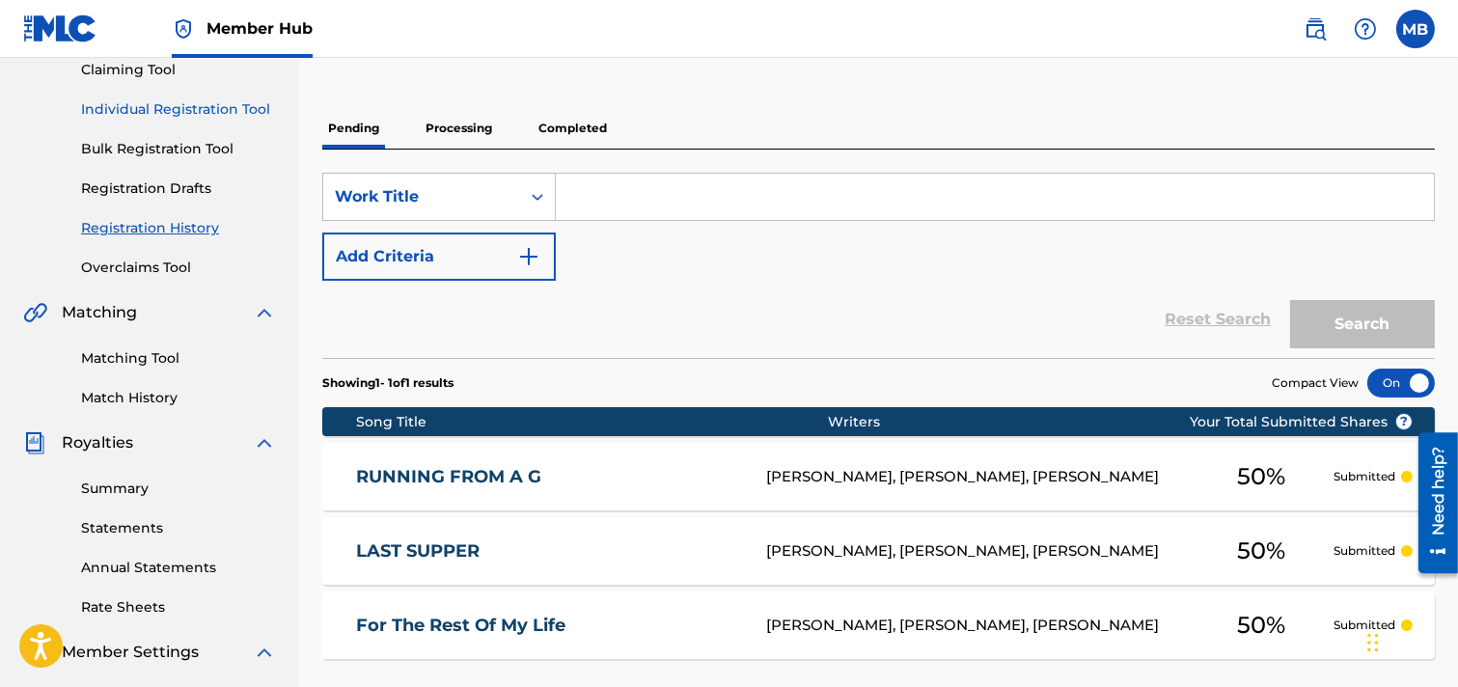
click at [180, 104] on link "Individual Registration Tool" at bounding box center [178, 109] width 195 height 20
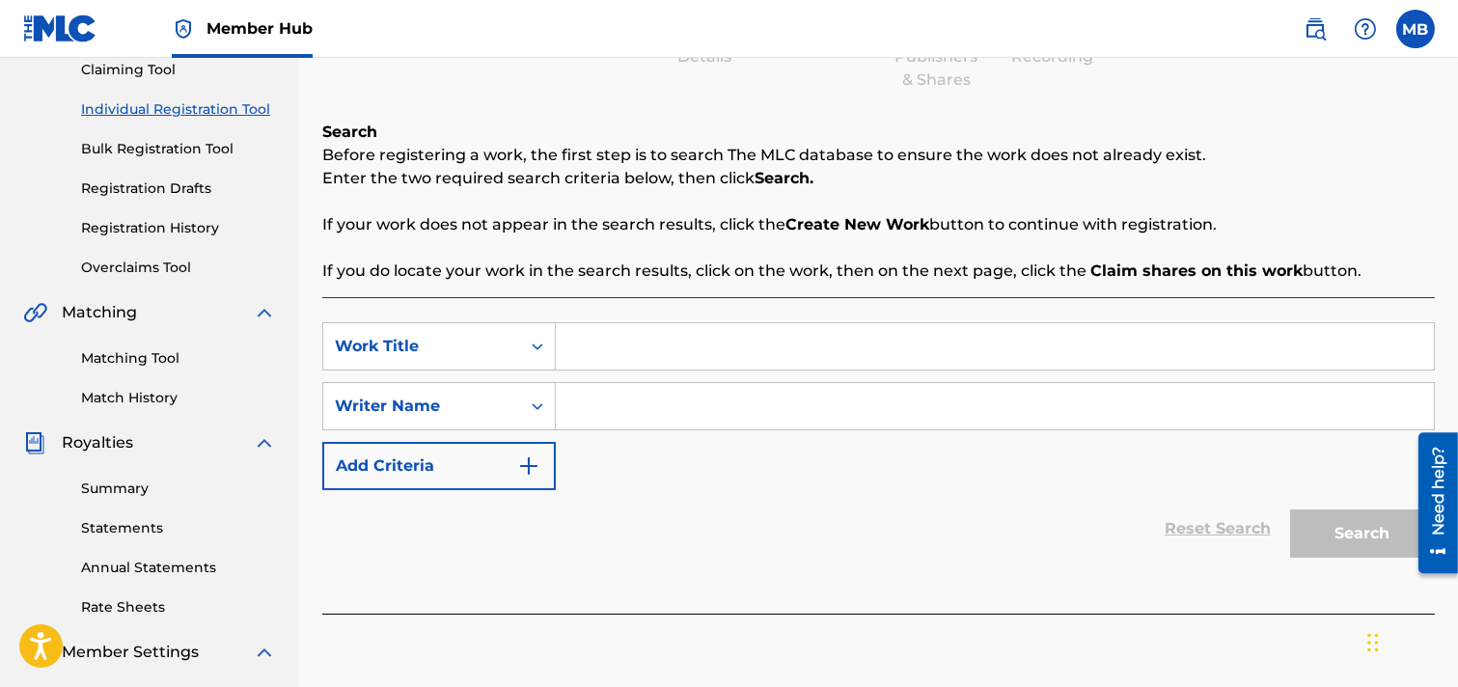
scroll to position [321, 0]
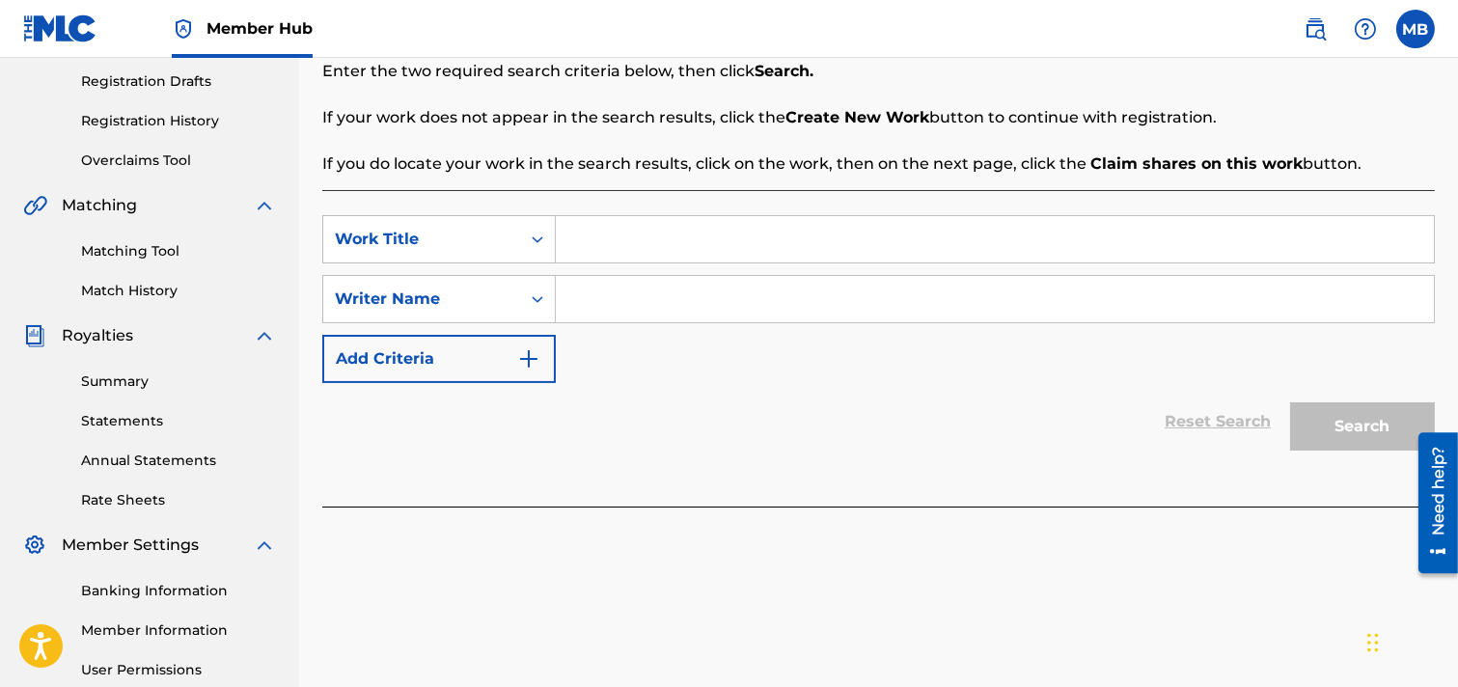
click at [659, 238] on input "Search Form" at bounding box center [995, 239] width 878 height 46
type input "SO [PERSON_NAME]"
click at [653, 302] on input "Search Form" at bounding box center [995, 299] width 878 height 46
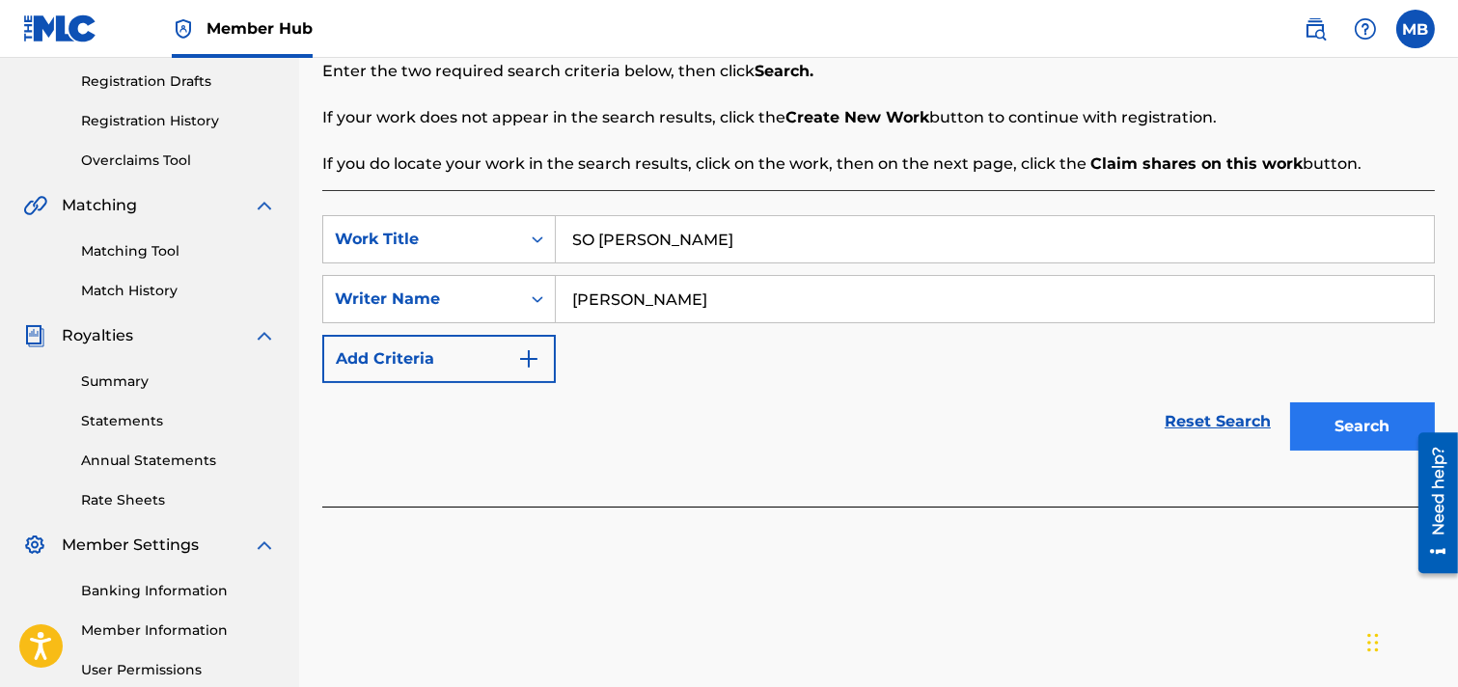
type input "[PERSON_NAME]"
click at [1297, 422] on button "Search" at bounding box center [1363, 427] width 145 height 48
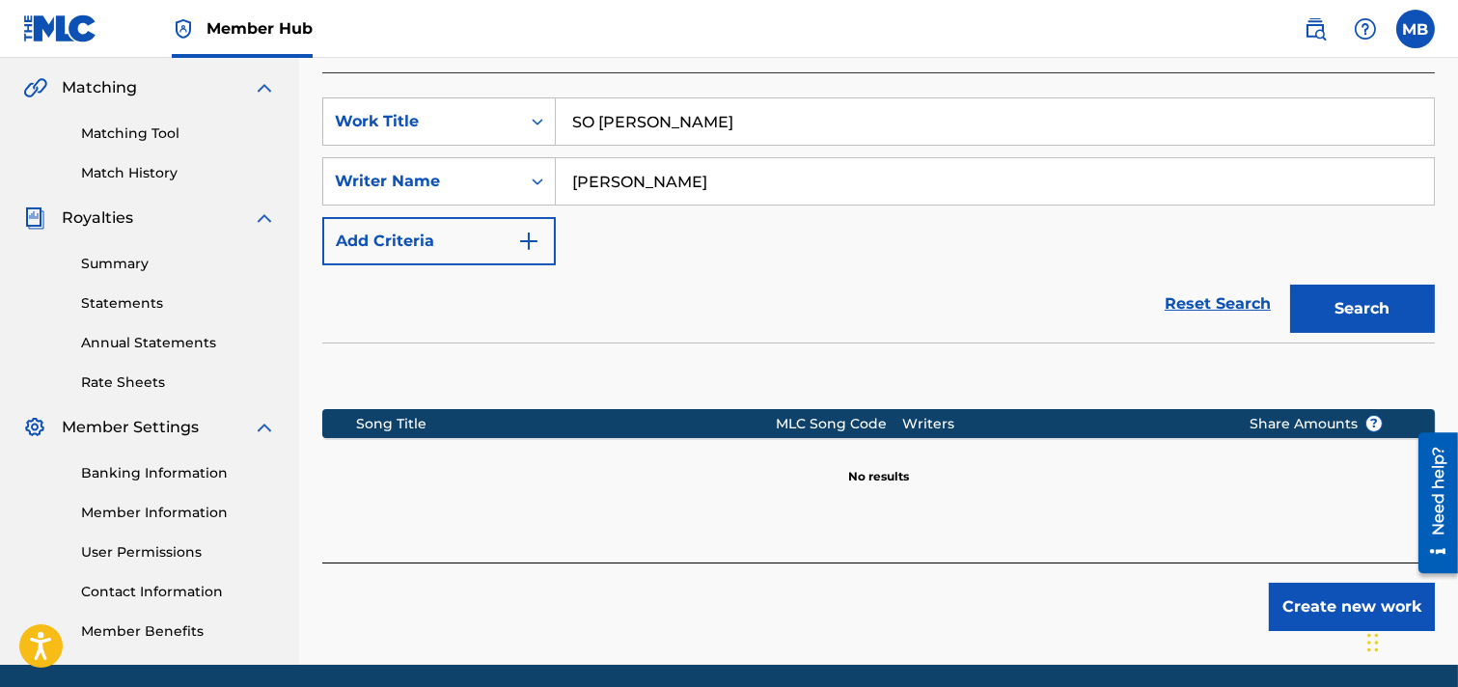
scroll to position [402, 0]
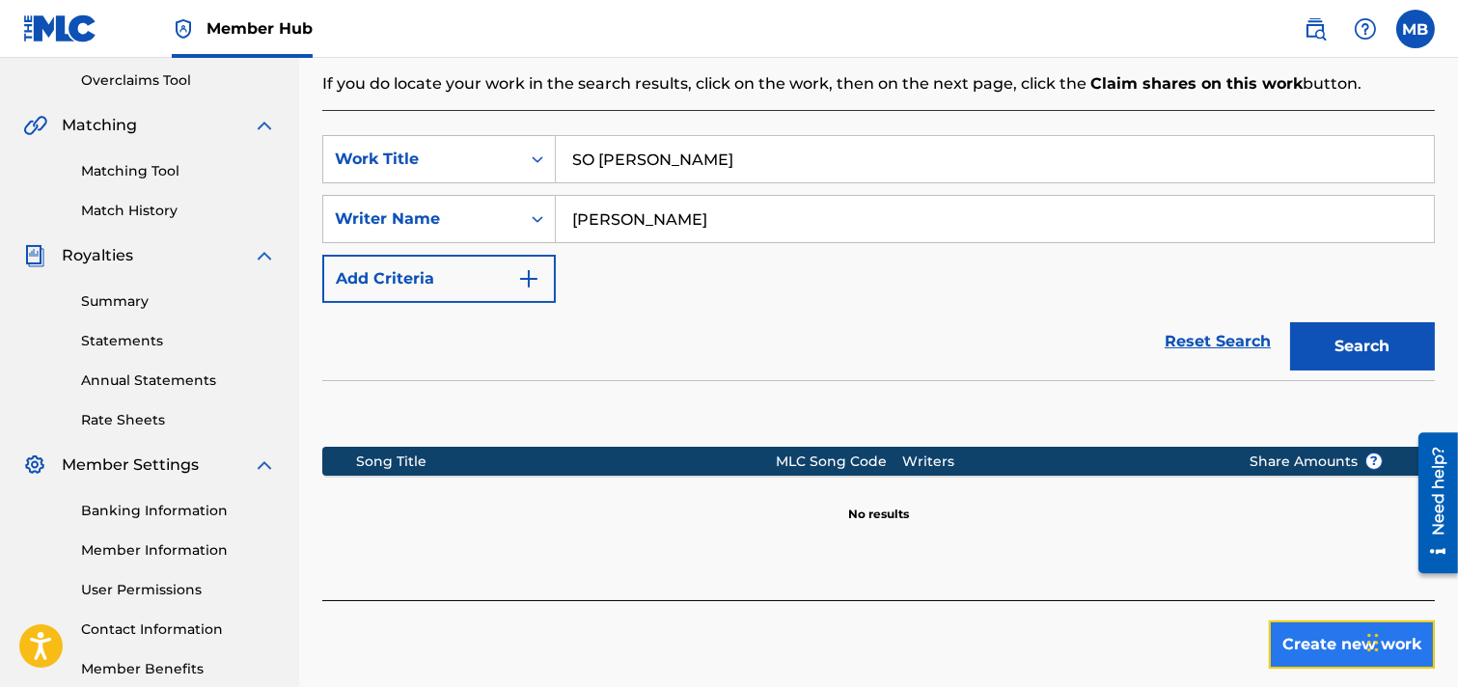
click at [1297, 649] on button "Create new work" at bounding box center [1352, 645] width 166 height 48
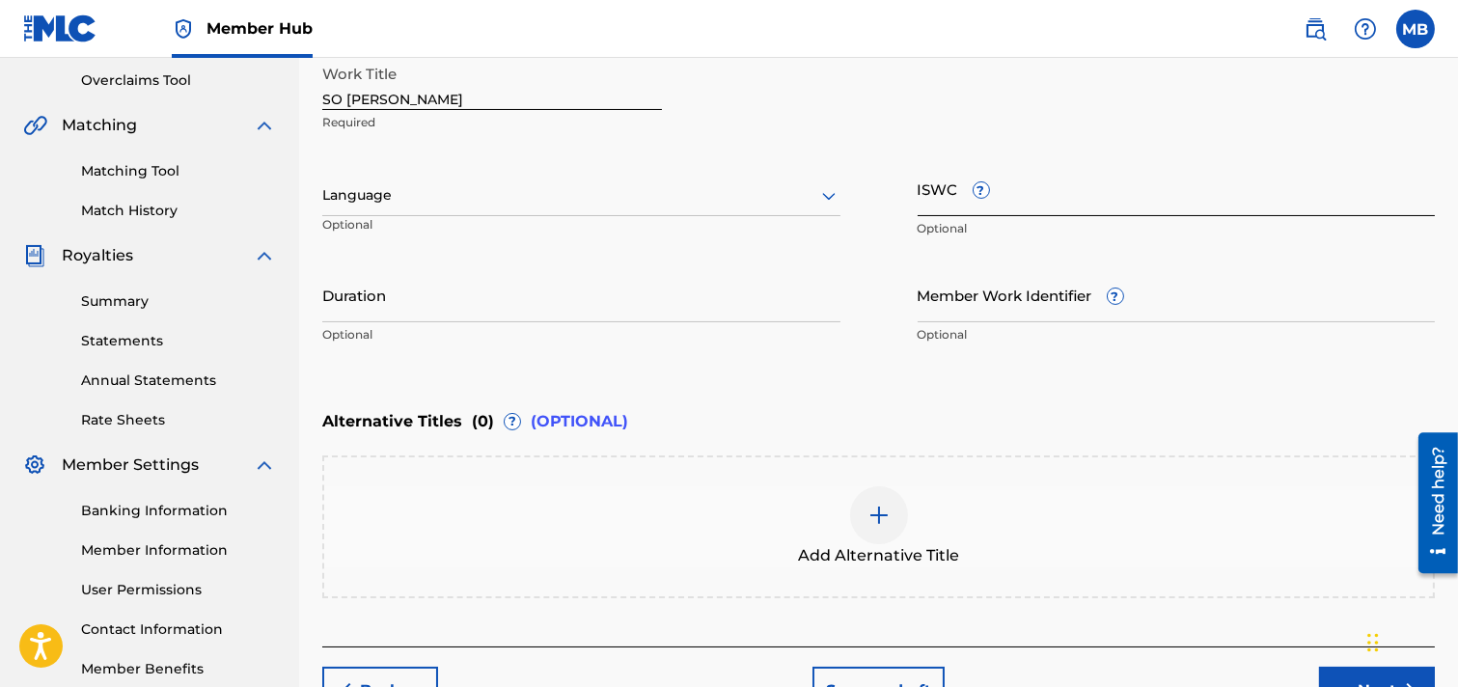
click at [1030, 203] on input "ISWC ?" at bounding box center [1177, 188] width 518 height 55
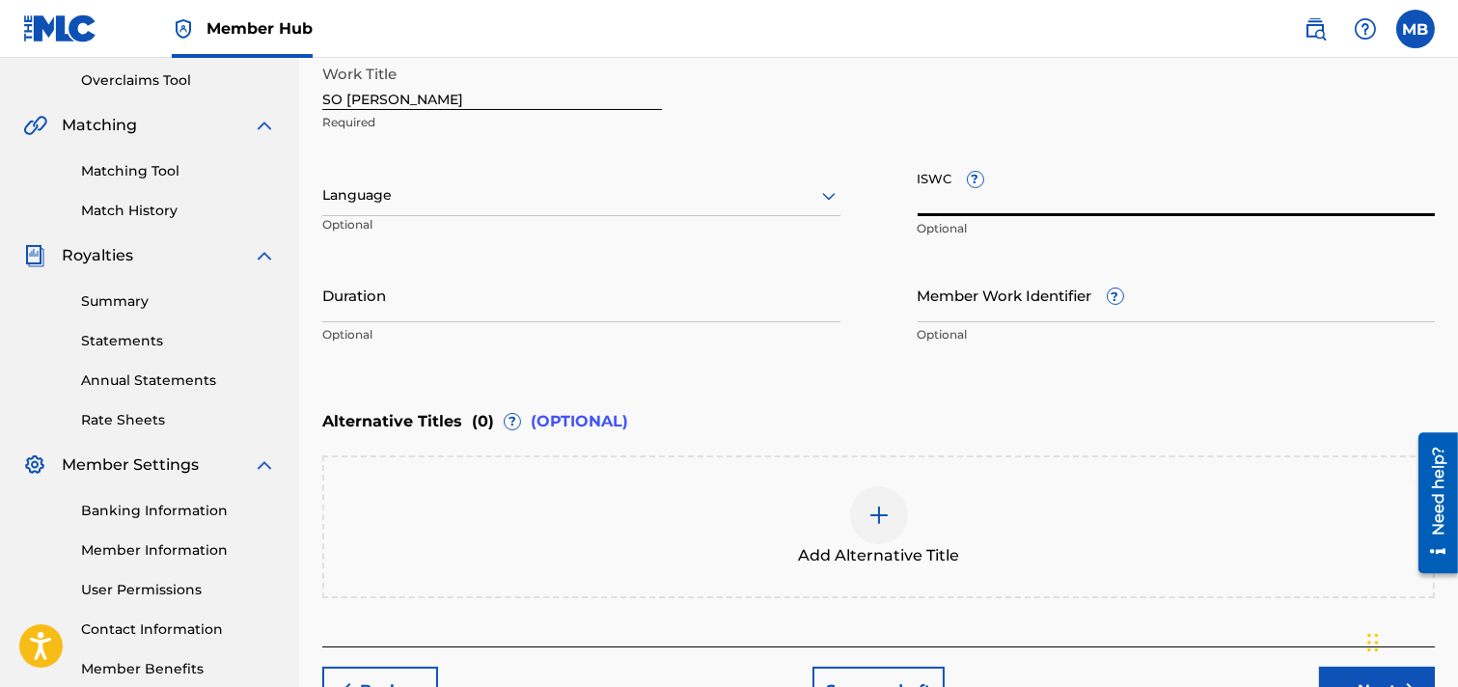
paste input "T3282359637"
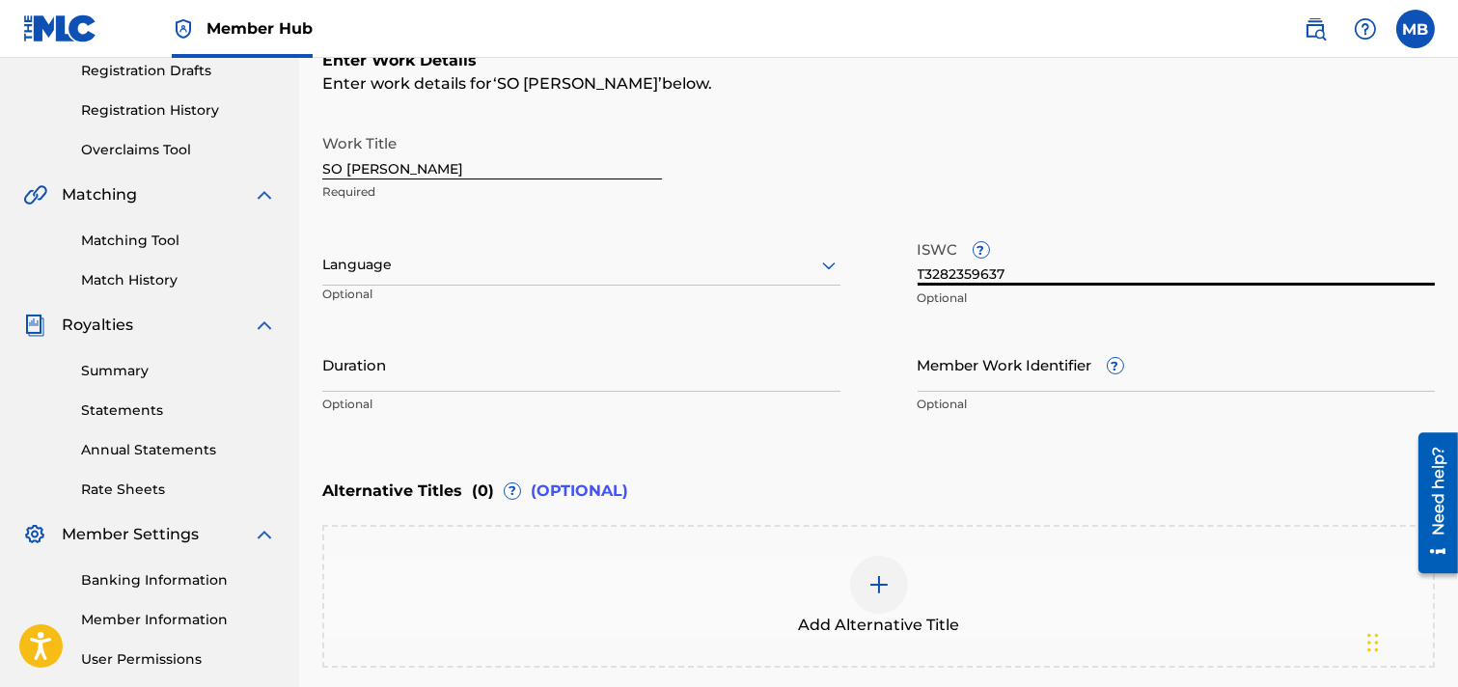
scroll to position [294, 0]
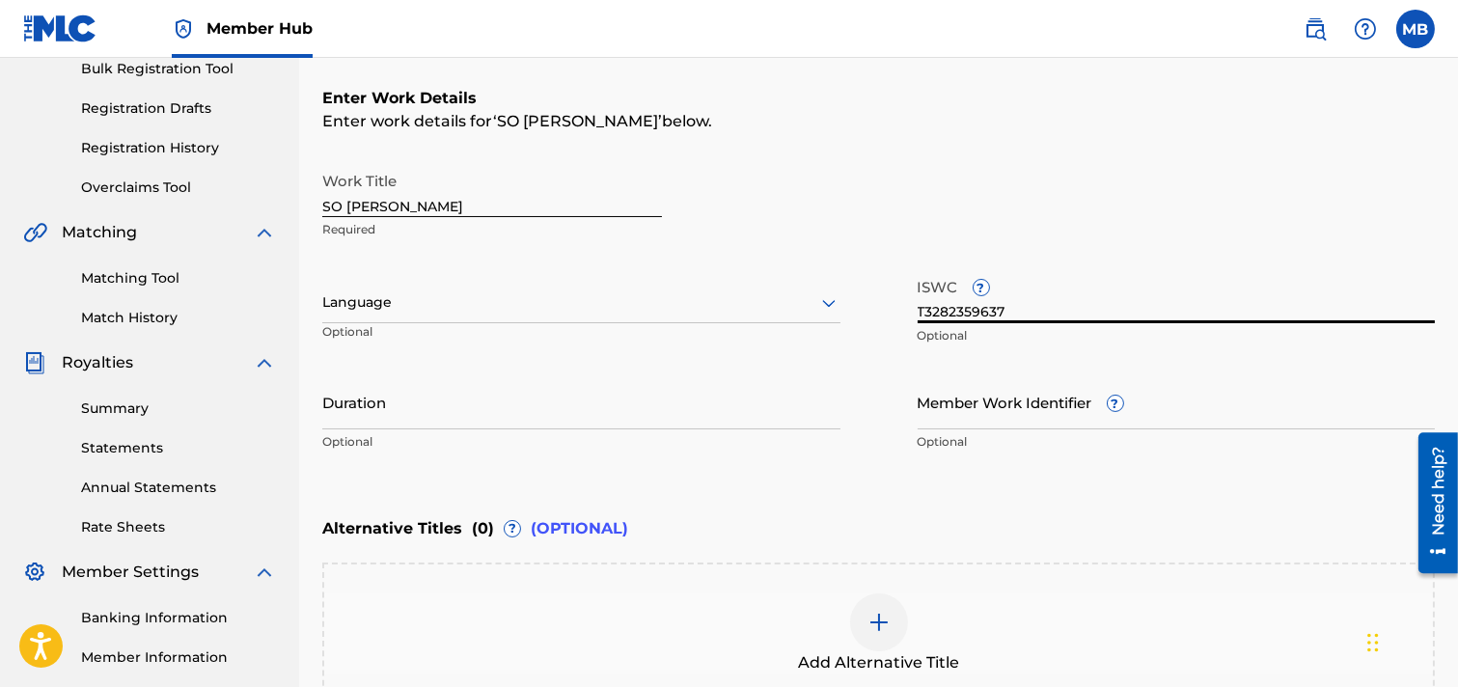
type input "T3282359637"
click at [822, 293] on icon at bounding box center [829, 303] width 23 height 23
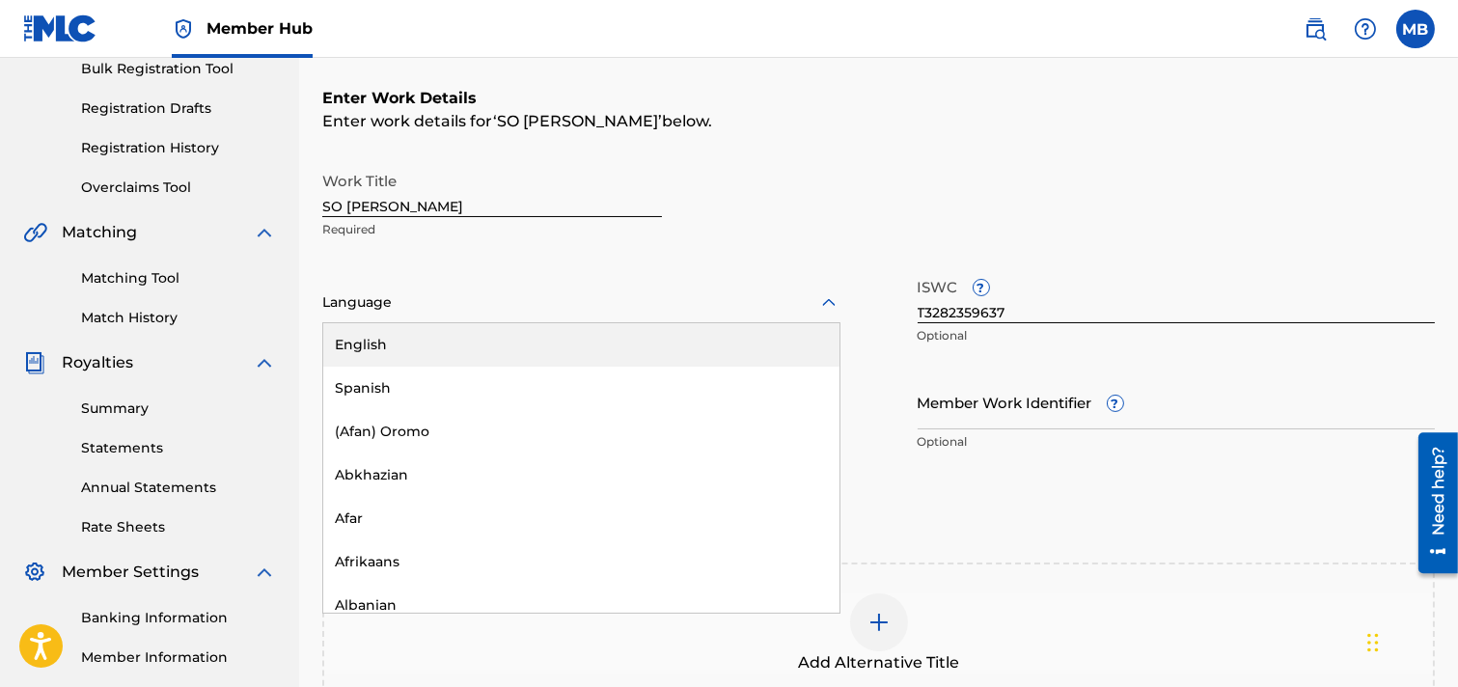
click at [544, 341] on div "English" at bounding box center [581, 344] width 516 height 43
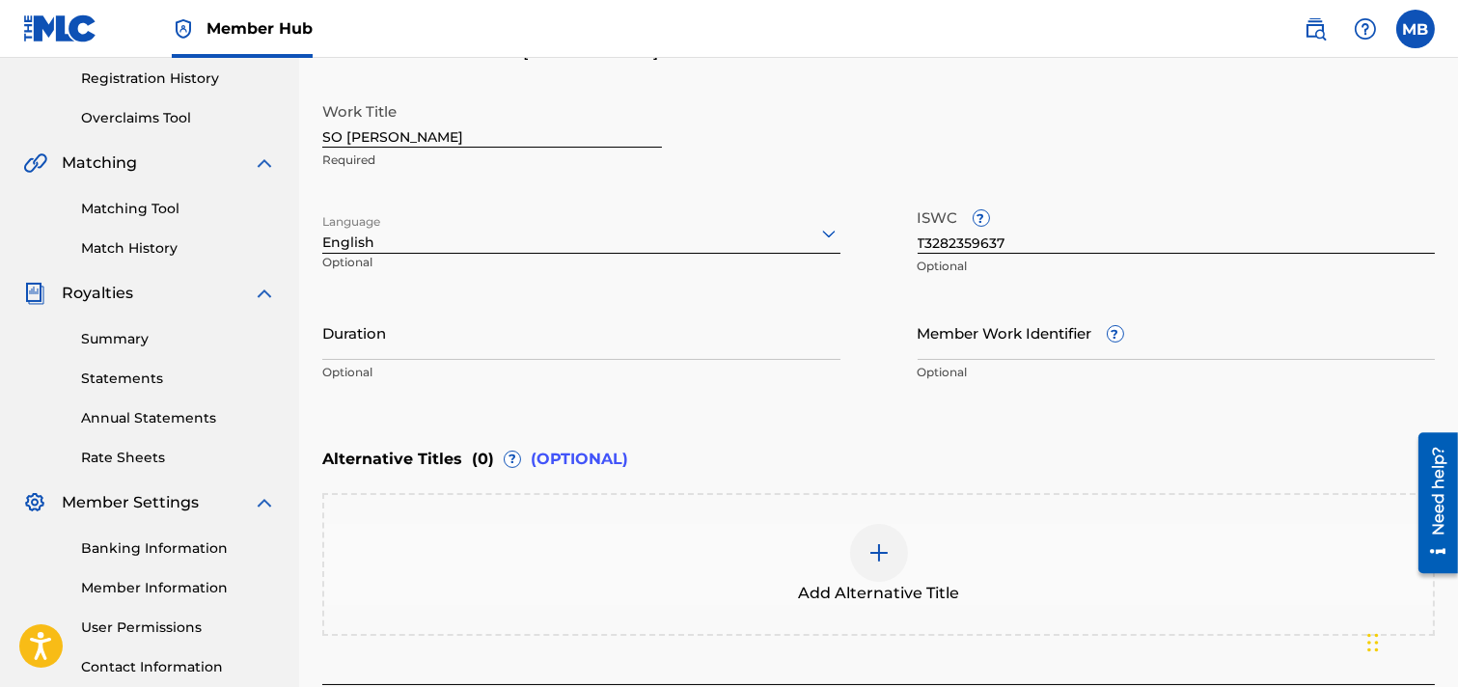
scroll to position [402, 0]
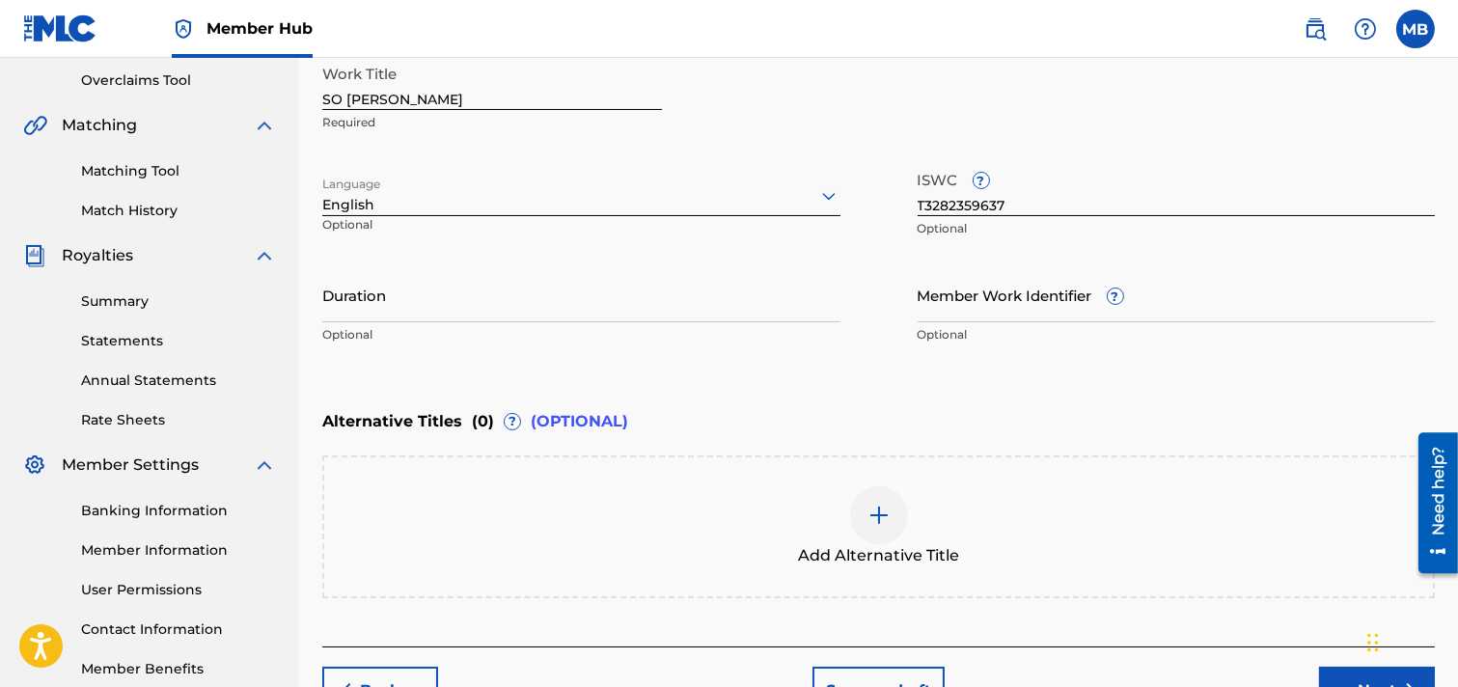
click at [883, 515] on img at bounding box center [879, 515] width 23 height 23
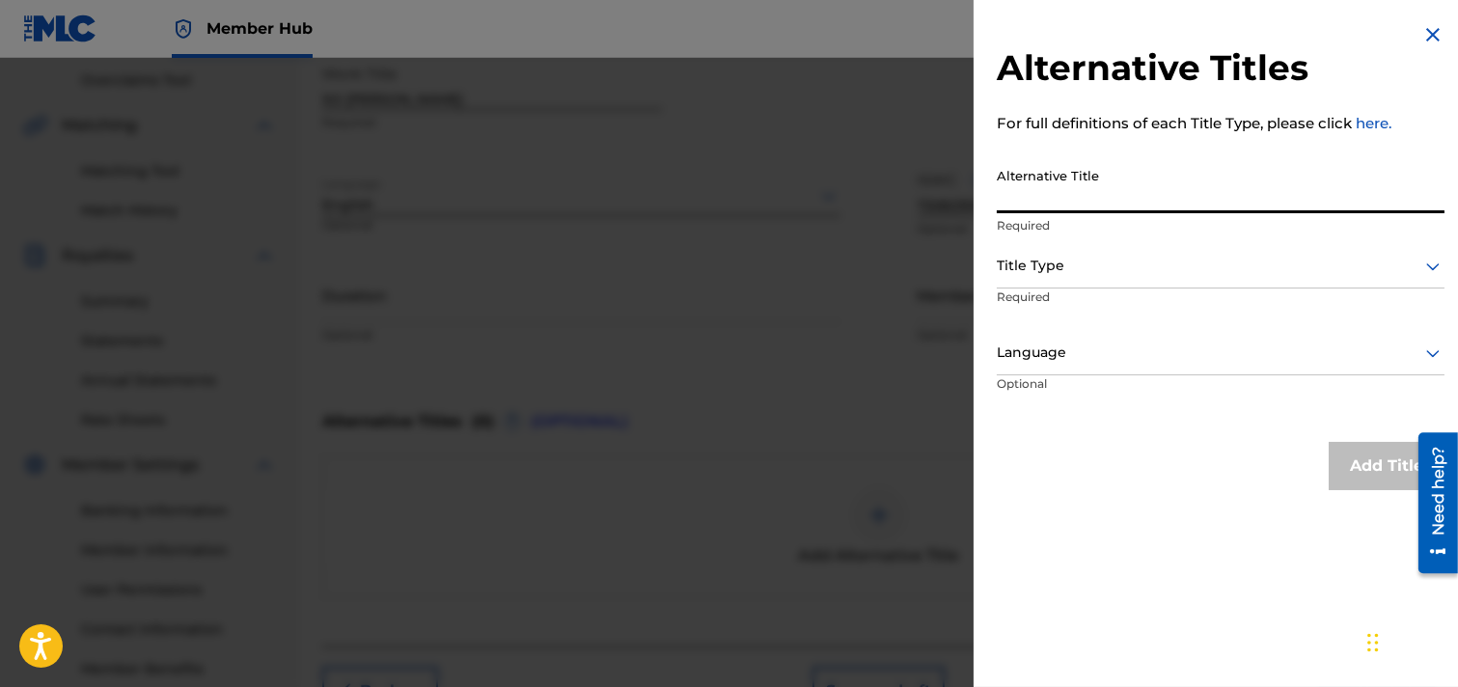
click at [1243, 204] on input "Alternative Title" at bounding box center [1221, 185] width 448 height 55
click at [1297, 45] on img at bounding box center [1433, 34] width 23 height 23
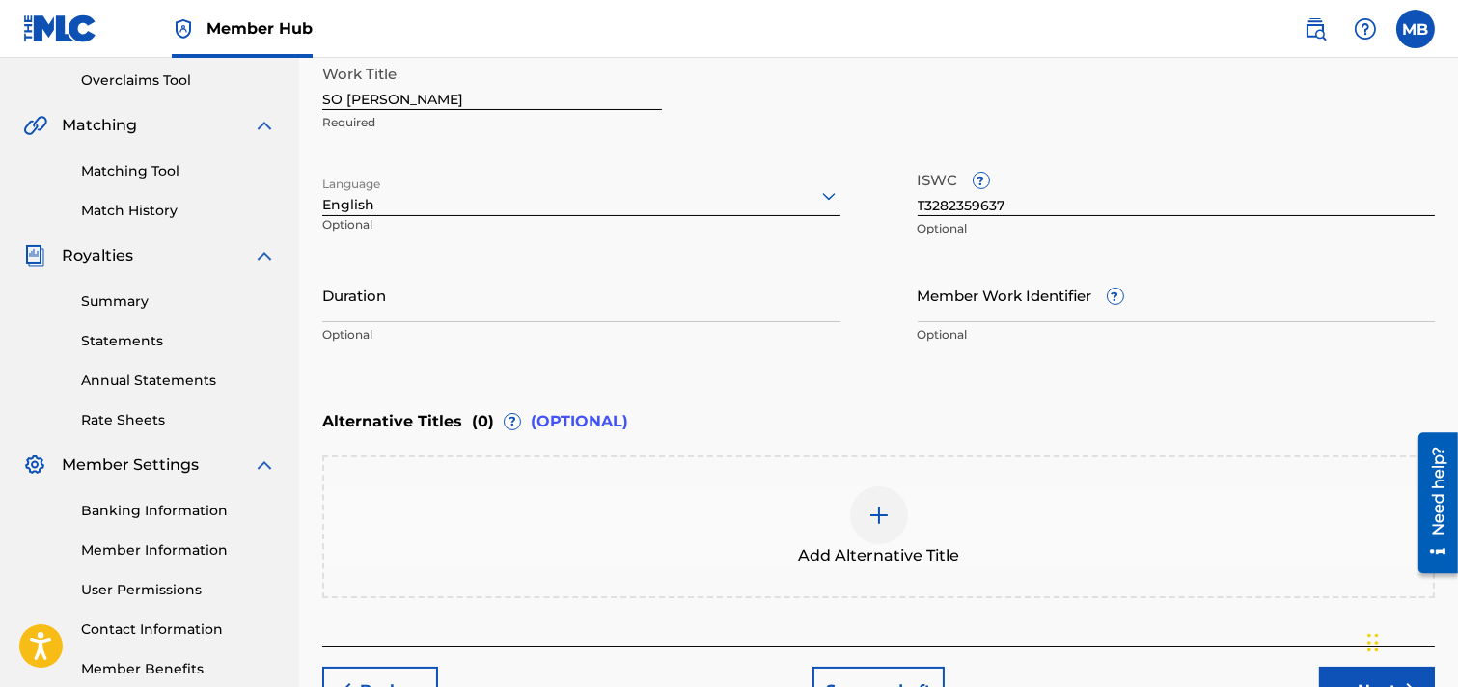
click at [875, 514] on img at bounding box center [879, 515] width 23 height 23
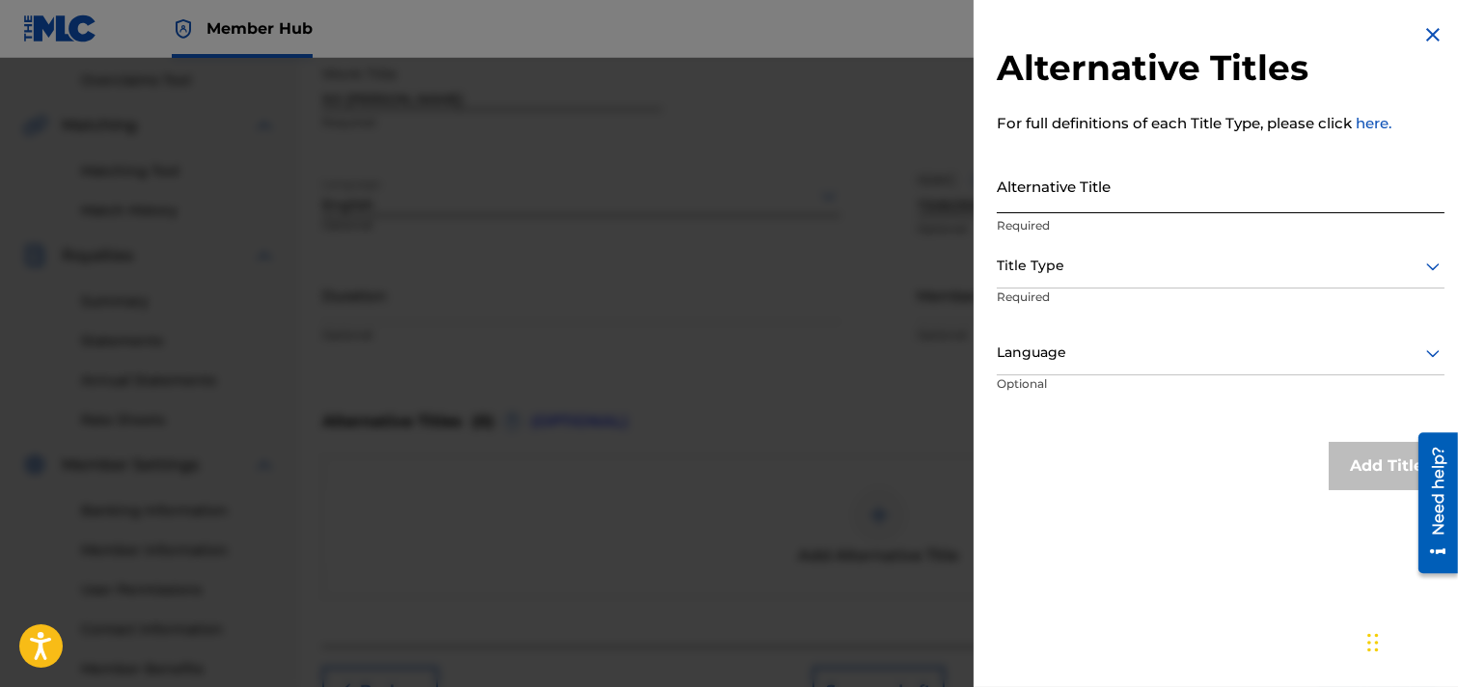
click at [1125, 191] on input "Alternative Title" at bounding box center [1221, 185] width 448 height 55
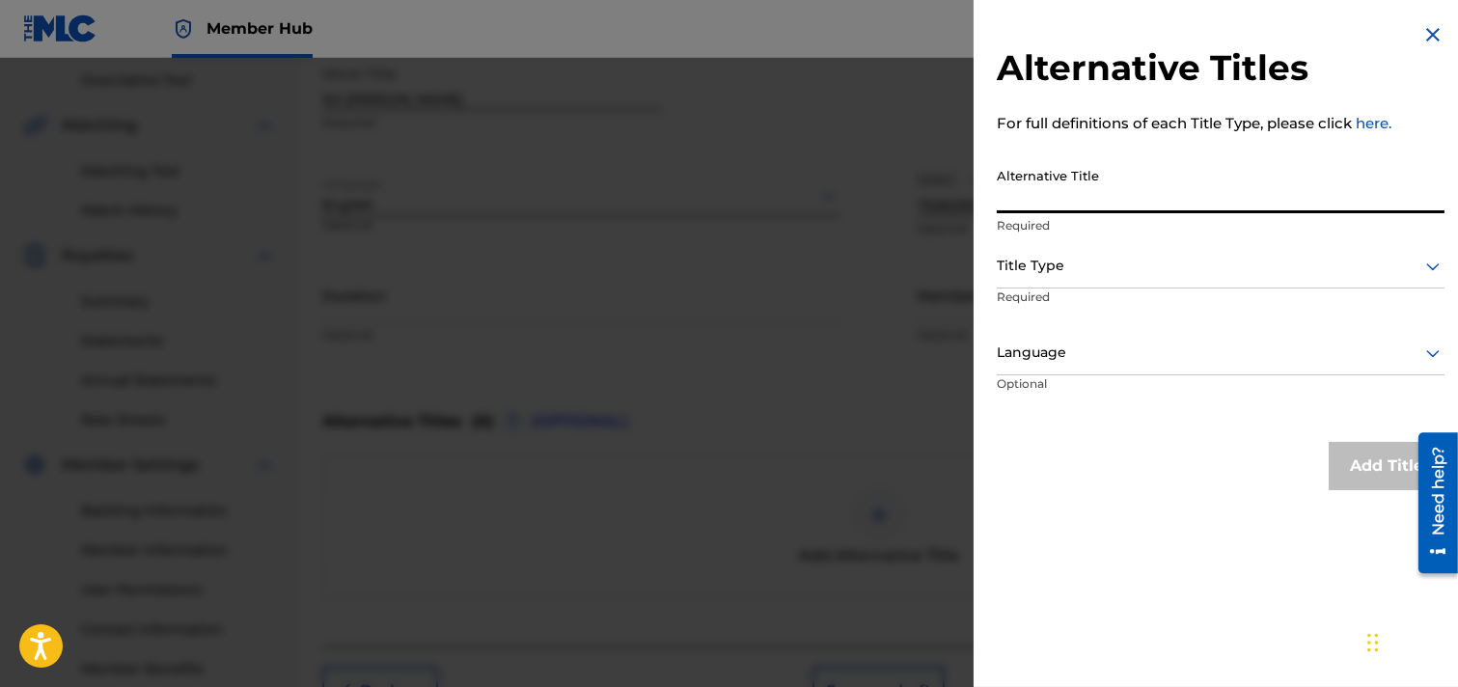
paste input "SO [PERSON_NAME] BLUE"
type input "SO [PERSON_NAME] BLUE"
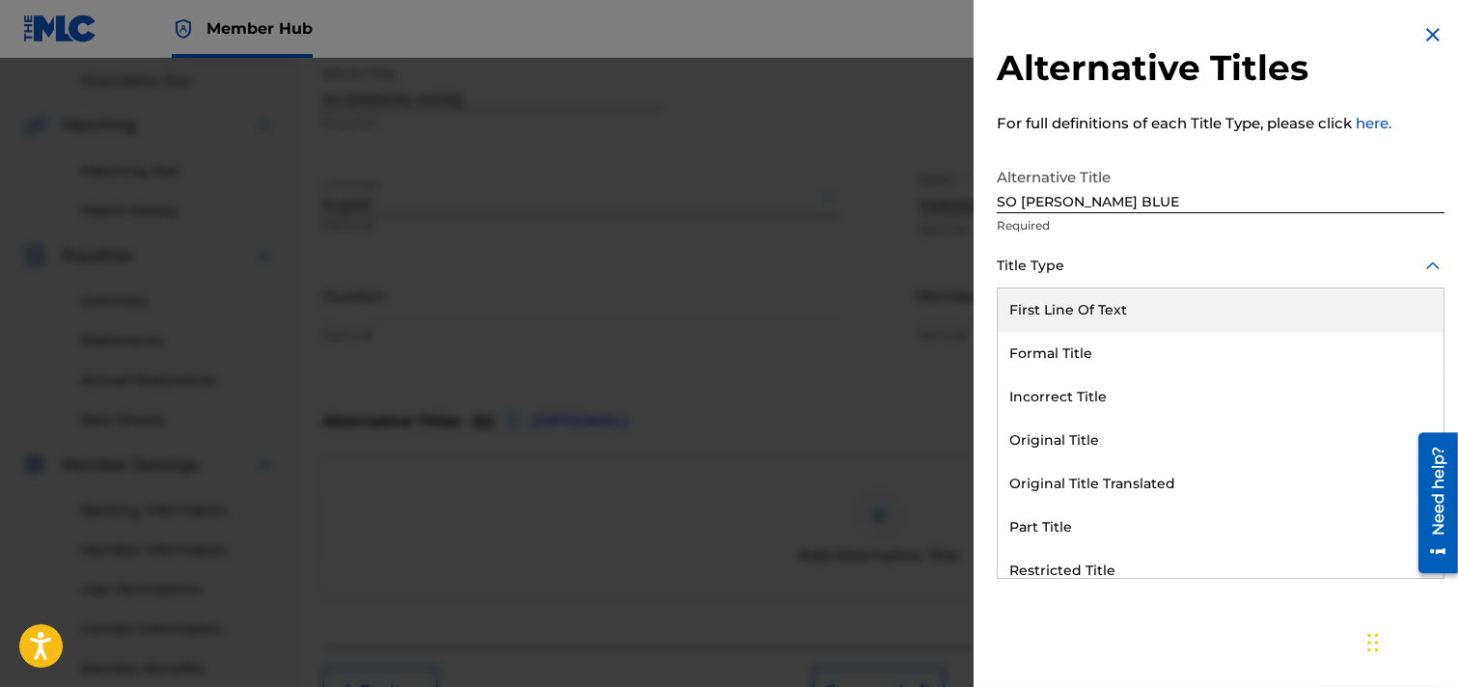
click at [1297, 267] on div at bounding box center [1433, 266] width 23 height 23
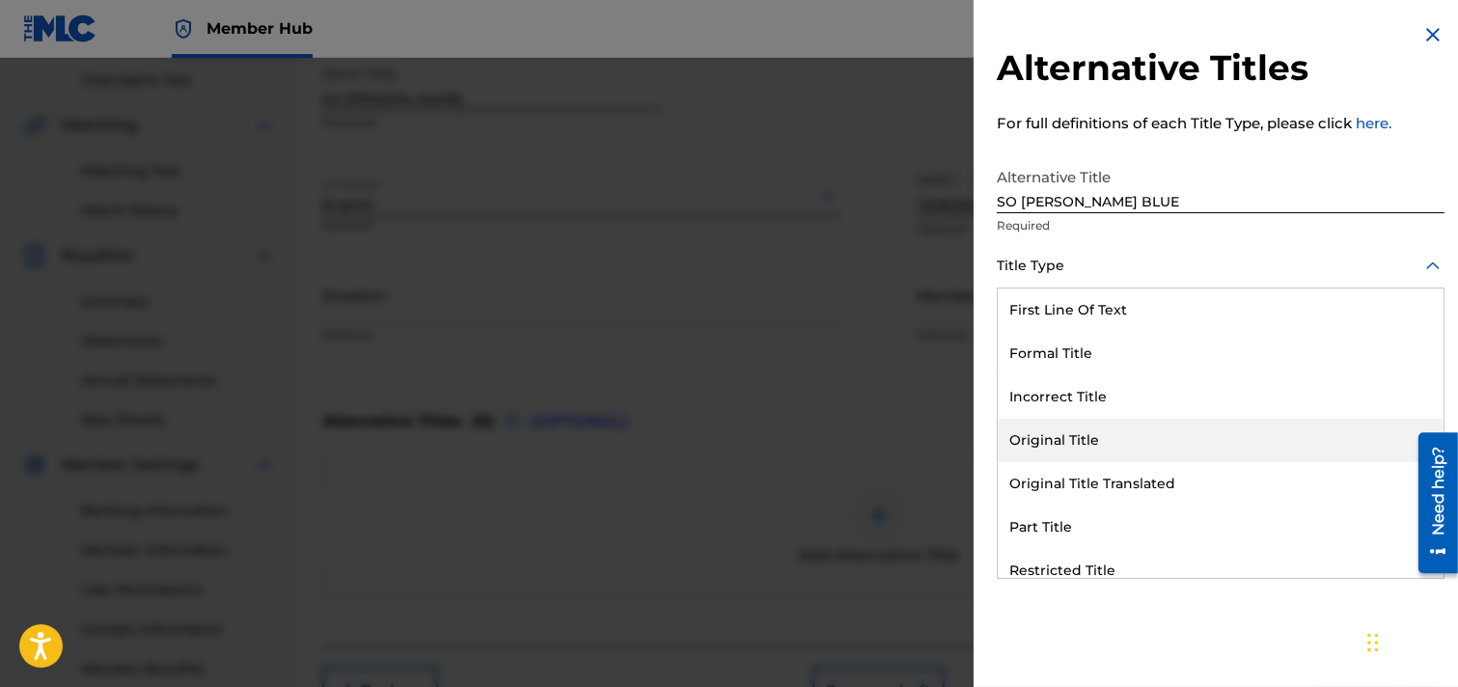
scroll to position [187, 0]
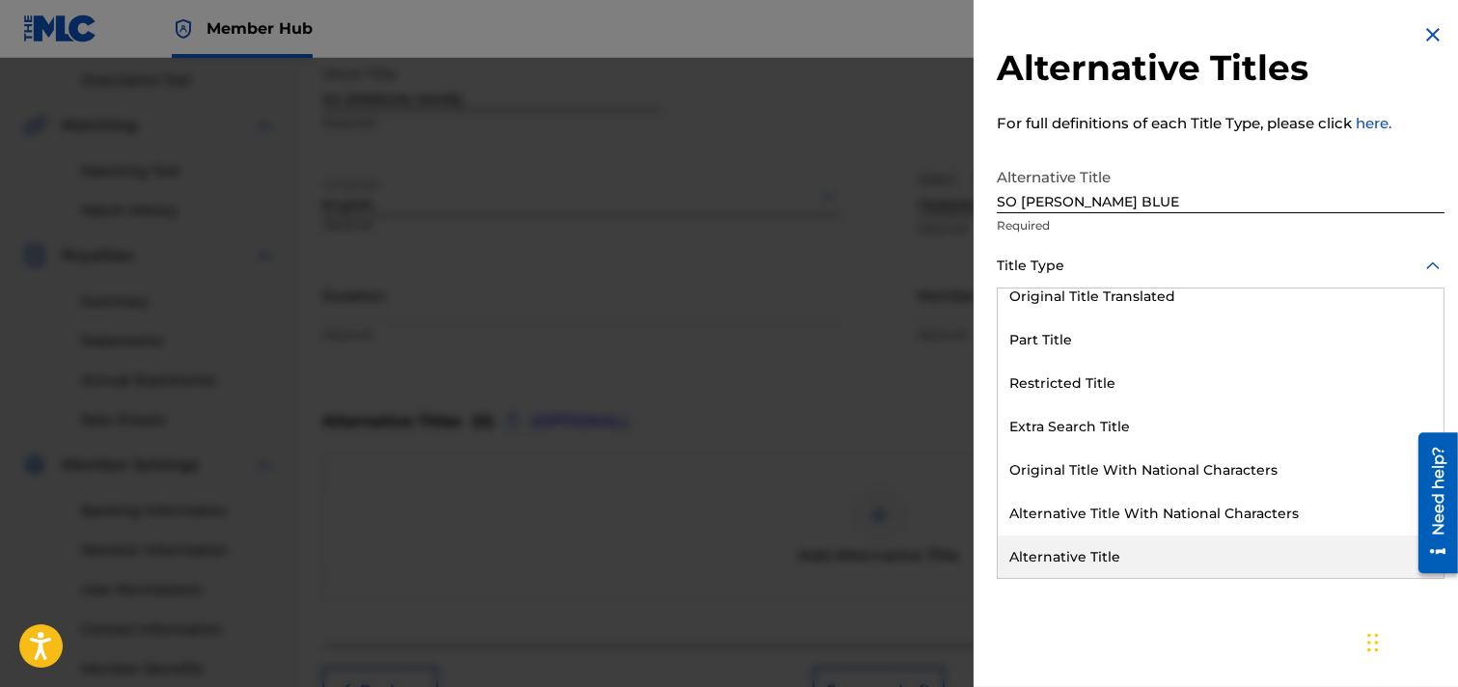
click at [1078, 557] on div "Alternative Title" at bounding box center [1221, 557] width 446 height 43
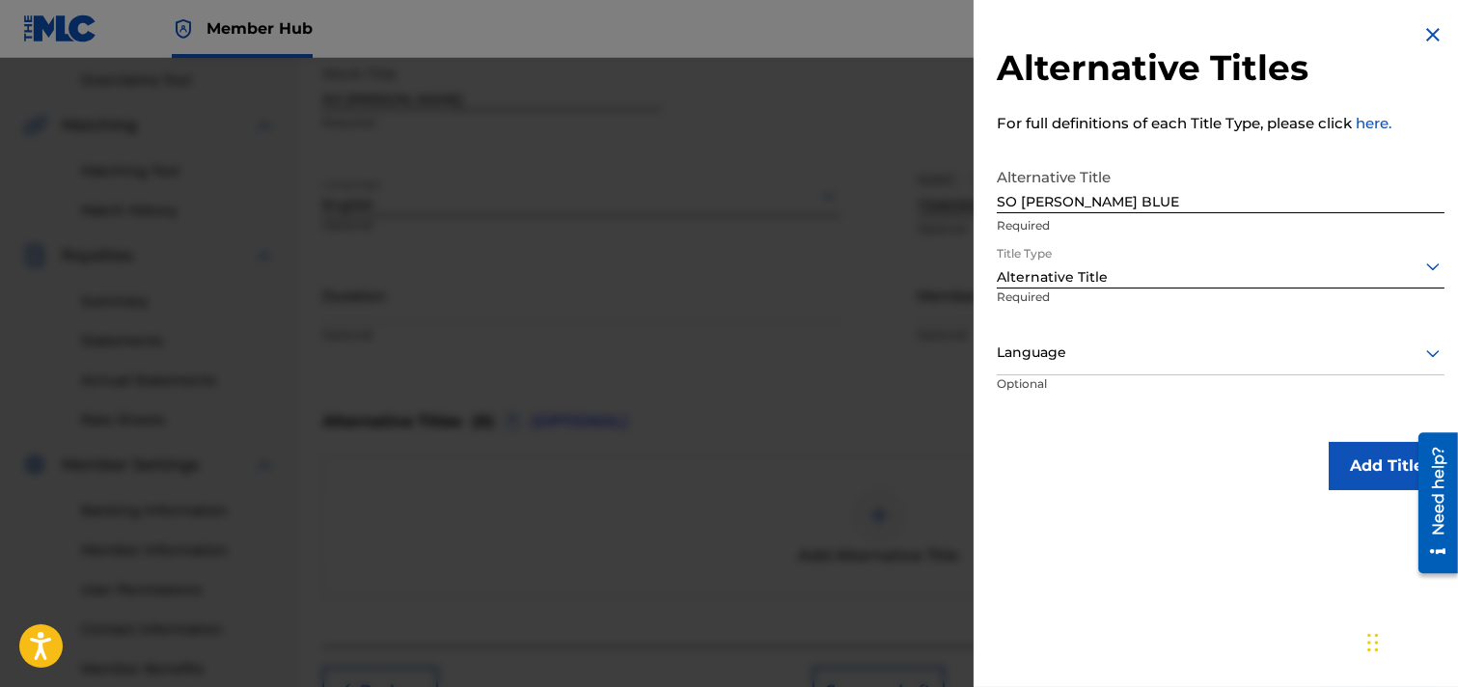
click at [1297, 354] on icon at bounding box center [1434, 354] width 14 height 8
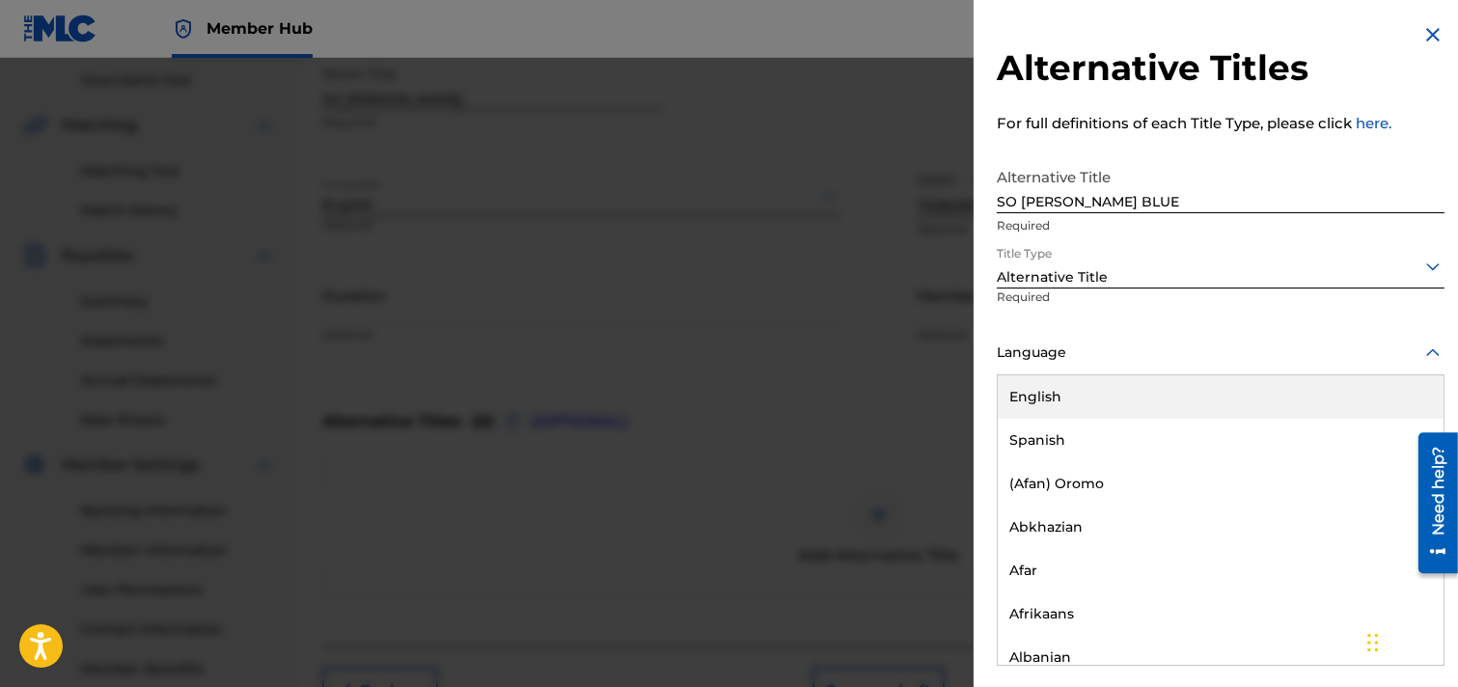
click at [1046, 396] on div "English" at bounding box center [1221, 396] width 446 height 43
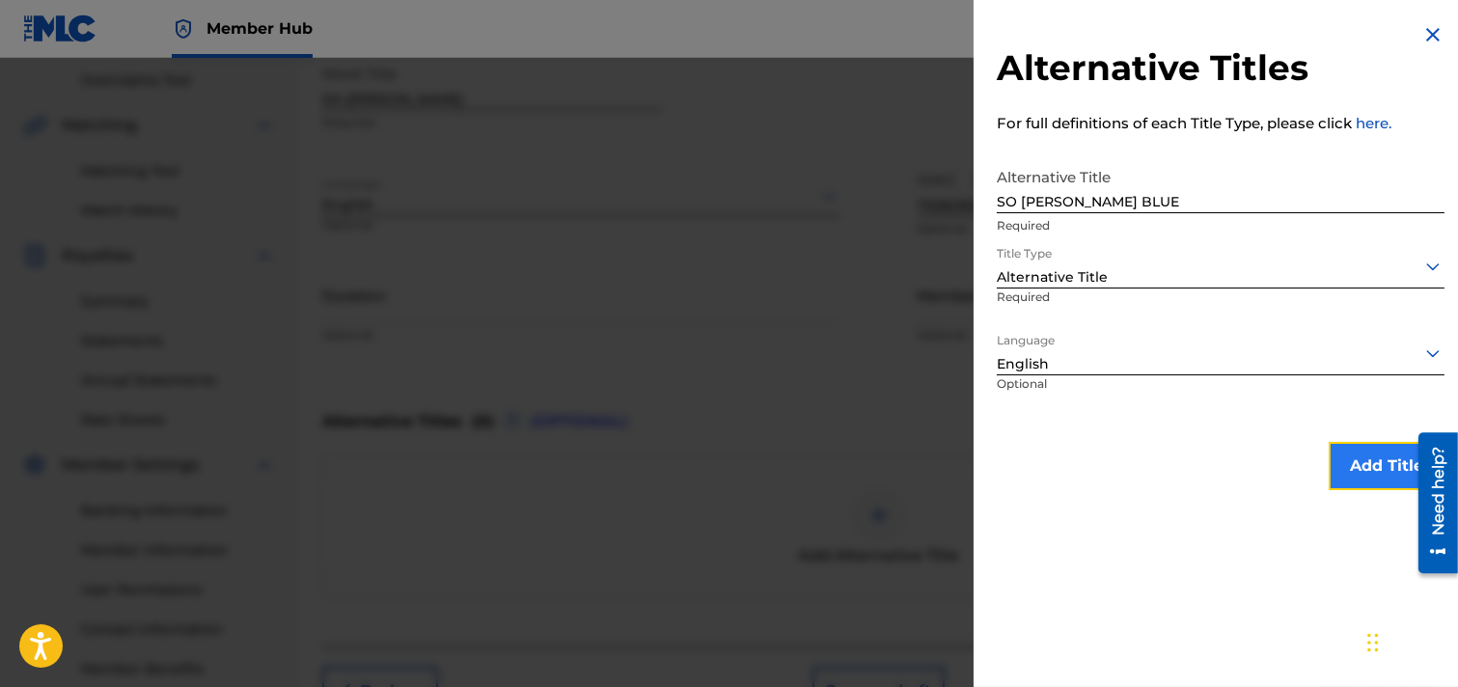
click at [1297, 460] on button "Add Title" at bounding box center [1387, 466] width 116 height 48
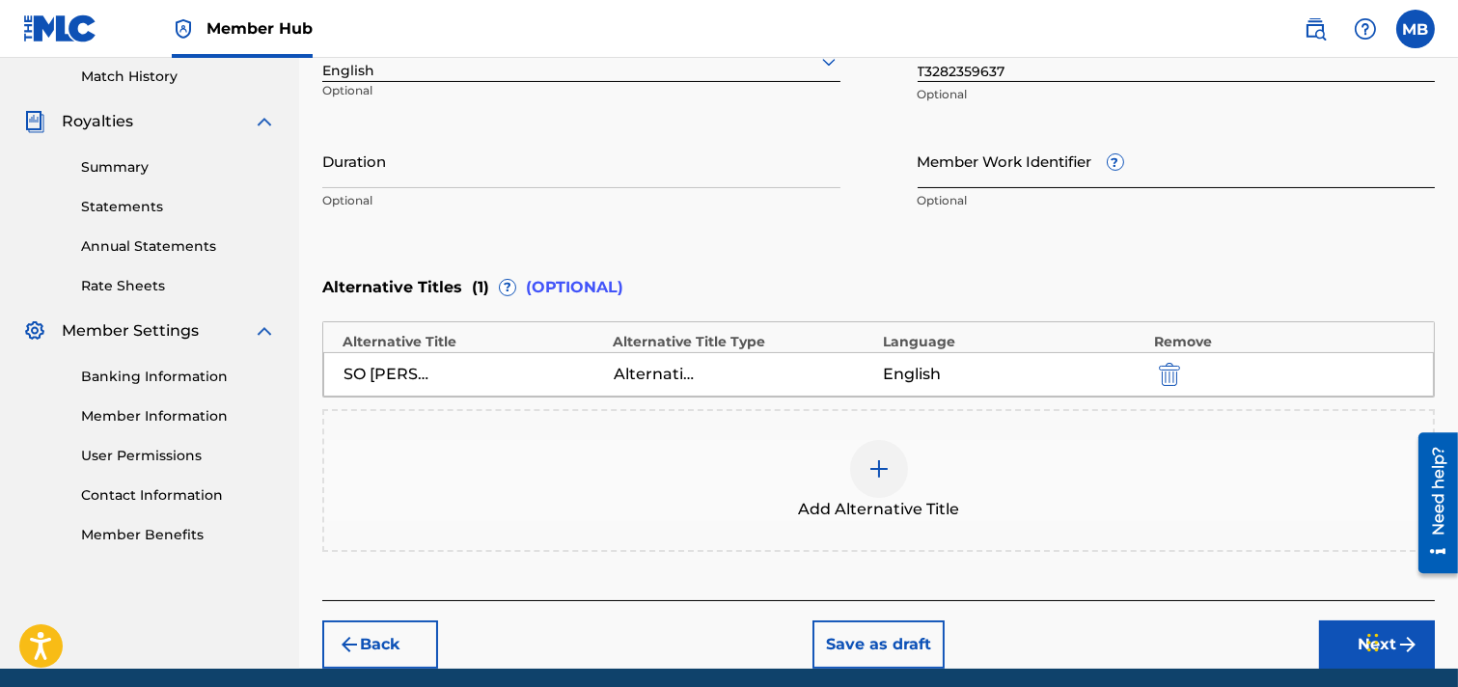
scroll to position [608, 0]
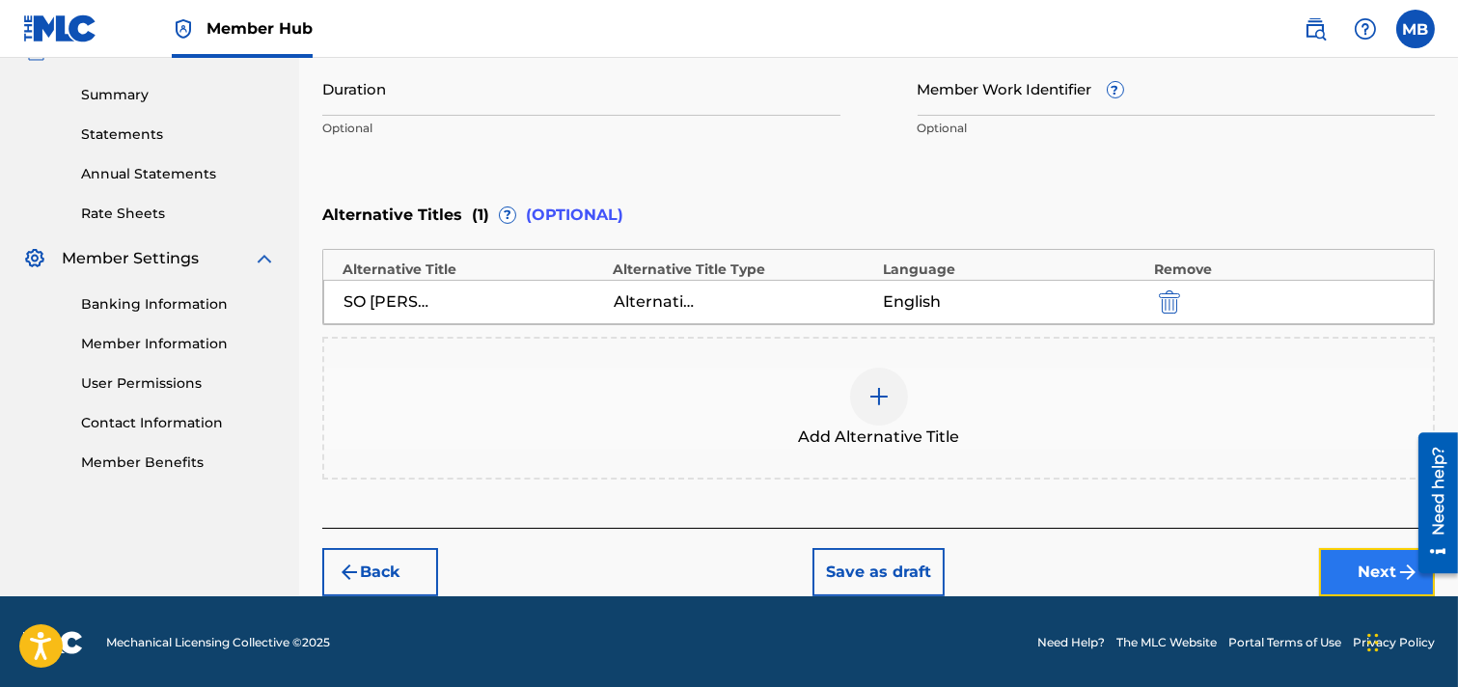
click at [1297, 573] on button "Next" at bounding box center [1377, 572] width 116 height 48
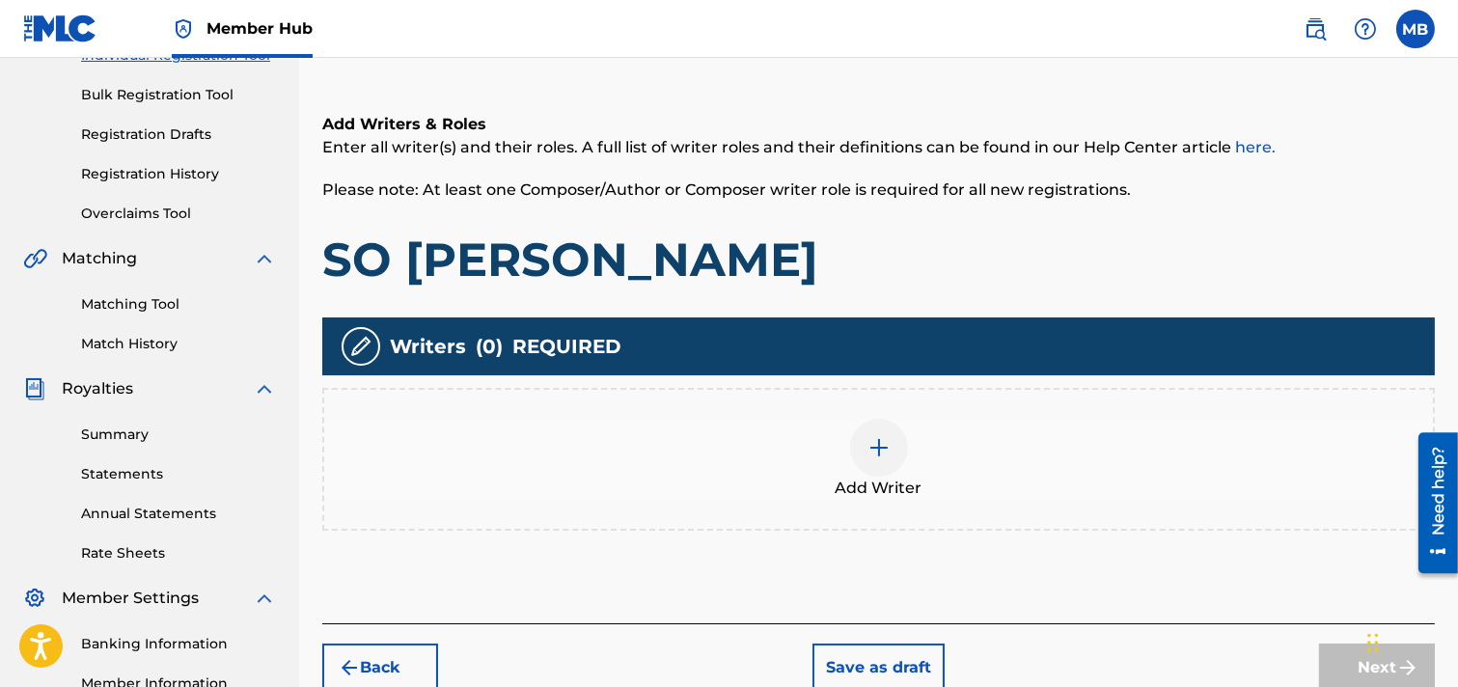
scroll to position [301, 0]
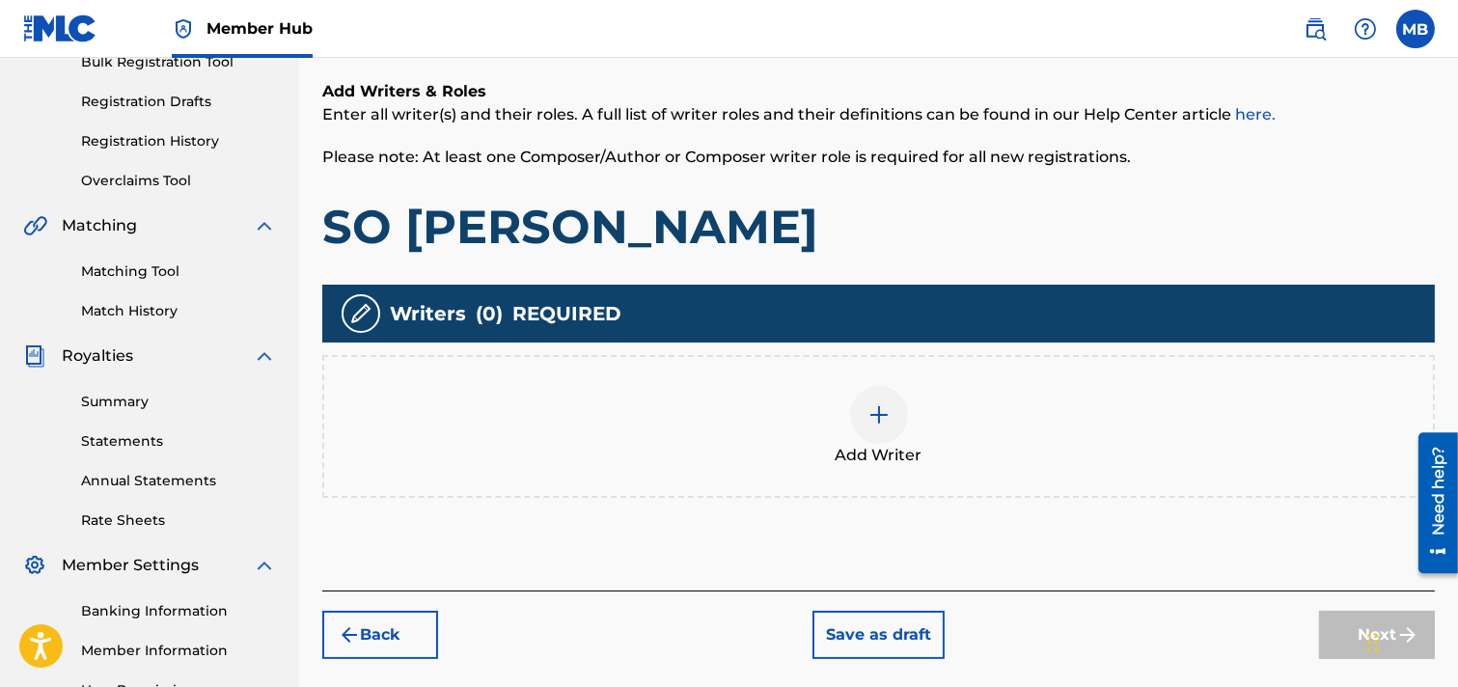
click at [878, 415] on img at bounding box center [879, 414] width 23 height 23
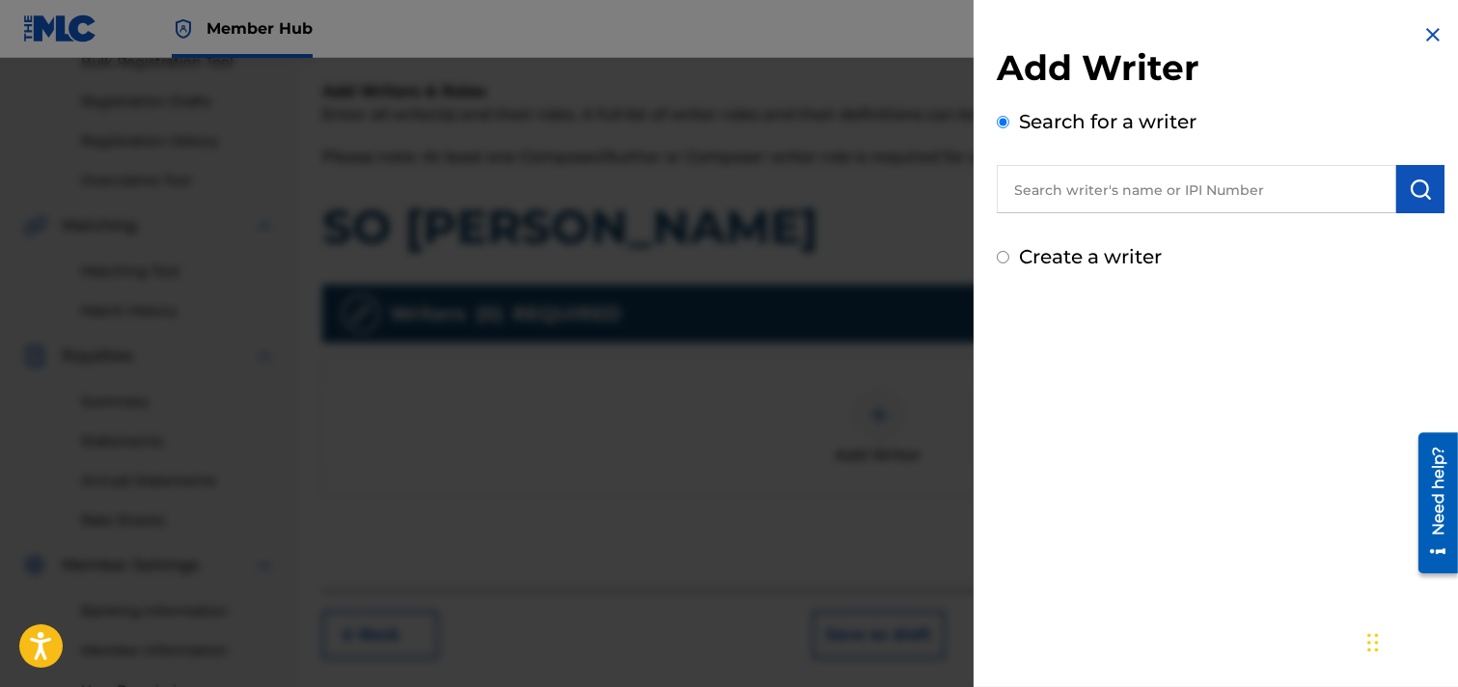
click at [1297, 196] on input "text" at bounding box center [1197, 189] width 400 height 48
click at [1152, 257] on label "Create a writer" at bounding box center [1090, 256] width 143 height 23
radio input "true"
click at [1010, 257] on input "Create a writer" at bounding box center [1003, 257] width 13 height 13
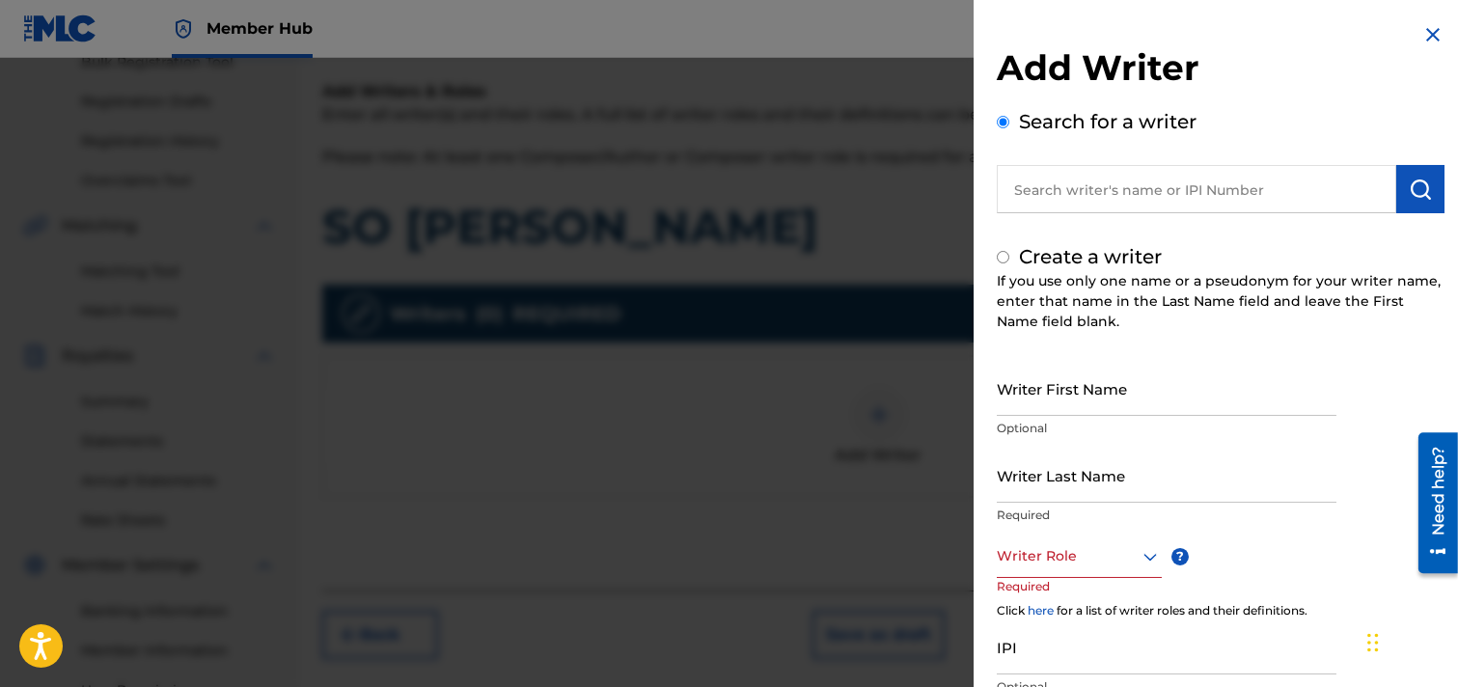
radio input "false"
radio input "true"
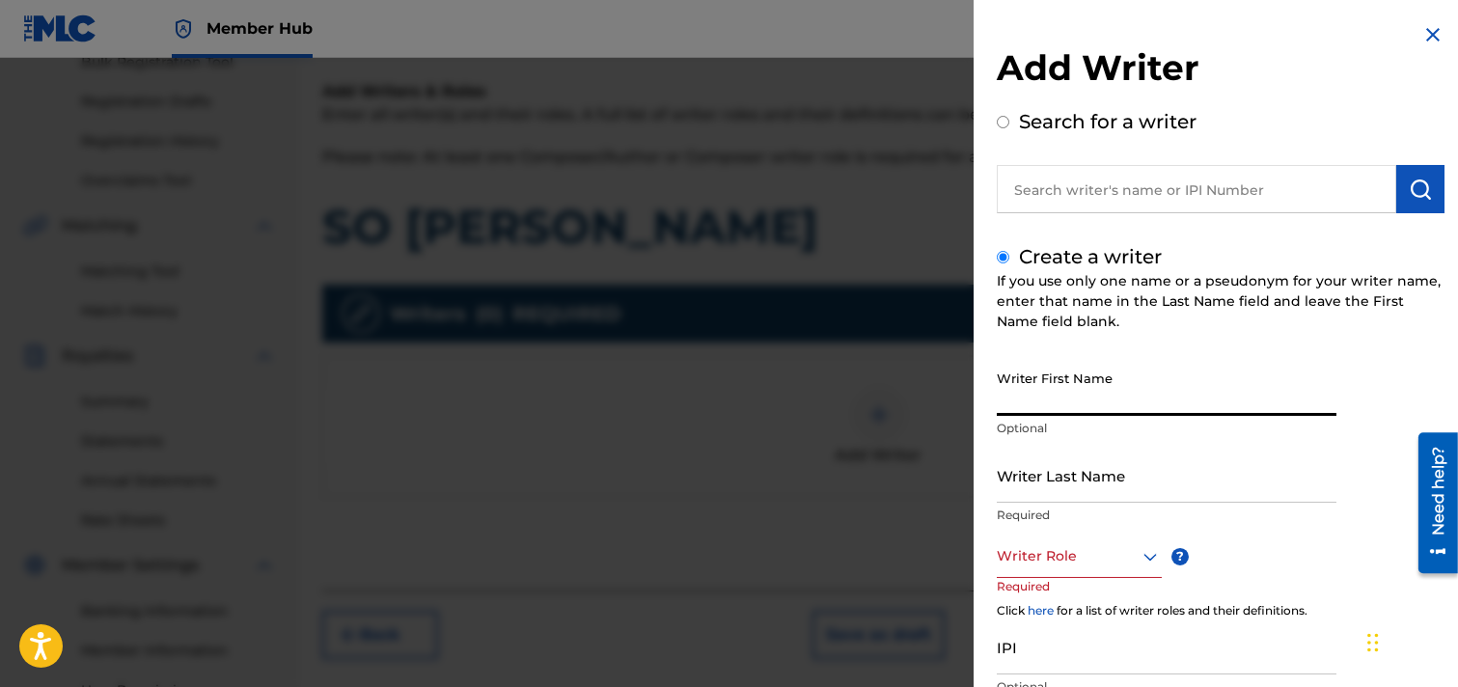
click at [1107, 398] on input "Writer First Name" at bounding box center [1167, 388] width 340 height 55
type input "[PERSON_NAME]"
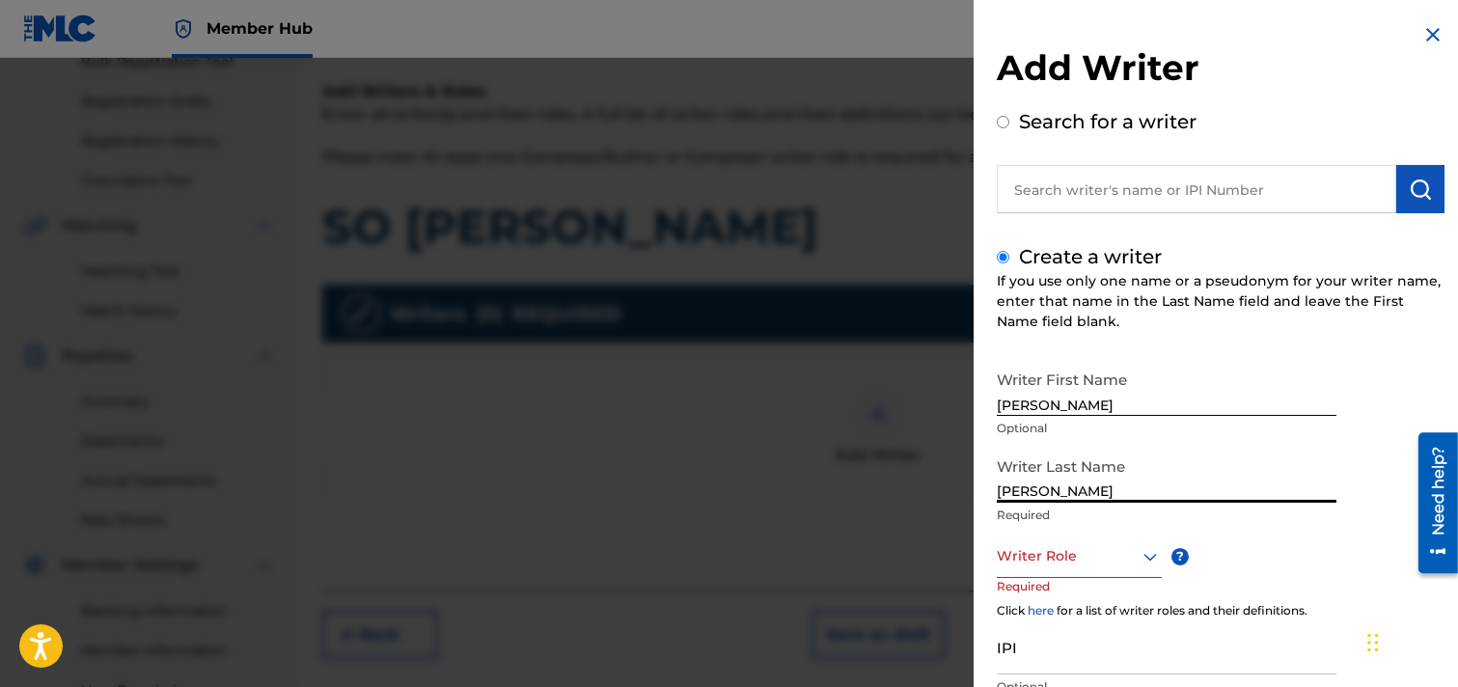
type input "[PERSON_NAME]"
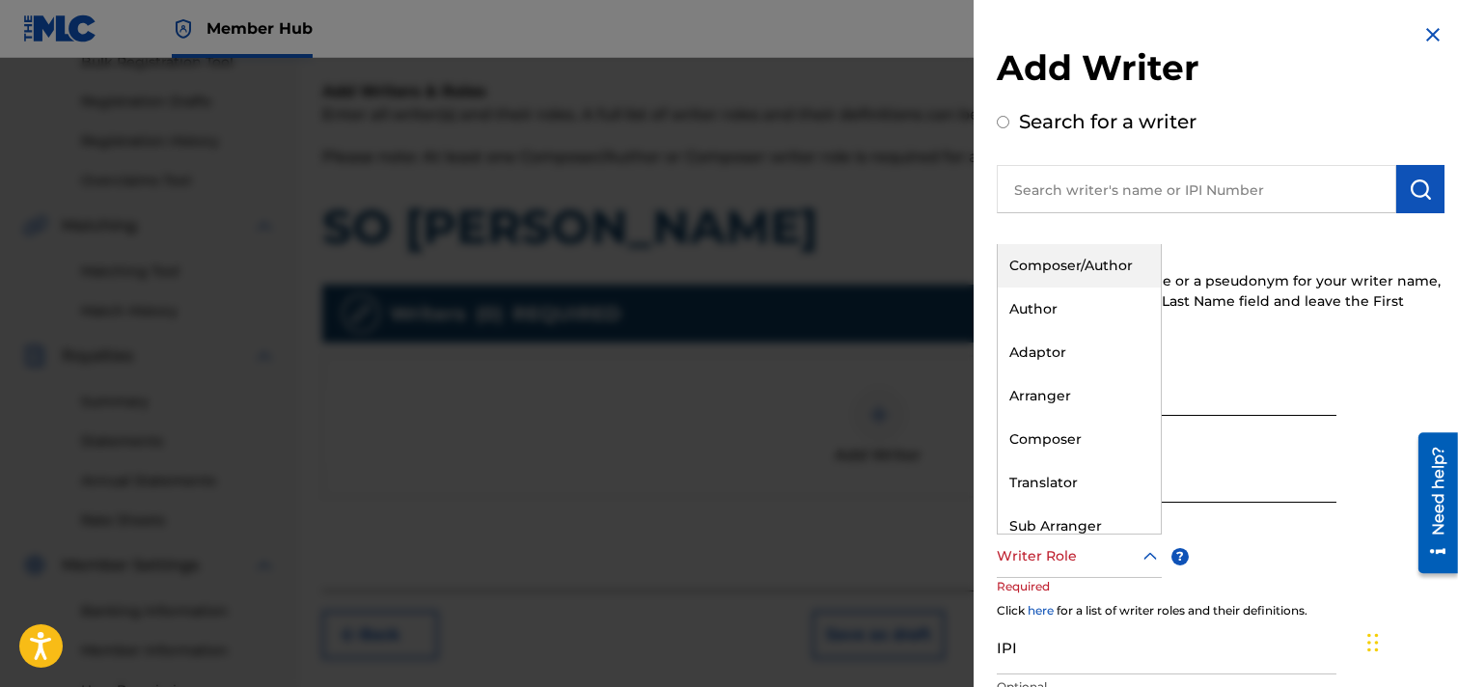
click at [1133, 554] on div at bounding box center [1079, 556] width 165 height 24
click at [1086, 258] on div "Composer/Author" at bounding box center [1079, 265] width 163 height 43
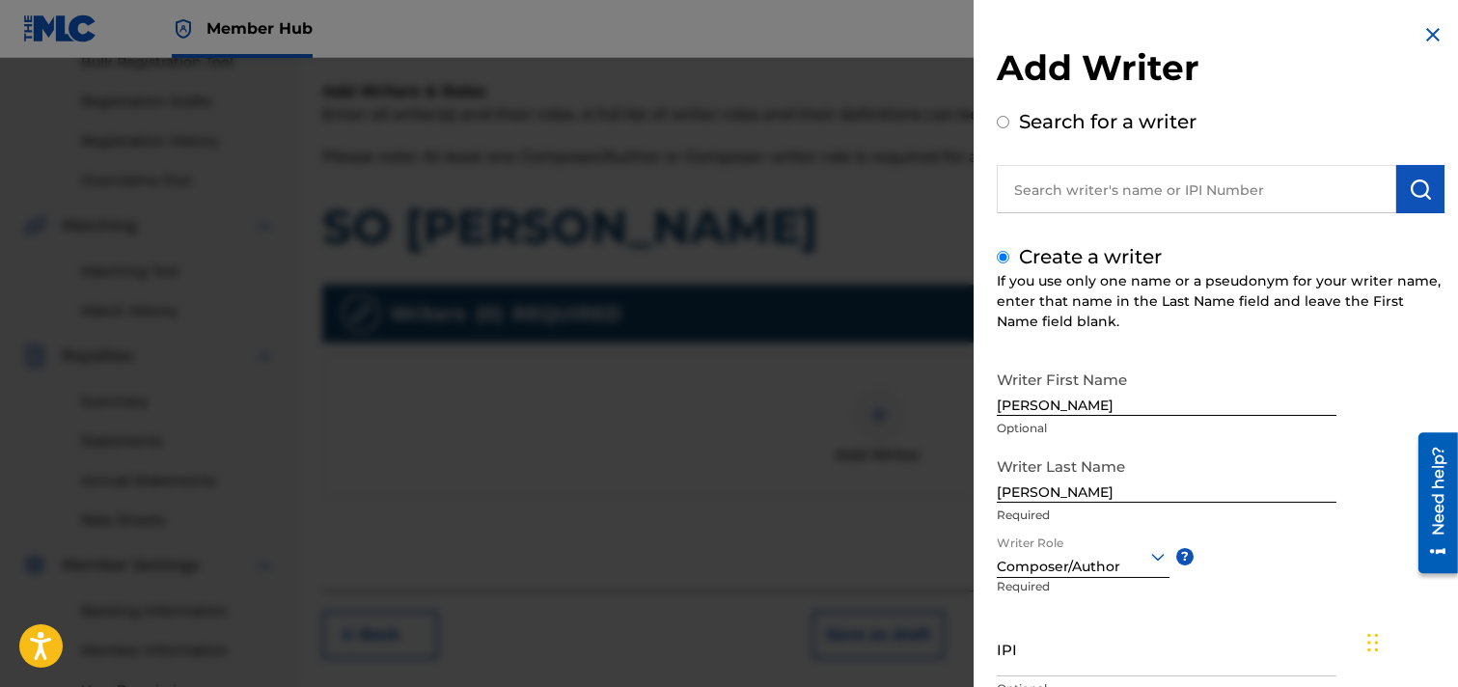
scroll to position [150, 0]
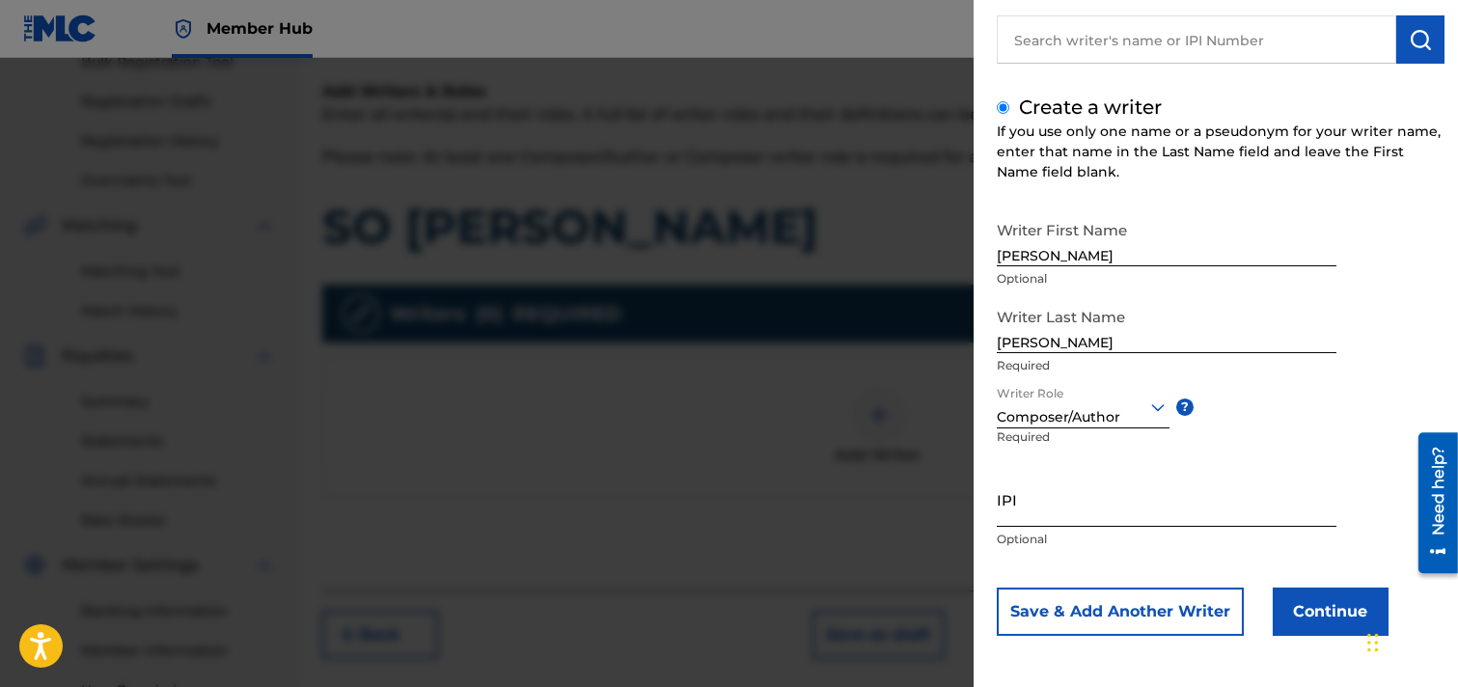
click at [1145, 512] on input "IPI" at bounding box center [1167, 499] width 340 height 55
click at [1033, 514] on input "IPI" at bounding box center [1167, 499] width 340 height 55
paste input "352333291"
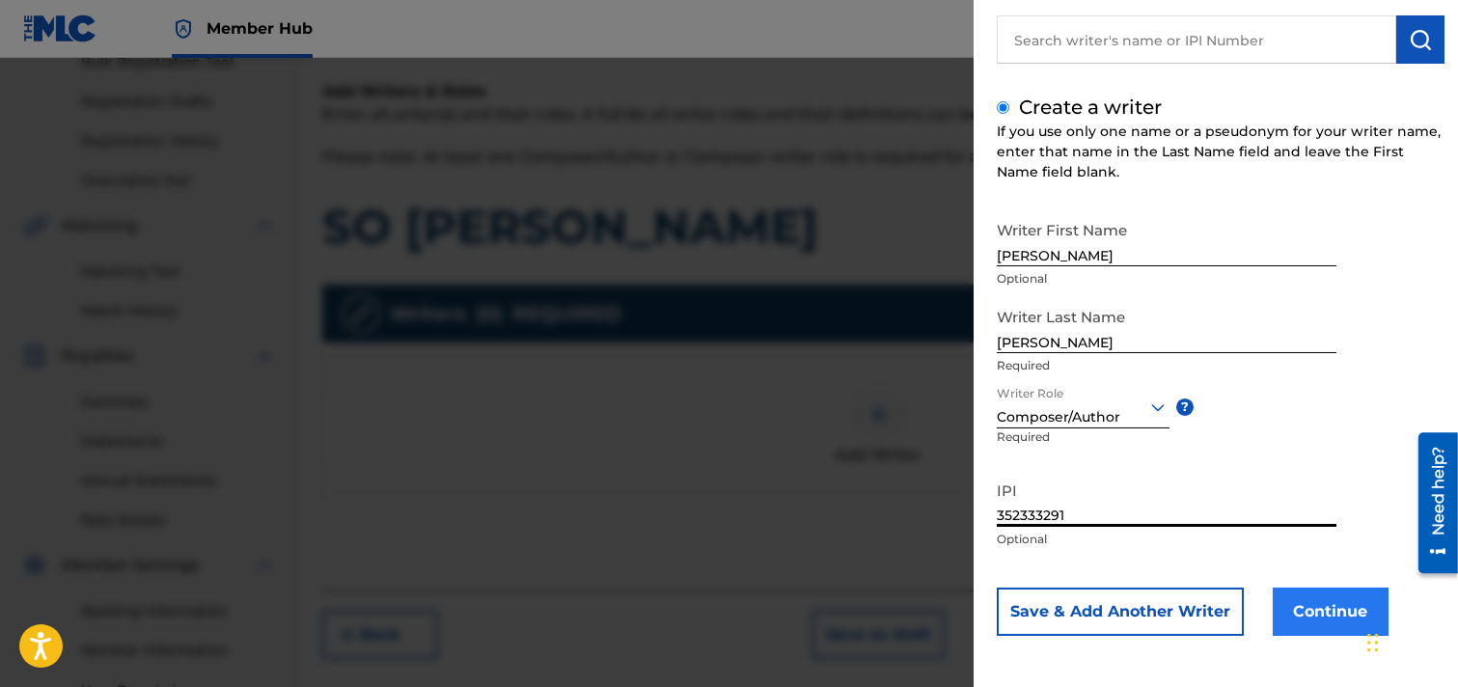
type input "352333291"
click at [1297, 614] on button "Continue" at bounding box center [1331, 612] width 116 height 48
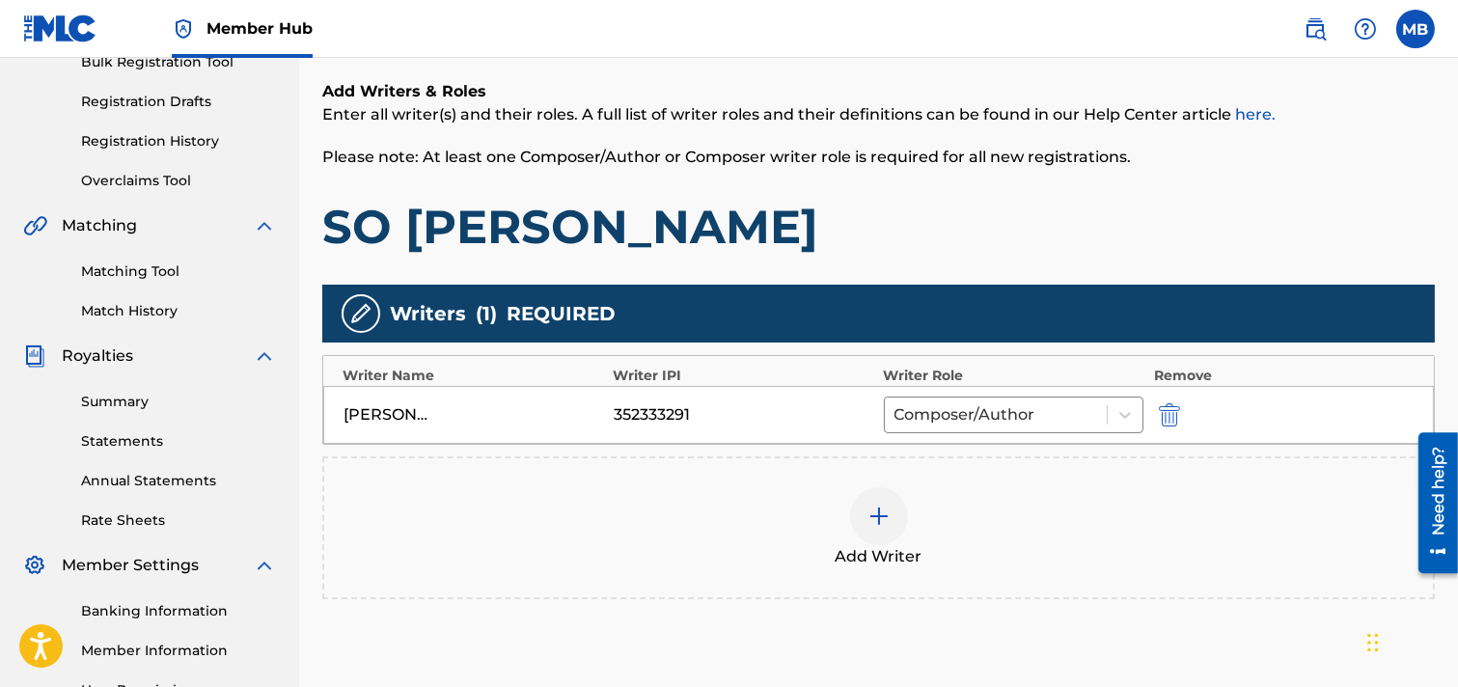
click at [880, 522] on img at bounding box center [879, 516] width 23 height 23
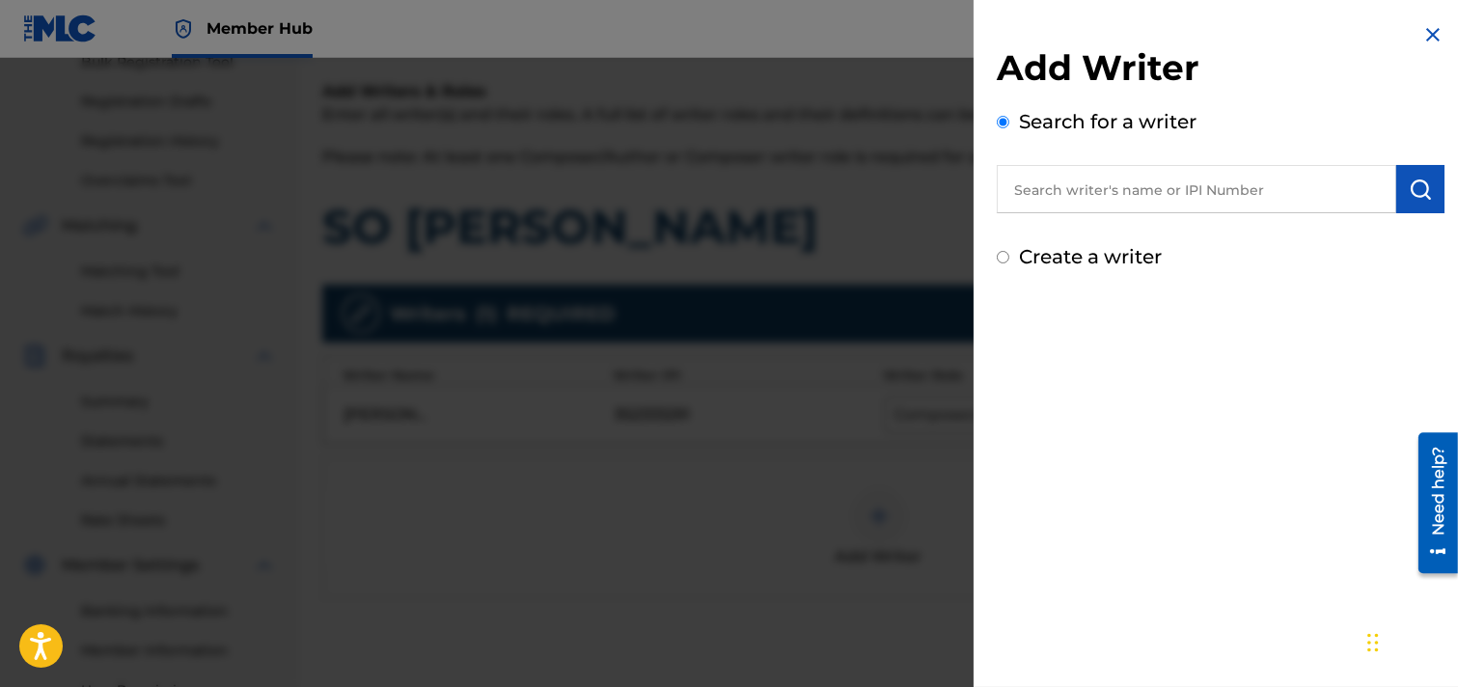
click at [1040, 257] on label "Create a writer" at bounding box center [1090, 256] width 143 height 23
radio input "true"
click at [1010, 257] on input "Create a writer" at bounding box center [1003, 257] width 13 height 13
radio input "false"
radio input "true"
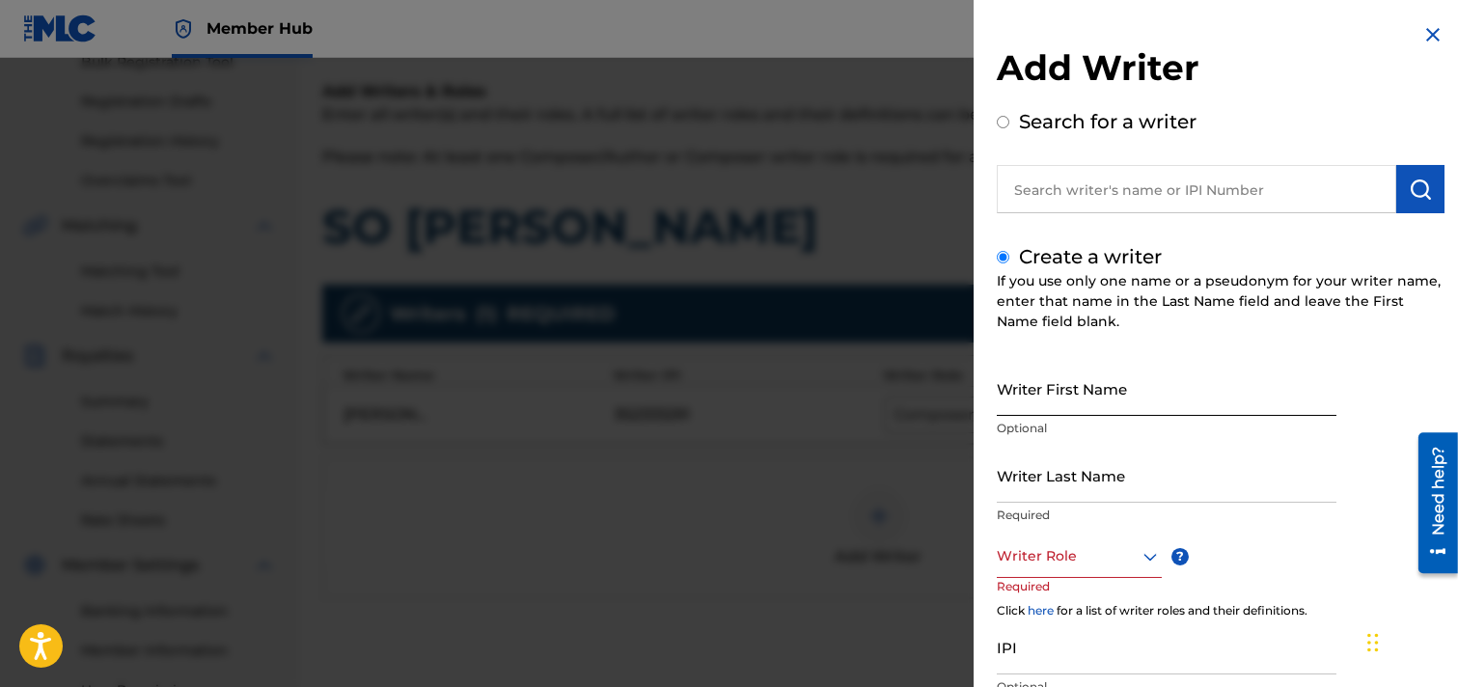
click at [1096, 399] on input "Writer First Name" at bounding box center [1167, 388] width 340 height 55
type input "[PERSON_NAME]"
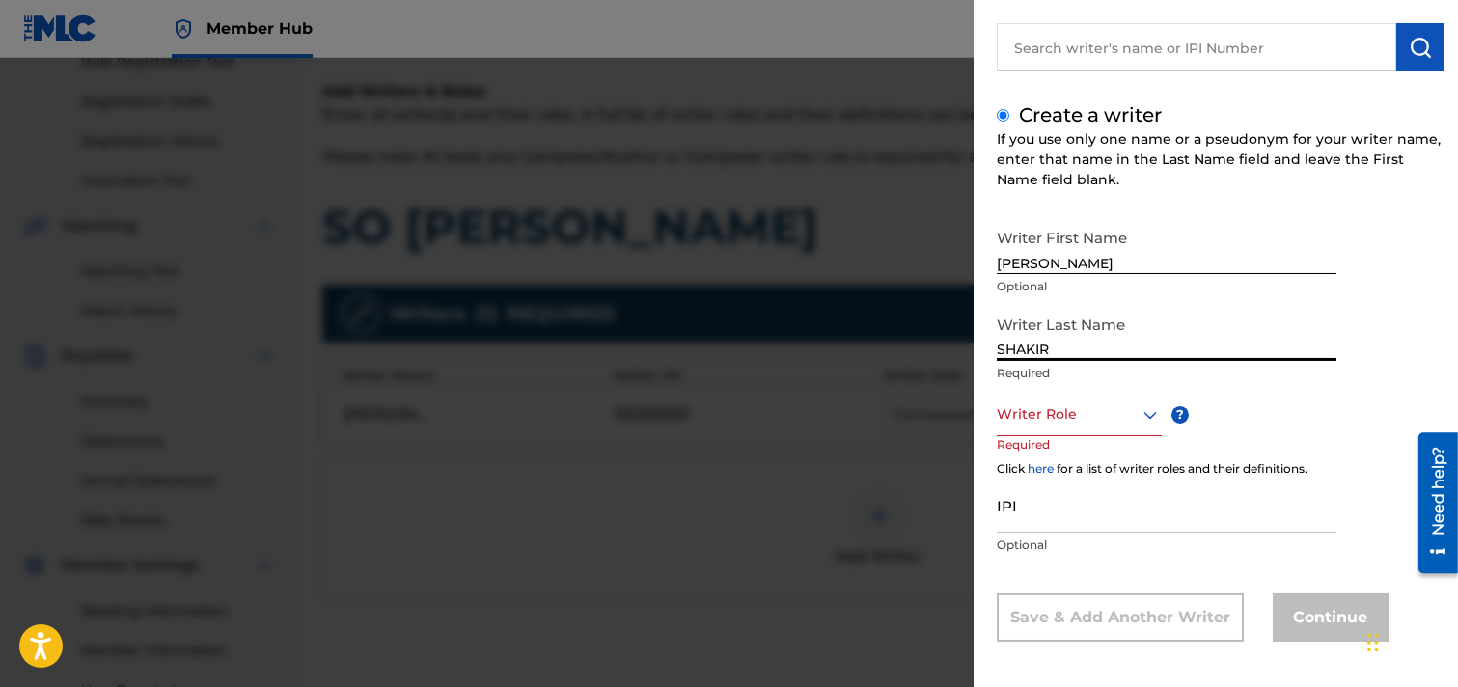
scroll to position [148, 0]
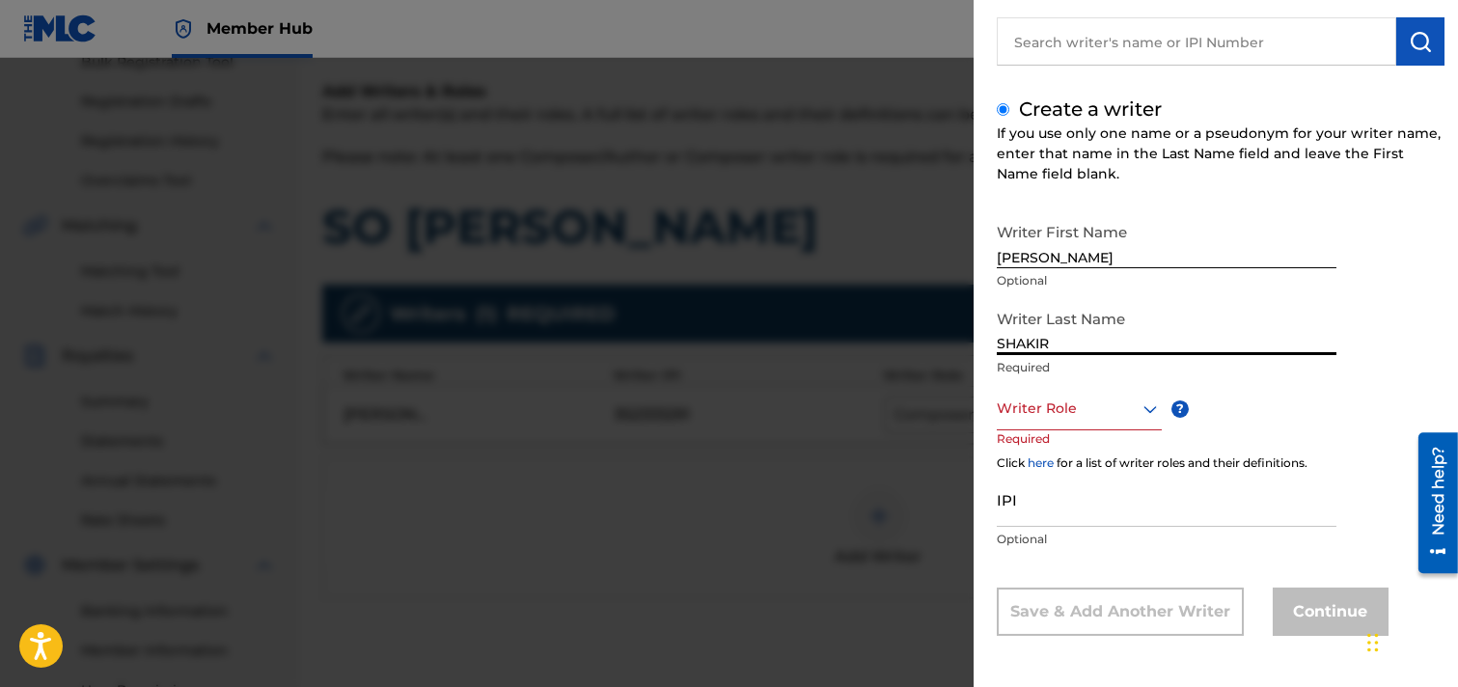
type input "SHAKIR"
click at [1149, 409] on icon at bounding box center [1150, 409] width 23 height 23
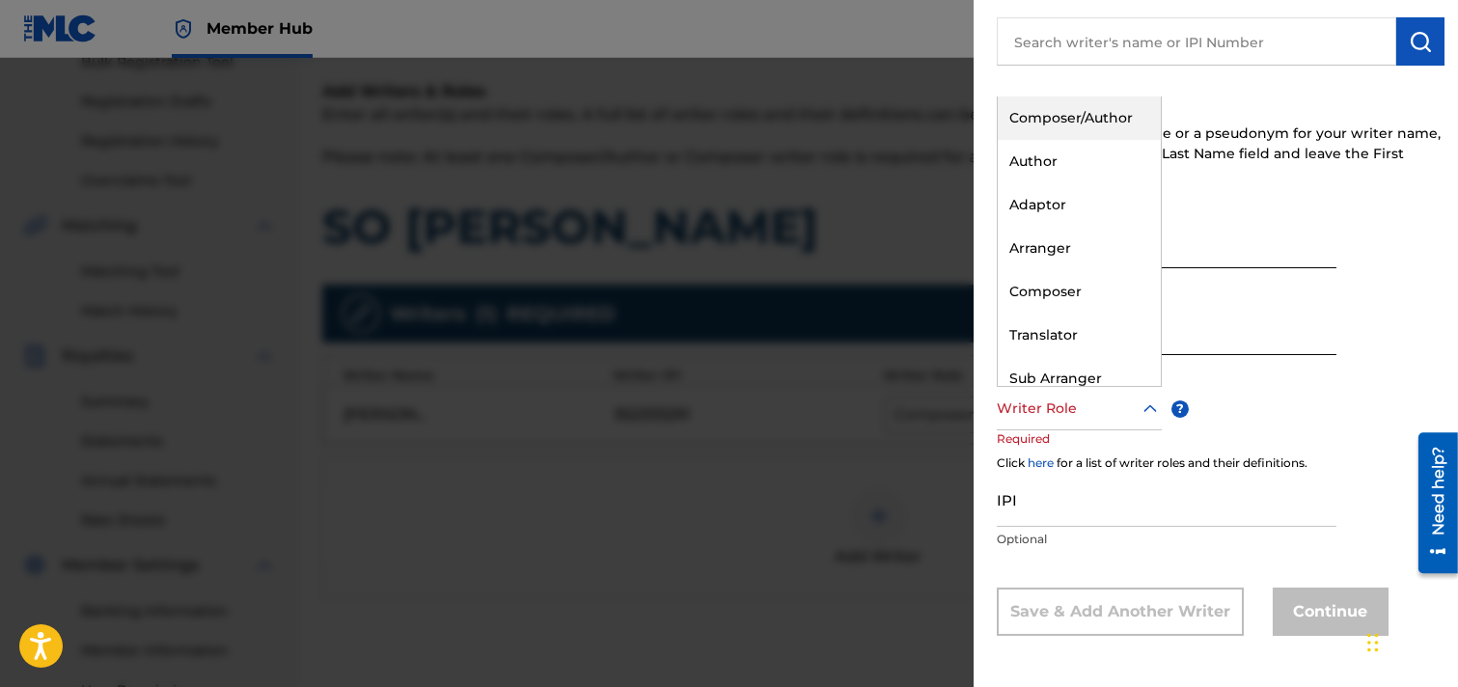
click at [1111, 116] on div "Composer/Author" at bounding box center [1079, 118] width 163 height 43
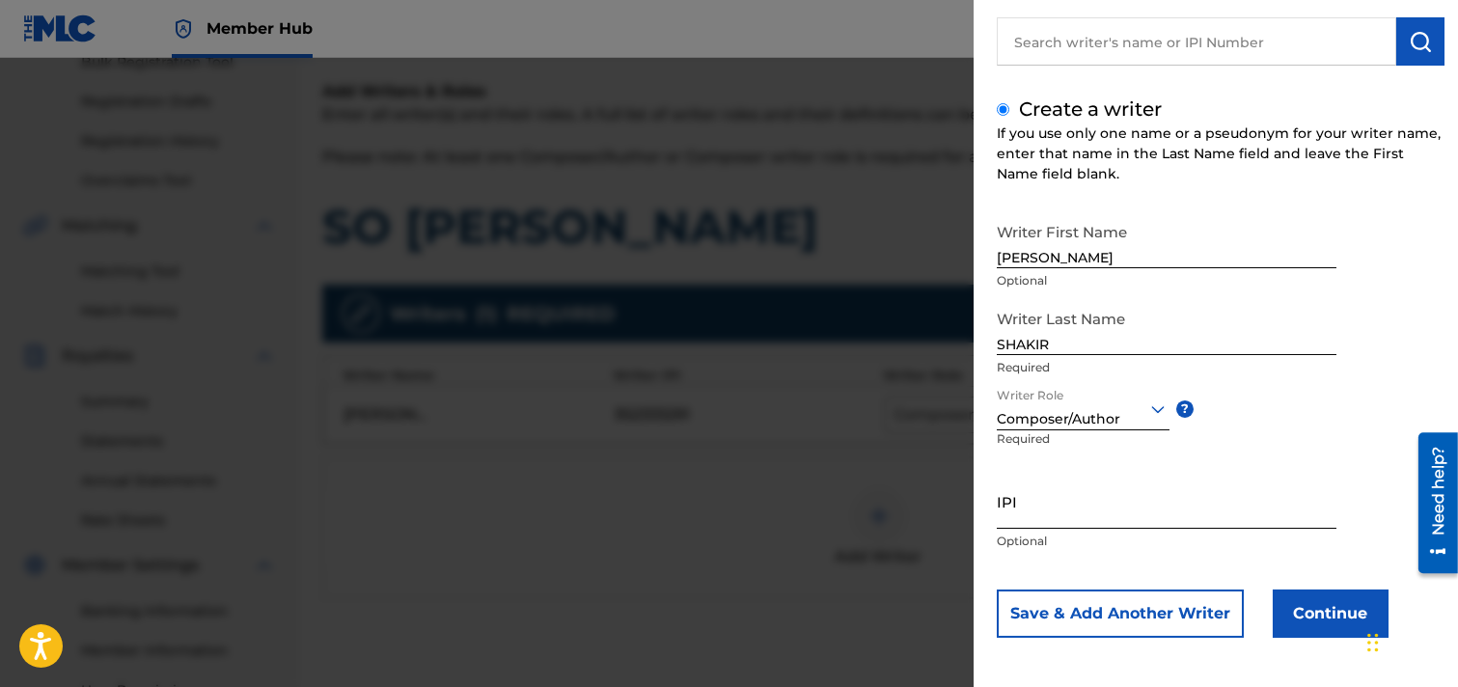
click at [1037, 516] on input "IPI" at bounding box center [1167, 501] width 340 height 55
click at [1055, 502] on input "IPI" at bounding box center [1167, 501] width 340 height 55
paste input "334825168"
type input "334825168"
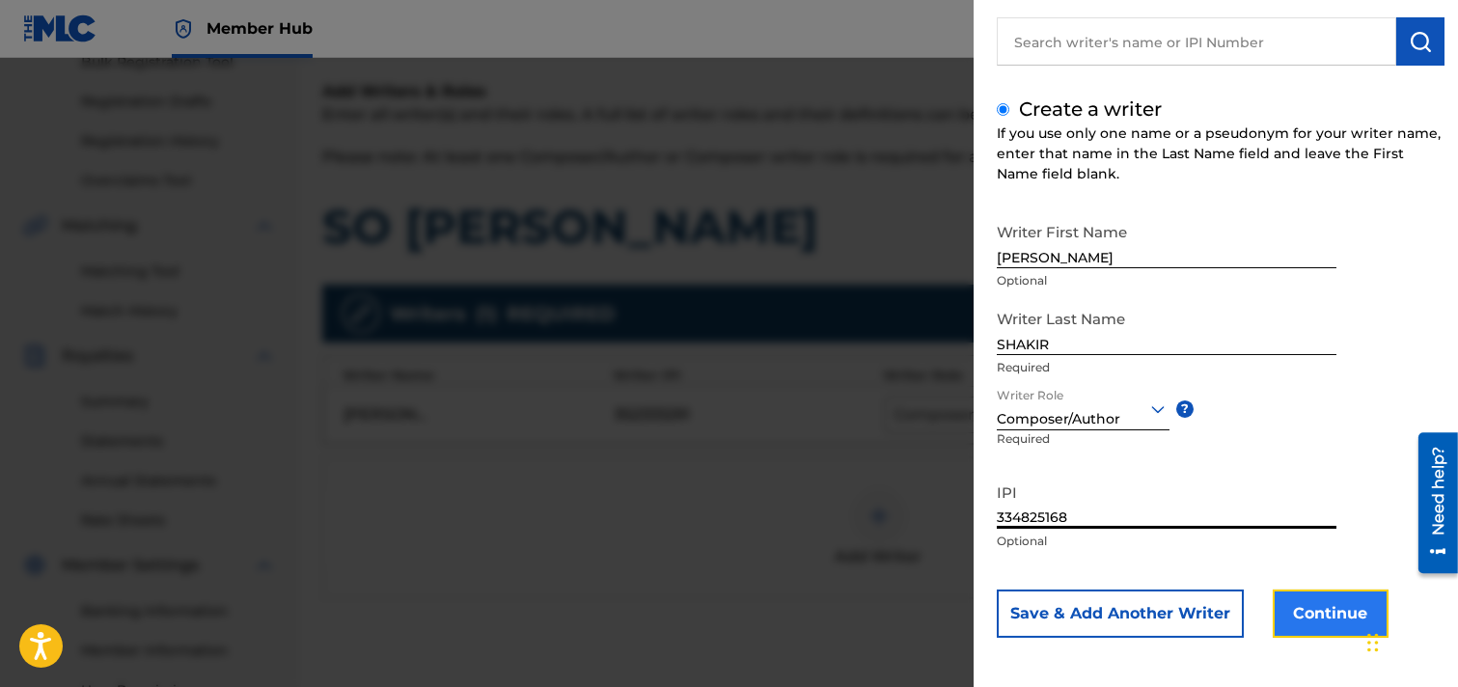
click at [1297, 613] on button "Continue" at bounding box center [1331, 614] width 116 height 48
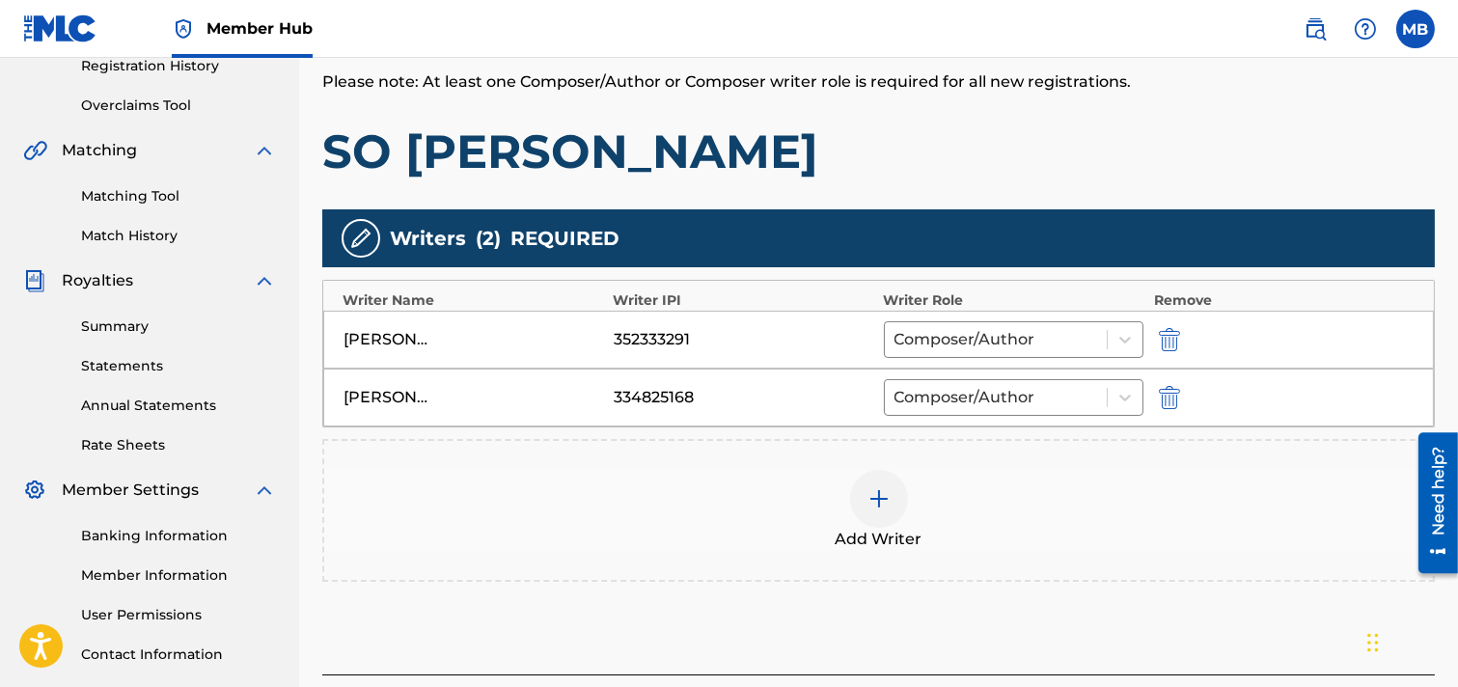
scroll to position [408, 0]
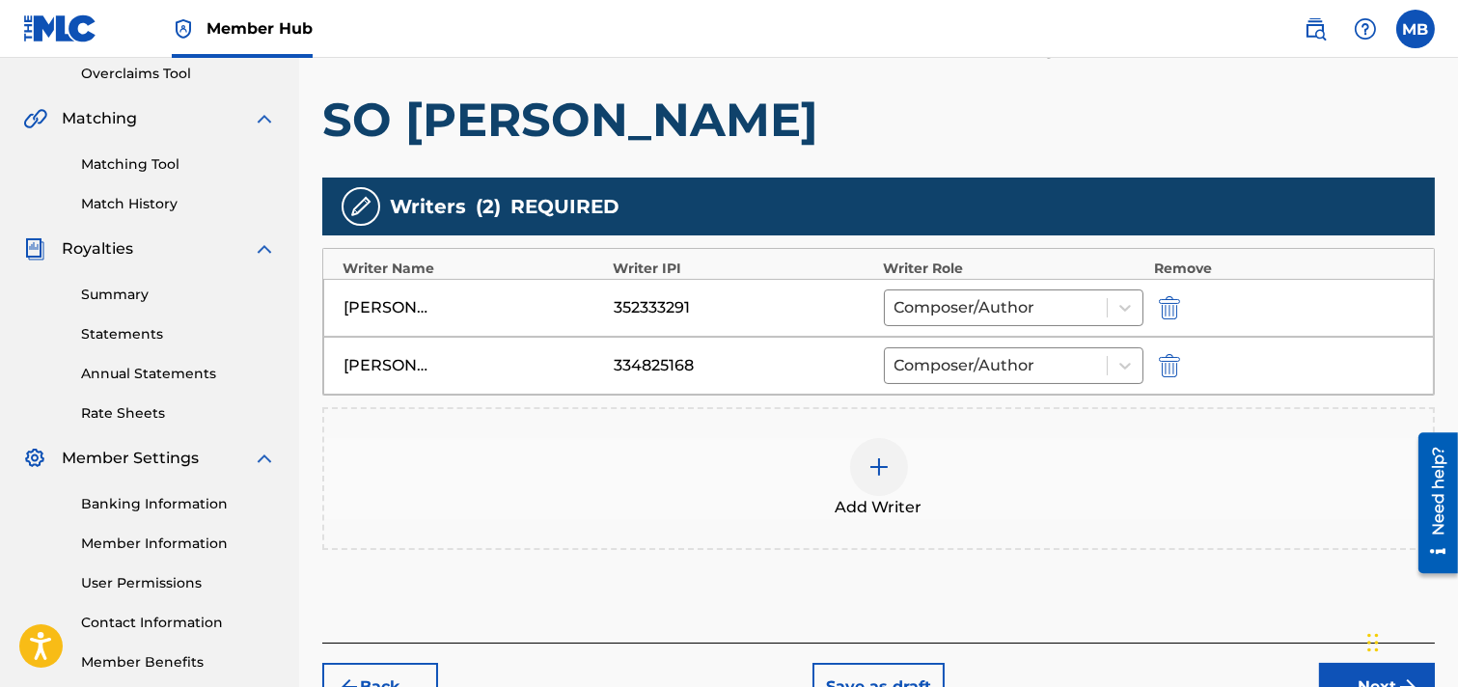
click at [885, 470] on img at bounding box center [879, 467] width 23 height 23
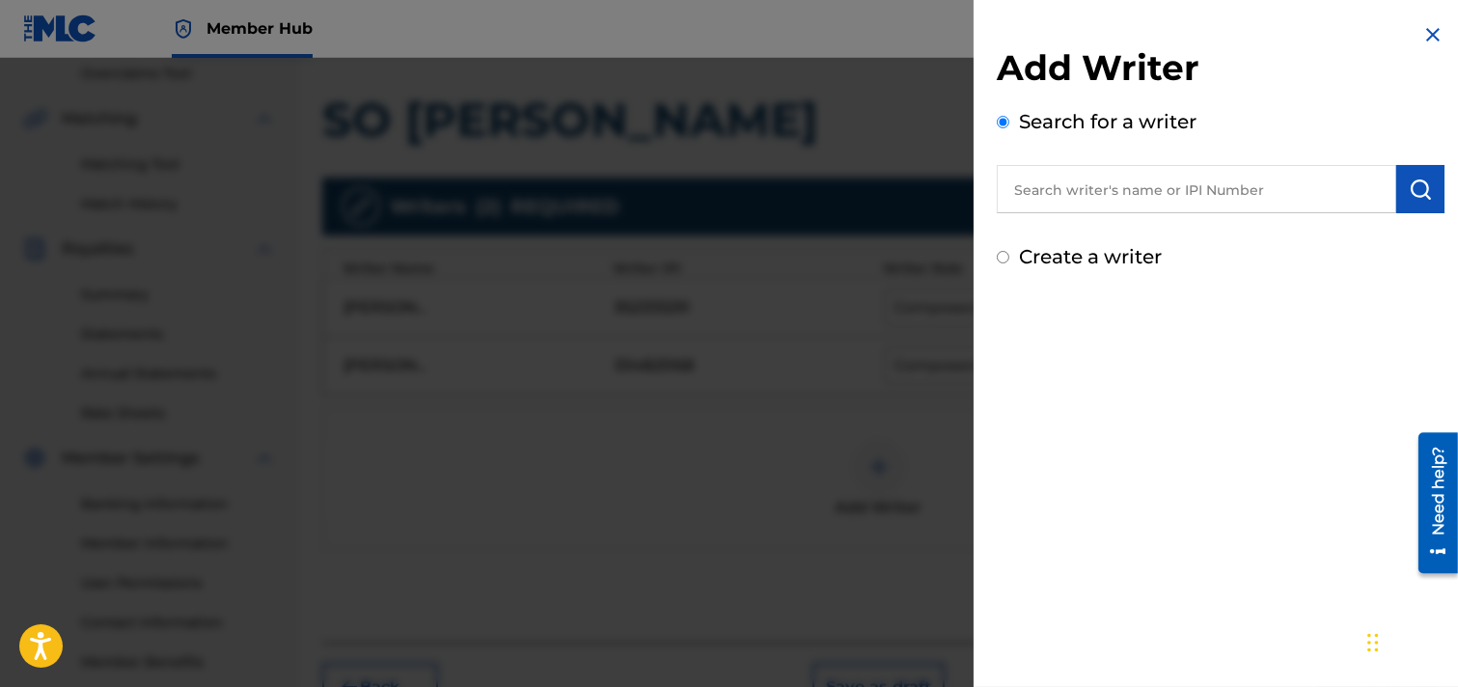
click at [1178, 193] on input "text" at bounding box center [1197, 189] width 400 height 48
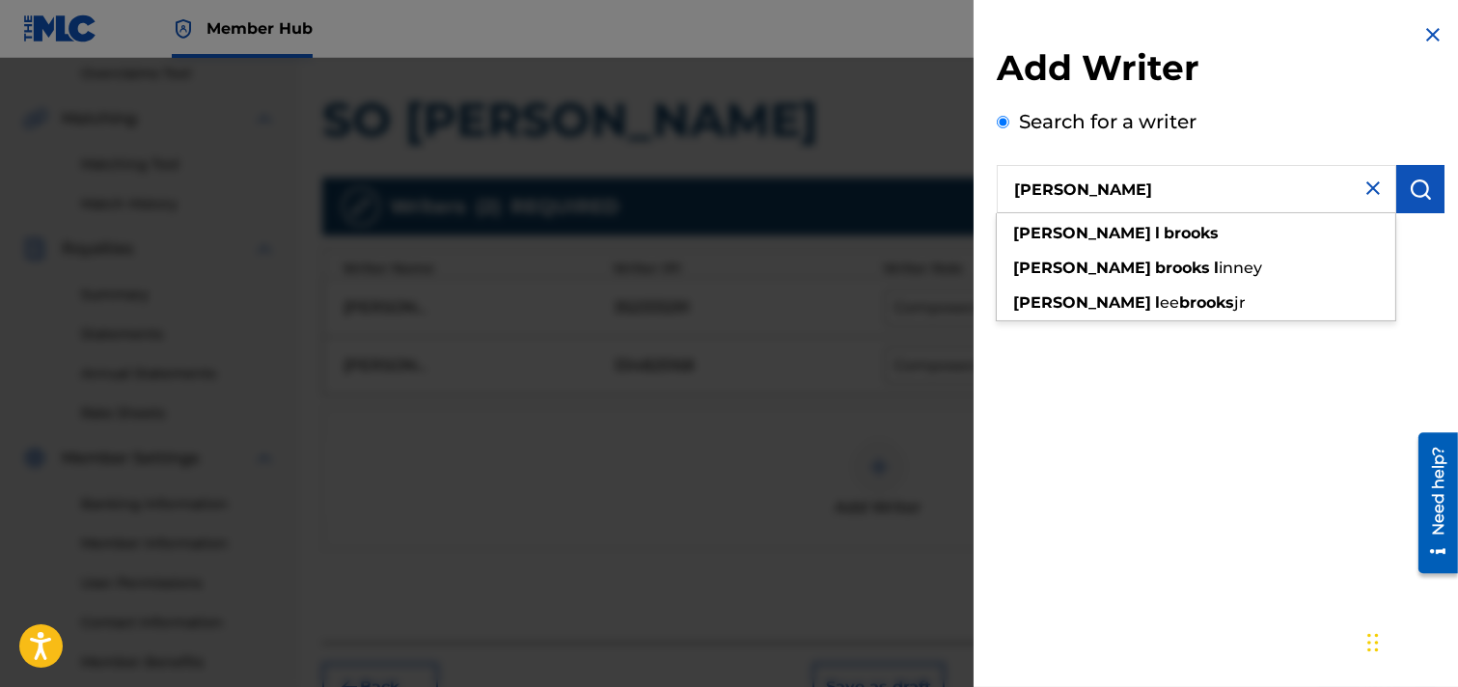
type input "[PERSON_NAME]"
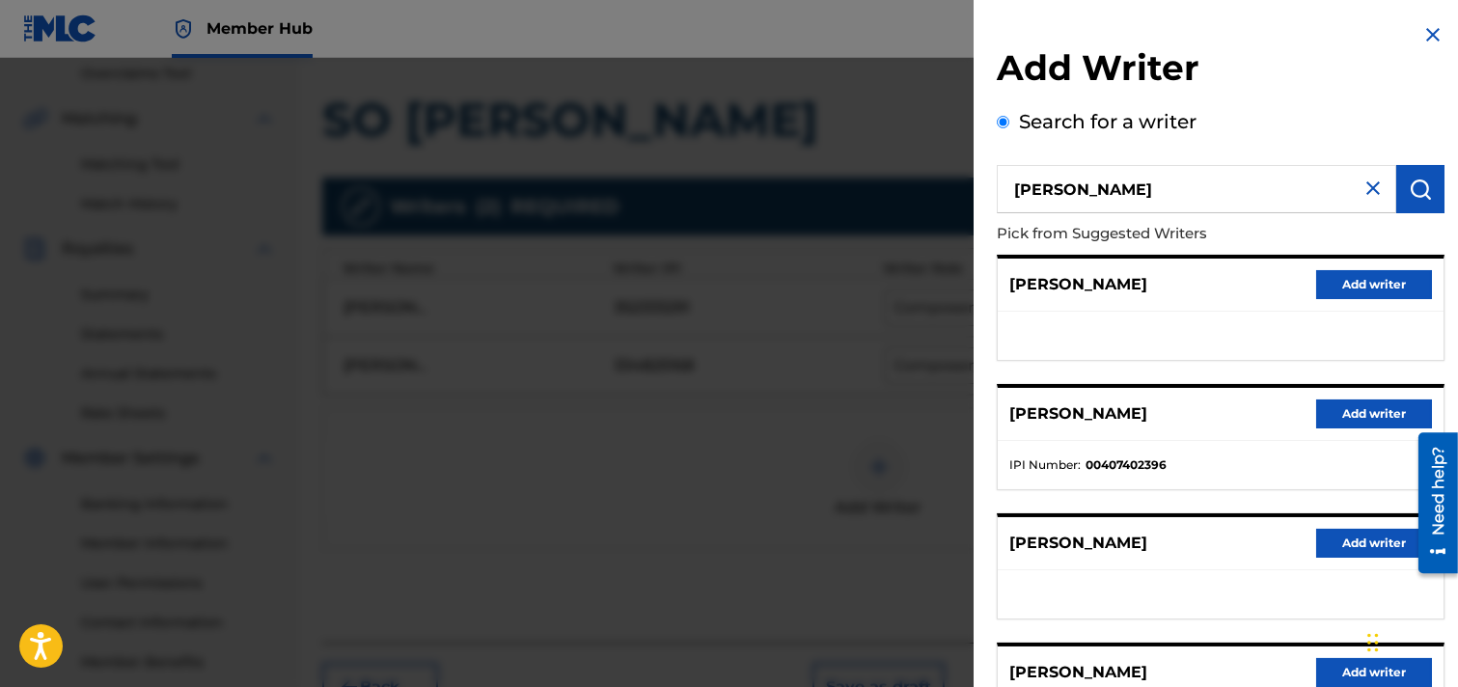
scroll to position [107, 0]
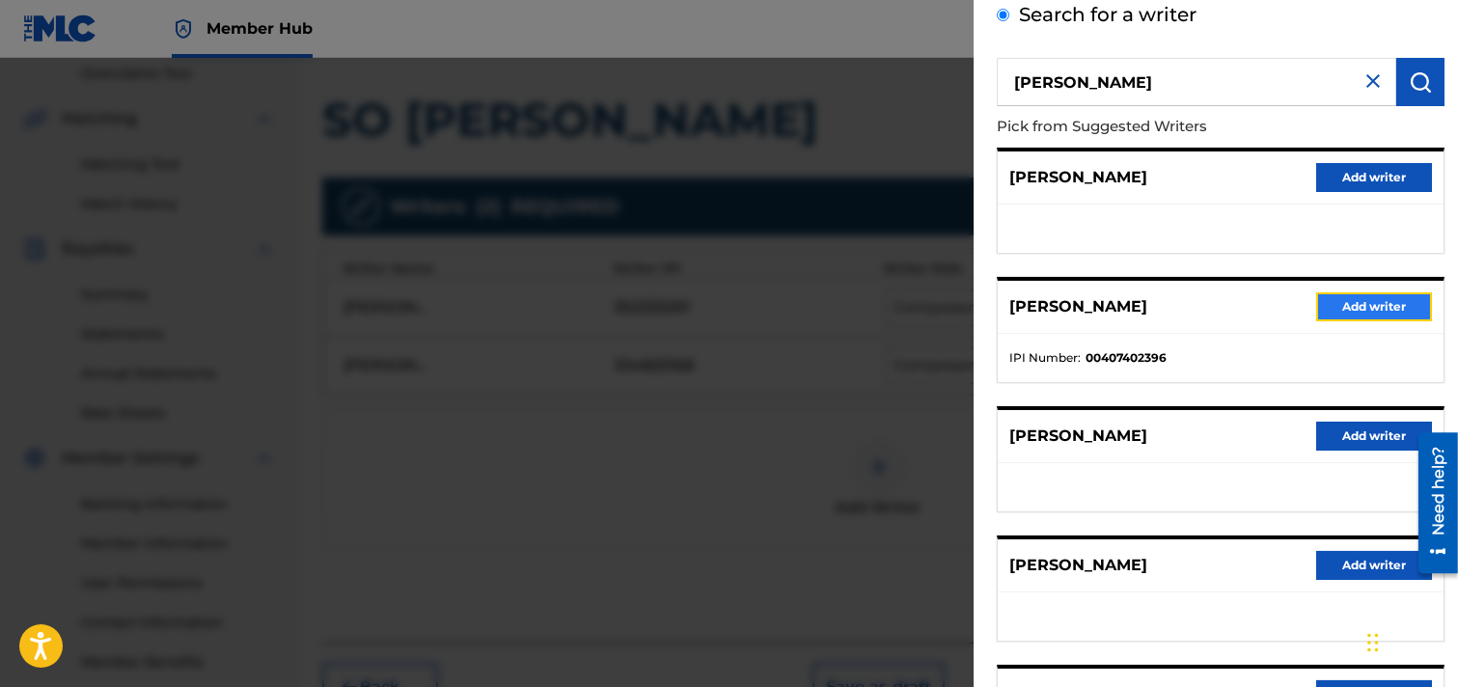
click at [1297, 306] on button "Add writer" at bounding box center [1375, 306] width 116 height 29
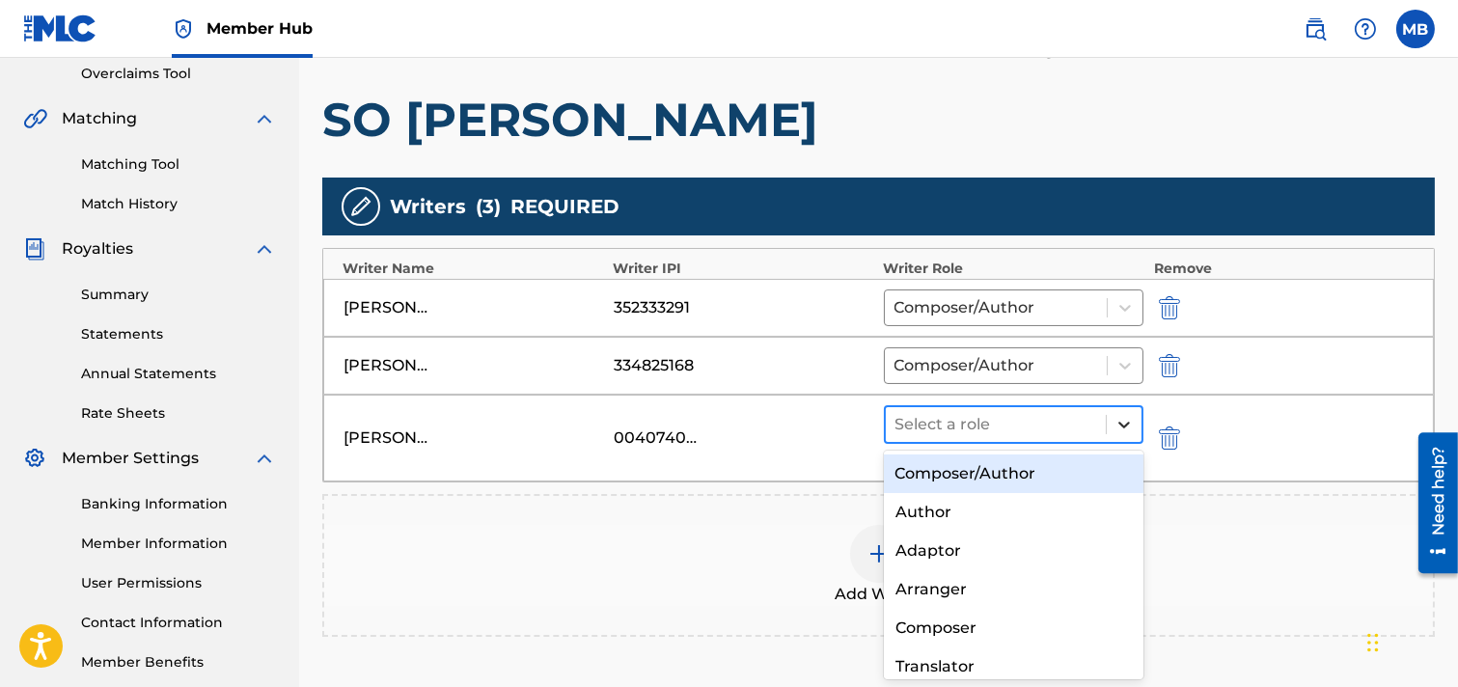
click at [1118, 410] on div at bounding box center [1124, 424] width 35 height 35
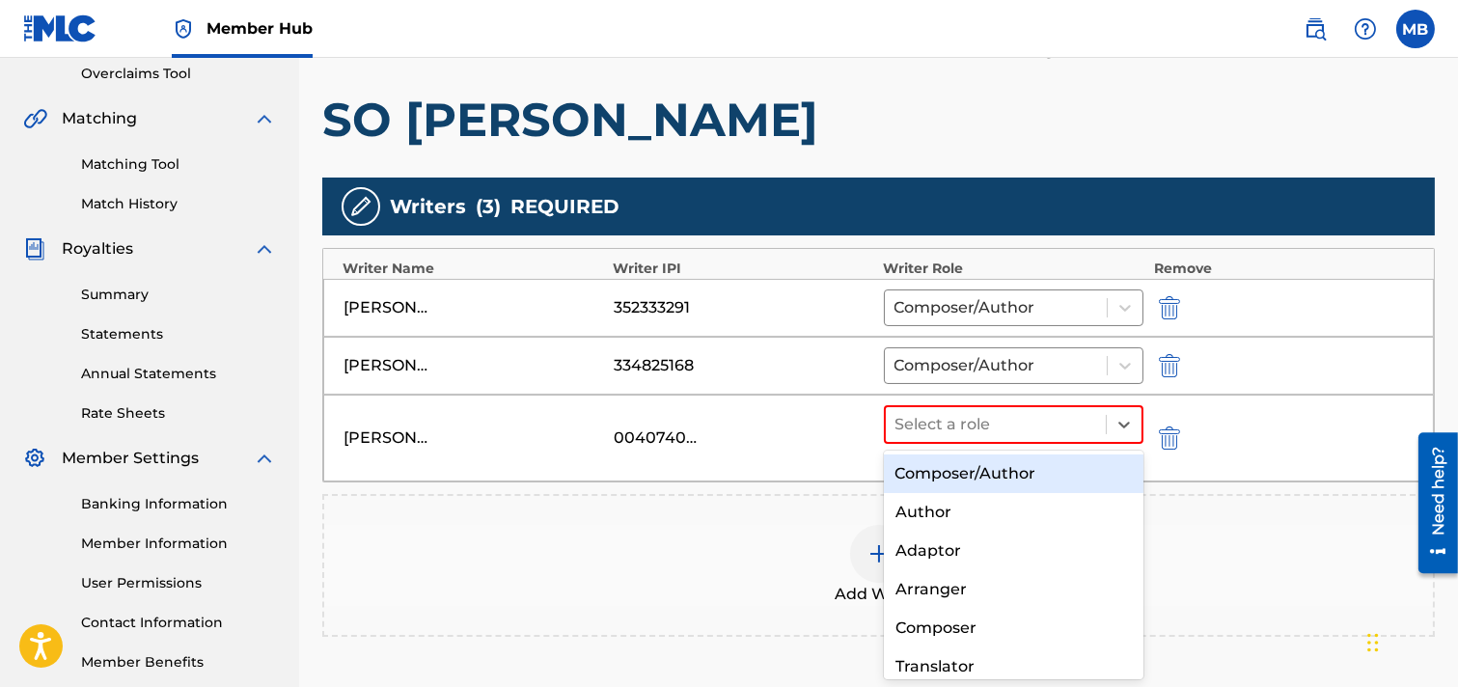
click at [1040, 476] on div "Composer/Author" at bounding box center [1014, 474] width 261 height 39
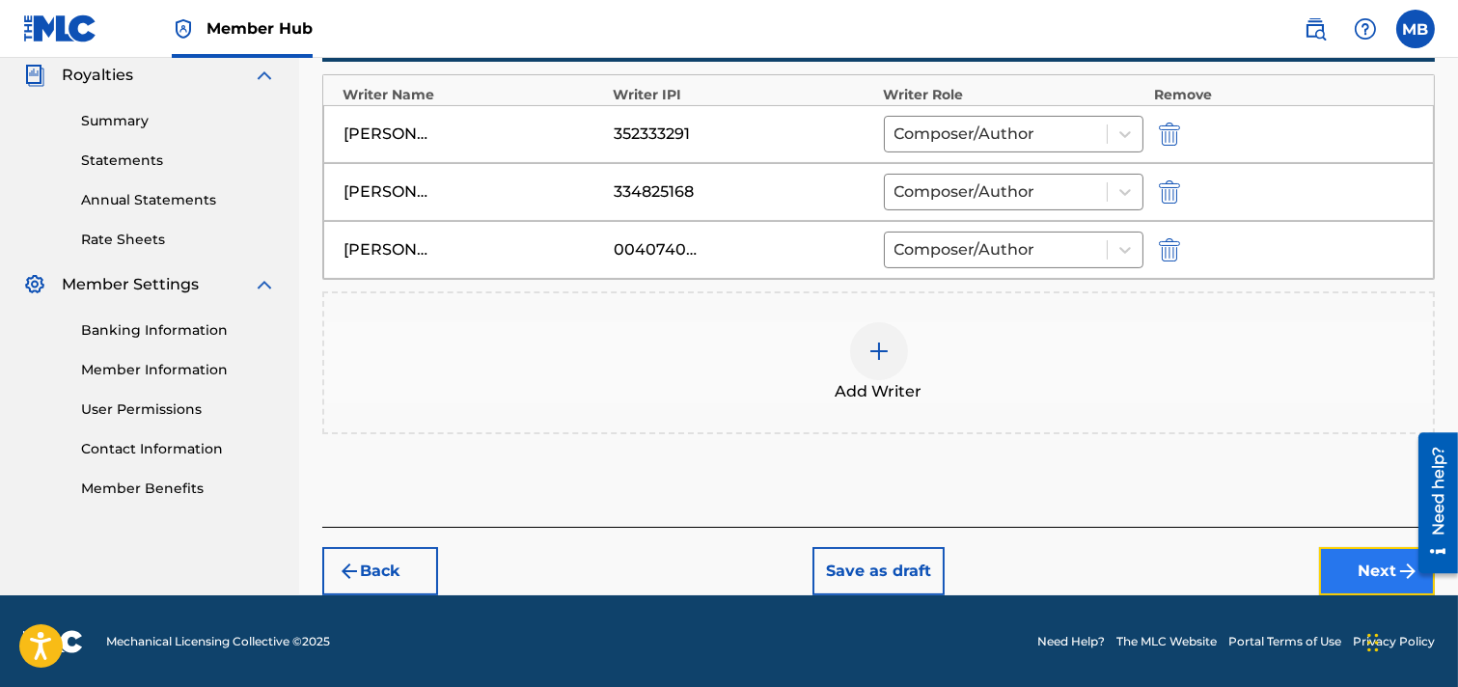
click at [1297, 564] on button "Next" at bounding box center [1377, 571] width 116 height 48
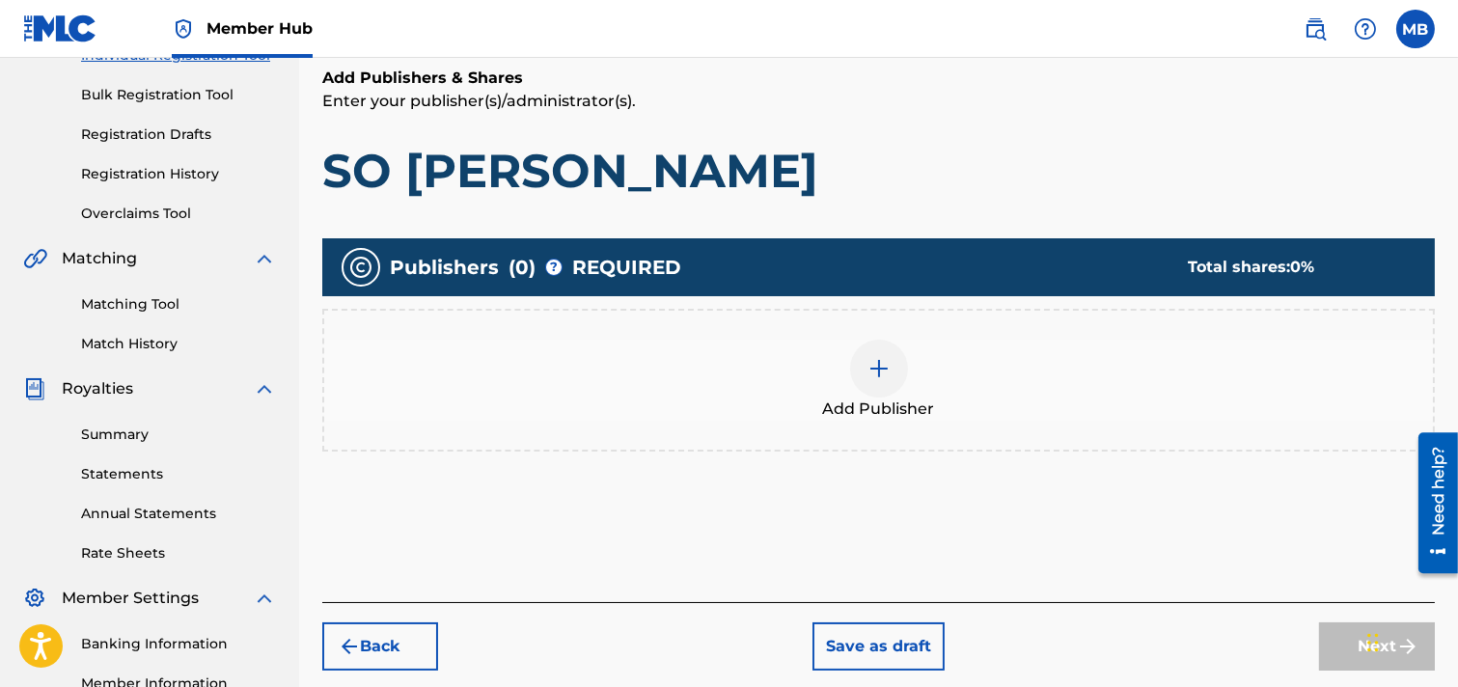
scroll to position [301, 0]
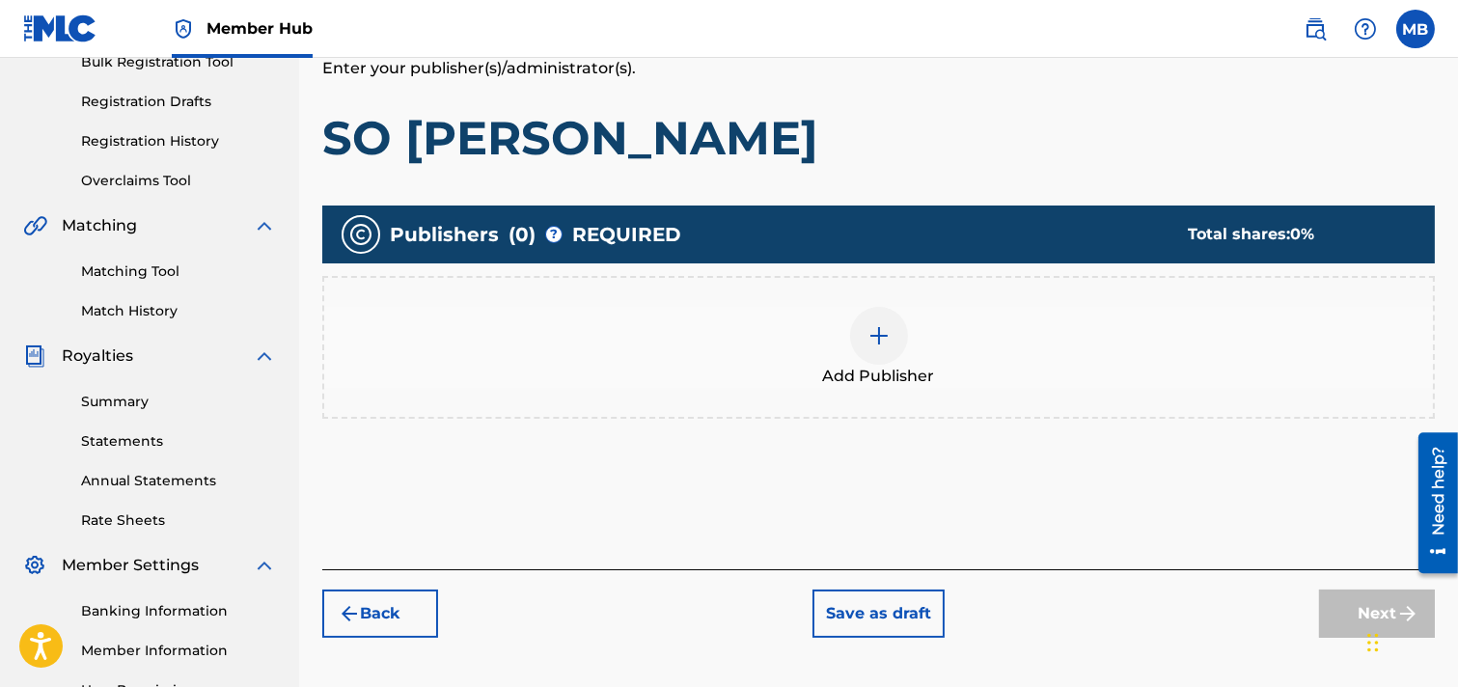
click at [883, 341] on img at bounding box center [879, 335] width 23 height 23
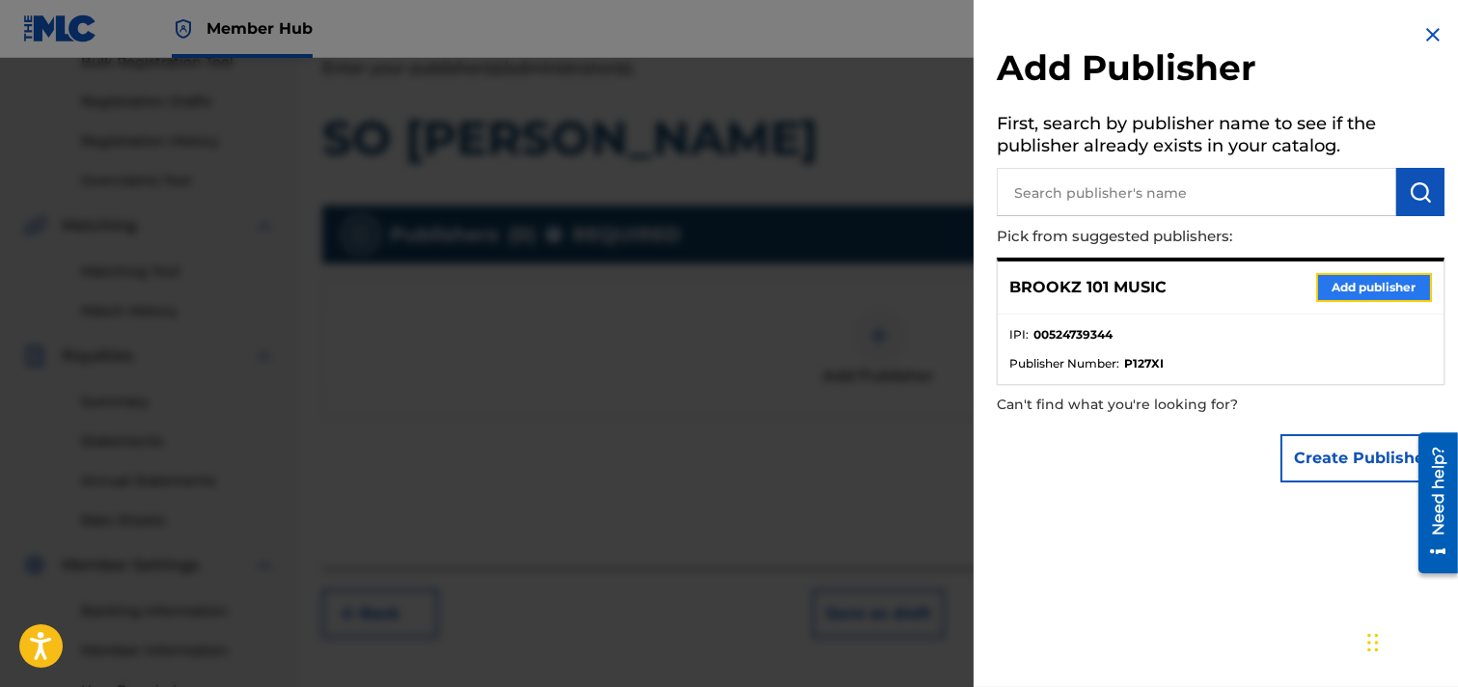
click at [1297, 293] on button "Add publisher" at bounding box center [1375, 287] width 116 height 29
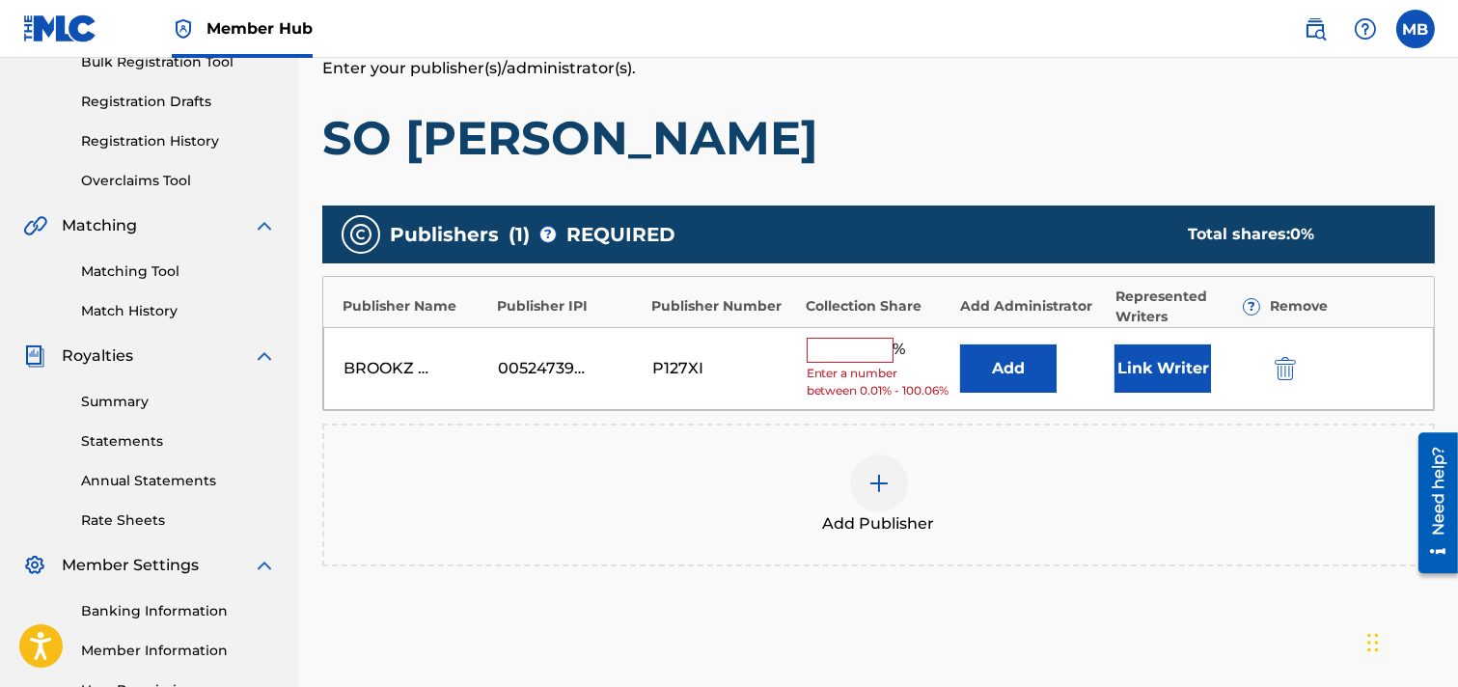
click at [863, 349] on input "text" at bounding box center [850, 350] width 87 height 25
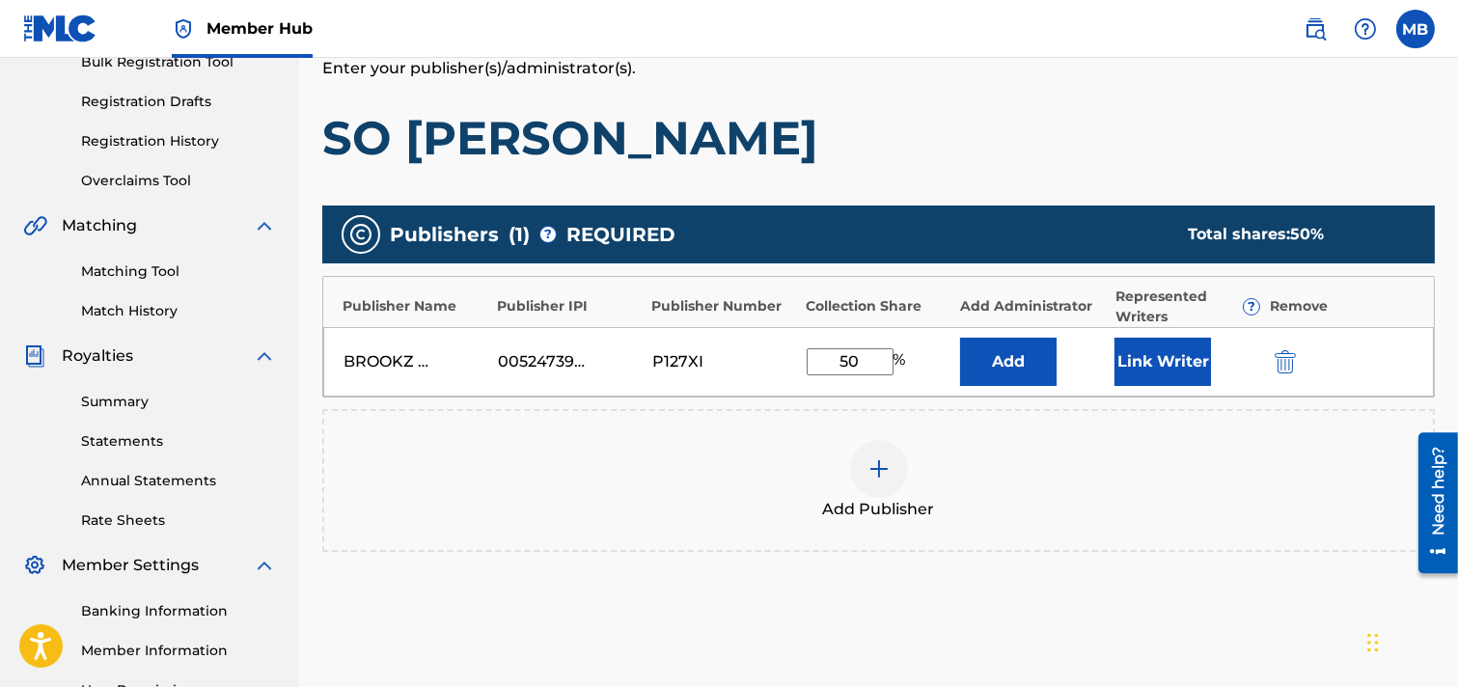
type input "50"
click at [1149, 451] on div "Add Publisher" at bounding box center [878, 480] width 1109 height 81
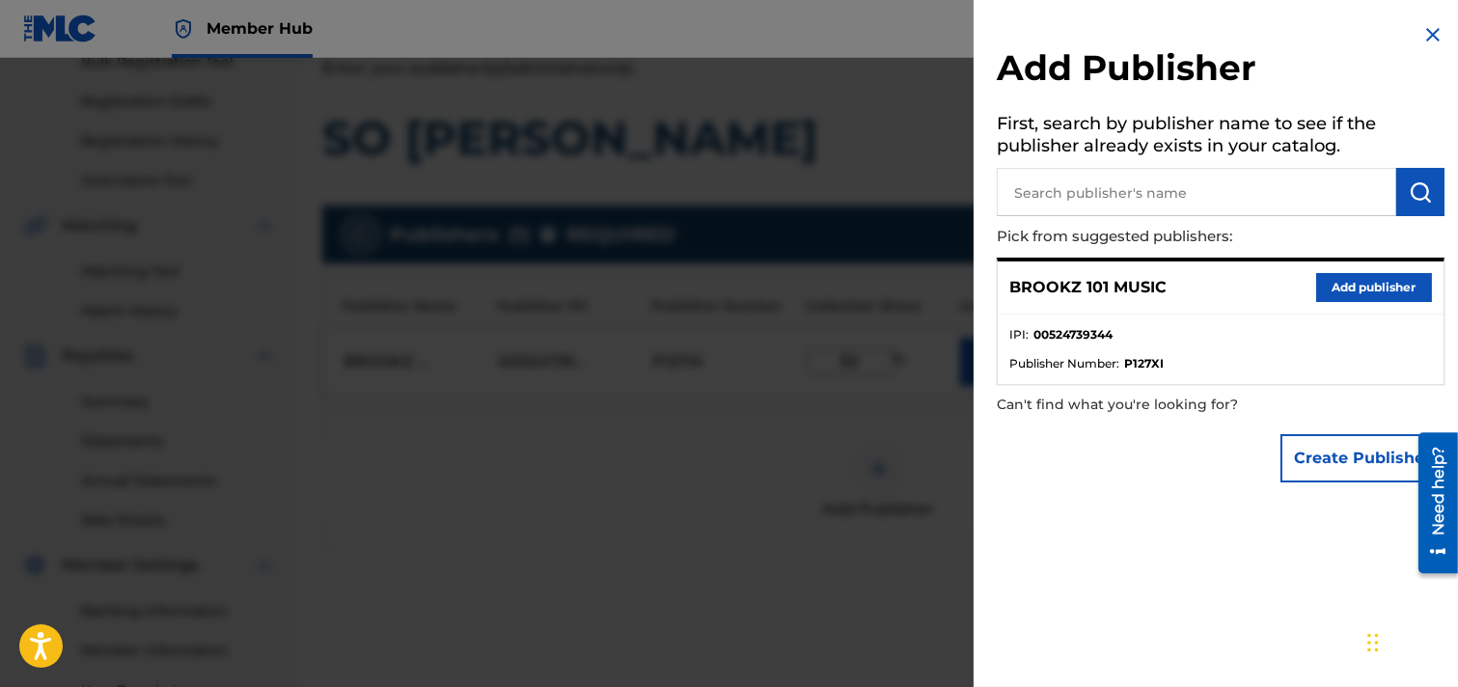
click at [1176, 359] on li "Publisher Number : P127XI" at bounding box center [1221, 363] width 423 height 17
click at [1297, 36] on img at bounding box center [1433, 34] width 23 height 23
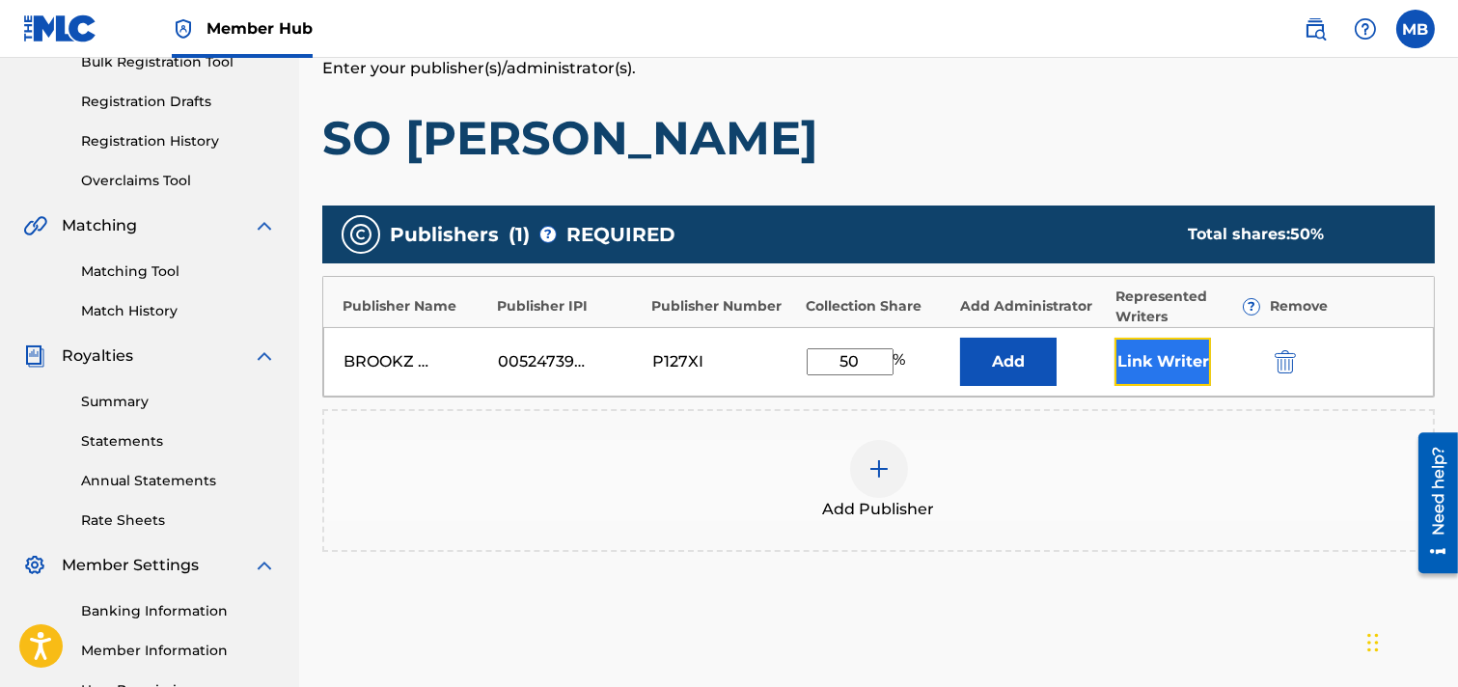
click at [1147, 363] on button "Link Writer" at bounding box center [1163, 362] width 97 height 48
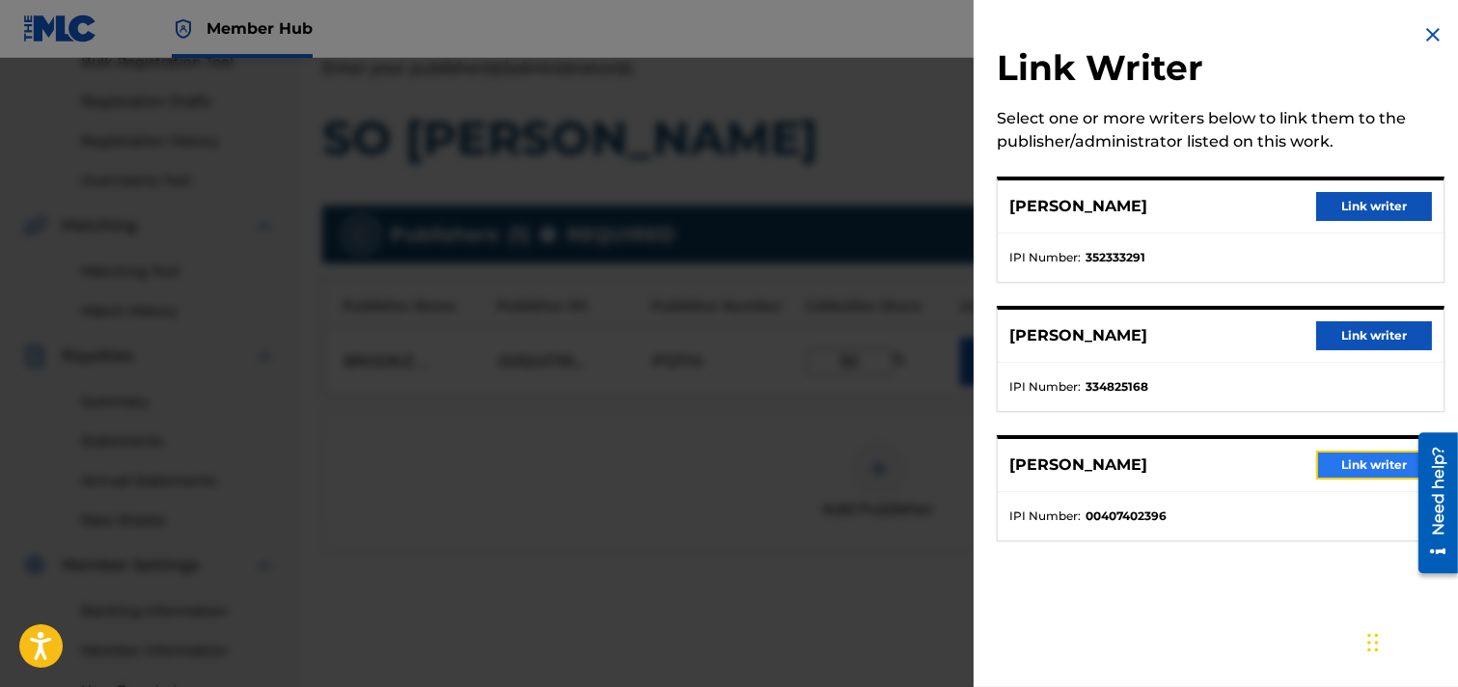
click at [1297, 465] on button "Link writer" at bounding box center [1375, 465] width 116 height 29
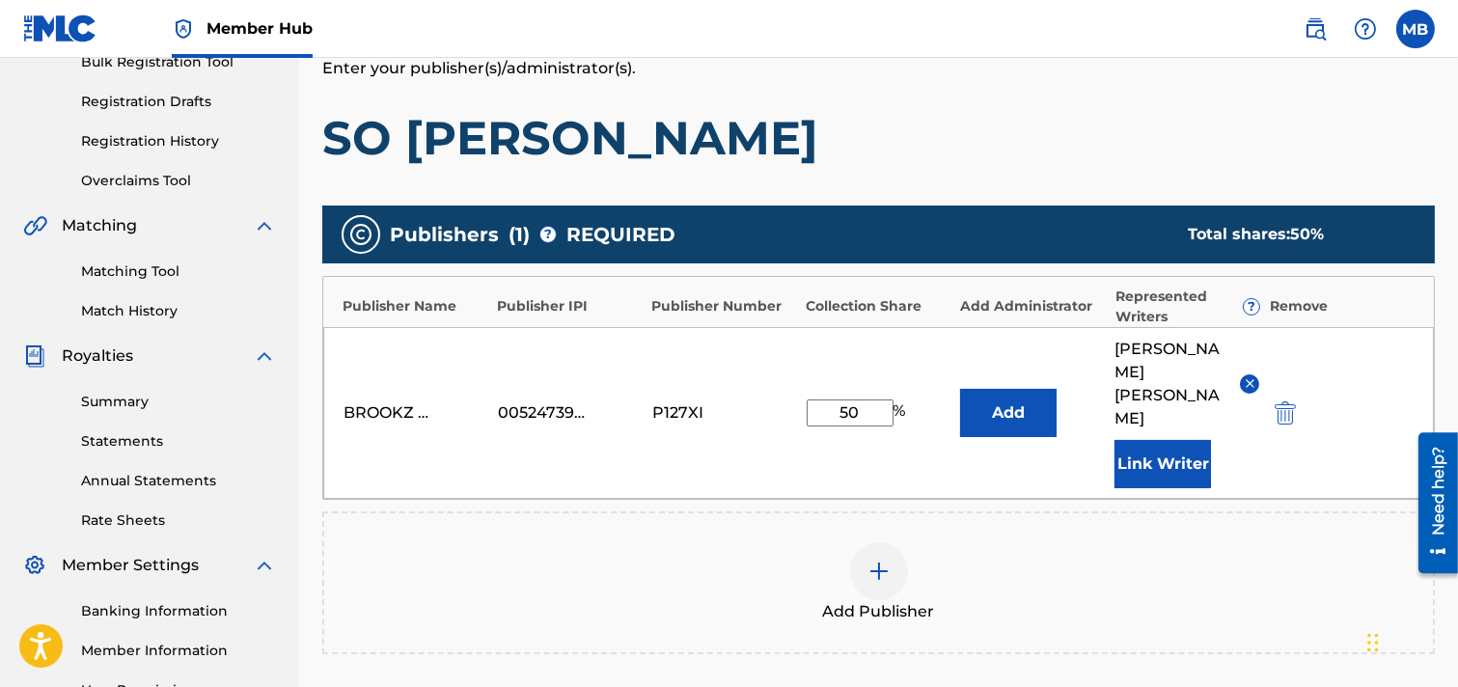
click at [1168, 542] on div "Add Publisher" at bounding box center [878, 582] width 1109 height 81
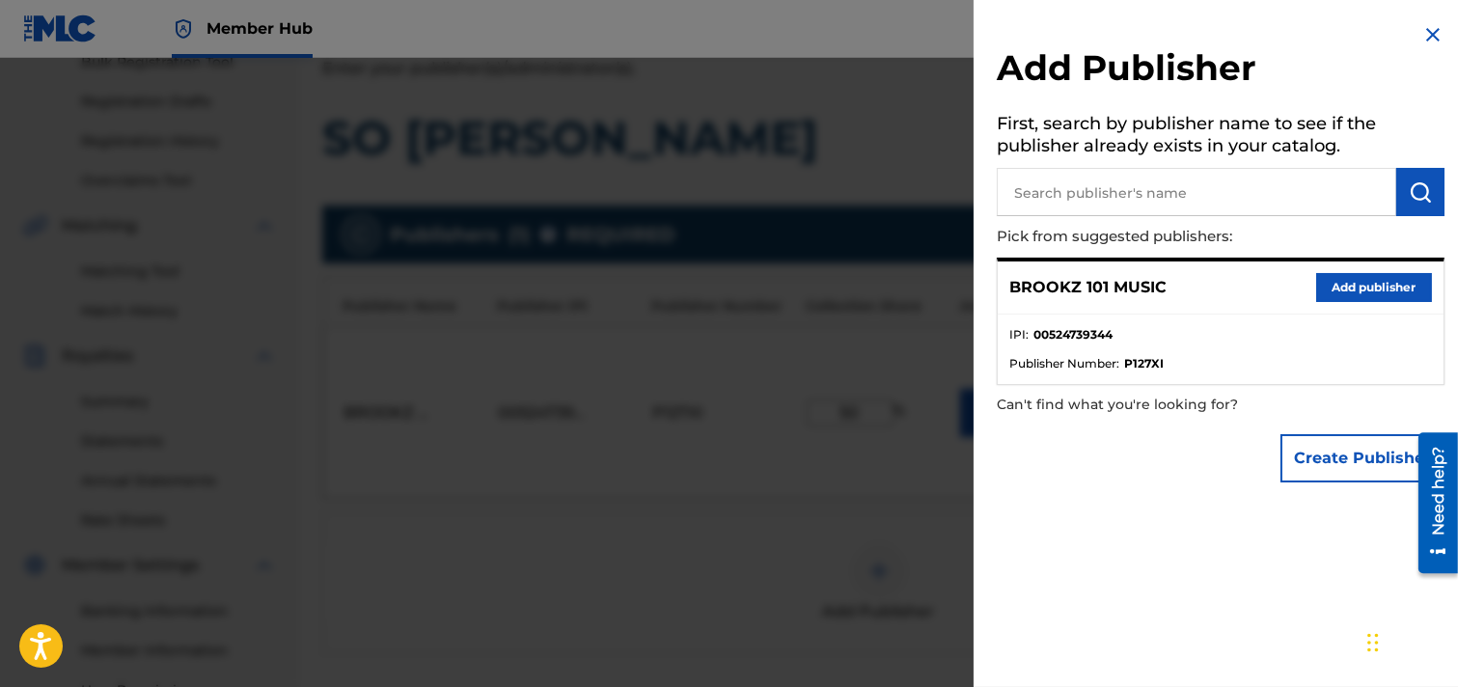
click at [1297, 31] on img at bounding box center [1433, 34] width 23 height 23
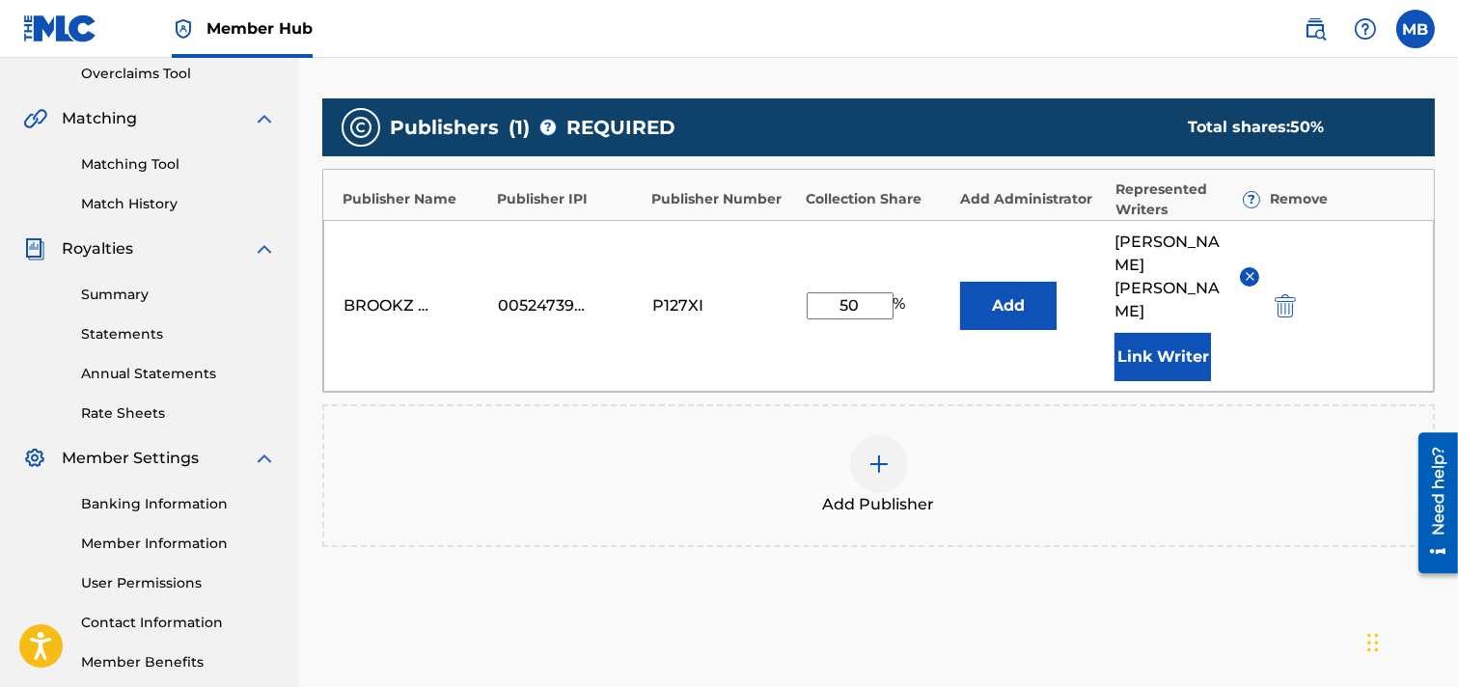
scroll to position [515, 0]
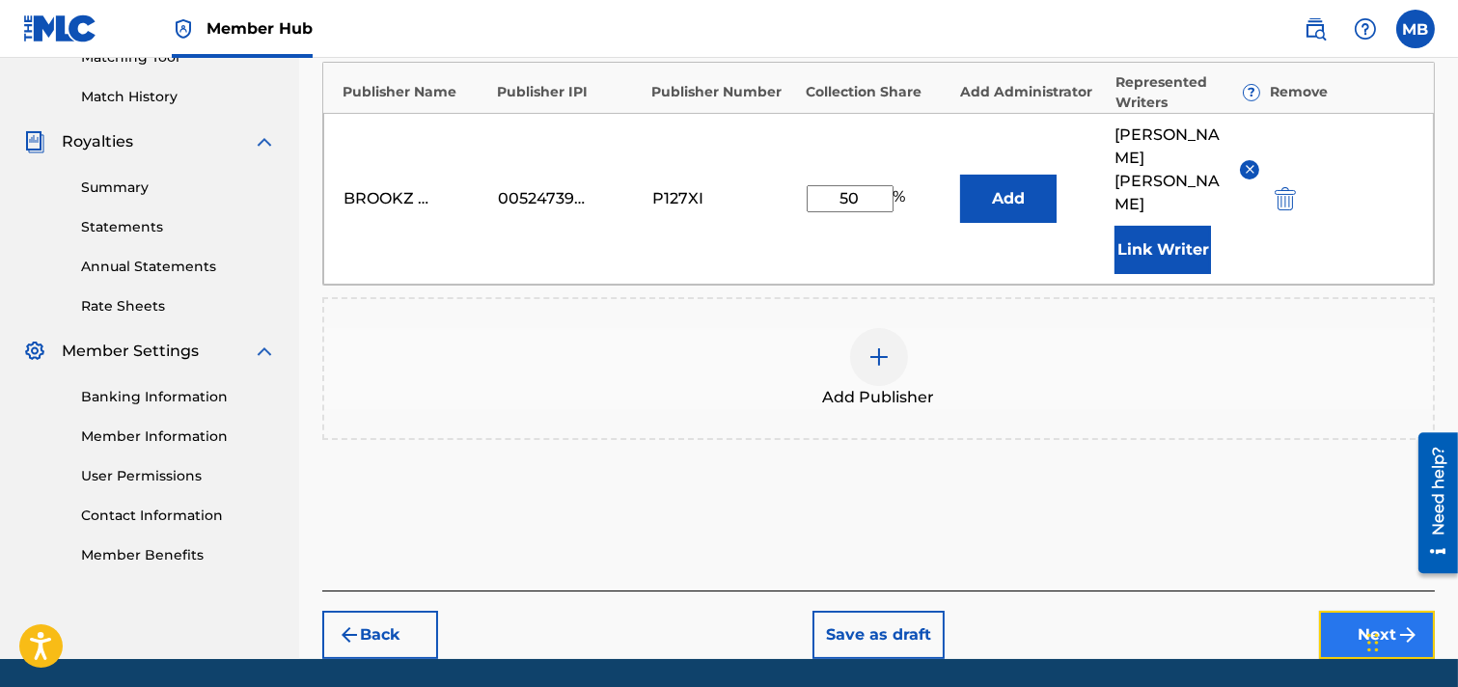
click at [1297, 611] on button "Next" at bounding box center [1377, 635] width 116 height 48
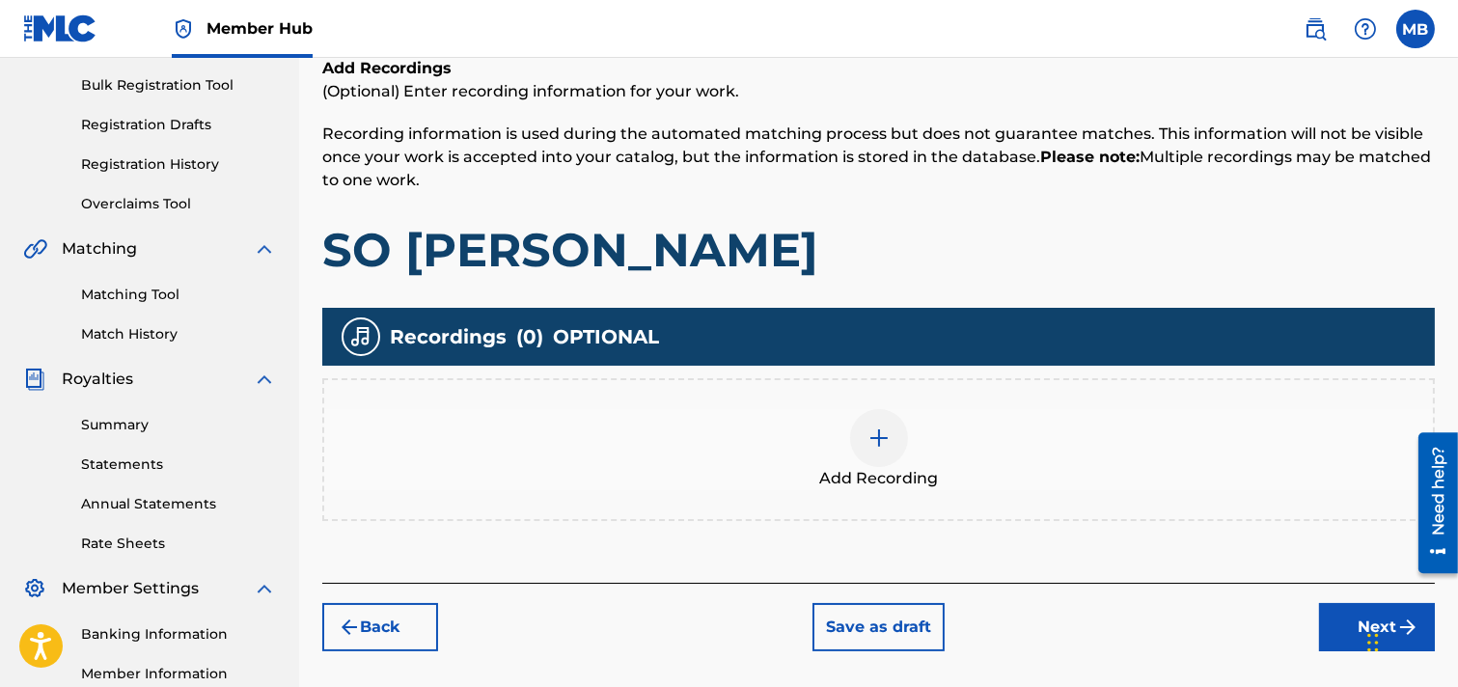
scroll to position [301, 0]
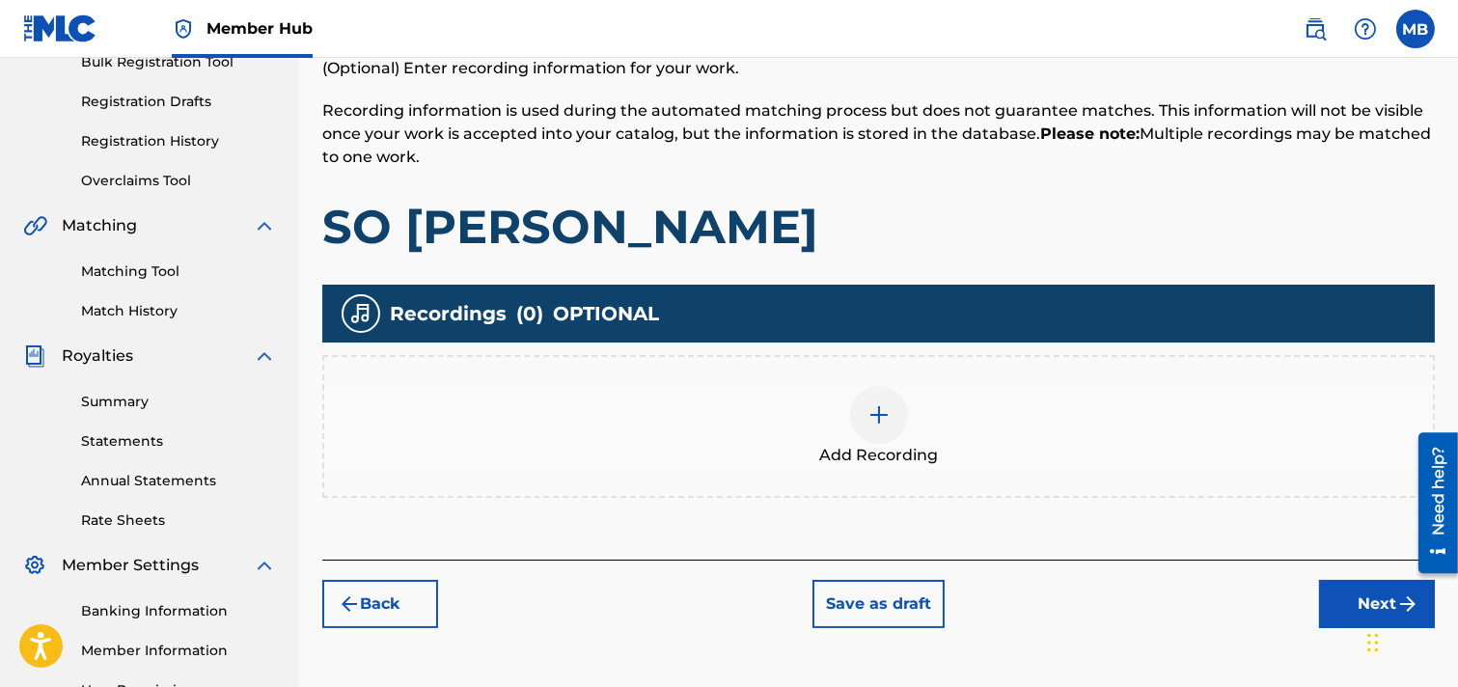
click at [884, 432] on div at bounding box center [879, 415] width 58 height 58
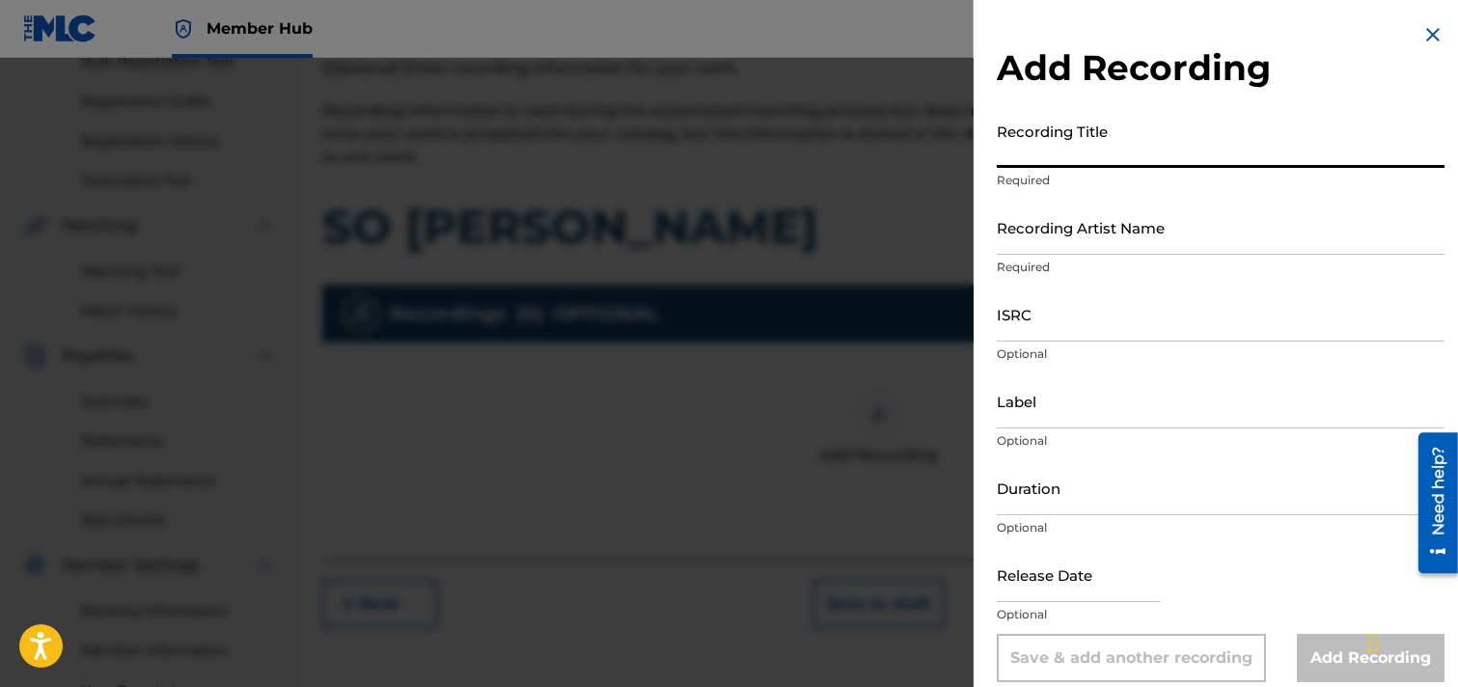
click at [1131, 136] on input "Recording Title" at bounding box center [1221, 140] width 448 height 55
type input "SO [PERSON_NAME]"
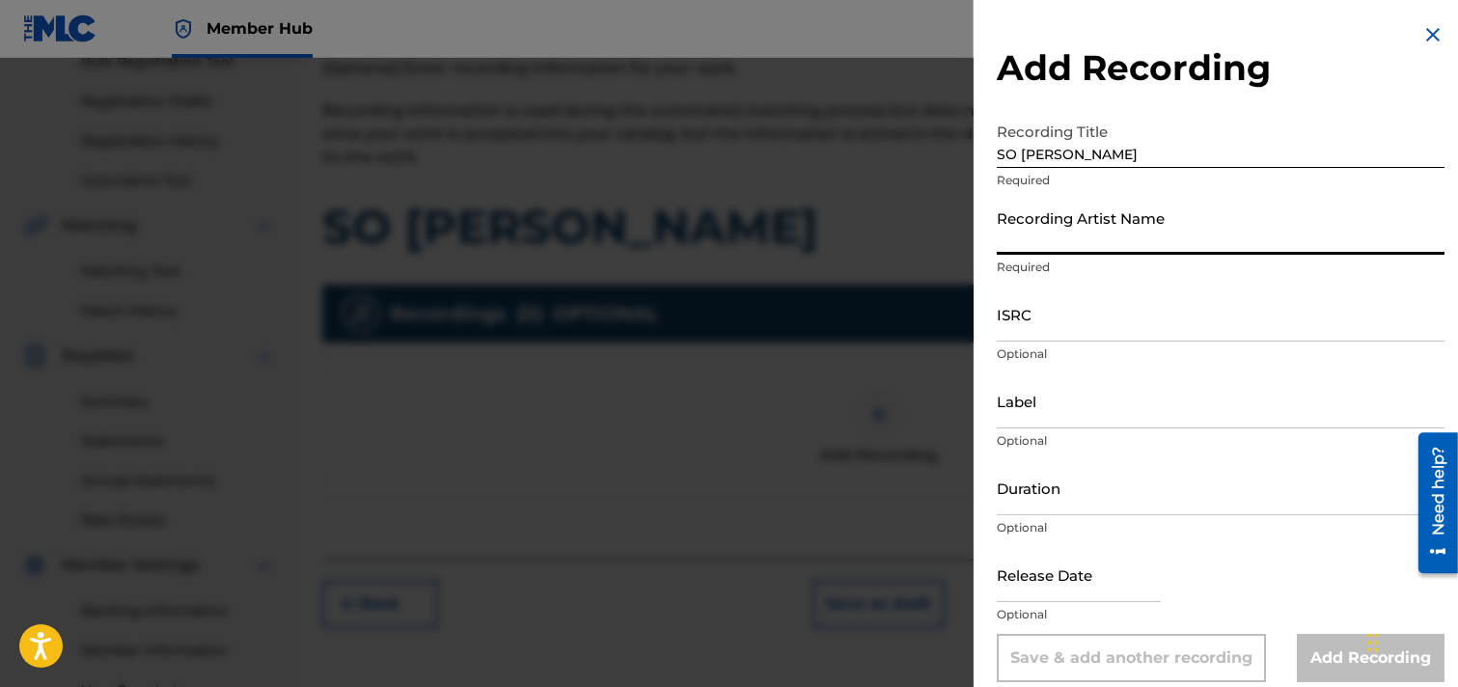
click at [1107, 247] on input "Recording Artist Name" at bounding box center [1221, 227] width 448 height 55
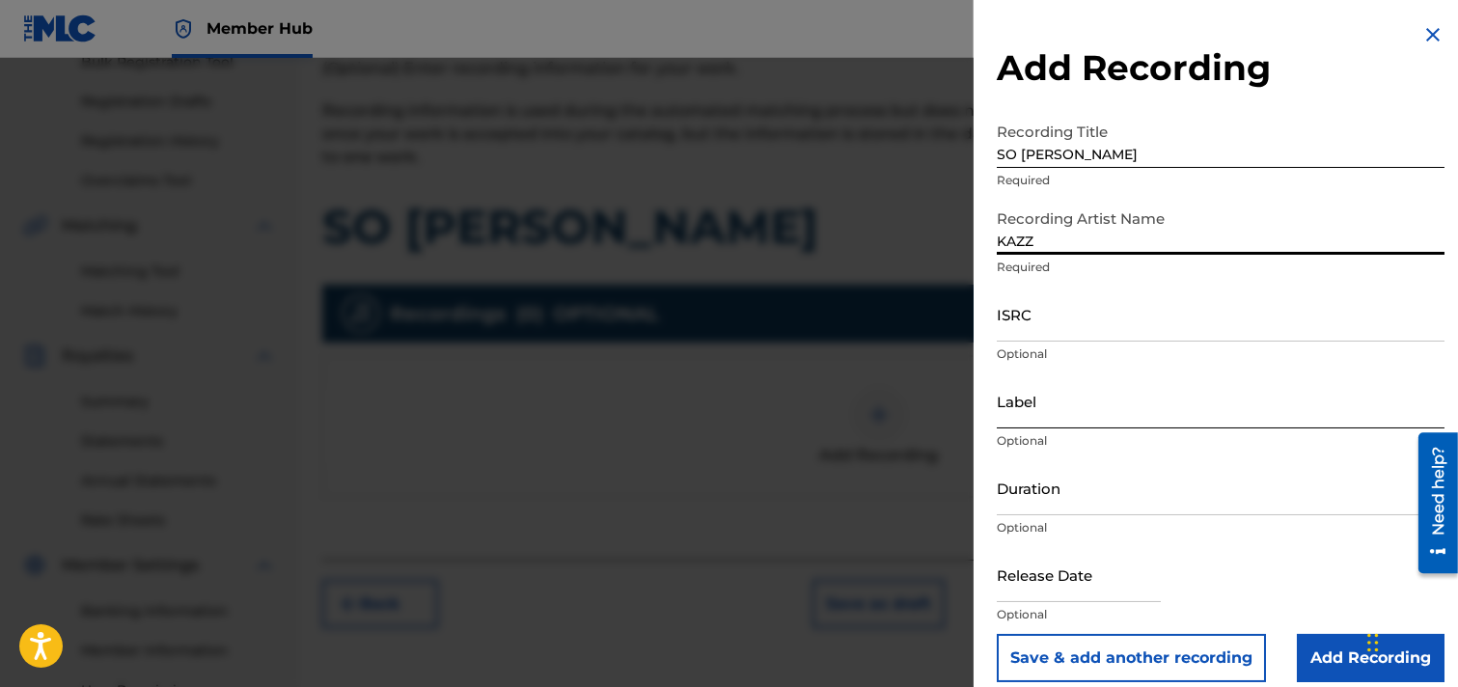
type input "KAZZ"
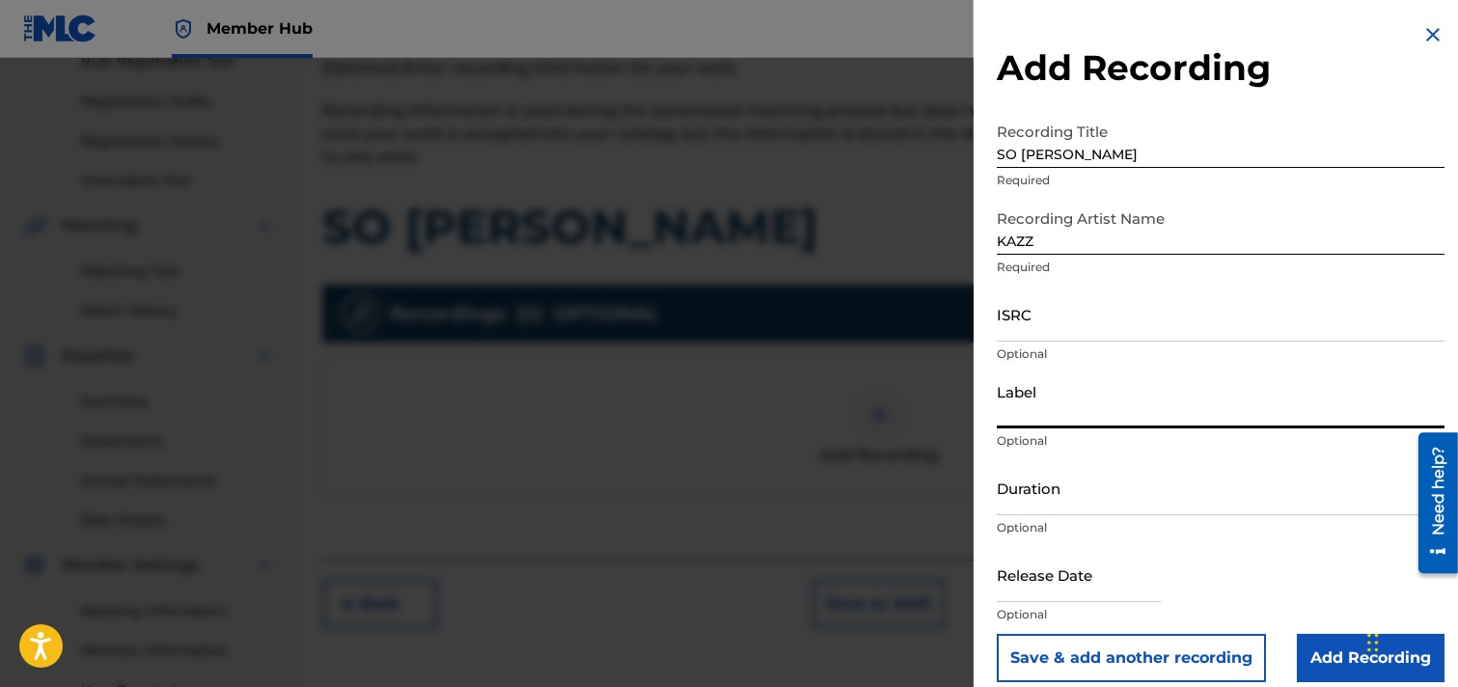
click at [1136, 403] on input "Label" at bounding box center [1221, 401] width 448 height 55
type input "FWM RECORDS/DARK STAR"
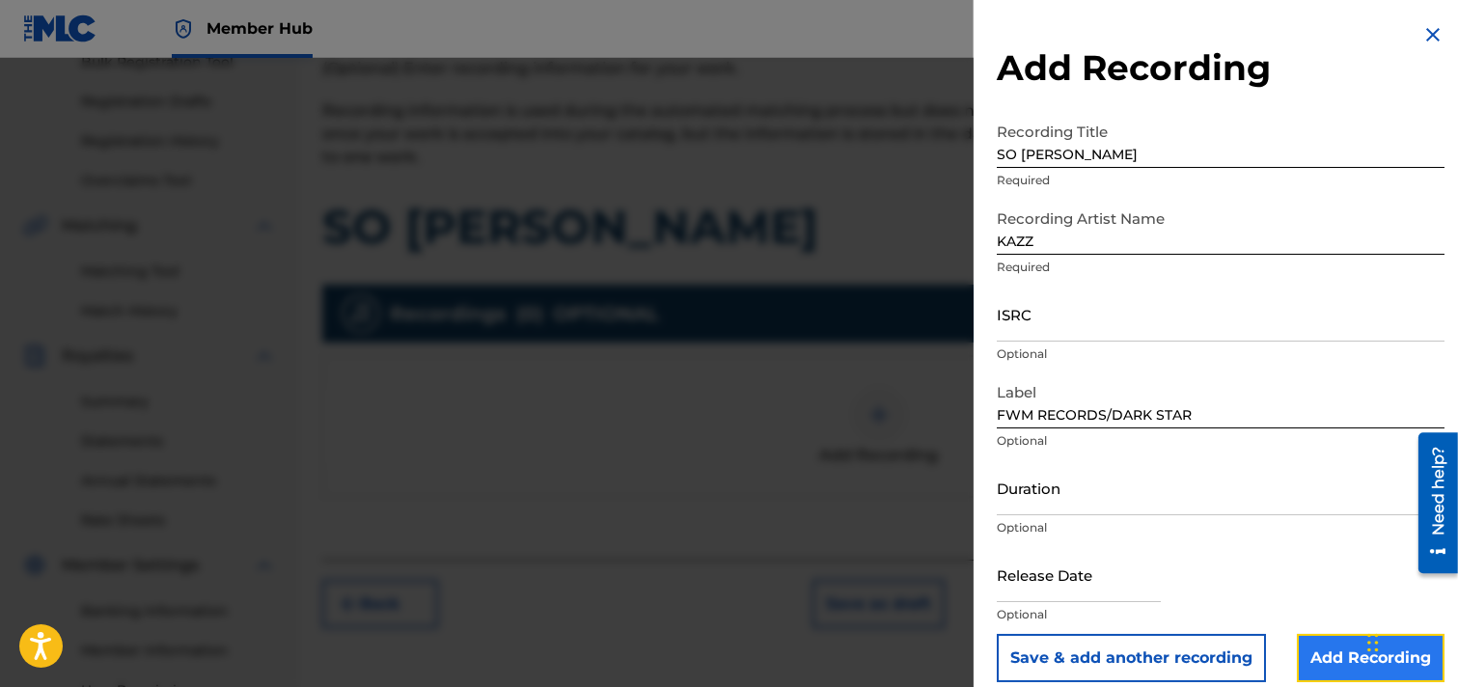
click at [1297, 647] on input "Add Recording" at bounding box center [1371, 658] width 148 height 48
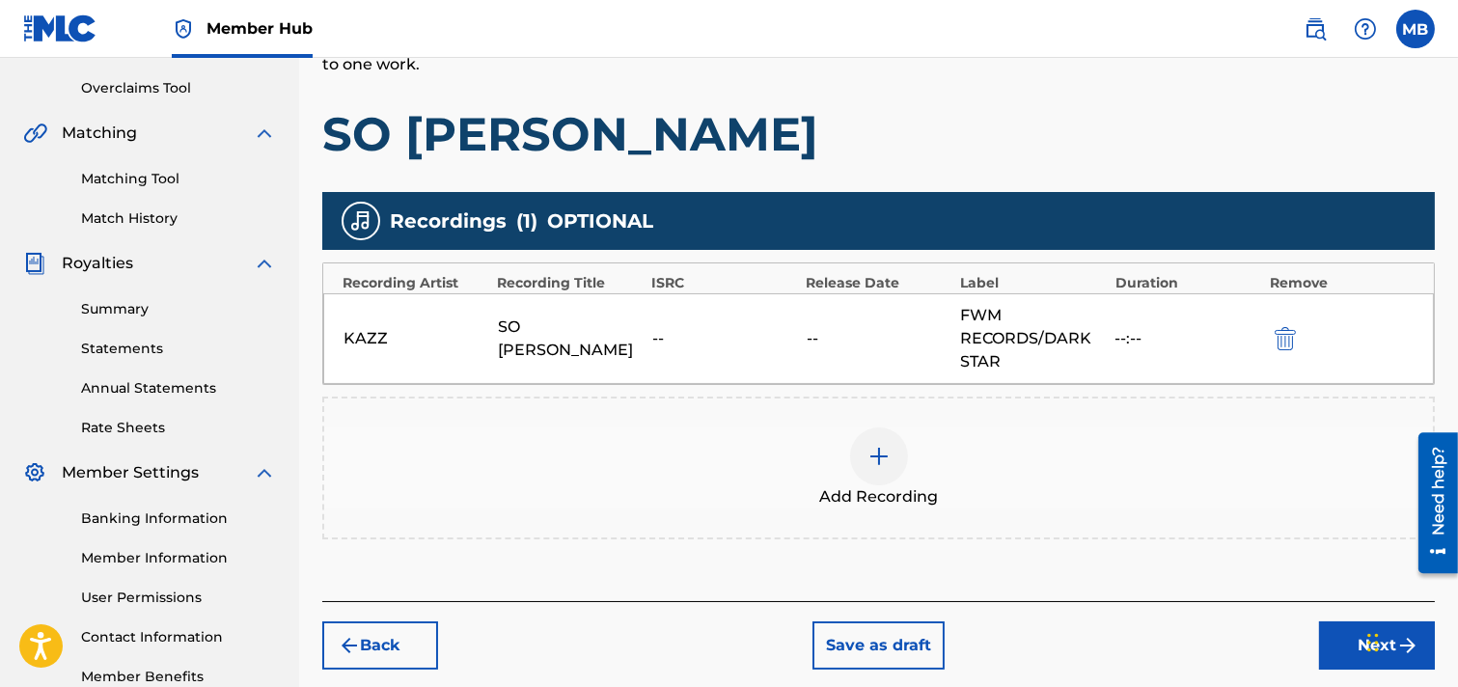
scroll to position [509, 0]
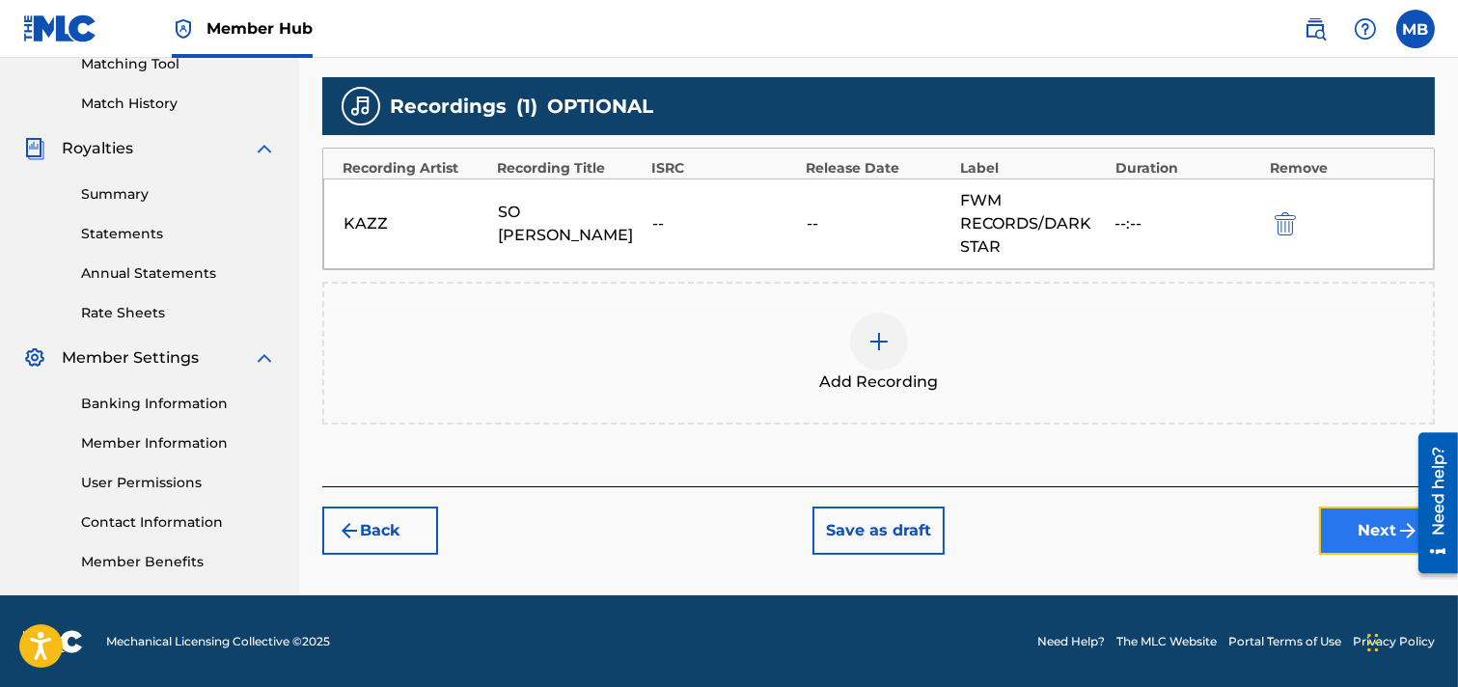
click at [1297, 522] on button "Next" at bounding box center [1377, 531] width 116 height 48
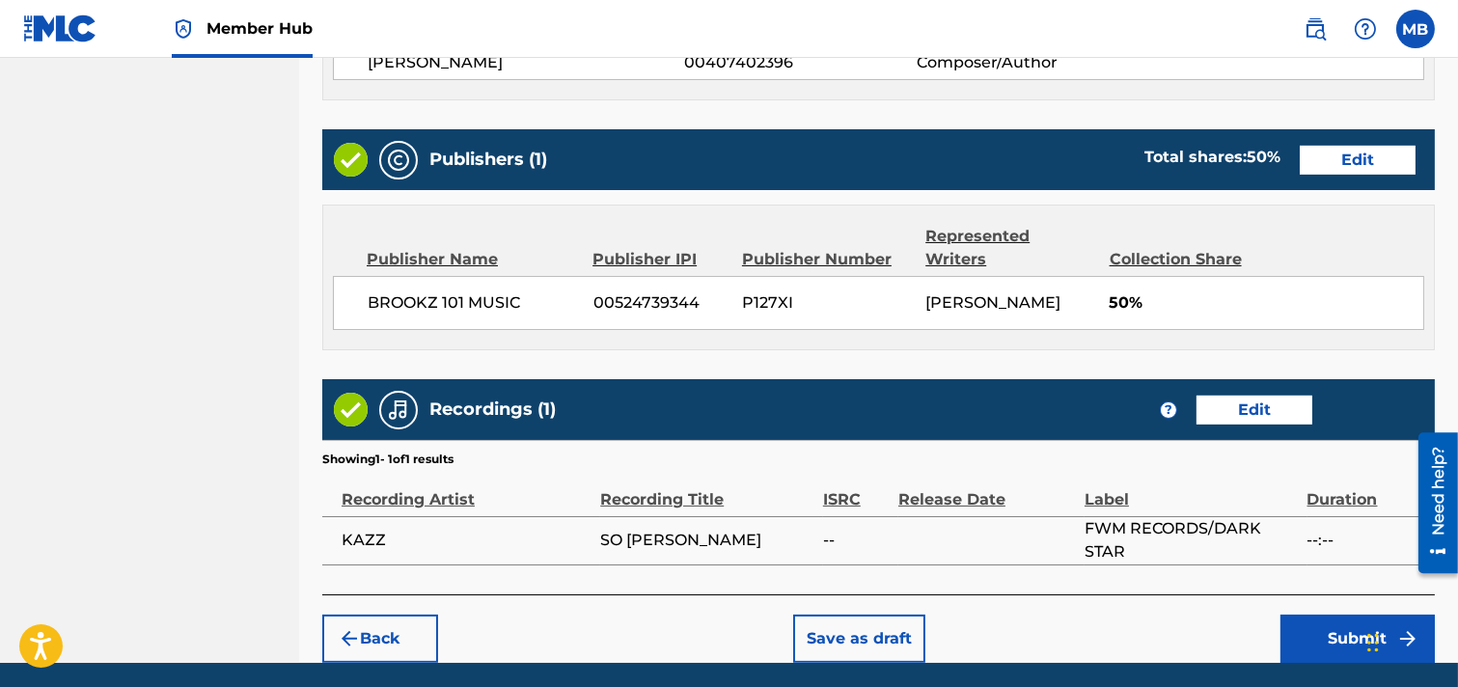
scroll to position [1075, 0]
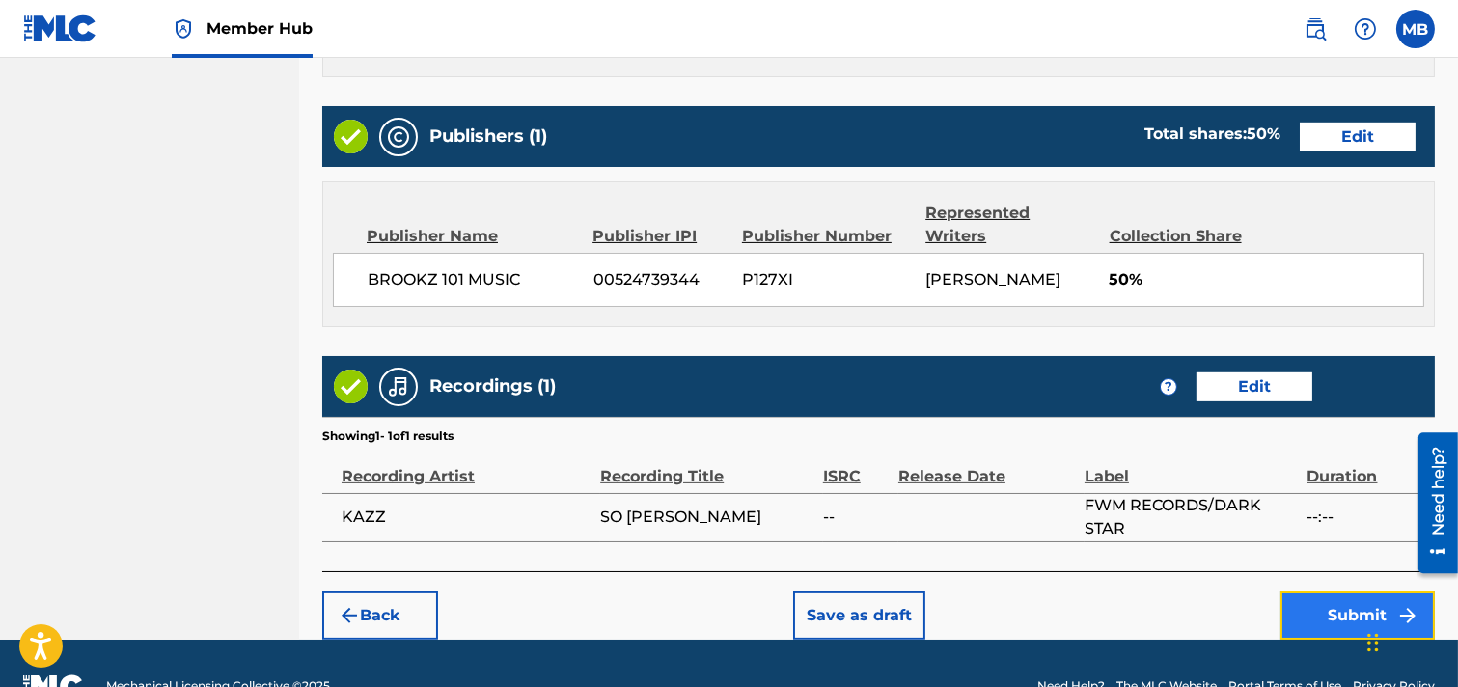
click at [1297, 592] on button "Submit" at bounding box center [1358, 616] width 154 height 48
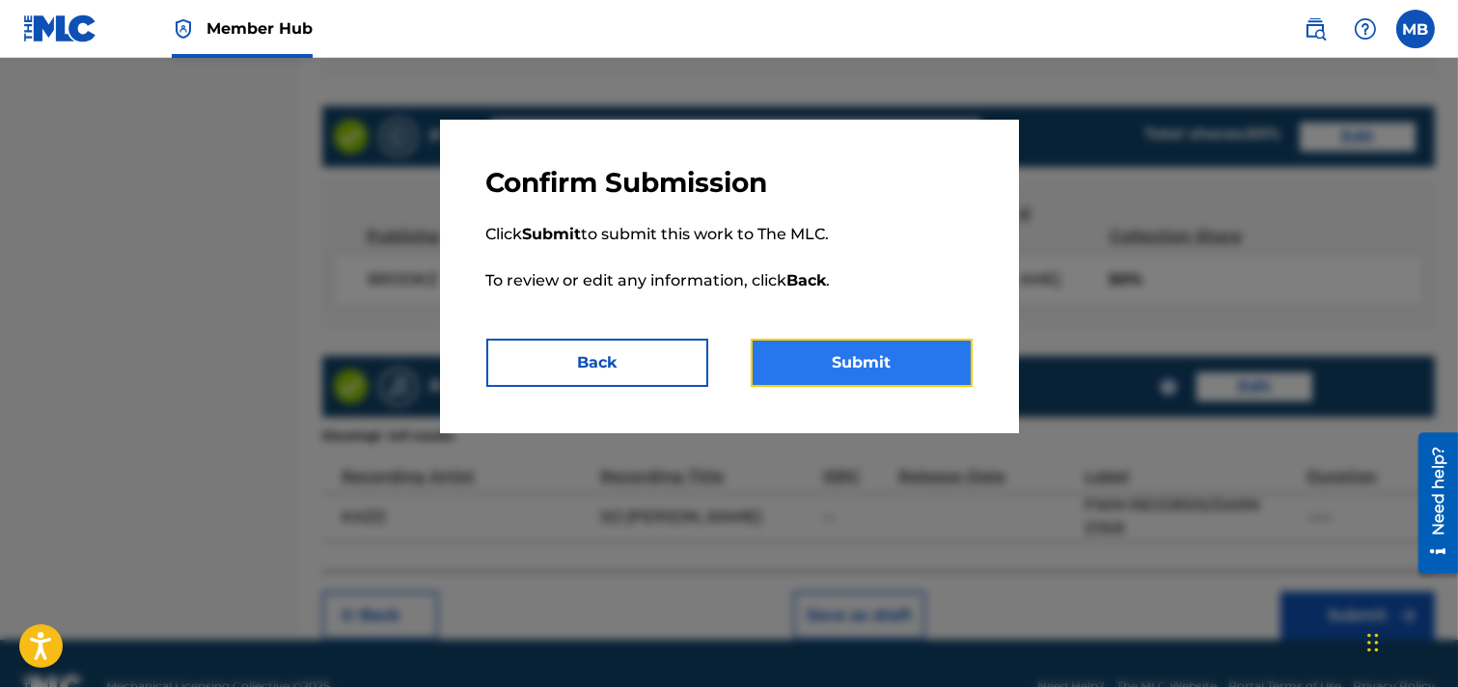
click at [844, 377] on button "Submit" at bounding box center [862, 363] width 222 height 48
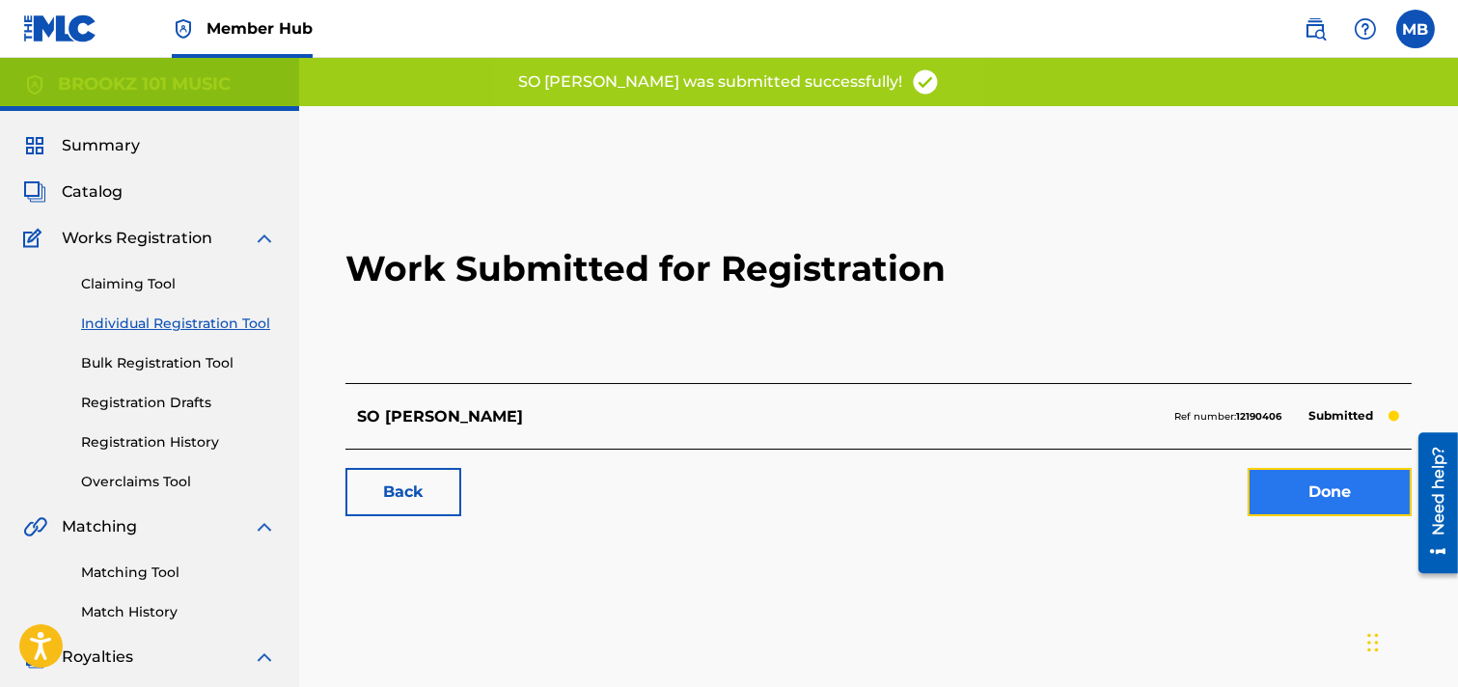
click at [1297, 502] on link "Done" at bounding box center [1330, 492] width 164 height 48
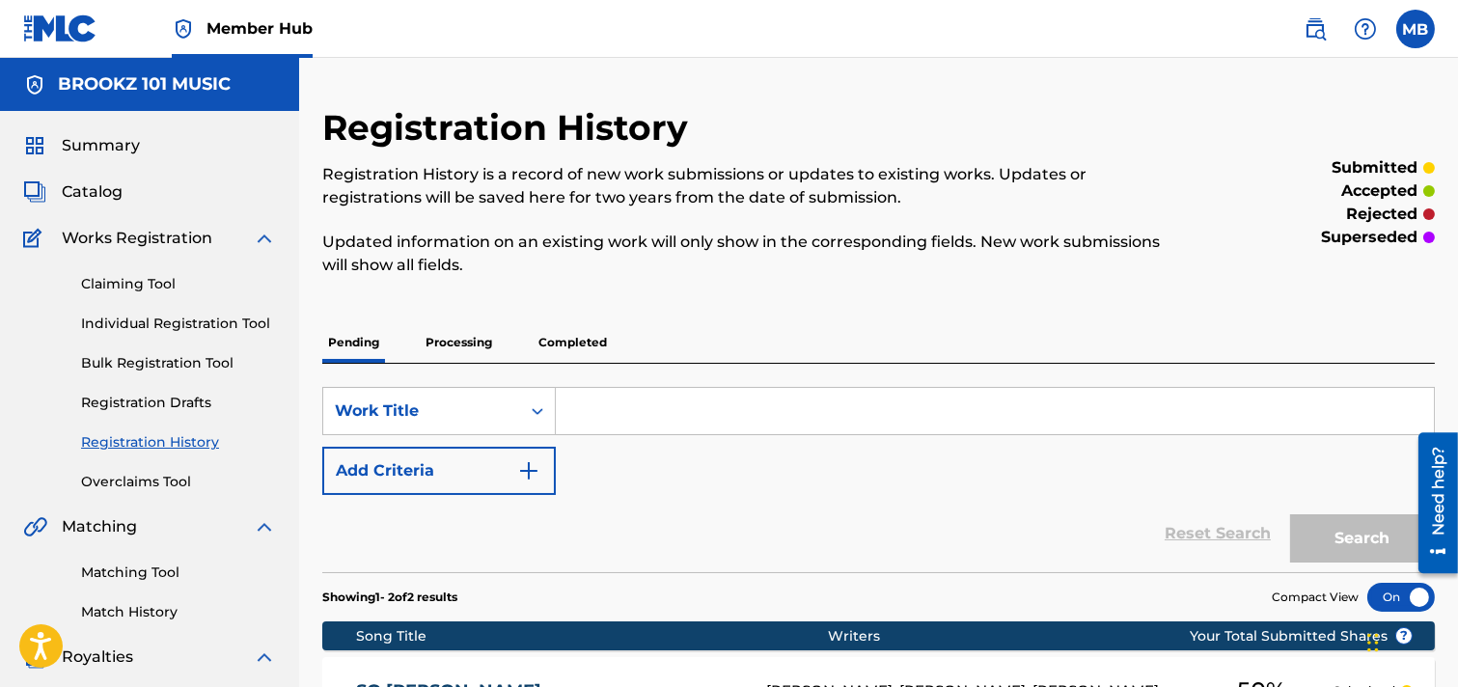
click at [475, 332] on p "Processing" at bounding box center [459, 342] width 78 height 41
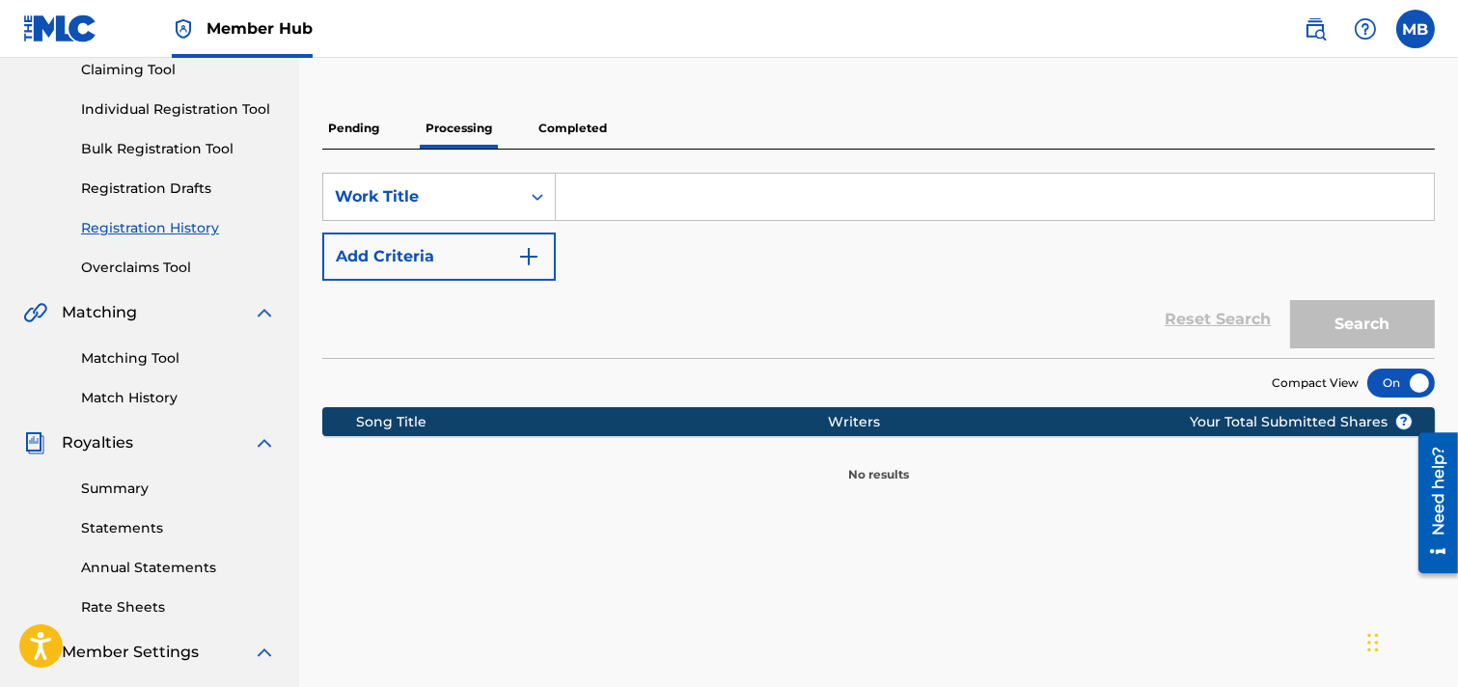
scroll to position [107, 0]
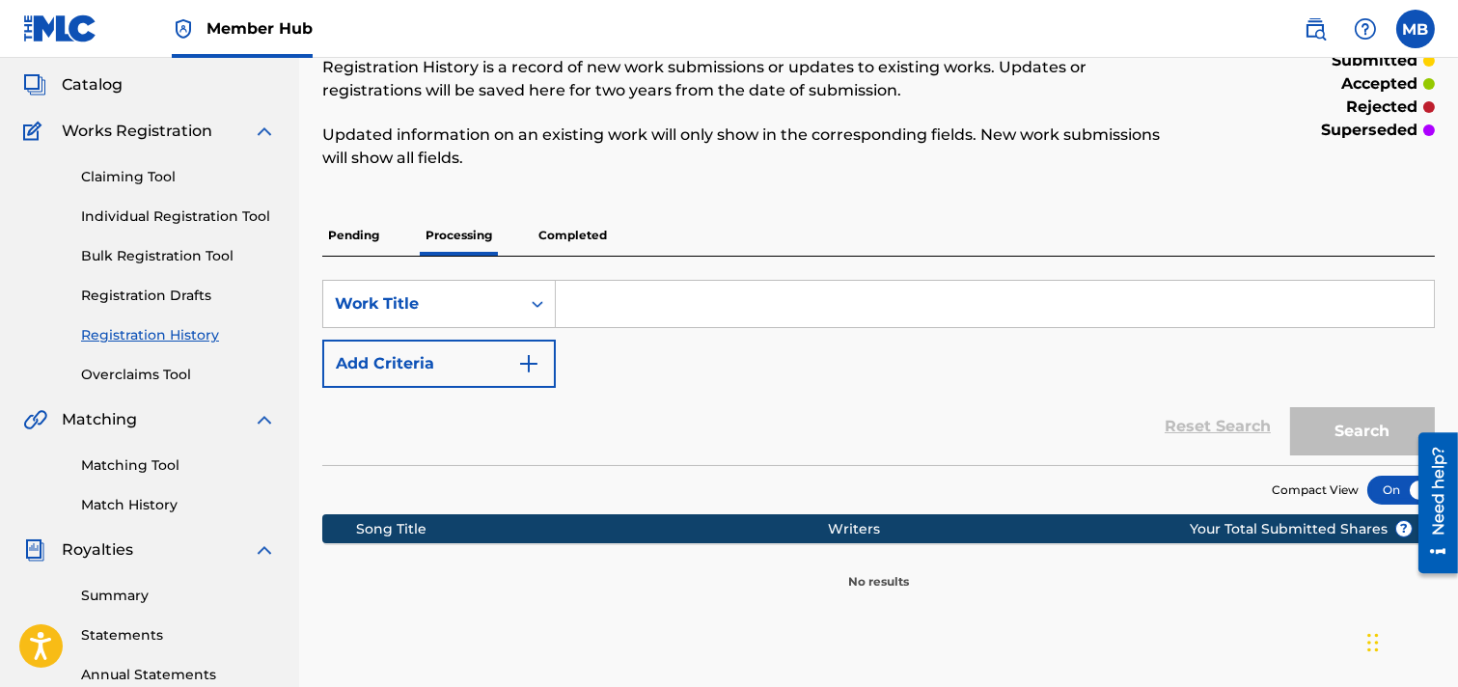
click at [602, 234] on p "Completed" at bounding box center [573, 235] width 80 height 41
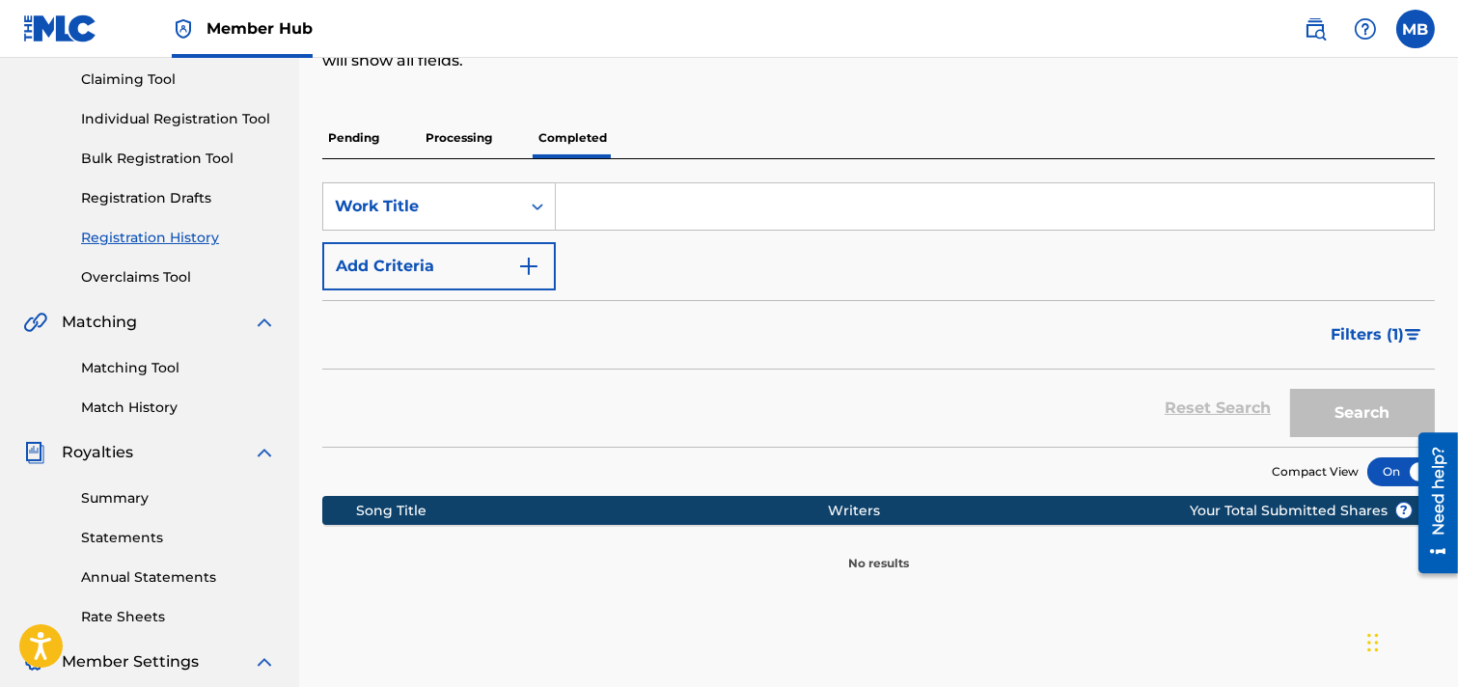
scroll to position [214, 0]
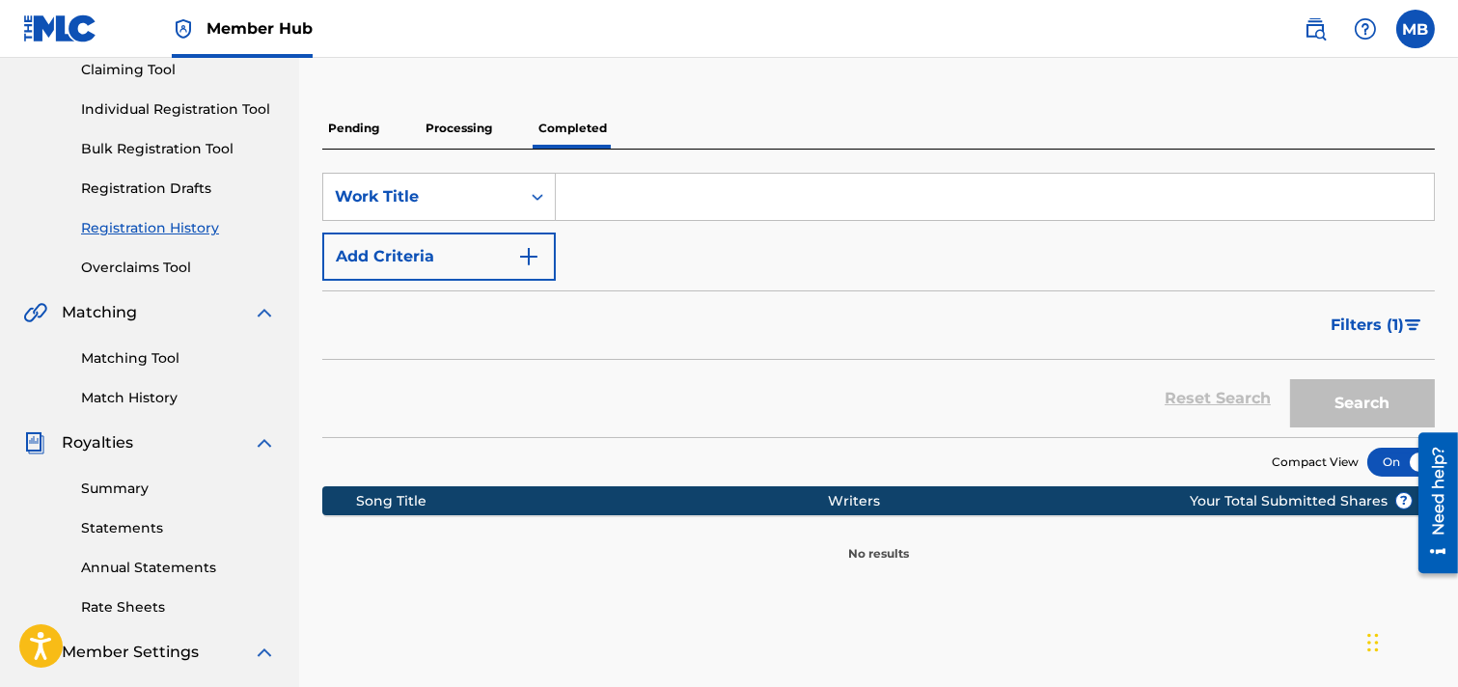
click at [357, 131] on p "Pending" at bounding box center [353, 128] width 63 height 41
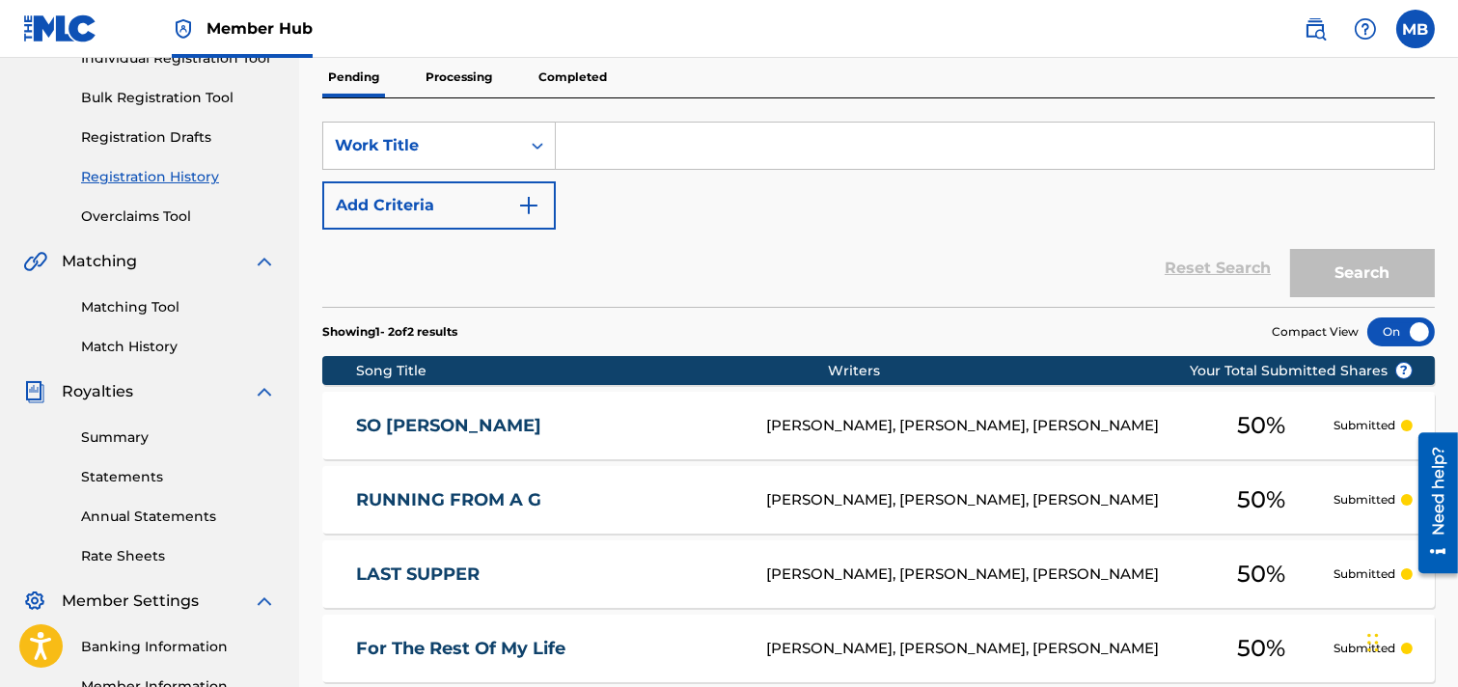
scroll to position [214, 0]
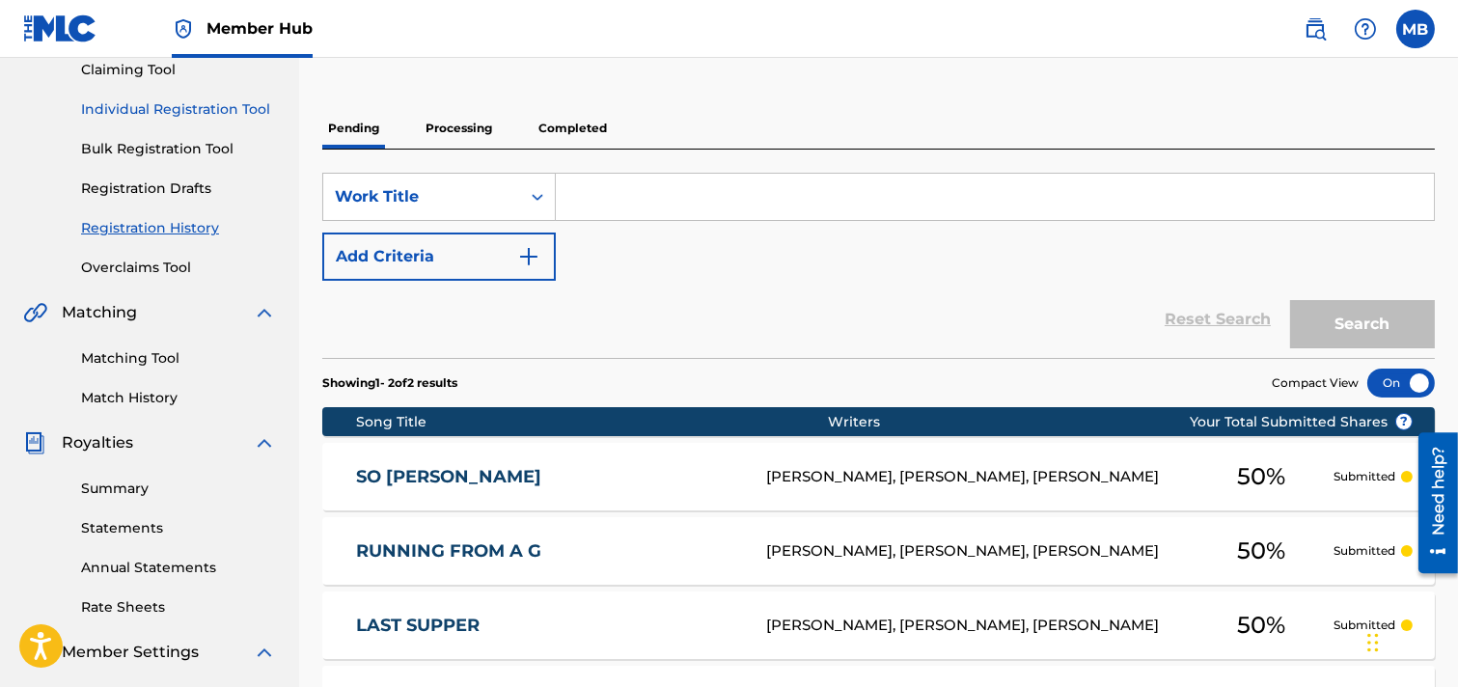
click at [199, 106] on link "Individual Registration Tool" at bounding box center [178, 109] width 195 height 20
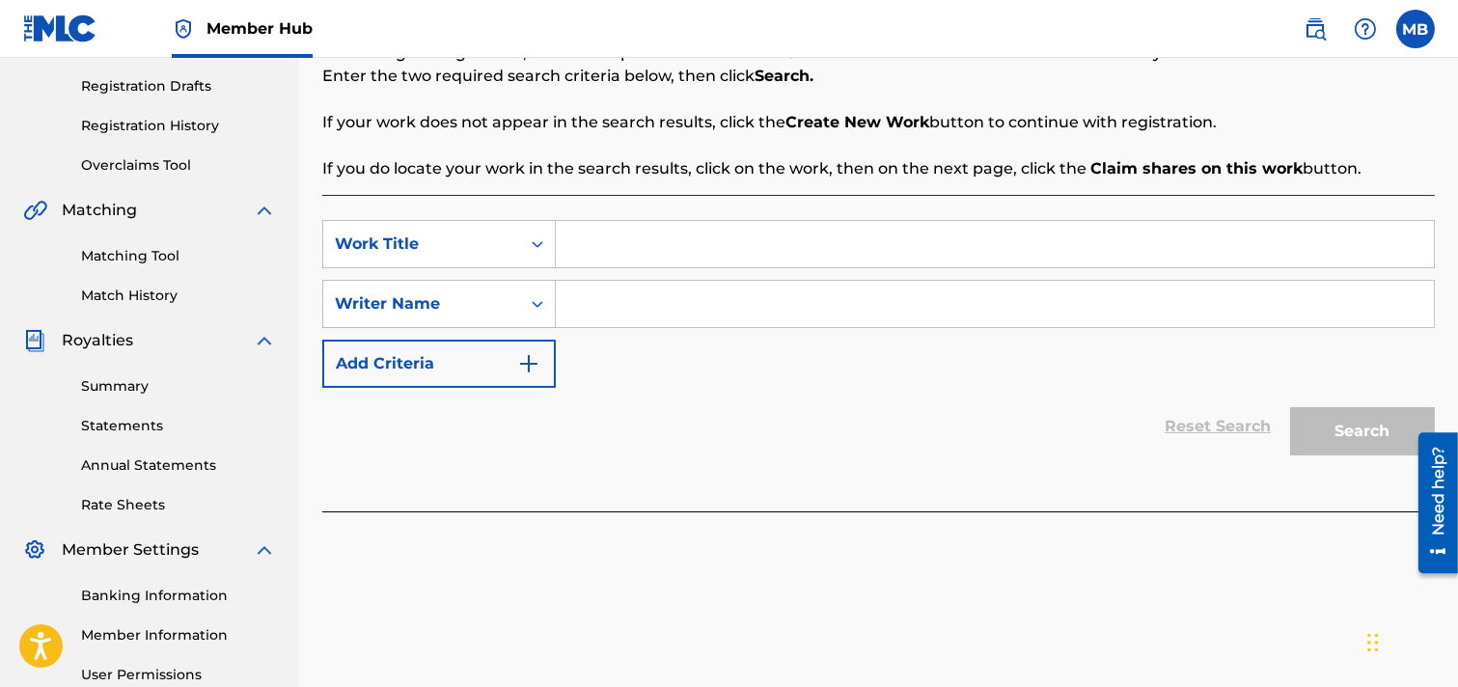
scroll to position [321, 0]
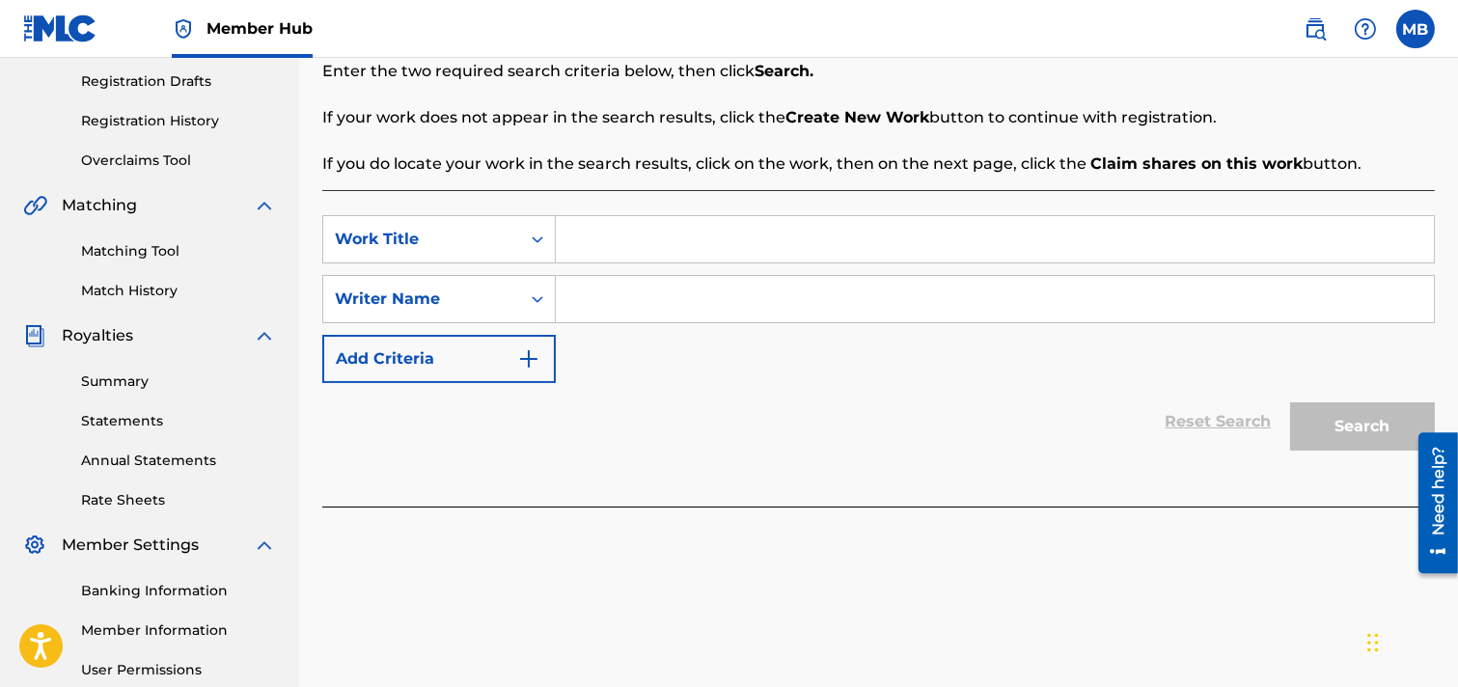
click at [622, 241] on input "Search Form" at bounding box center [995, 239] width 878 height 46
type input "SUMMER DAYZ"
click at [630, 300] on input "Search Form" at bounding box center [995, 299] width 878 height 46
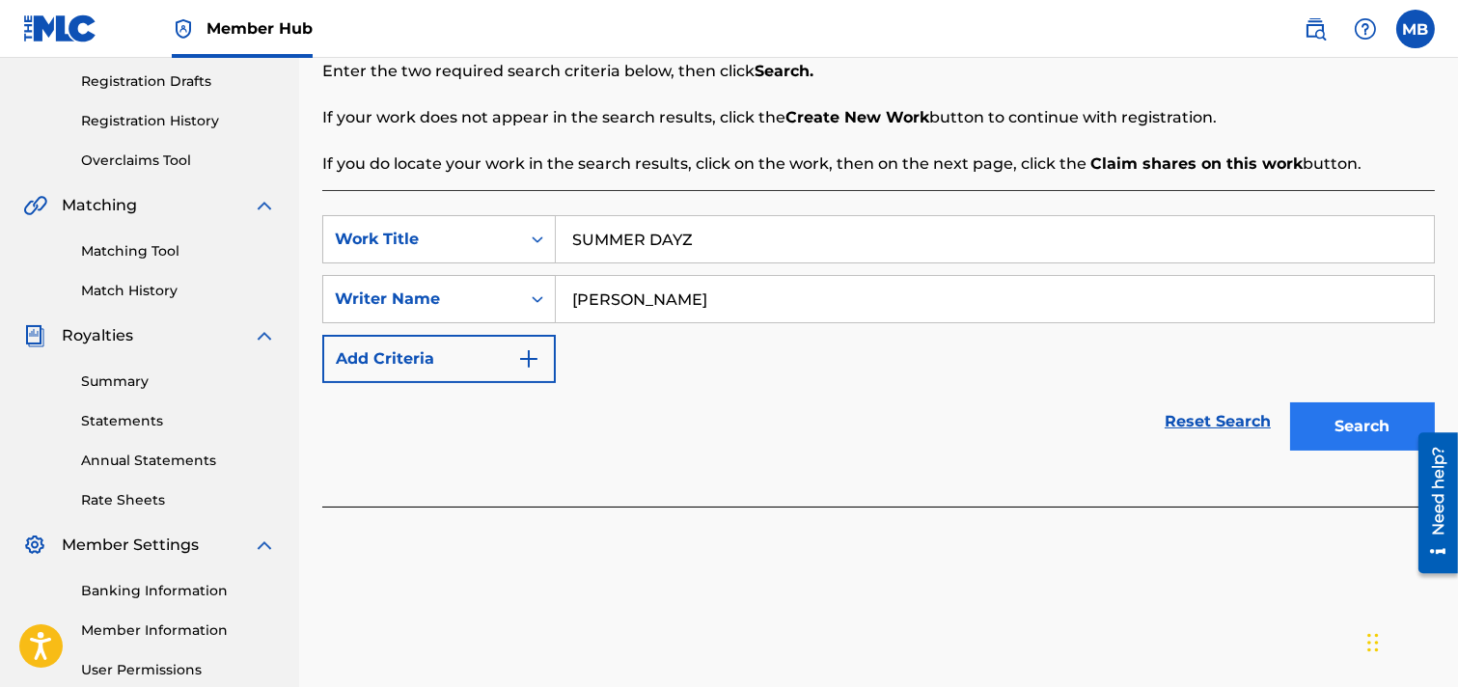
type input "[PERSON_NAME]"
click at [1297, 435] on button "Search" at bounding box center [1363, 427] width 145 height 48
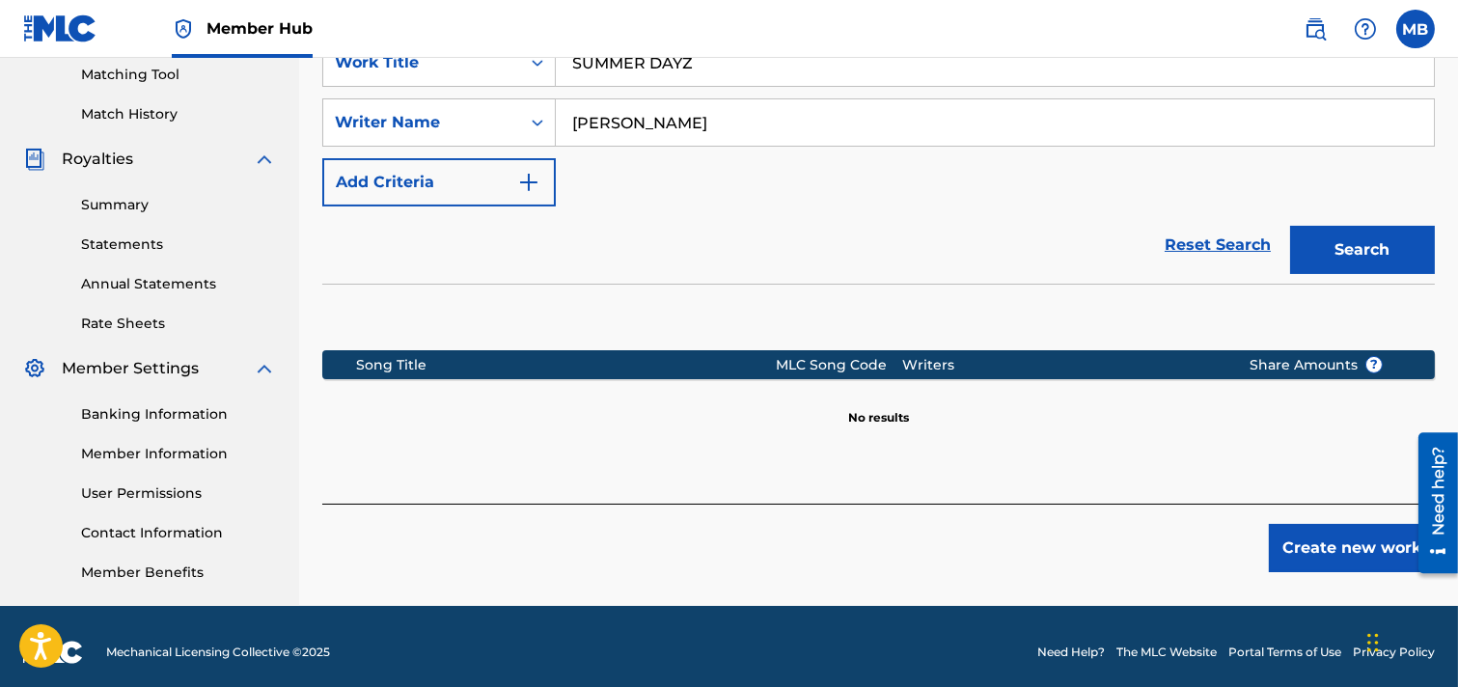
scroll to position [509, 0]
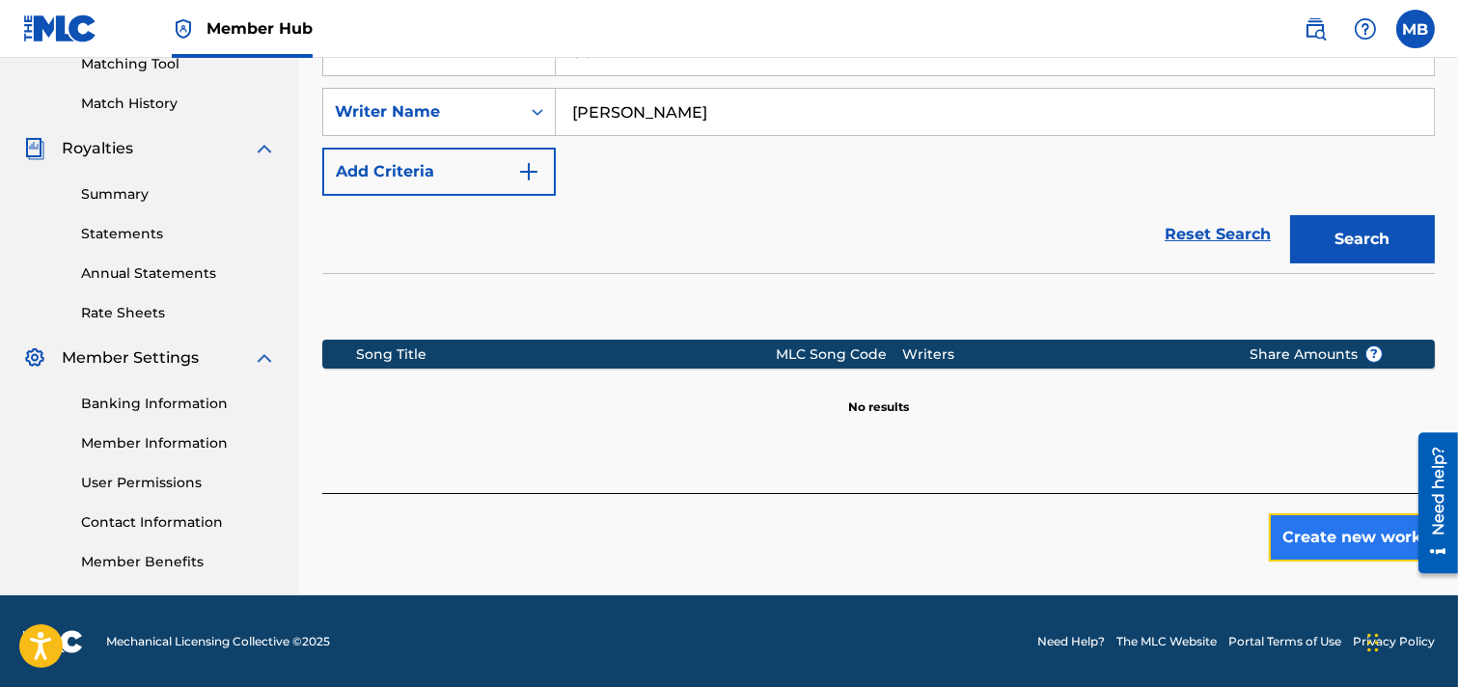
click at [1297, 537] on button "Create new work" at bounding box center [1352, 538] width 166 height 48
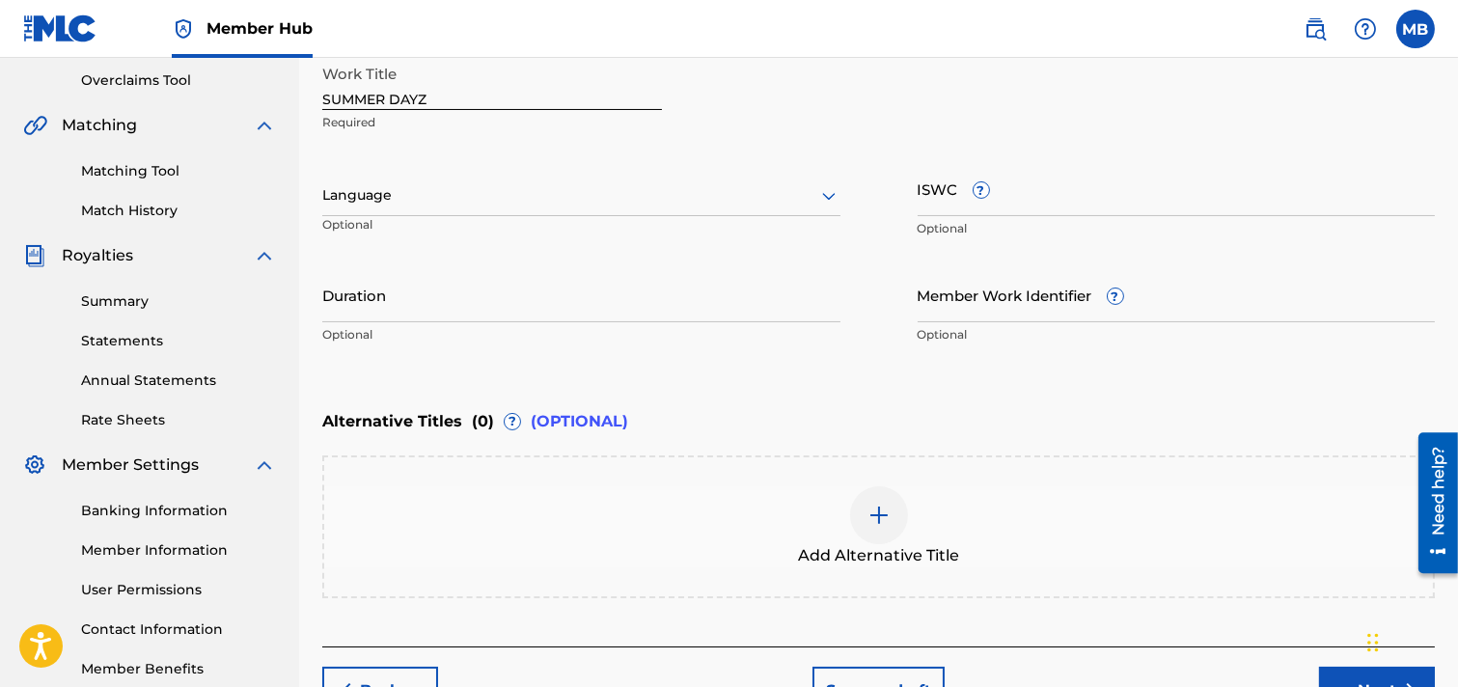
scroll to position [294, 0]
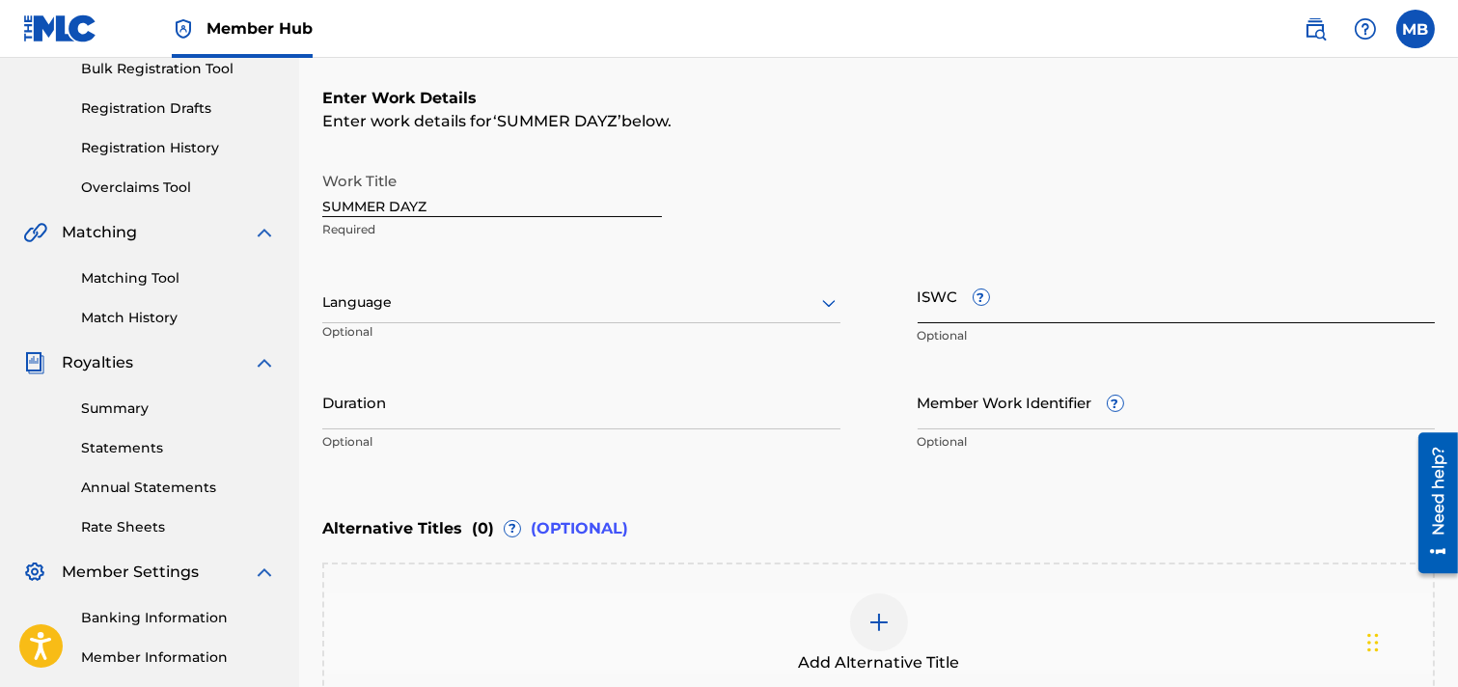
click at [1024, 303] on input "ISWC ?" at bounding box center [1177, 295] width 518 height 55
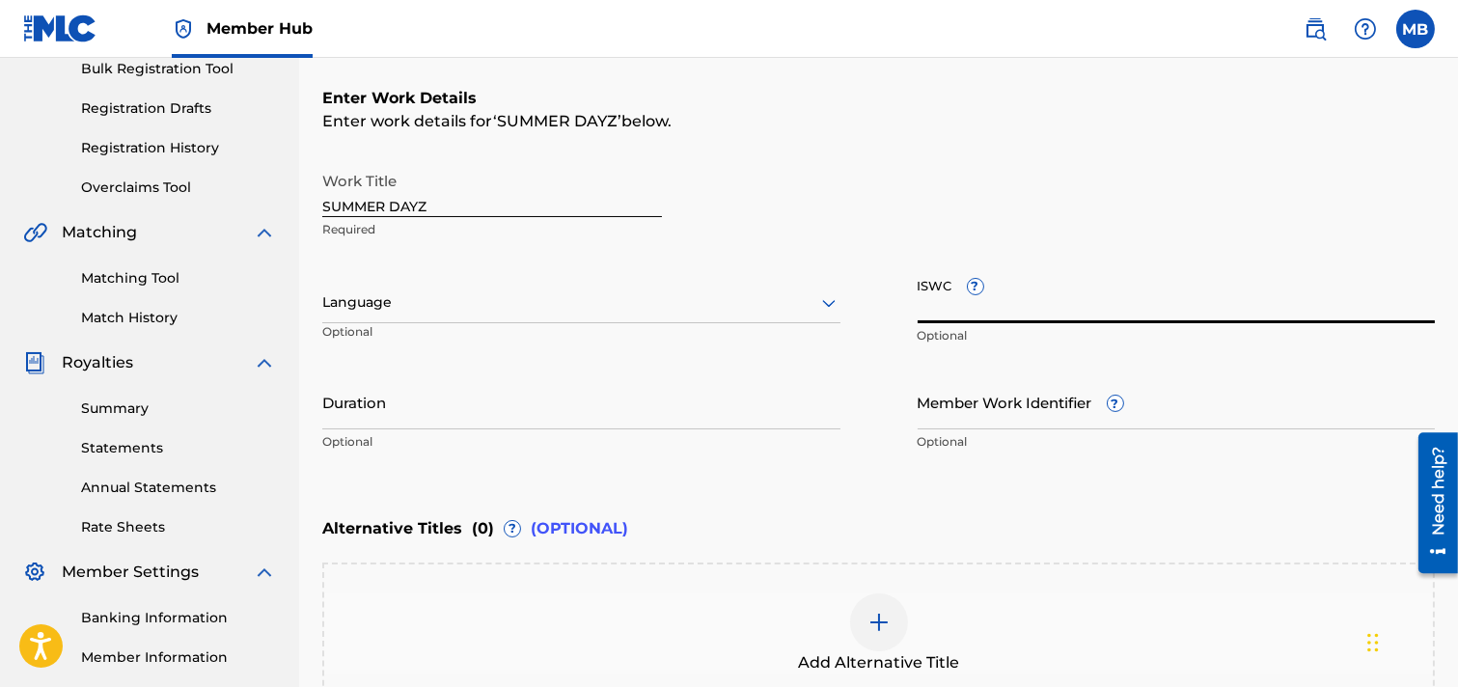
paste input "T3328418419"
type input "T3328418419"
click at [826, 301] on icon at bounding box center [829, 303] width 23 height 23
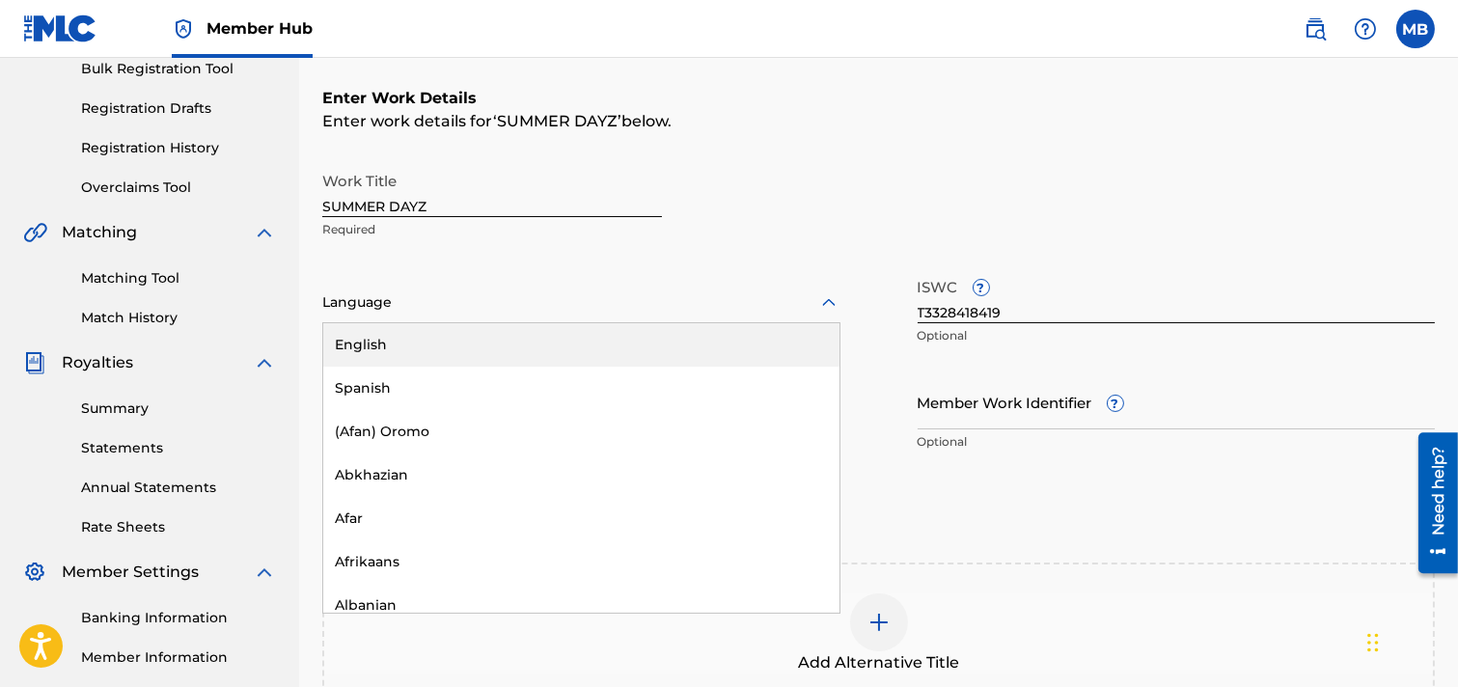
click at [358, 339] on div "English" at bounding box center [581, 344] width 516 height 43
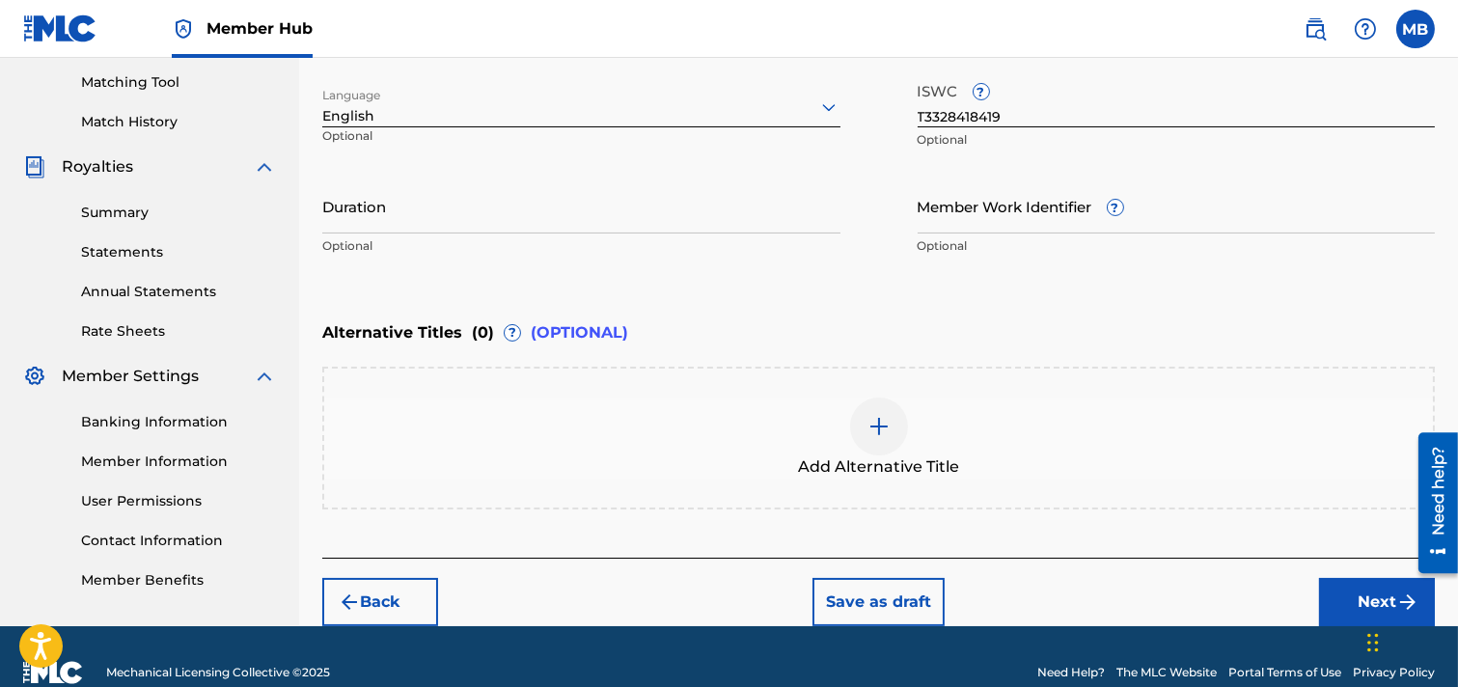
scroll to position [519, 0]
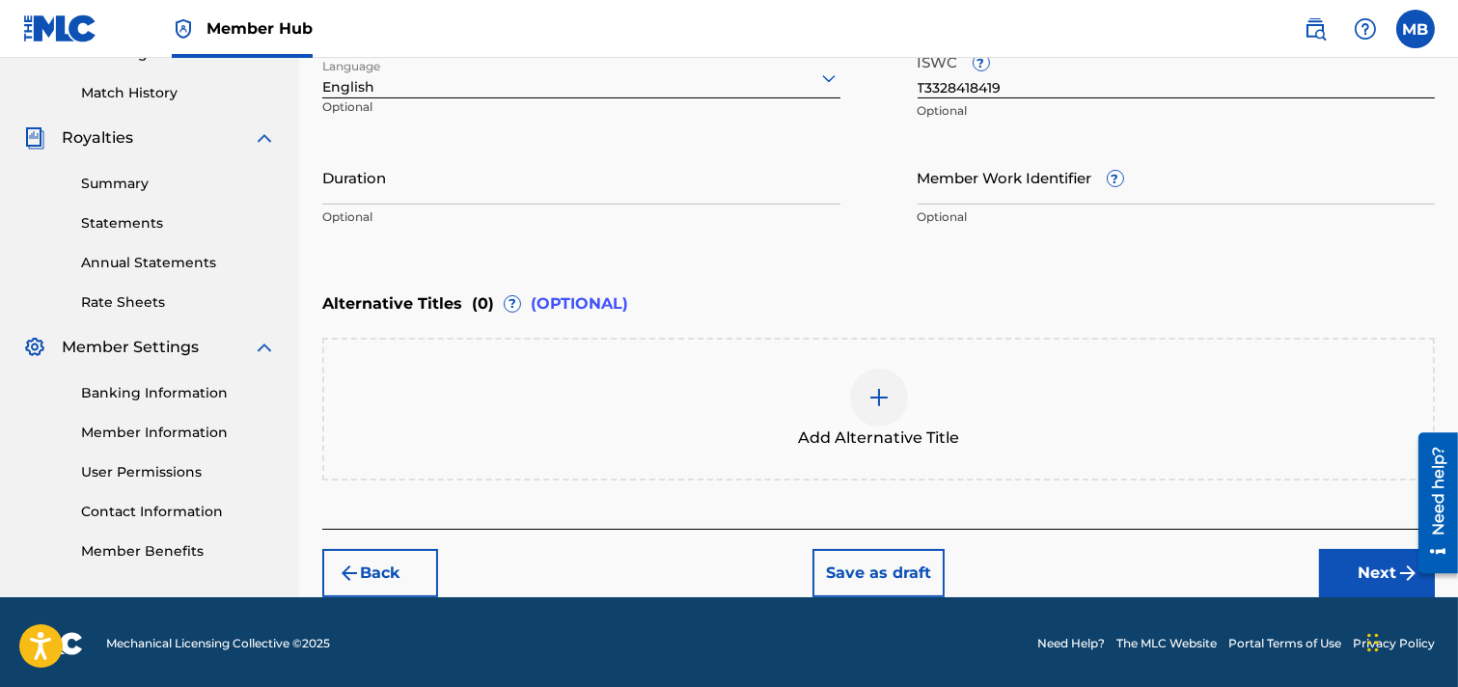
click at [882, 402] on img at bounding box center [879, 397] width 23 height 23
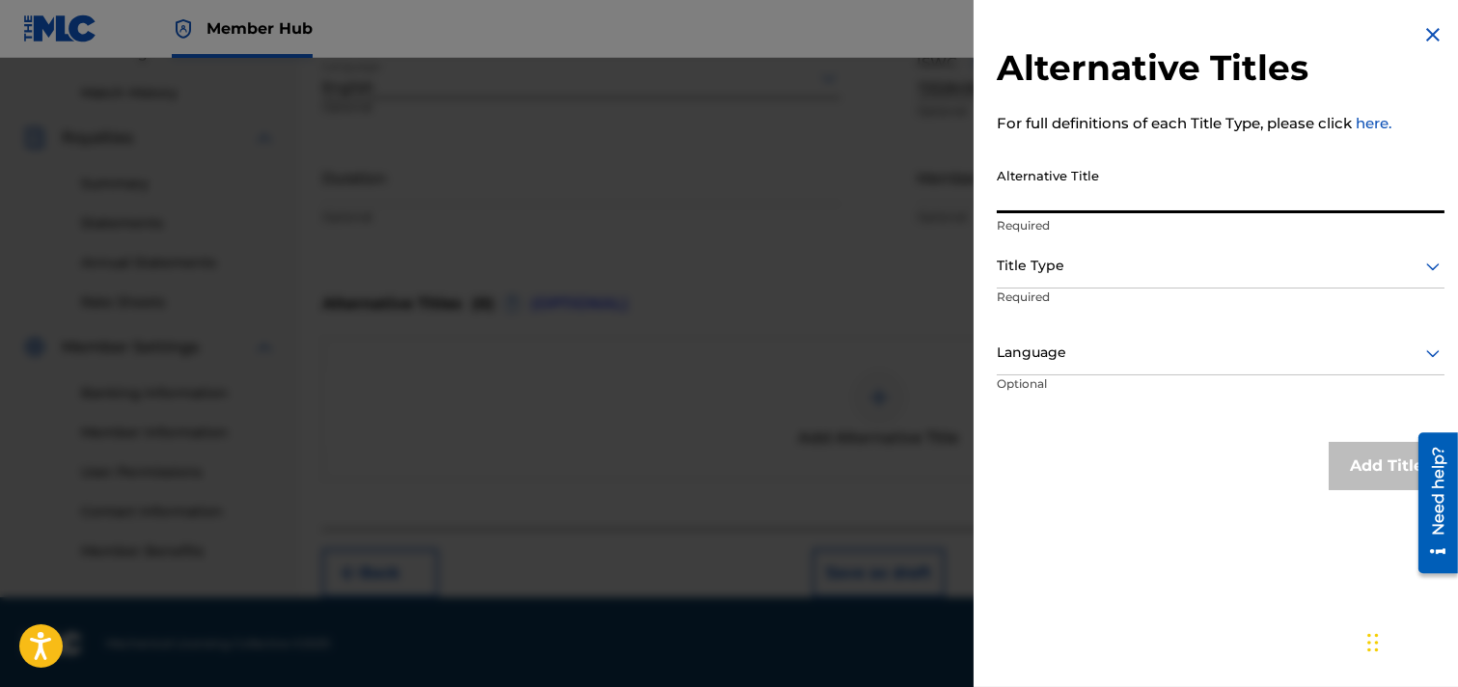
click at [1108, 195] on input "Alternative Title" at bounding box center [1221, 185] width 448 height 55
paste input "SUMMER DAZE"
type input "SUMMER DAZE"
click at [1297, 265] on icon at bounding box center [1434, 268] width 14 height 8
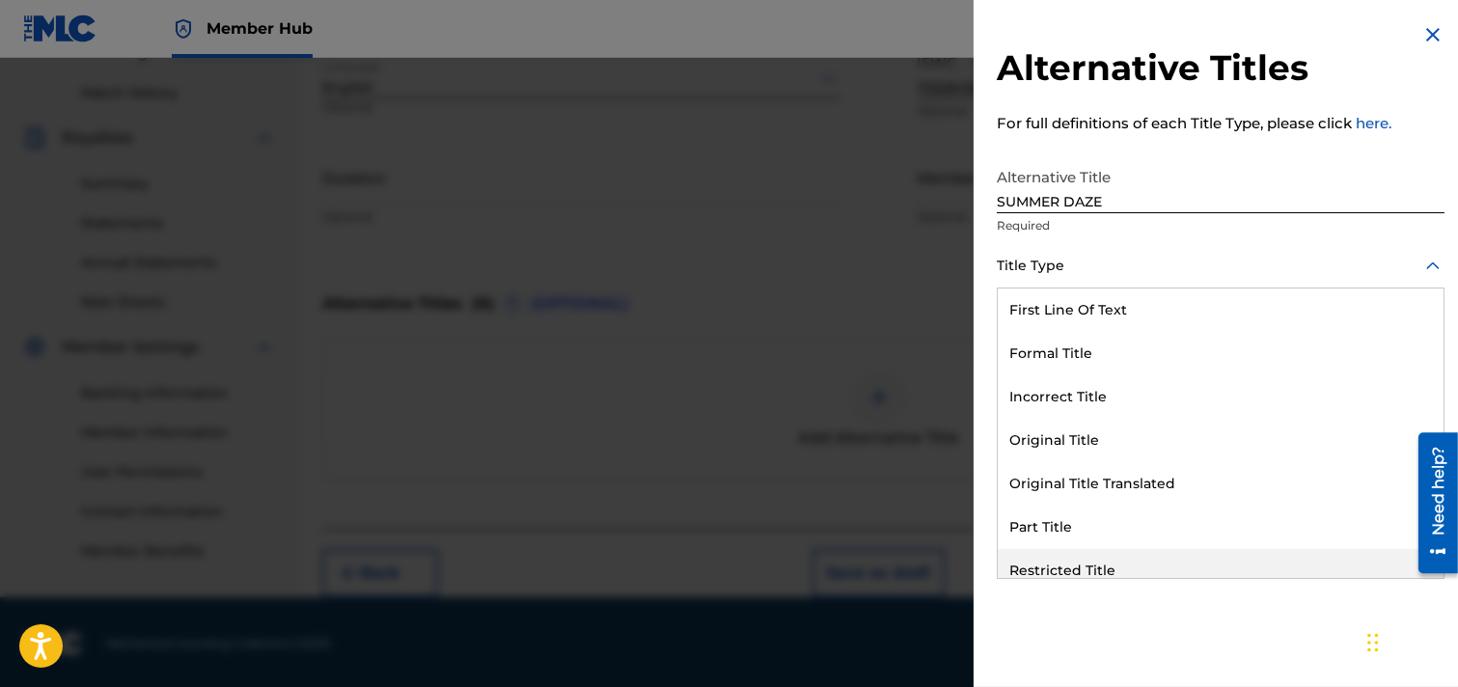
scroll to position [187, 0]
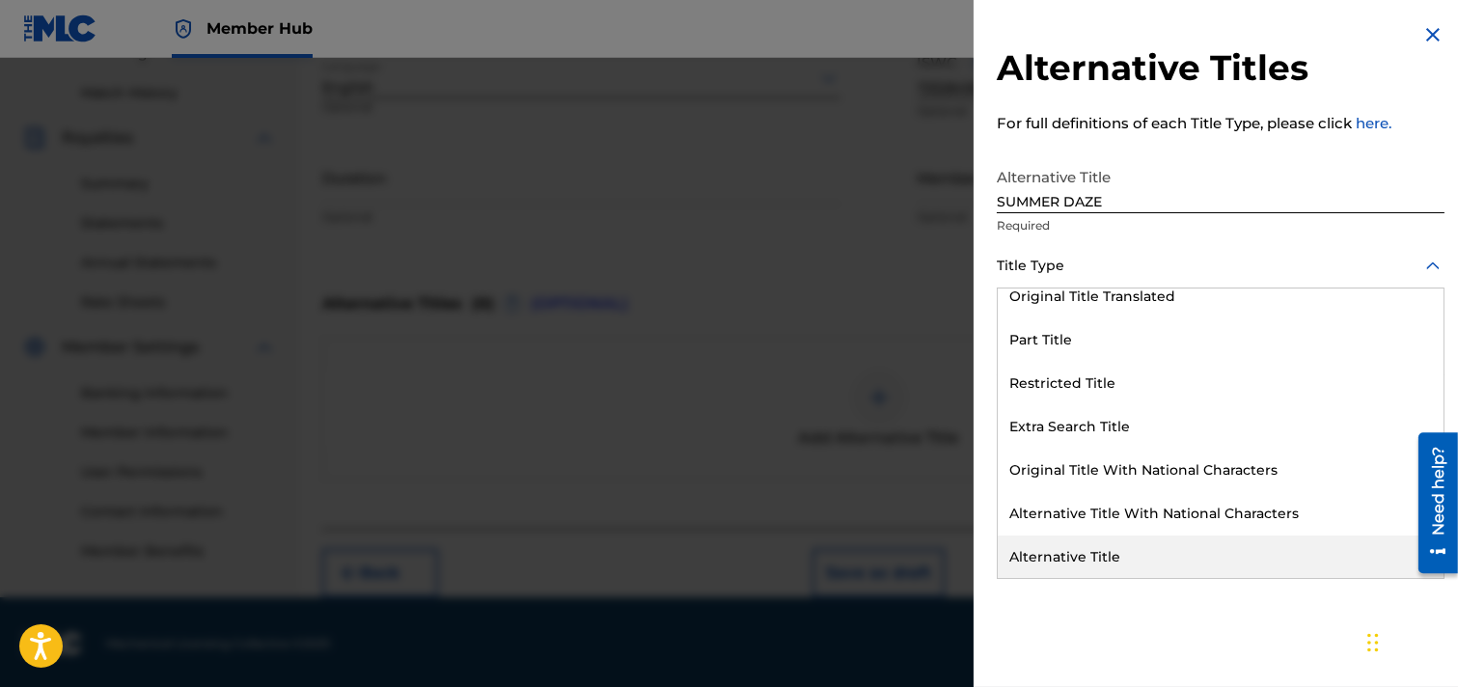
click at [1095, 548] on div "Alternative Title" at bounding box center [1221, 557] width 446 height 43
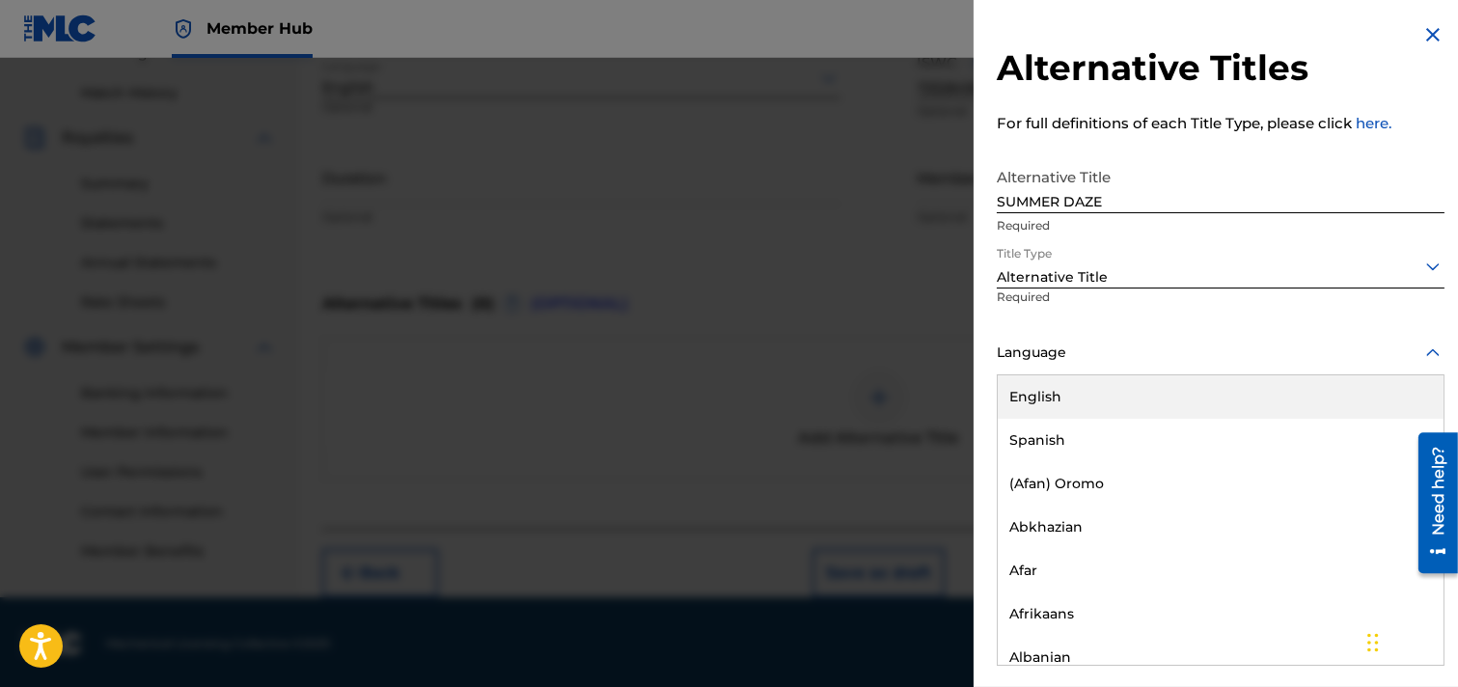
click at [1297, 347] on div at bounding box center [1433, 353] width 23 height 23
click at [1033, 403] on div "English" at bounding box center [1221, 396] width 446 height 43
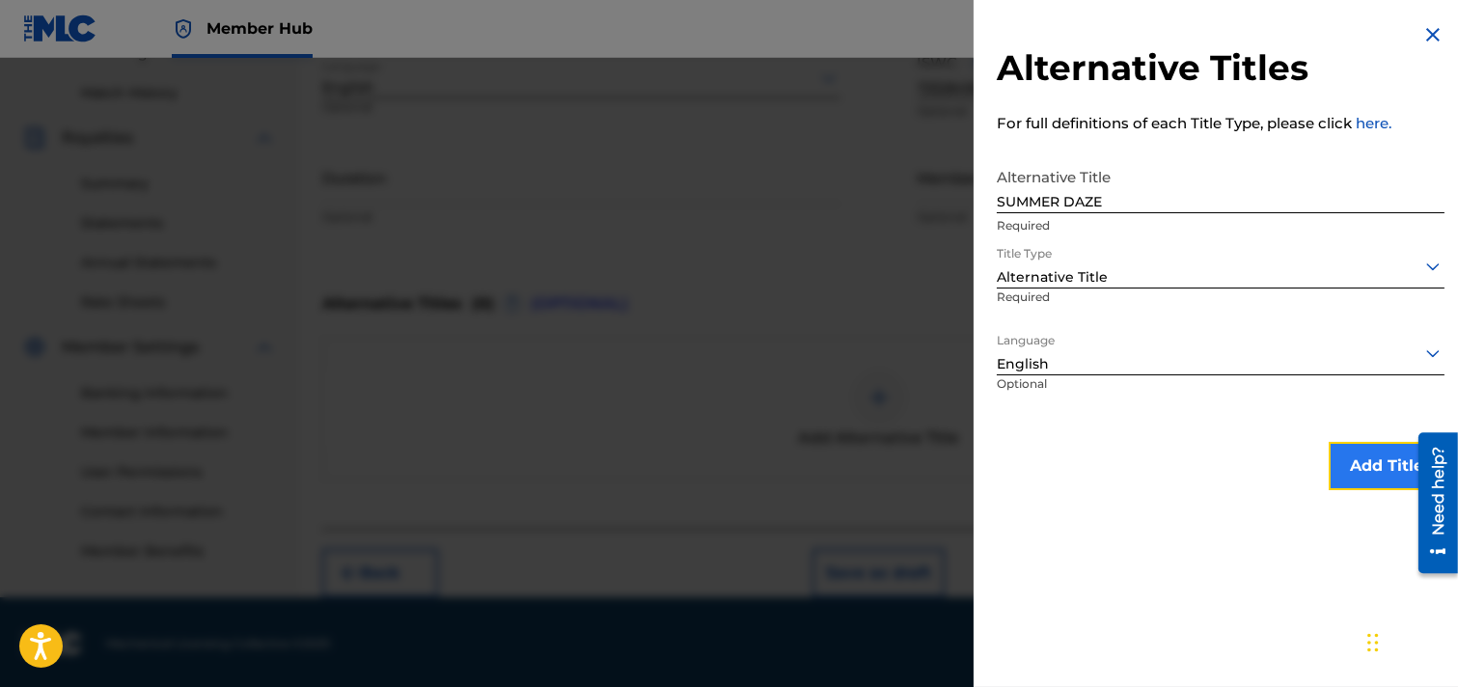
click at [1297, 459] on button "Add Title" at bounding box center [1387, 466] width 116 height 48
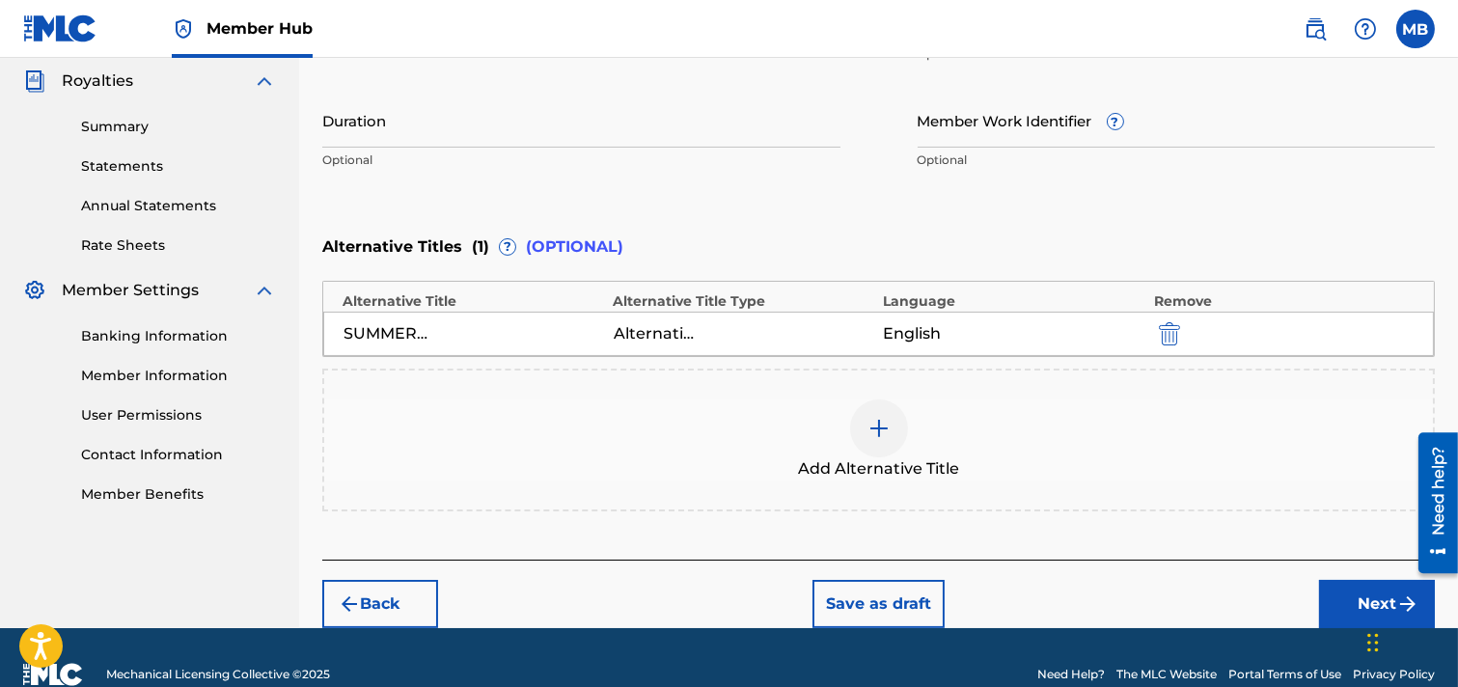
scroll to position [608, 0]
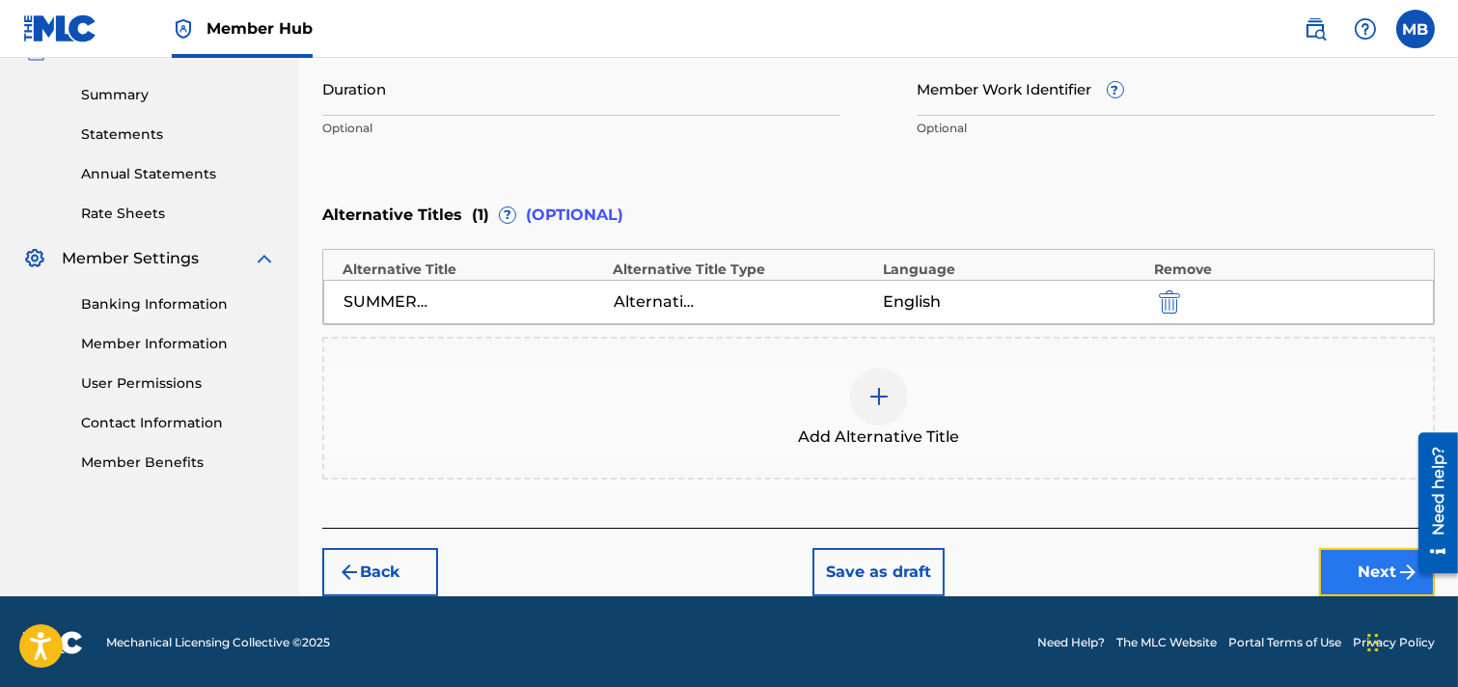
click at [1297, 572] on button "Next" at bounding box center [1377, 572] width 116 height 48
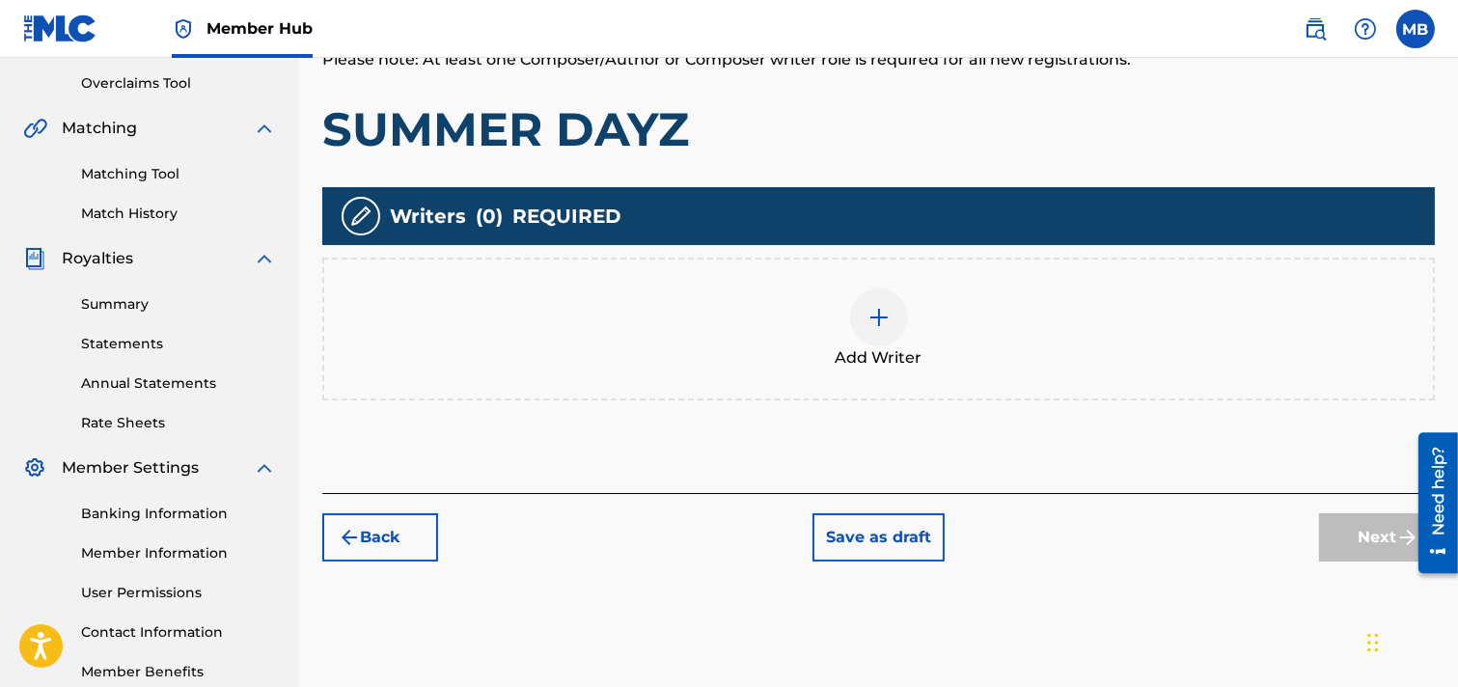
scroll to position [408, 0]
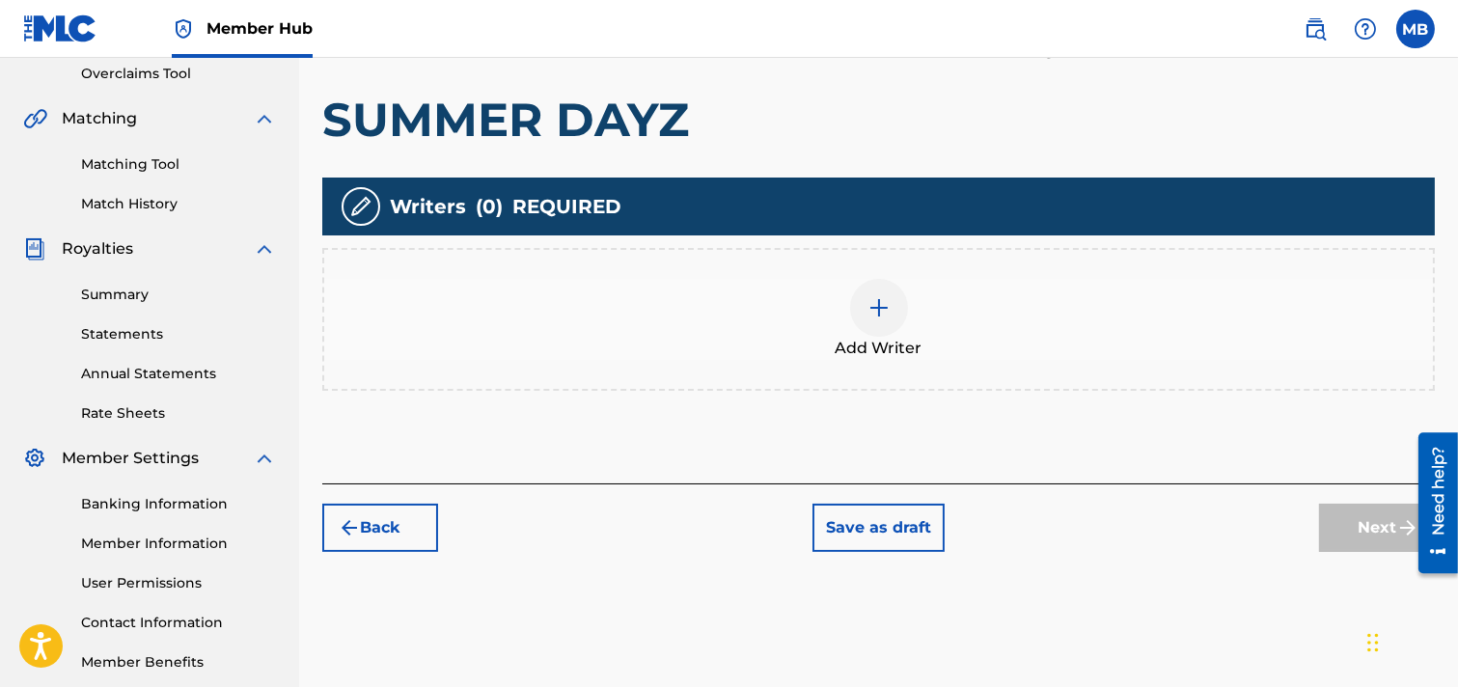
click at [876, 296] on img at bounding box center [879, 307] width 23 height 23
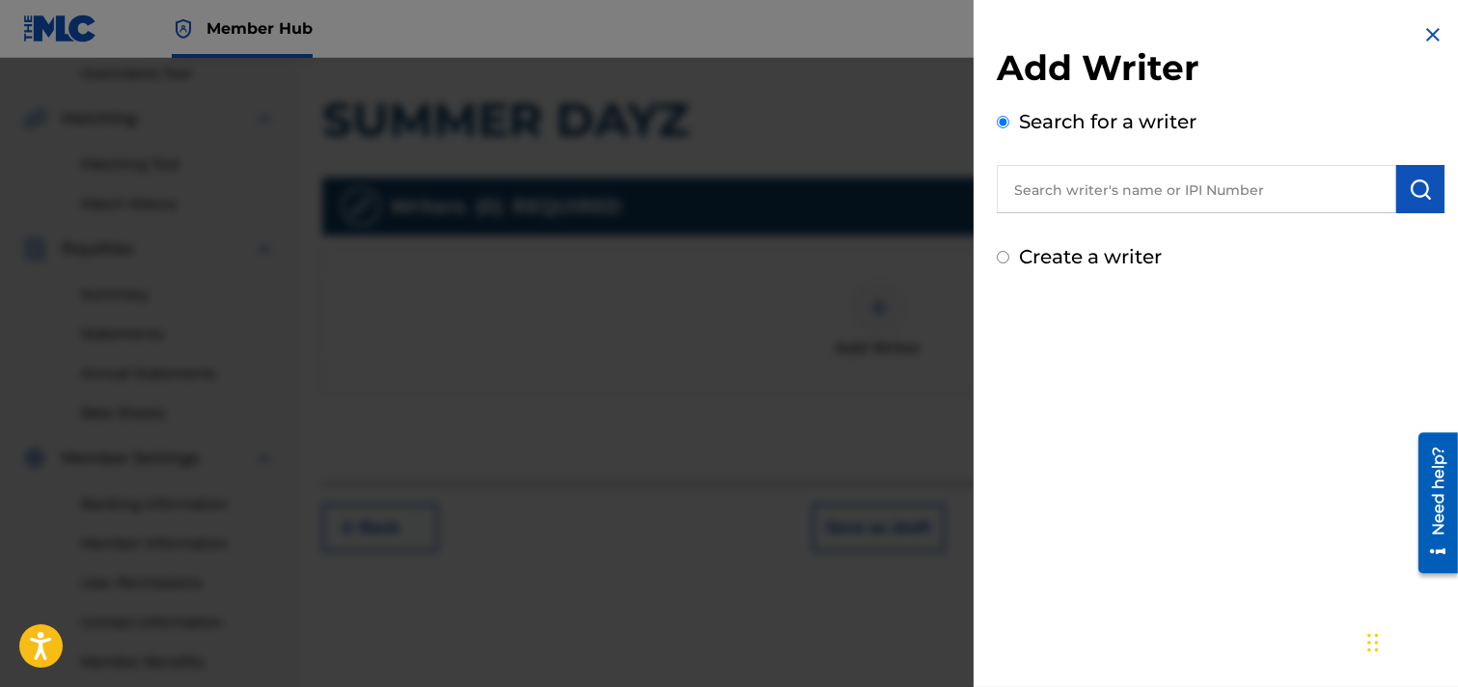
click at [1103, 257] on label "Create a writer" at bounding box center [1090, 256] width 143 height 23
radio input "true"
click at [1010, 257] on input "Create a writer" at bounding box center [1003, 257] width 13 height 13
radio input "false"
radio input "true"
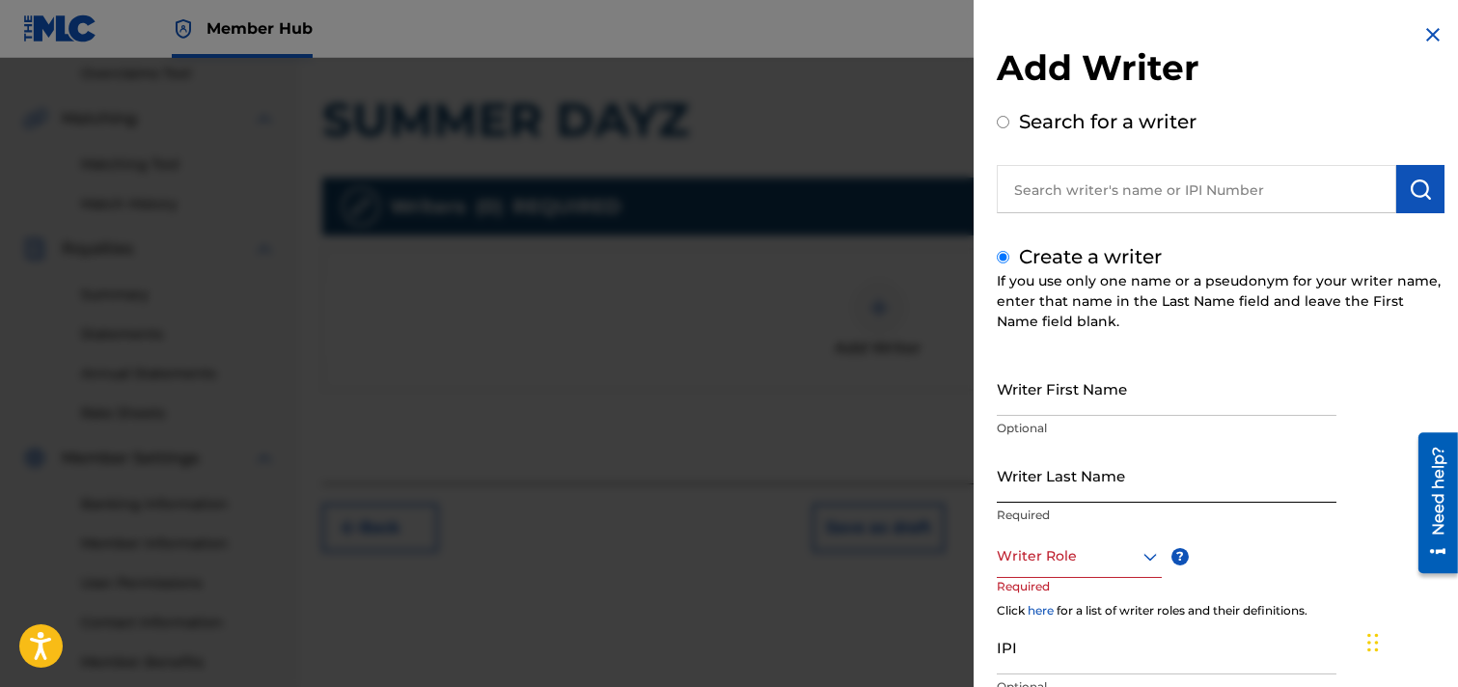
scroll to position [107, 0]
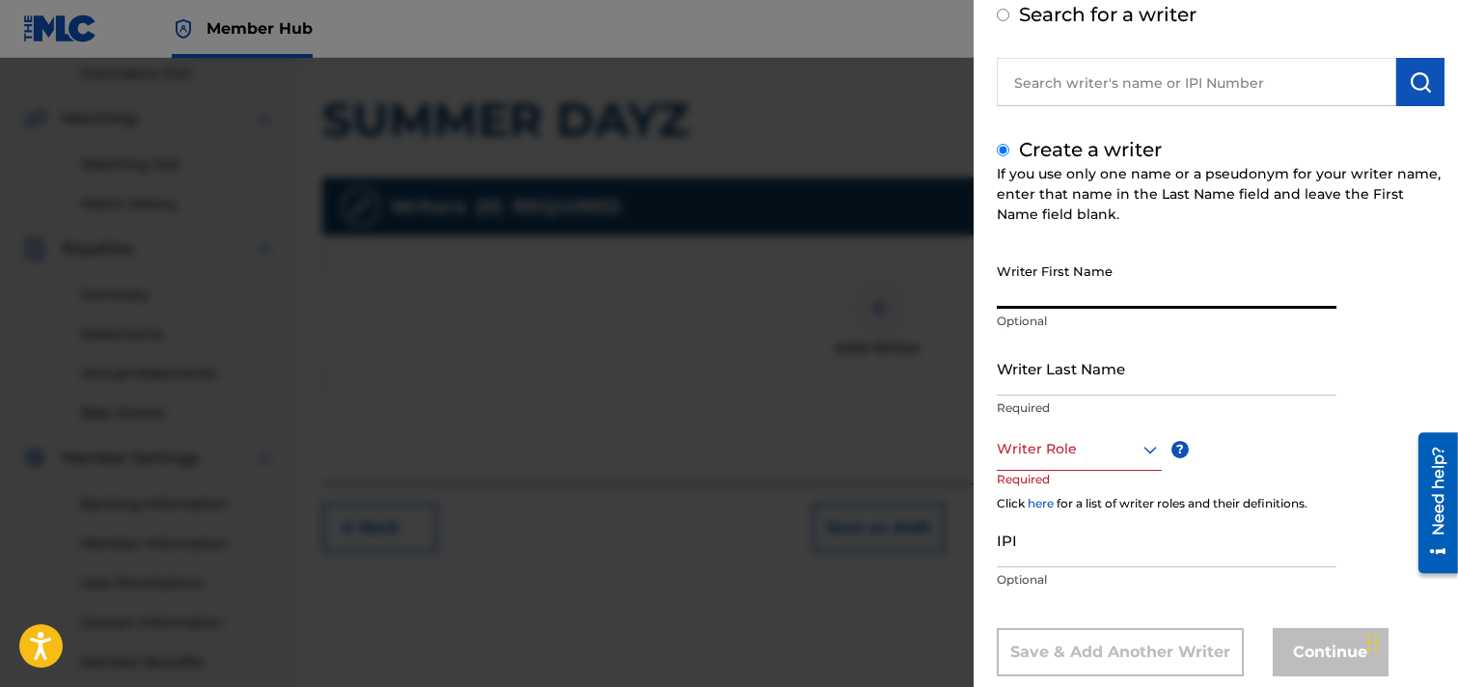
click at [1118, 288] on input "Writer First Name" at bounding box center [1167, 281] width 340 height 55
type input "[PERSON_NAME]"
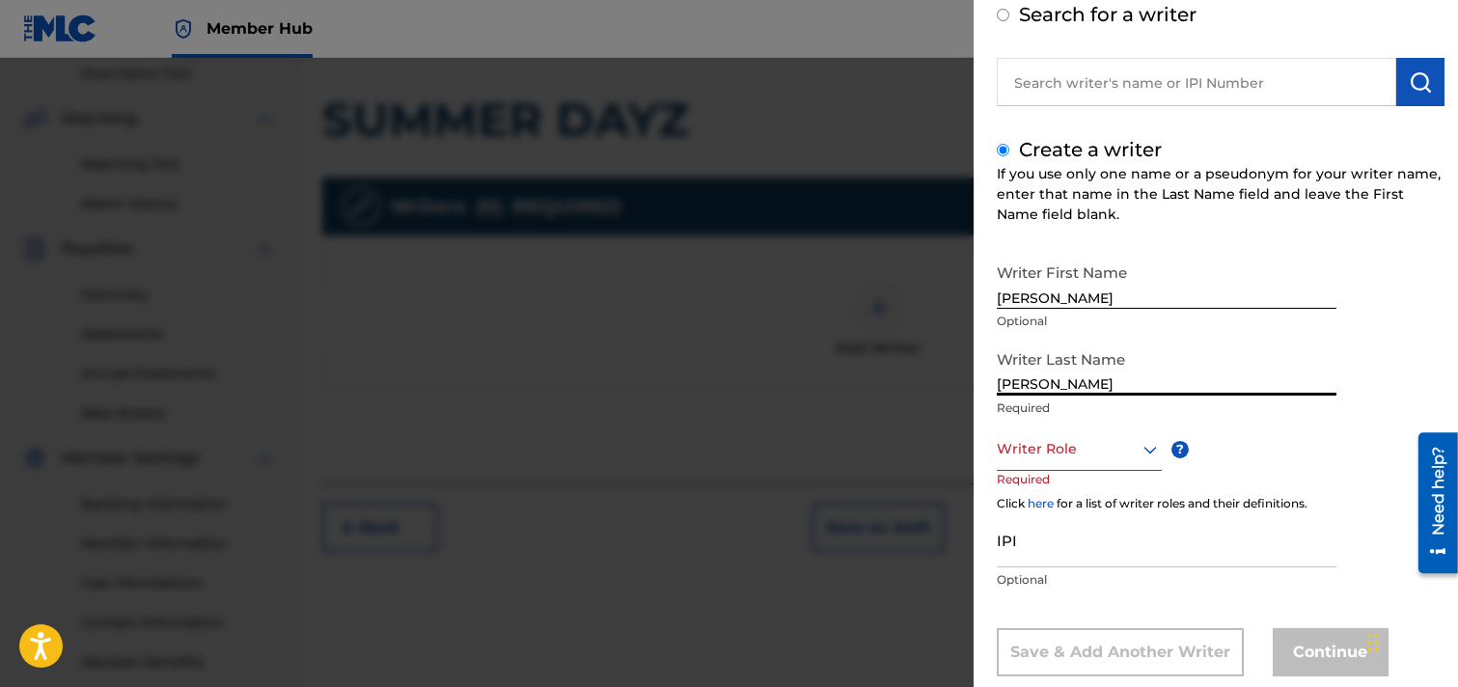
type input "[PERSON_NAME]"
click at [1147, 455] on icon at bounding box center [1150, 449] width 23 height 23
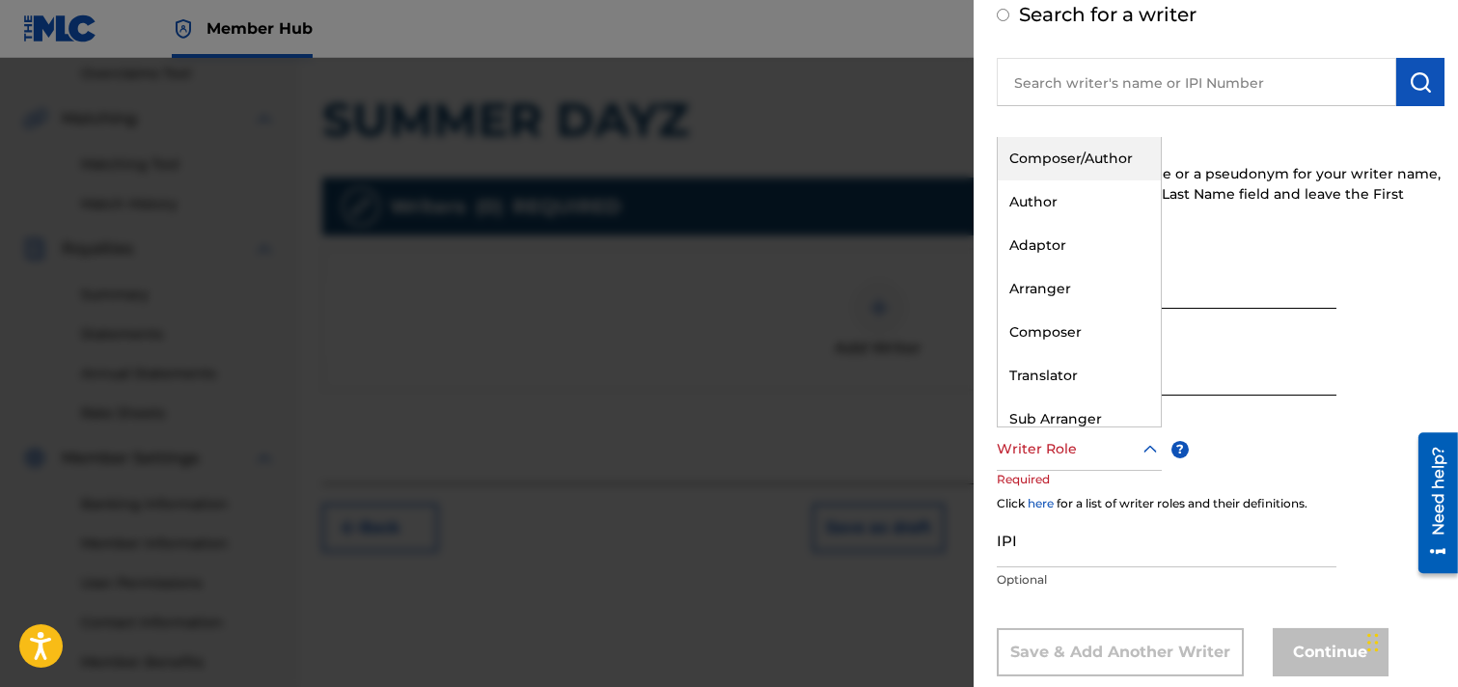
click at [1118, 154] on div "Composer/Author" at bounding box center [1079, 158] width 163 height 43
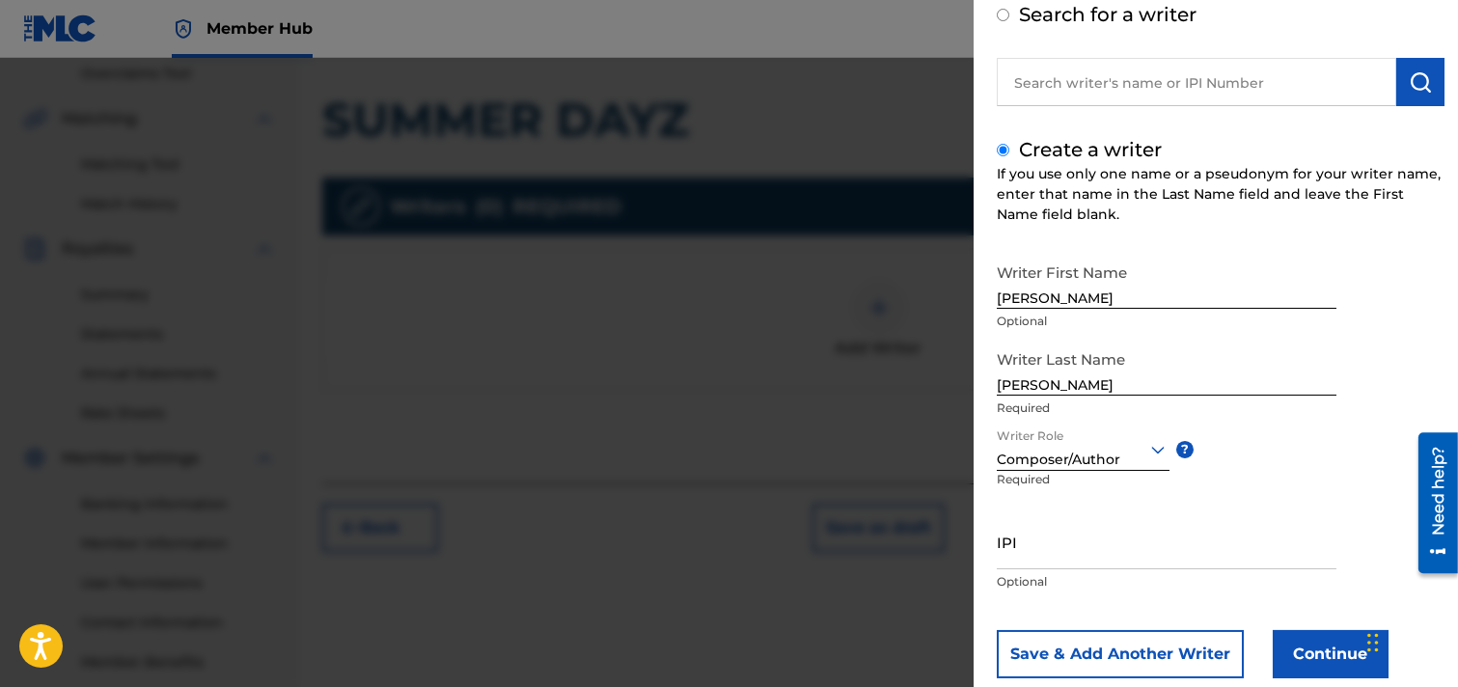
scroll to position [150, 0]
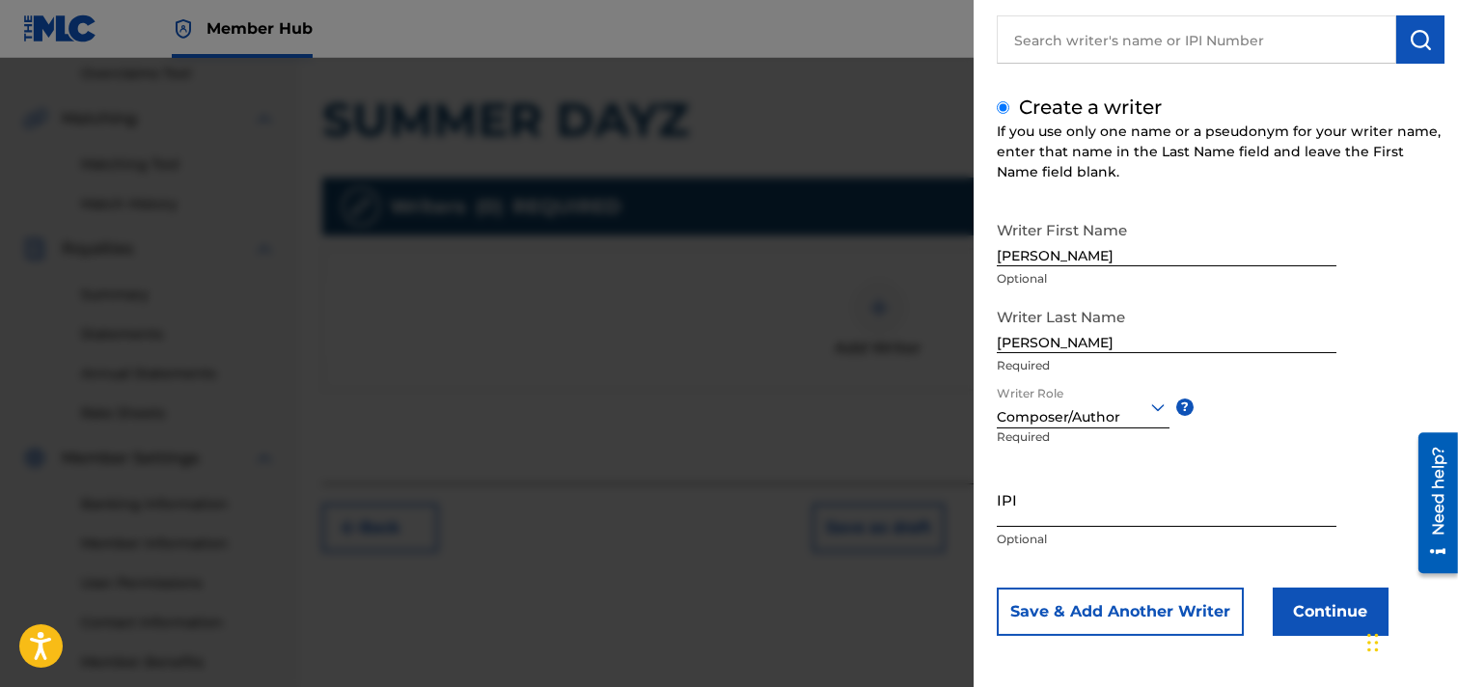
click at [1155, 516] on input "IPI" at bounding box center [1167, 499] width 340 height 55
paste input "00352333291"
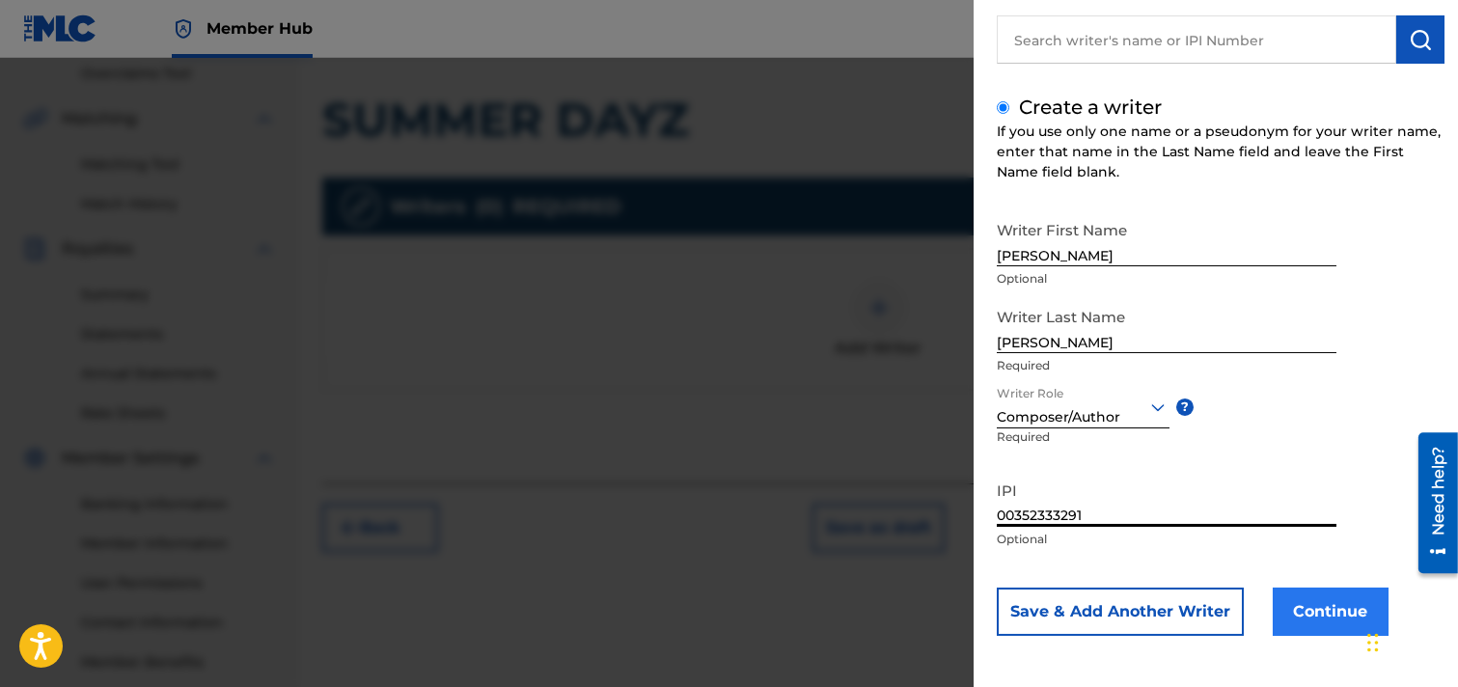
type input "00352333291"
click at [1297, 604] on button "Continue" at bounding box center [1331, 612] width 116 height 48
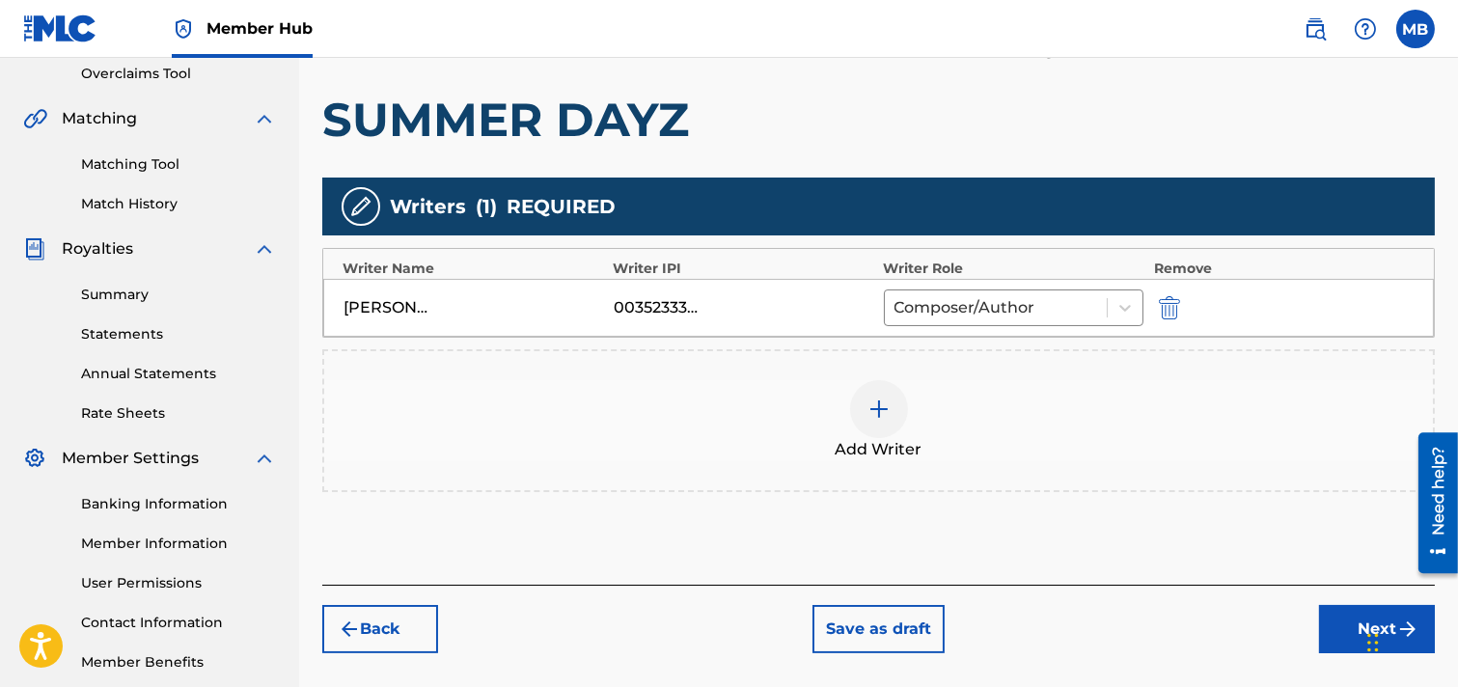
click at [878, 410] on img at bounding box center [879, 409] width 23 height 23
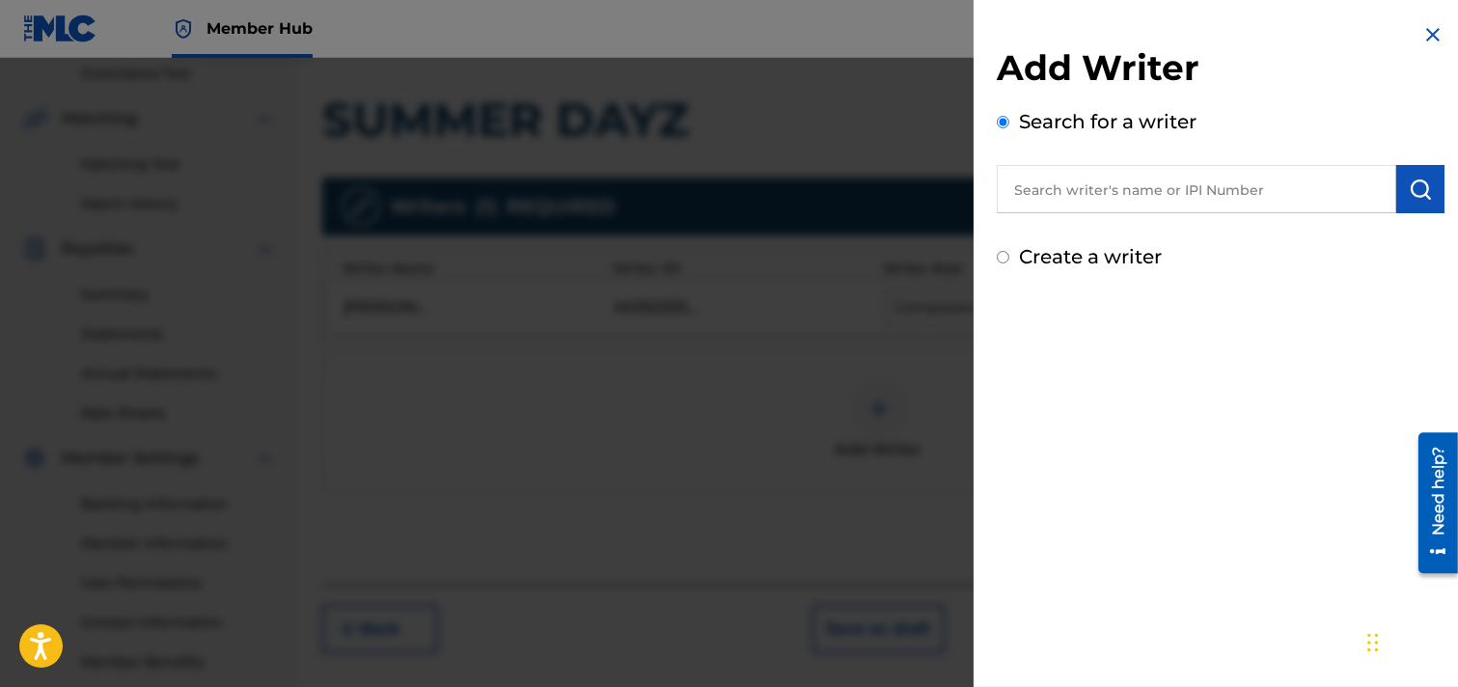
click at [1118, 186] on input "text" at bounding box center [1197, 189] width 400 height 48
click at [1108, 264] on label "Create a writer" at bounding box center [1090, 256] width 143 height 23
radio input "true"
click at [1010, 264] on input "Create a writer" at bounding box center [1003, 257] width 13 height 13
radio input "false"
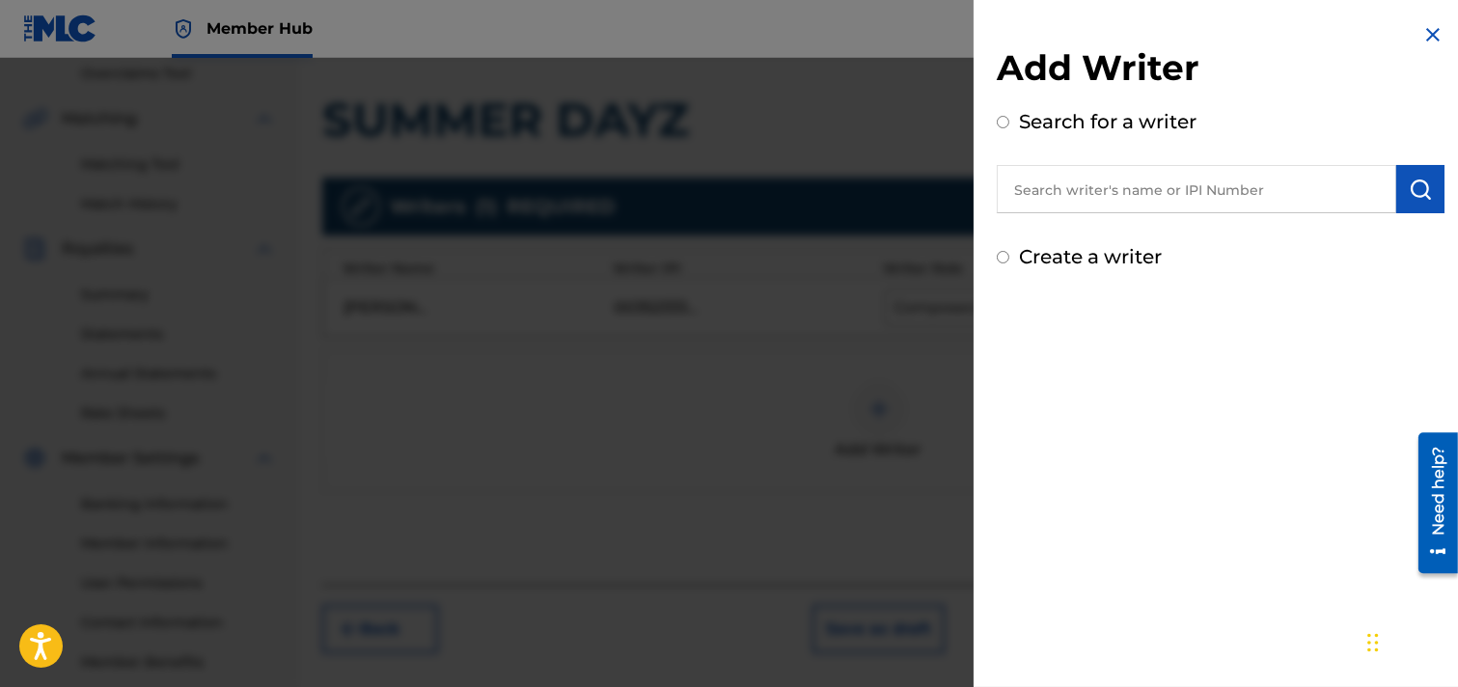
radio input "true"
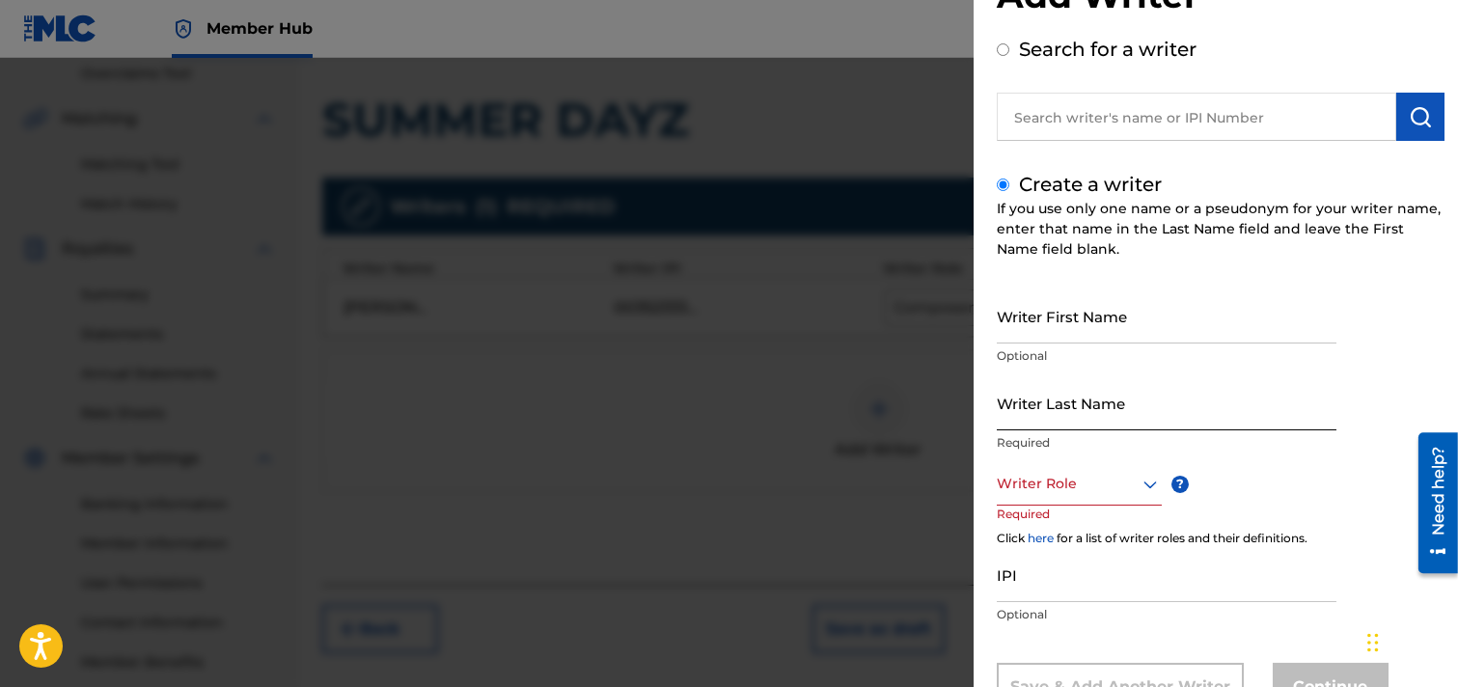
scroll to position [107, 0]
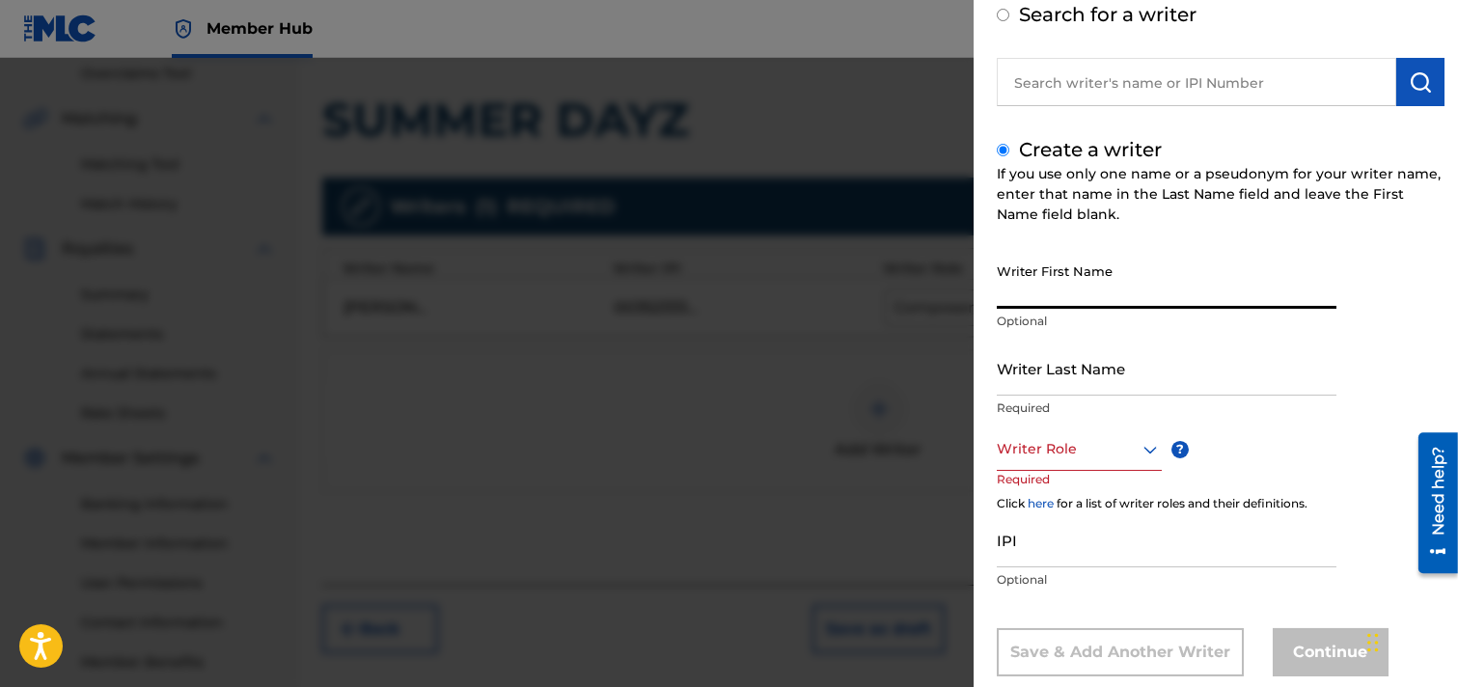
click at [1103, 295] on input "Writer First Name" at bounding box center [1167, 281] width 340 height 55
type input "[PERSON_NAME]"
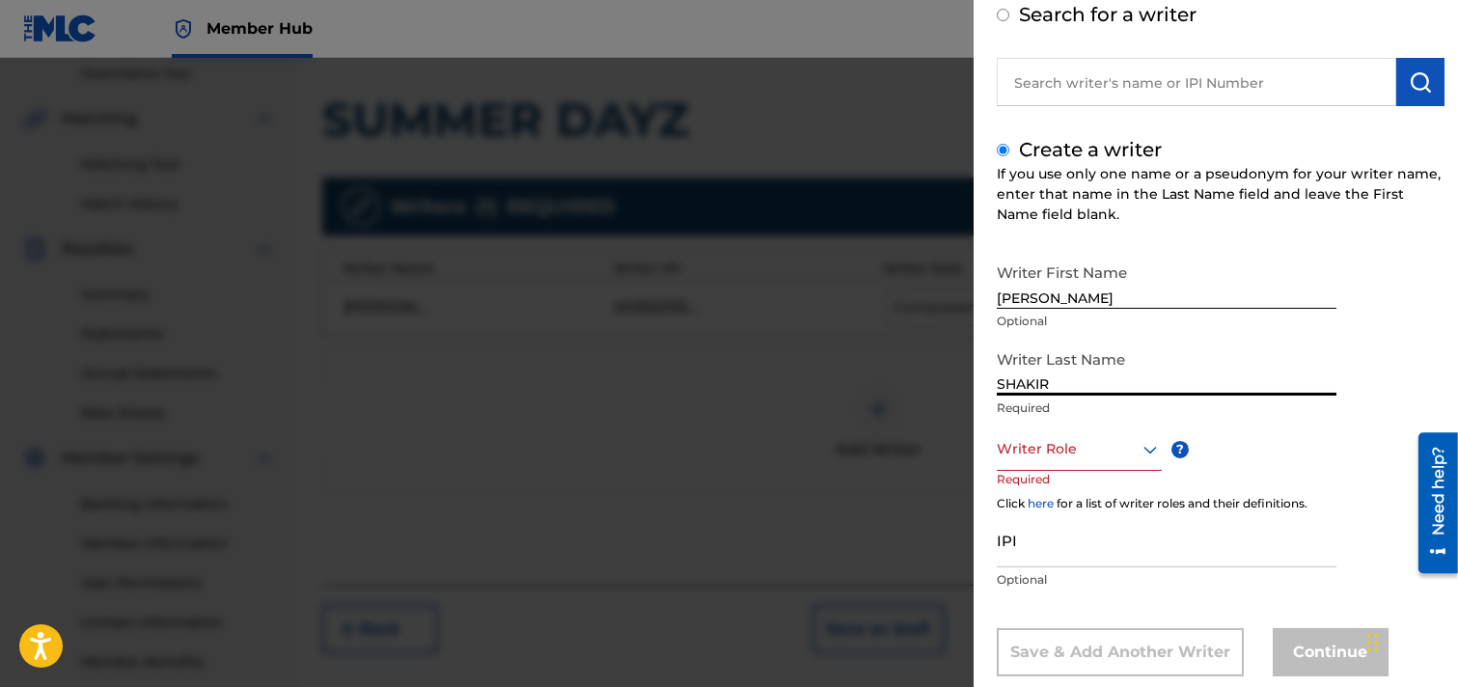
type input "SHAKIR"
click at [1145, 448] on icon at bounding box center [1151, 450] width 14 height 8
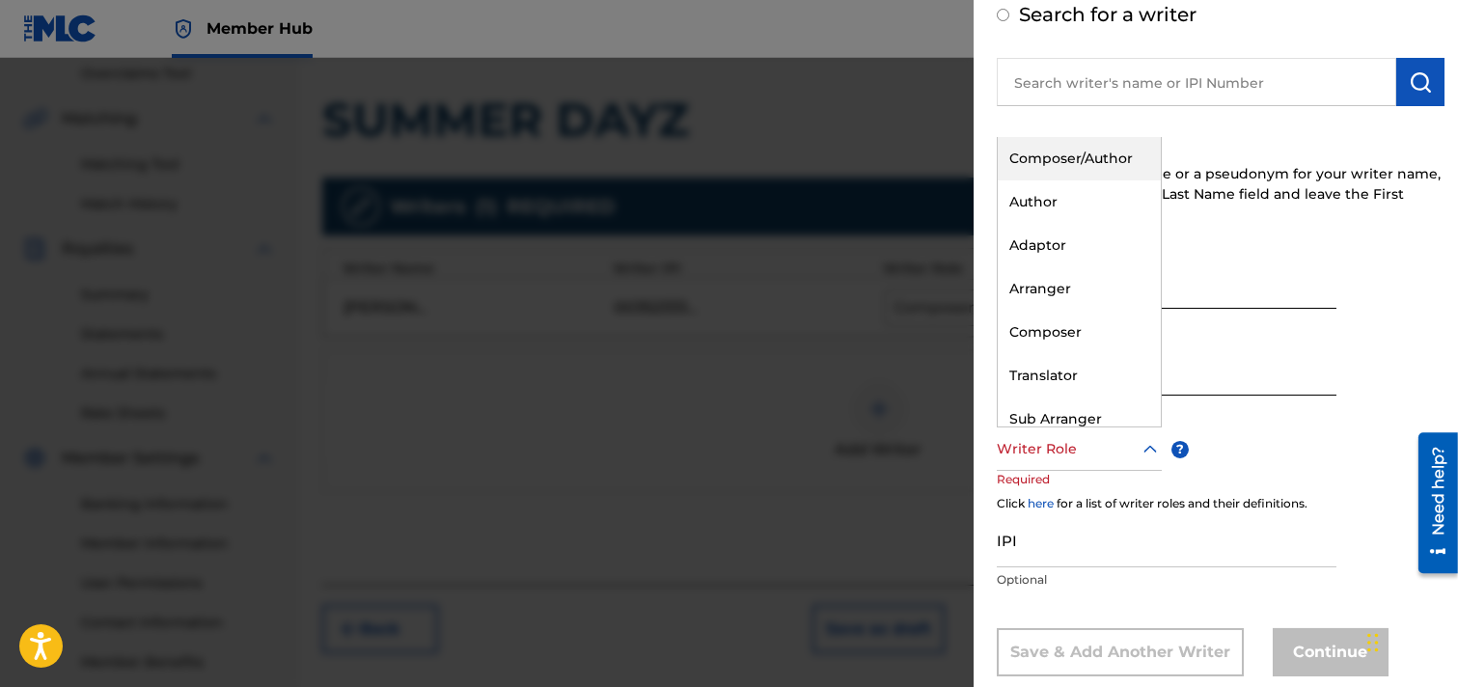
click at [1077, 165] on div "Composer/Author" at bounding box center [1079, 158] width 163 height 43
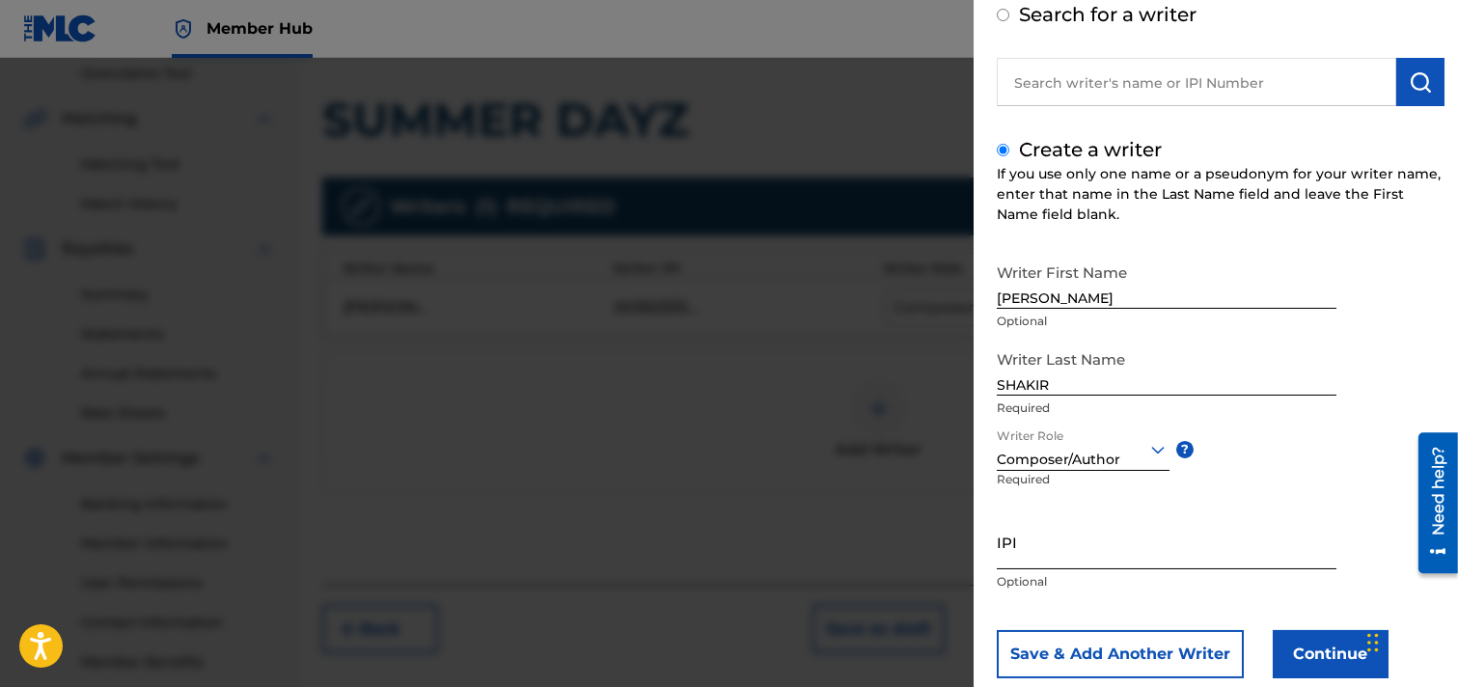
click at [1093, 547] on input "IPI" at bounding box center [1167, 541] width 340 height 55
click at [1075, 553] on input "IPI" at bounding box center [1167, 541] width 340 height 55
paste input "00334825168"
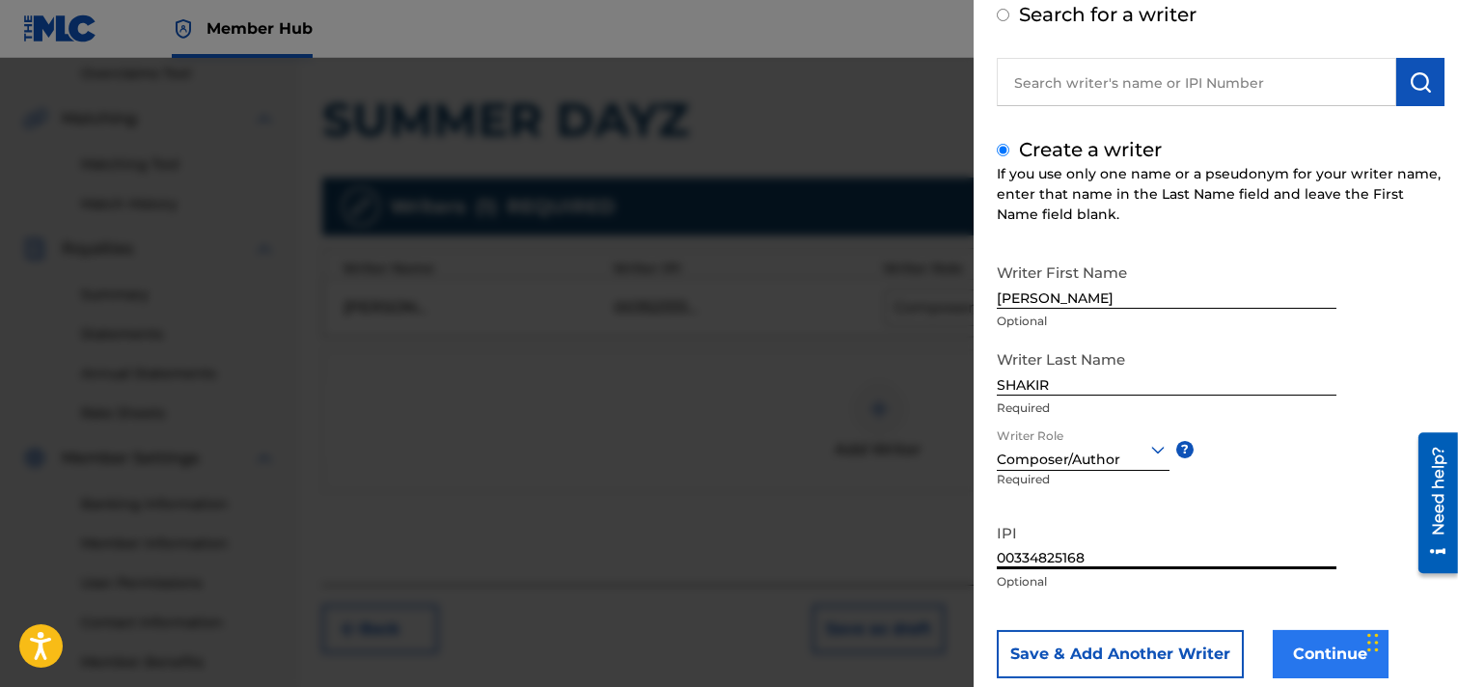
type input "00334825168"
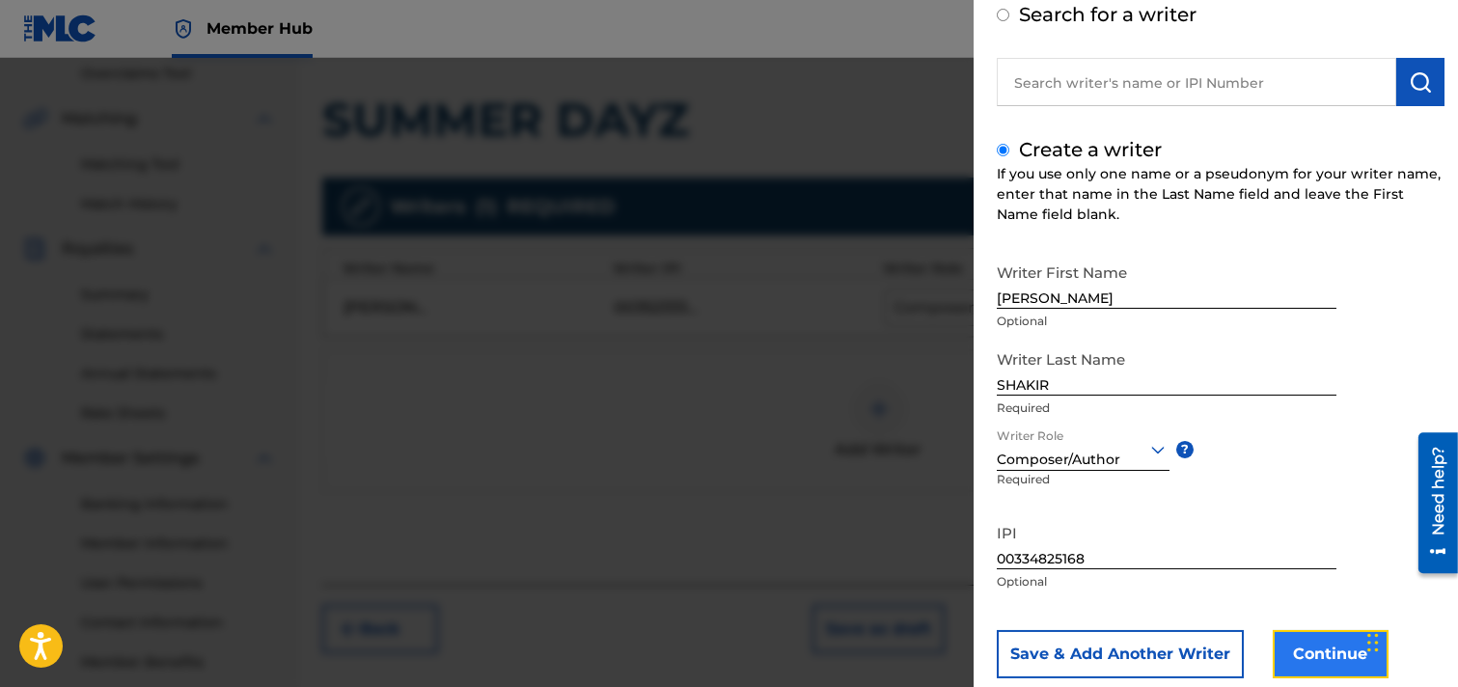
click at [1297, 649] on button "Continue" at bounding box center [1331, 654] width 116 height 48
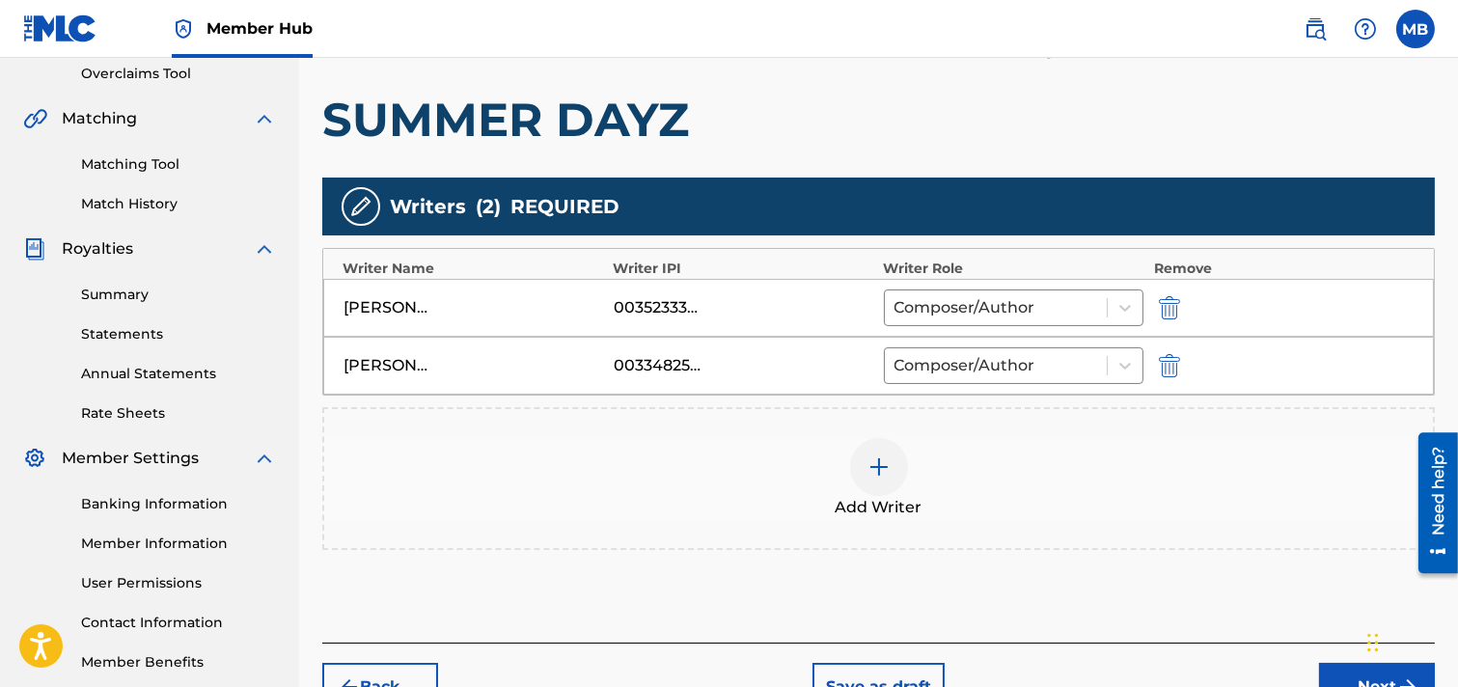
click at [875, 467] on img at bounding box center [879, 467] width 23 height 23
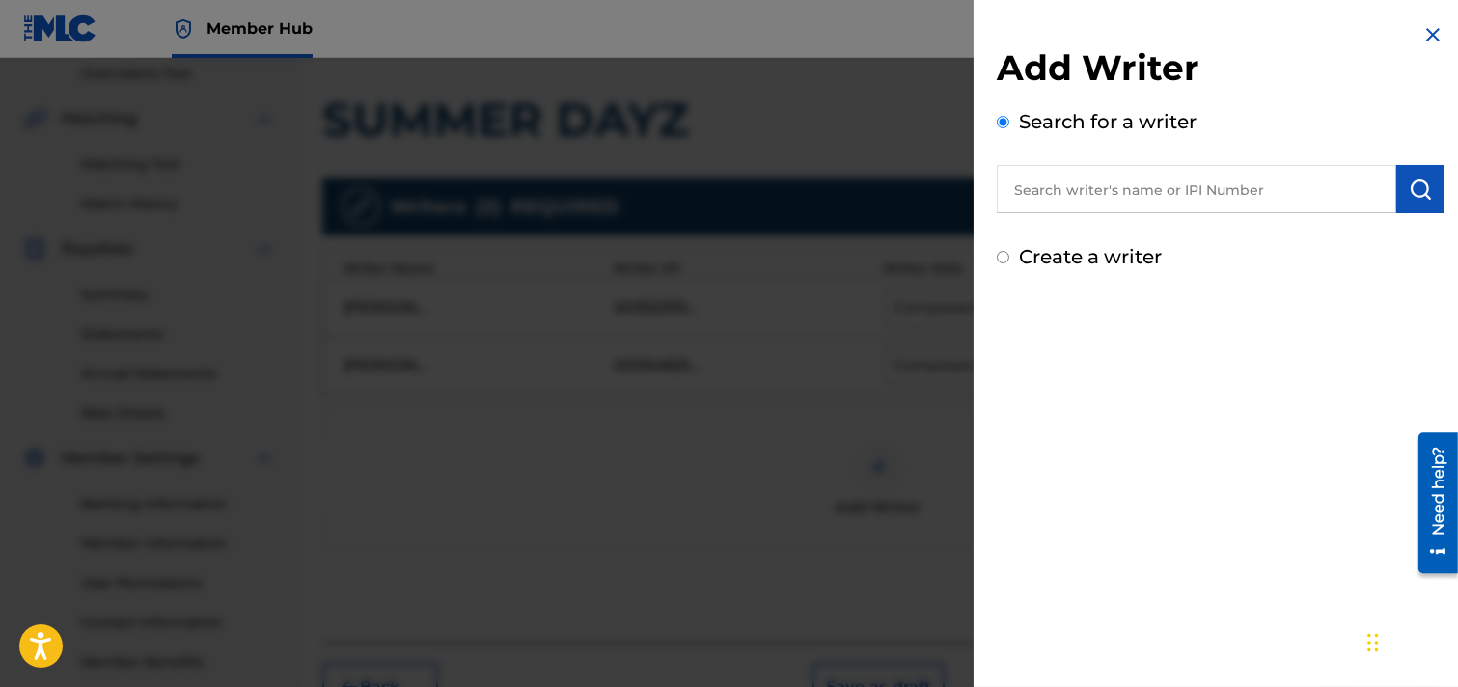
click at [1097, 261] on label "Create a writer" at bounding box center [1090, 256] width 143 height 23
radio input "true"
click at [1010, 261] on input "Create a writer" at bounding box center [1003, 257] width 13 height 13
radio input "false"
radio input "true"
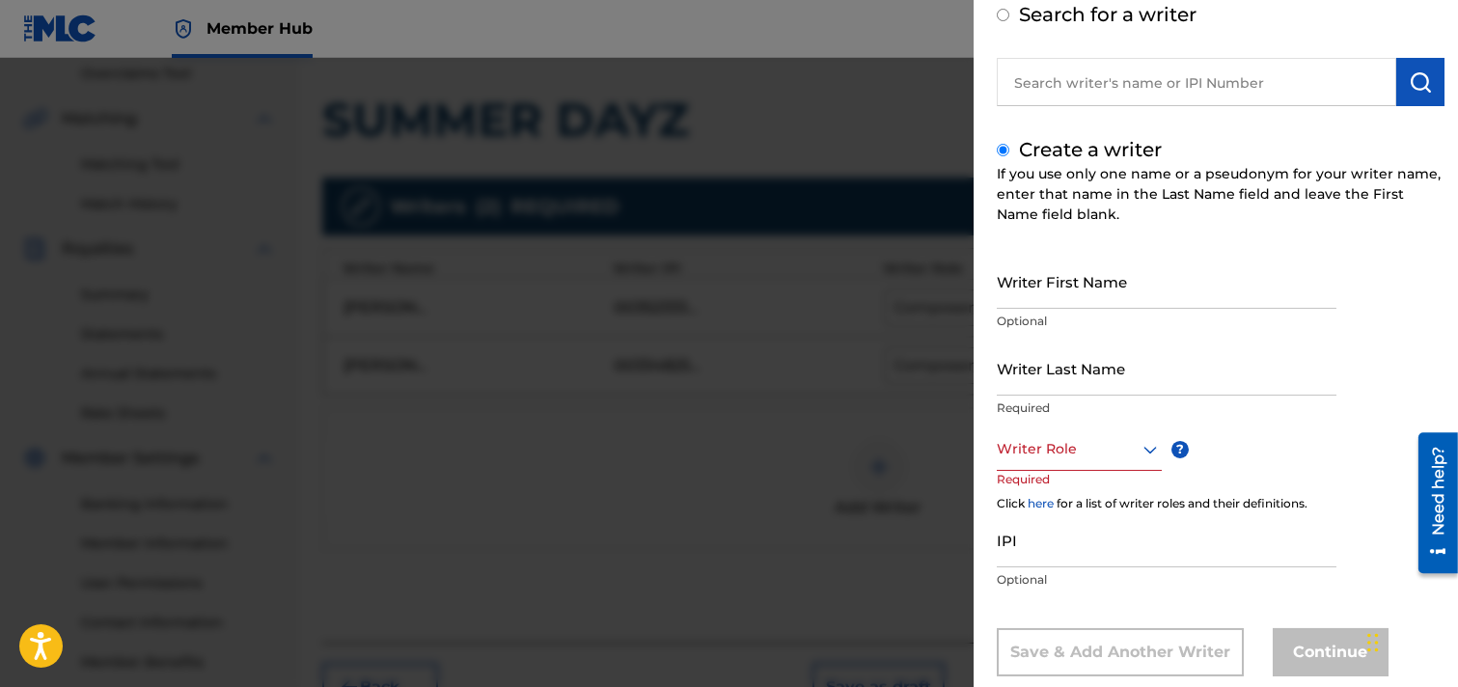
scroll to position [0, 0]
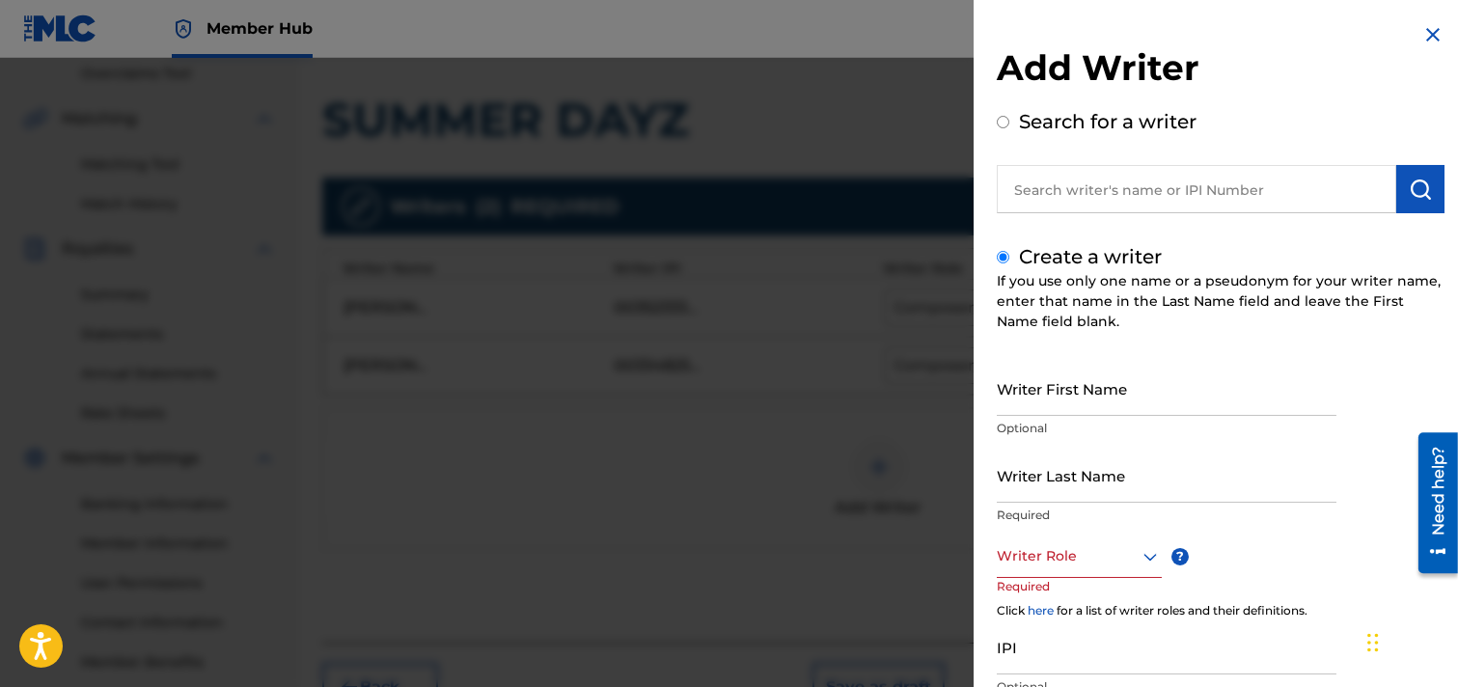
click at [1120, 121] on label "Search for a writer" at bounding box center [1108, 121] width 178 height 23
click at [1010, 121] on input "Search for a writer" at bounding box center [1003, 122] width 13 height 13
radio input "false"
radio input "true"
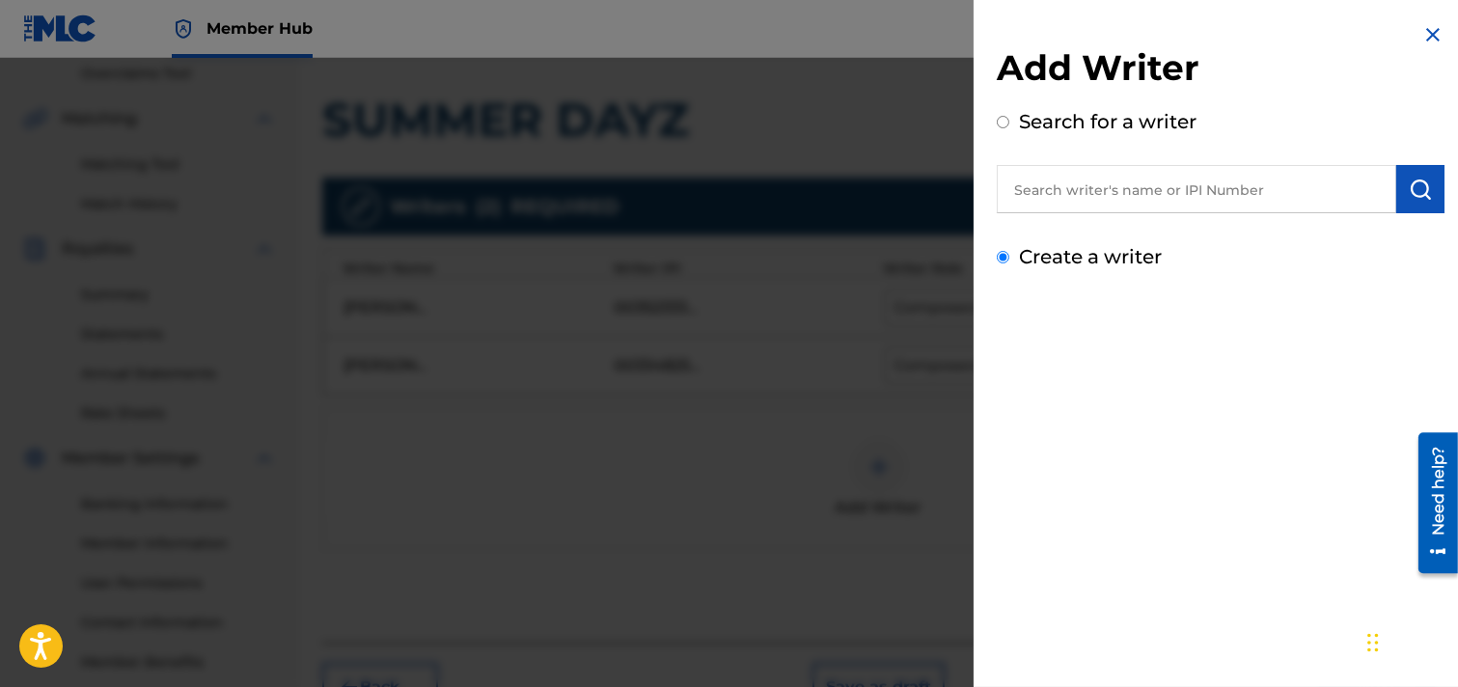
radio input "true"
click at [1169, 196] on input "text" at bounding box center [1197, 189] width 400 height 48
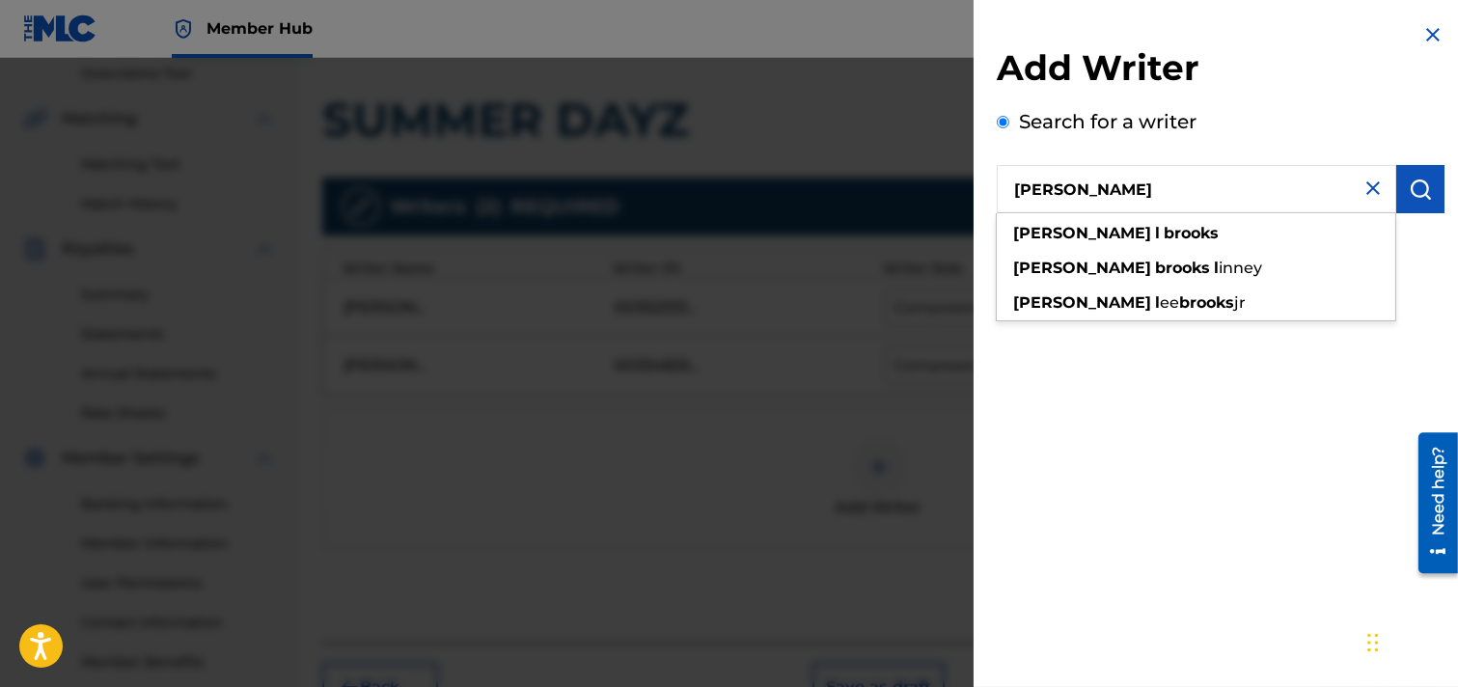
type input "[PERSON_NAME]"
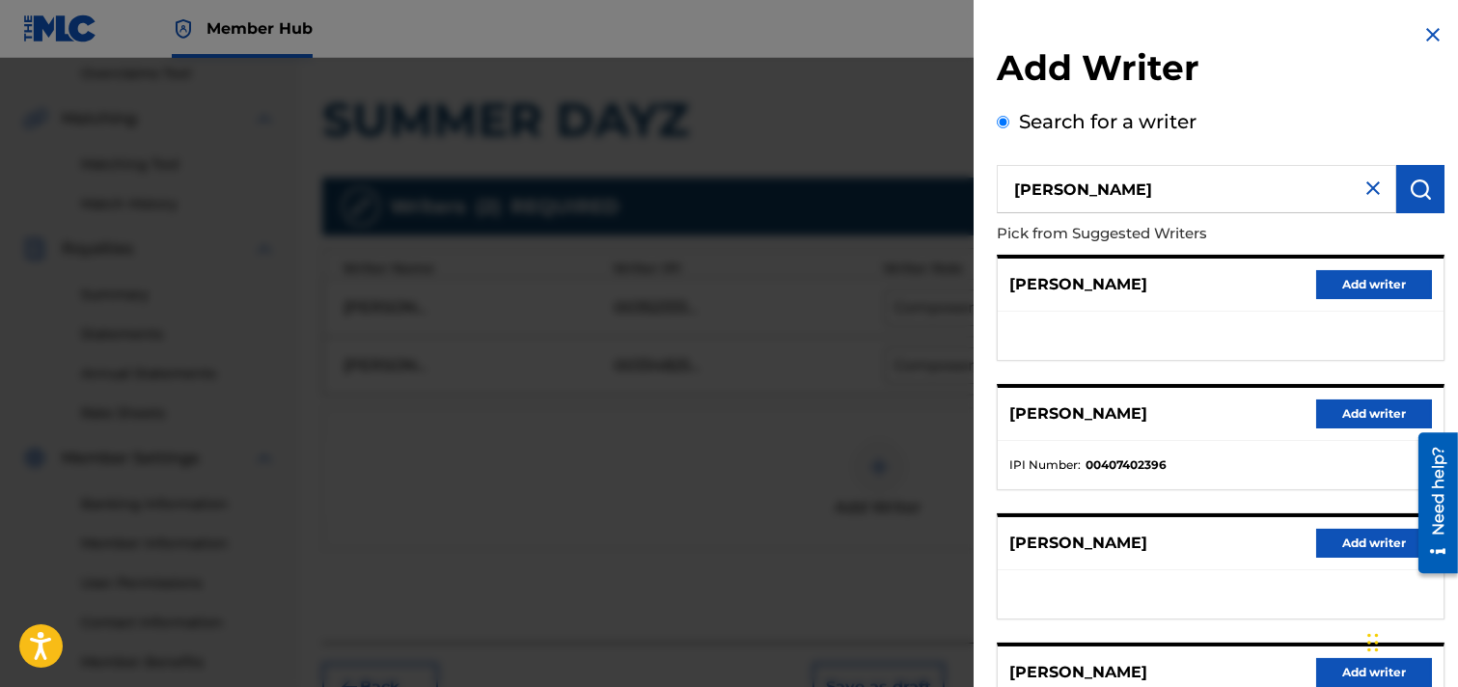
scroll to position [107, 0]
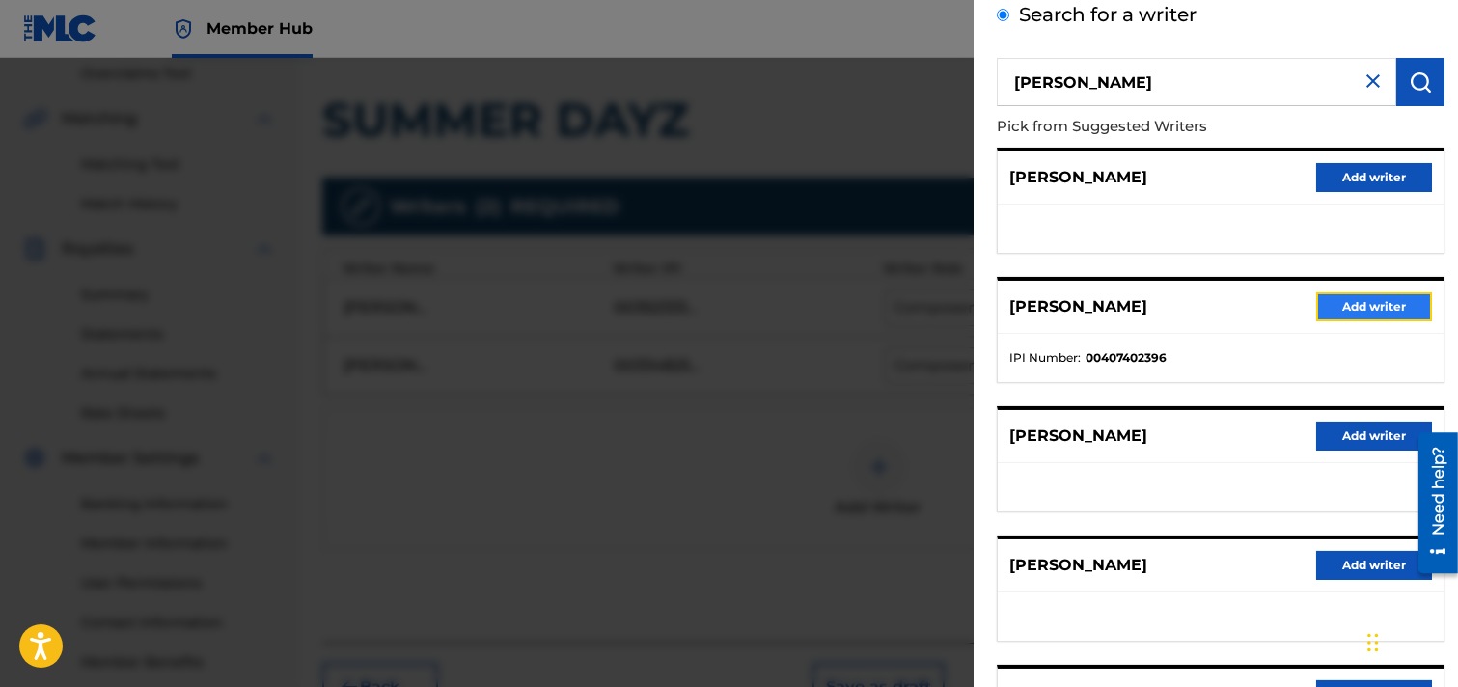
click at [1297, 304] on button "Add writer" at bounding box center [1375, 306] width 116 height 29
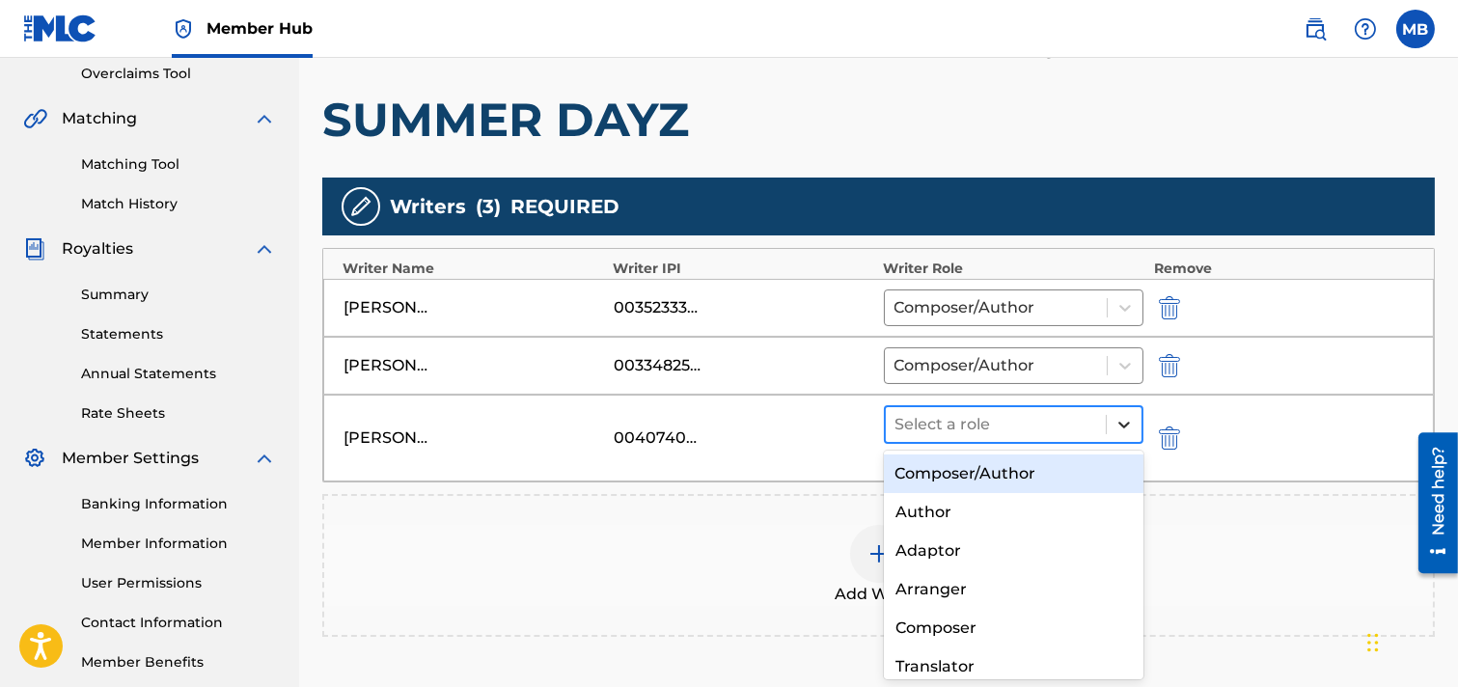
click at [1122, 423] on icon at bounding box center [1125, 425] width 12 height 7
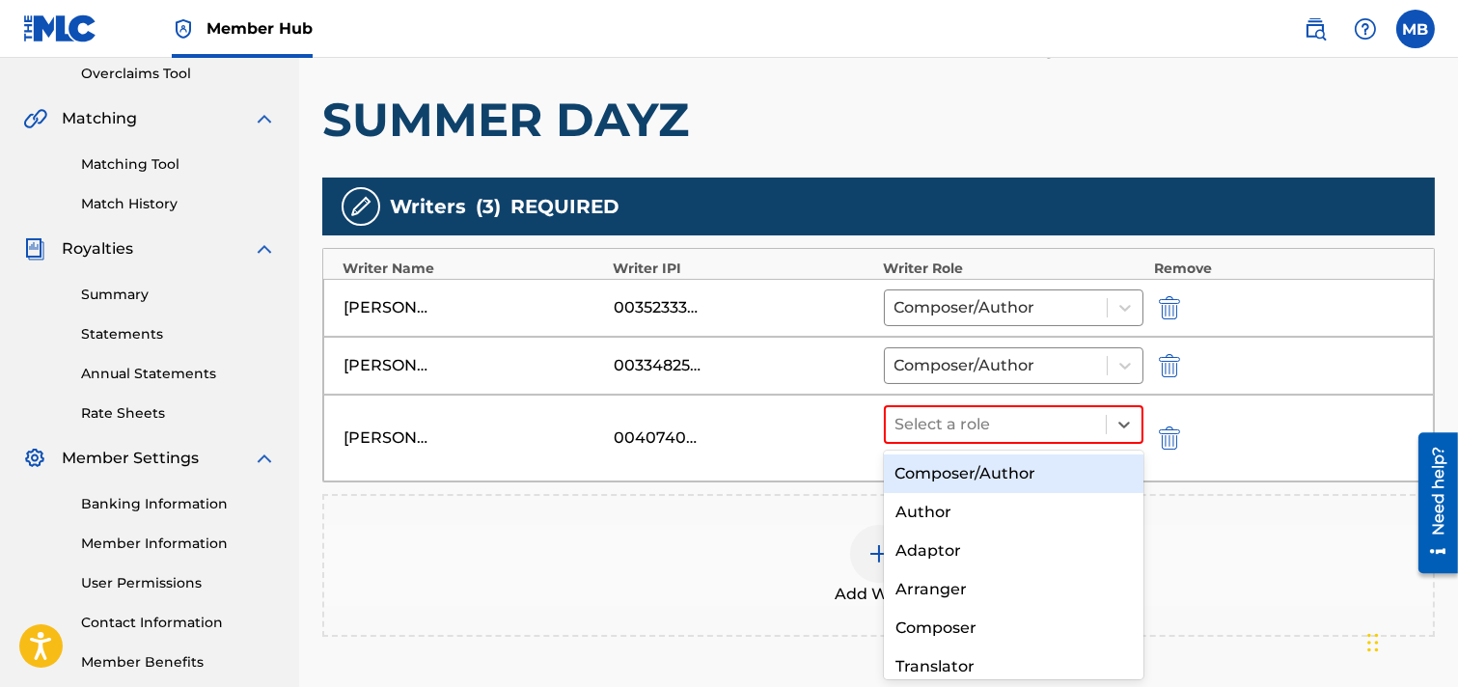
click at [1027, 467] on div "Composer/Author" at bounding box center [1014, 474] width 261 height 39
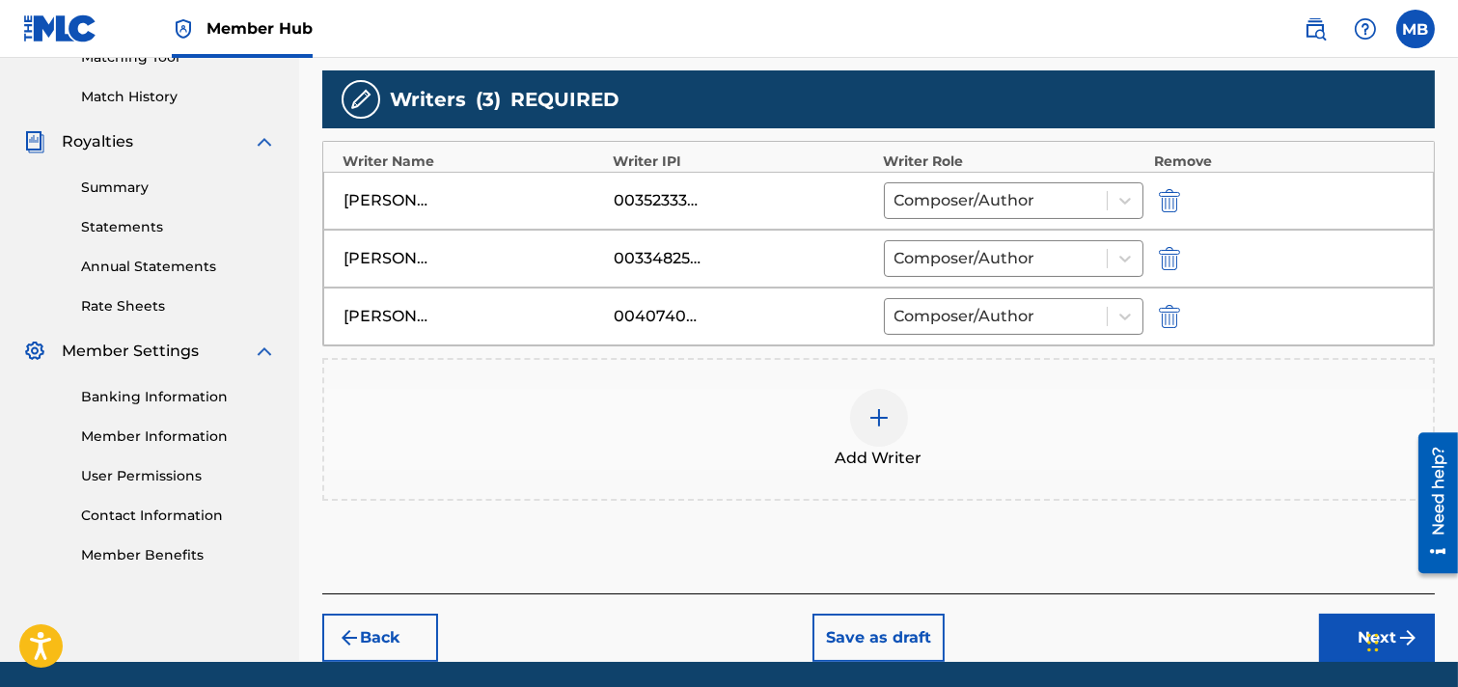
scroll to position [582, 0]
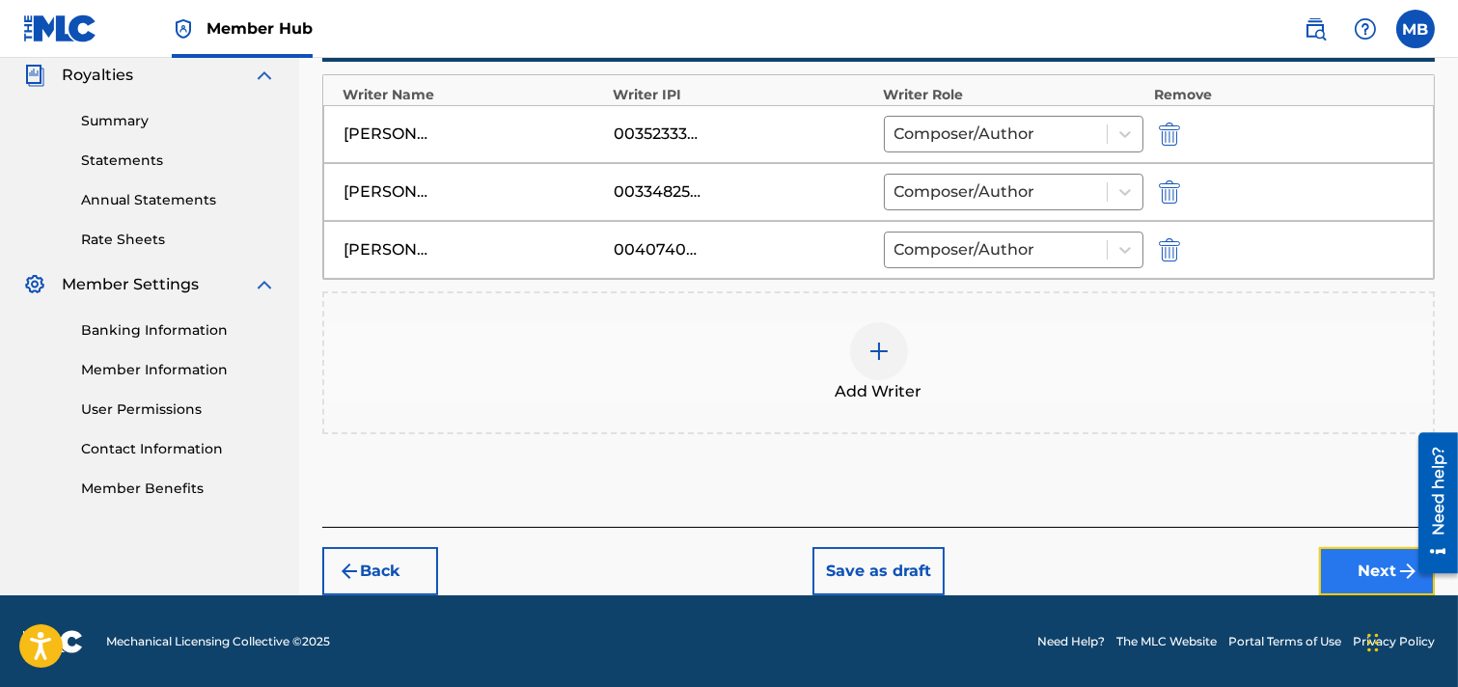
click at [1297, 569] on button "Next" at bounding box center [1377, 571] width 116 height 48
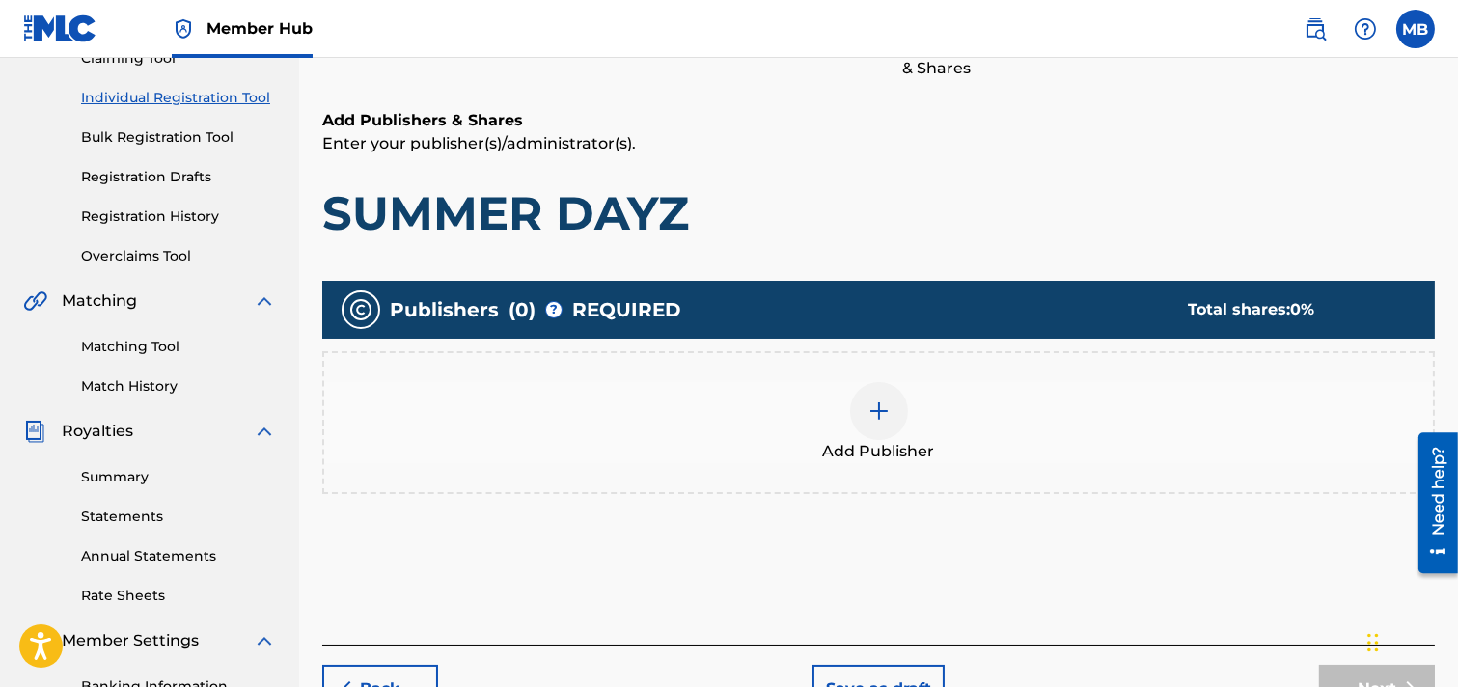
scroll to position [301, 0]
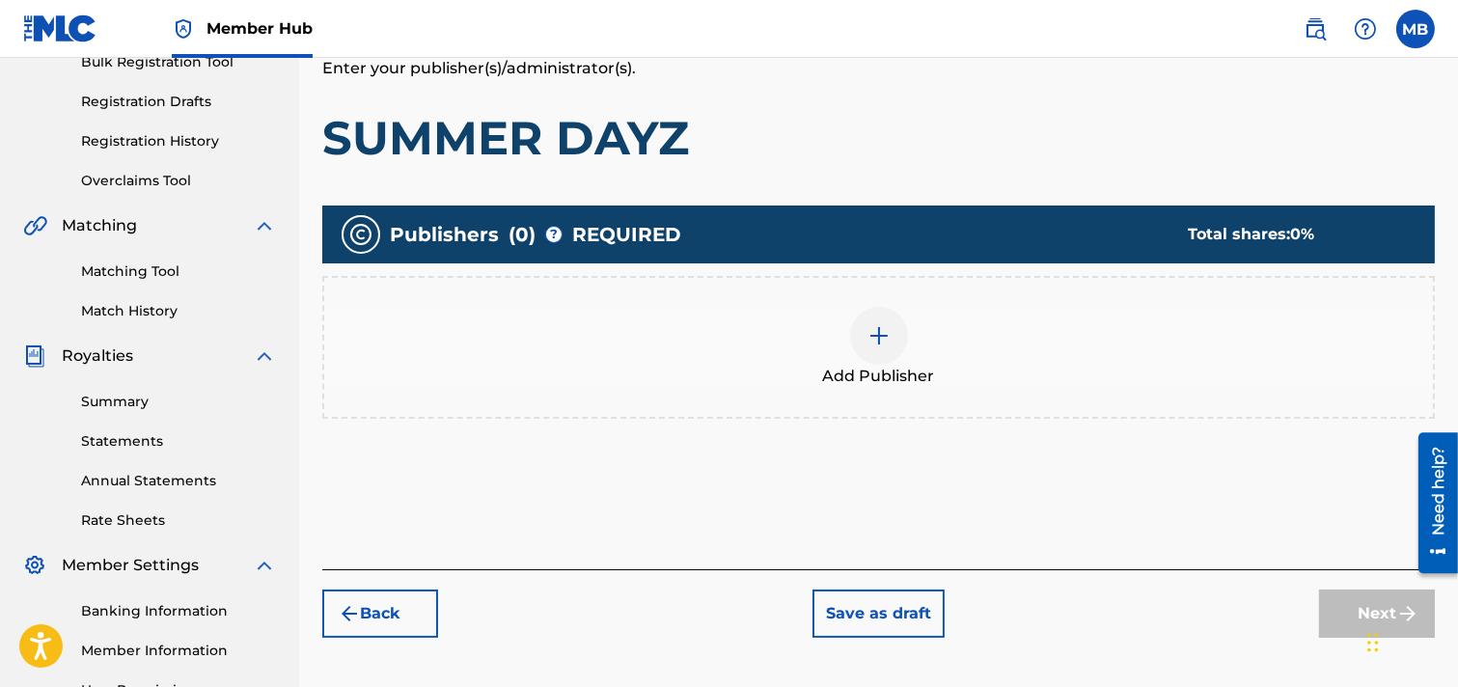
click at [889, 340] on img at bounding box center [879, 335] width 23 height 23
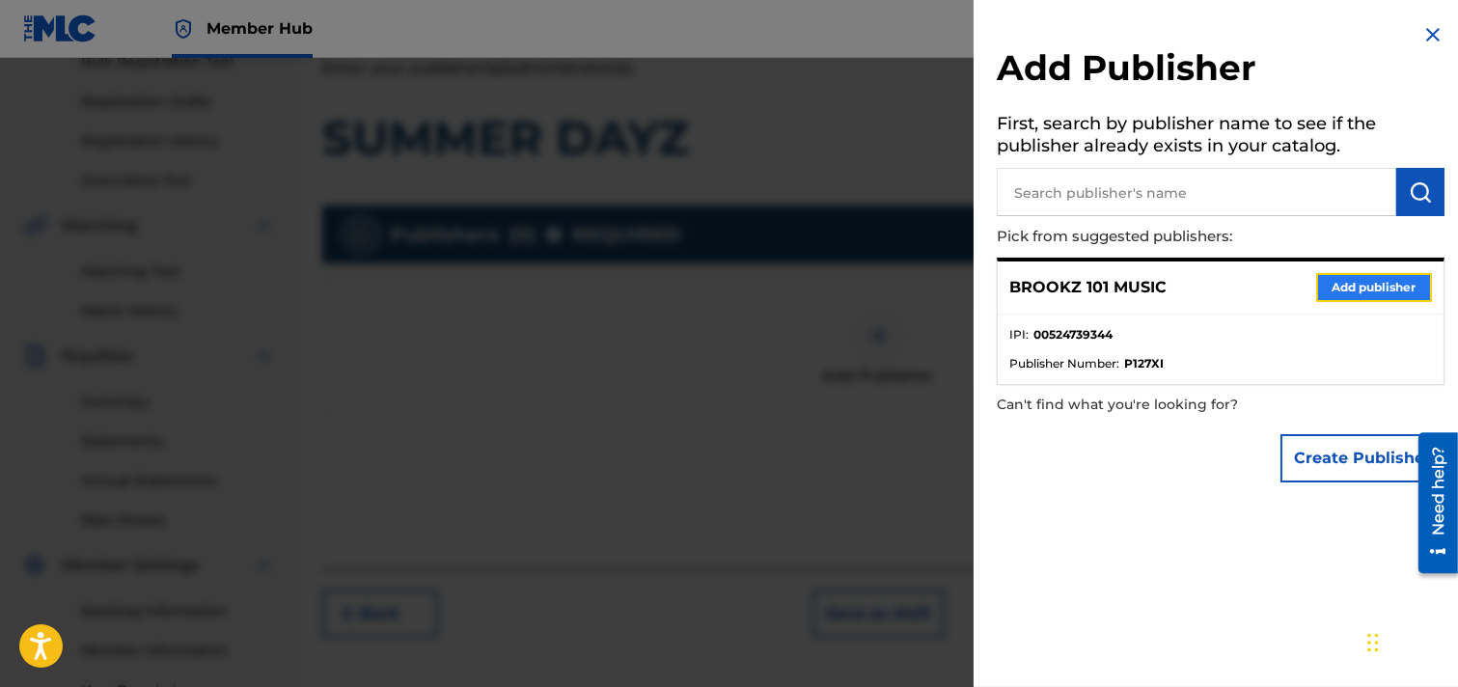
click at [1297, 292] on button "Add publisher" at bounding box center [1375, 287] width 116 height 29
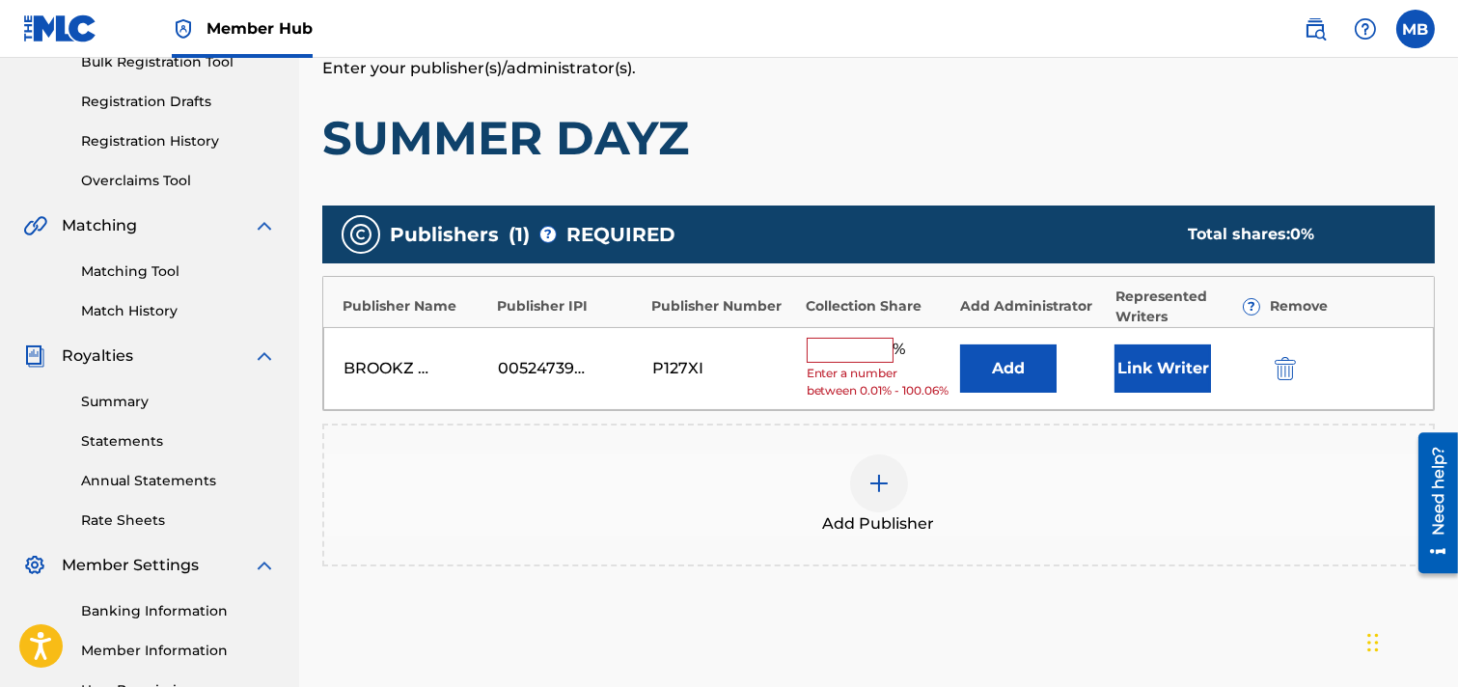
click at [869, 351] on input "text" at bounding box center [850, 350] width 87 height 25
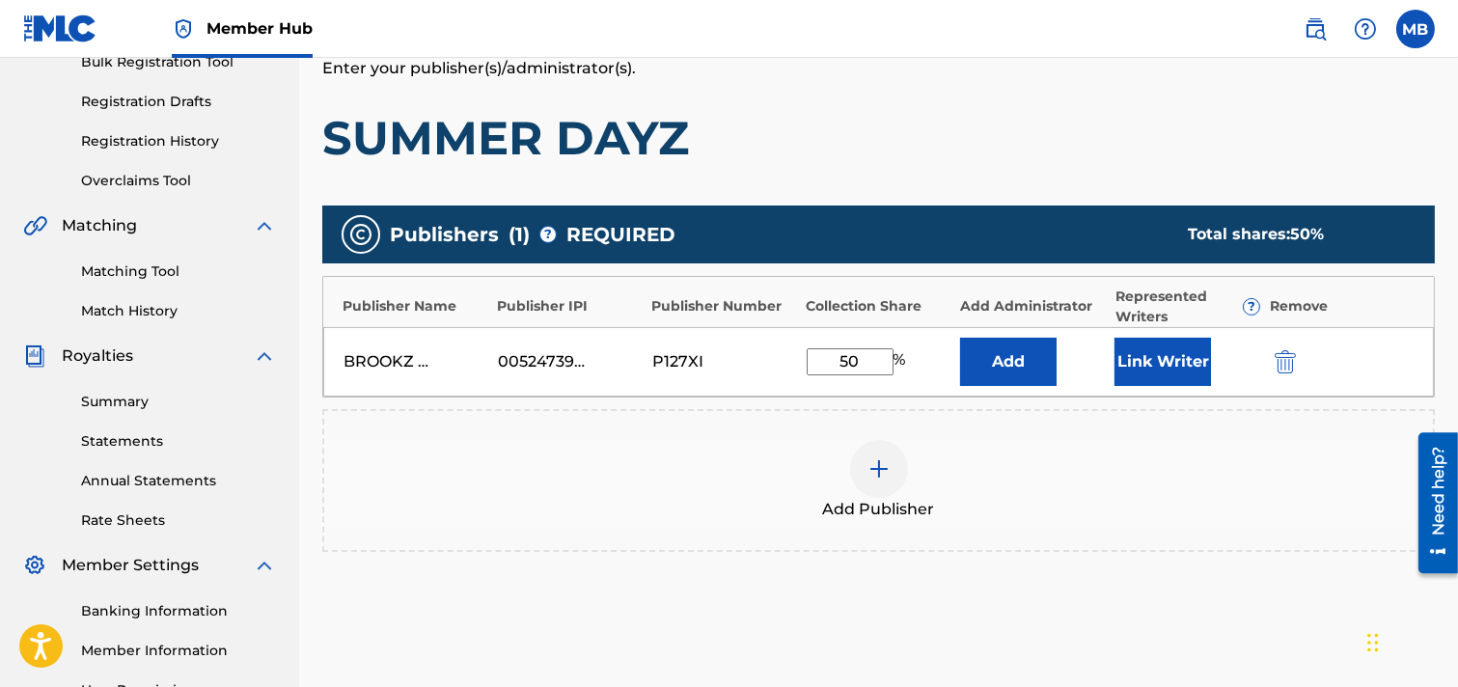
click at [1130, 488] on div "Add Publisher" at bounding box center [878, 480] width 1109 height 81
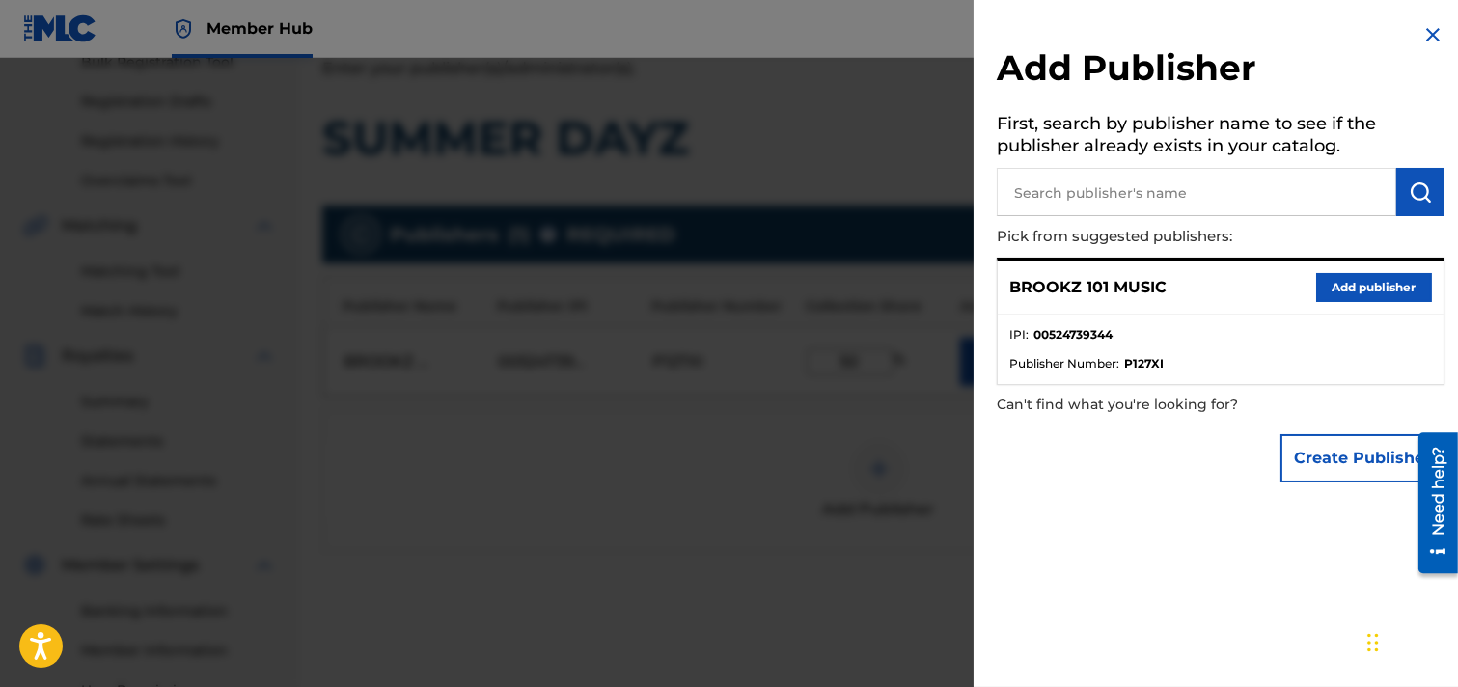
click at [1297, 42] on img at bounding box center [1433, 34] width 23 height 23
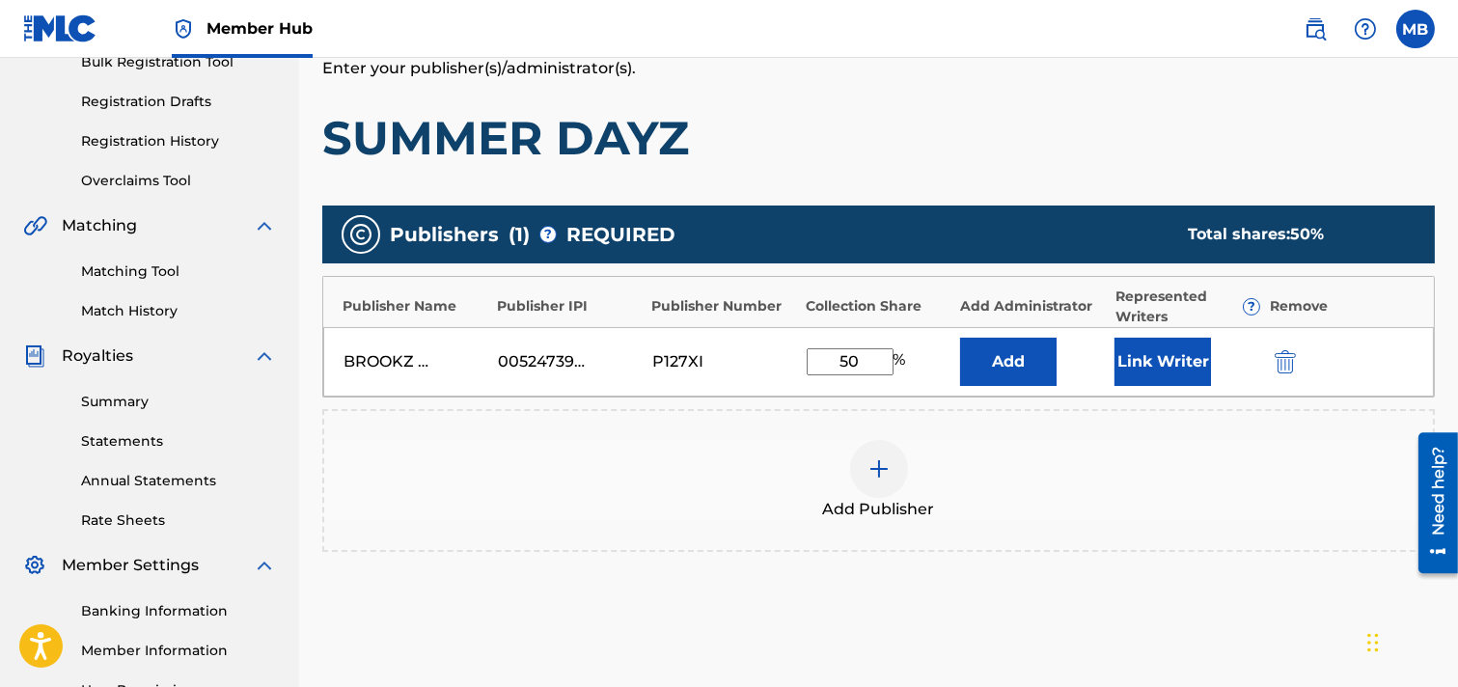
drag, startPoint x: 864, startPoint y: 359, endPoint x: 784, endPoint y: 373, distance: 81.2
click at [796, 373] on div "BROOKZ 101 MUSIC 00524739344 P127XI 50 % Add Link Writer" at bounding box center [878, 361] width 1111 height 69
click at [1011, 435] on div "Add Publisher" at bounding box center [878, 480] width 1113 height 143
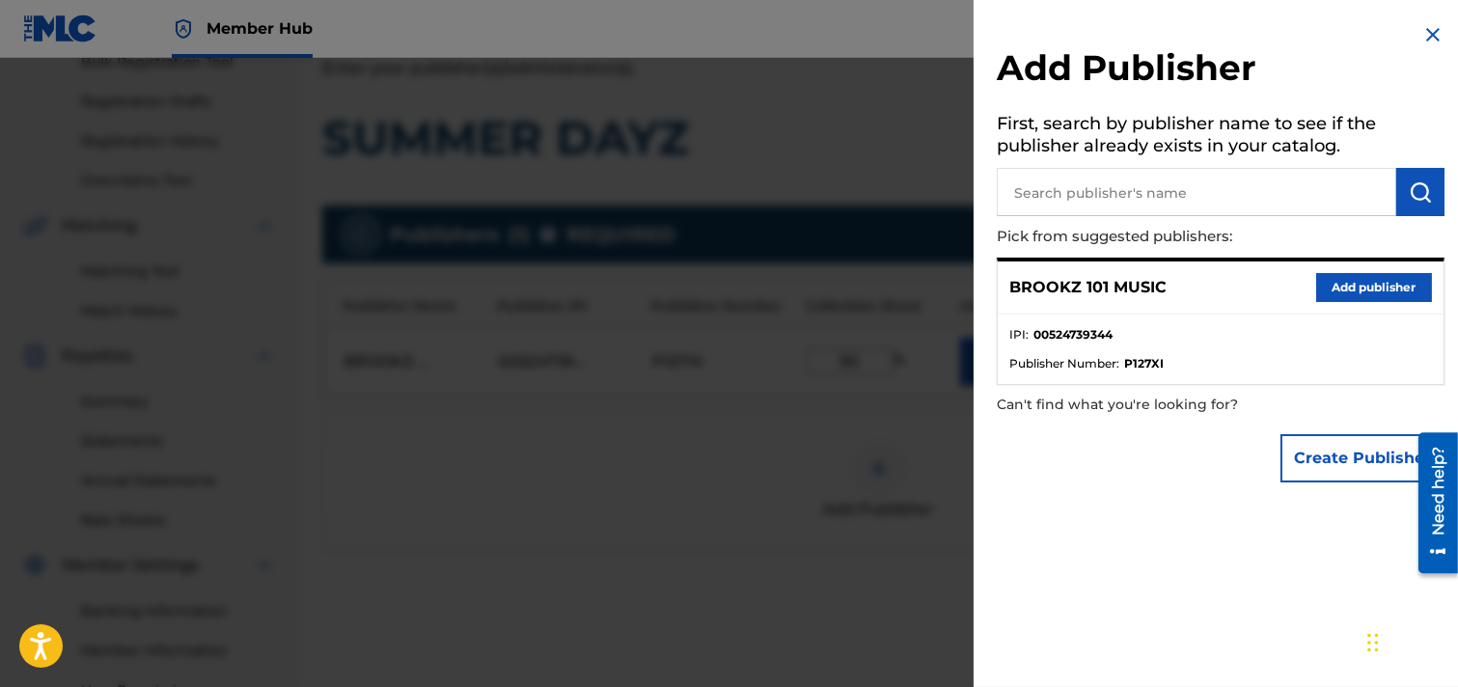
click at [1297, 37] on img at bounding box center [1433, 34] width 23 height 23
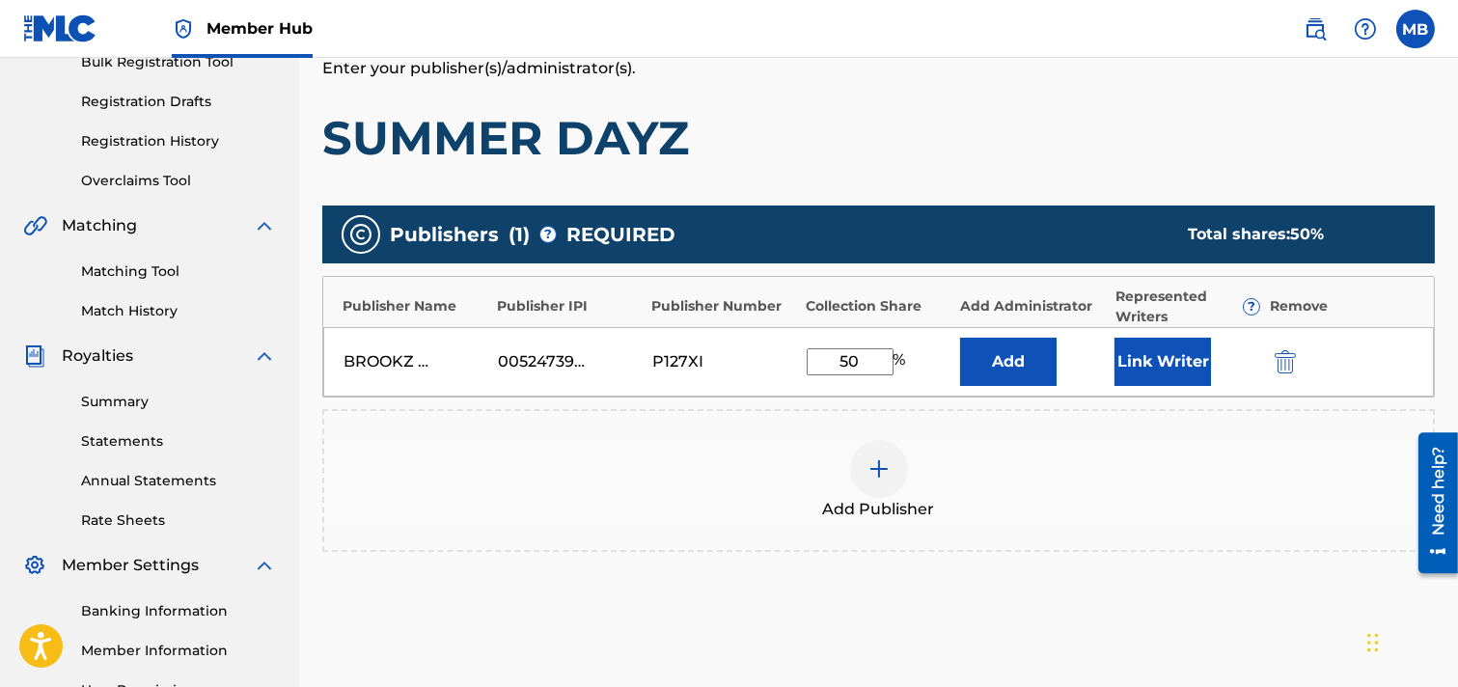
drag, startPoint x: 852, startPoint y: 359, endPoint x: 761, endPoint y: 359, distance: 91.7
click at [791, 361] on div "BROOKZ 101 MUSIC 00524739344 P127XI 50 % Add Link Writer" at bounding box center [878, 361] width 1111 height 69
type input "100"
click at [1166, 372] on button "Link Writer" at bounding box center [1163, 362] width 97 height 48
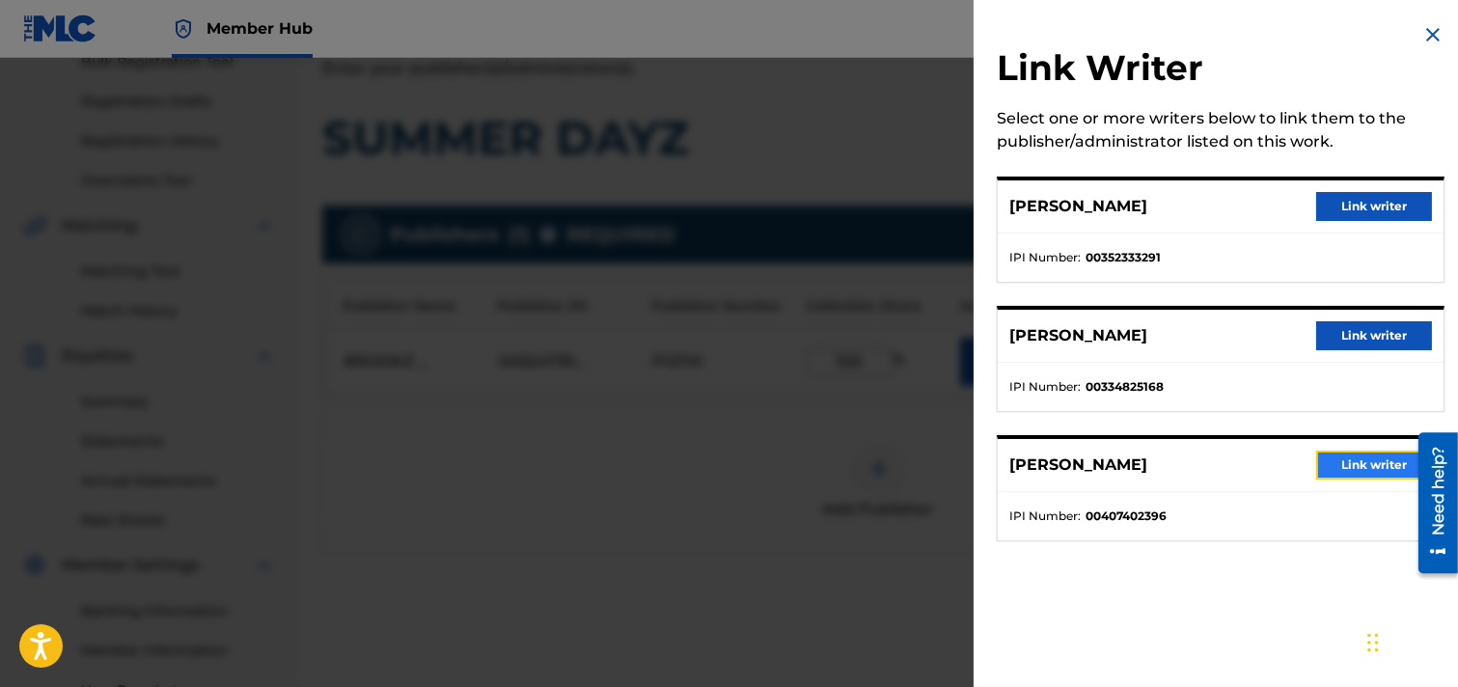
click at [1297, 464] on button "Link writer" at bounding box center [1375, 465] width 116 height 29
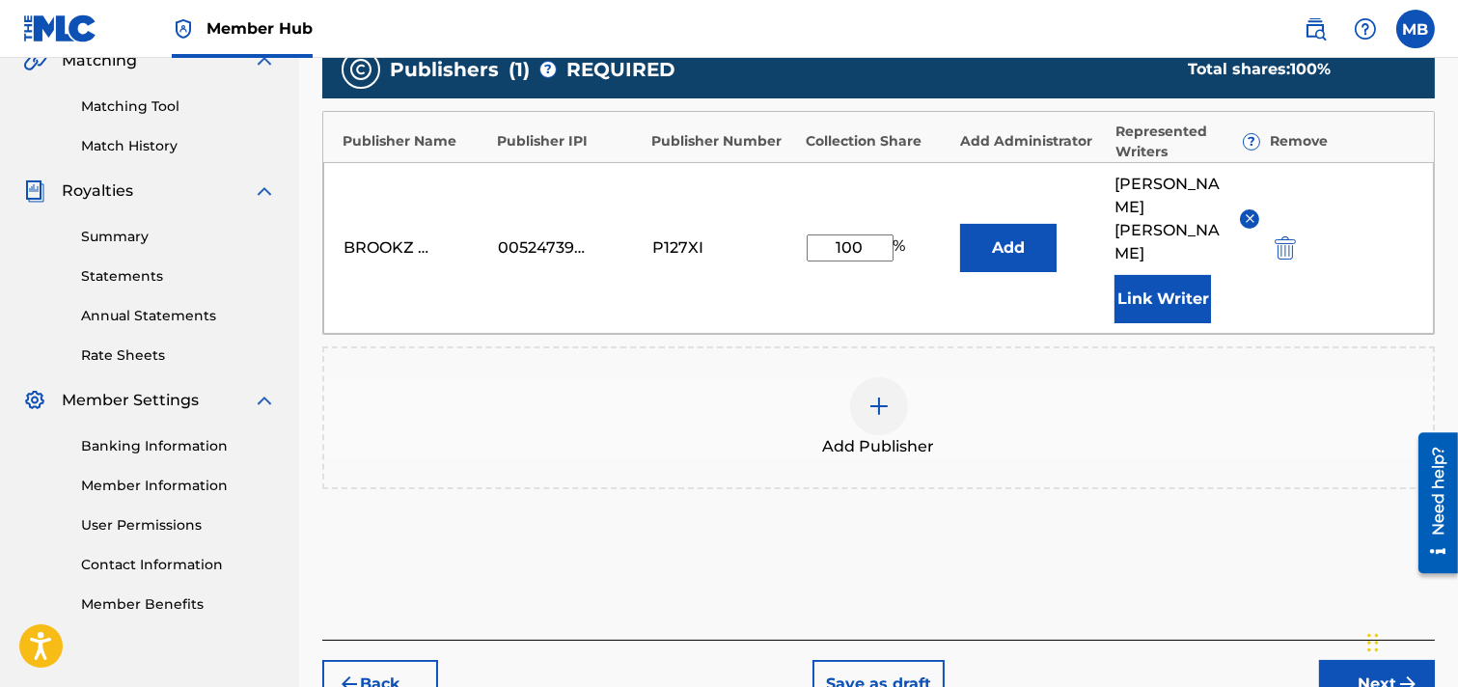
scroll to position [515, 0]
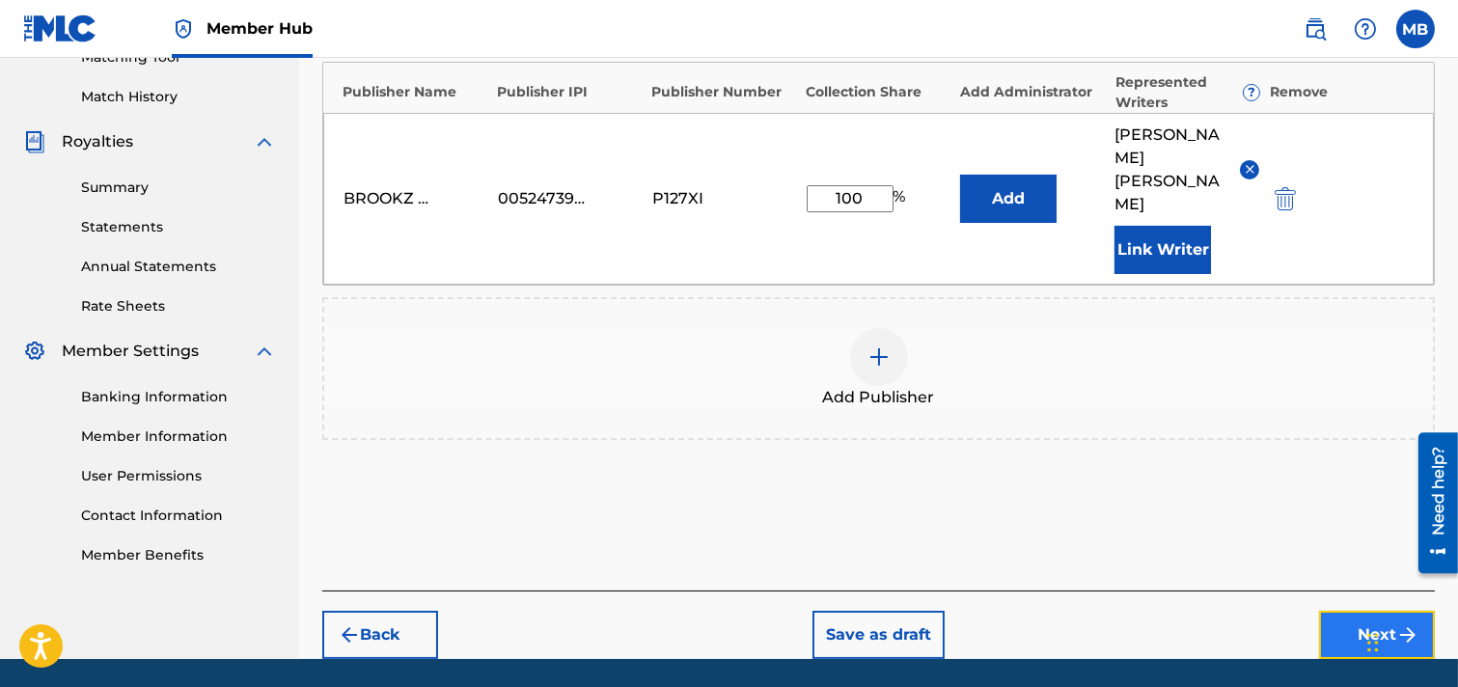
click at [1297, 611] on button "Next" at bounding box center [1377, 635] width 116 height 48
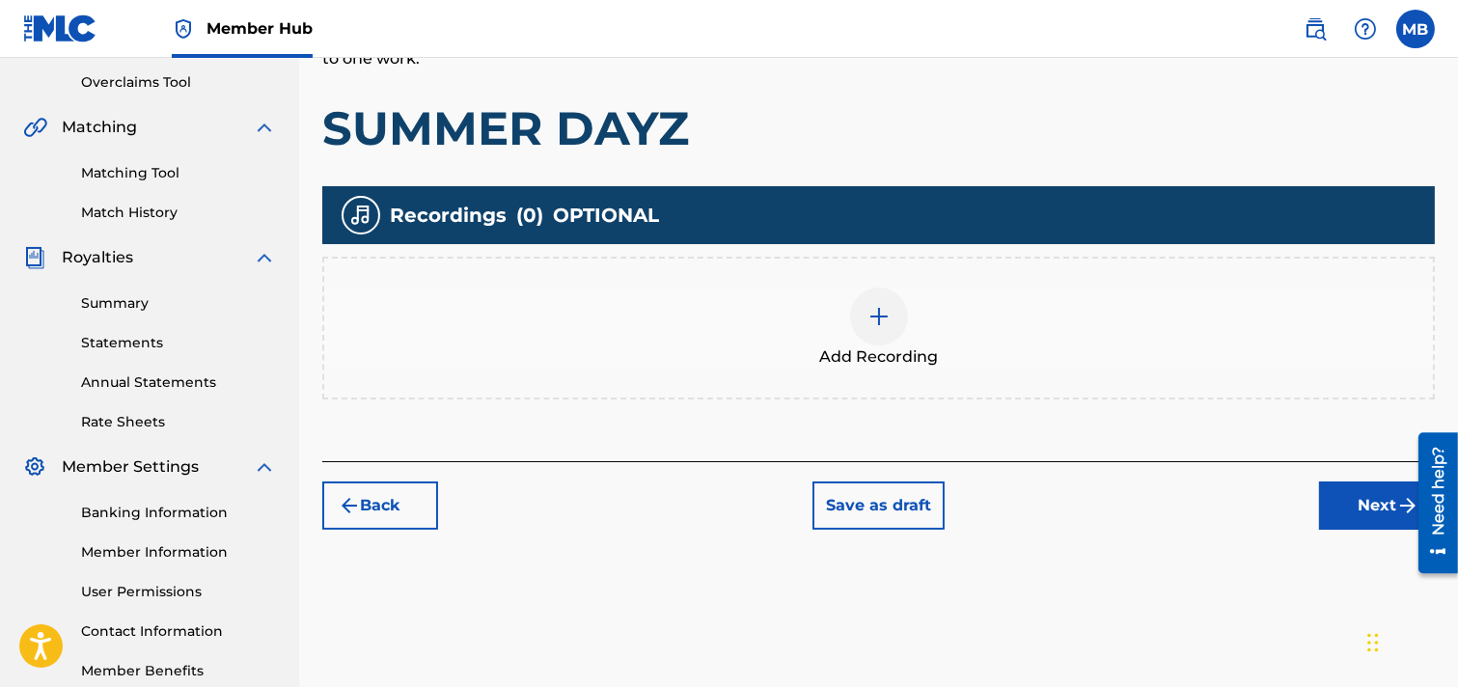
scroll to position [408, 0]
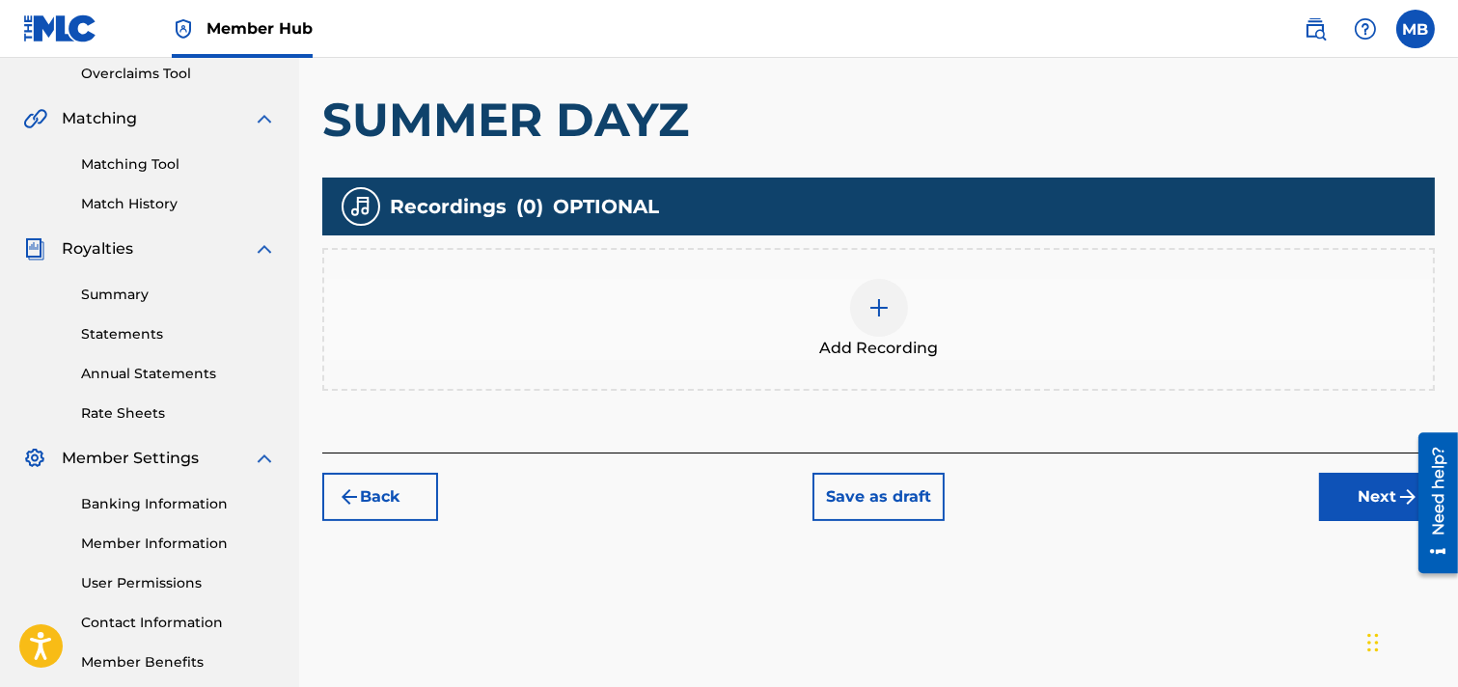
click at [890, 296] on img at bounding box center [879, 307] width 23 height 23
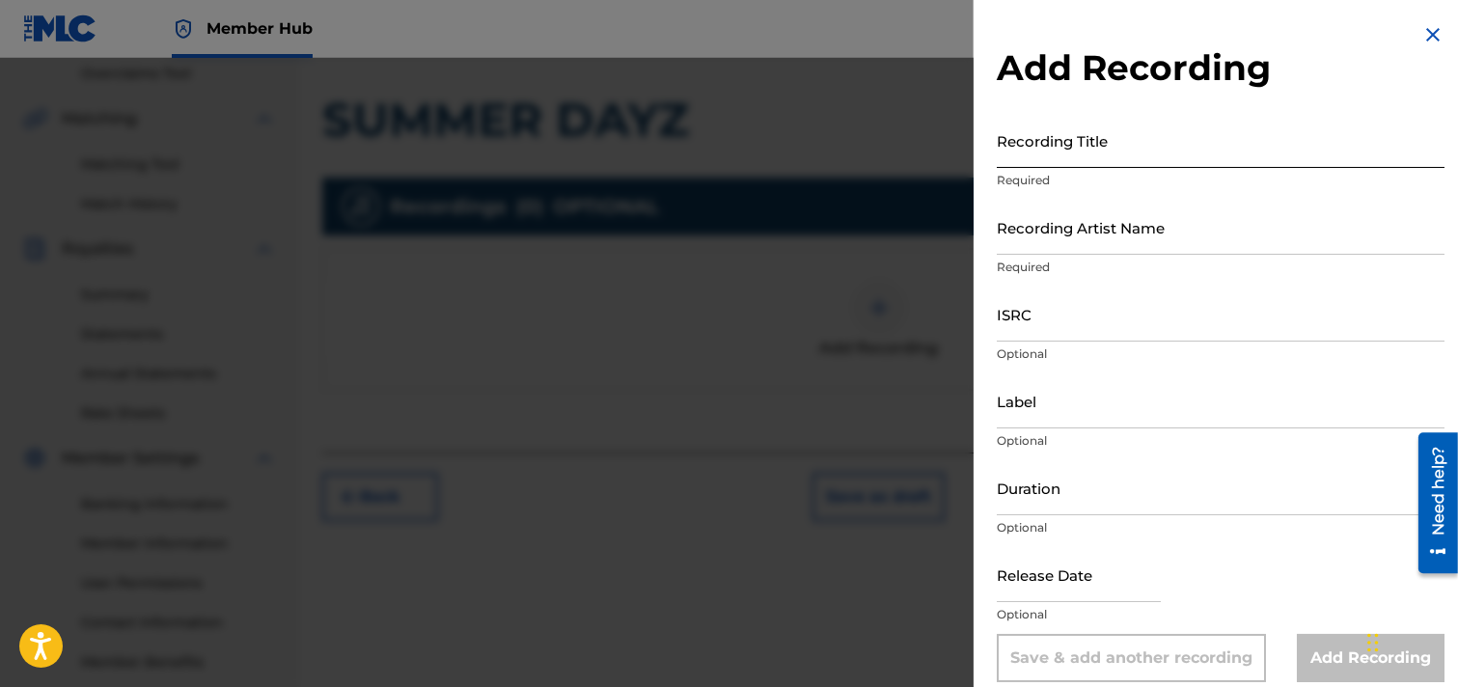
click at [1091, 146] on input "Recording Title" at bounding box center [1221, 140] width 448 height 55
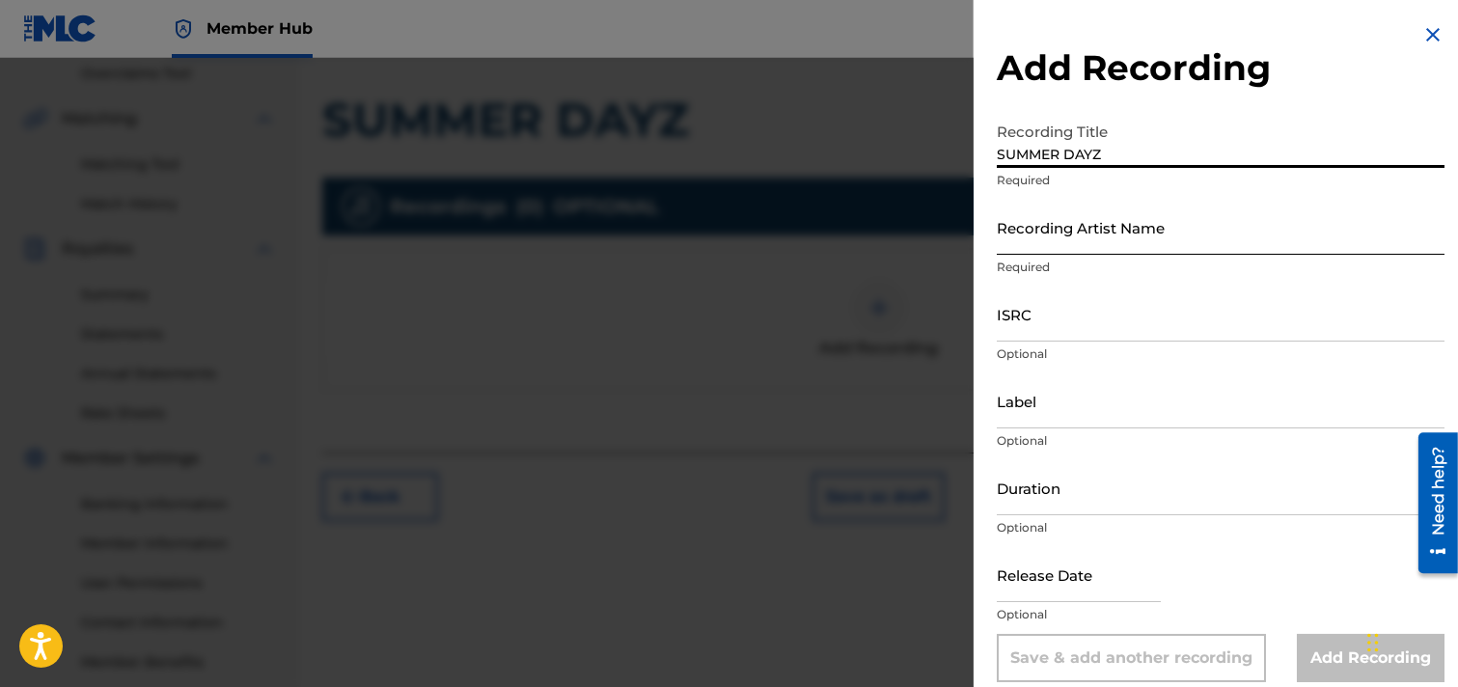
type input "SUMMER DAYZ"
click at [1168, 237] on input "Recording Artist Name" at bounding box center [1221, 227] width 448 height 55
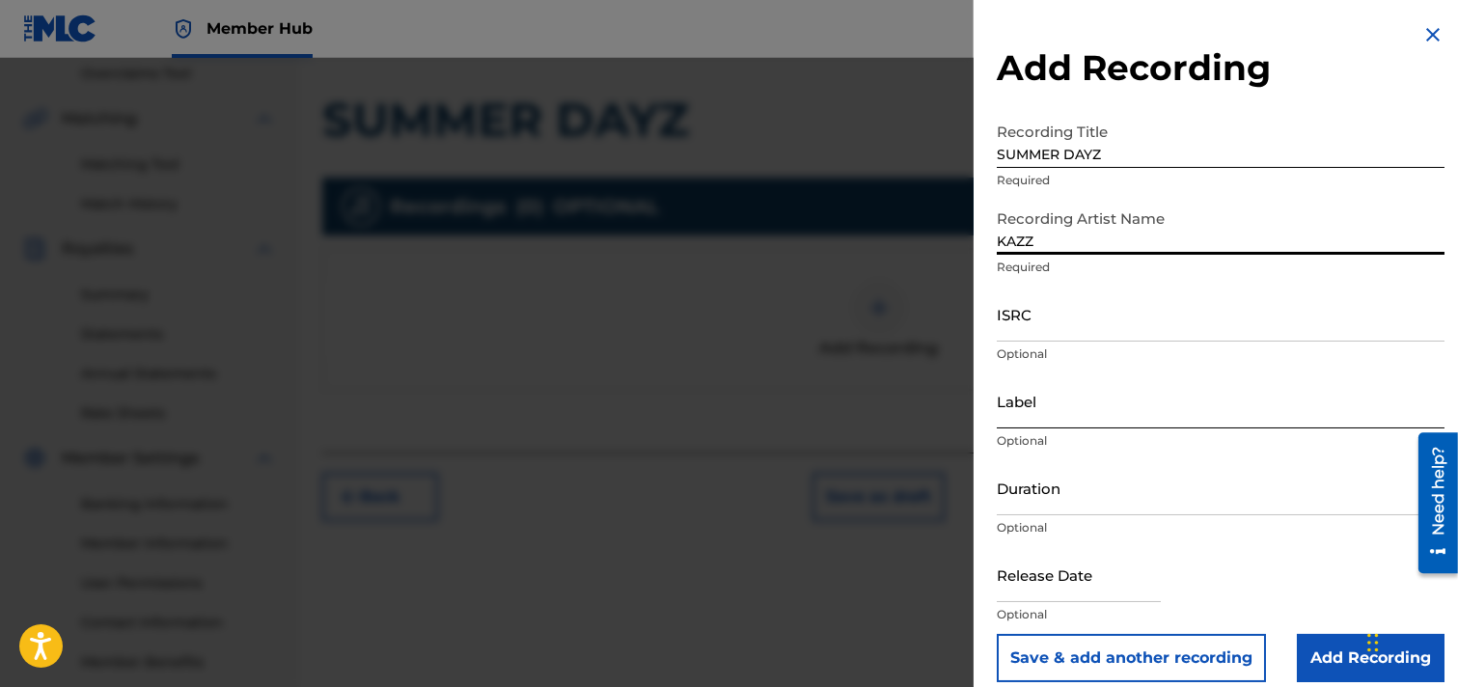
type input "KAZZ"
click at [1097, 409] on input "Label" at bounding box center [1221, 401] width 448 height 55
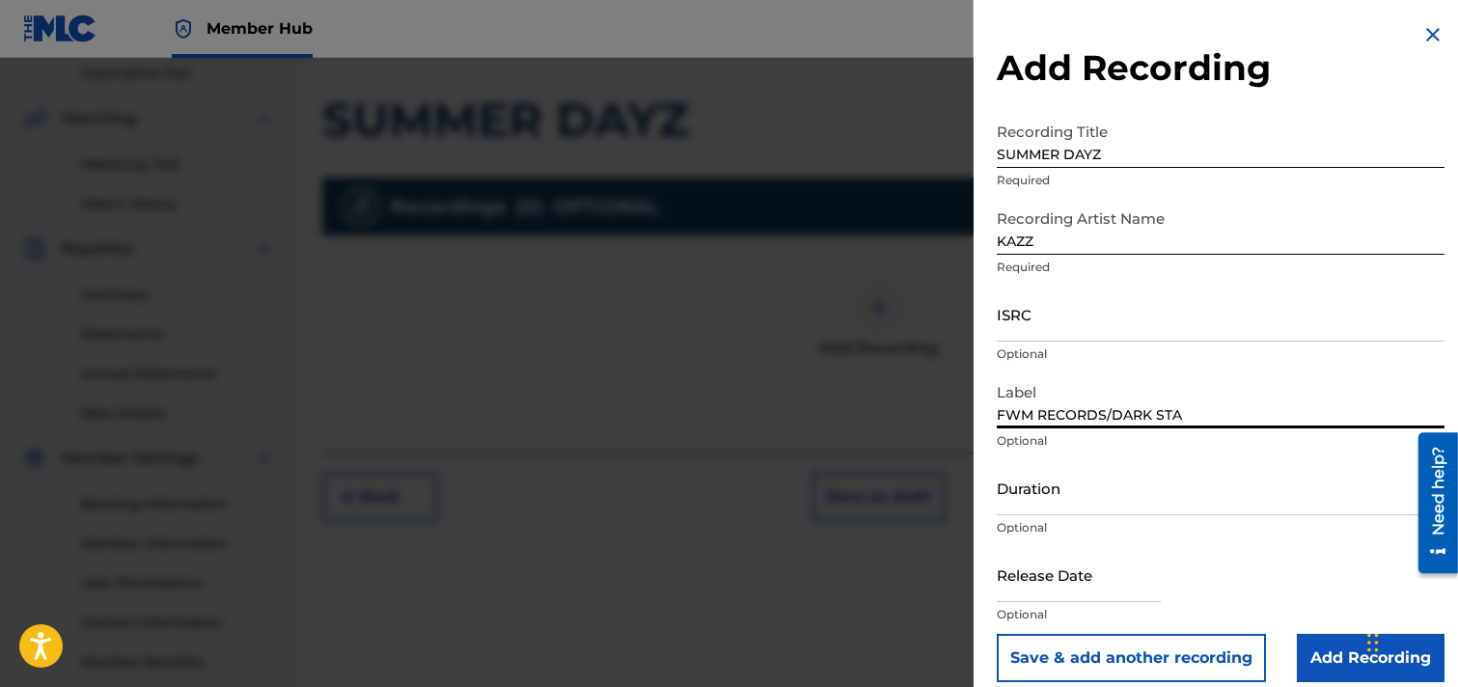
type input "FWM RECORDS/DARK STAR"
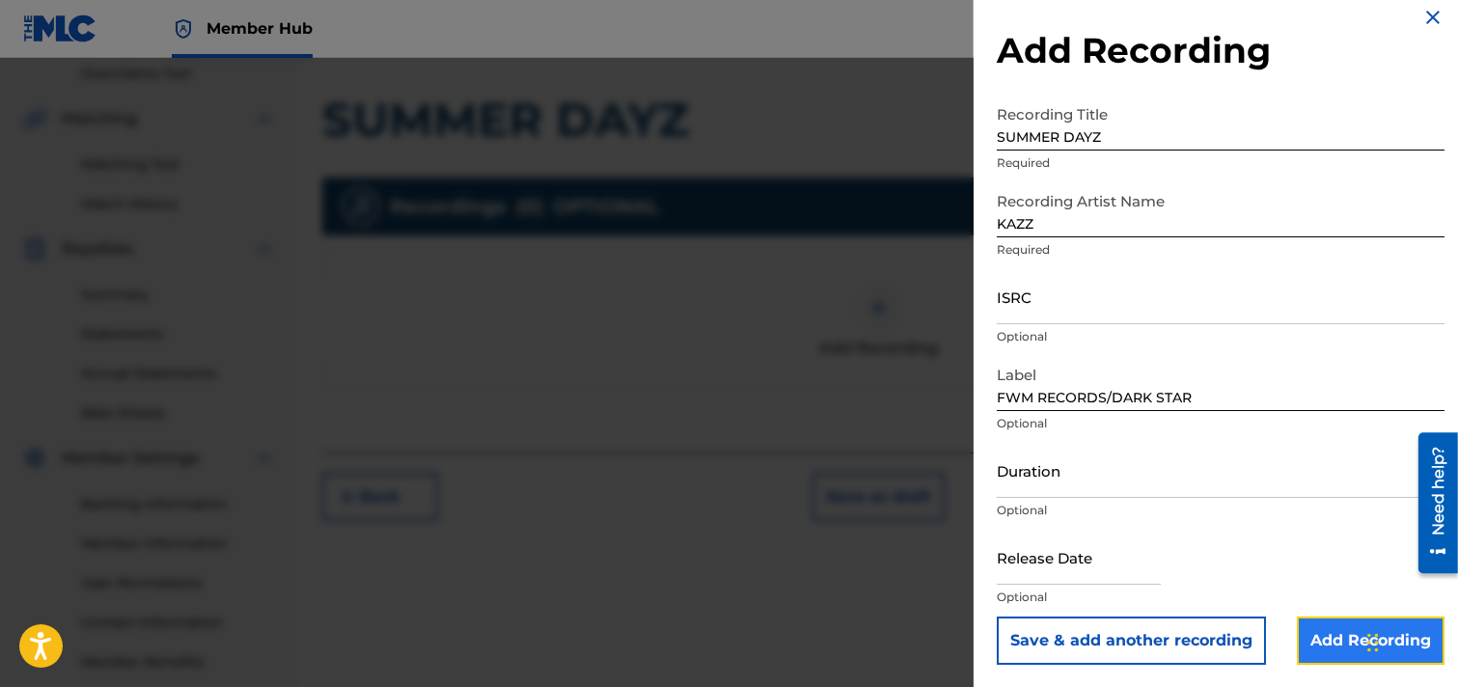
click at [1297, 643] on input "Add Recording" at bounding box center [1371, 641] width 148 height 48
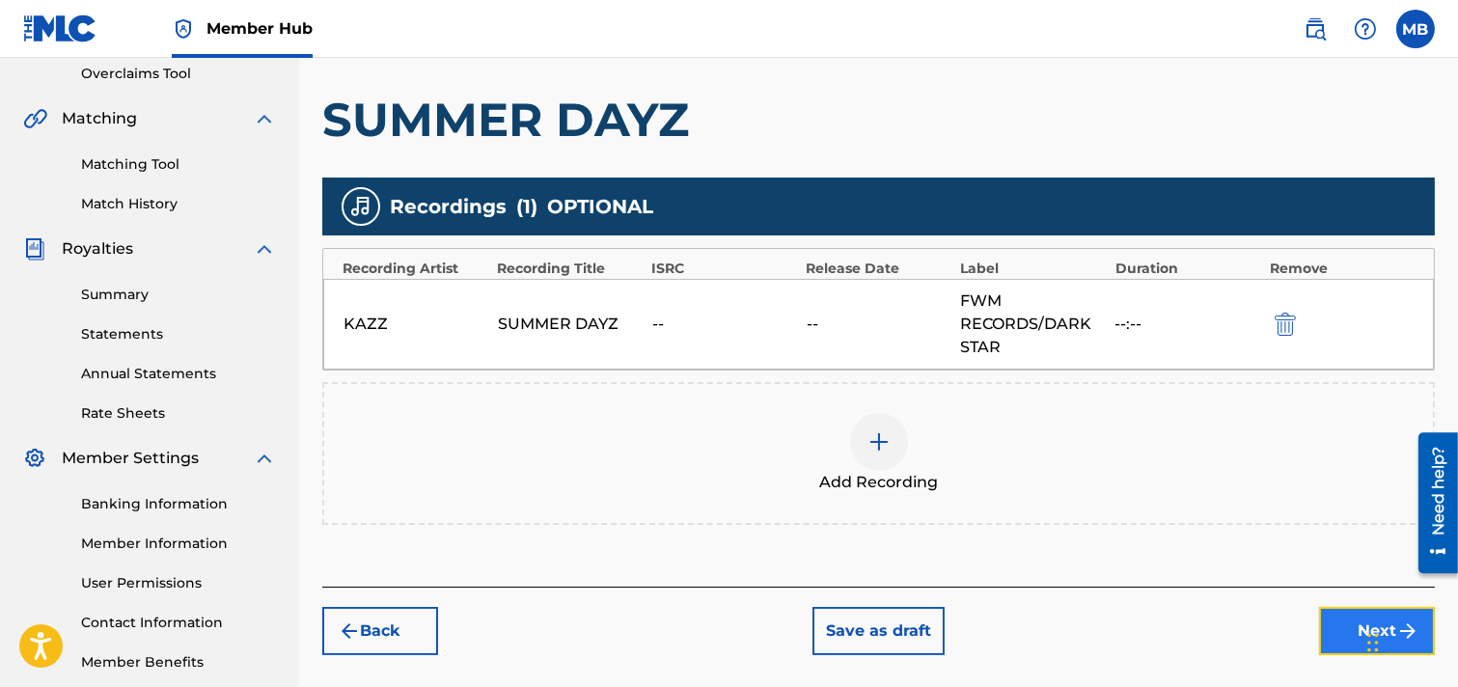
click at [1297, 621] on button "Next" at bounding box center [1377, 631] width 116 height 48
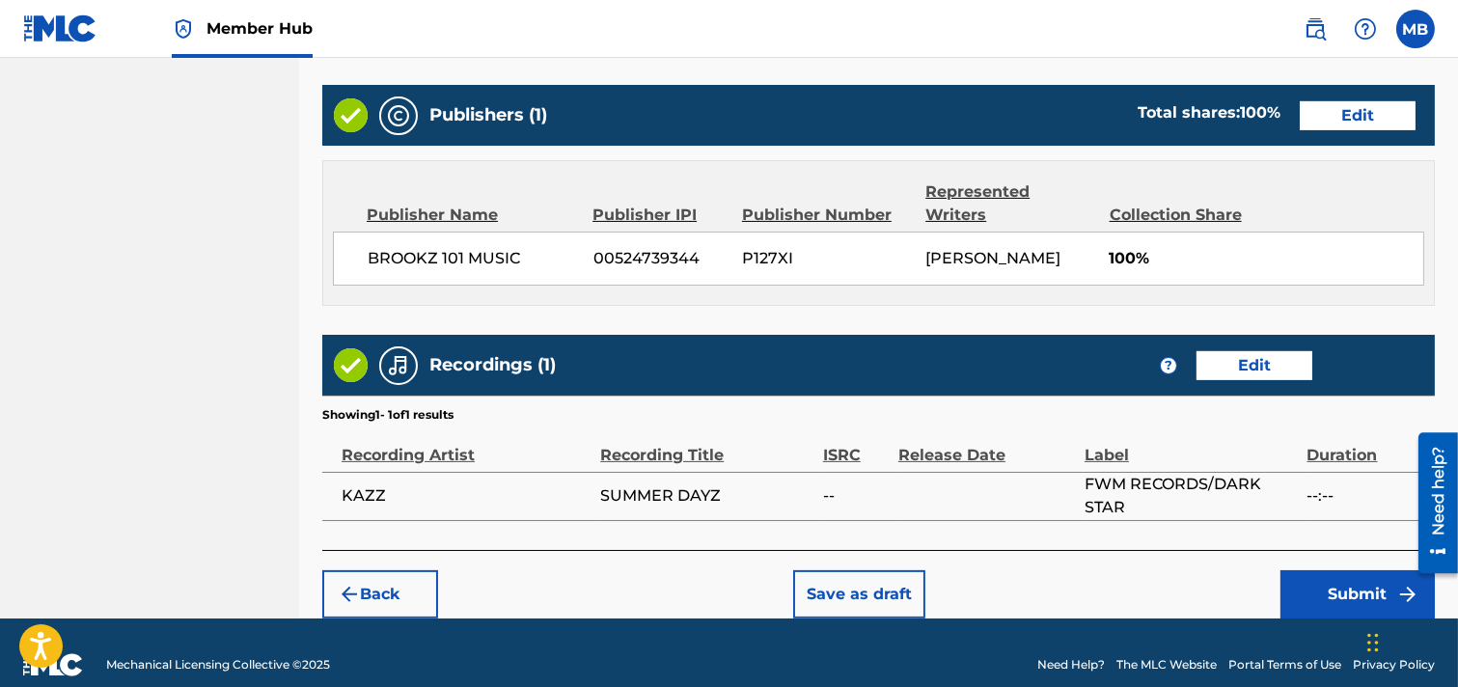
scroll to position [1075, 0]
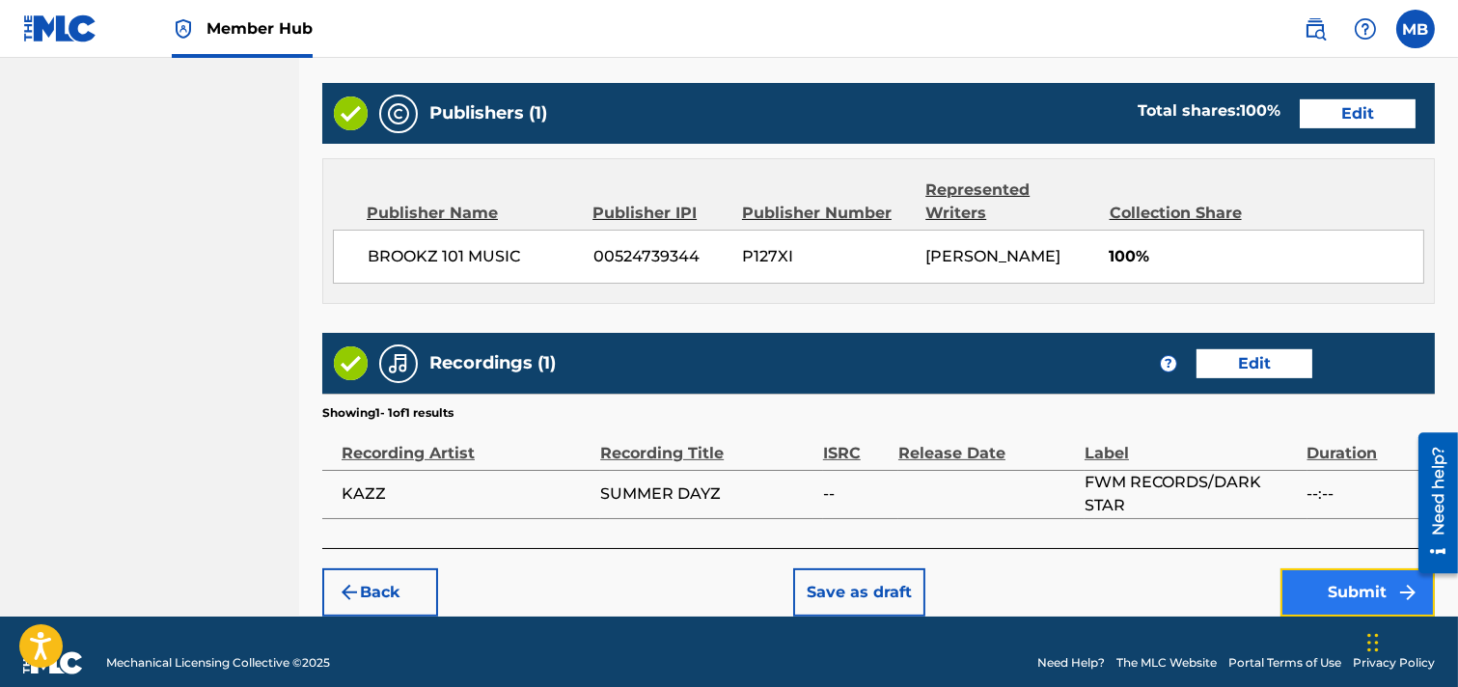
click at [1297, 569] on button "Submit" at bounding box center [1358, 593] width 154 height 48
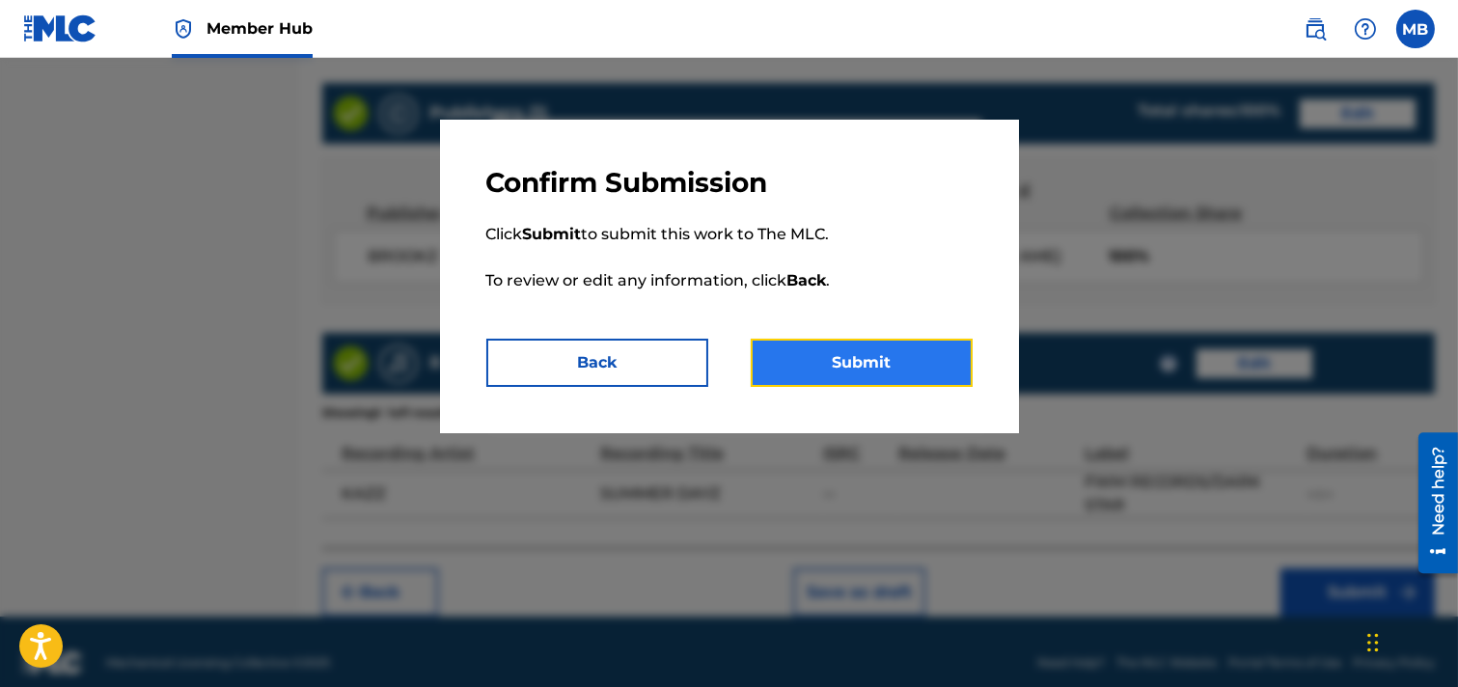
click at [862, 368] on button "Submit" at bounding box center [862, 363] width 222 height 48
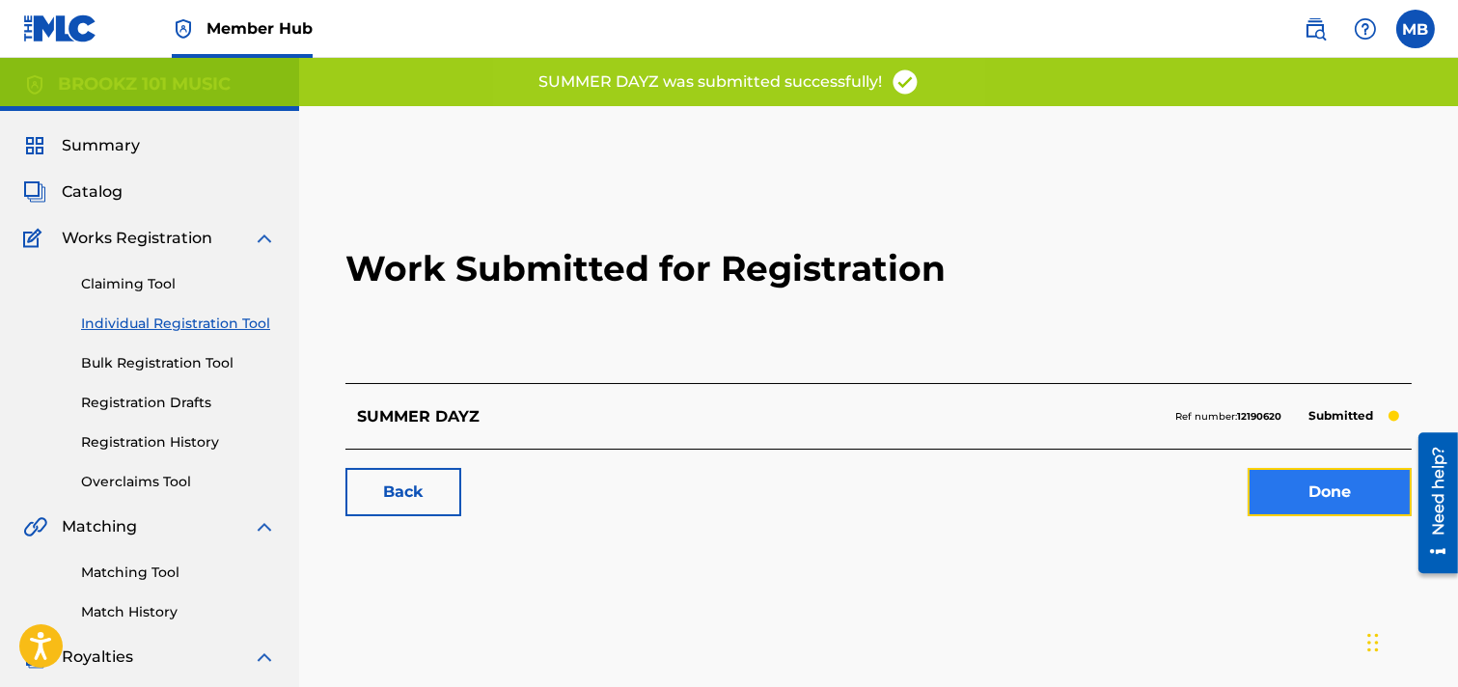
click at [1297, 493] on link "Done" at bounding box center [1330, 492] width 164 height 48
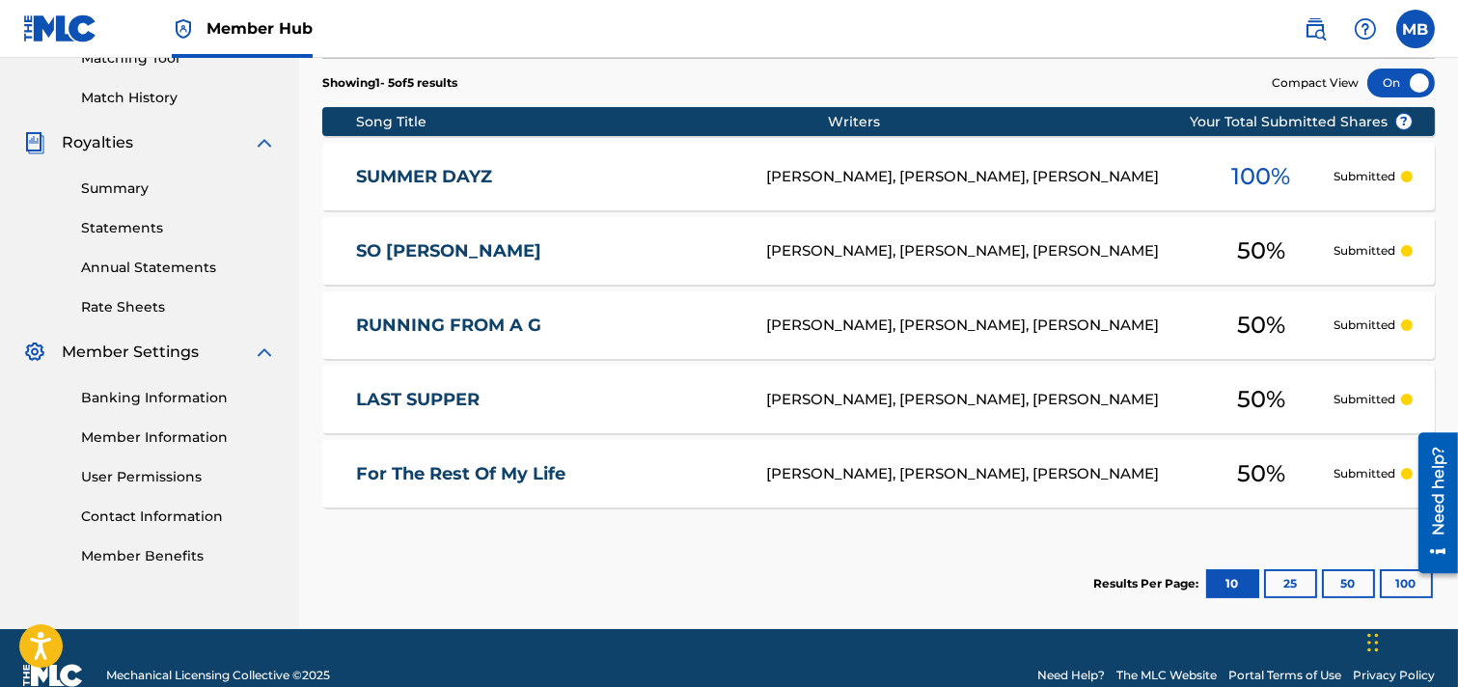
scroll to position [536, 0]
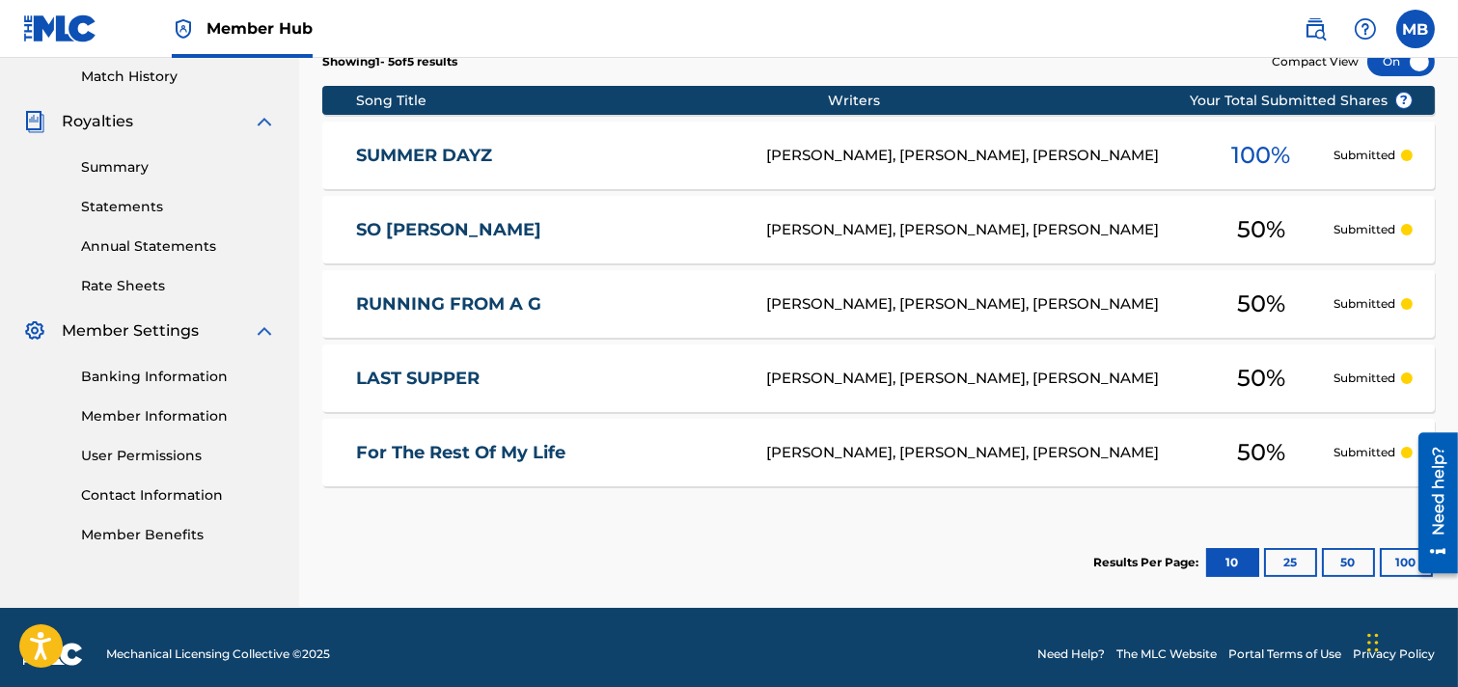
click at [1038, 157] on div "[PERSON_NAME], [PERSON_NAME], [PERSON_NAME]" at bounding box center [977, 156] width 423 height 22
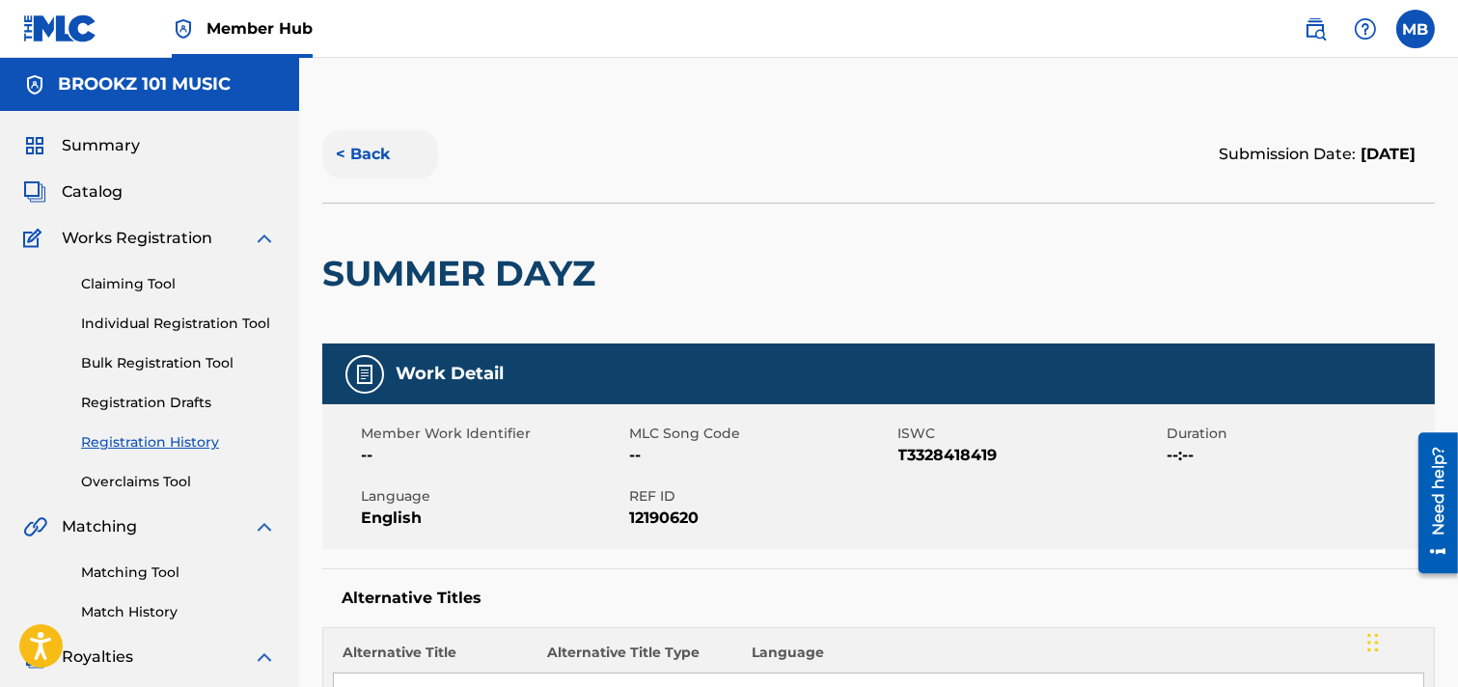
click at [389, 158] on button "< Back" at bounding box center [380, 154] width 116 height 48
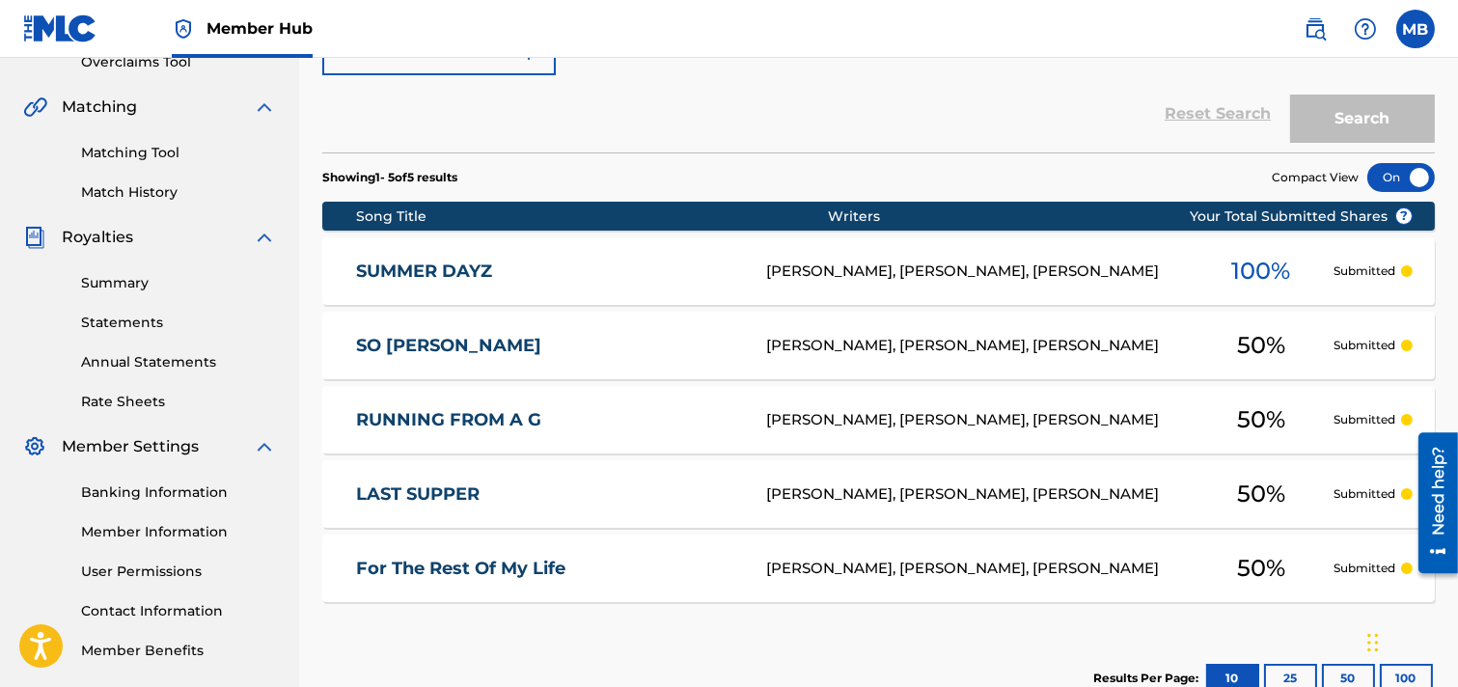
scroll to position [429, 0]
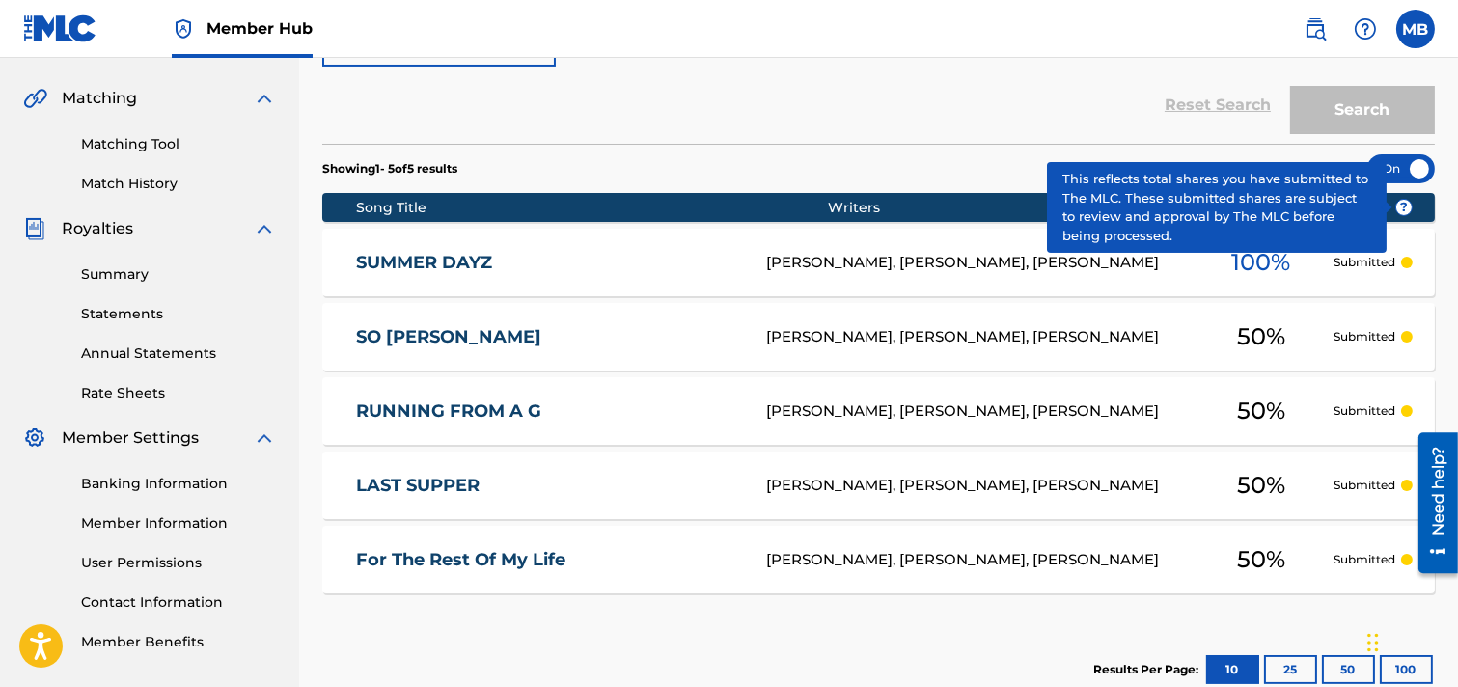
click at [1297, 206] on span "?" at bounding box center [1404, 207] width 15 height 15
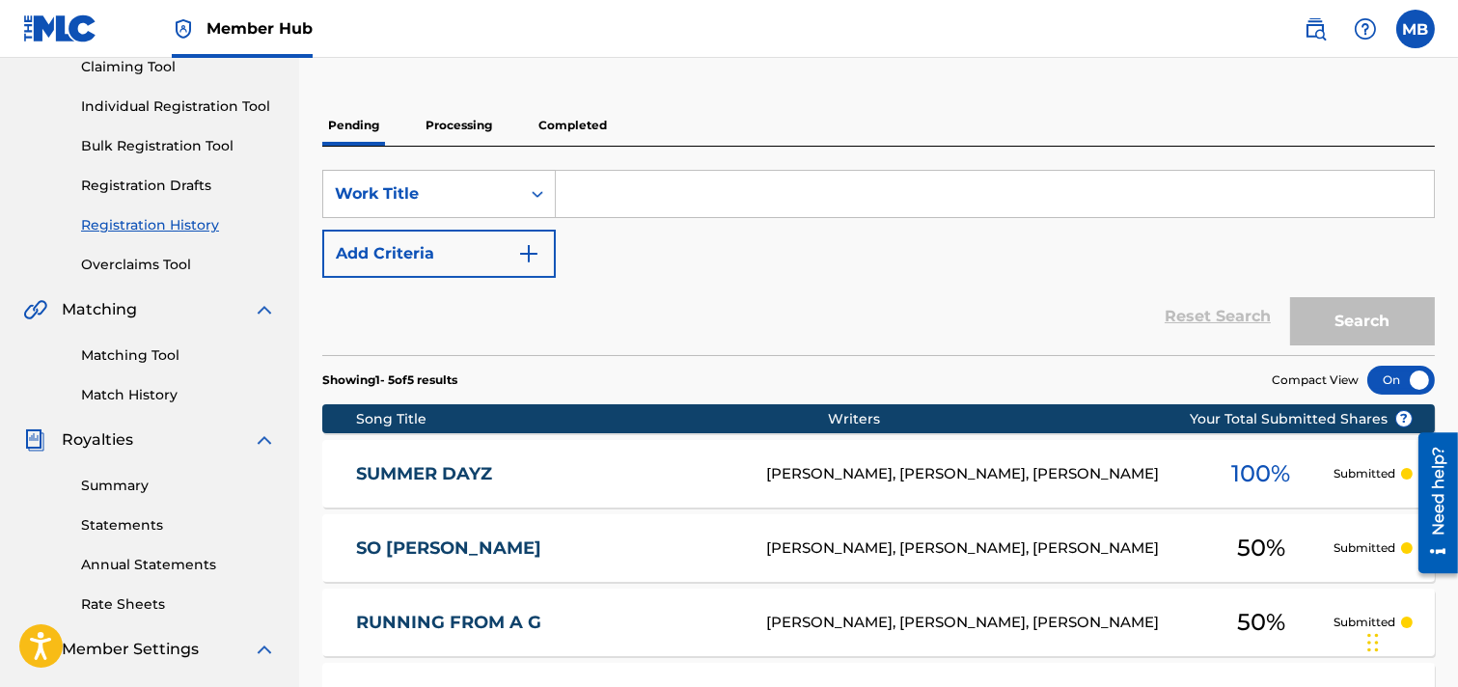
scroll to position [107, 0]
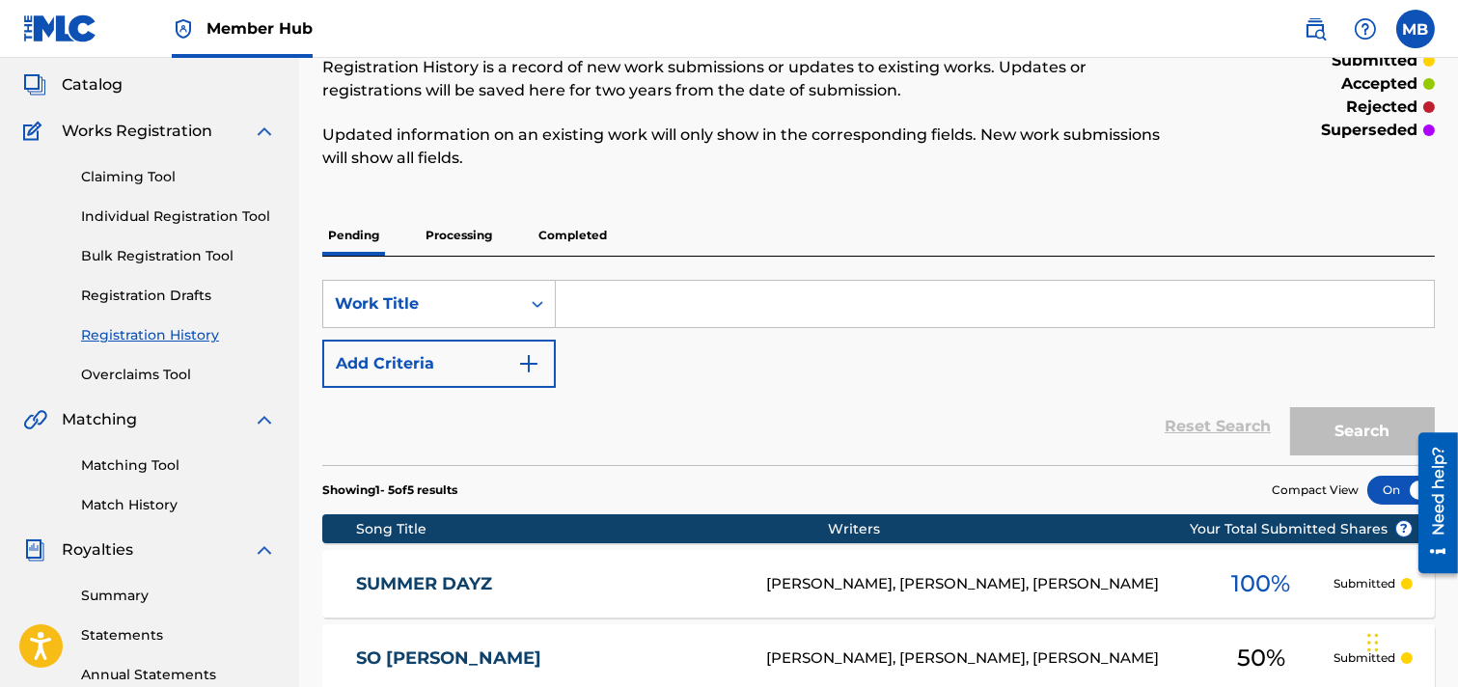
click at [471, 245] on p "Processing" at bounding box center [459, 235] width 78 height 41
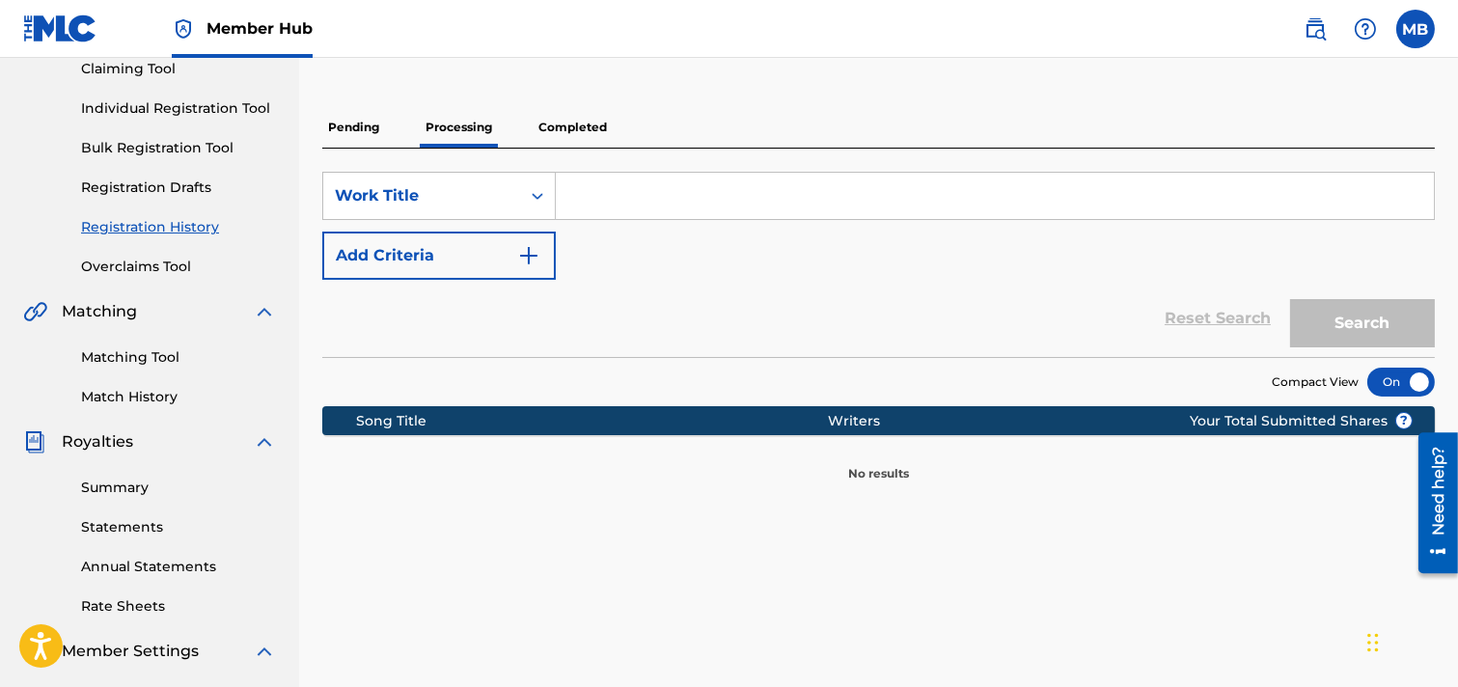
scroll to position [214, 0]
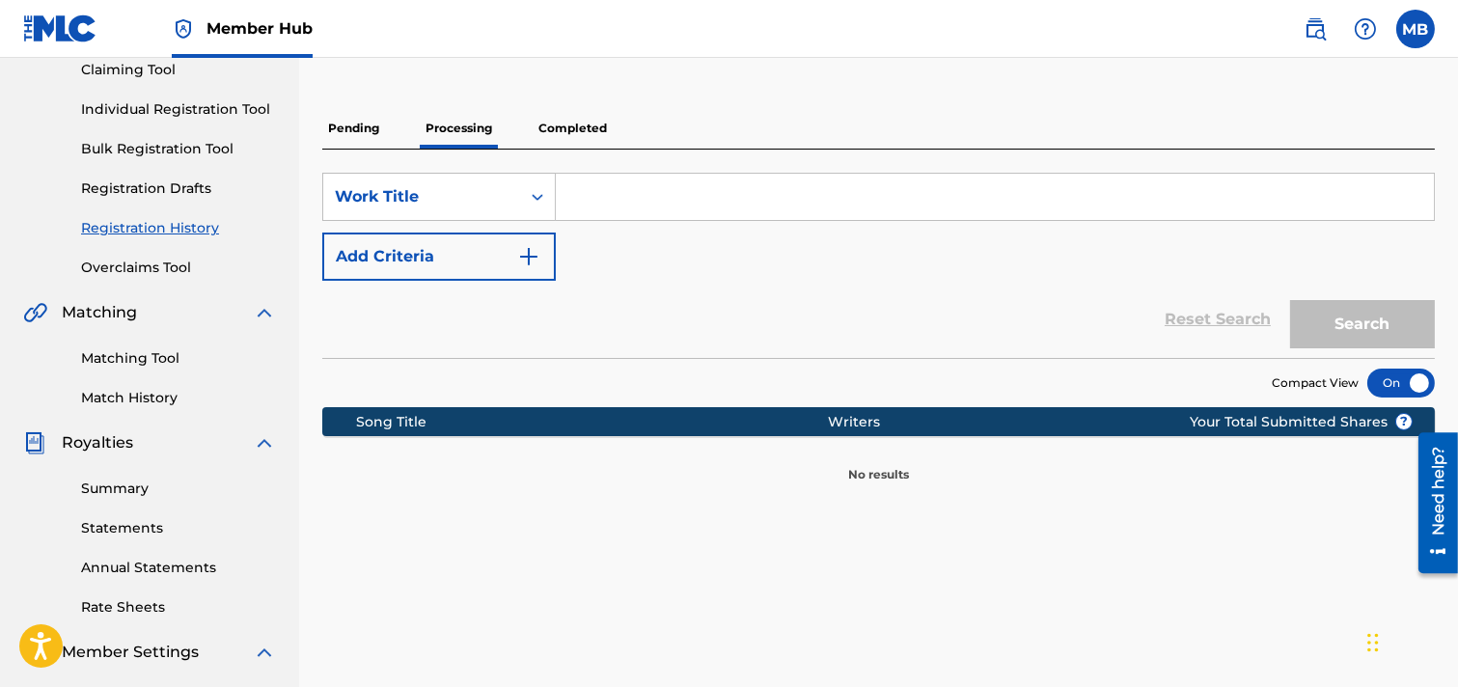
click at [371, 131] on p "Pending" at bounding box center [353, 128] width 63 height 41
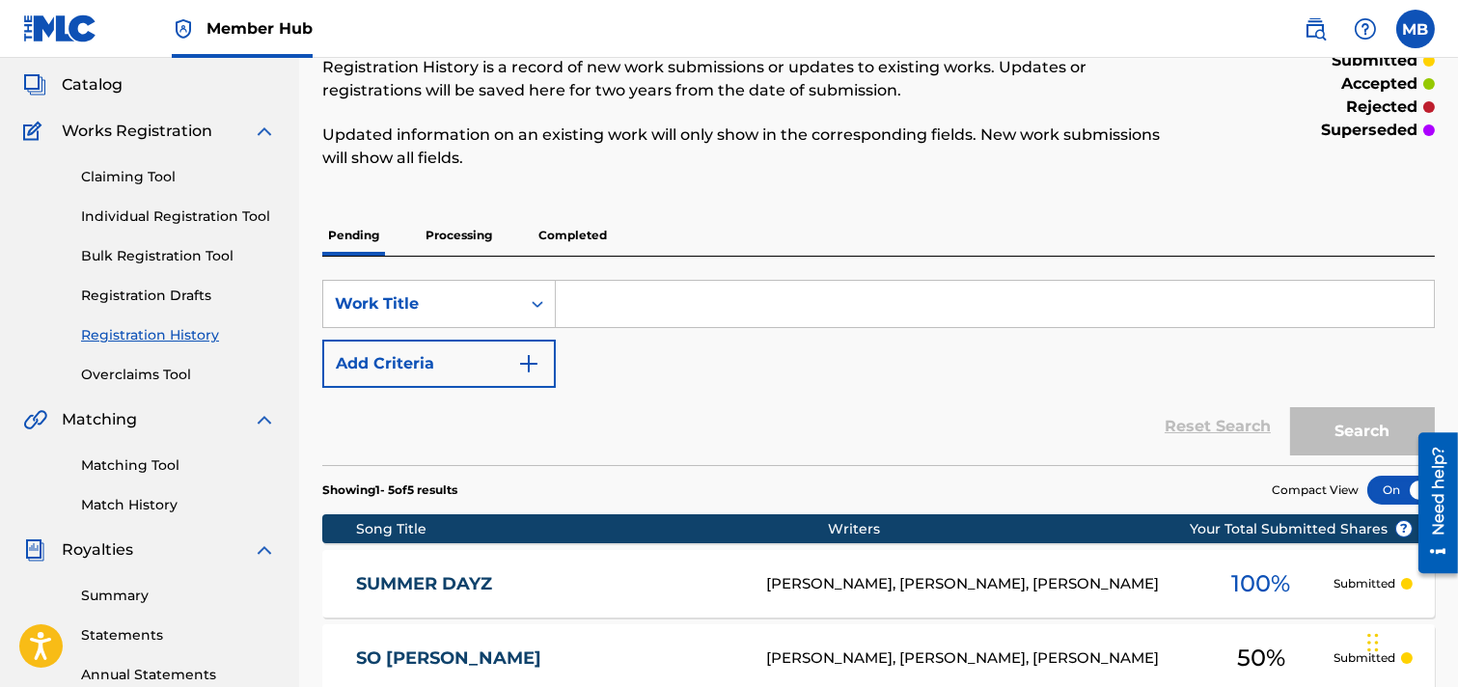
scroll to position [214, 0]
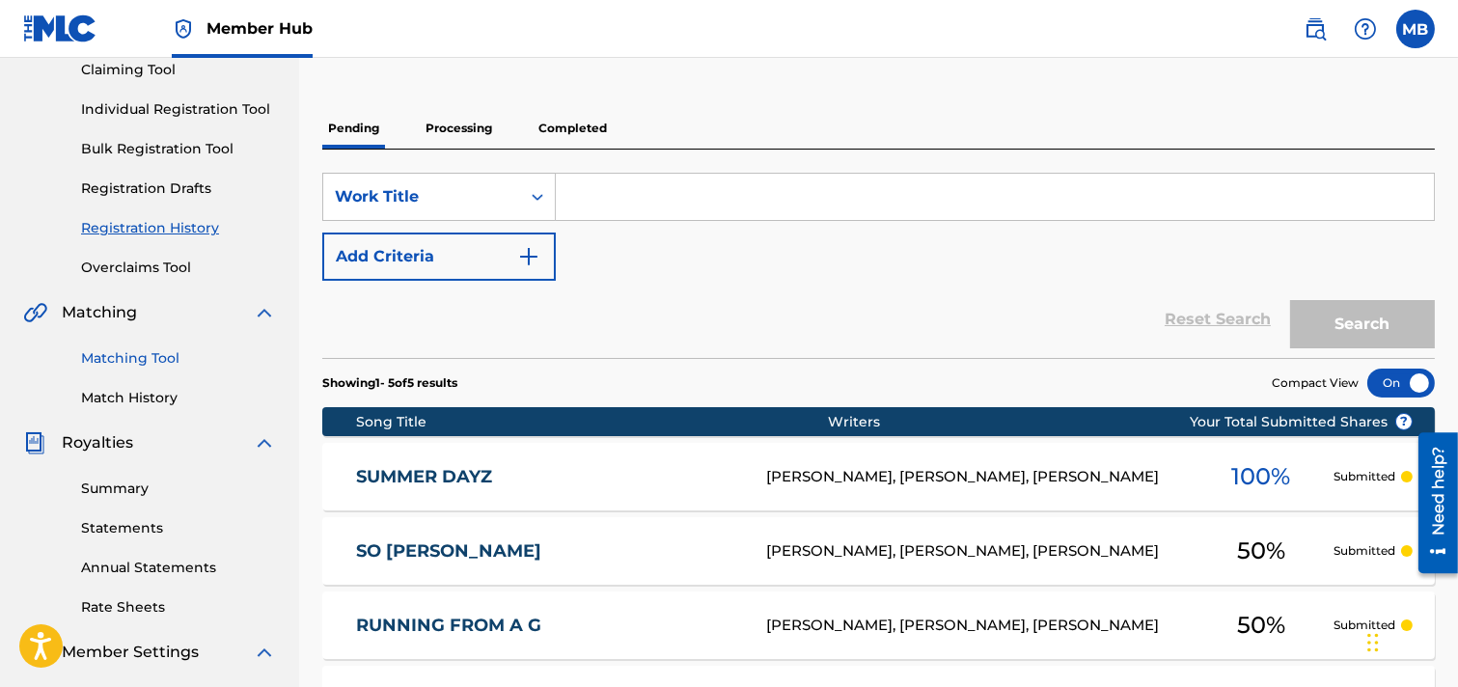
click at [139, 355] on link "Matching Tool" at bounding box center [178, 358] width 195 height 20
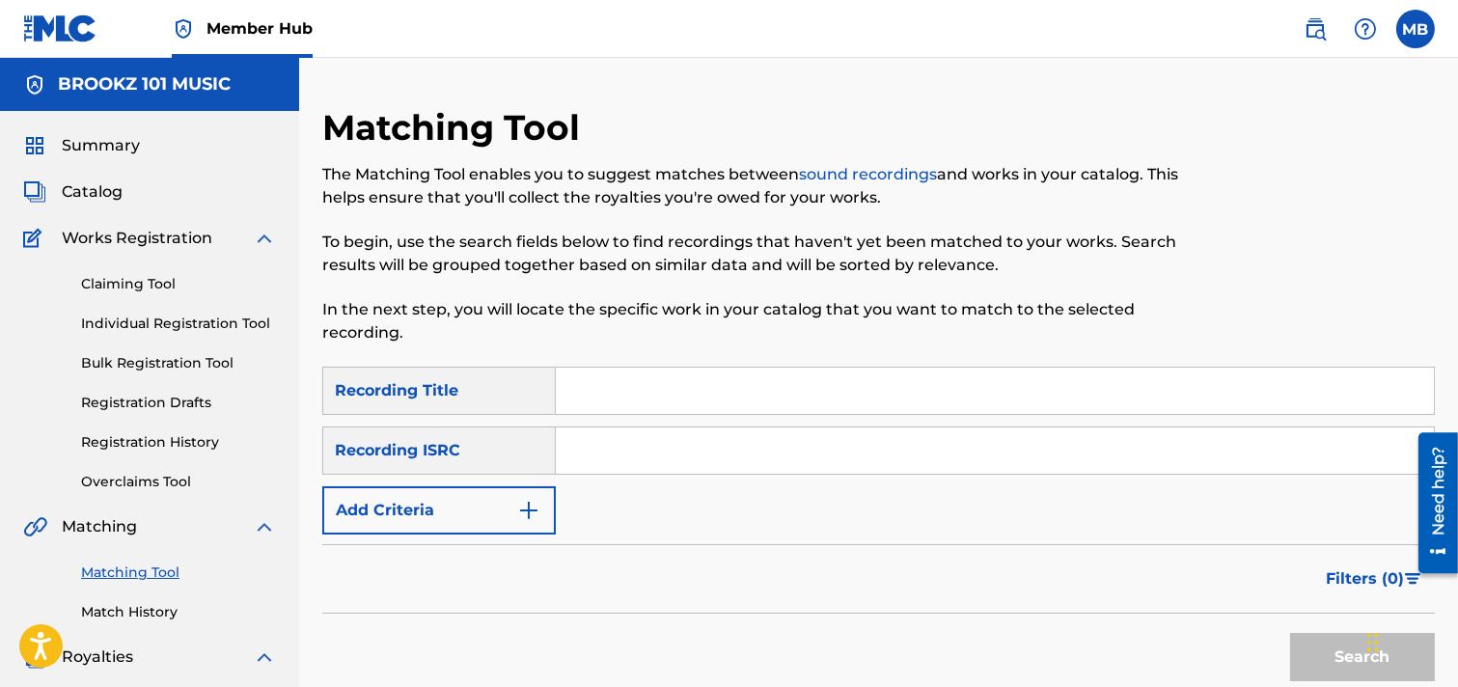
scroll to position [107, 0]
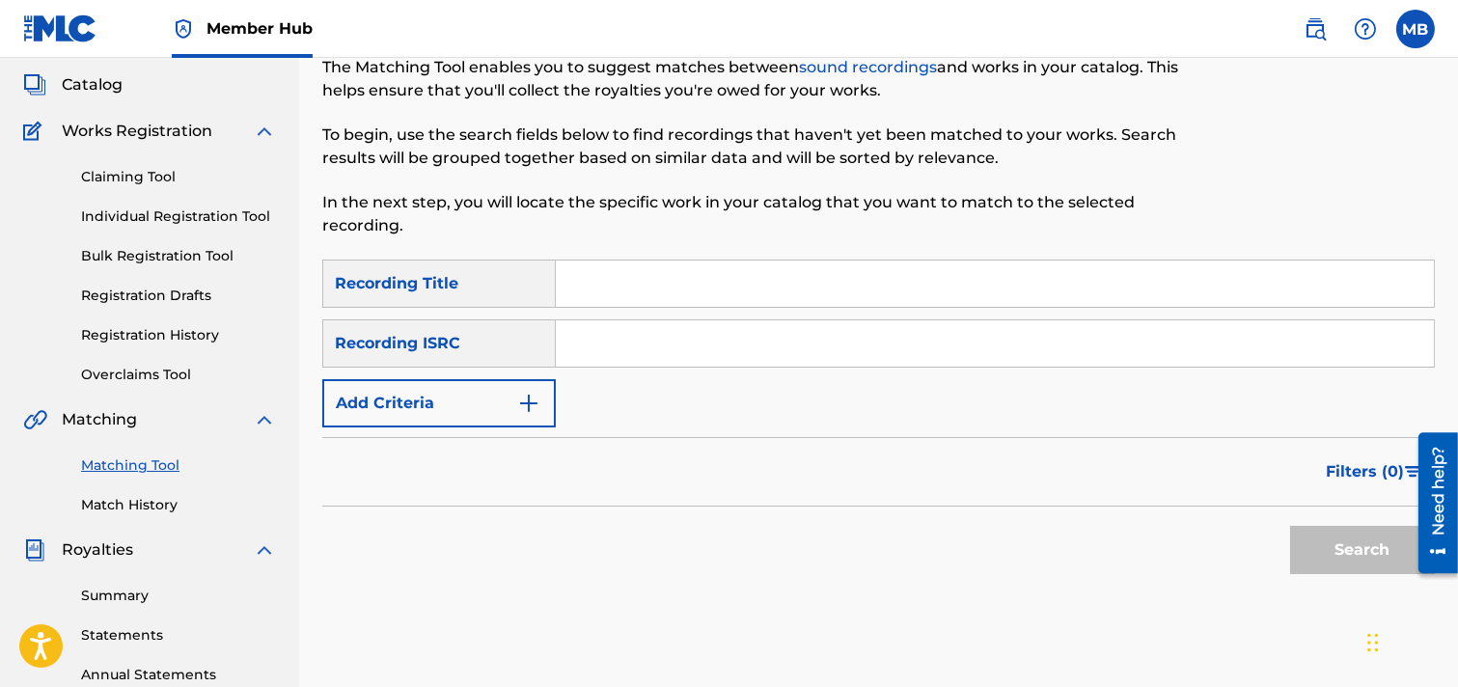
click at [596, 339] on input "Search Form" at bounding box center [995, 343] width 878 height 46
type input "2"
paste input "QZWFG2407718"
type input "QZWFG2407718"
click at [1297, 551] on button "Search" at bounding box center [1363, 550] width 145 height 48
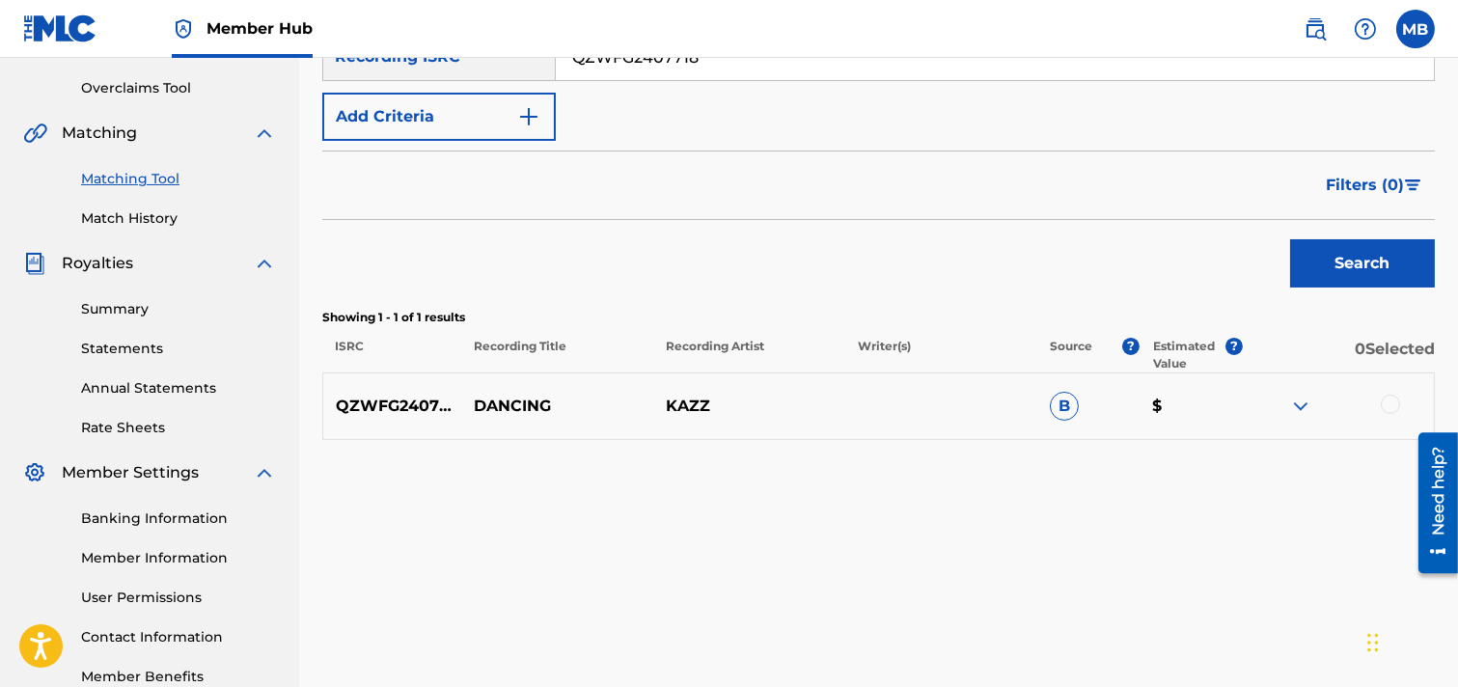
scroll to position [429, 0]
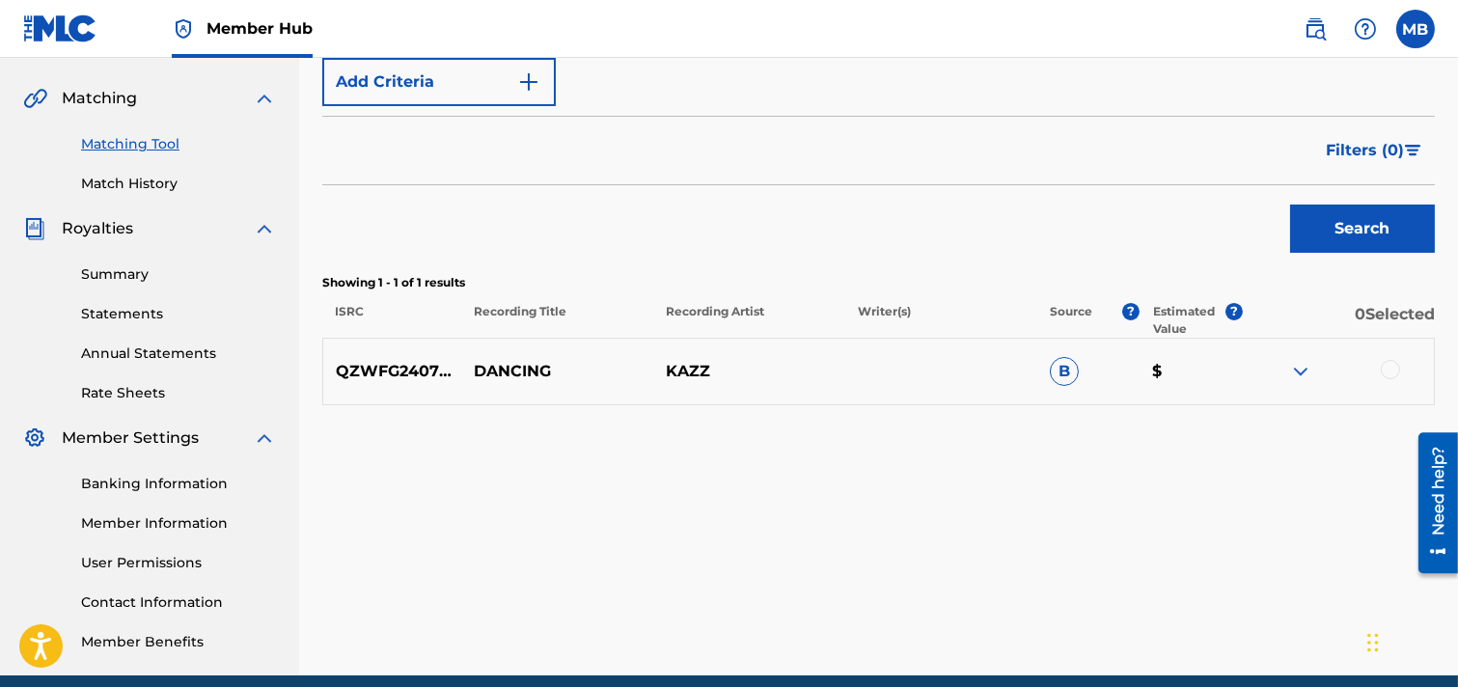
click at [1297, 376] on img at bounding box center [1301, 371] width 23 height 23
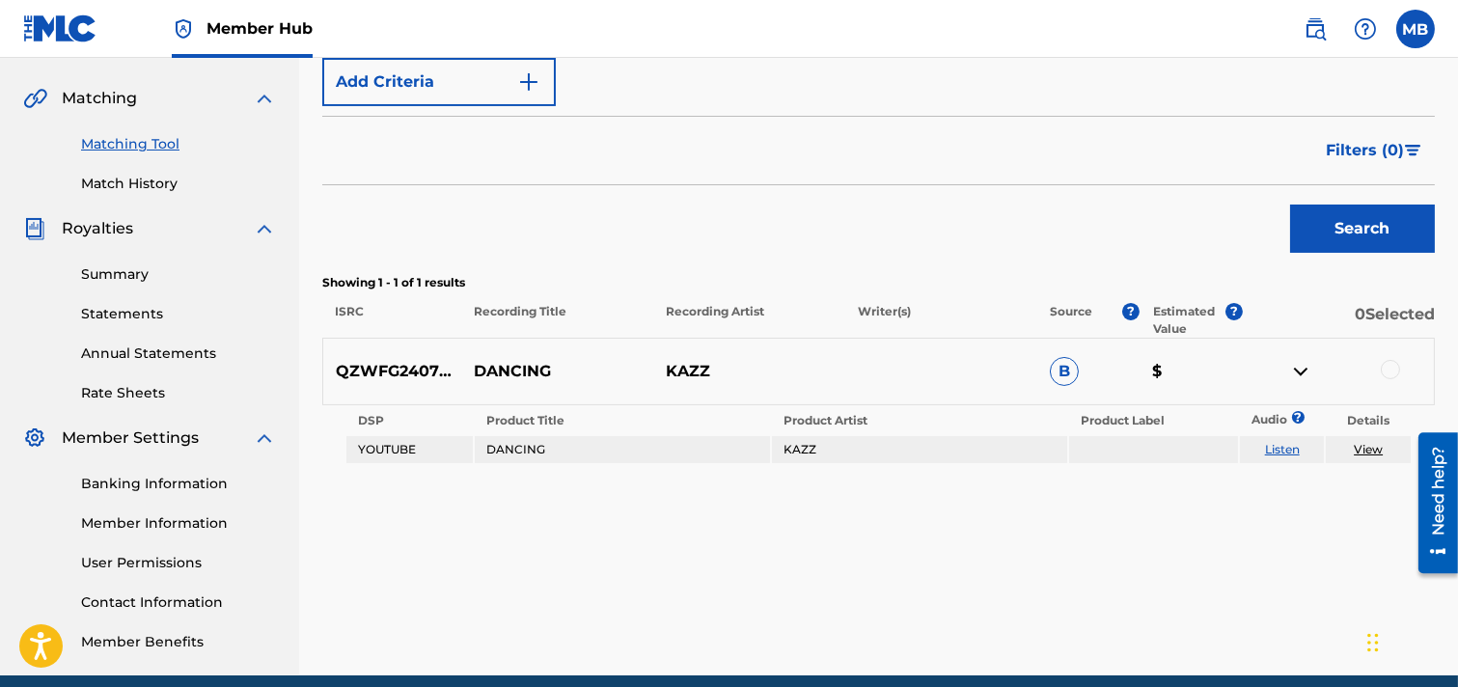
click at [1297, 376] on img at bounding box center [1301, 371] width 23 height 23
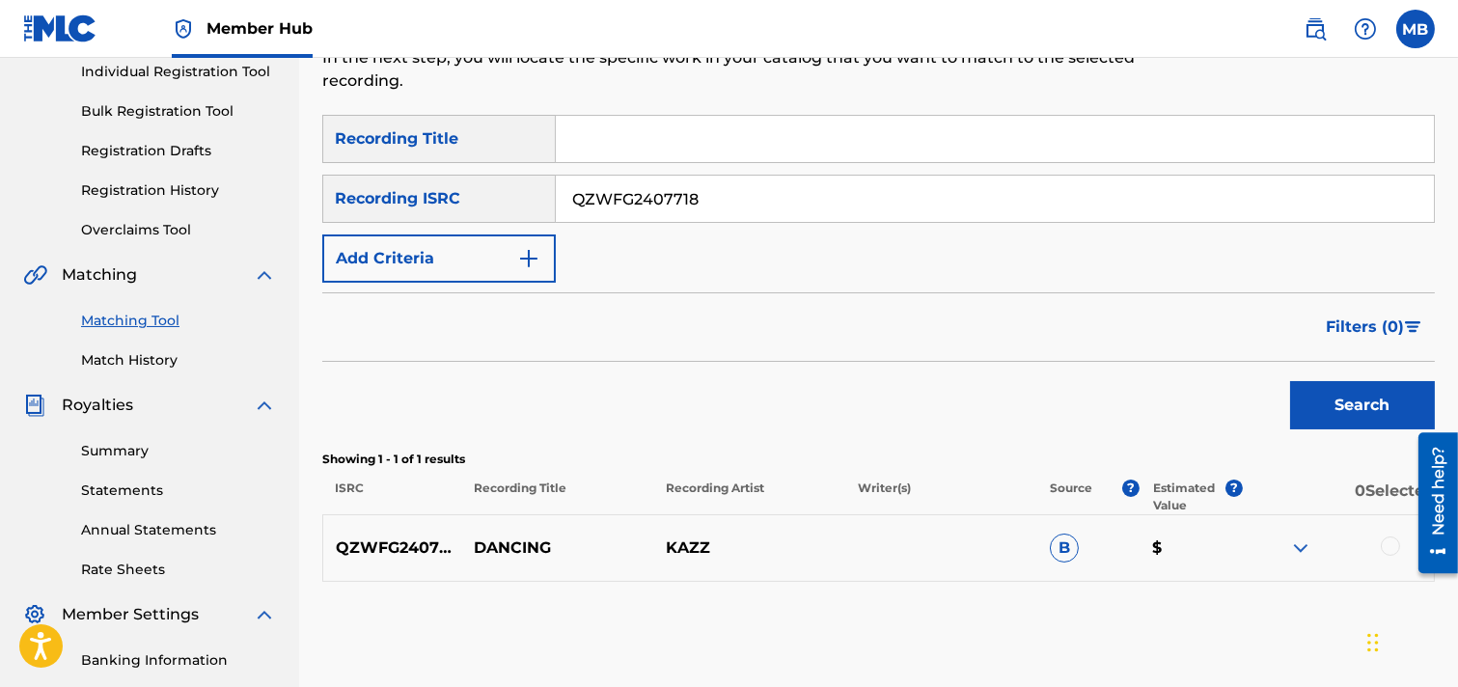
scroll to position [214, 0]
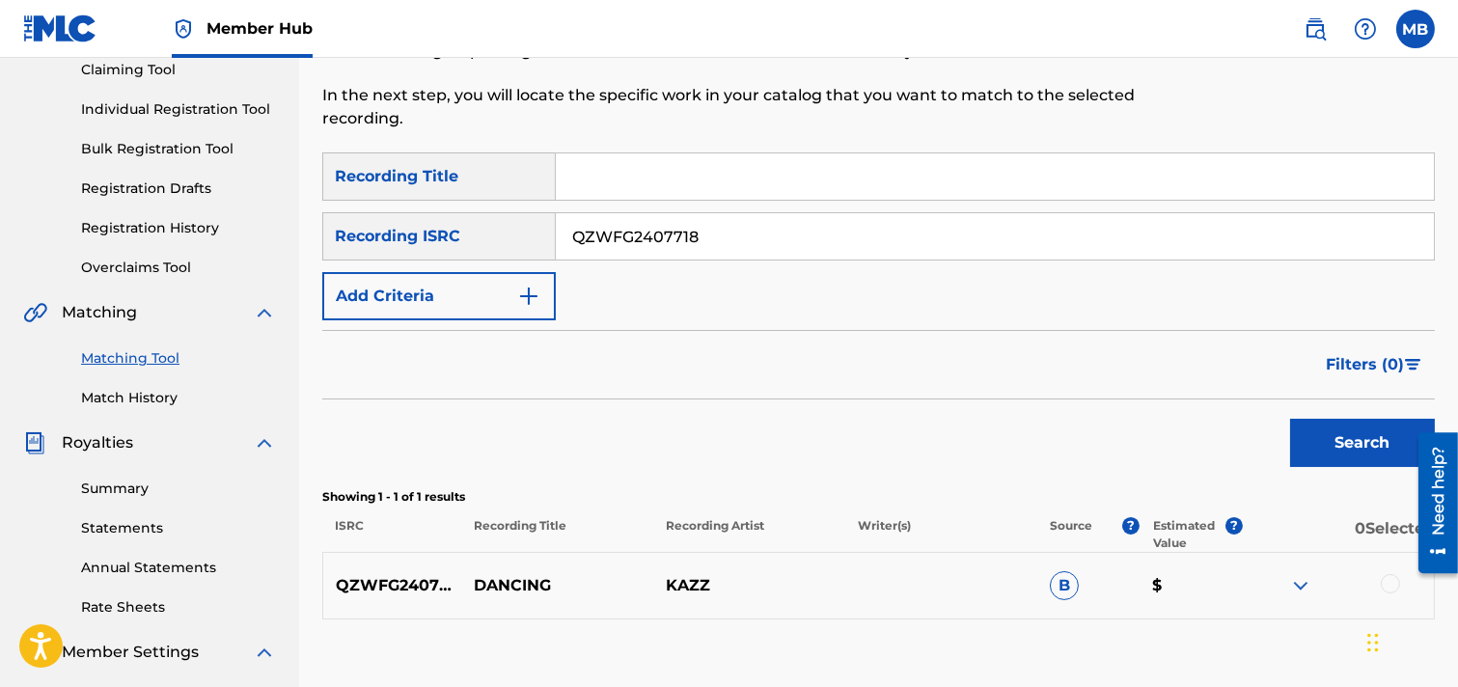
drag, startPoint x: 699, startPoint y: 234, endPoint x: 523, endPoint y: 242, distance: 175.9
click at [523, 242] on div "SearchWithCriteriafb3c0ef6-a42c-4ce4-99f4-b1e2541b0c5e Recording ISRC QZWFG2407…" at bounding box center [878, 236] width 1113 height 48
click at [645, 237] on input "Search Form" at bounding box center [995, 236] width 878 height 46
paste input "QZWFG2407720"
click at [1297, 446] on button "Search" at bounding box center [1363, 443] width 145 height 48
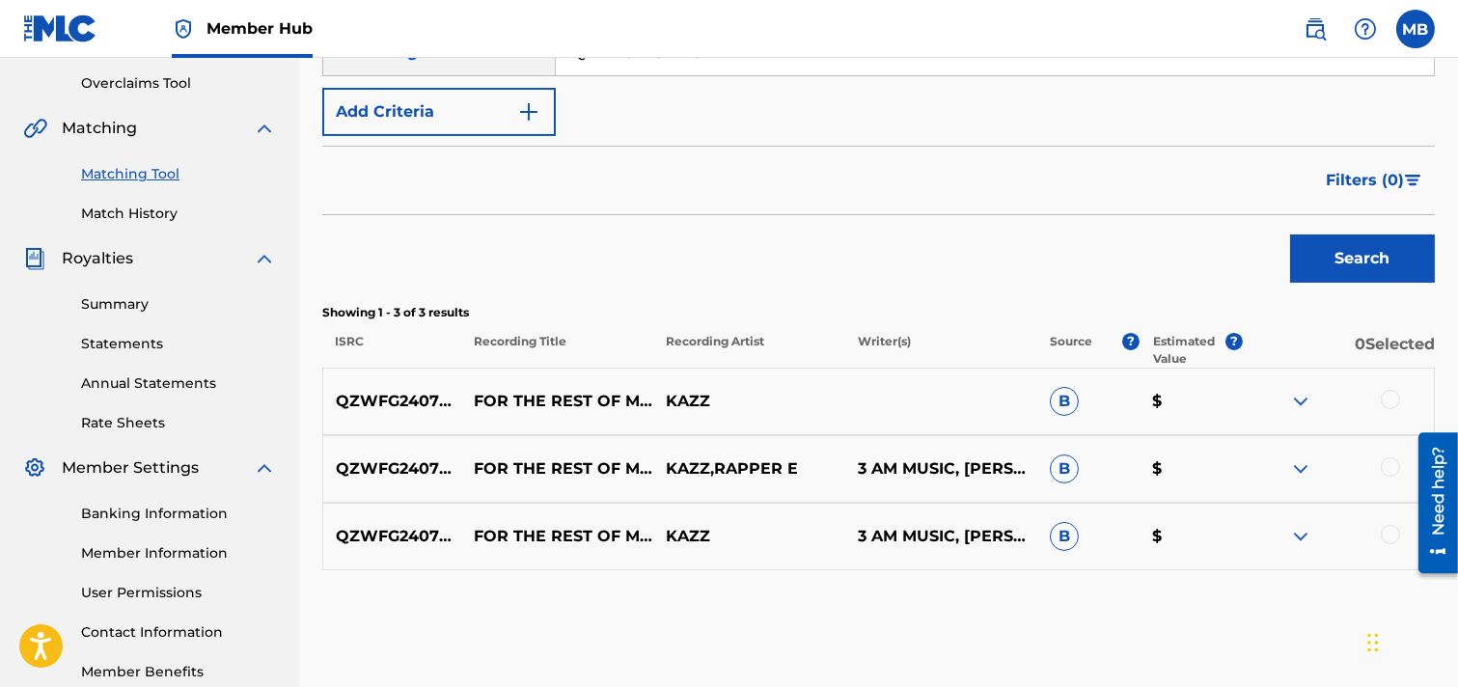
scroll to position [429, 0]
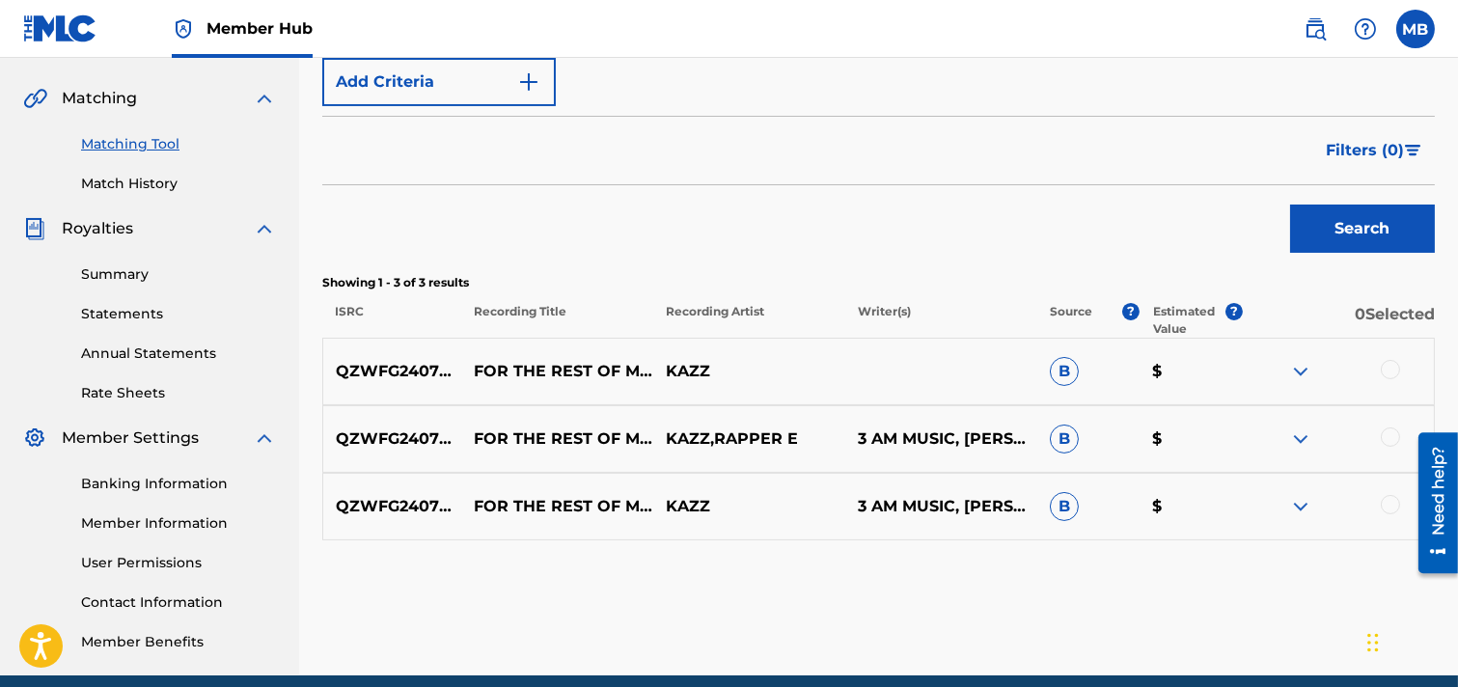
click at [1297, 370] on img at bounding box center [1301, 371] width 23 height 23
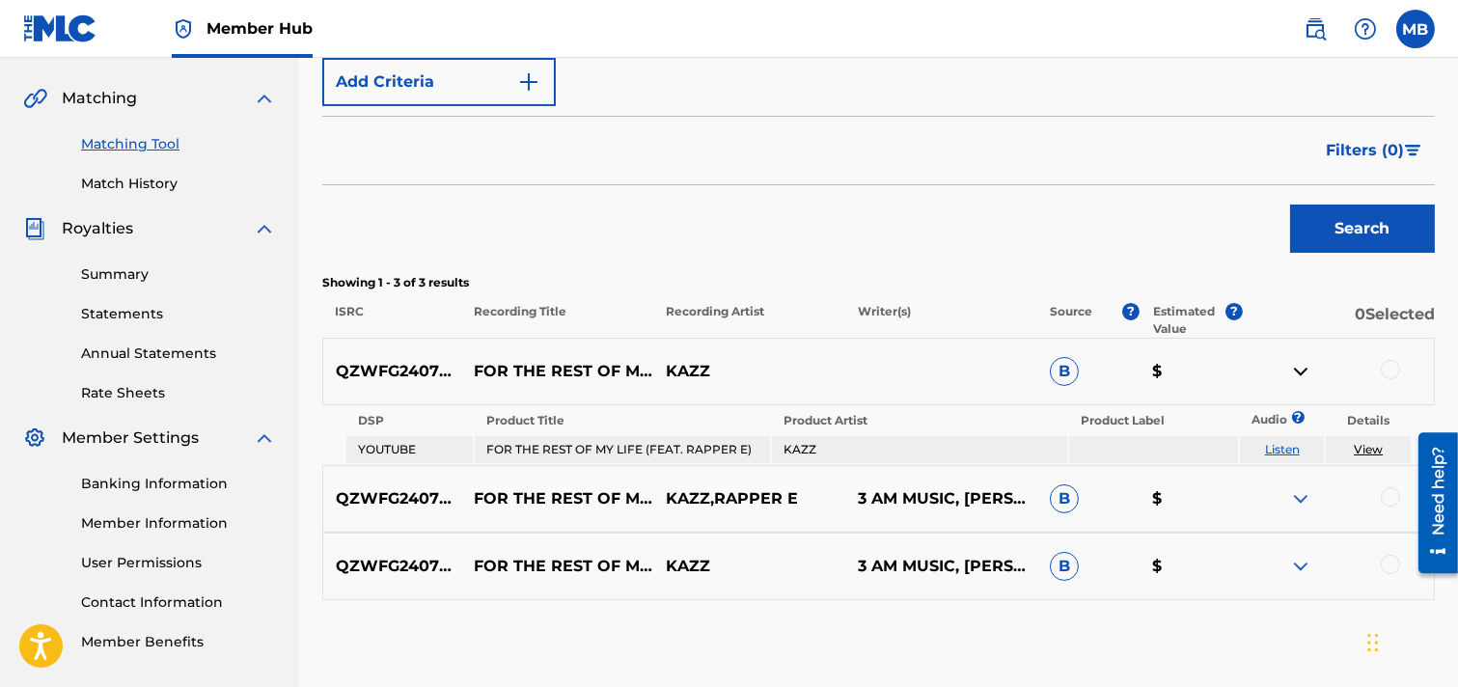
click at [1297, 370] on img at bounding box center [1301, 371] width 23 height 23
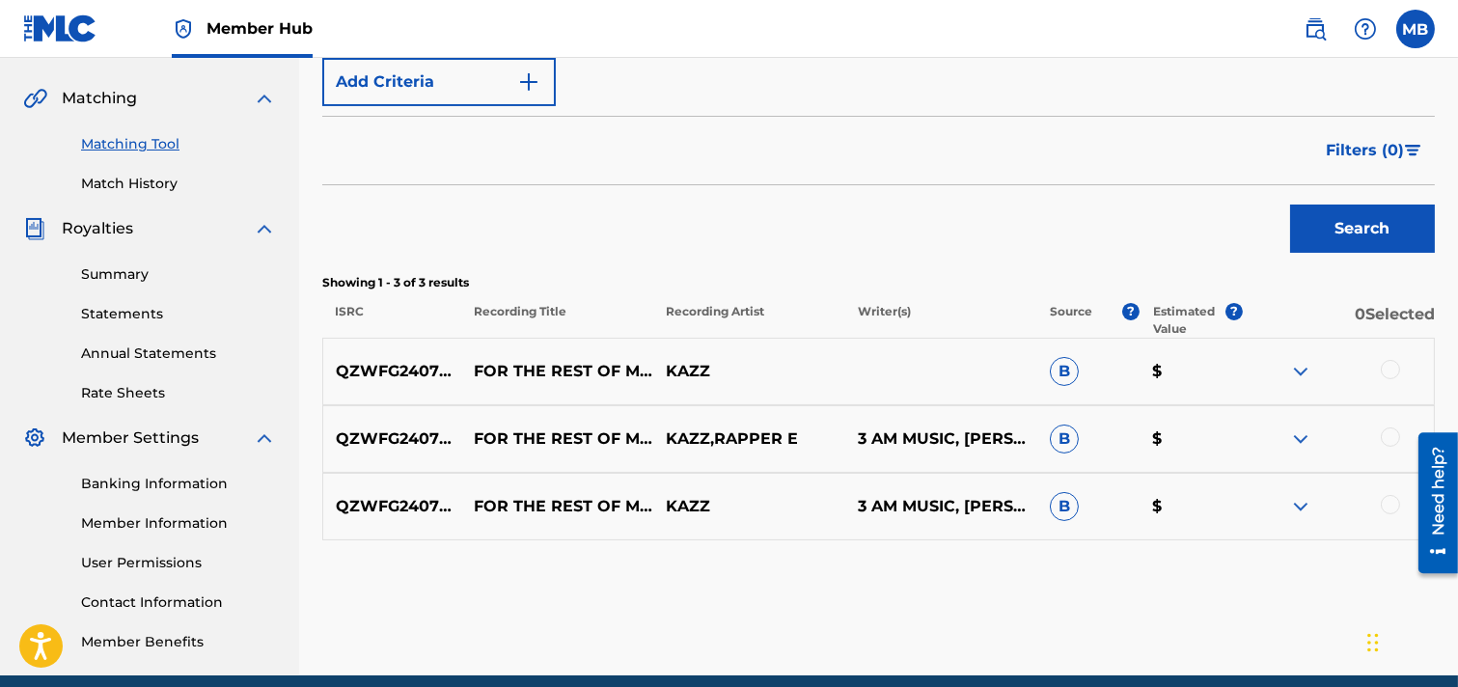
click at [1297, 439] on img at bounding box center [1301, 439] width 23 height 23
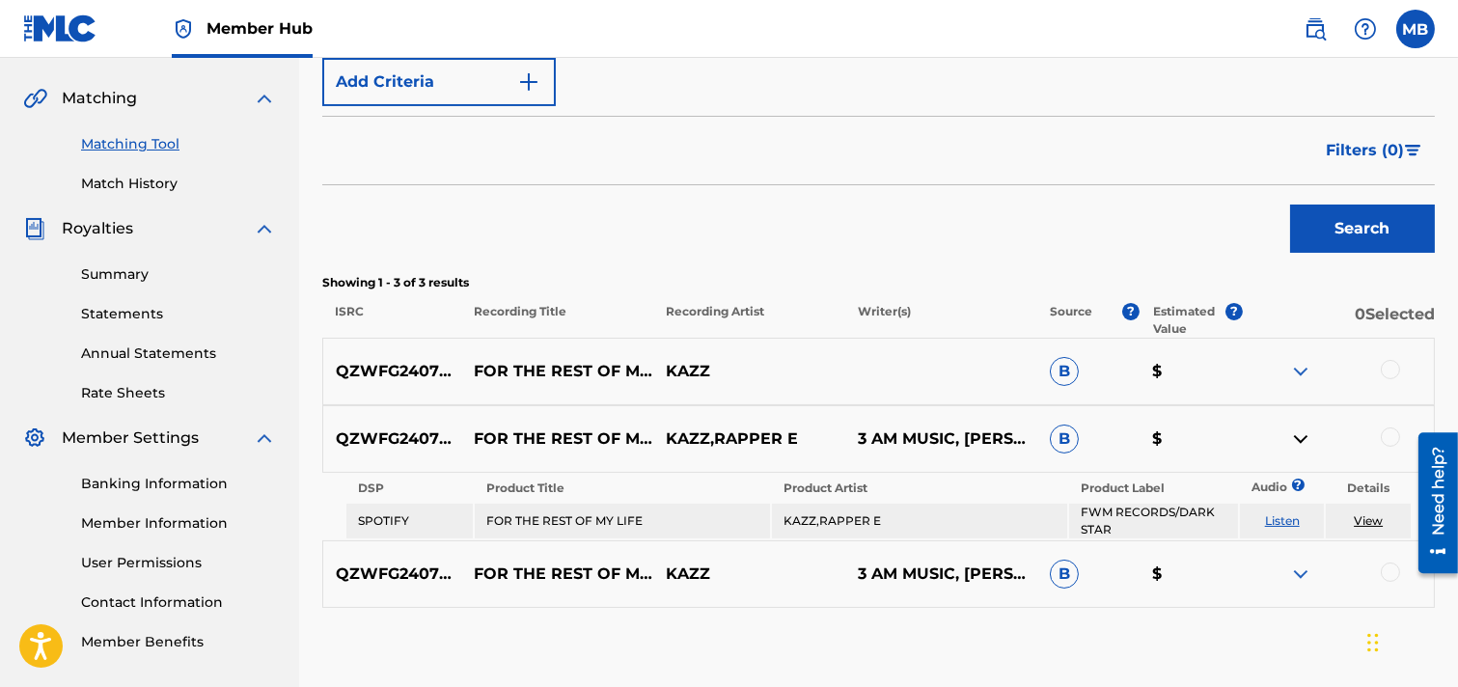
click at [1297, 439] on img at bounding box center [1301, 439] width 23 height 23
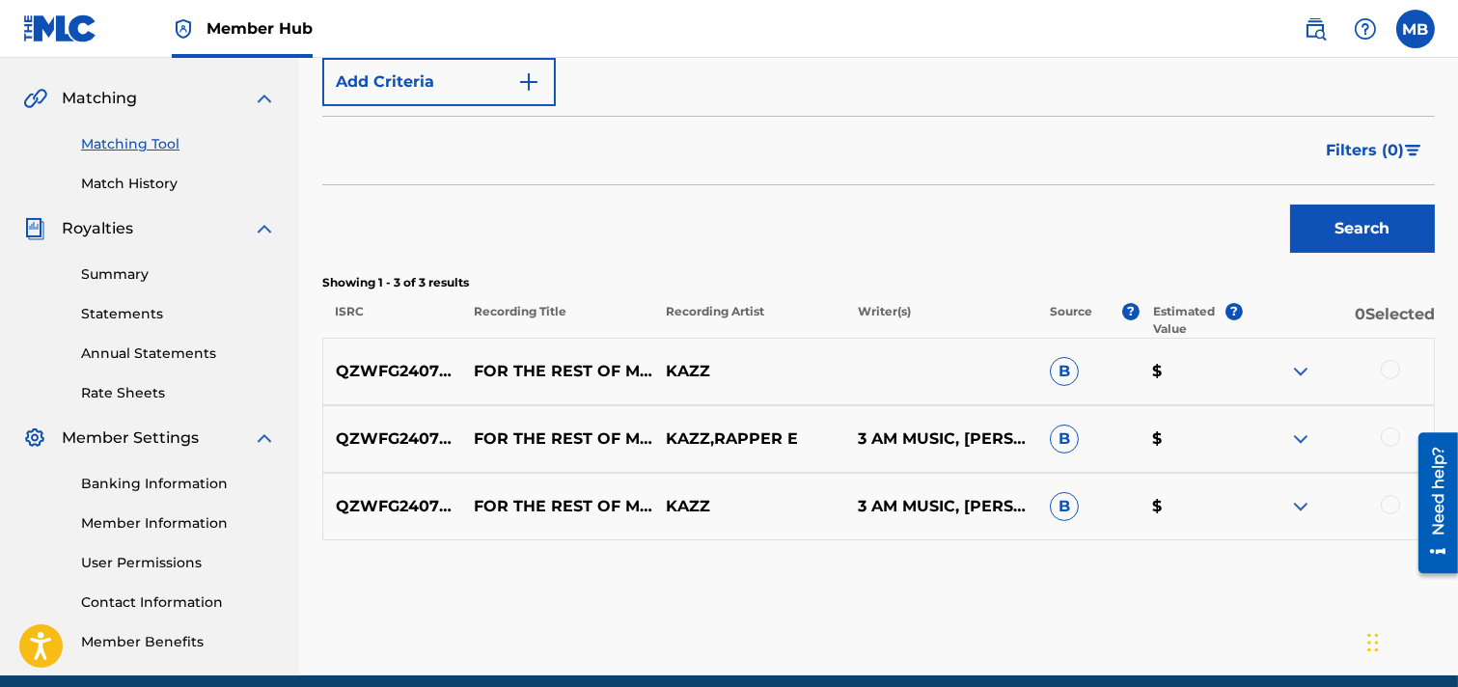
click at [1295, 509] on img at bounding box center [1301, 506] width 23 height 23
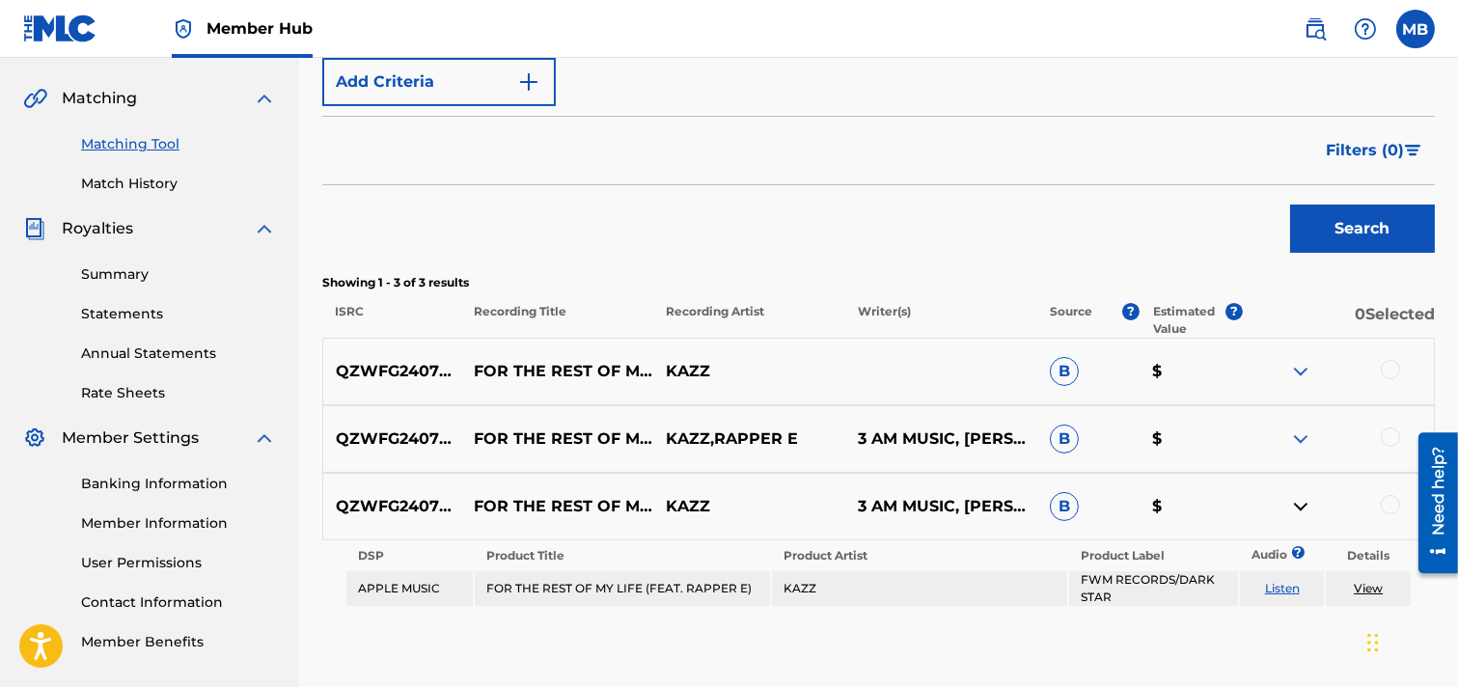
click at [1297, 509] on img at bounding box center [1301, 506] width 23 height 23
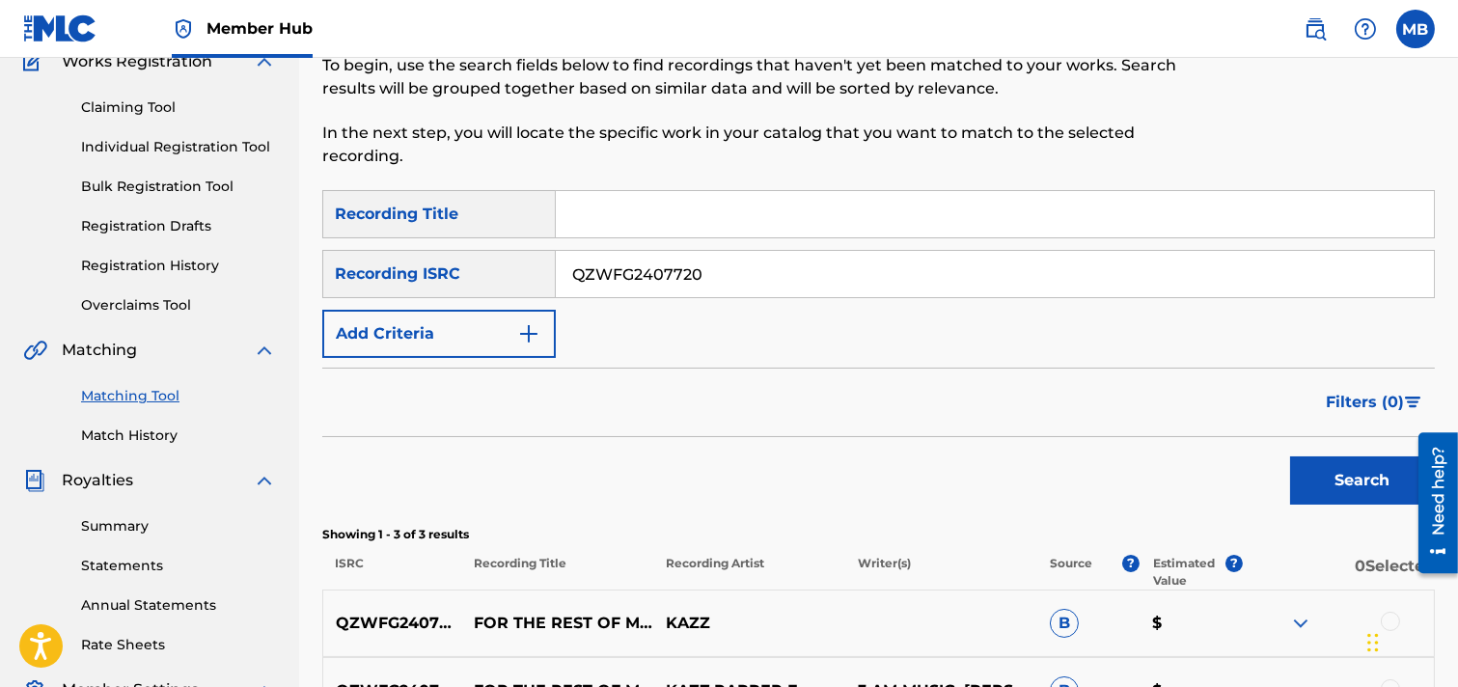
scroll to position [214, 0]
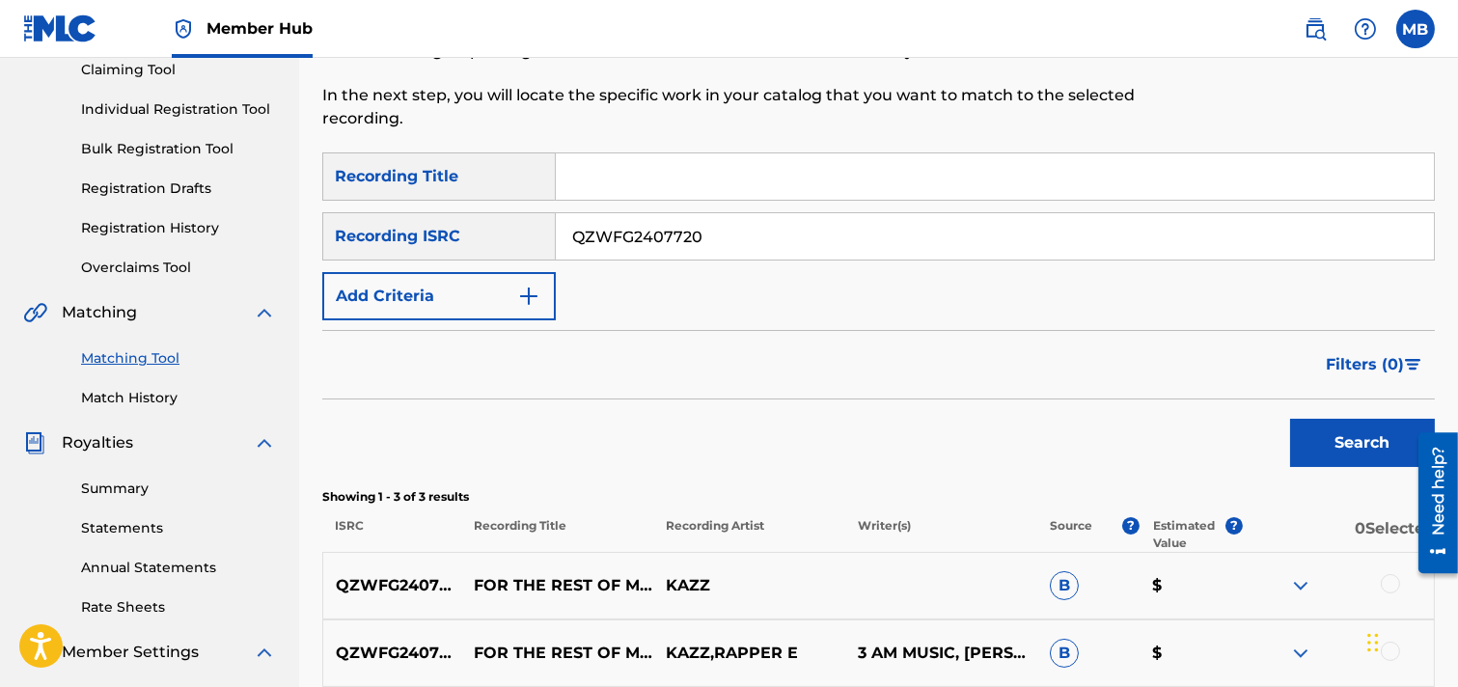
drag, startPoint x: 718, startPoint y: 238, endPoint x: 476, endPoint y: 243, distance: 242.3
click at [477, 245] on div "SearchWithCriteriafb3c0ef6-a42c-4ce4-99f4-b1e2541b0c5e Recording ISRC QZWFG2407…" at bounding box center [878, 236] width 1113 height 48
paste input "4"
type input "QZWFG2407724"
click at [1297, 455] on button "Search" at bounding box center [1363, 443] width 145 height 48
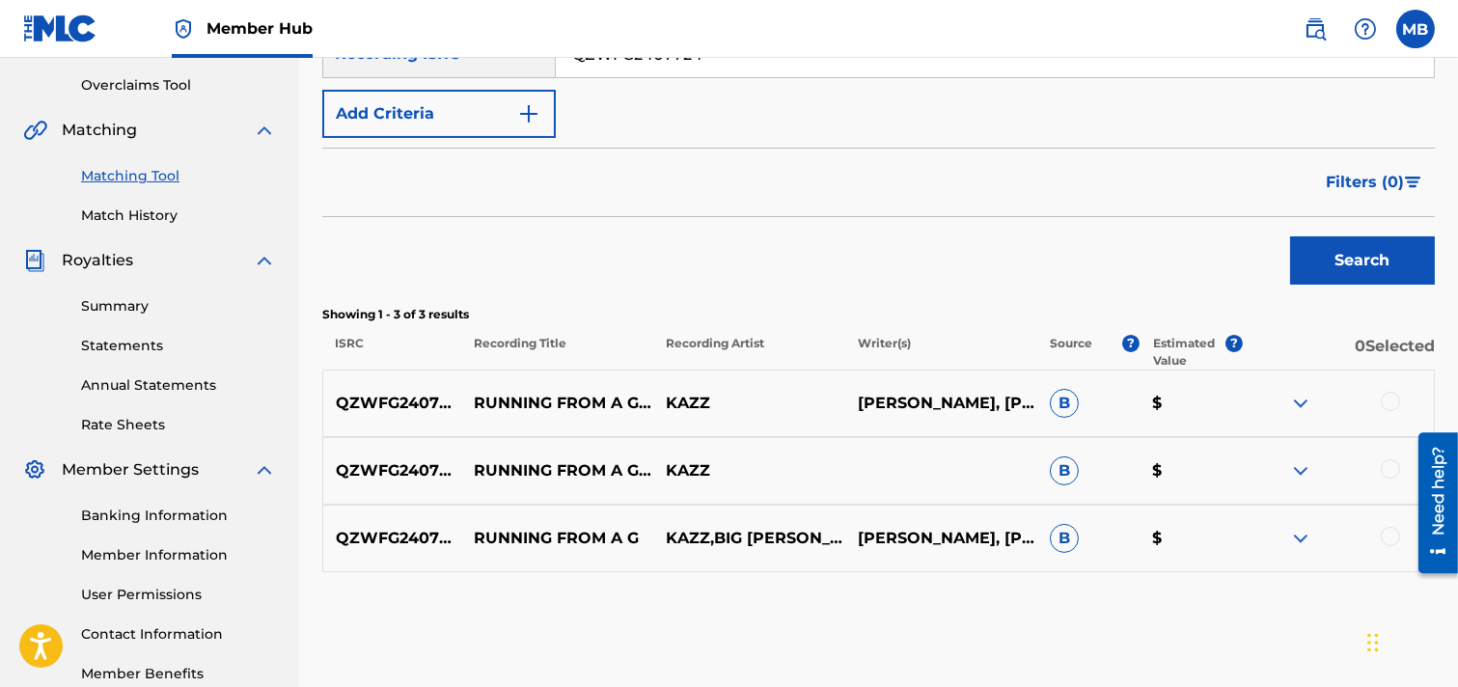
scroll to position [429, 0]
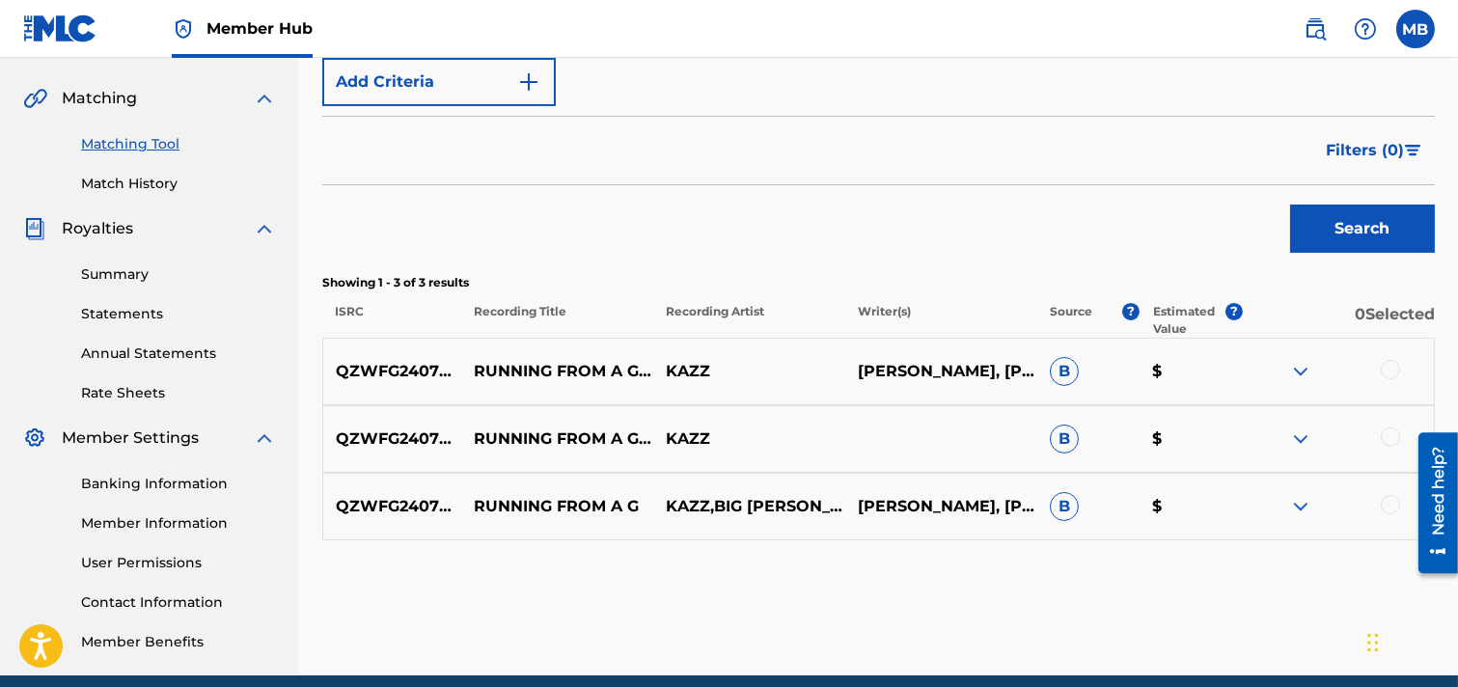
click at [1297, 372] on img at bounding box center [1301, 371] width 23 height 23
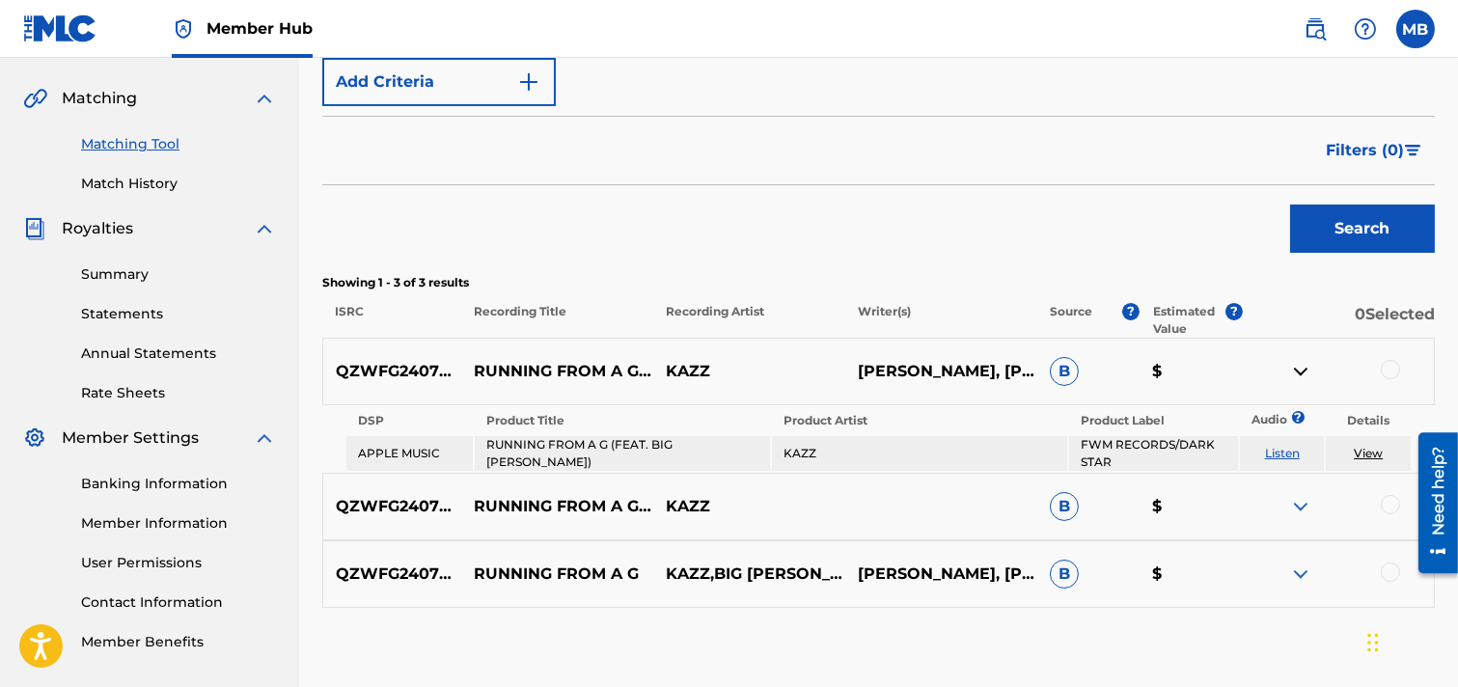
scroll to position [536, 0]
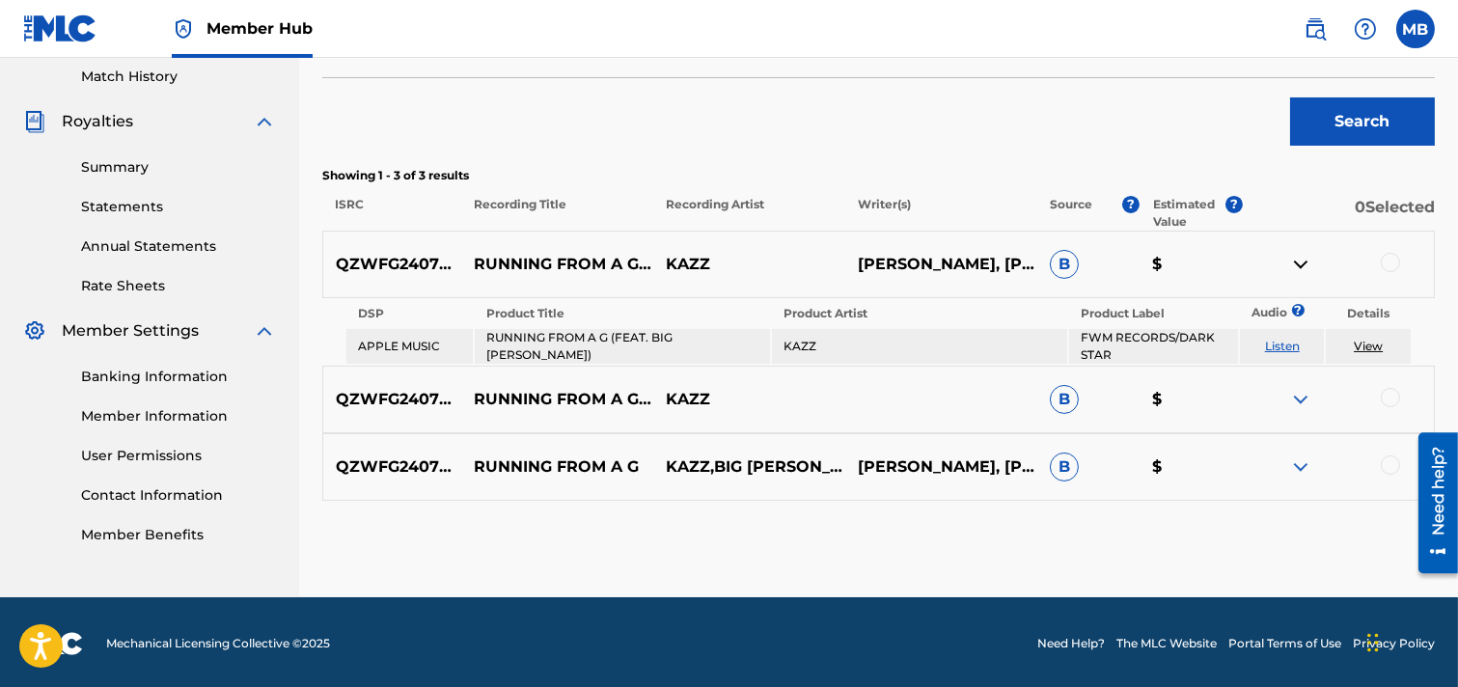
click at [1297, 264] on img at bounding box center [1301, 264] width 23 height 23
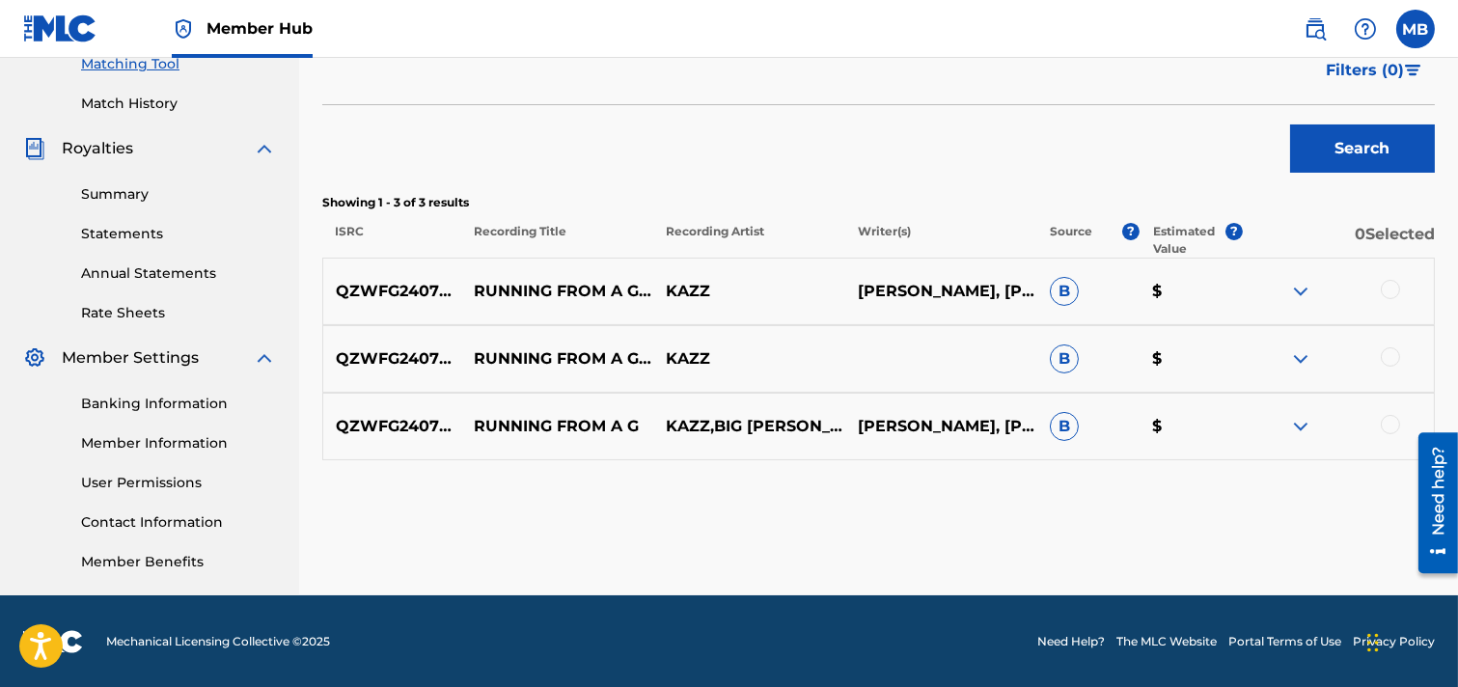
click at [1297, 361] on img at bounding box center [1301, 358] width 23 height 23
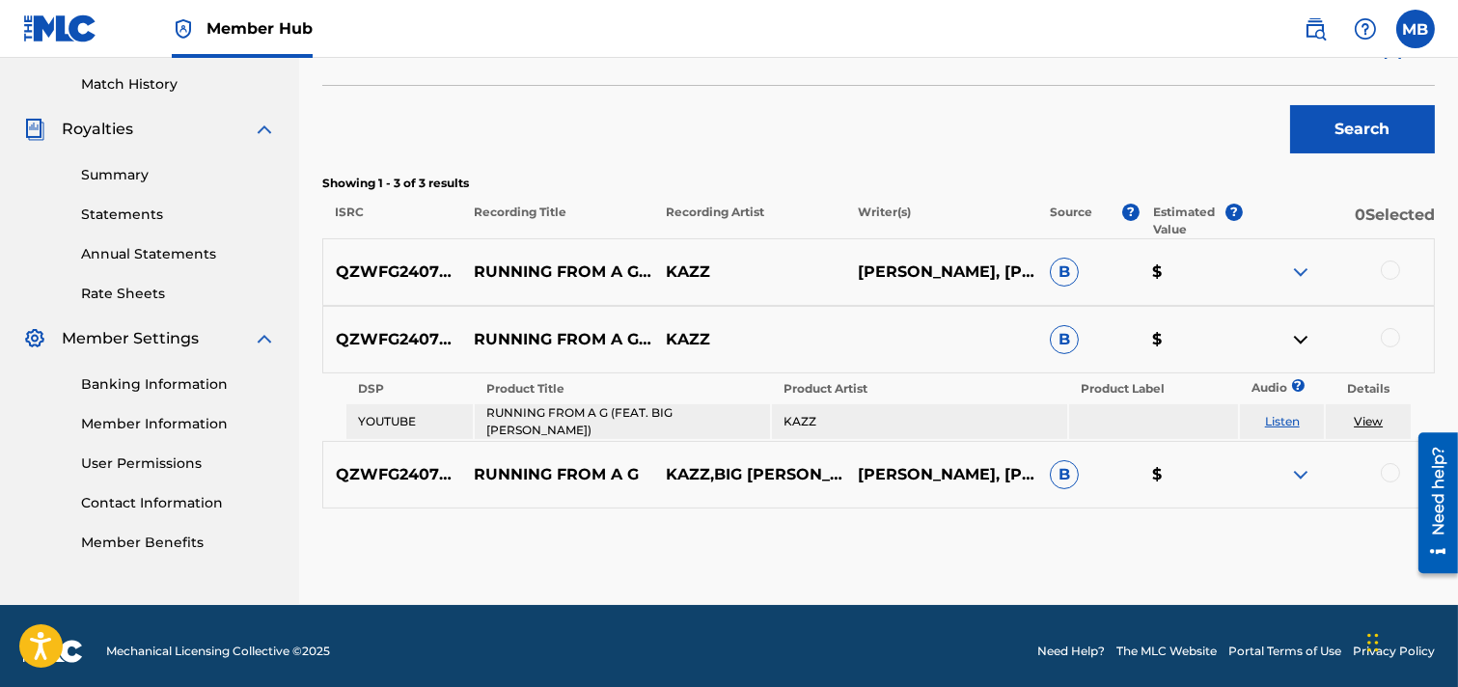
click at [1297, 341] on img at bounding box center [1301, 339] width 23 height 23
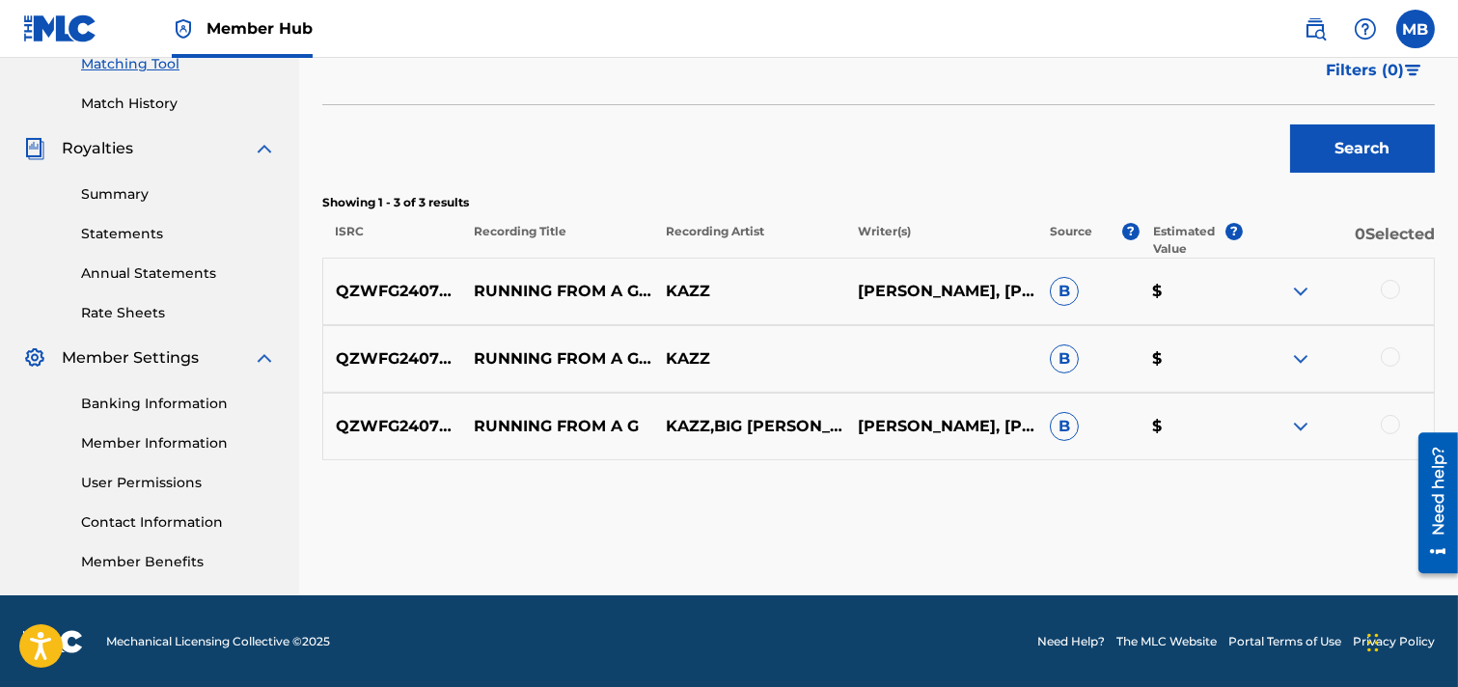
click at [1297, 287] on img at bounding box center [1301, 291] width 23 height 23
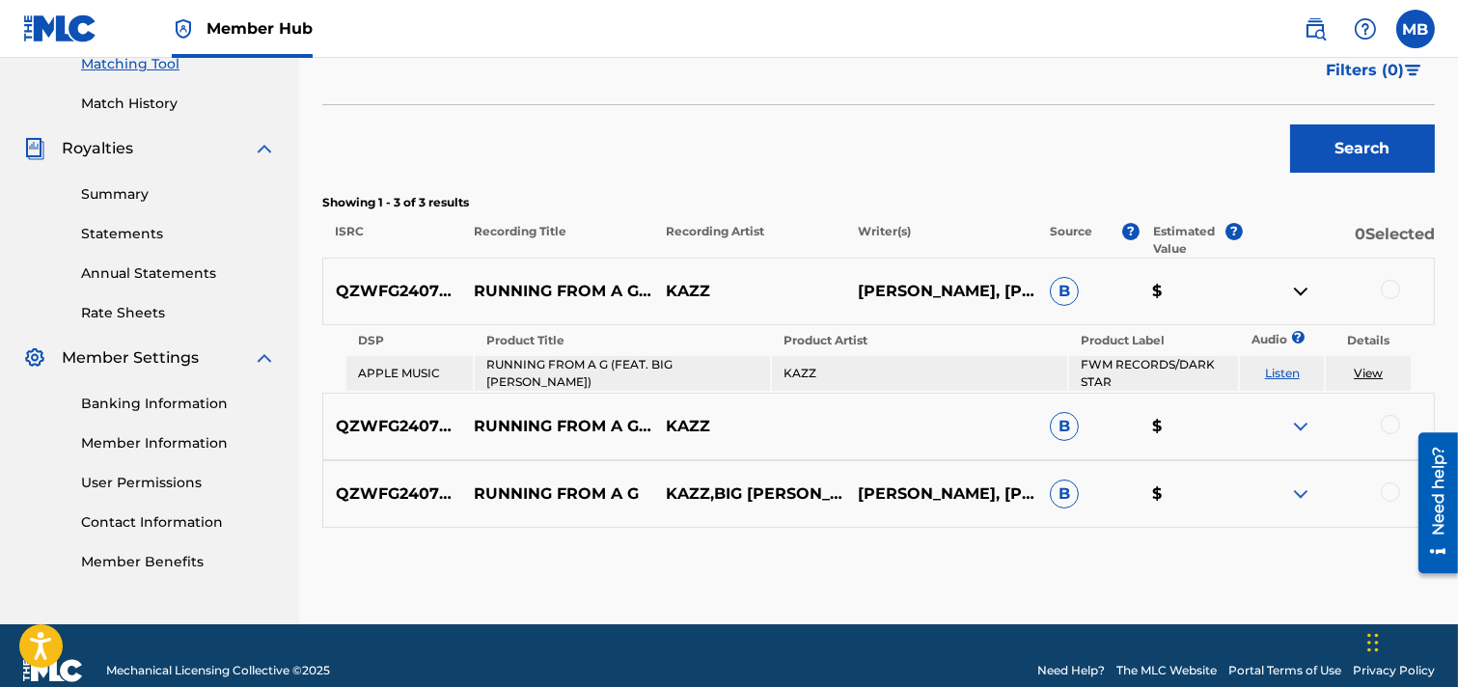
scroll to position [536, 0]
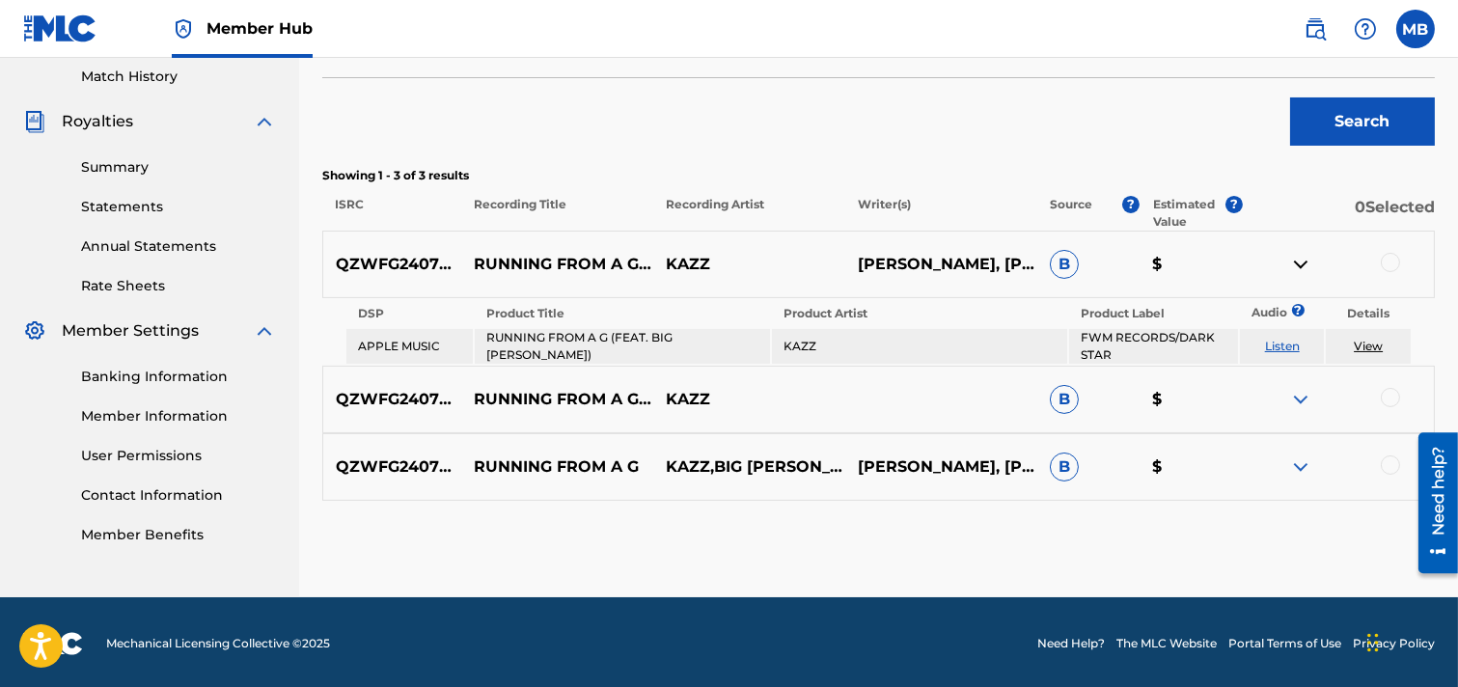
click at [1297, 287] on div "QZWFG2407724 RUNNING FROM A G (FEAT. BIG [PERSON_NAME]) KAZZ [PERSON_NAME], [PE…" at bounding box center [878, 265] width 1113 height 68
click at [1297, 458] on img at bounding box center [1301, 467] width 23 height 23
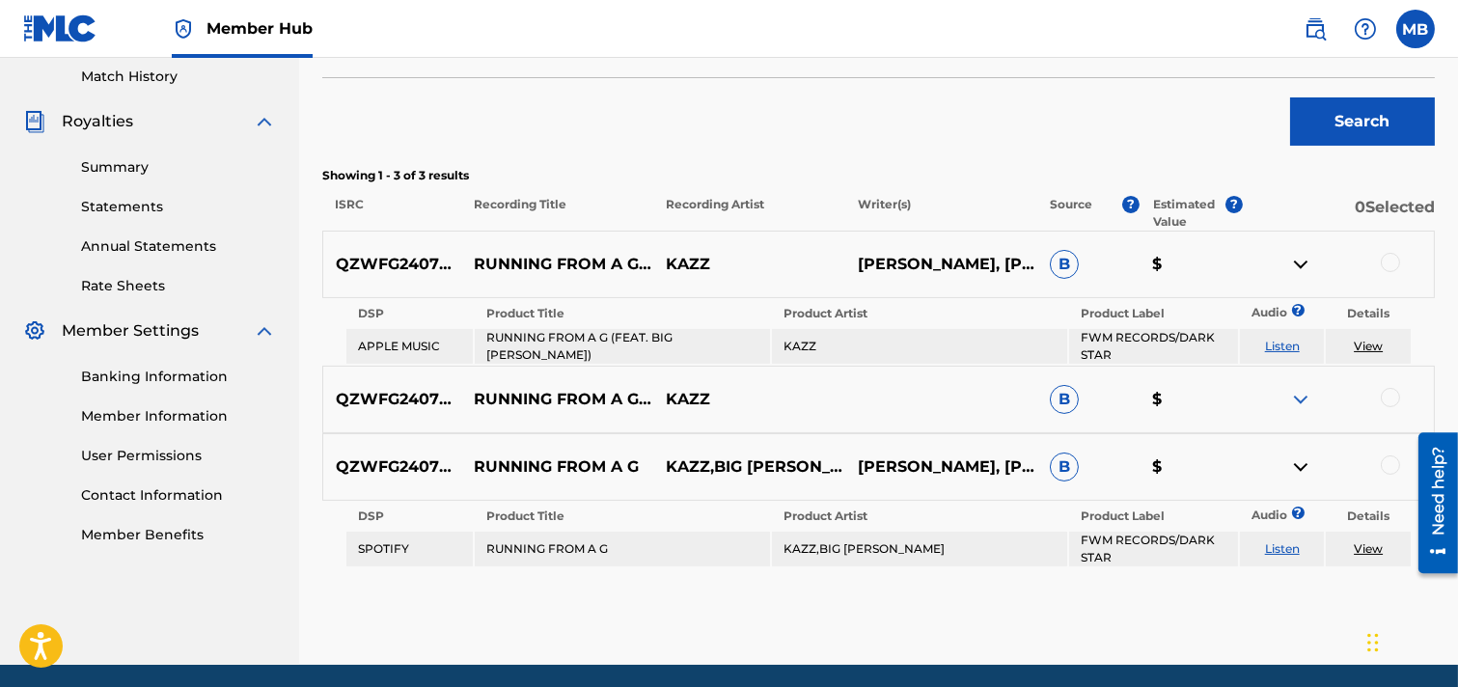
click at [1296, 461] on img at bounding box center [1301, 467] width 23 height 23
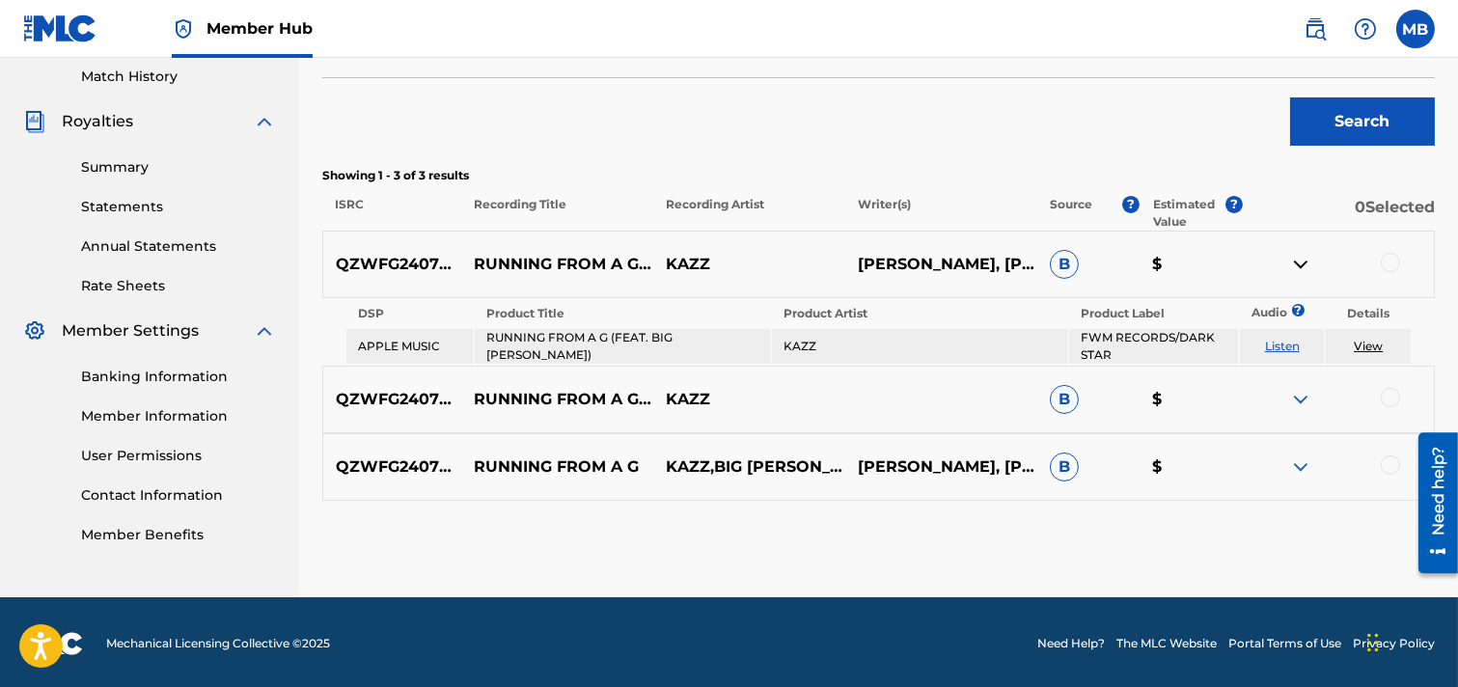
click at [1297, 397] on img at bounding box center [1301, 399] width 23 height 23
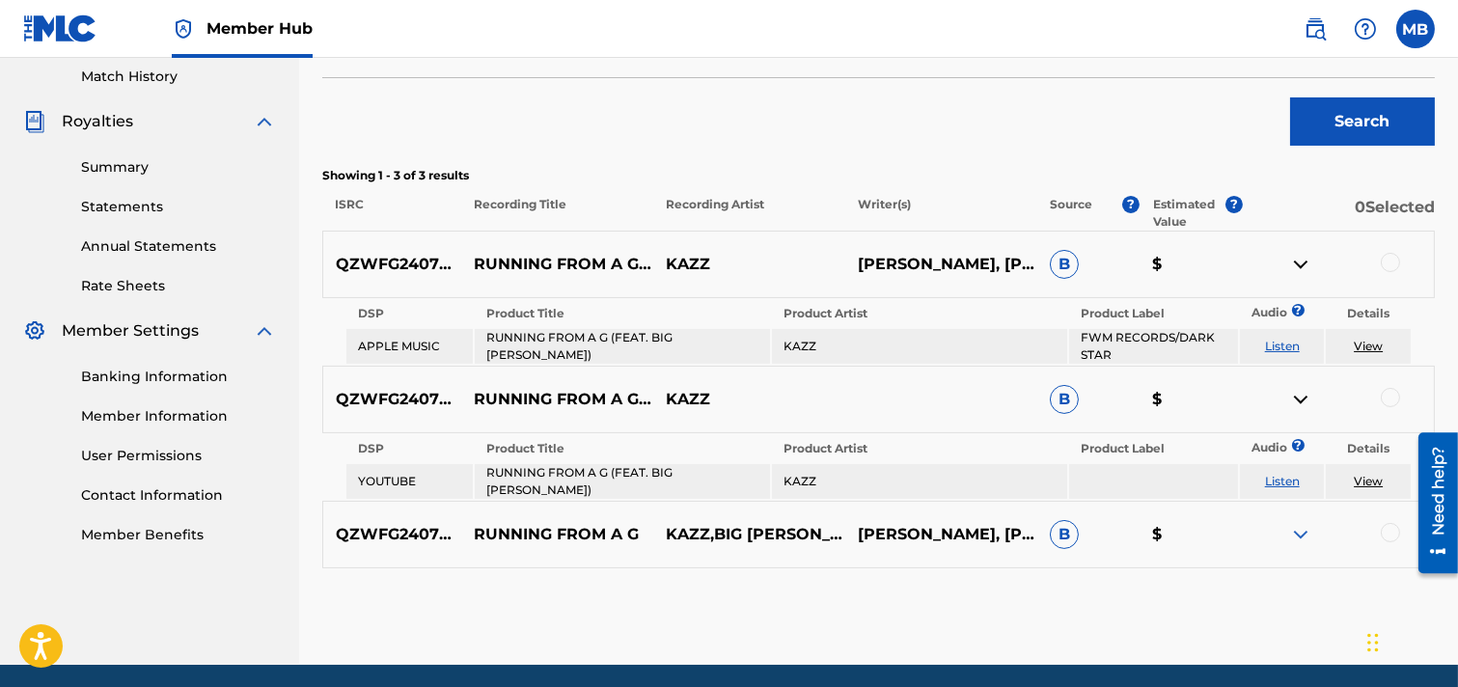
click at [1297, 397] on img at bounding box center [1301, 399] width 23 height 23
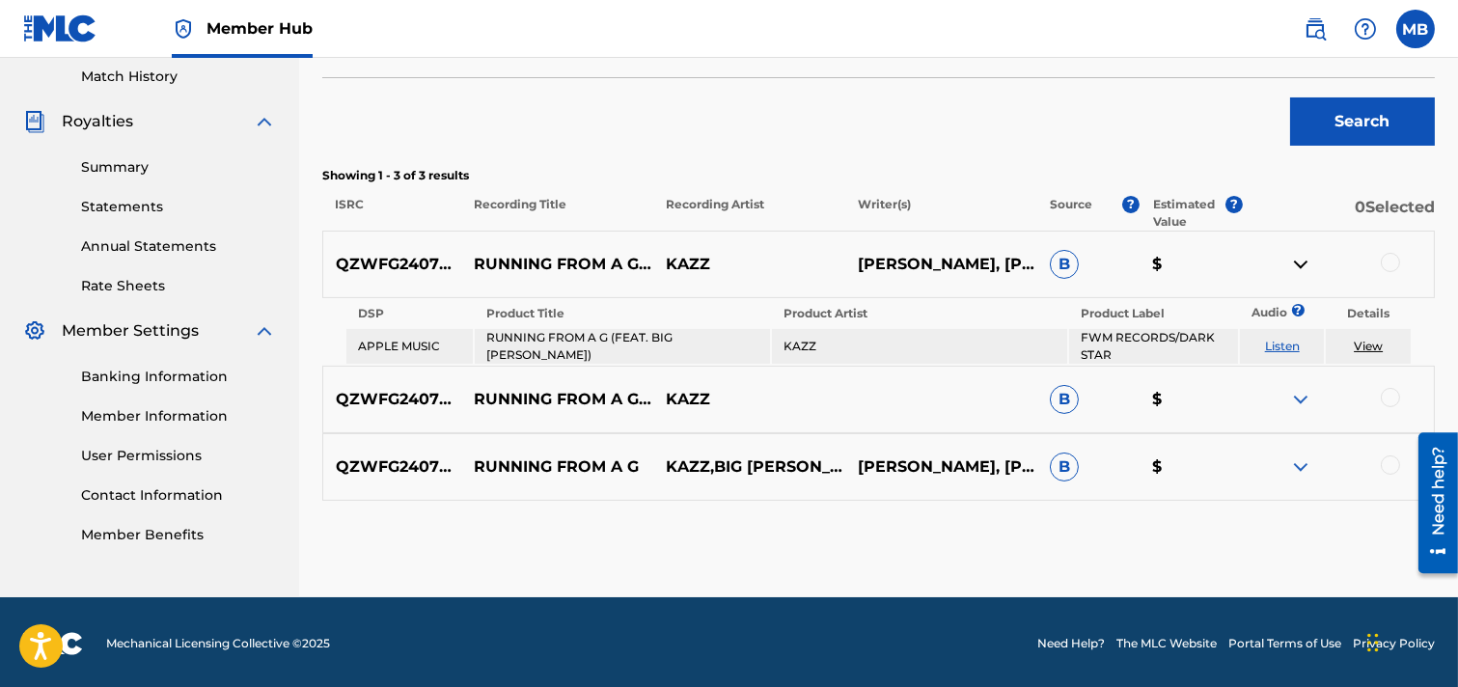
click at [1297, 267] on img at bounding box center [1301, 264] width 23 height 23
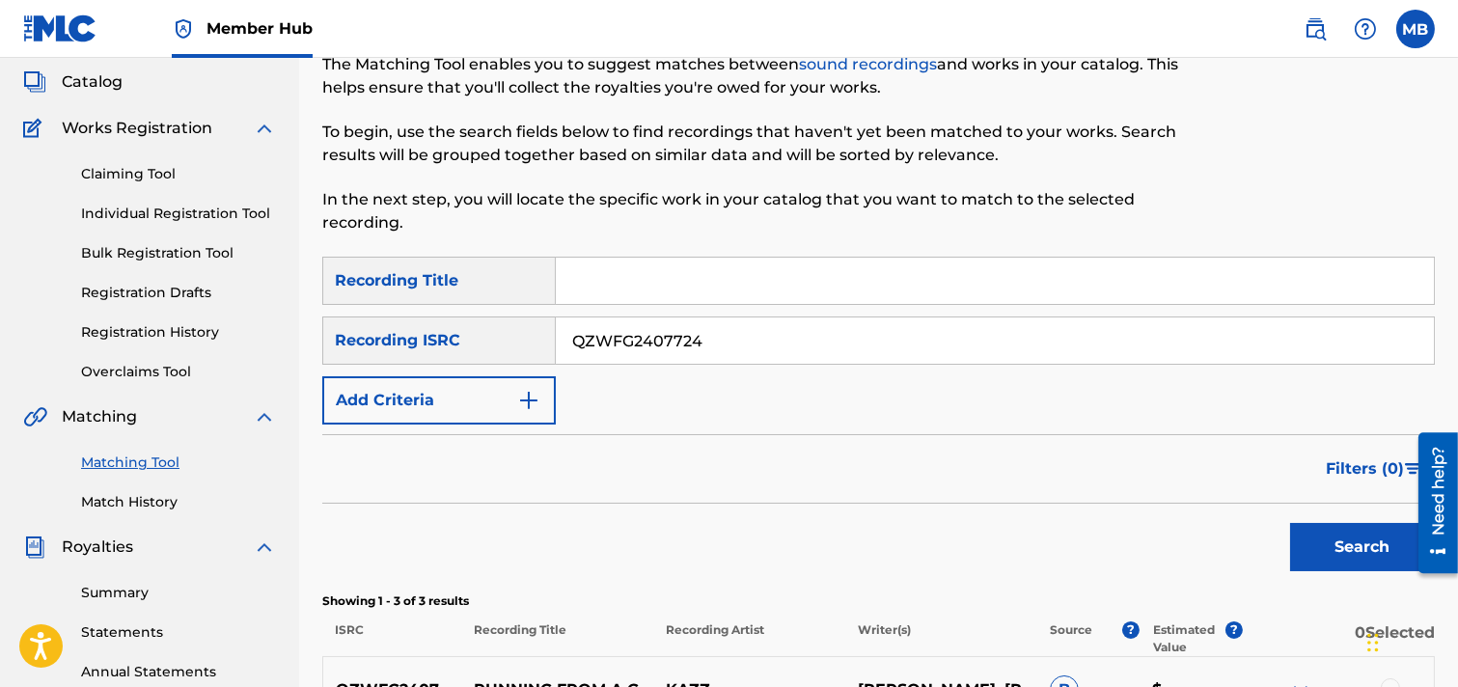
scroll to position [80, 0]
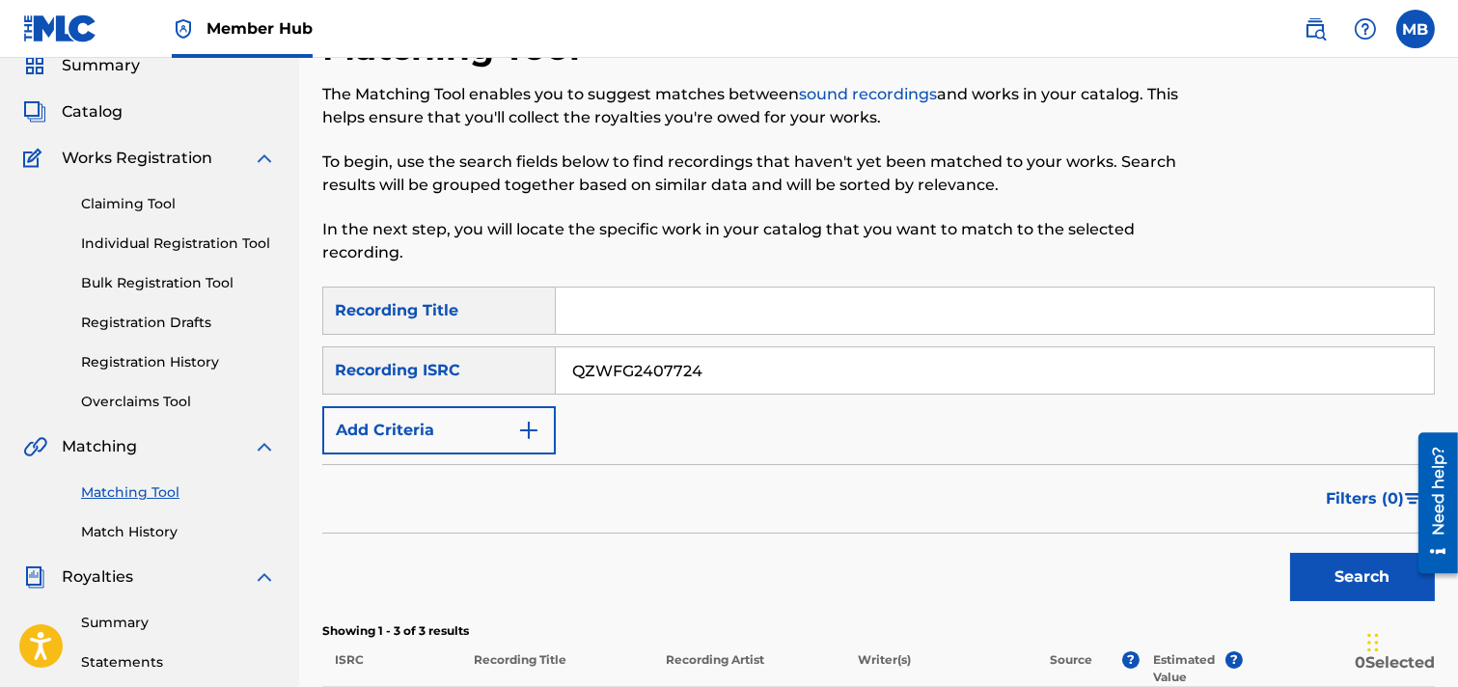
drag, startPoint x: 710, startPoint y: 374, endPoint x: 531, endPoint y: 386, distance: 180.0
click at [562, 375] on input "QZWFG2407724" at bounding box center [995, 370] width 878 height 46
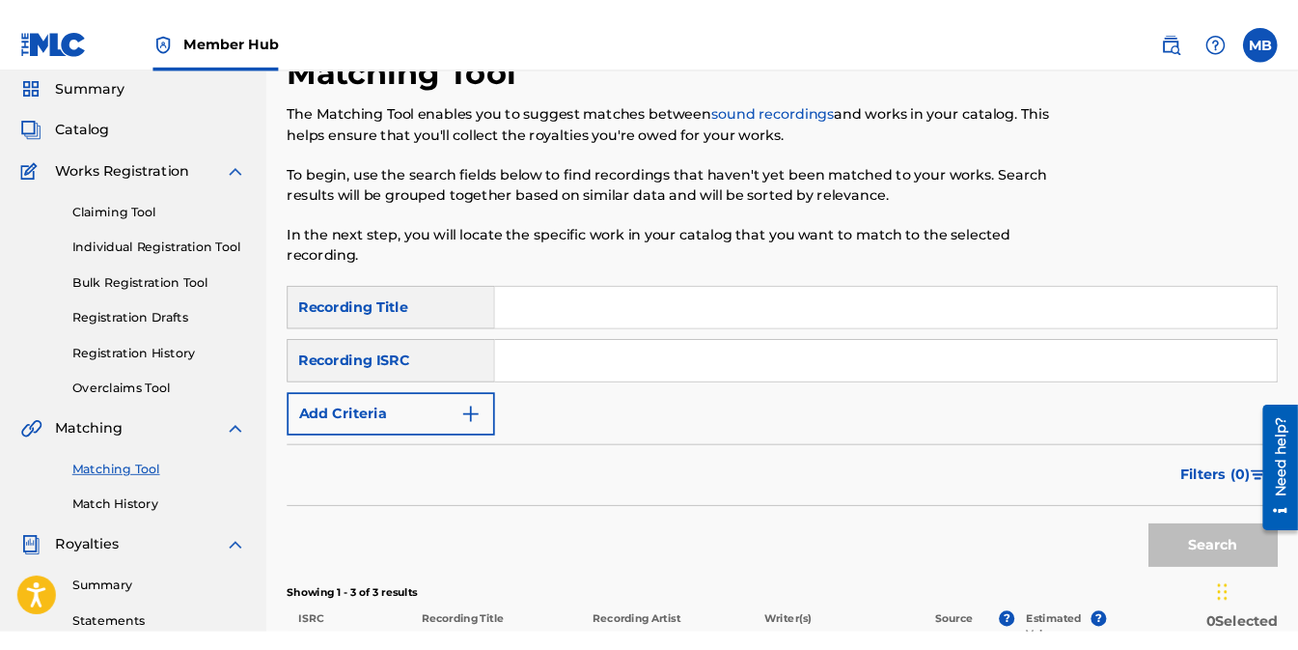
scroll to position [0, 0]
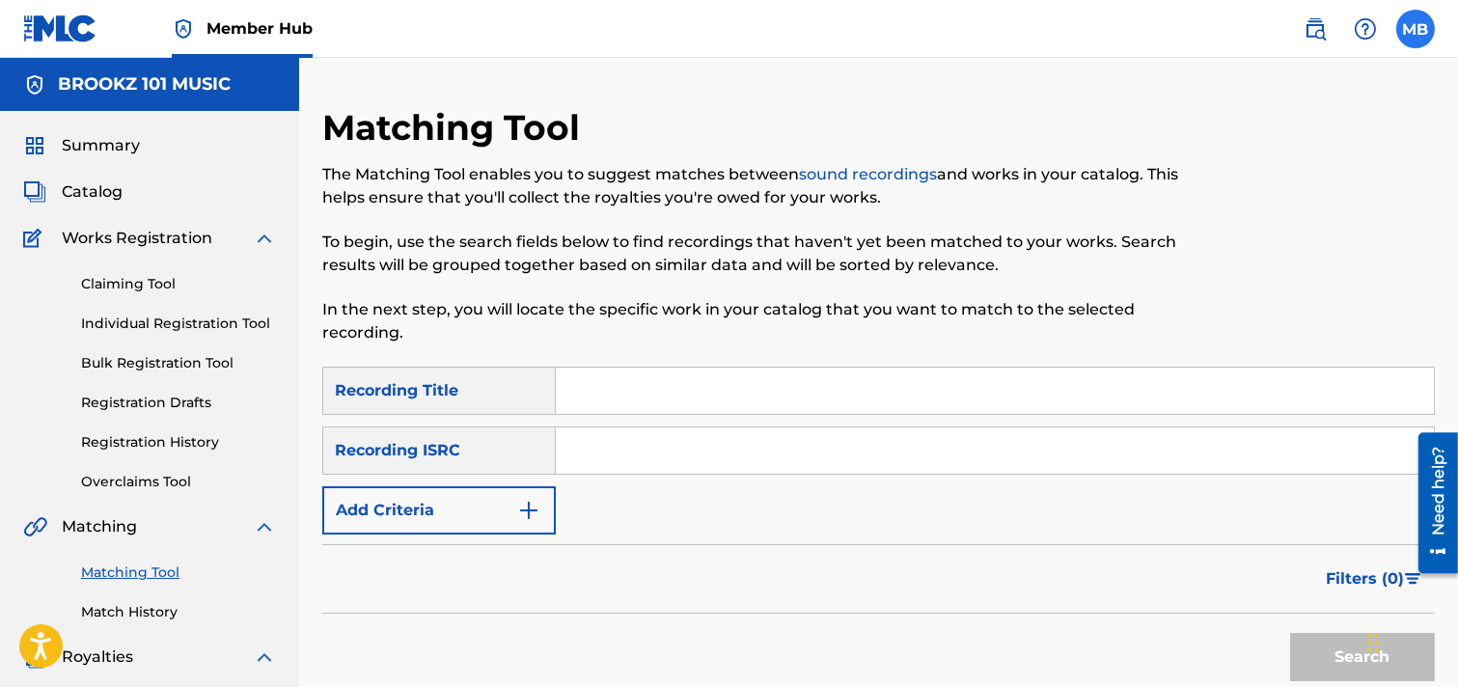
click at [1297, 42] on label at bounding box center [1416, 29] width 39 height 39
click at [1297, 29] on input "MB [PERSON_NAME] [PERSON_NAME][EMAIL_ADDRESS][DOMAIN_NAME] Notification Prefere…" at bounding box center [1416, 29] width 0 height 0
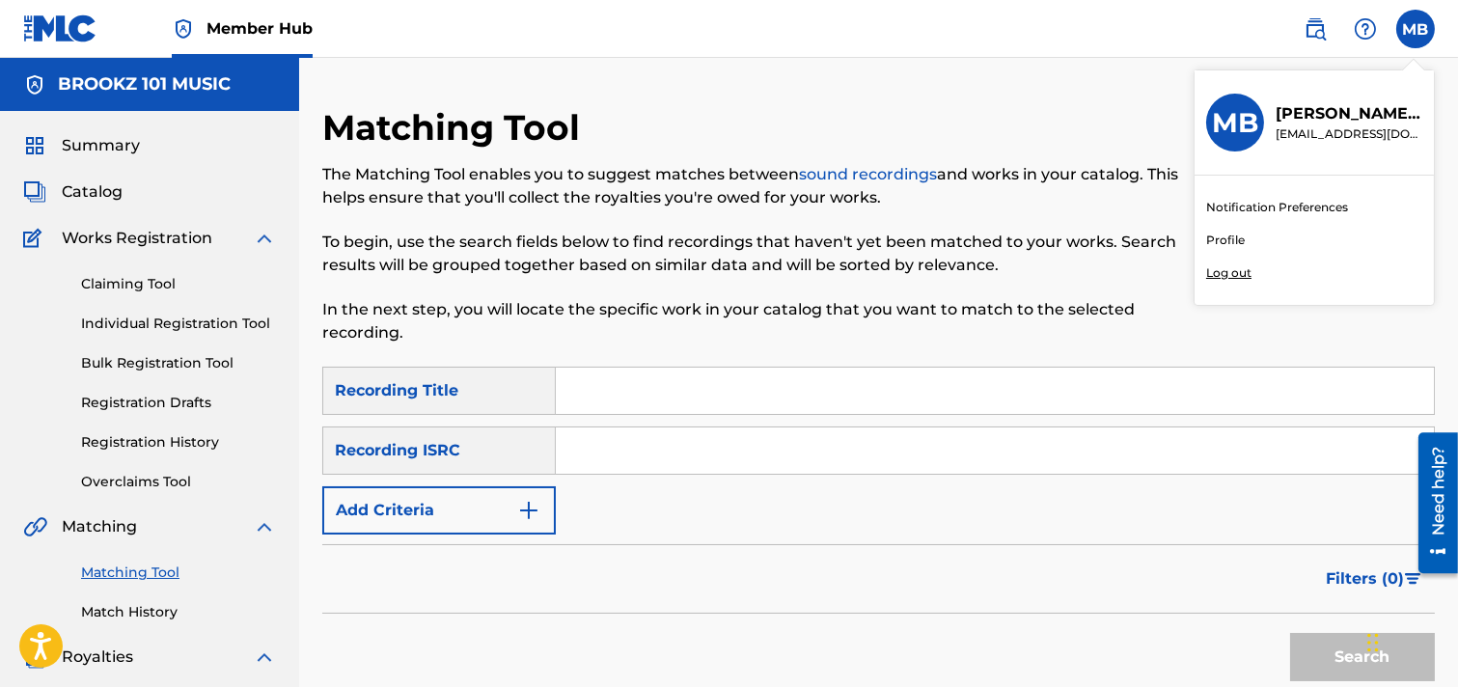
click at [1228, 272] on p "Log out" at bounding box center [1229, 272] width 45 height 17
click at [1297, 29] on input "MB [PERSON_NAME] [PERSON_NAME][EMAIL_ADDRESS][DOMAIN_NAME] Notification Prefere…" at bounding box center [1416, 29] width 0 height 0
